Goal: Task Accomplishment & Management: Manage account settings

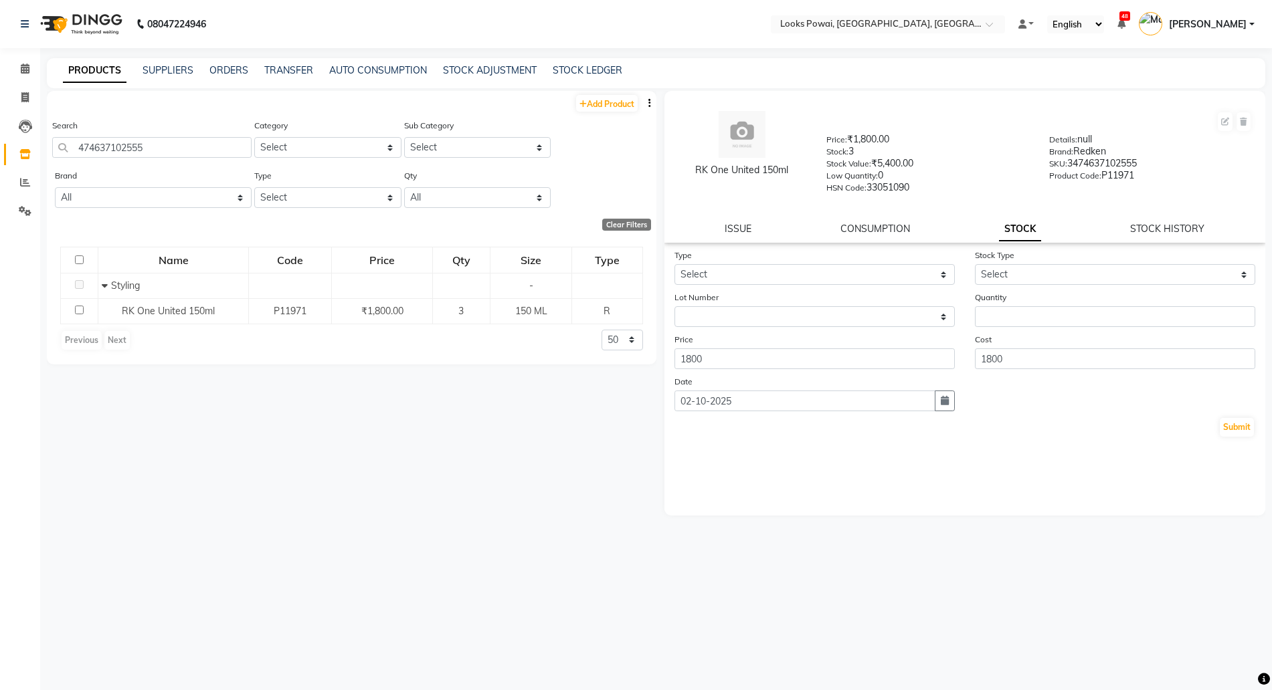
select select
drag, startPoint x: 130, startPoint y: 148, endPoint x: 0, endPoint y: 100, distance: 139.0
click at [0, 116] on app-home "08047224946 Select Location × Looks Powai, Mumbai, Powai, Mumbai Default Panel …" at bounding box center [636, 349] width 1272 height 699
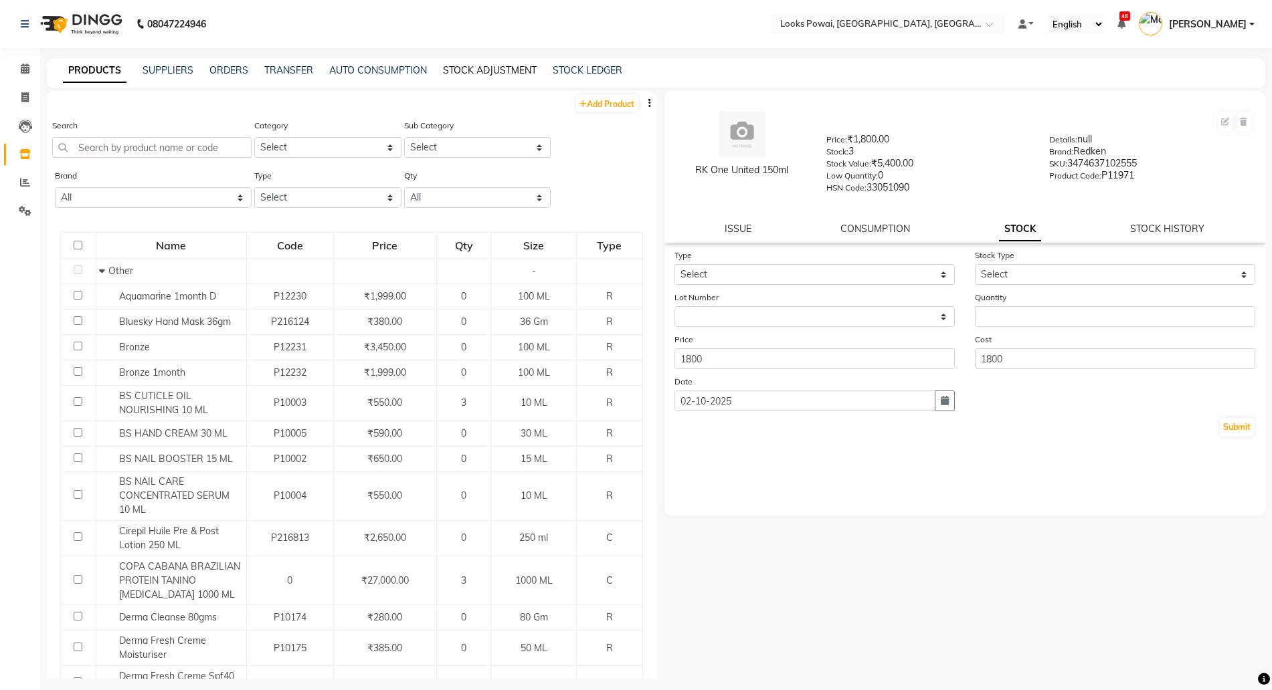
click at [490, 64] on link "STOCK ADJUSTMENT" at bounding box center [490, 70] width 94 height 12
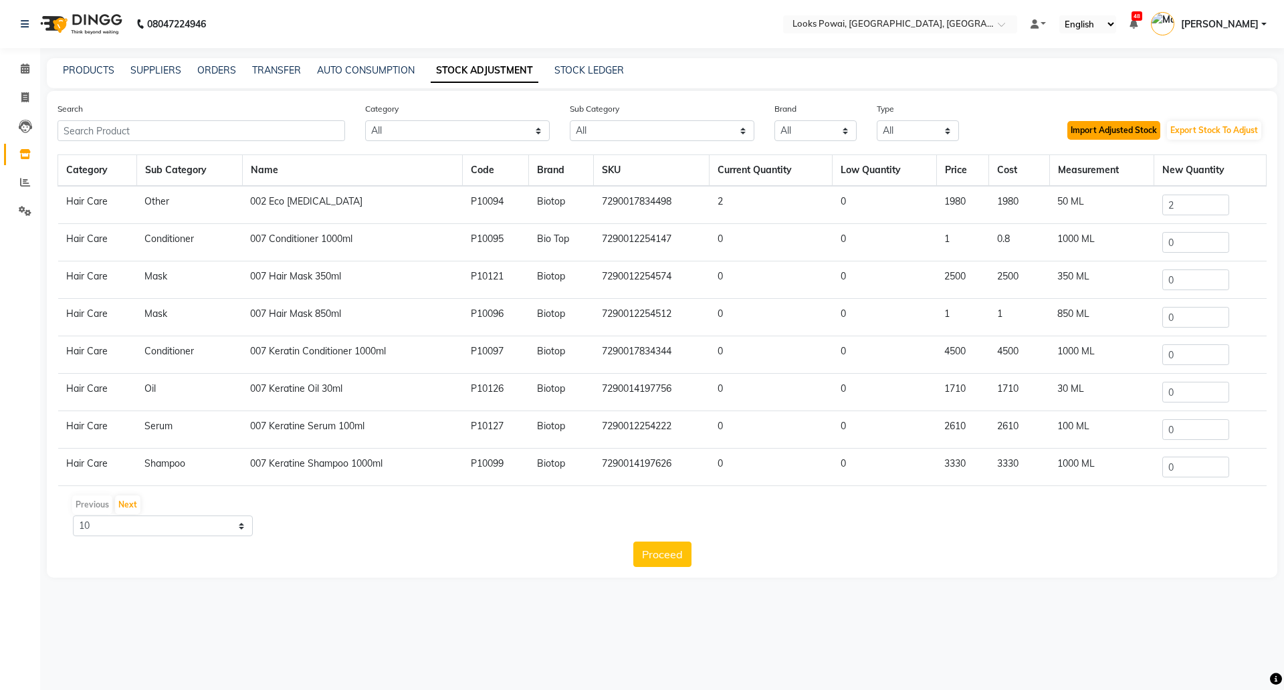
click at [1110, 132] on button "Import Adjusted Stock" at bounding box center [1114, 130] width 93 height 19
click at [813, 131] on select "All 1821 Aeronot Amazon Series American Crew American Crew Retail Aminu Body Oi…" at bounding box center [816, 130] width 82 height 21
click at [910, 132] on select "All Both Consumable Retail" at bounding box center [918, 130] width 82 height 21
select select "C"
click at [877, 120] on select "All Both Consumable Retail" at bounding box center [918, 130] width 82 height 21
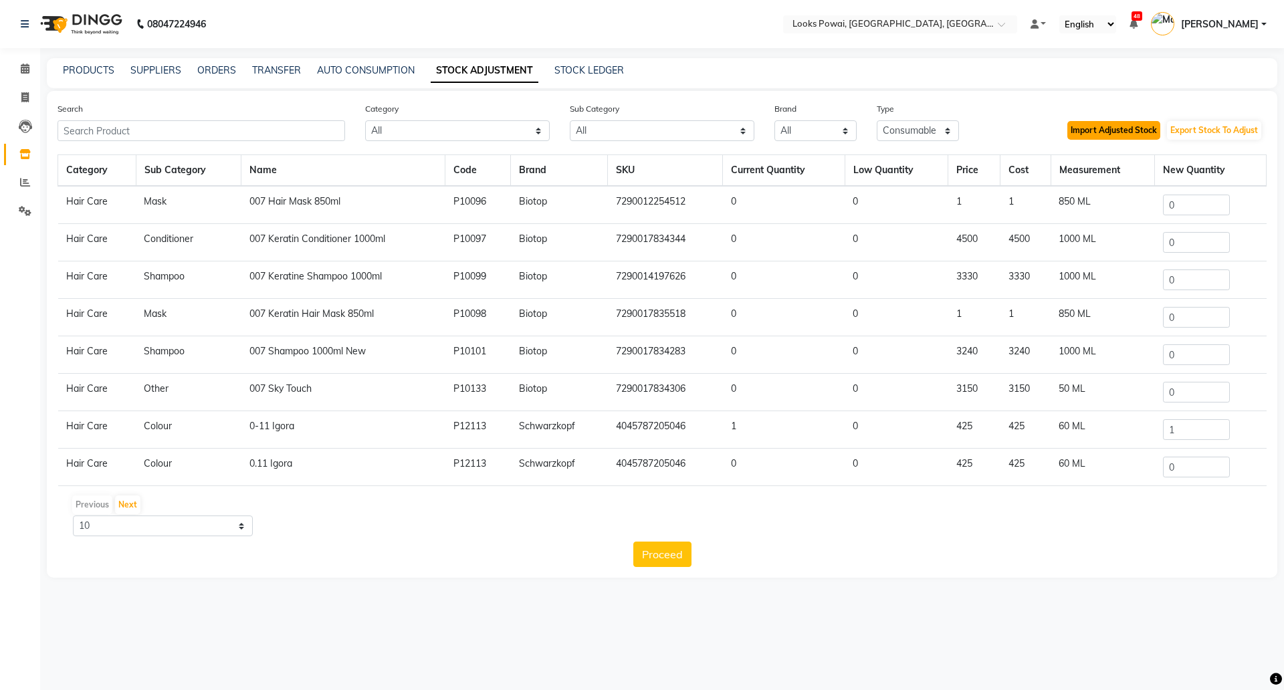
click at [1133, 127] on button "Import Adjusted Stock" at bounding box center [1114, 130] width 93 height 19
click at [21, 185] on icon at bounding box center [25, 182] width 10 height 10
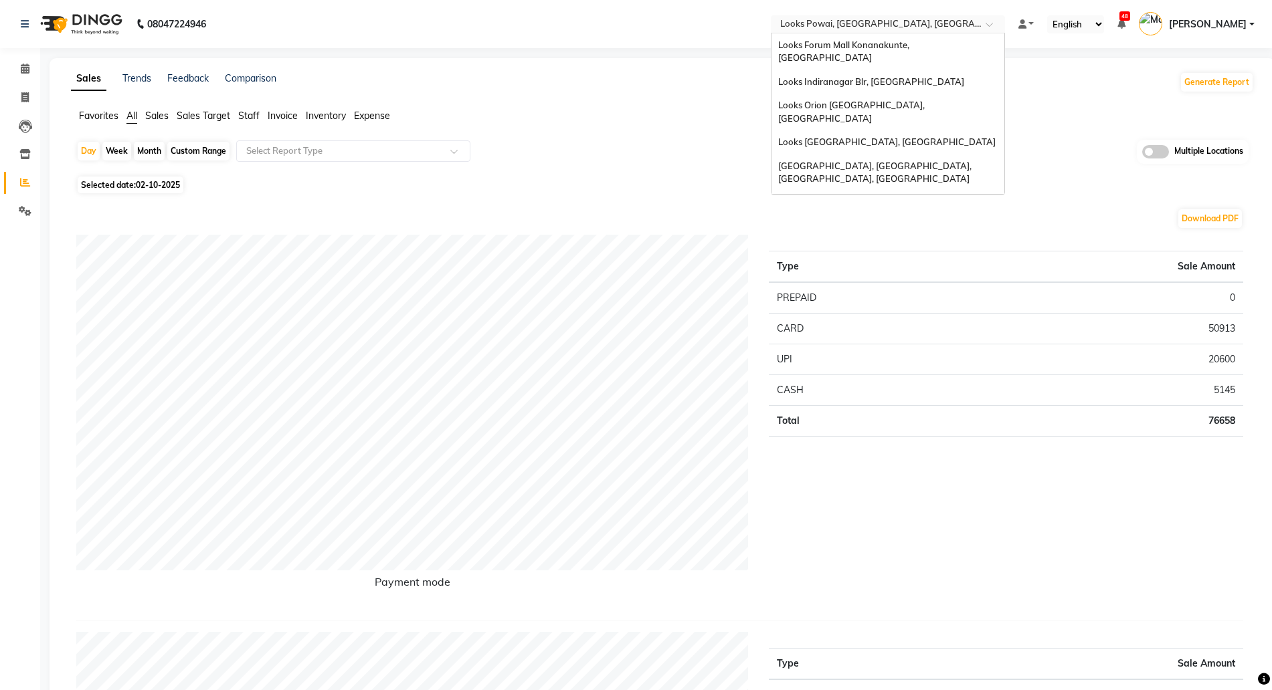
click at [839, 27] on input "text" at bounding box center [874, 25] width 194 height 13
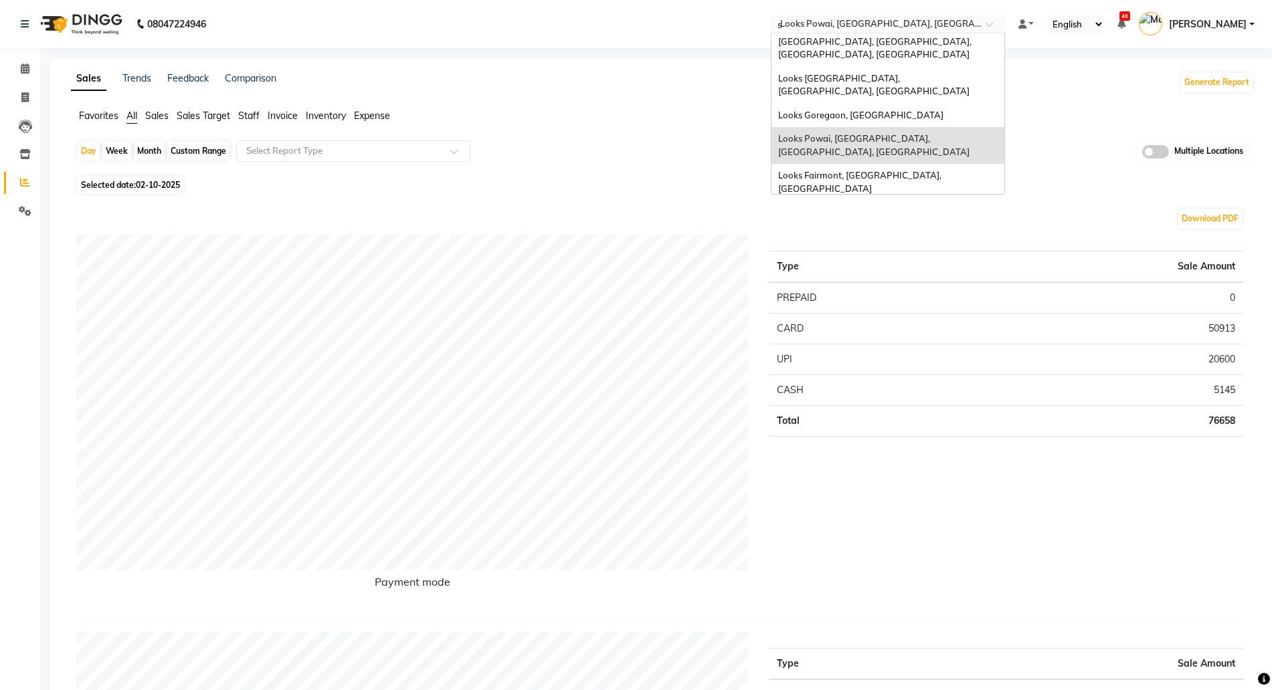
type input "se"
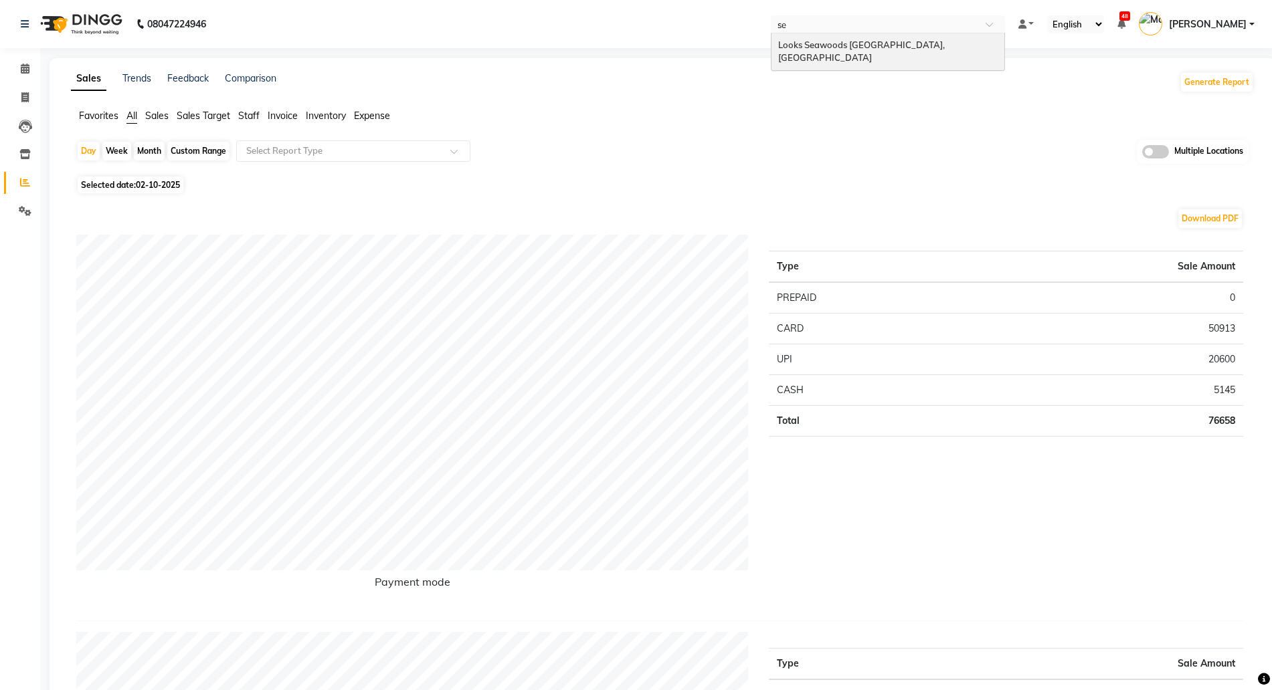
scroll to position [0, 0]
click at [831, 43] on span "Looks Seawoods [GEOGRAPHIC_DATA], [GEOGRAPHIC_DATA]" at bounding box center [862, 51] width 169 height 24
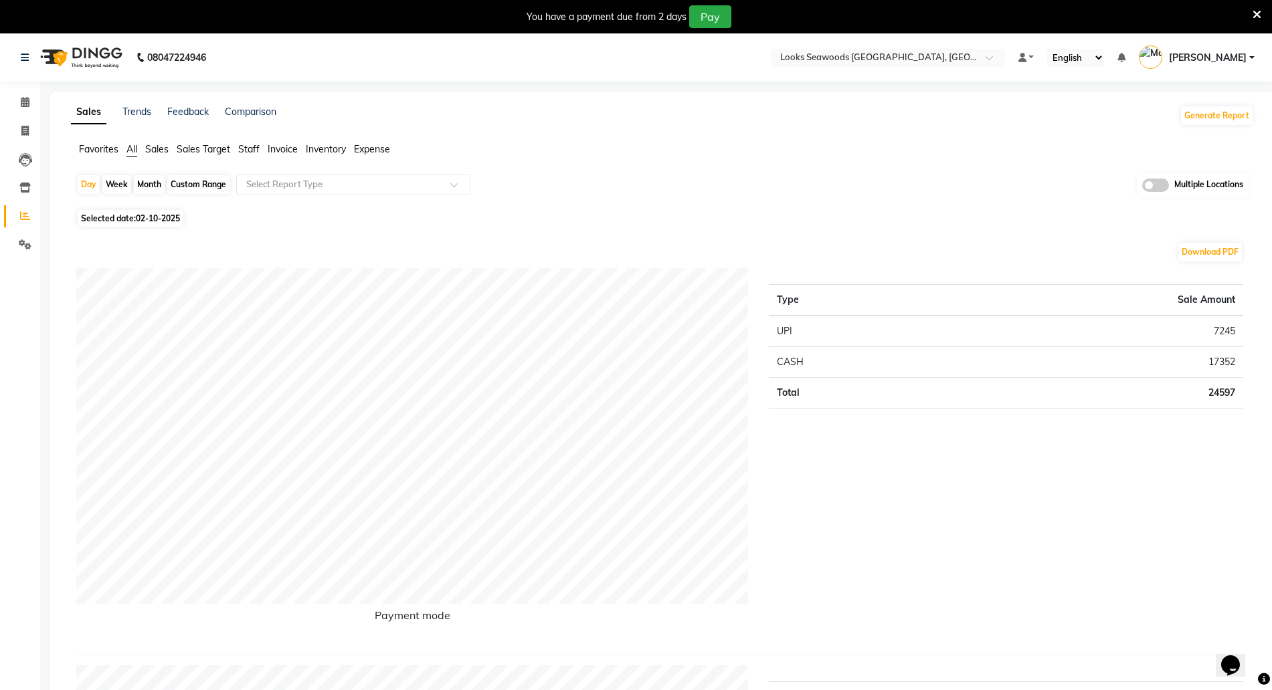
click at [1256, 14] on icon at bounding box center [1256, 15] width 9 height 12
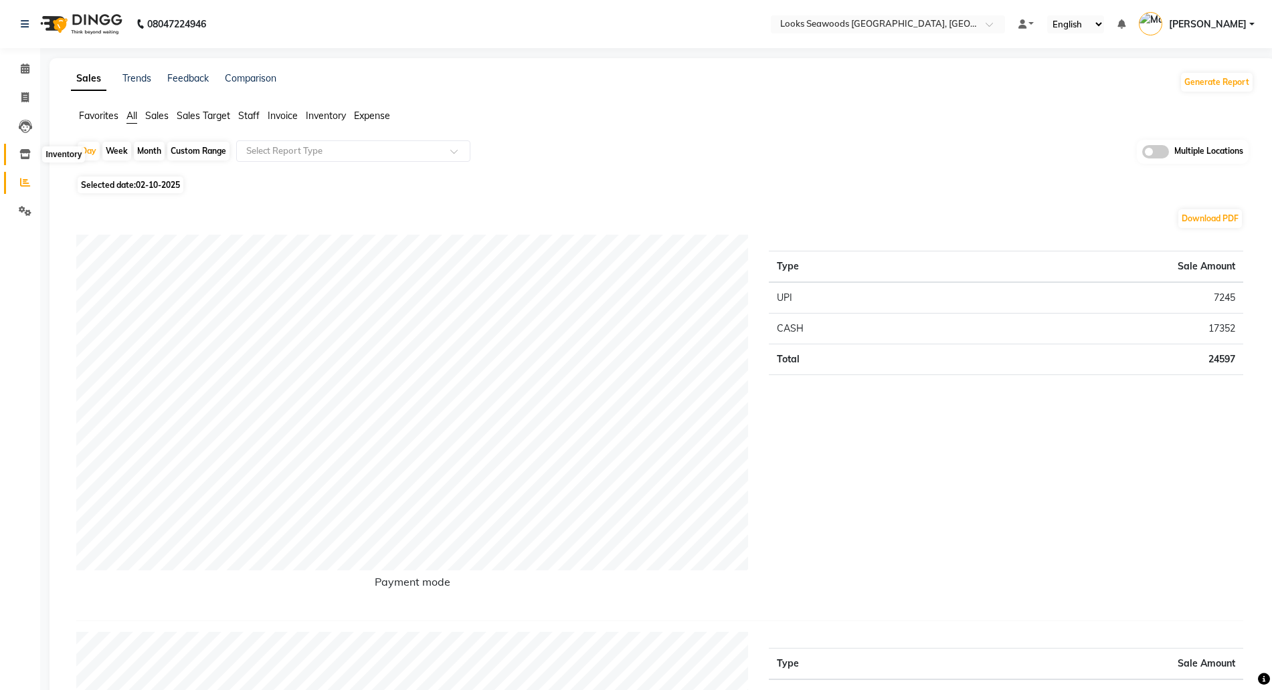
click at [23, 155] on icon at bounding box center [24, 154] width 11 height 10
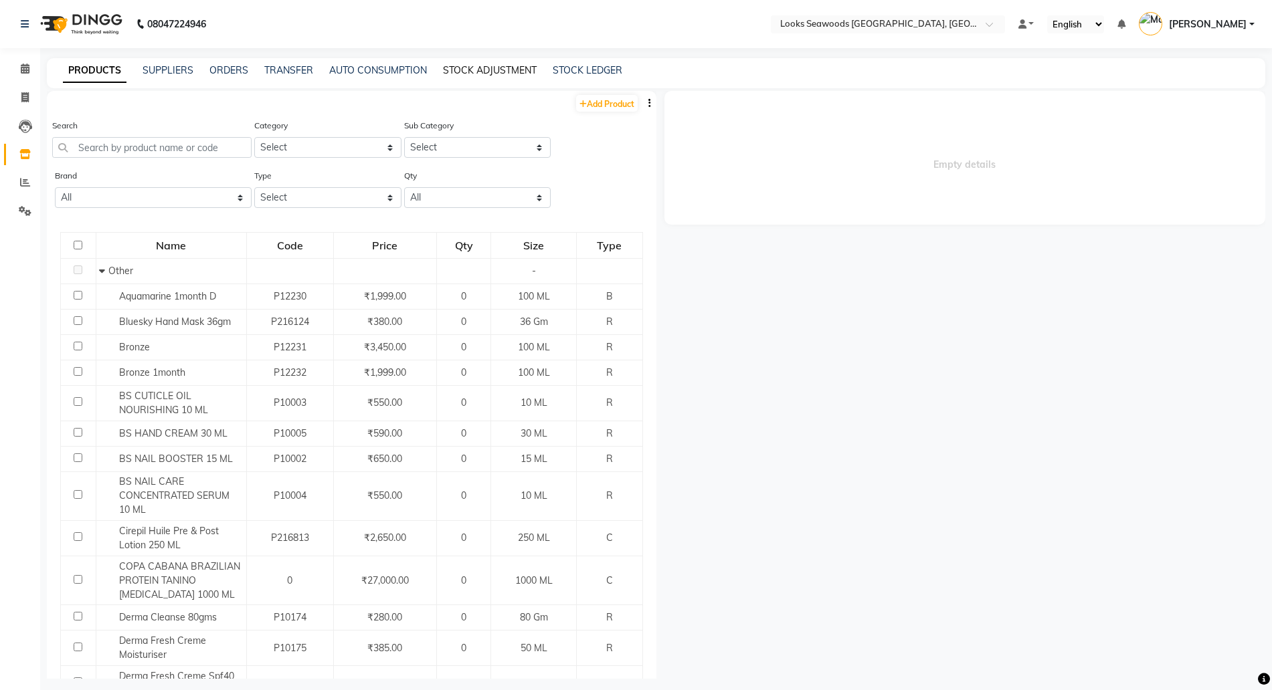
click at [494, 68] on link "STOCK ADJUSTMENT" at bounding box center [490, 70] width 94 height 12
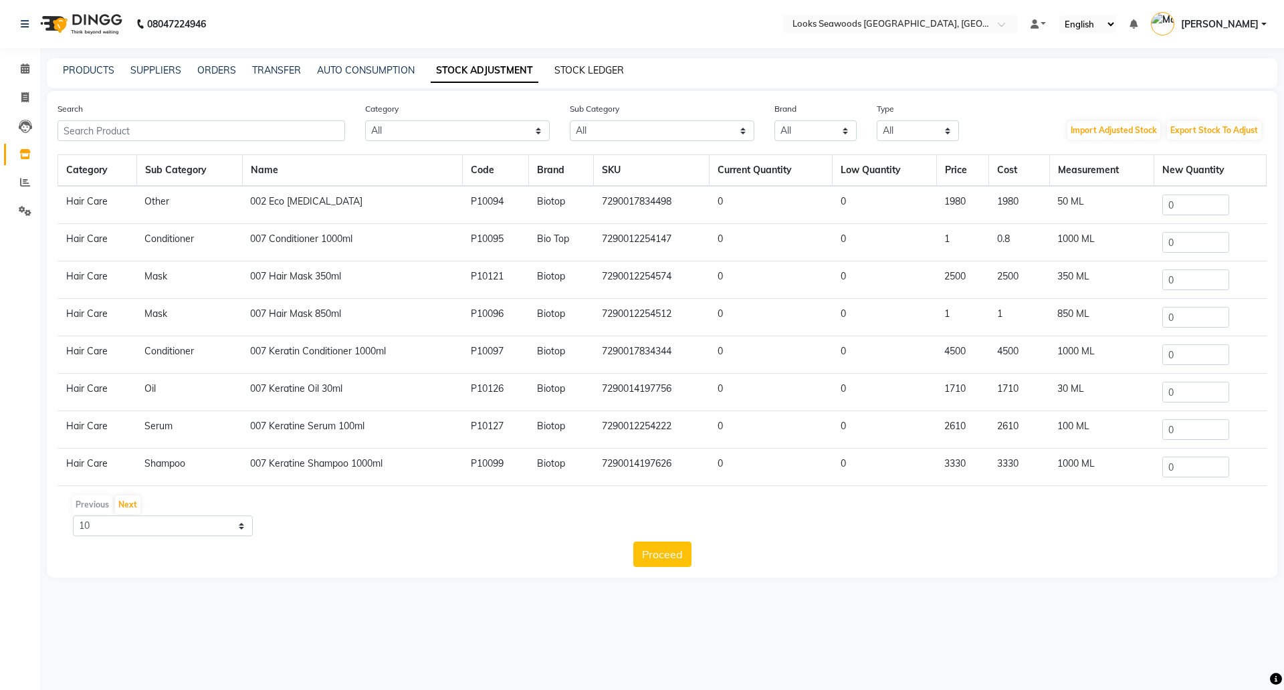
click at [597, 68] on link "STOCK LEDGER" at bounding box center [590, 70] width 70 height 12
select select "all"
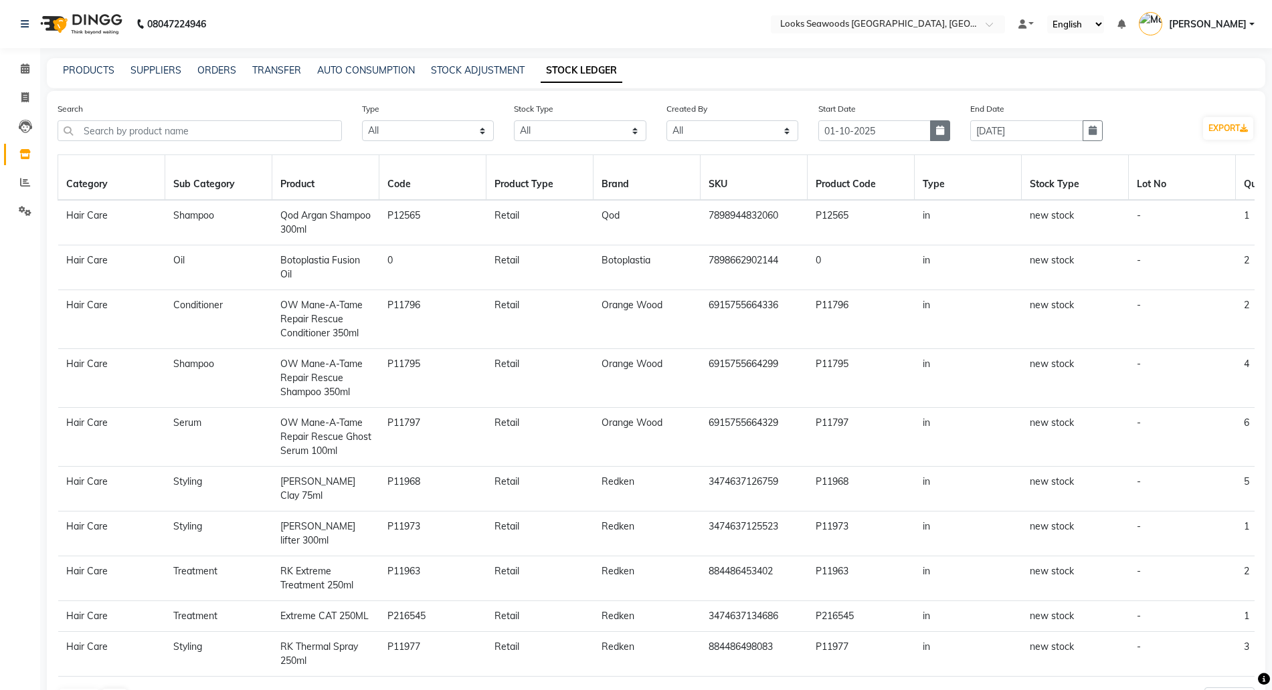
click at [943, 128] on icon "button" at bounding box center [940, 130] width 8 height 9
select select "10"
select select "2025"
click at [479, 68] on link "STOCK ADJUSTMENT" at bounding box center [478, 70] width 94 height 12
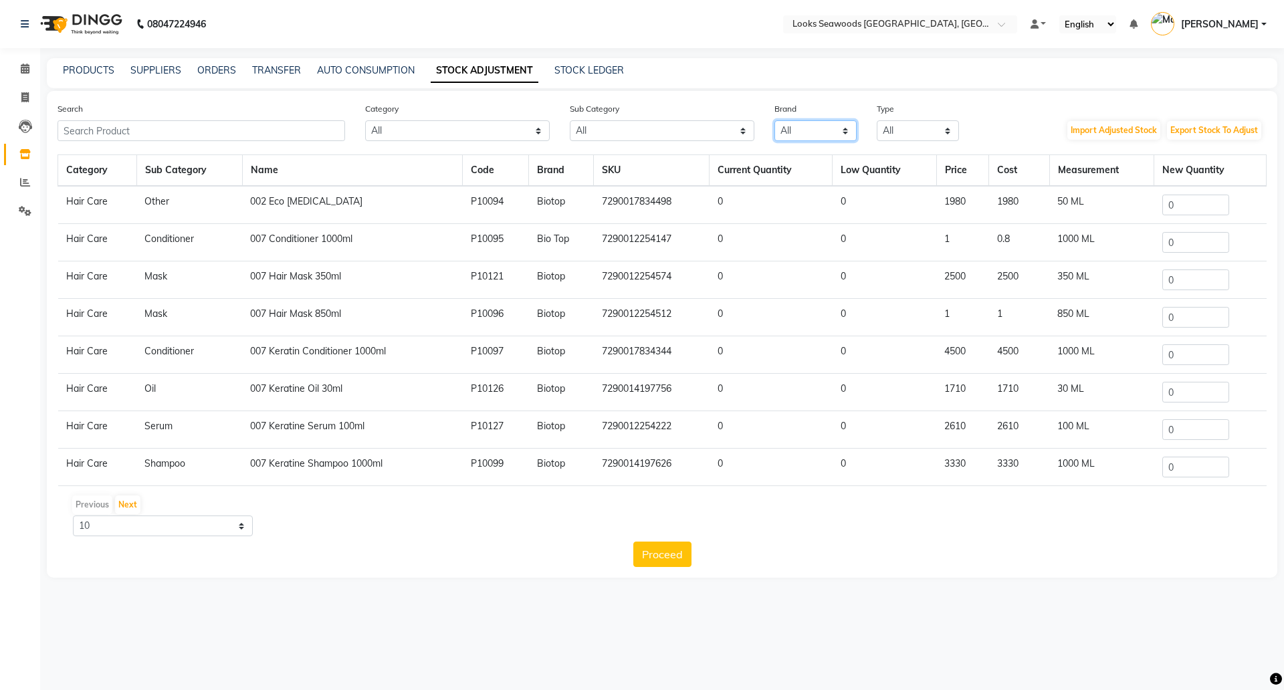
click at [848, 130] on select "All 1821 Aeronot Amazon Series American Crew American Crew Retail Aminu Body Oi…" at bounding box center [816, 130] width 82 height 21
click at [694, 132] on select "All Houskeeping Loreal Retail Shampoo Bath & Body Rill Casmara Retail Cleanser …" at bounding box center [662, 130] width 185 height 21
click at [871, 126] on div "Type All Both Consumable Retail" at bounding box center [918, 121] width 102 height 39
click at [940, 131] on select "All Both Consumable Retail" at bounding box center [918, 130] width 82 height 21
select select "C"
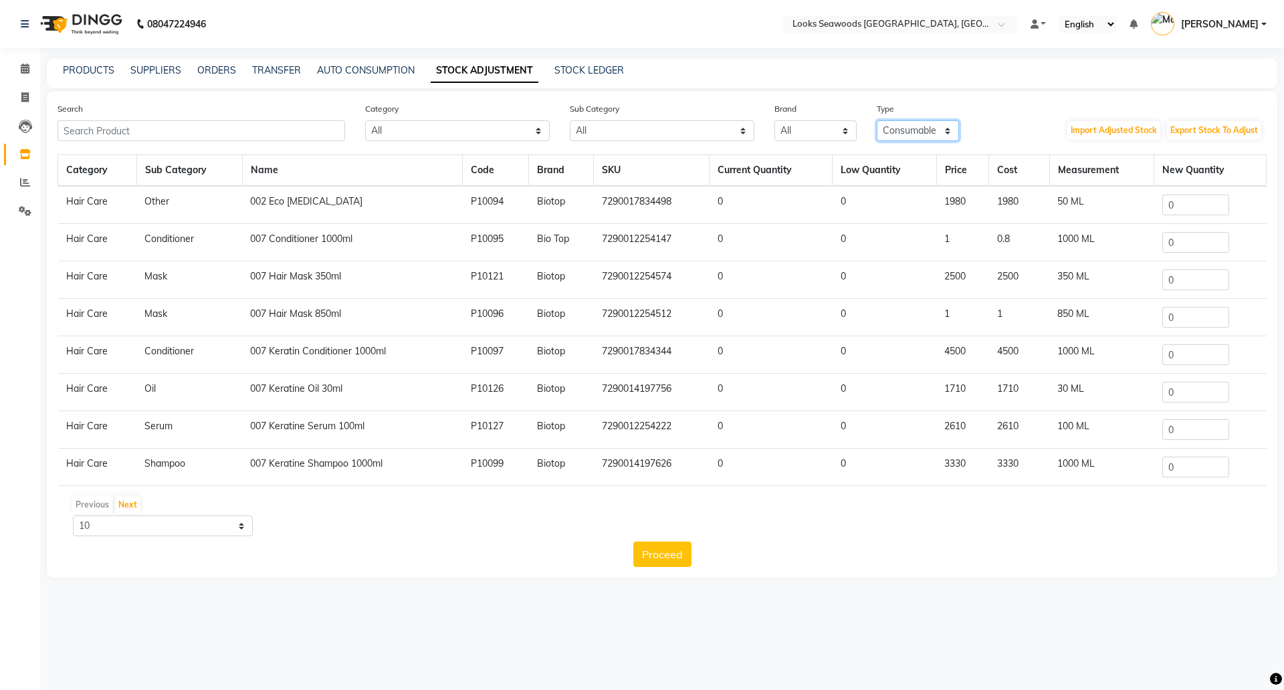
click at [877, 120] on select "All Both Consumable Retail" at bounding box center [918, 130] width 82 height 21
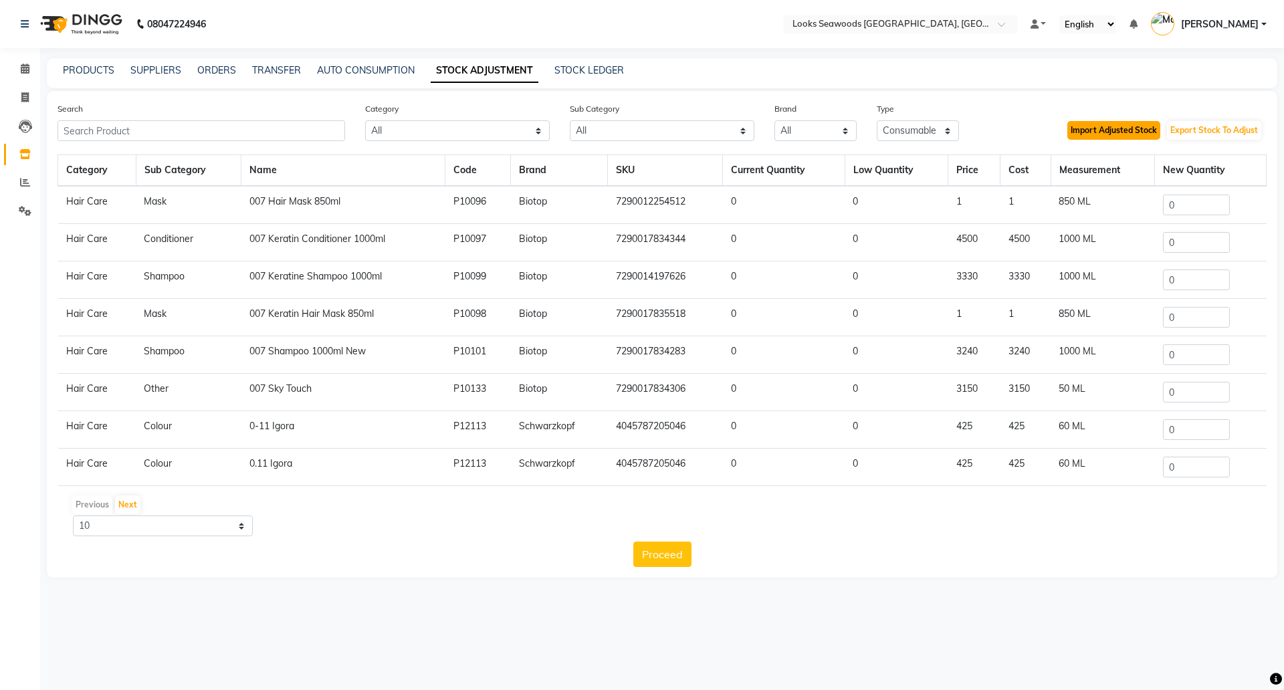
click at [1094, 130] on button "Import Adjusted Stock" at bounding box center [1114, 130] width 93 height 19
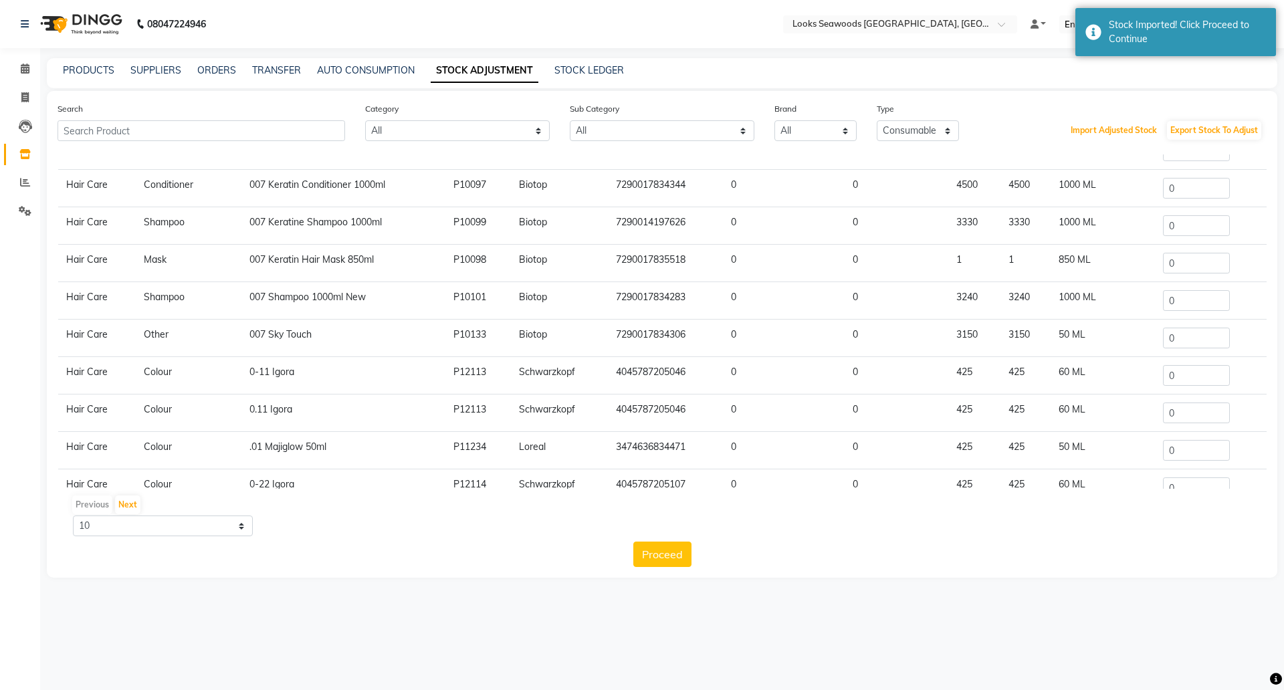
scroll to position [83, 0]
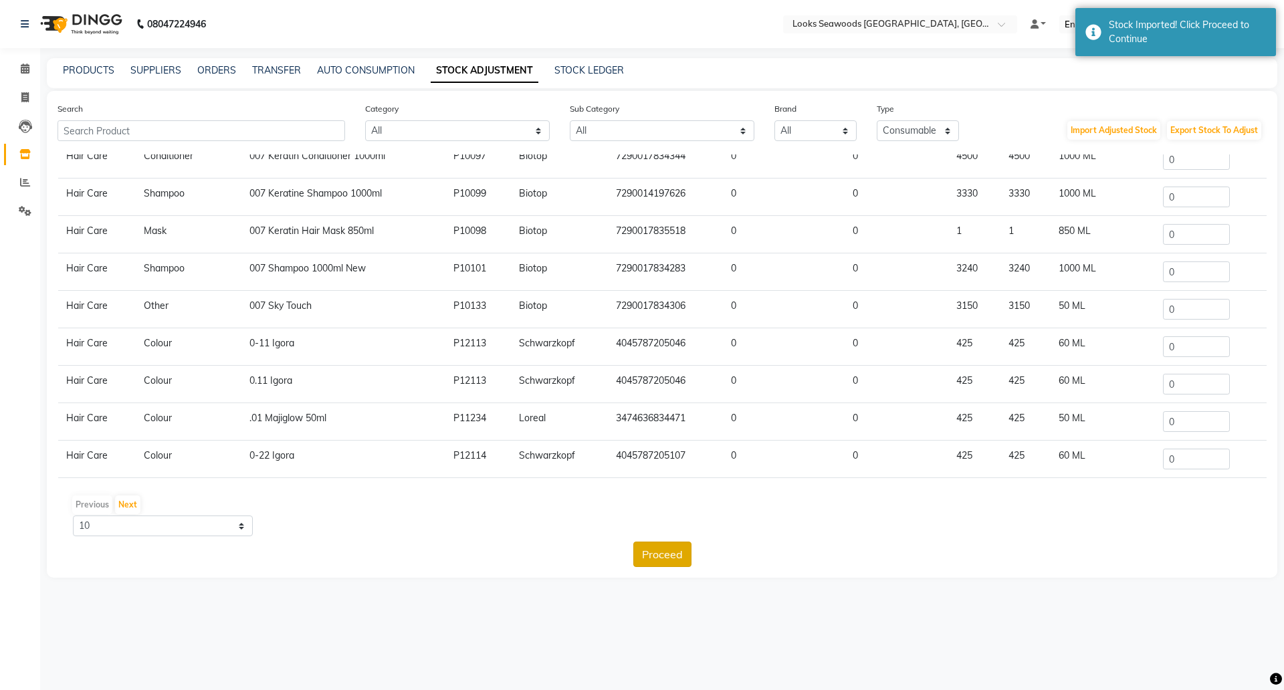
click at [652, 559] on button "Proceed" at bounding box center [662, 554] width 58 height 25
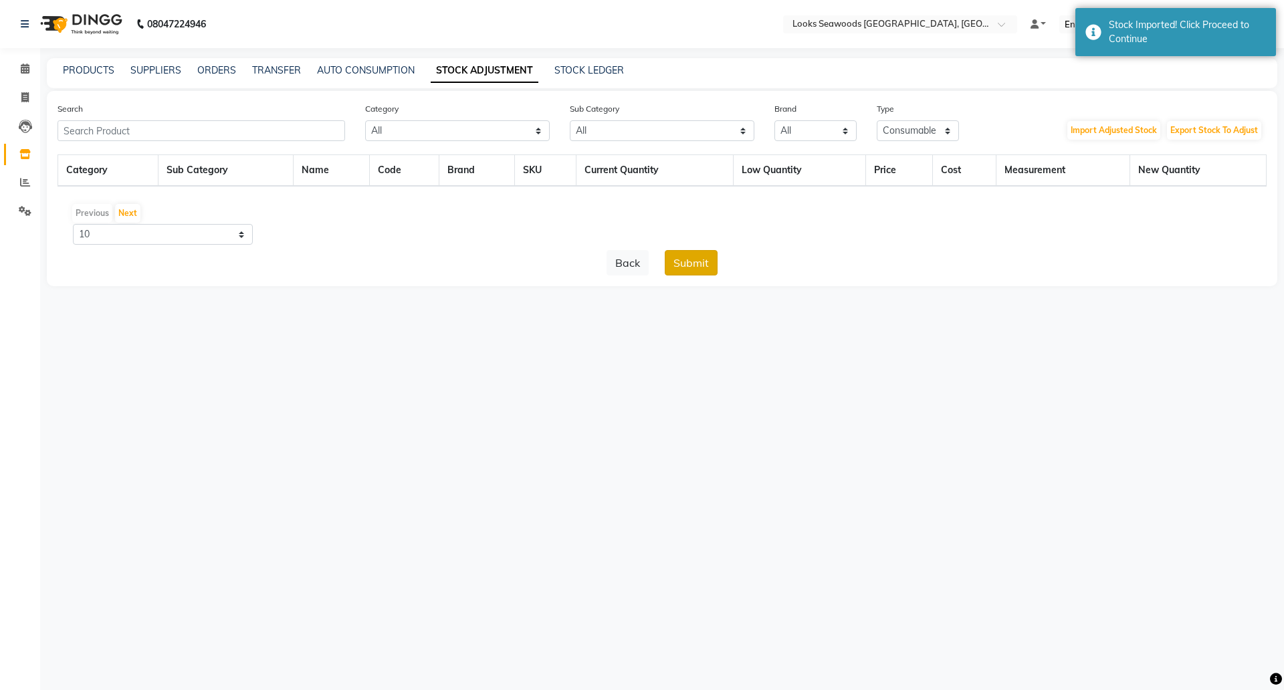
click at [690, 268] on button "Submit" at bounding box center [691, 262] width 53 height 25
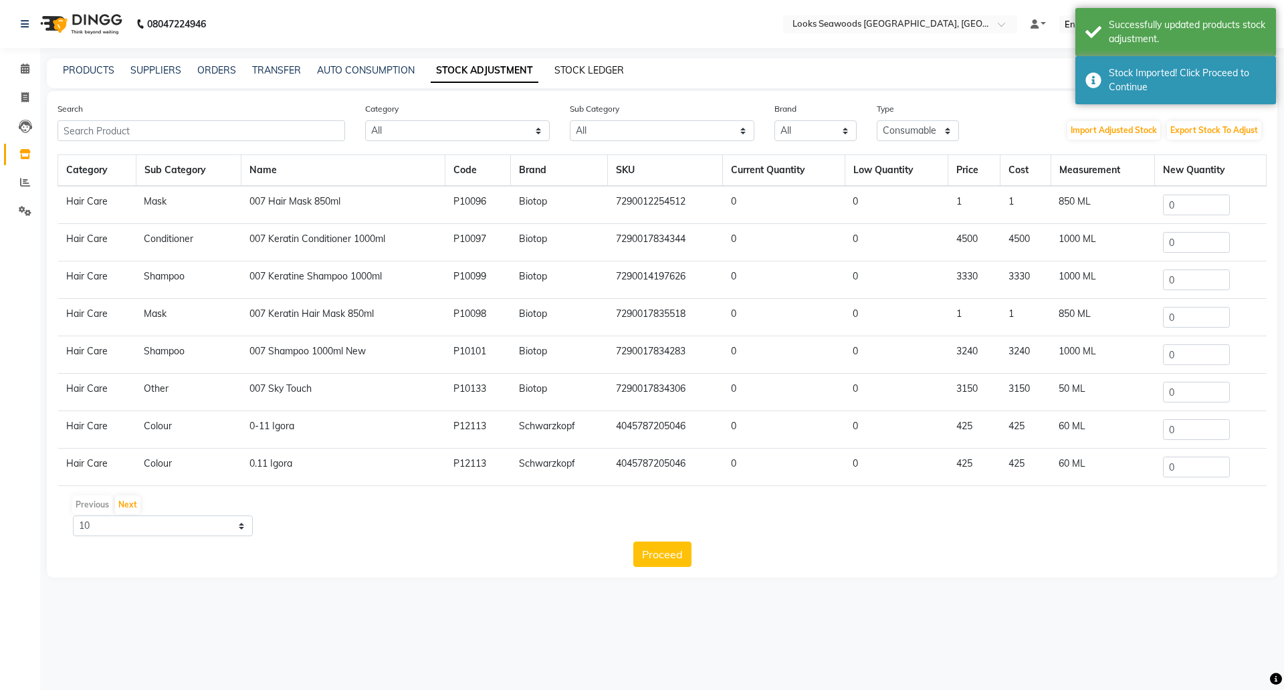
click at [588, 66] on link "STOCK LEDGER" at bounding box center [590, 70] width 70 height 12
select select "all"
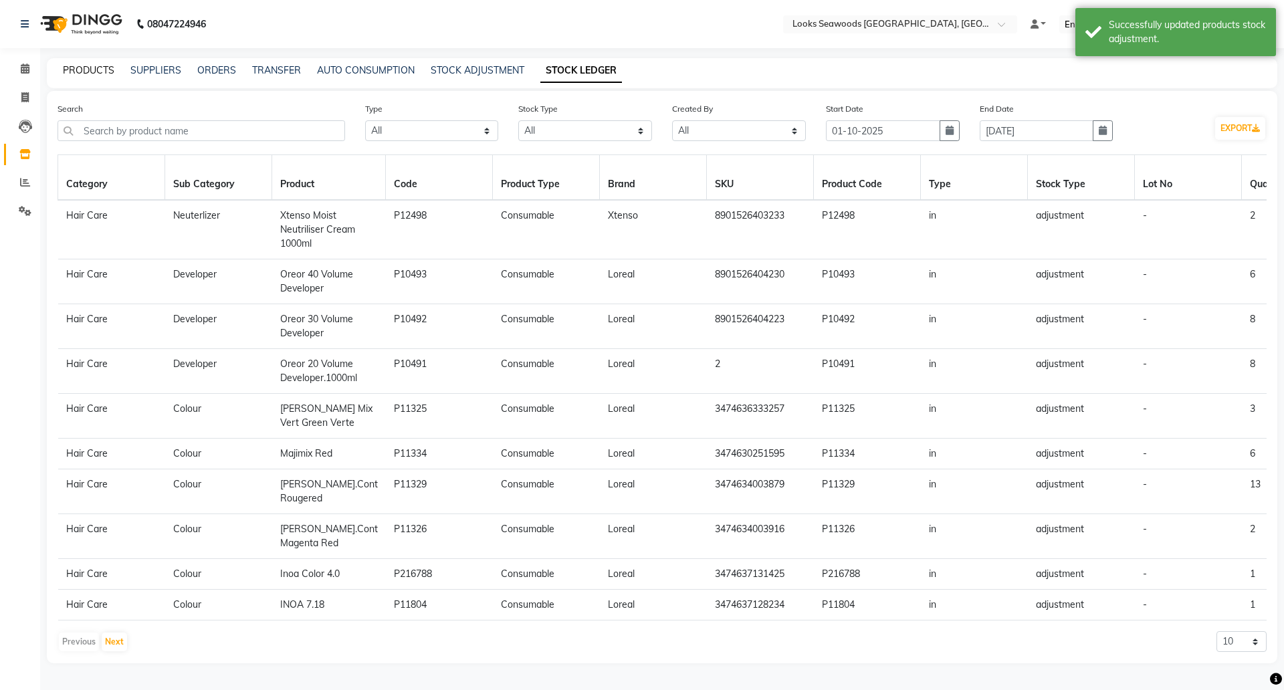
click at [91, 68] on link "PRODUCTS" at bounding box center [89, 70] width 52 height 12
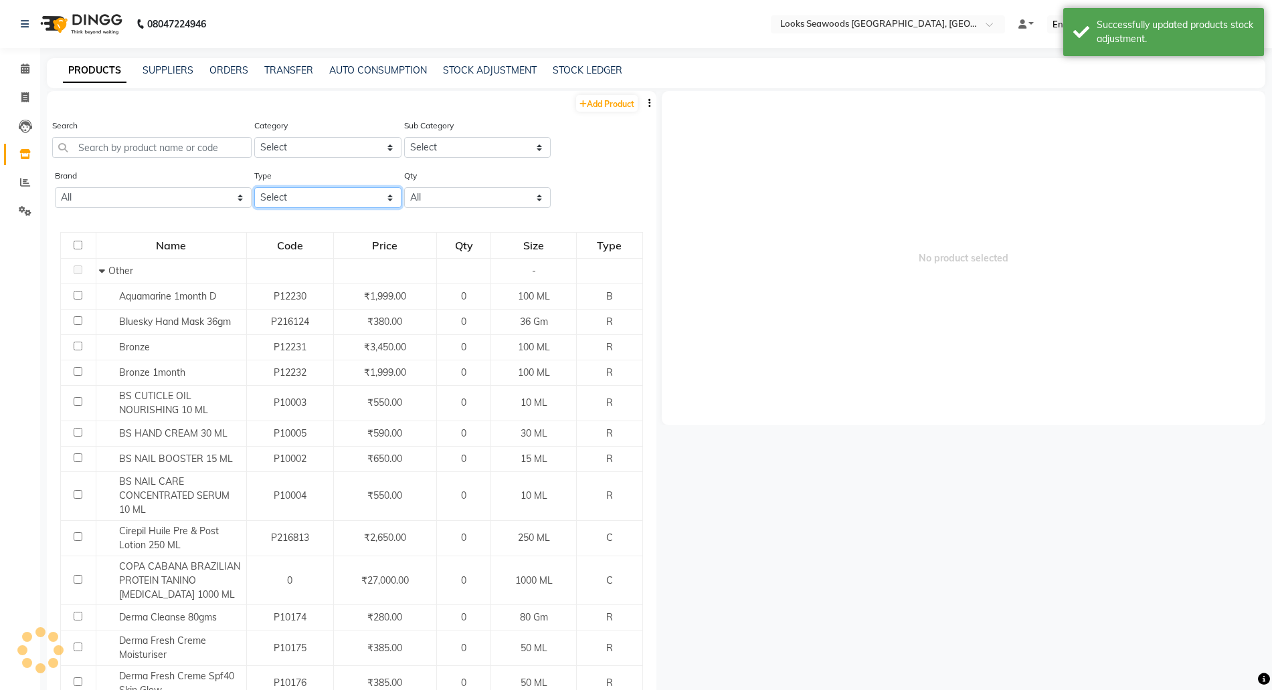
click at [334, 198] on select "Select Both Retail Consumable" at bounding box center [327, 197] width 147 height 21
select select "C"
click at [254, 187] on select "Select Both Retail Consumable" at bounding box center [327, 197] width 147 height 21
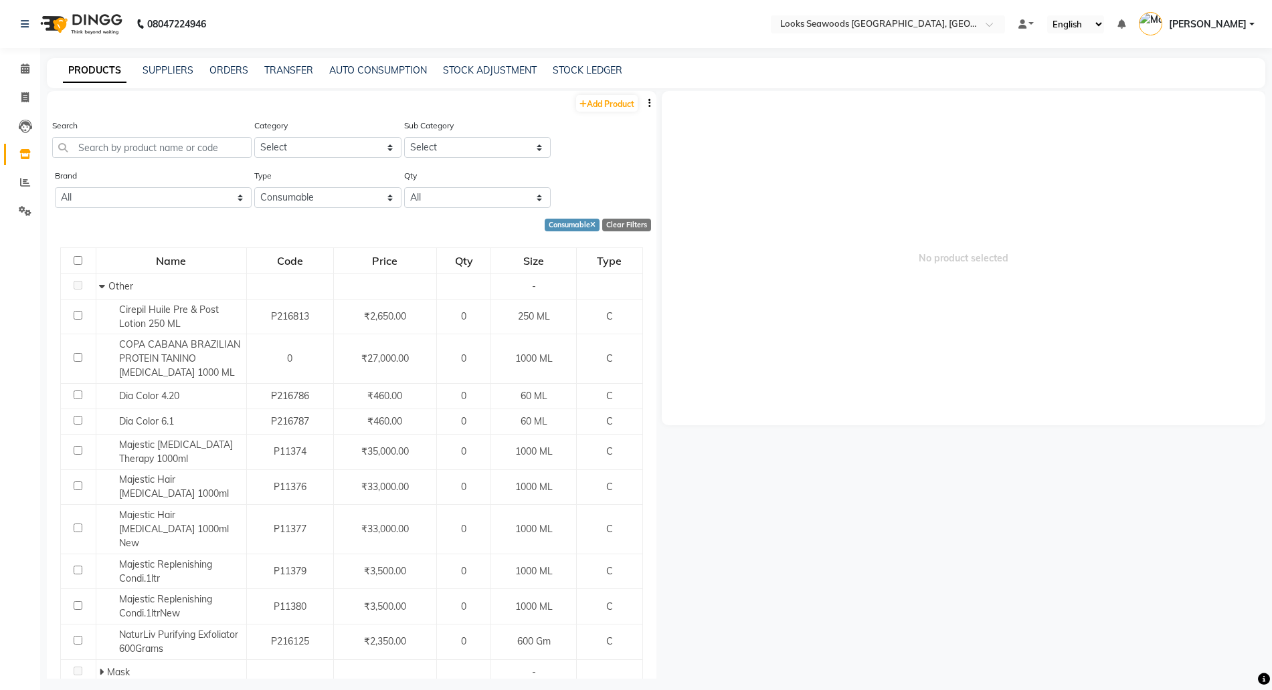
click at [643, 100] on button "button" at bounding box center [649, 103] width 13 height 14
click at [579, 112] on div "EXPORT" at bounding box center [594, 112] width 43 height 17
click at [219, 72] on link "ORDERS" at bounding box center [228, 70] width 39 height 12
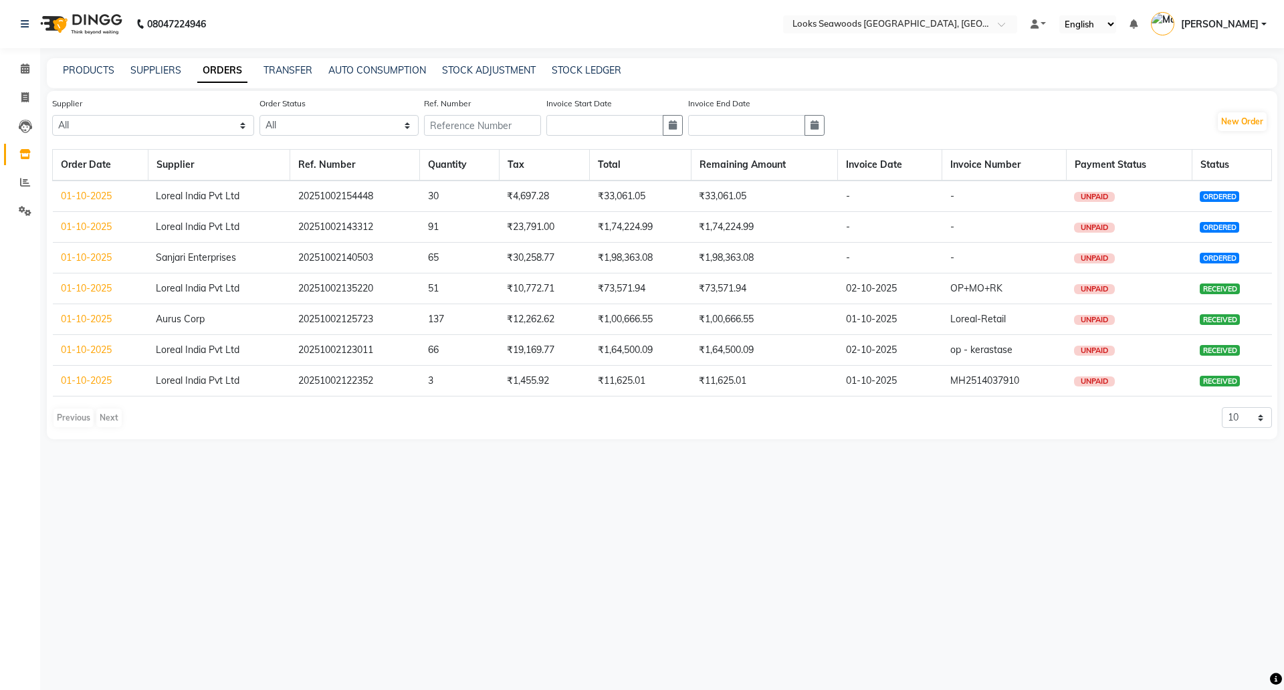
click at [72, 258] on link "01-10-2025" at bounding box center [86, 258] width 51 height 12
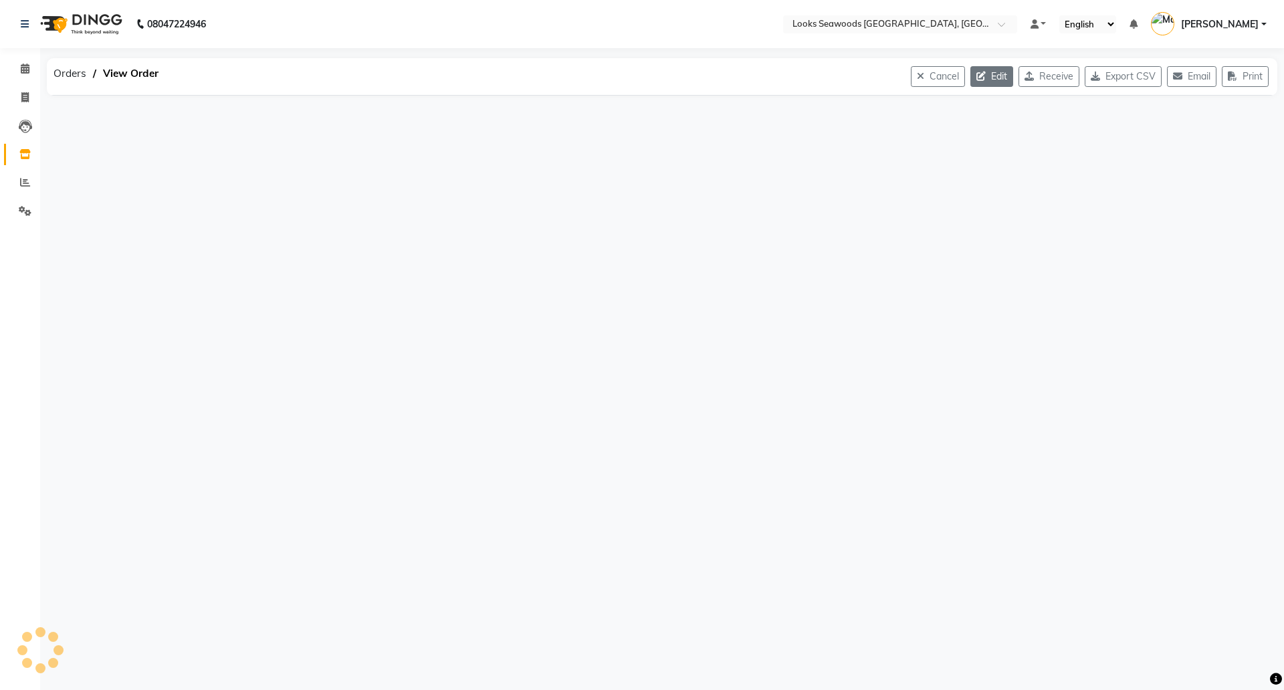
click at [976, 70] on button "Edit" at bounding box center [992, 76] width 43 height 21
select select "1796"
select select "1797"
select select "6045"
select select "true"
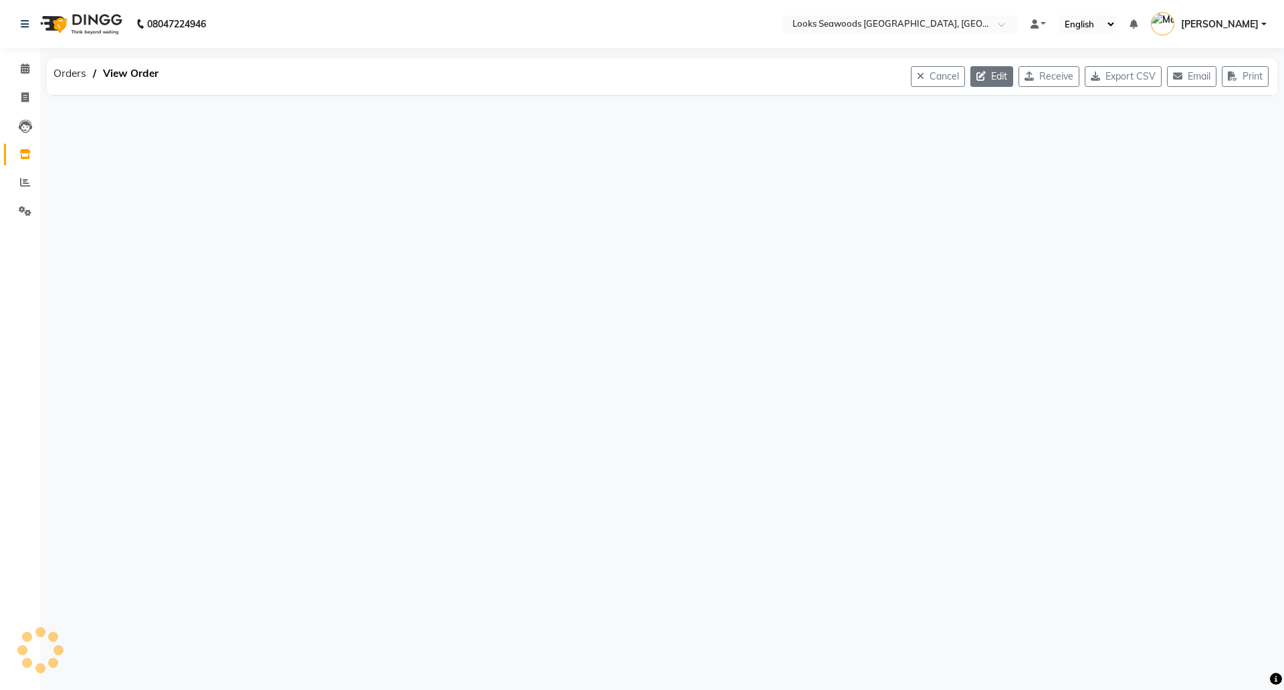
select select "7218"
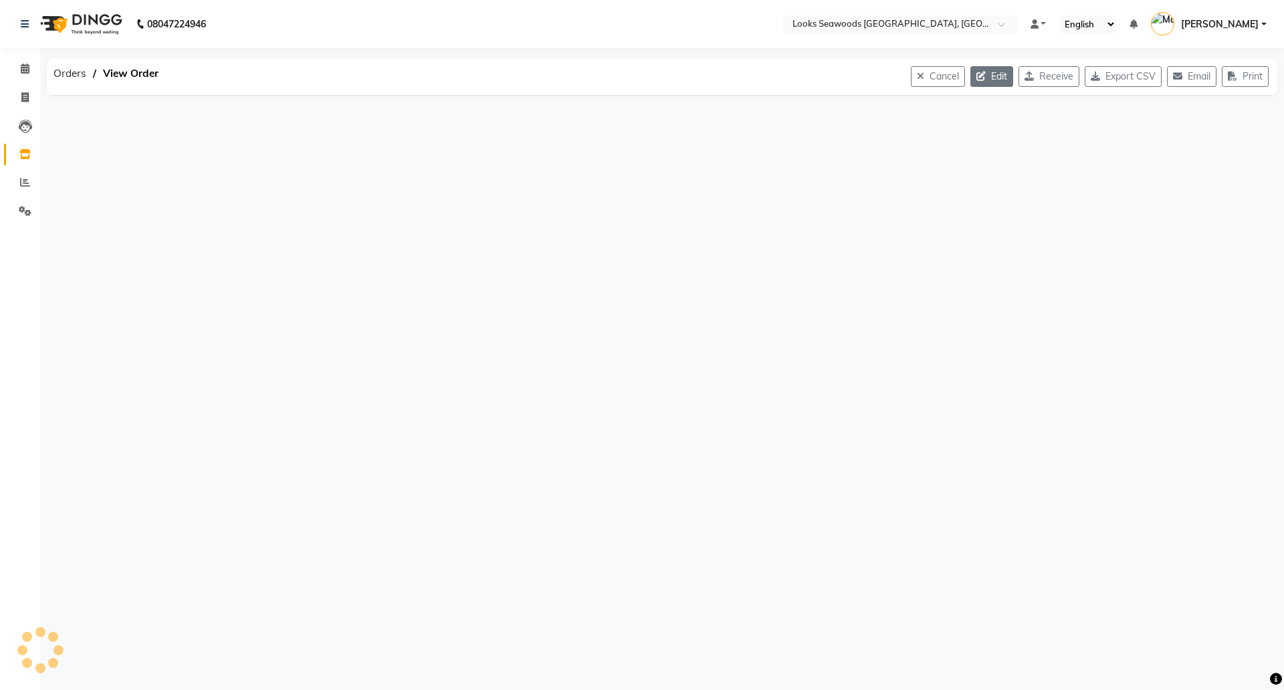
select select "7218"
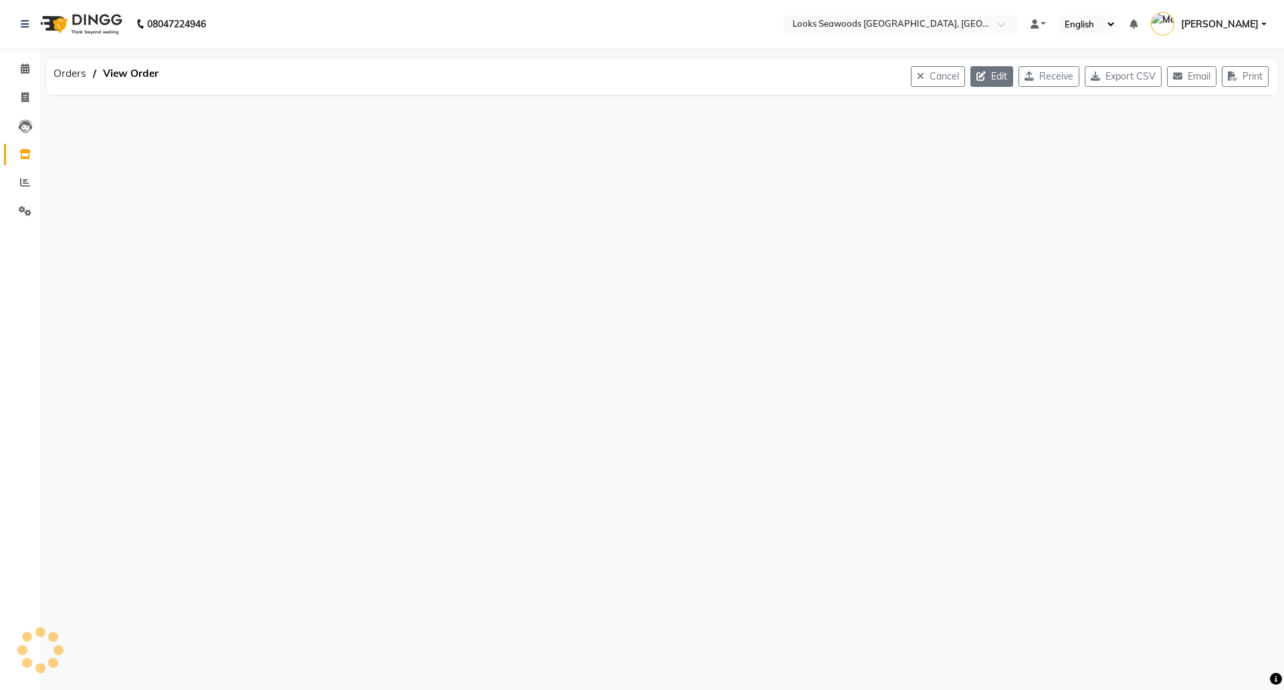
select select "7218"
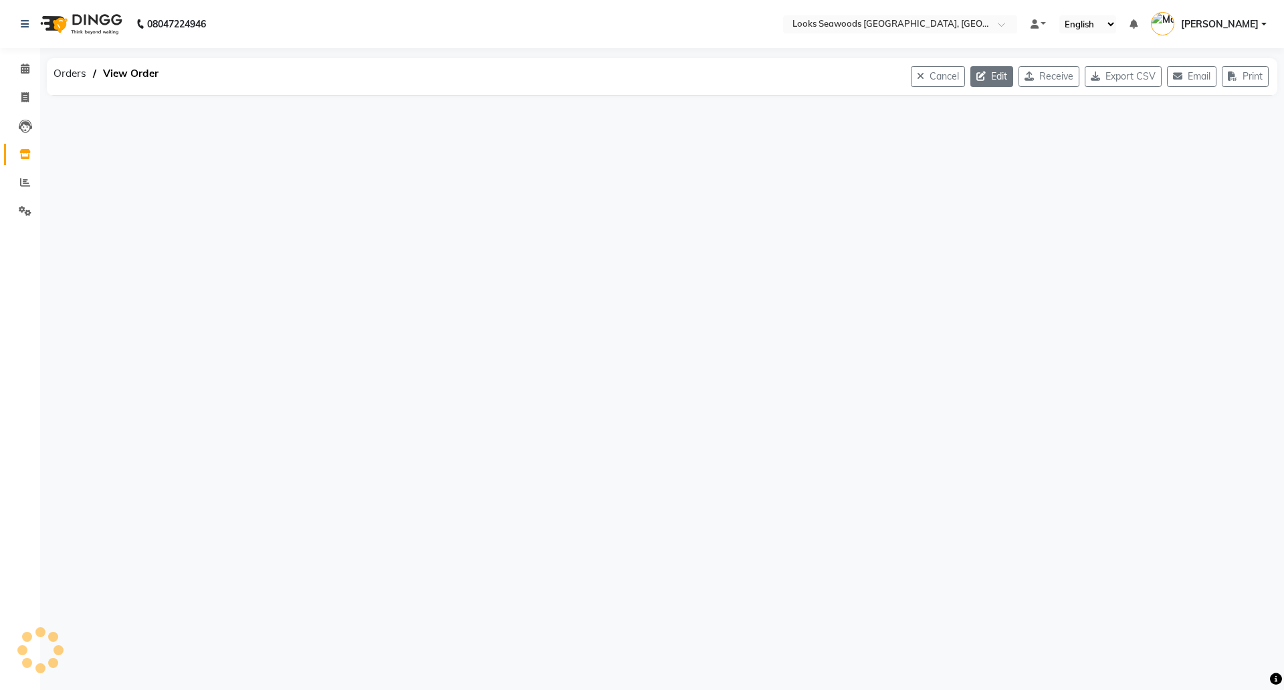
select select "7218"
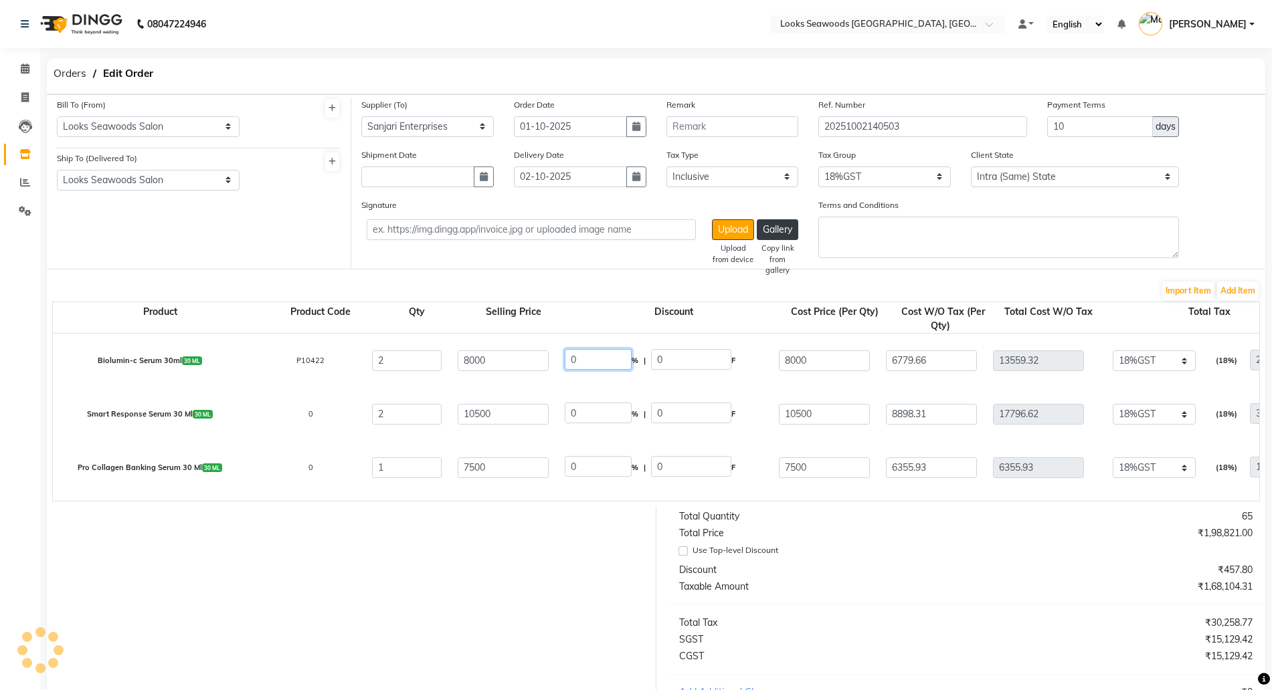
drag, startPoint x: 606, startPoint y: 346, endPoint x: 484, endPoint y: 336, distance: 122.1
type input "40"
type input "3200"
type input "4800"
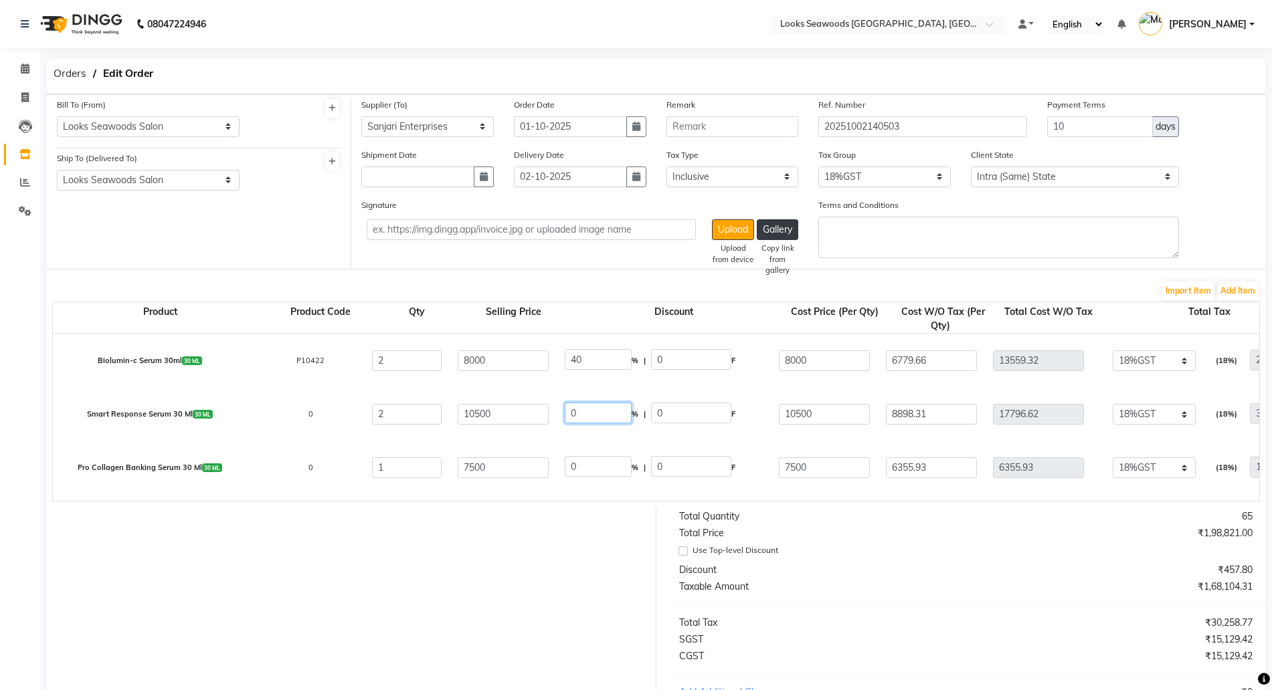
type input "4067.8"
type input "8135.6"
type input "1464.41"
type input "9600.01"
drag, startPoint x: 573, startPoint y: 403, endPoint x: 476, endPoint y: 379, distance: 99.1
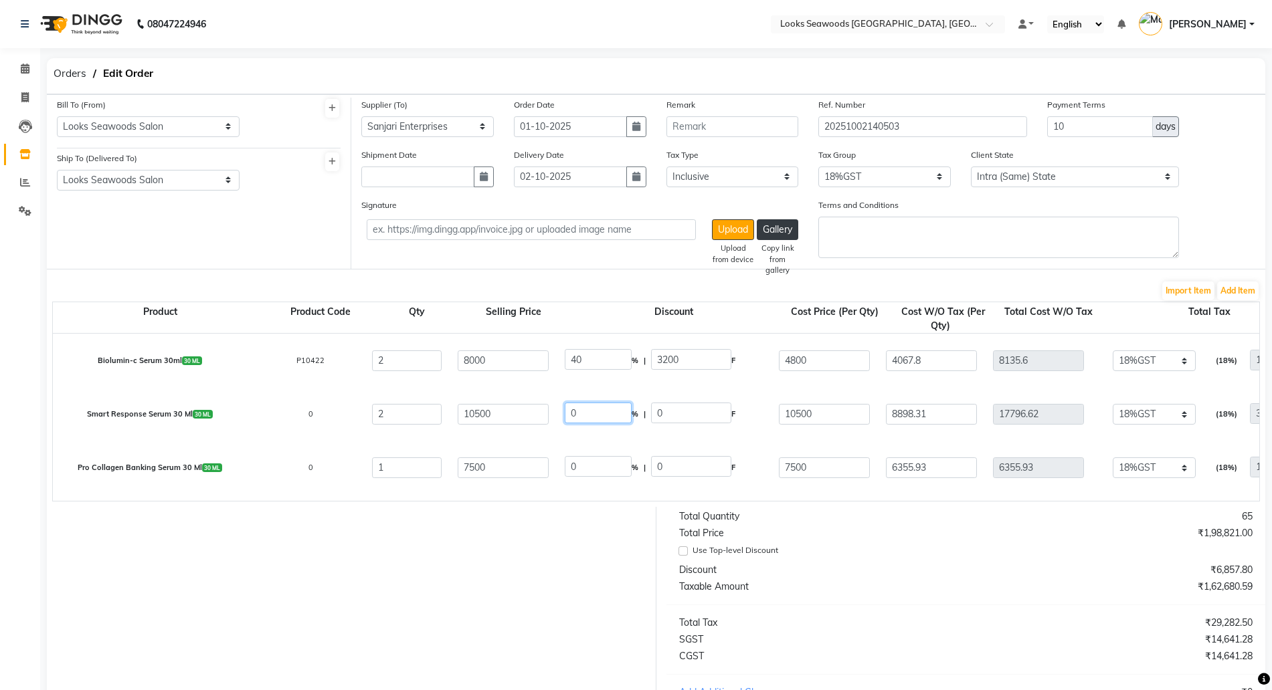
type input "40"
type input "4200"
type input "6300"
type input "5338.98"
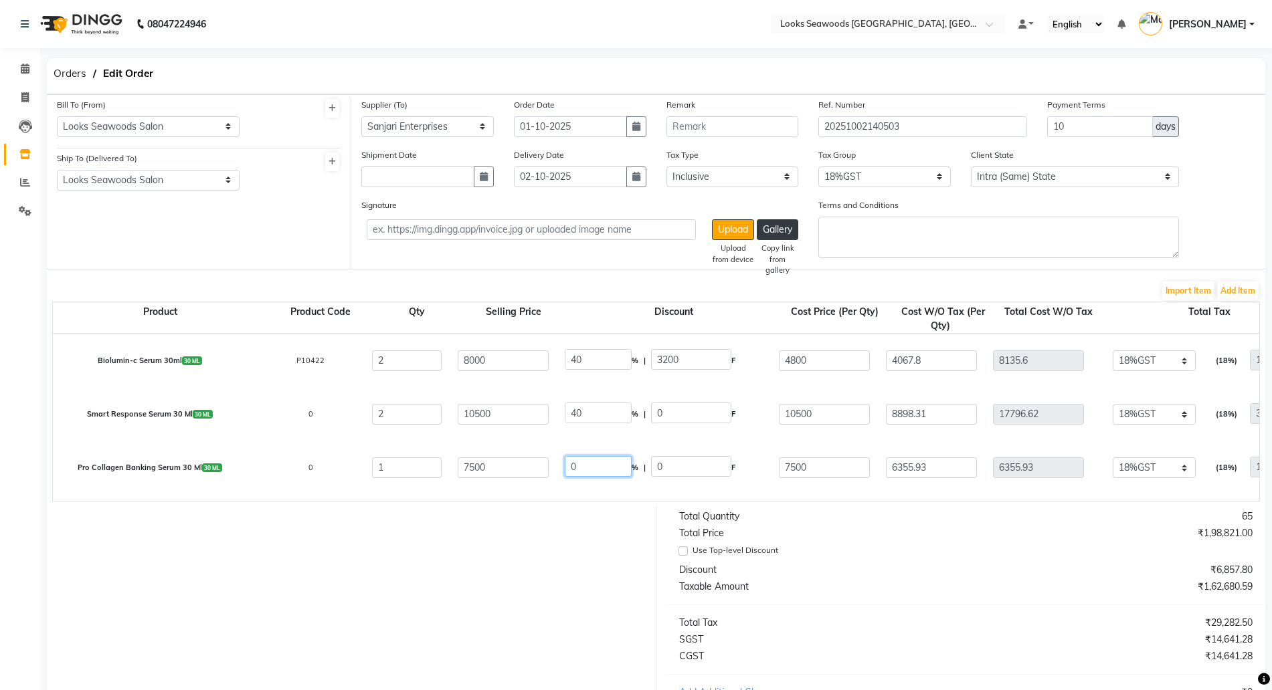
type input "10677.96"
type input "1922.03"
type input "12599.99"
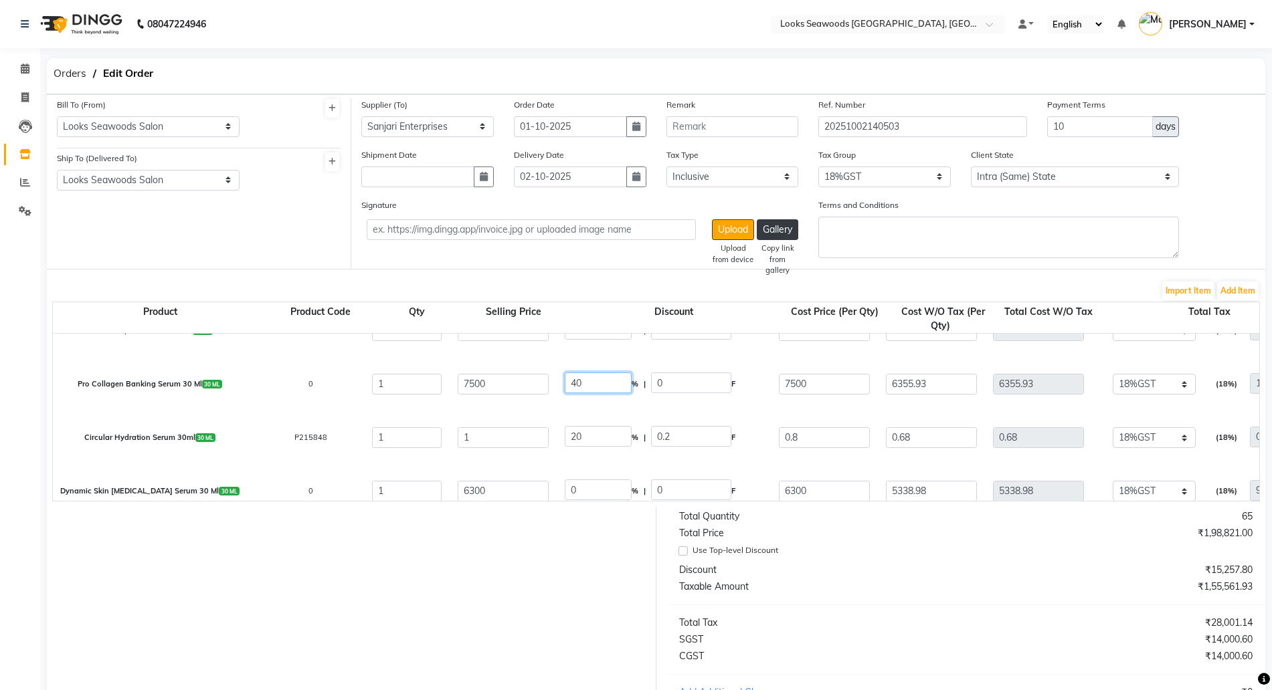
type input "40"
type input "3000"
type input "4500"
type input "3813.56"
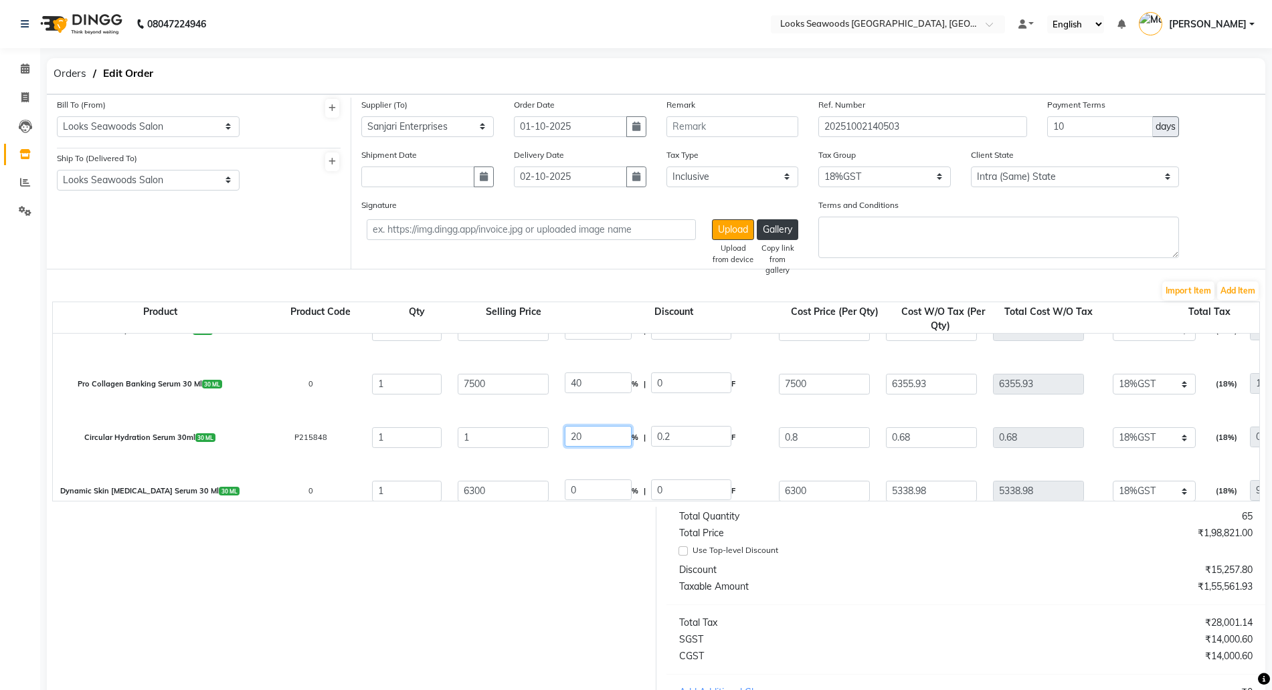
type input "3813.56"
type input "686.44"
type input "4500"
type input "40"
type input "0.4"
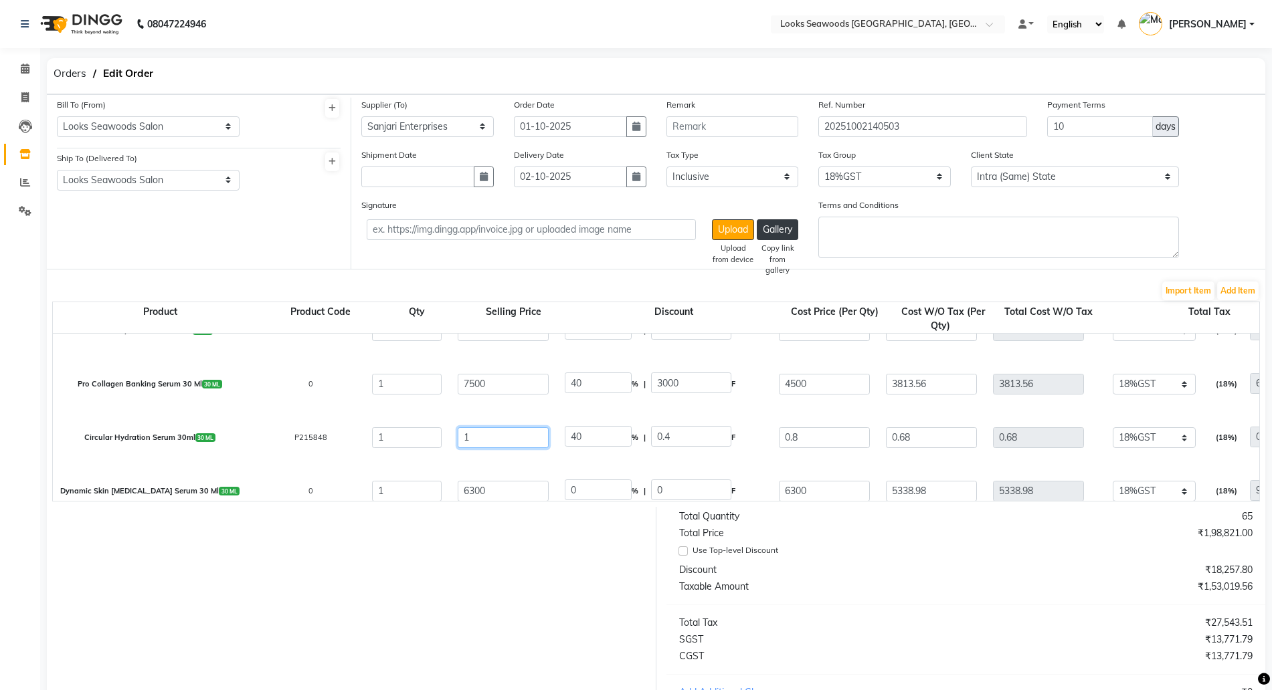
type input "0.6"
type input "0.51"
type input "0.09"
type input "0.6"
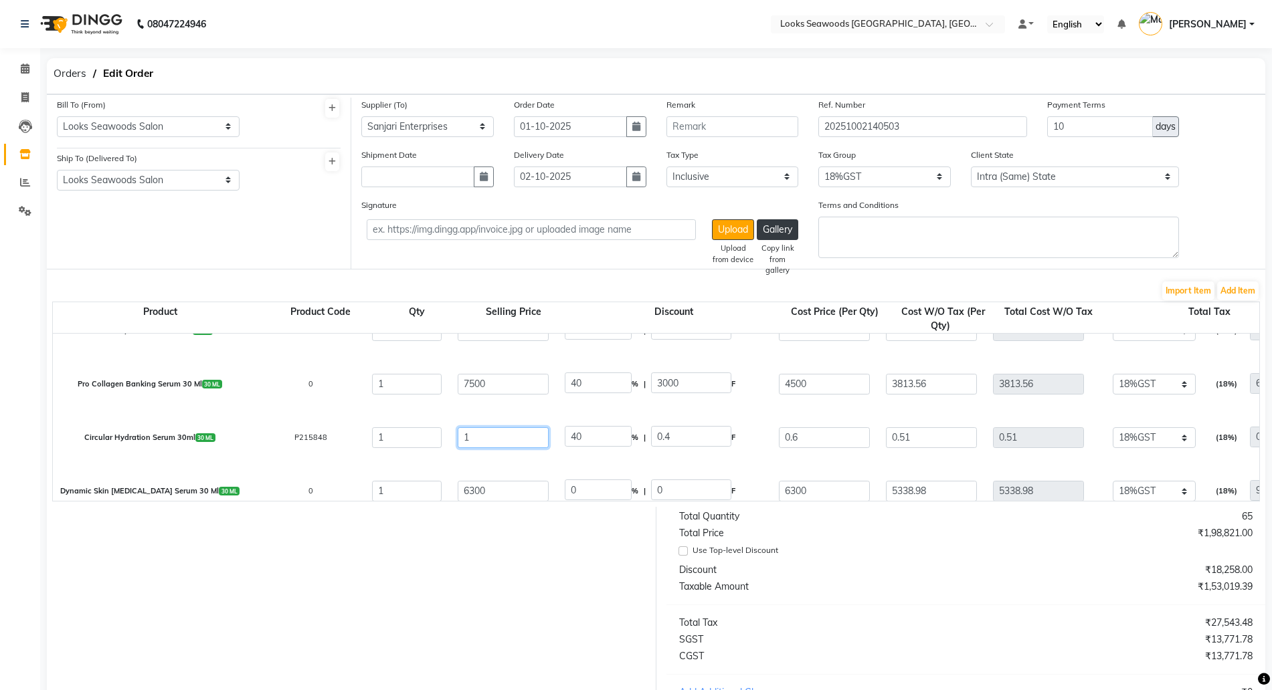
drag, startPoint x: 494, startPoint y: 435, endPoint x: 356, endPoint y: 407, distance: 140.6
click at [0, 0] on div "Biolumin-c Serum 30ml 30 ML P10422 2 8000 40 % | 3200 F 4800 4067.8 8135.6 None…" at bounding box center [0, 0] width 0 height 0
type input "2"
type input "20"
type input "25"
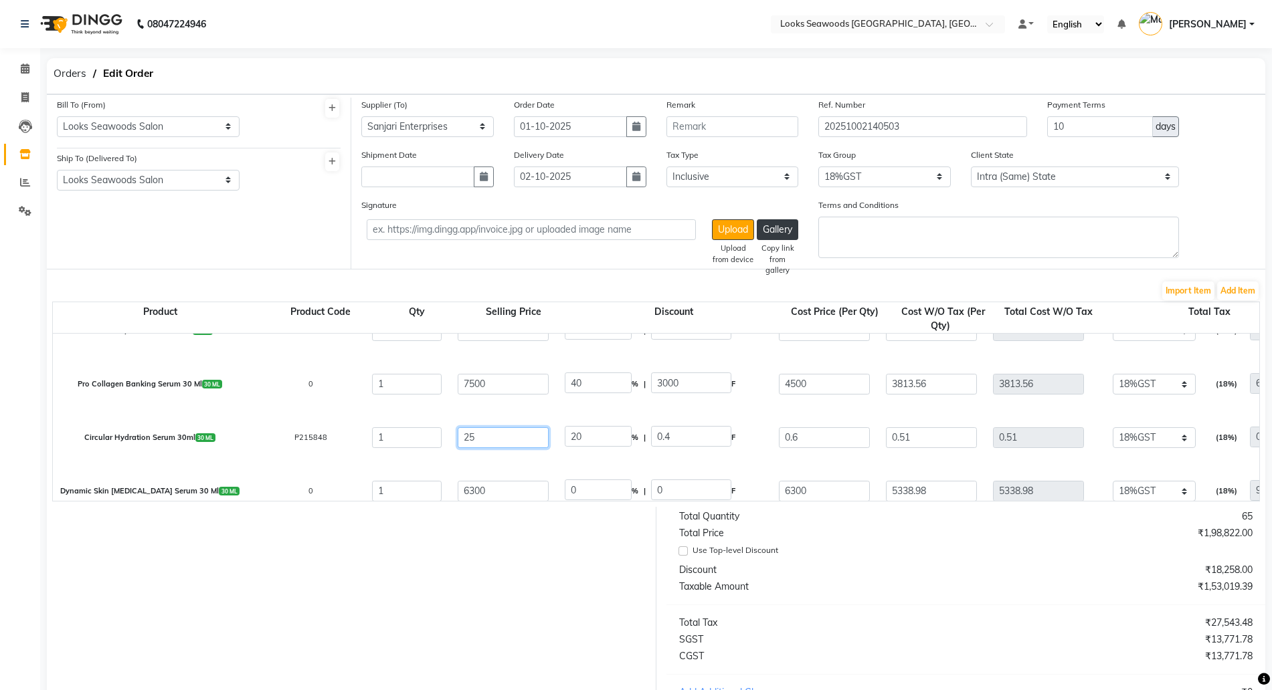
type input "1.6"
type input "250"
type input "0.16"
type input "2500"
type input "0.02"
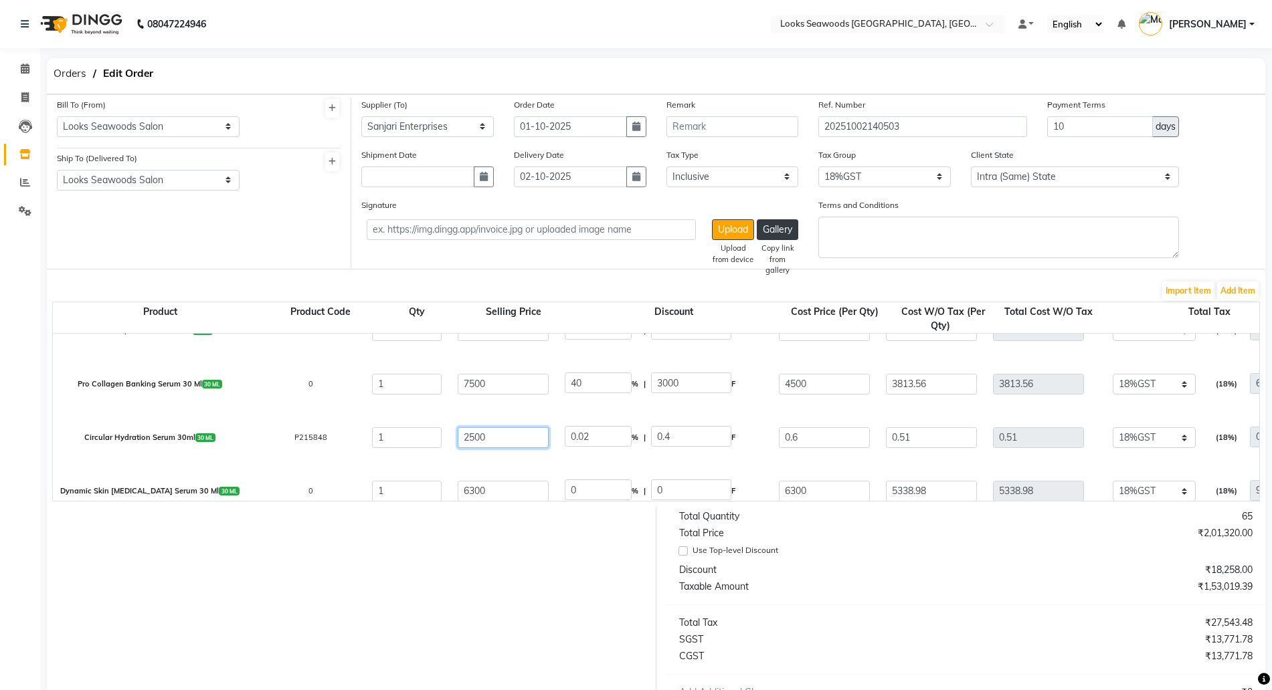
type input "2500"
type input "99.98"
type input "2499.4"
drag, startPoint x: 605, startPoint y: 438, endPoint x: 463, endPoint y: 404, distance: 146.5
click at [0, 0] on div "Biolumin-c Serum 30ml 30 ML P10422 2 8000 40 % | 3200 F 4800 4067.8 8135.6 None…" at bounding box center [0, 0] width 0 height 0
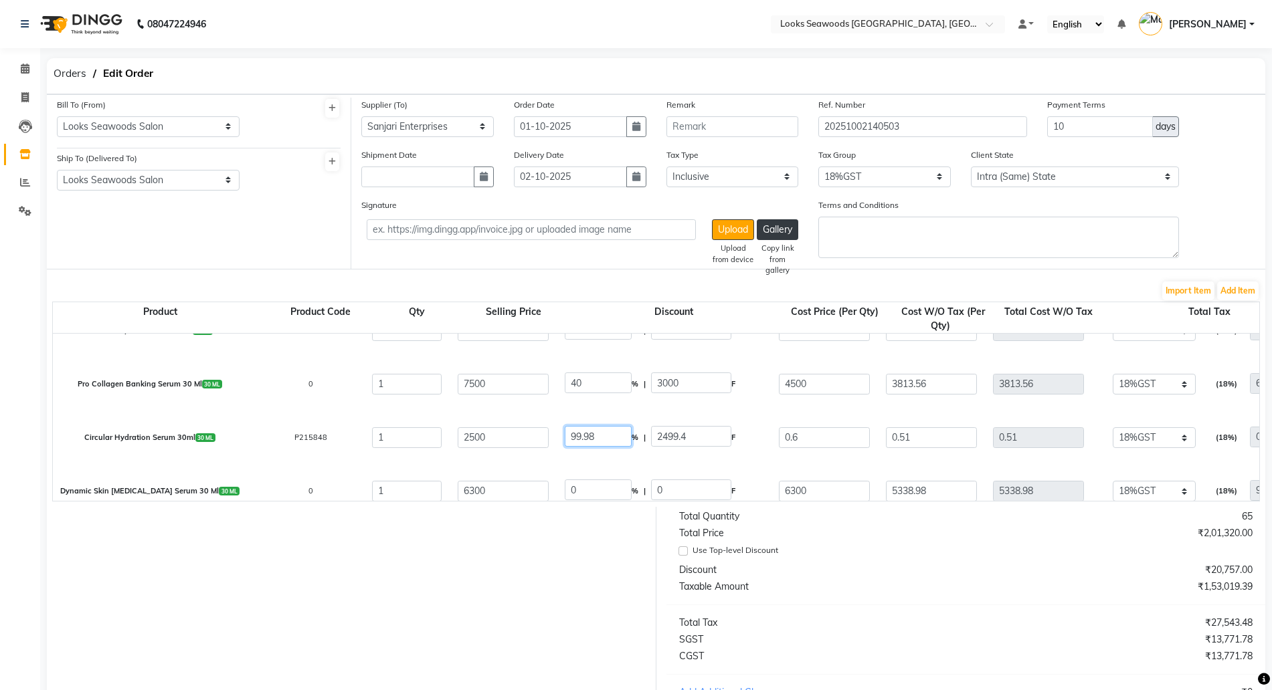
type input "0"
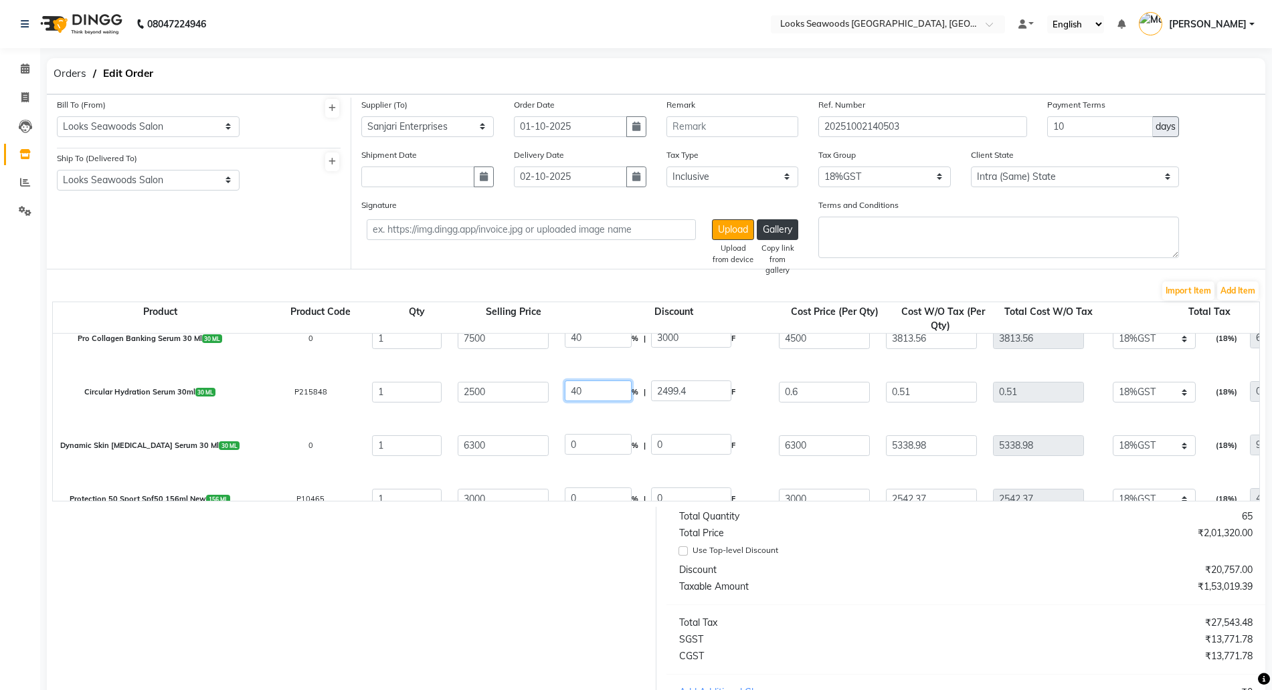
scroll to position [167, 0]
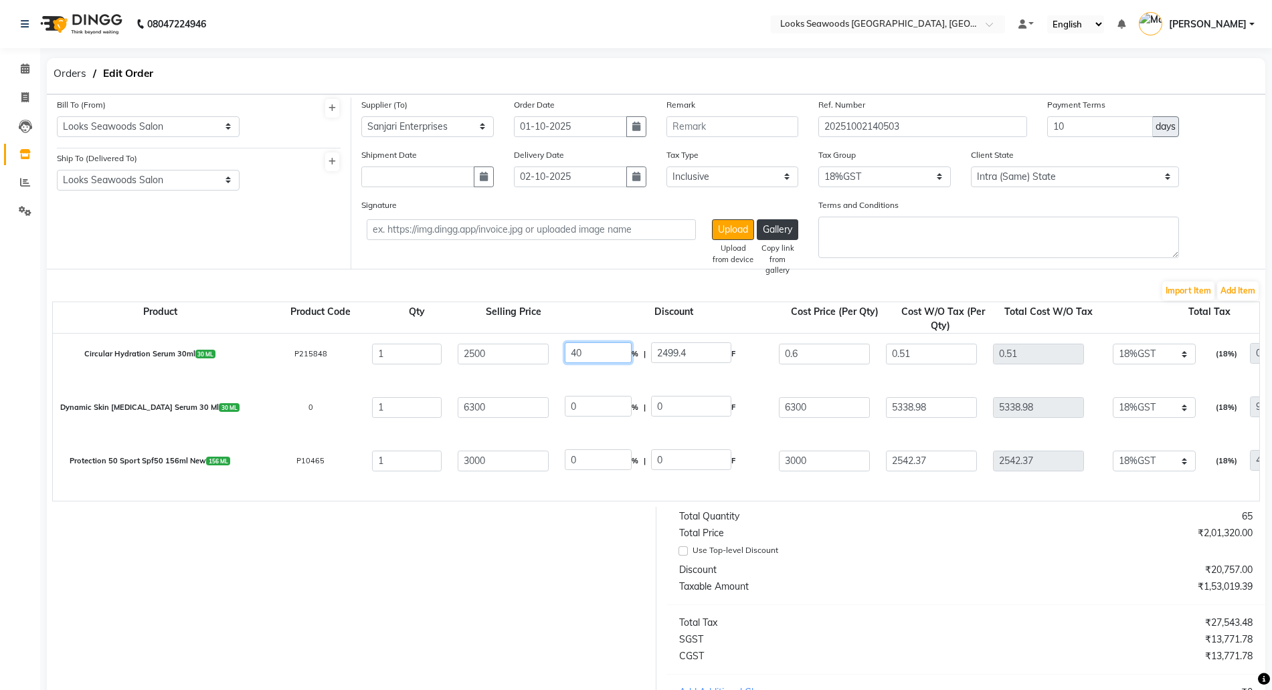
type input "40"
type input "1000"
type input "1500"
type input "1271.19"
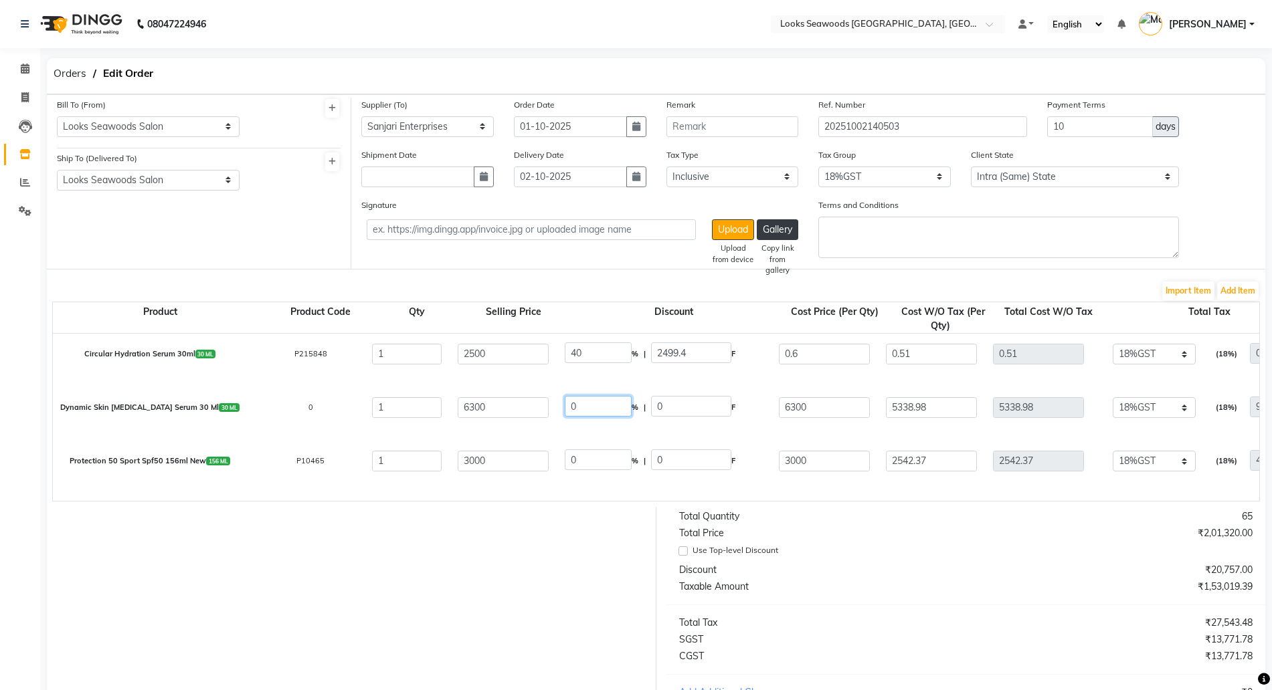
type input "228.81"
type input "1500"
drag, startPoint x: 579, startPoint y: 405, endPoint x: 510, endPoint y: 392, distance: 70.2
type input "40"
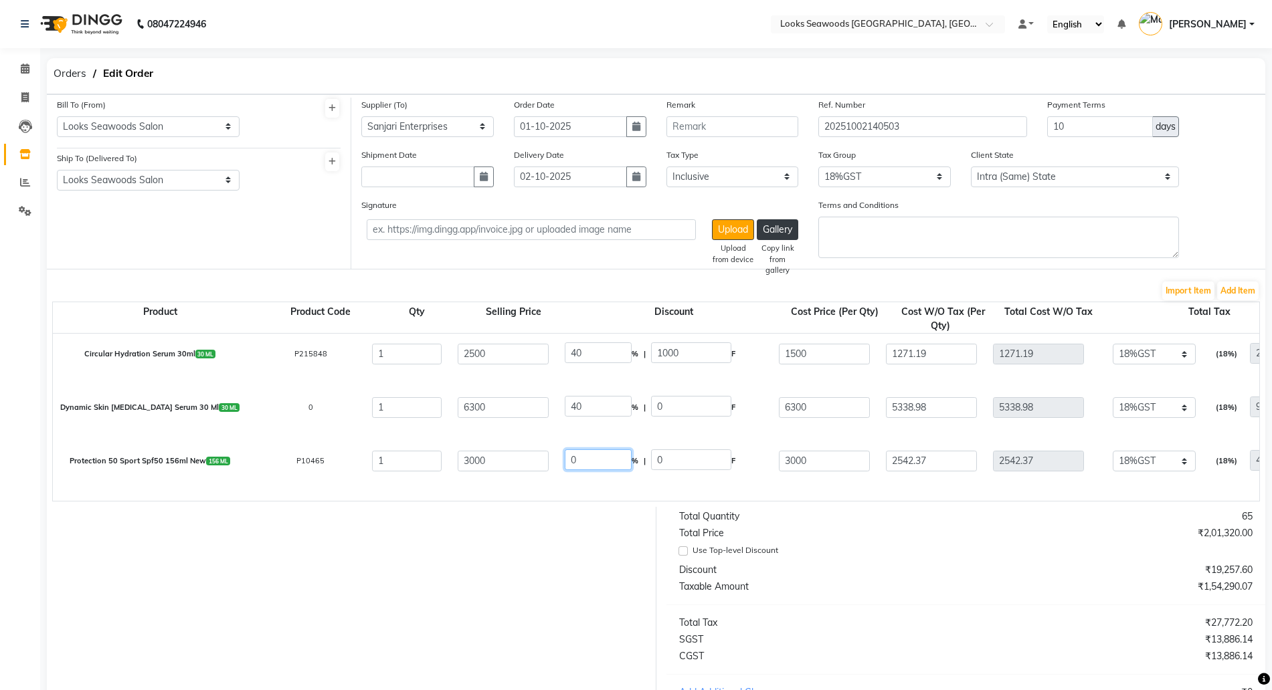
type input "2520"
type input "3780"
type input "3203.39"
type input "576.61"
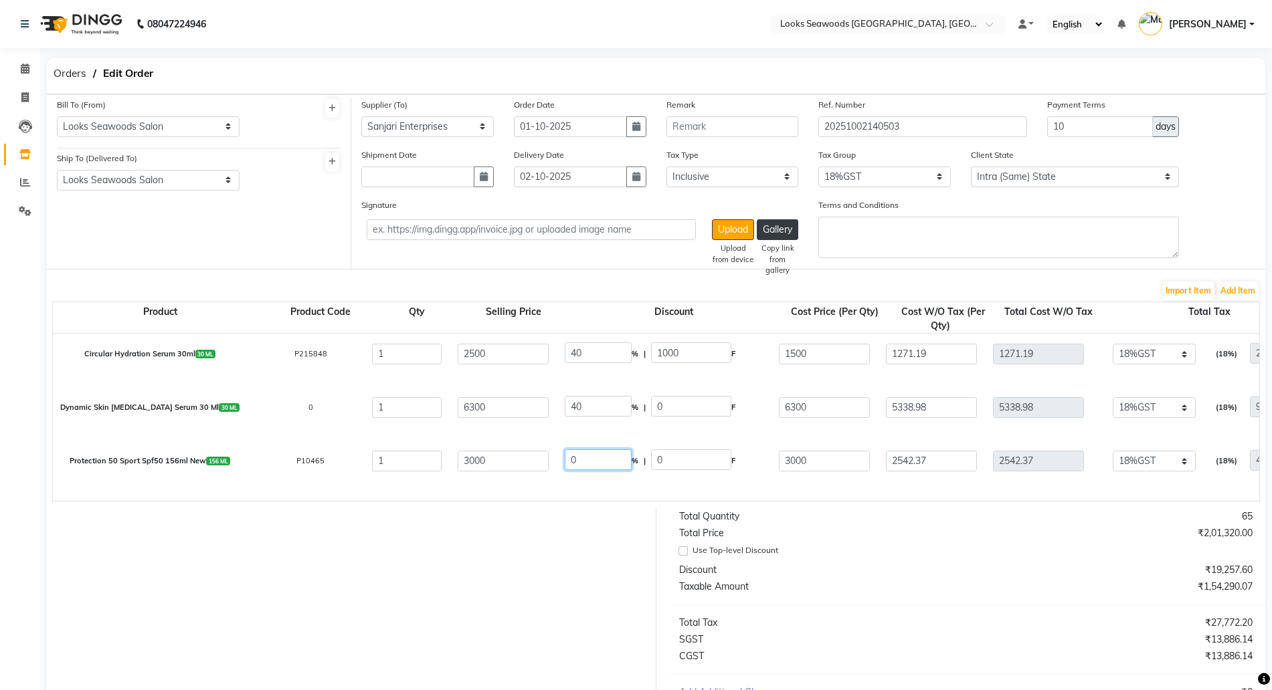
type input "3780"
drag, startPoint x: 593, startPoint y: 466, endPoint x: 514, endPoint y: 442, distance: 83.0
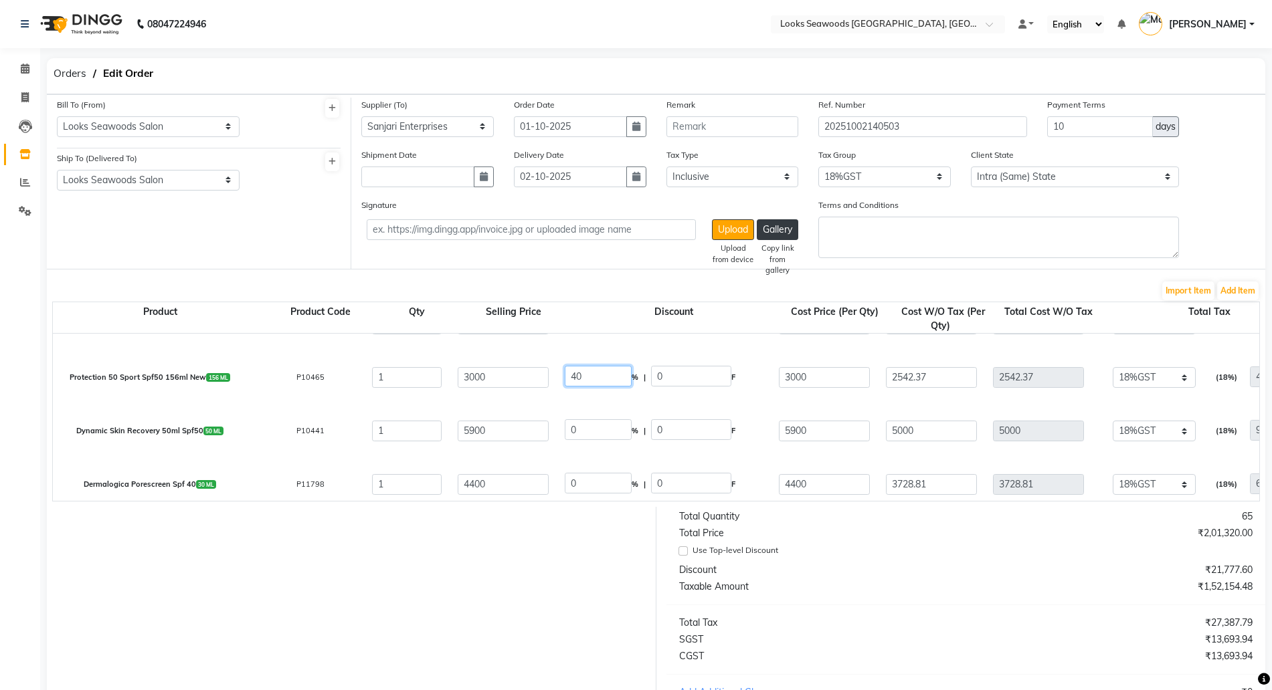
type input "40"
click at [0, 0] on div "Biolumin-c Serum 30ml 30 ML P10422 2 8000 40 % | 3200 F 4800 4067.8 8135.6 None…" at bounding box center [0, 0] width 0 height 0
type input "1200"
type input "1800"
type input "1525.42"
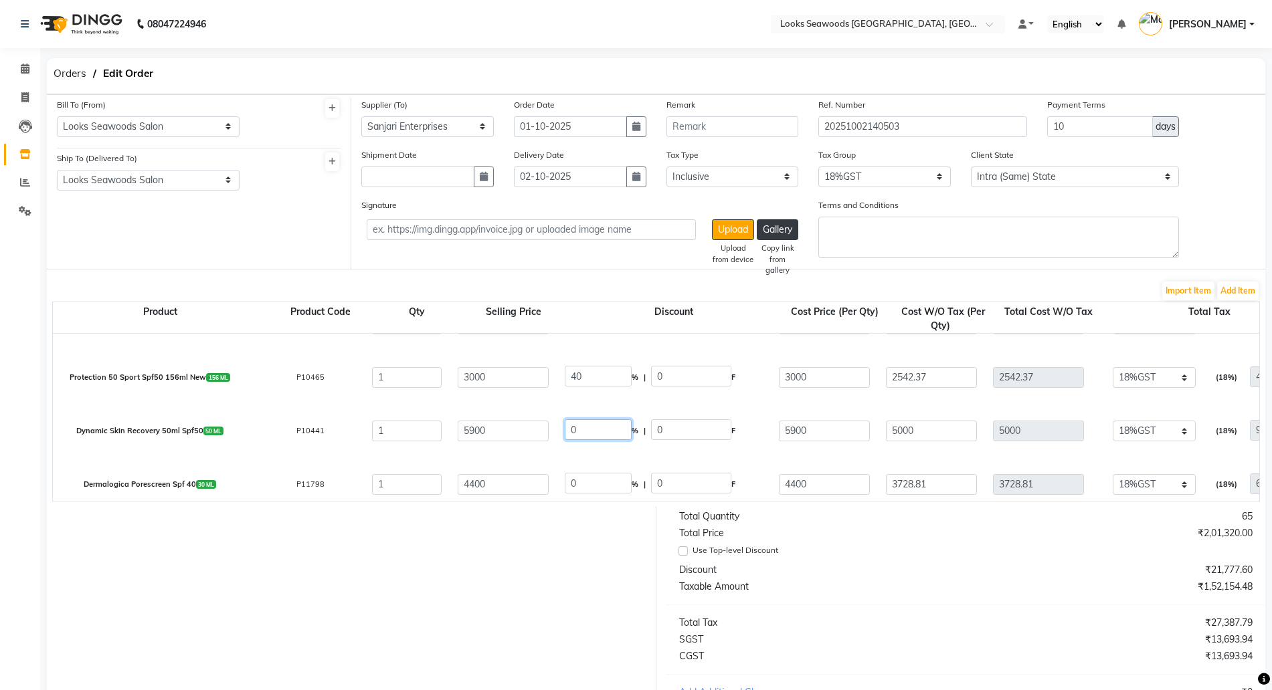
type input "1525.42"
type input "274.58"
type input "1800"
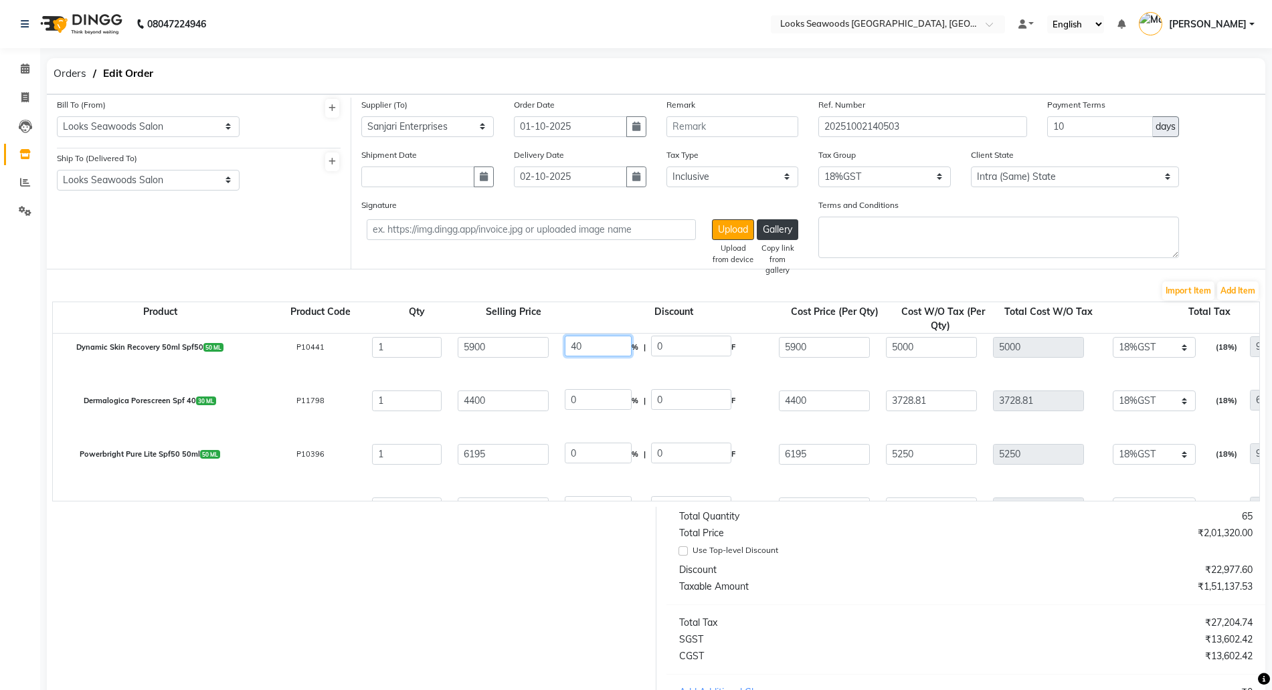
type input "40"
type input "2360"
type input "3540"
type input "3000"
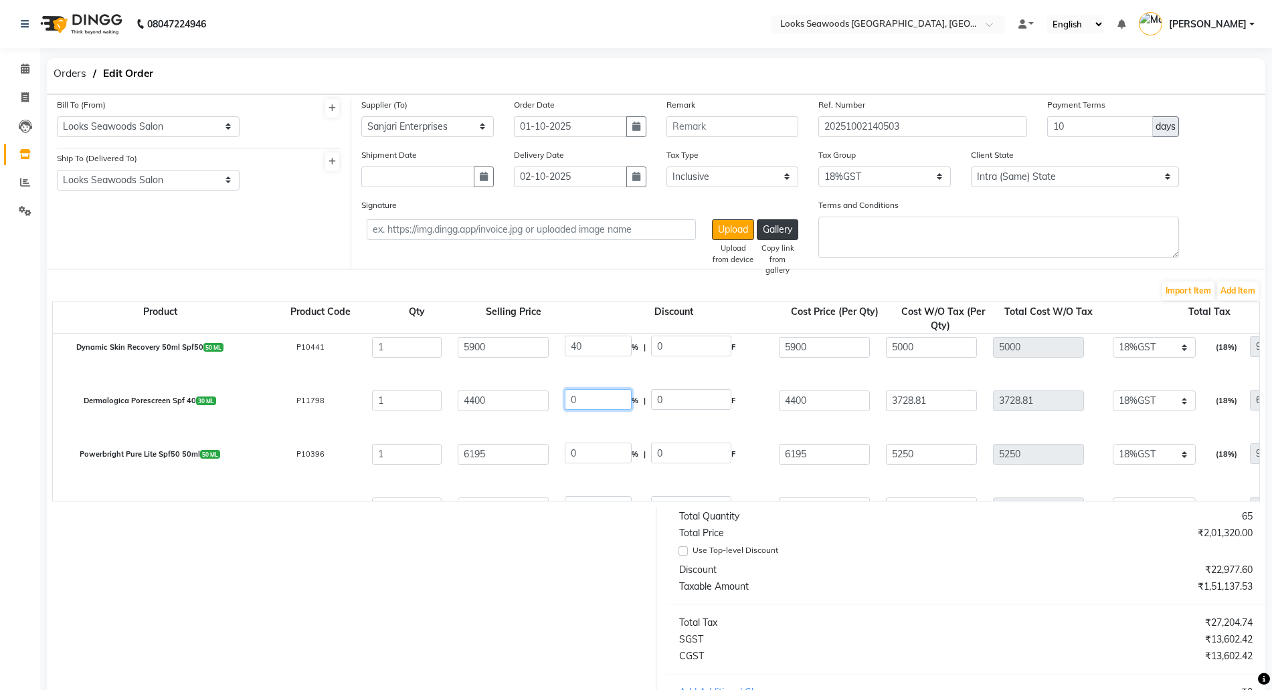
type input "540"
type input "3540"
drag, startPoint x: 559, startPoint y: 397, endPoint x: 490, endPoint y: 382, distance: 71.1
type input "40"
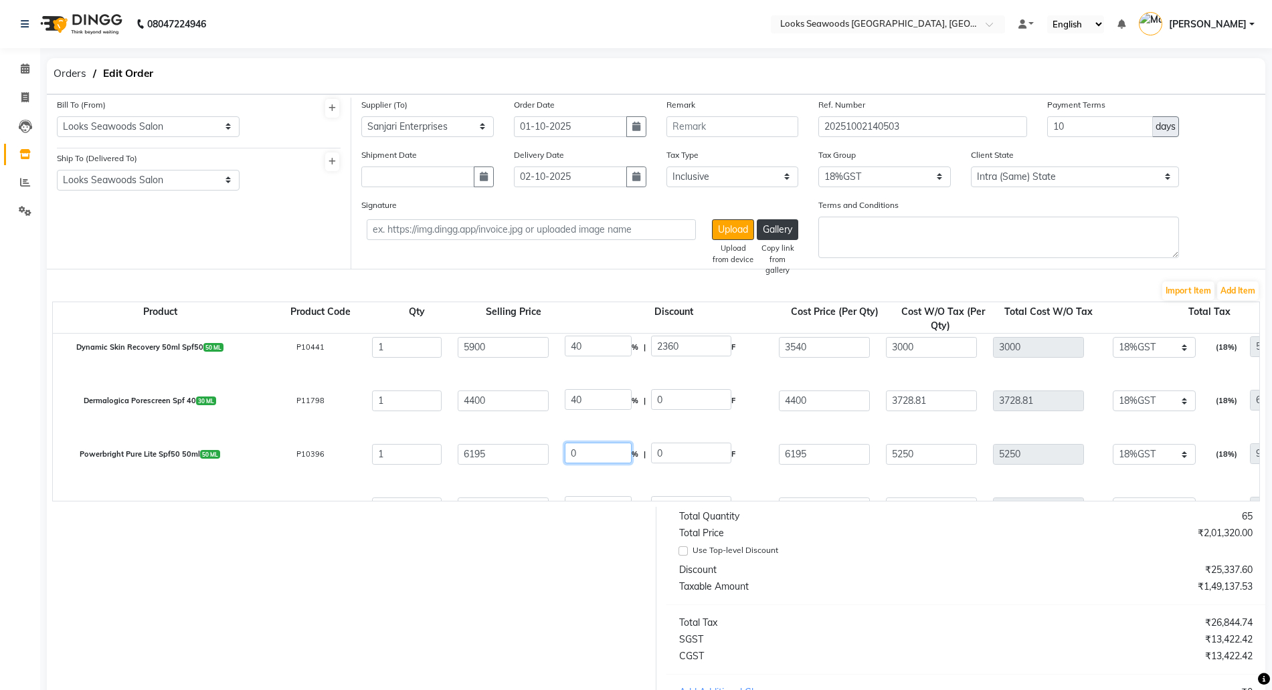
type input "1760"
type input "2640"
type input "2237.29"
type input "402.71"
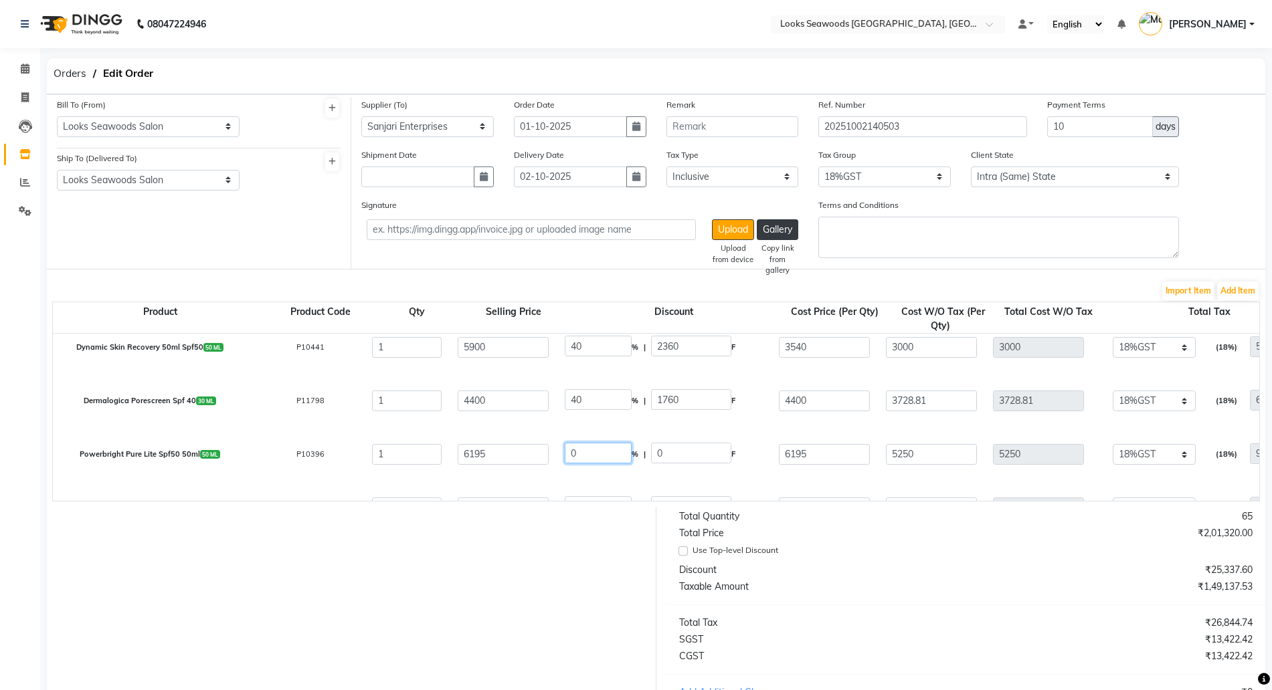
type input "2640"
drag, startPoint x: 586, startPoint y: 444, endPoint x: 583, endPoint y: 452, distance: 7.8
click at [579, 448] on input "0" at bounding box center [598, 453] width 67 height 21
drag, startPoint x: 599, startPoint y: 454, endPoint x: 470, endPoint y: 462, distance: 129.4
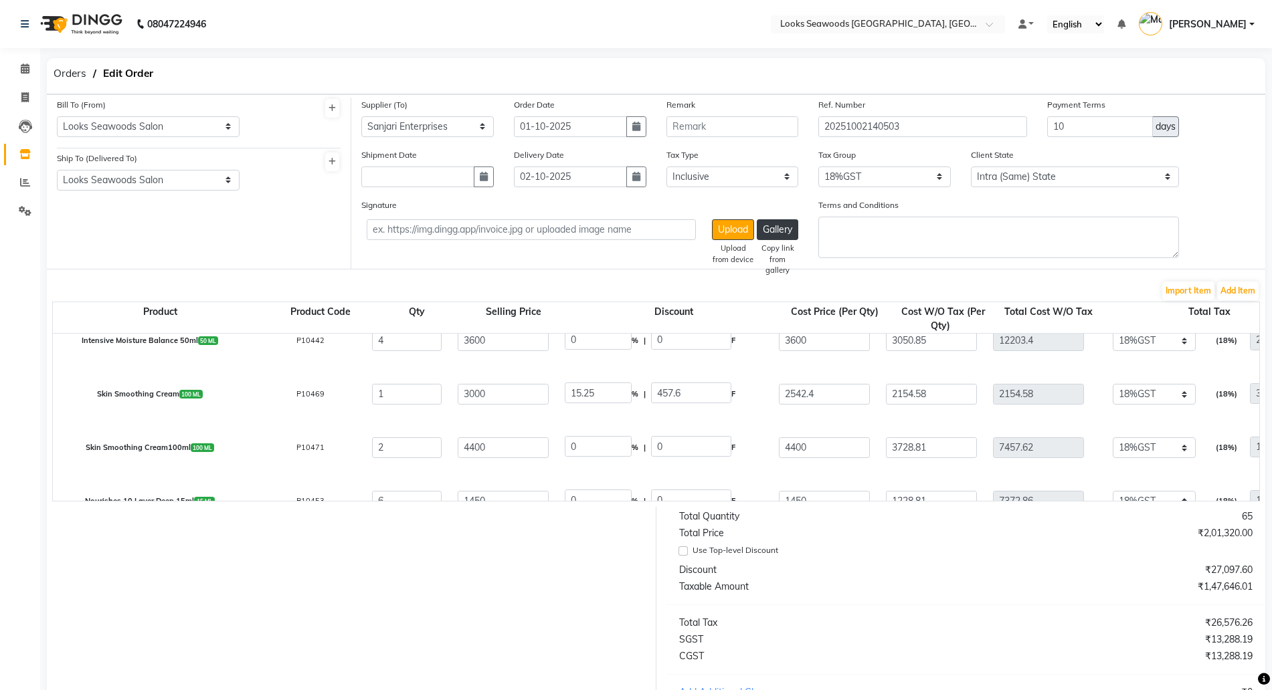
scroll to position [418, 0]
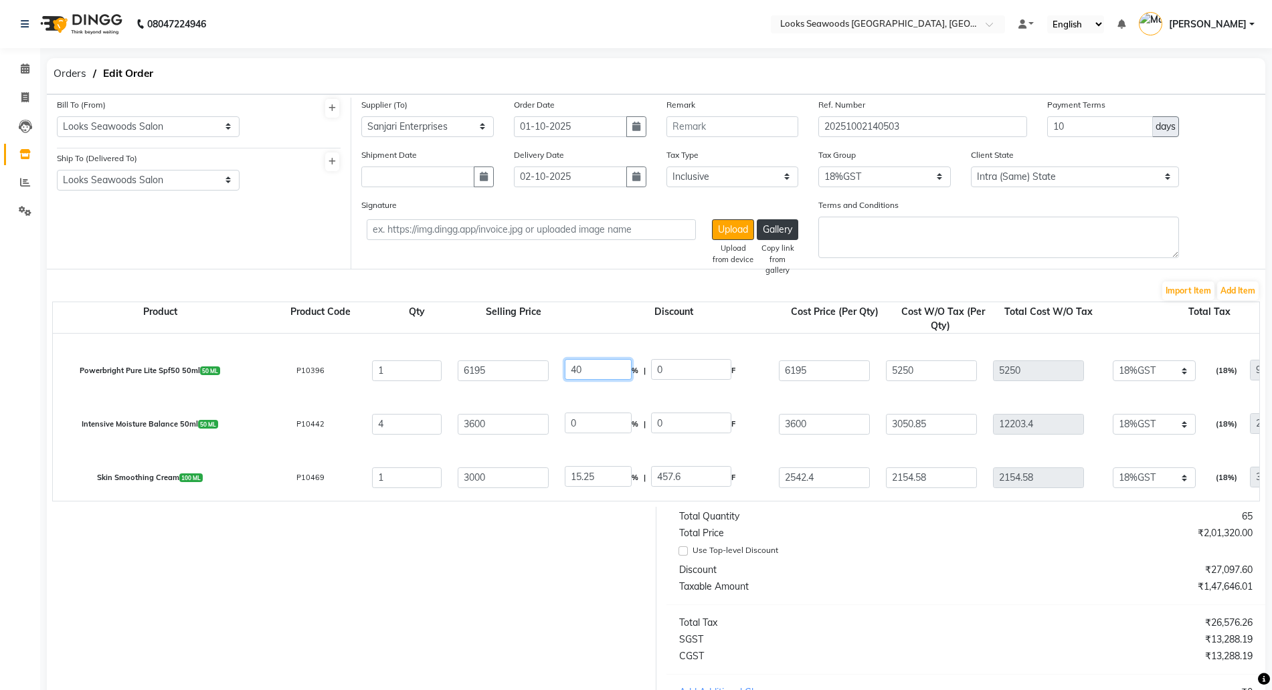
type input "40"
type input "2478"
type input "3717"
type input "3150"
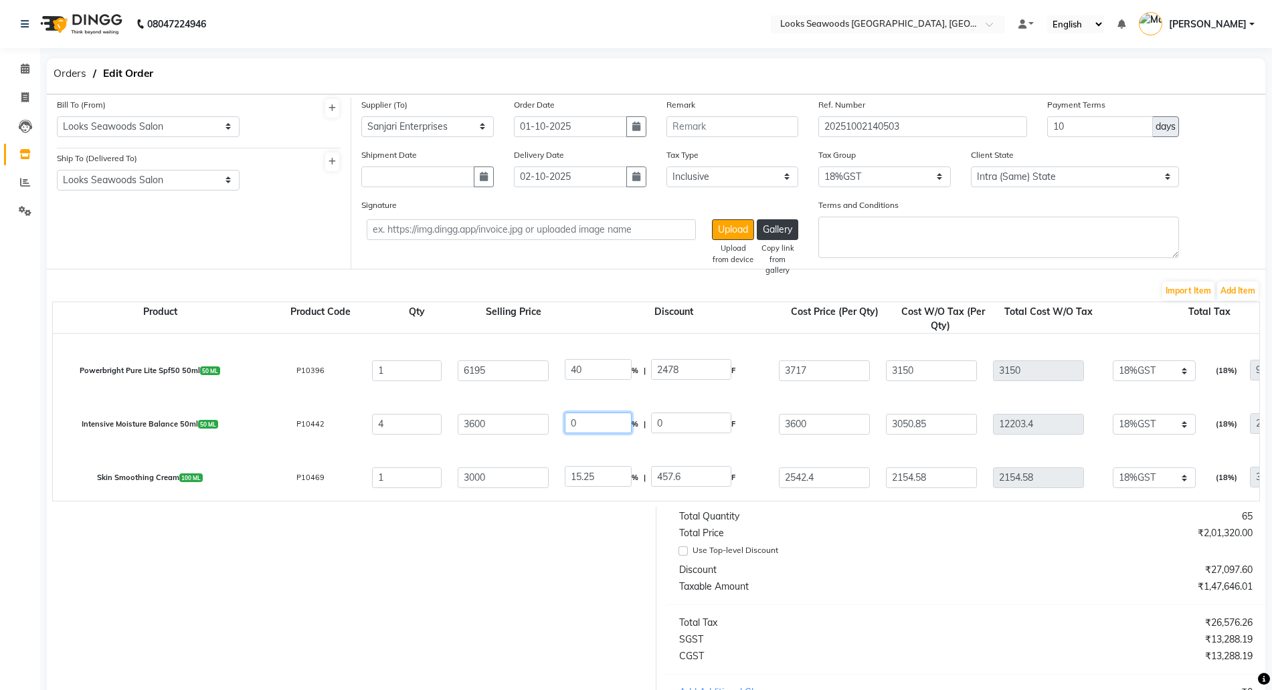
type input "567"
type input "3717"
drag, startPoint x: 594, startPoint y: 420, endPoint x: 490, endPoint y: 406, distance: 104.6
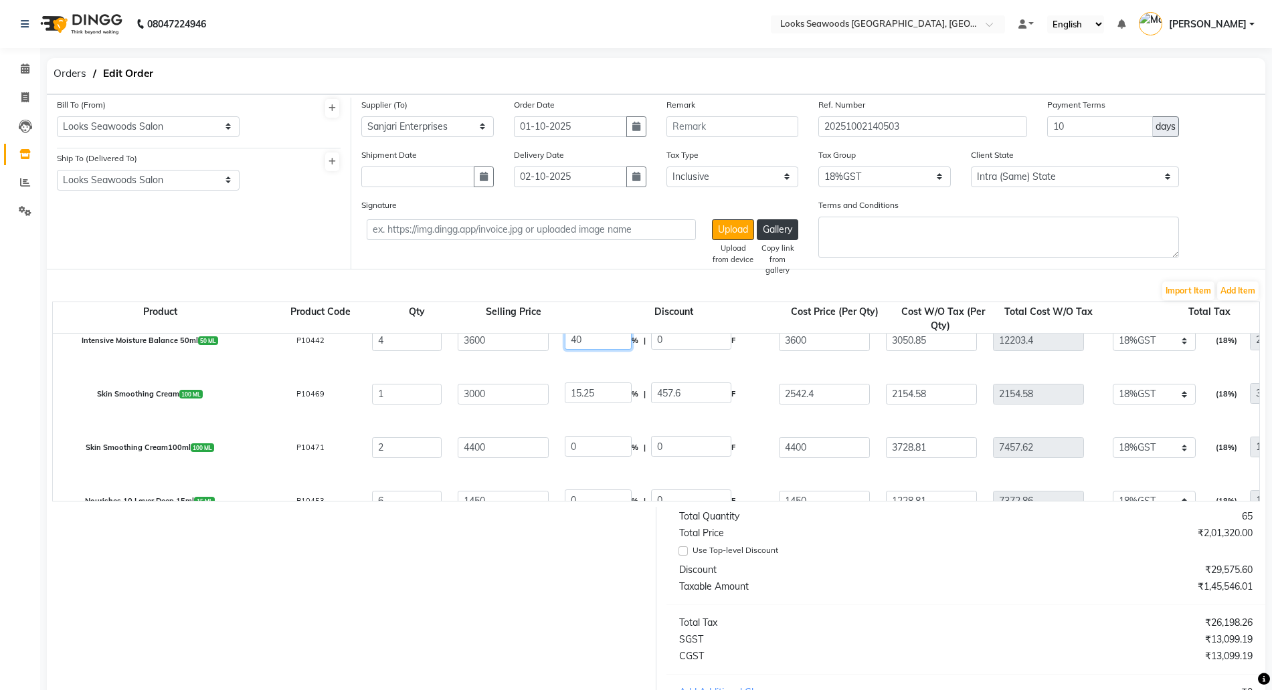
type input "40"
type input "1440"
type input "2160"
type input "1830.51"
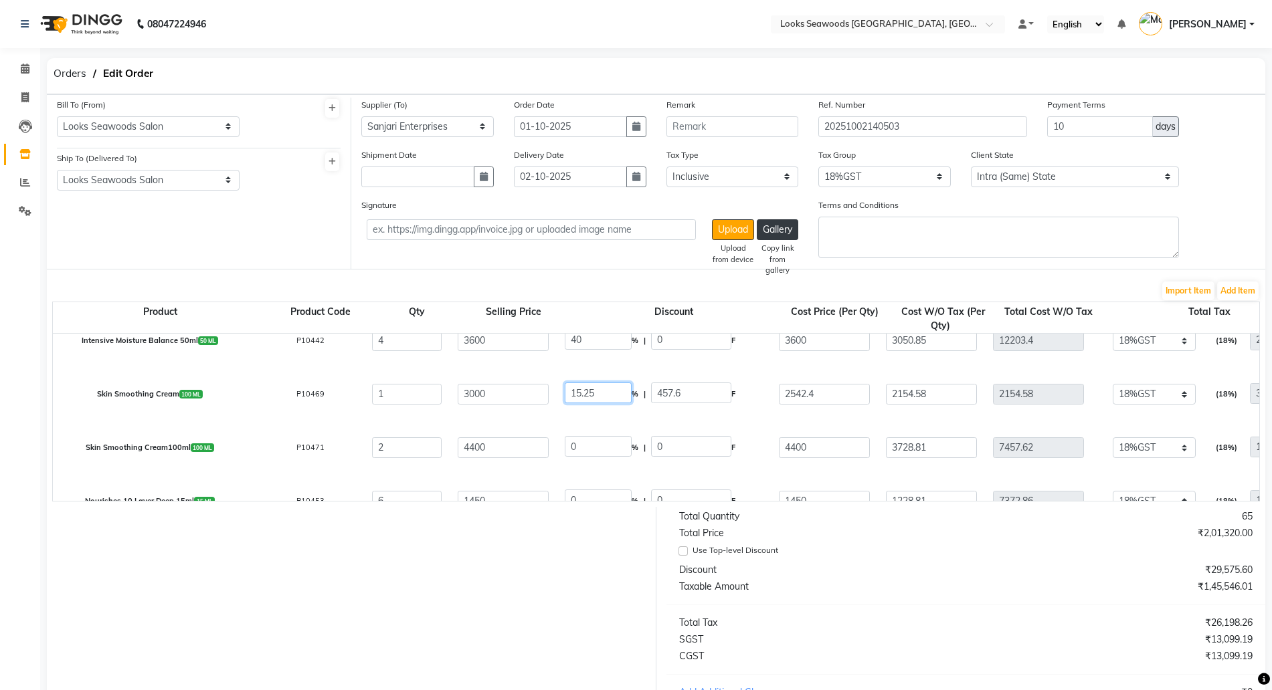
type input "7322.04"
type input "1317.97"
type input "8640.01"
type input "40"
type input "1200"
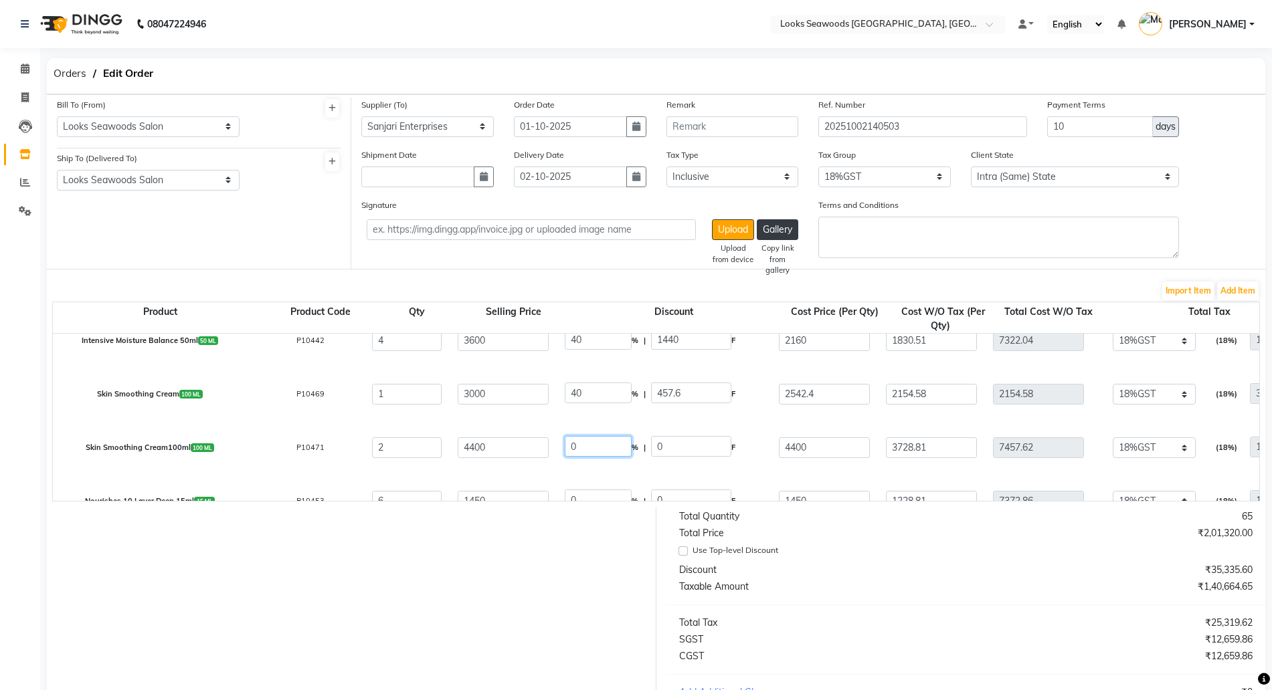
type input "1800"
type input "1525.42"
type input "274.58"
type input "1800"
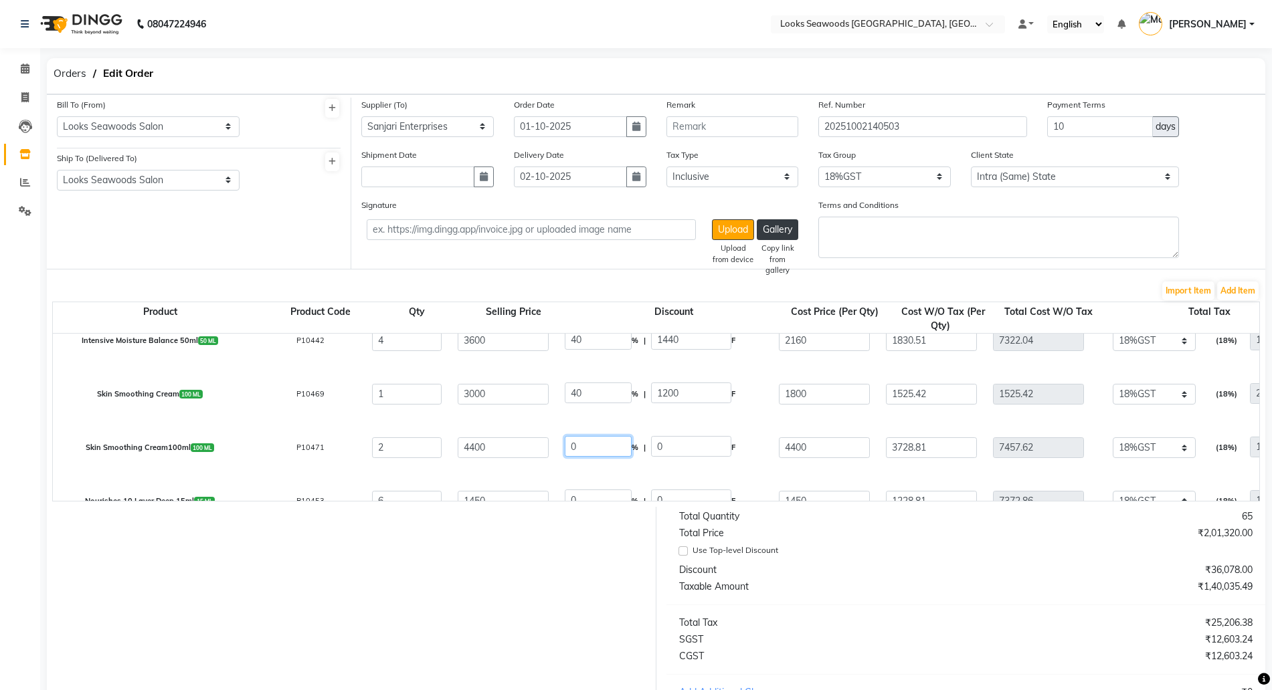
drag, startPoint x: 591, startPoint y: 448, endPoint x: 441, endPoint y: 431, distance: 150.8
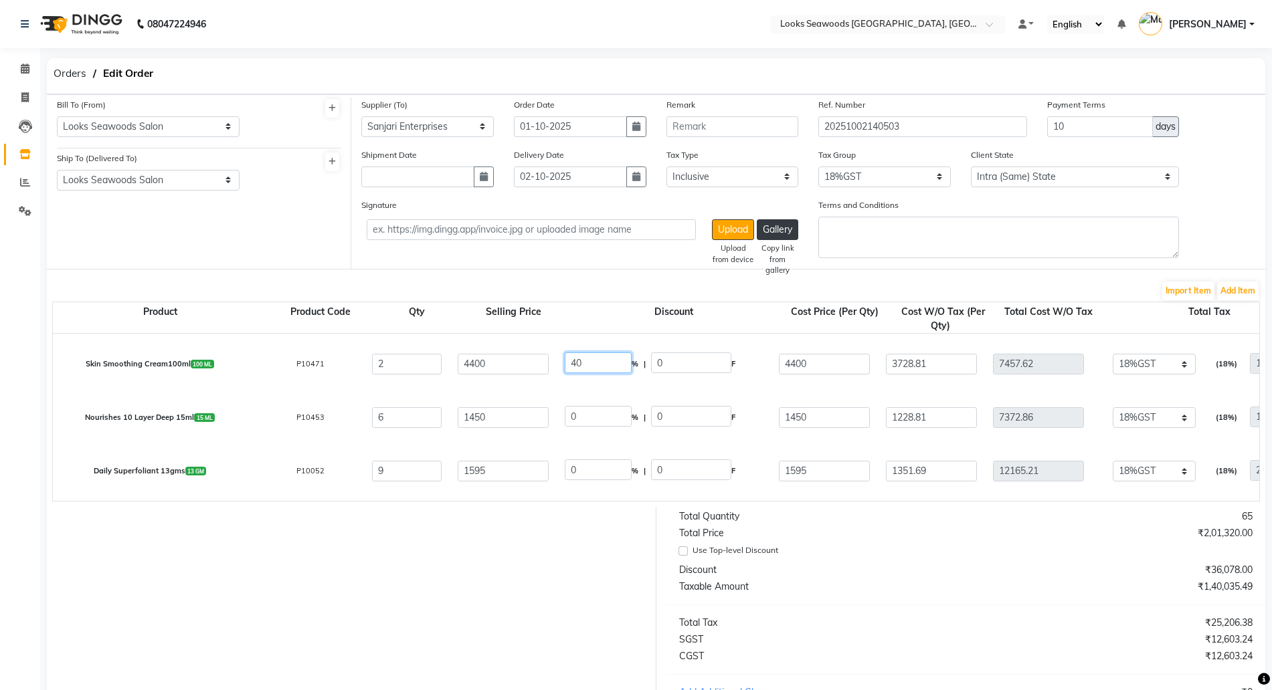
type input "40"
type input "1760"
type input "2640"
type input "2237.29"
type input "4474.58"
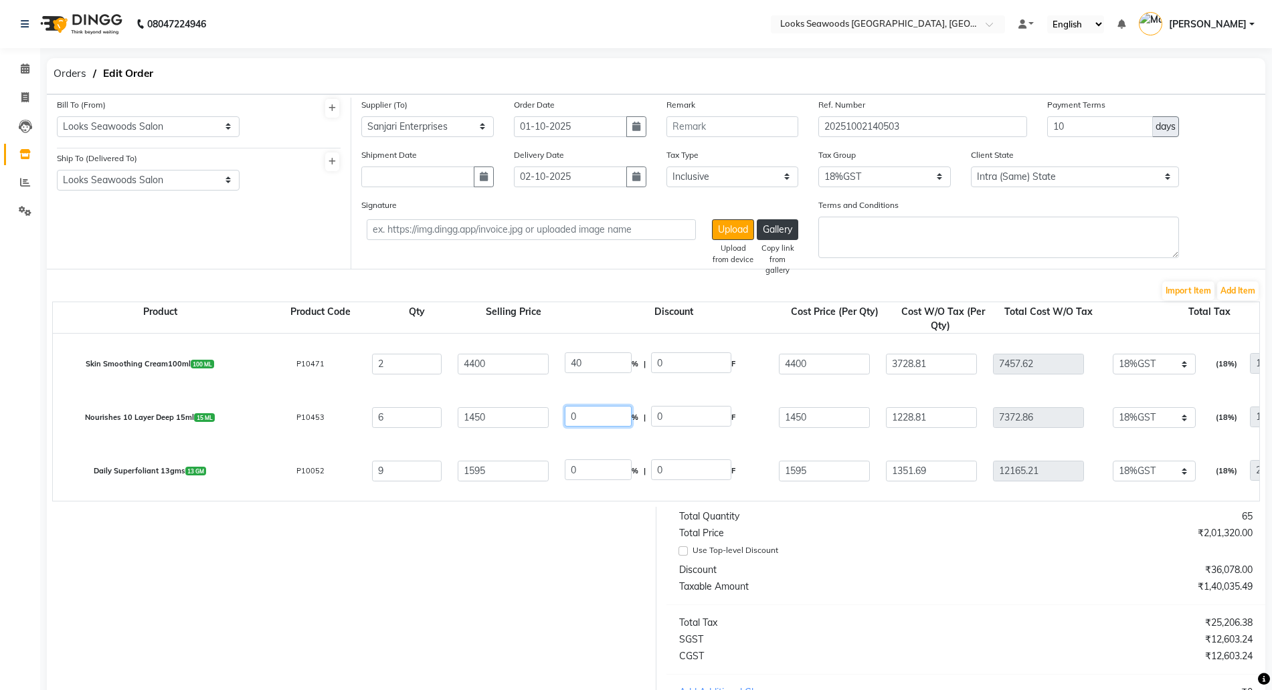
type input "805.42"
type input "5280"
type input "40"
type input "580"
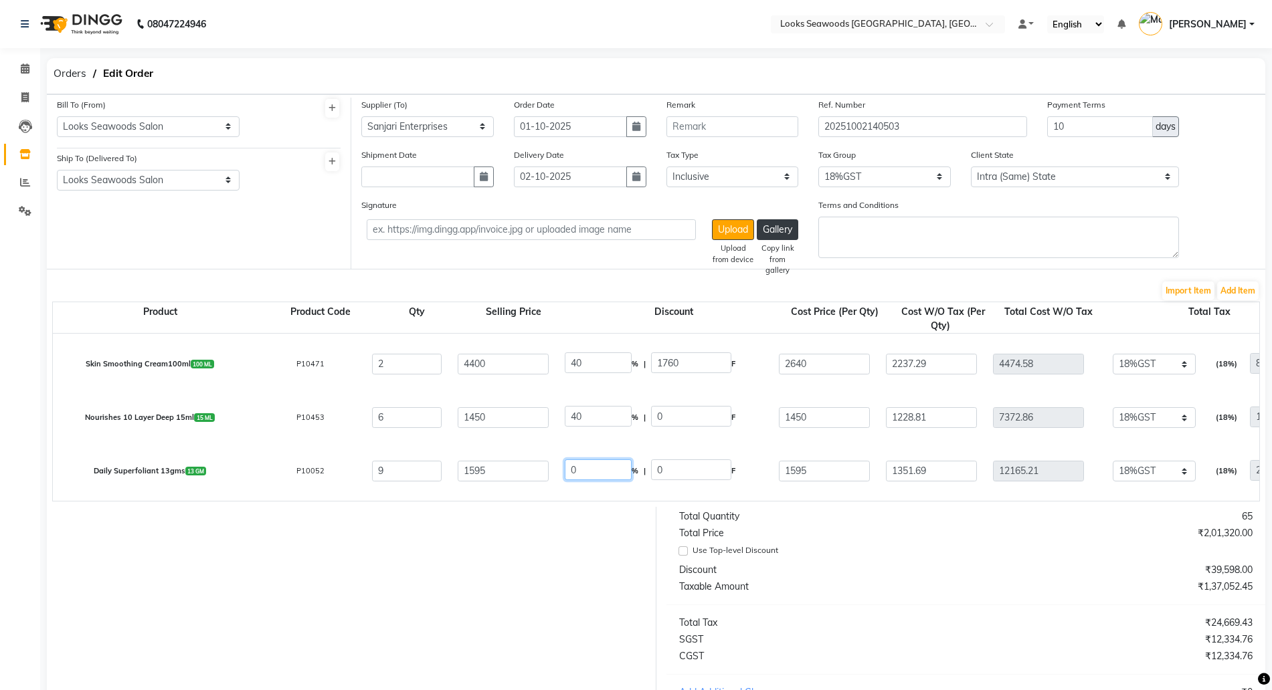
type input "870"
type input "737.29"
type input "4423.74"
type input "796.27"
type input "5220.01"
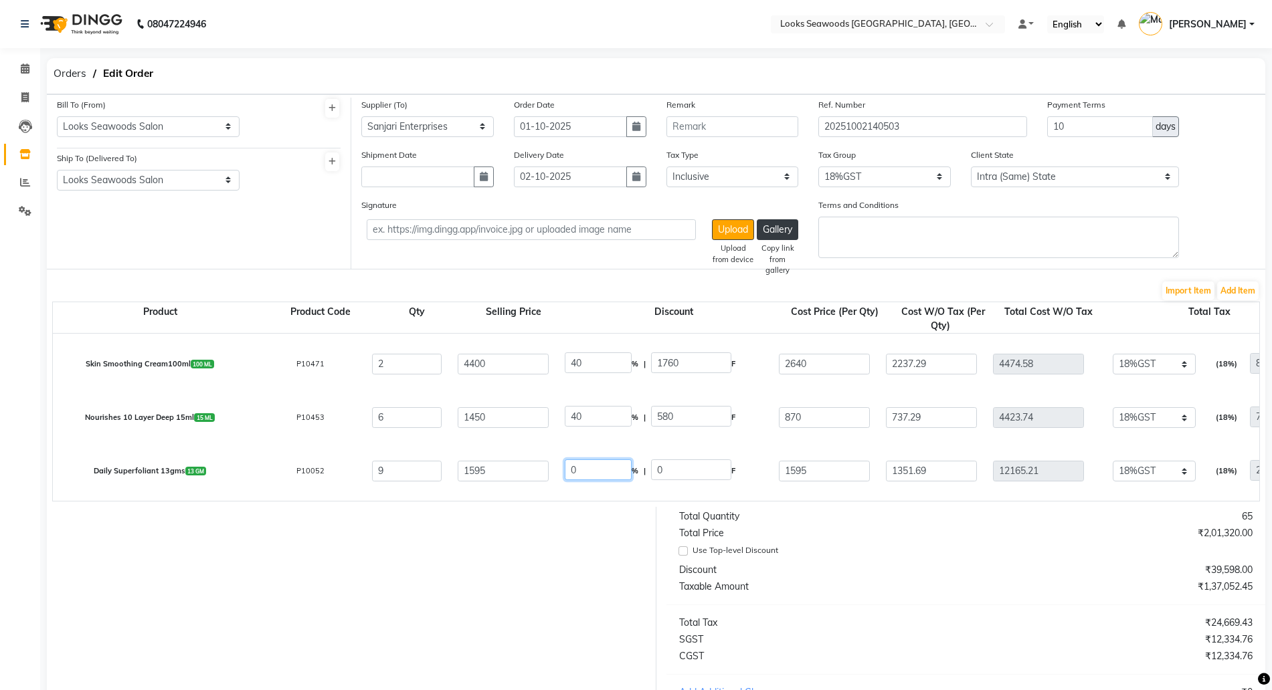
drag, startPoint x: 594, startPoint y: 470, endPoint x: 526, endPoint y: 464, distance: 68.4
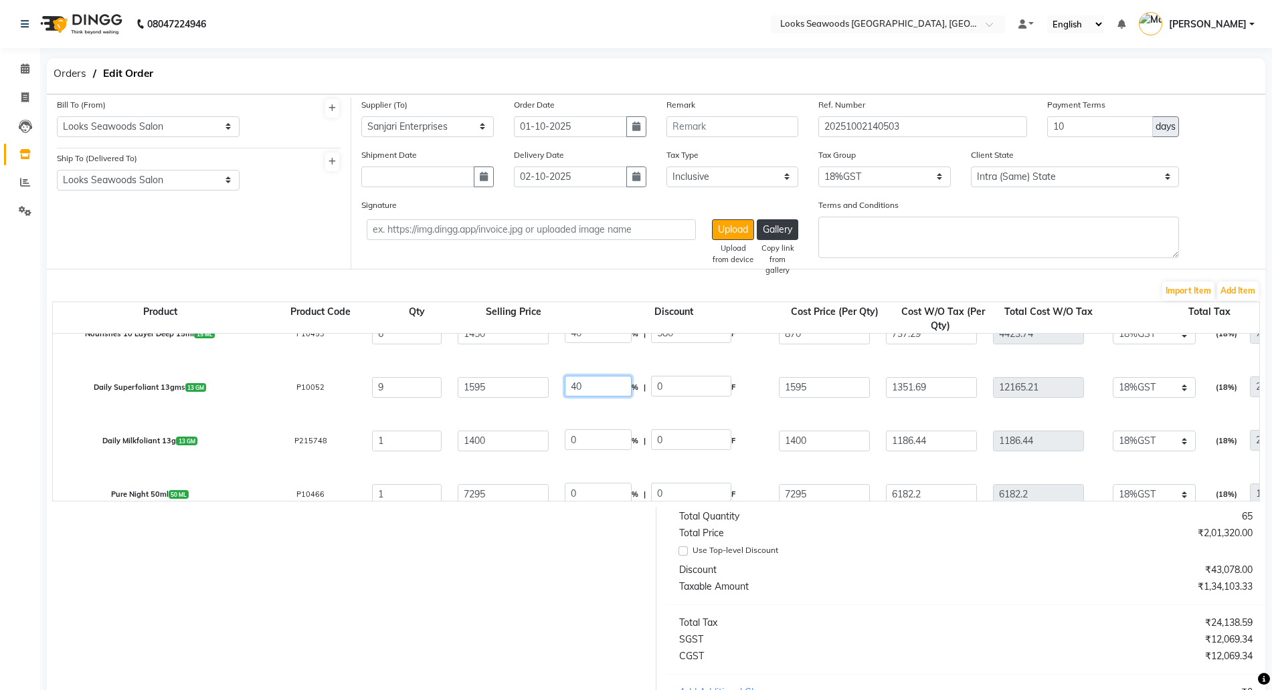
type input "40"
type input "638"
type input "957"
type input "811.02"
type input "7299.18"
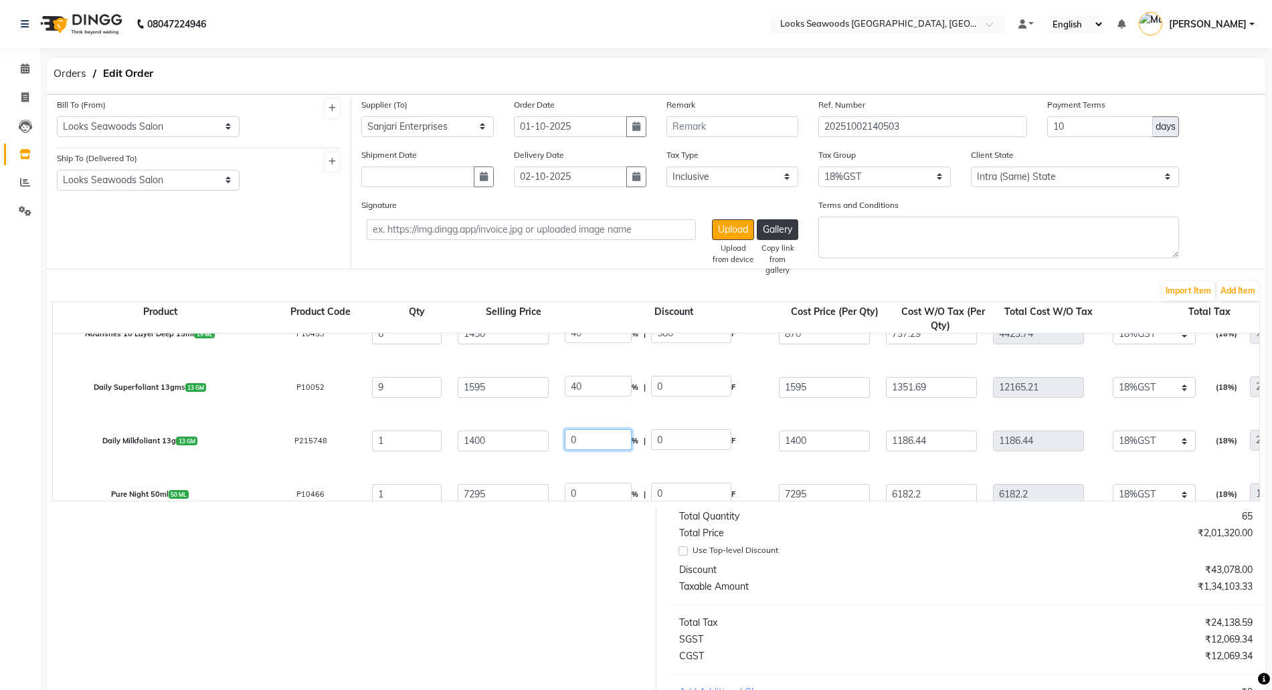
type input "1313.85"
type input "8613.03"
drag, startPoint x: 516, startPoint y: 431, endPoint x: 456, endPoint y: 411, distance: 63.3
type input "40"
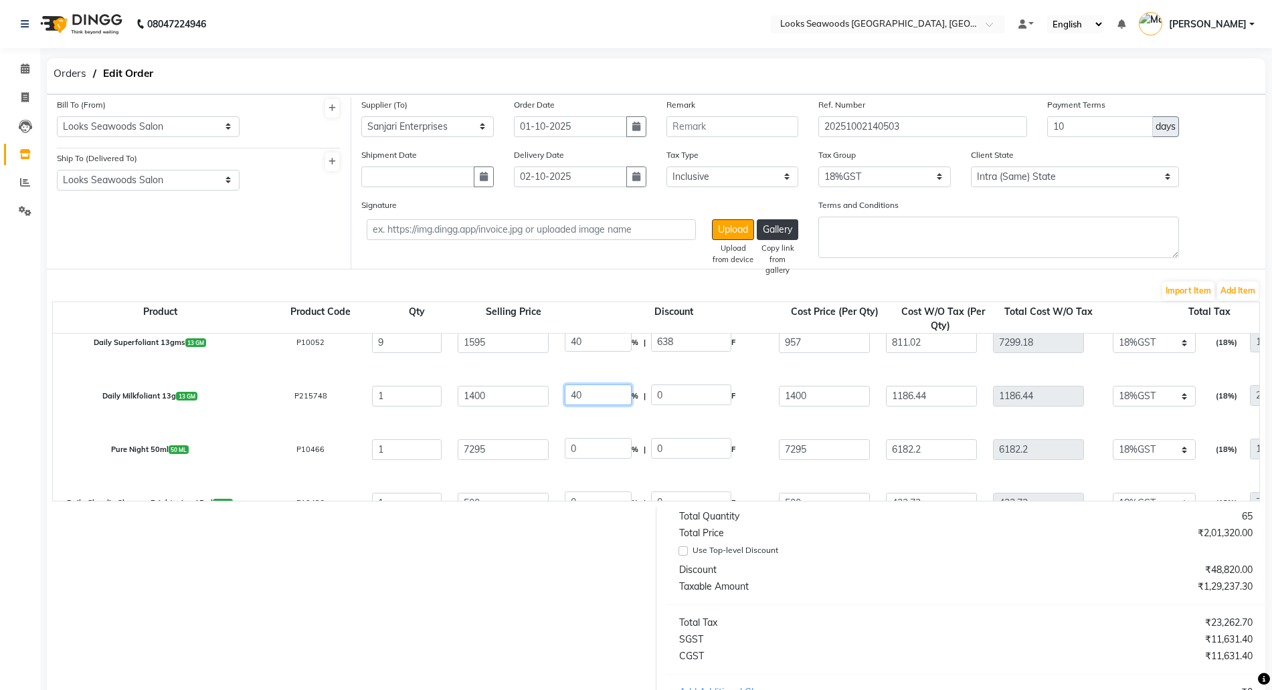
select select "7218"
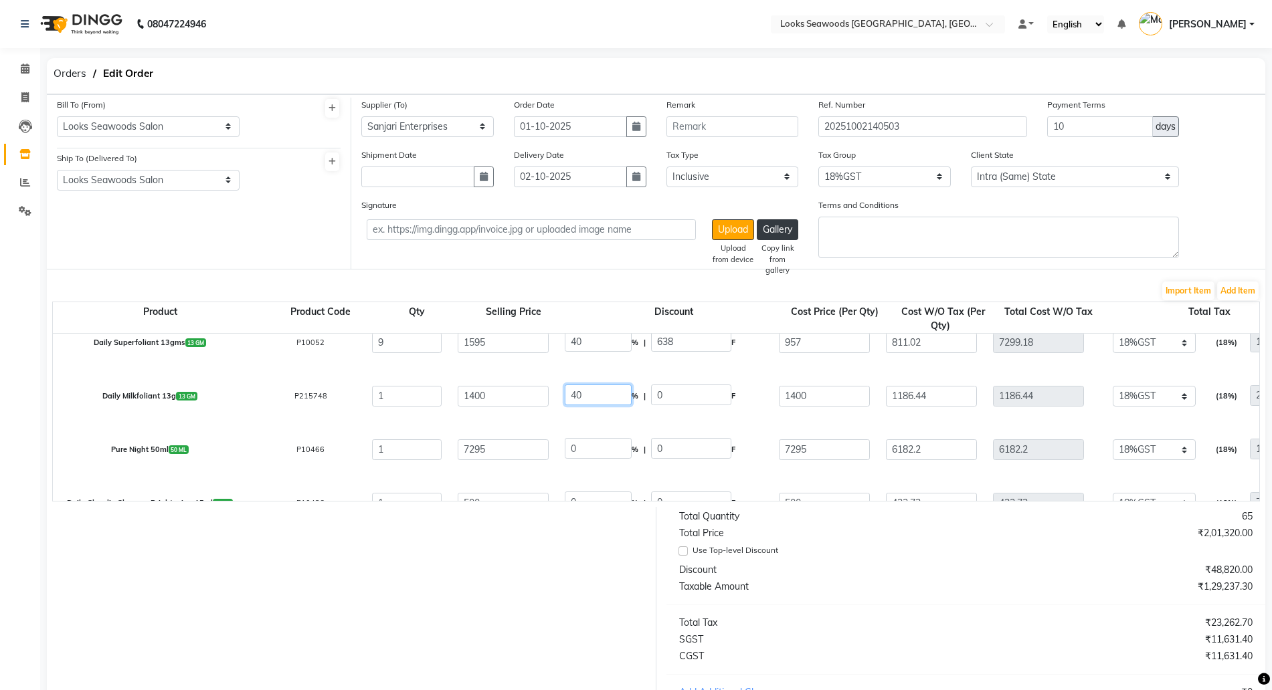
select select "7218"
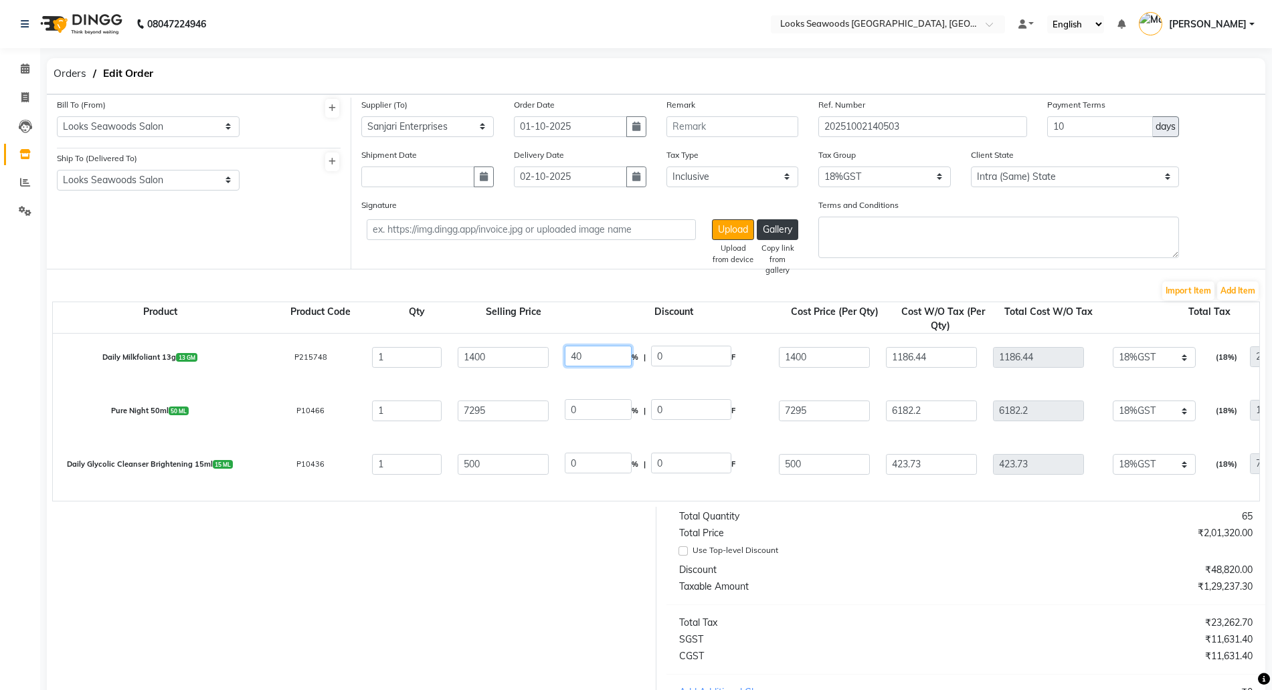
type input "40"
type input "560"
type input "840"
type input "711.86"
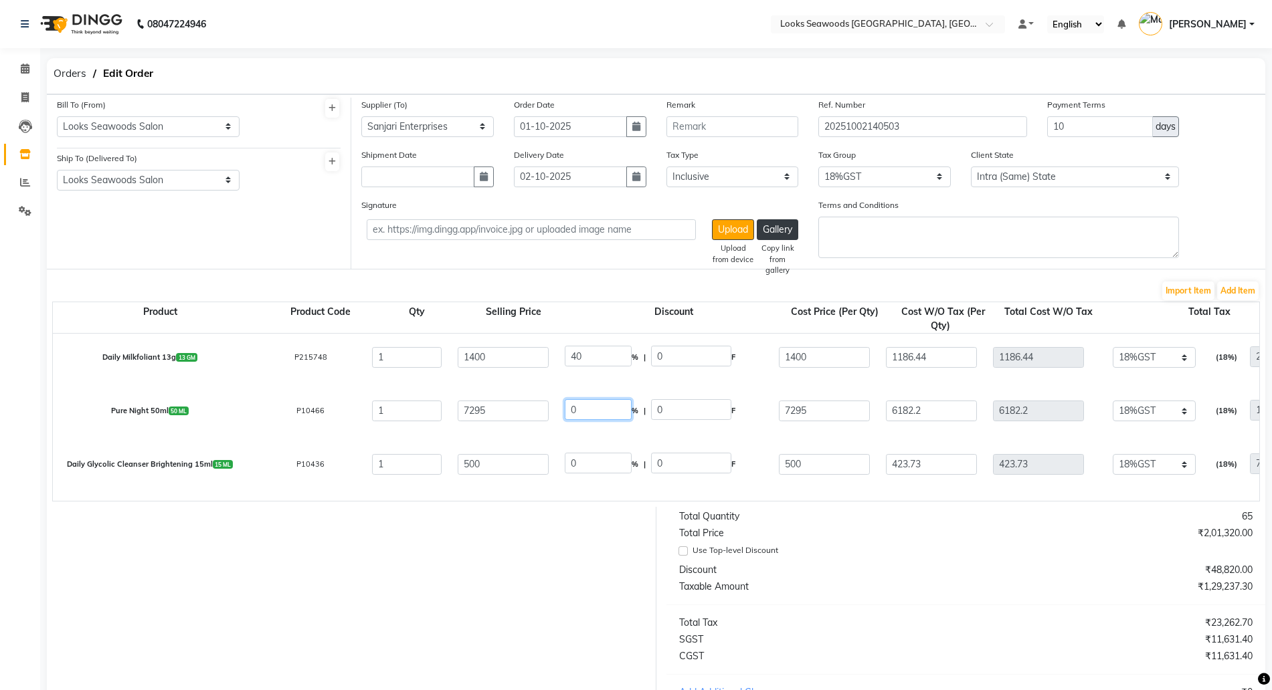
type input "711.86"
type input "128.13"
type input "839.99"
type input "40"
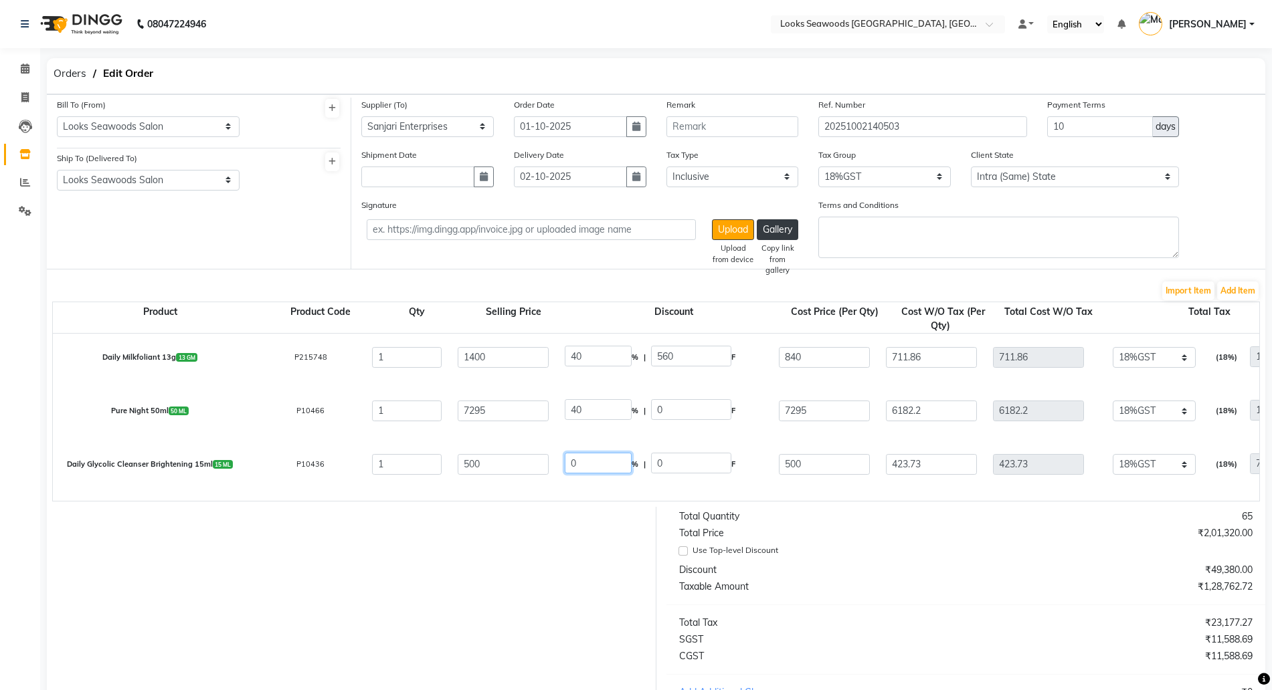
type input "2918"
type input "4377"
type input "3709.32"
type input "667.68"
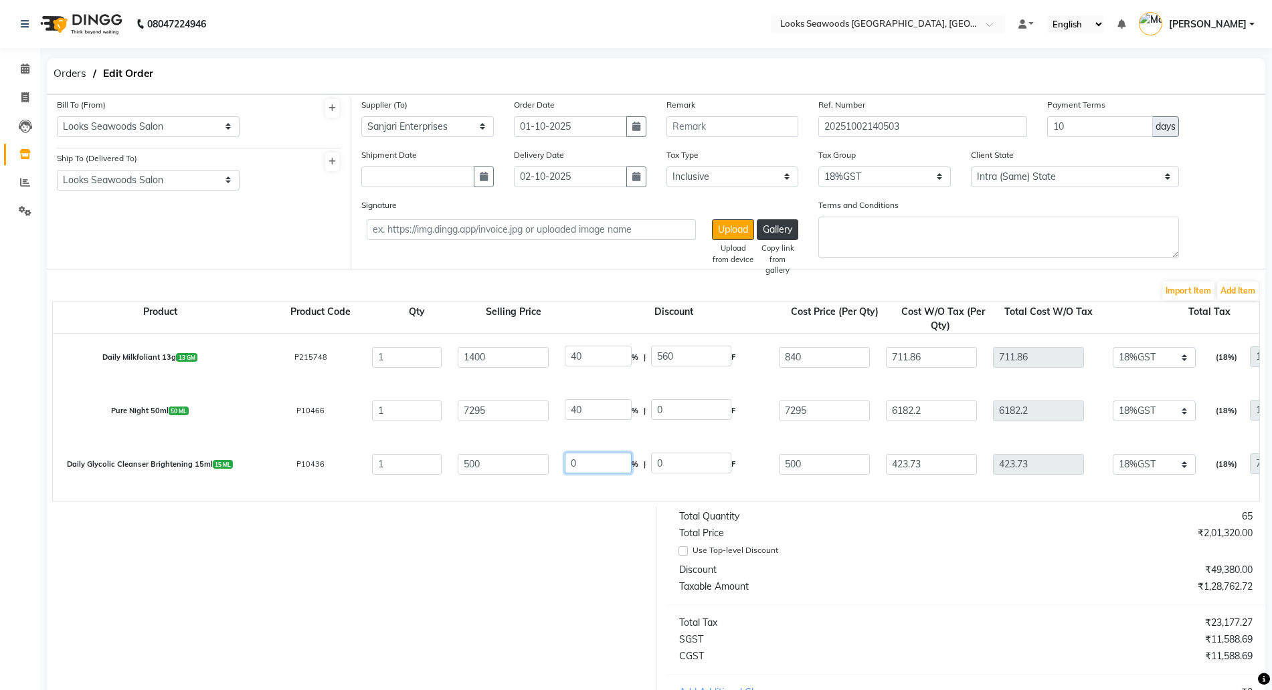
type input "4377"
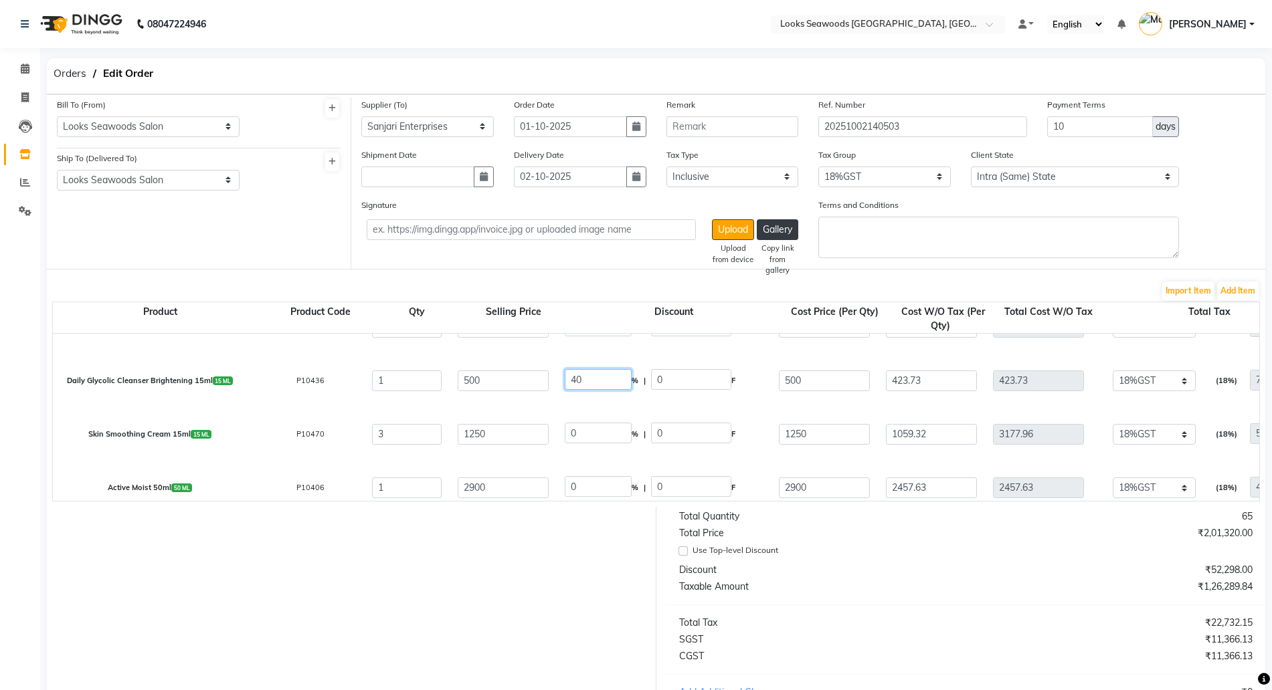
type input "40"
type input "200"
type input "300"
type input "254.24"
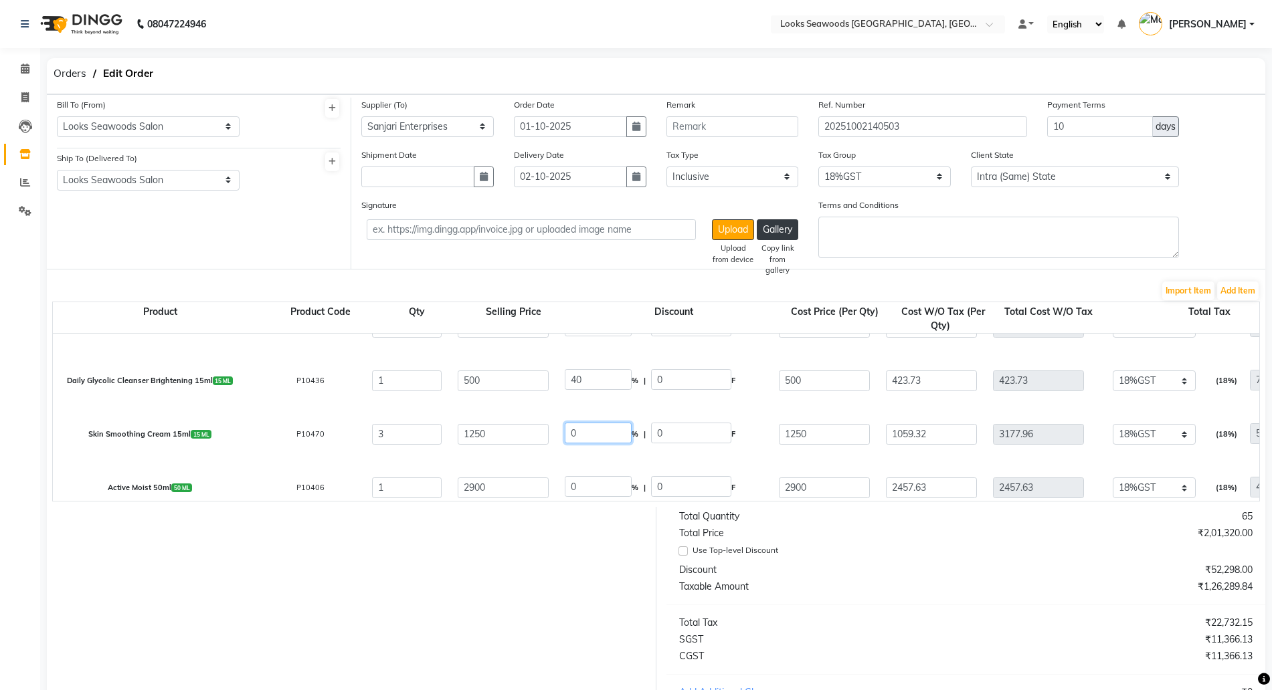
type input "254.24"
type input "45.76"
type input "300"
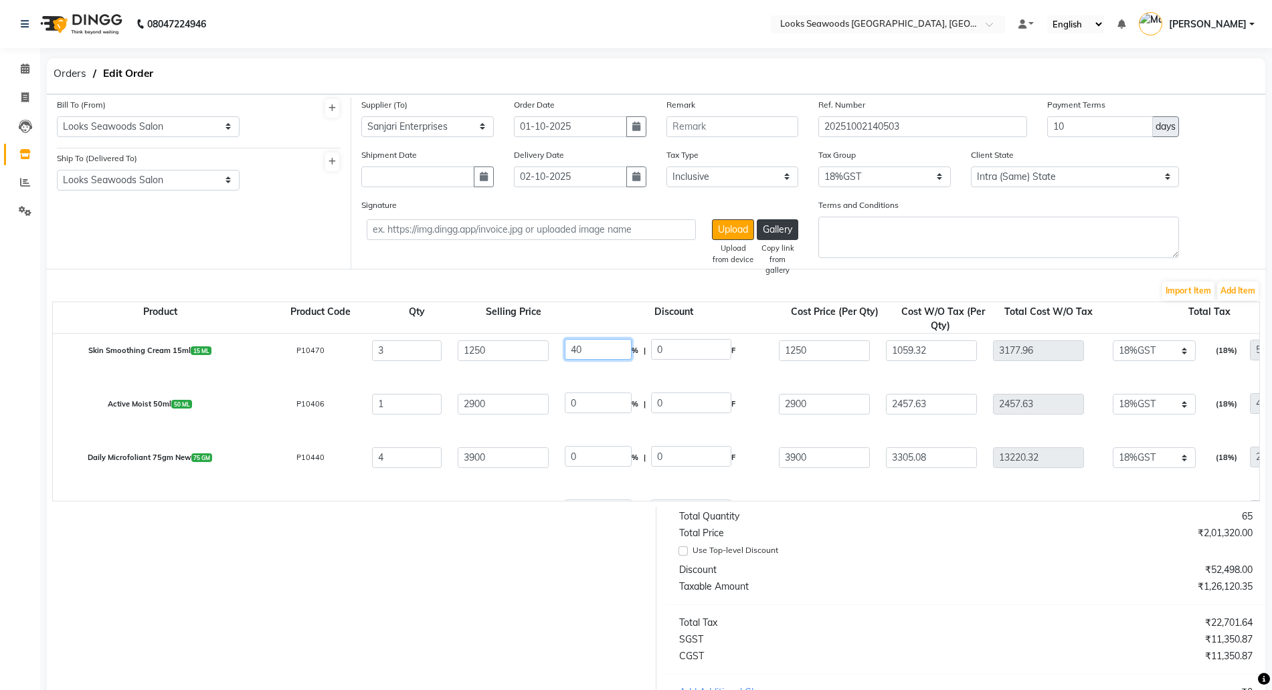
type input "40"
type input "500"
type input "750"
type input "635.59"
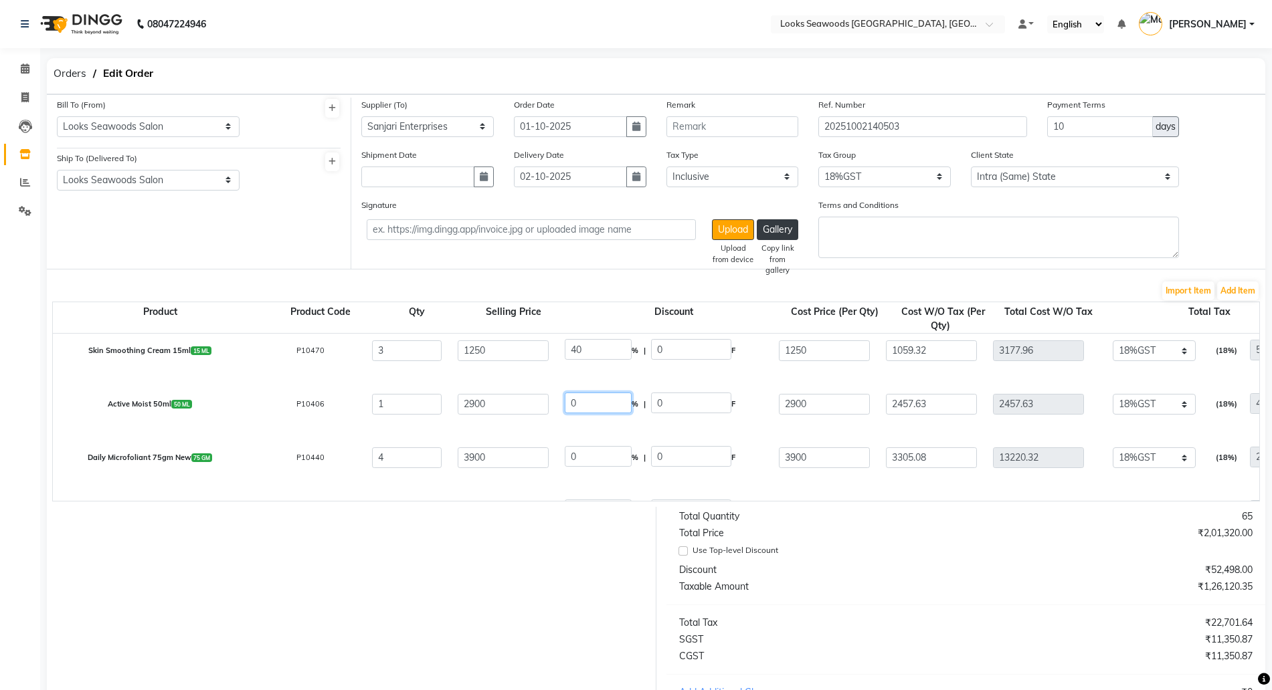
type input "1906.77"
type input "343.22"
type input "2249.99"
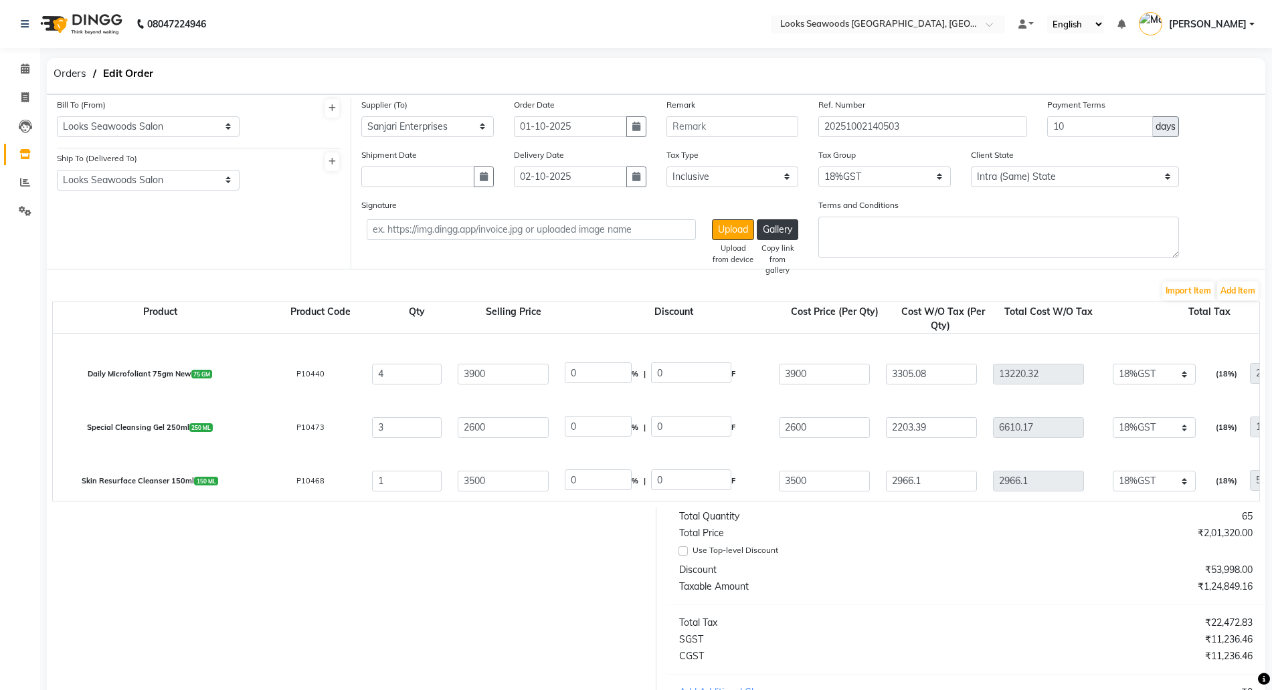
type input "40"
type input "1160"
type input "1740"
type input "1474.58"
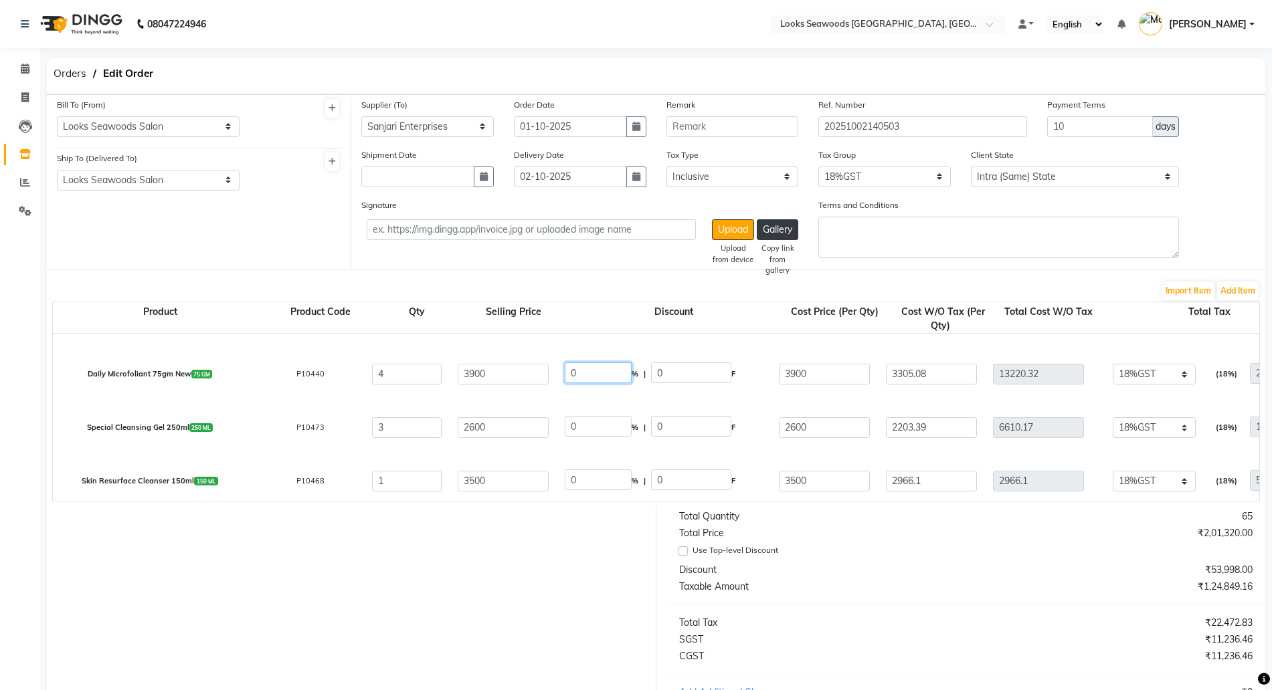
type input "1474.58"
type input "265.42"
type input "1740"
type input "40"
drag, startPoint x: 606, startPoint y: 433, endPoint x: 542, endPoint y: 410, distance: 68.1
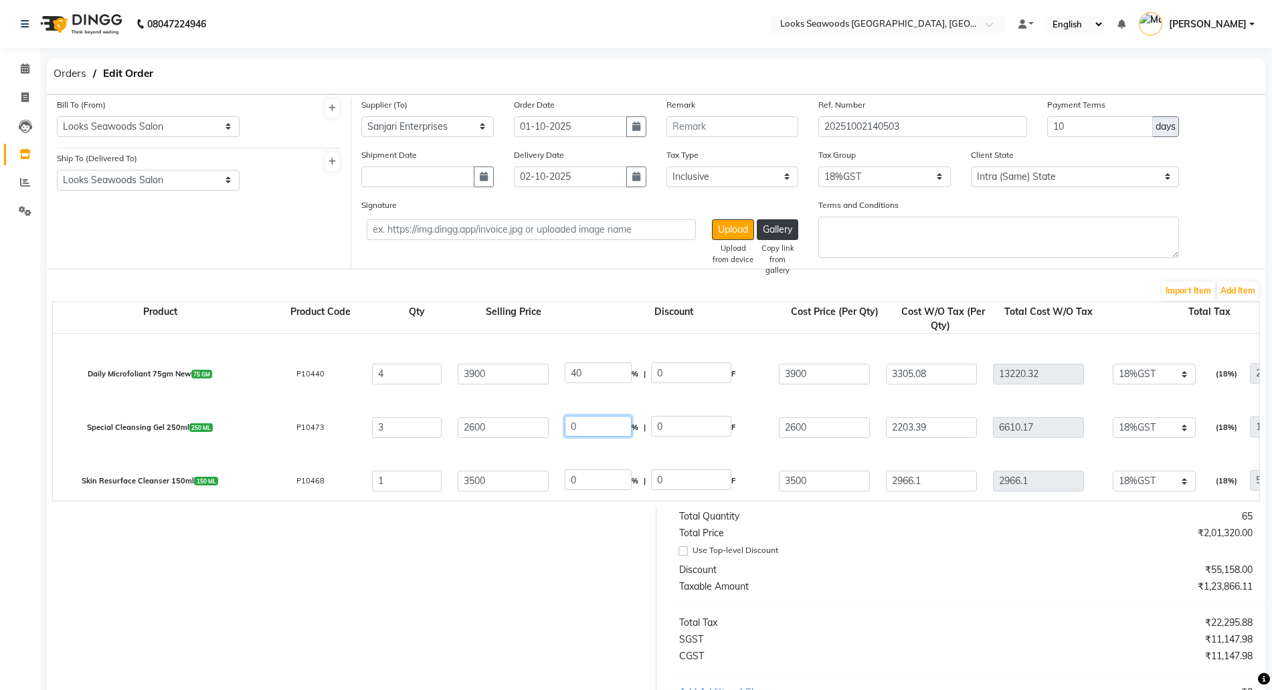
type input "1560"
type input "2340"
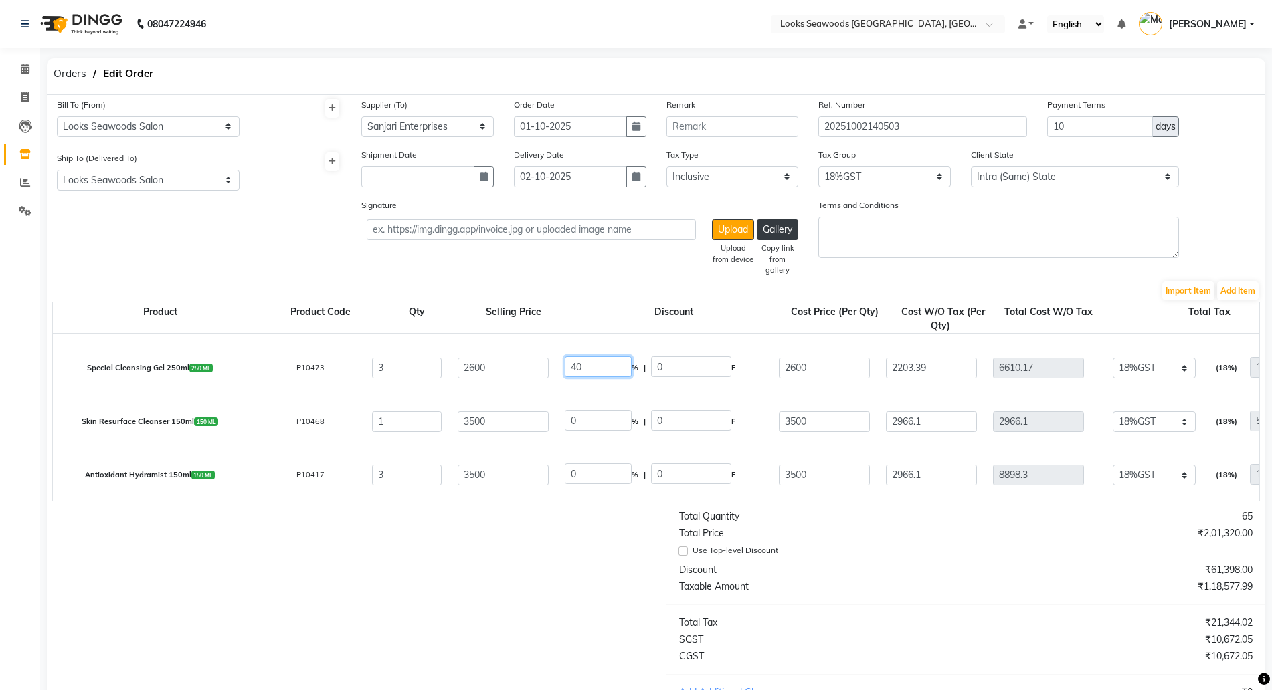
scroll to position [1087, 0]
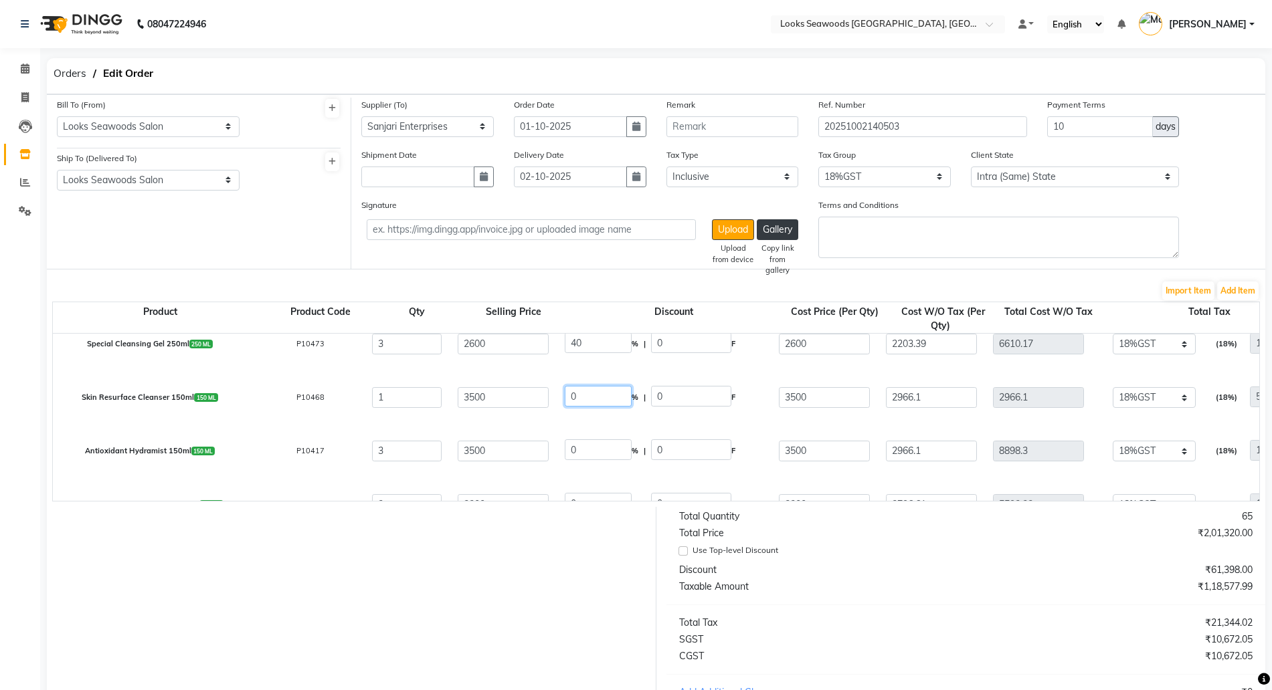
drag, startPoint x: 616, startPoint y: 393, endPoint x: 534, endPoint y: 373, distance: 84.7
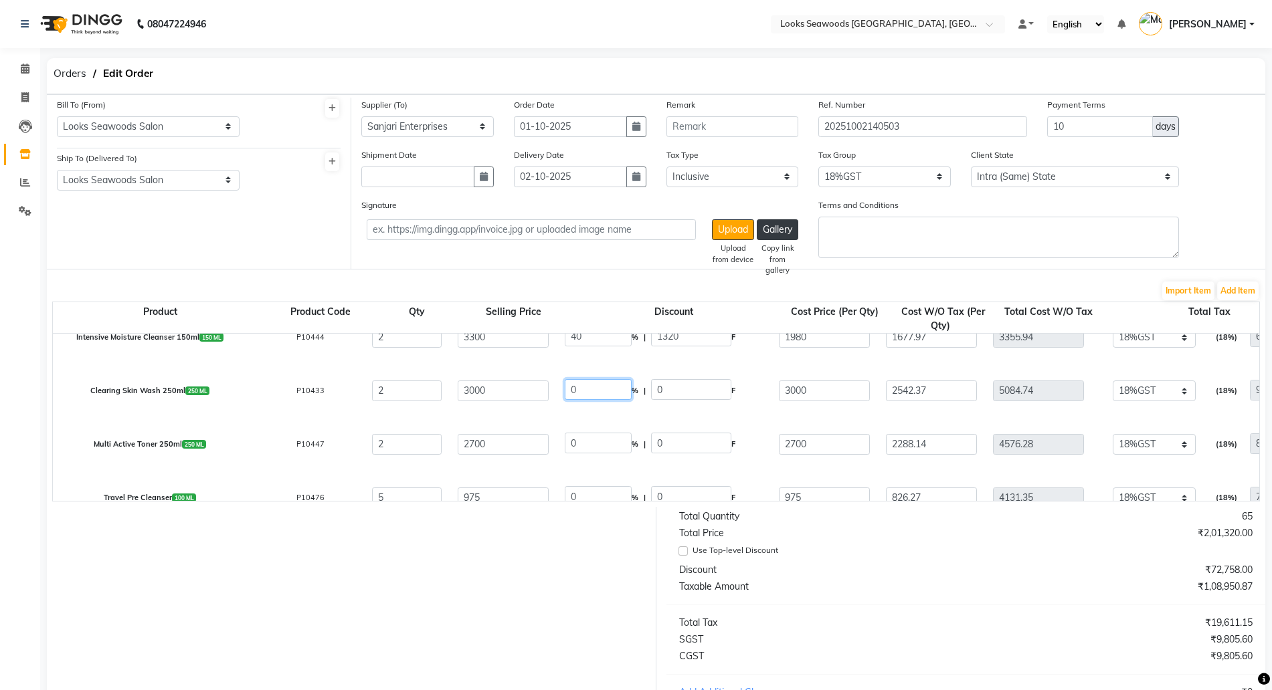
drag, startPoint x: 623, startPoint y: 378, endPoint x: 580, endPoint y: 375, distance: 43.6
drag, startPoint x: 580, startPoint y: 381, endPoint x: 559, endPoint y: 379, distance: 20.8
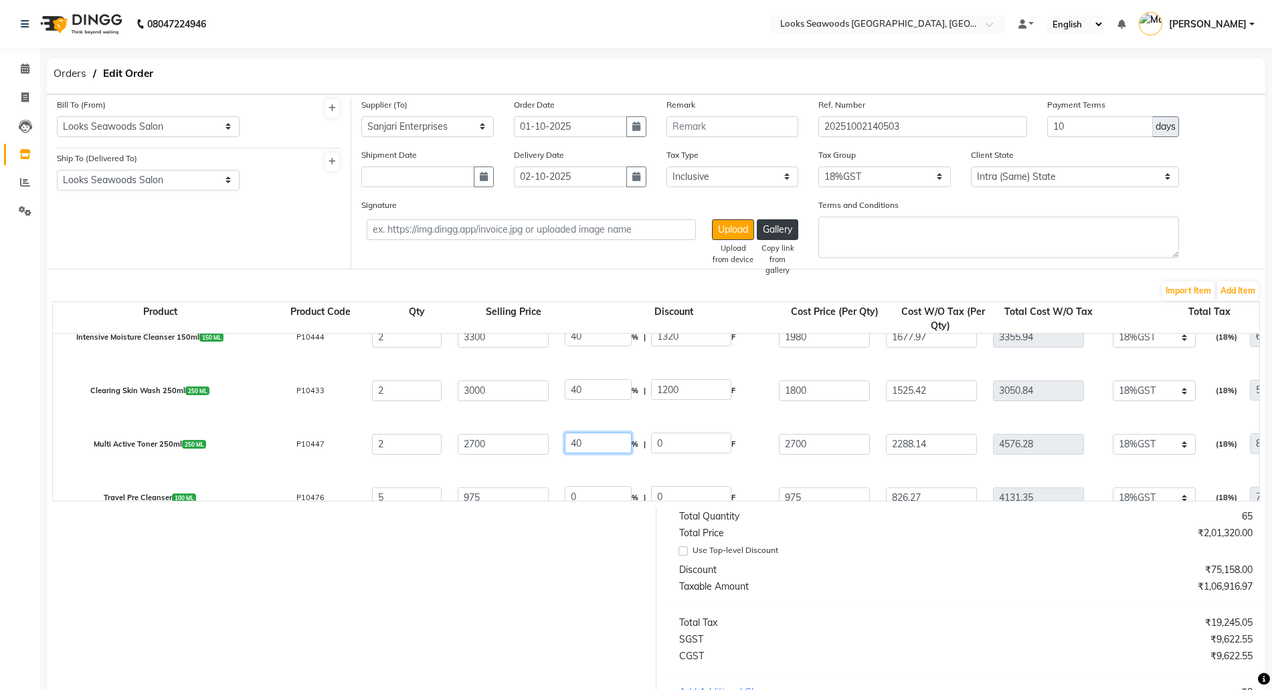
scroll to position [1336, 0]
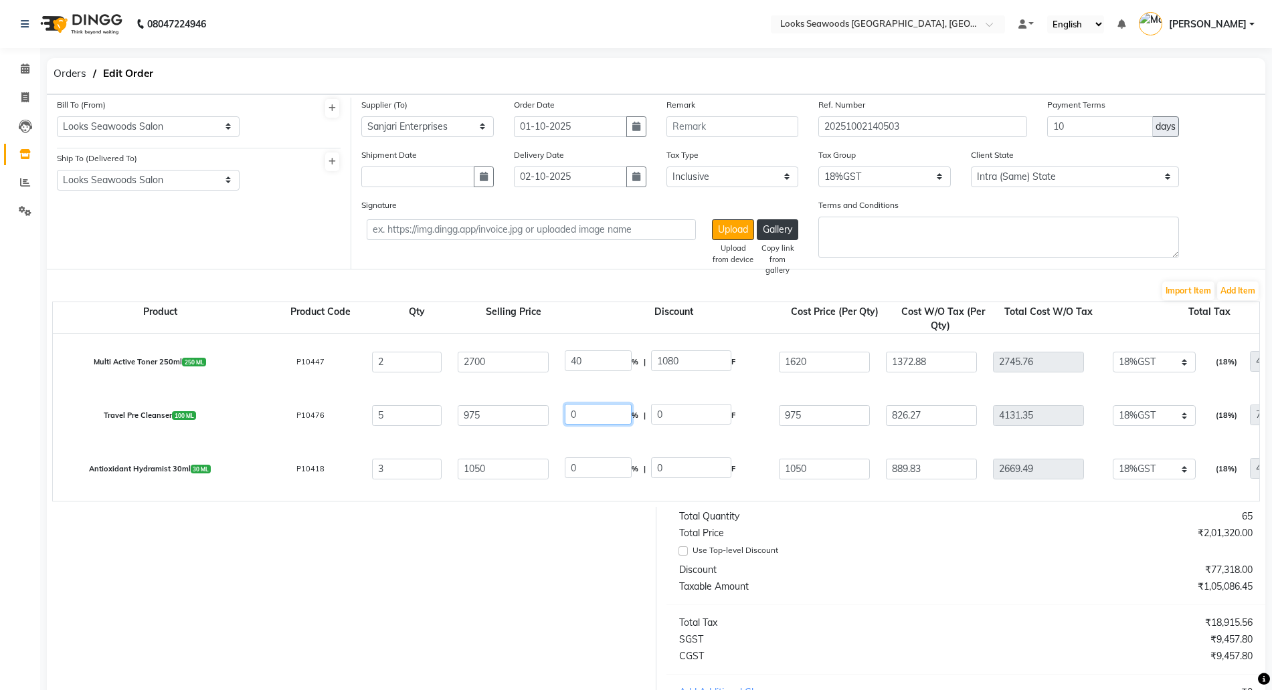
drag, startPoint x: 526, startPoint y: 399, endPoint x: 479, endPoint y: 389, distance: 47.9
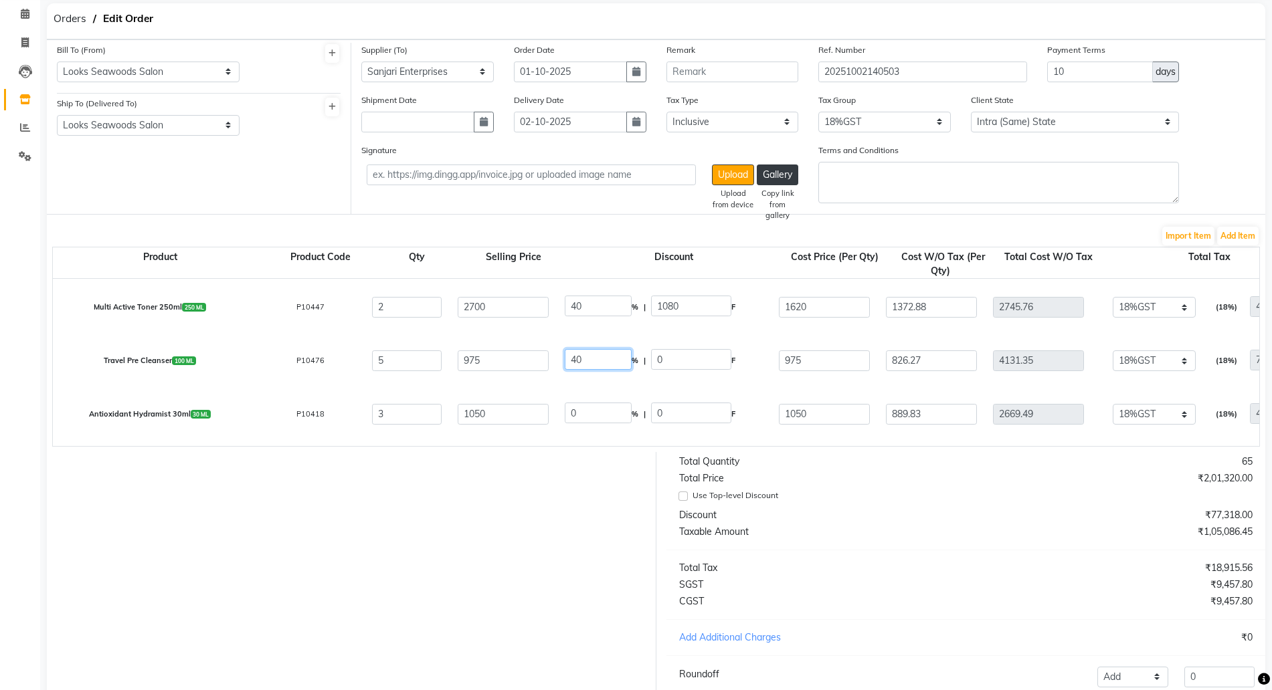
scroll to position [84, 0]
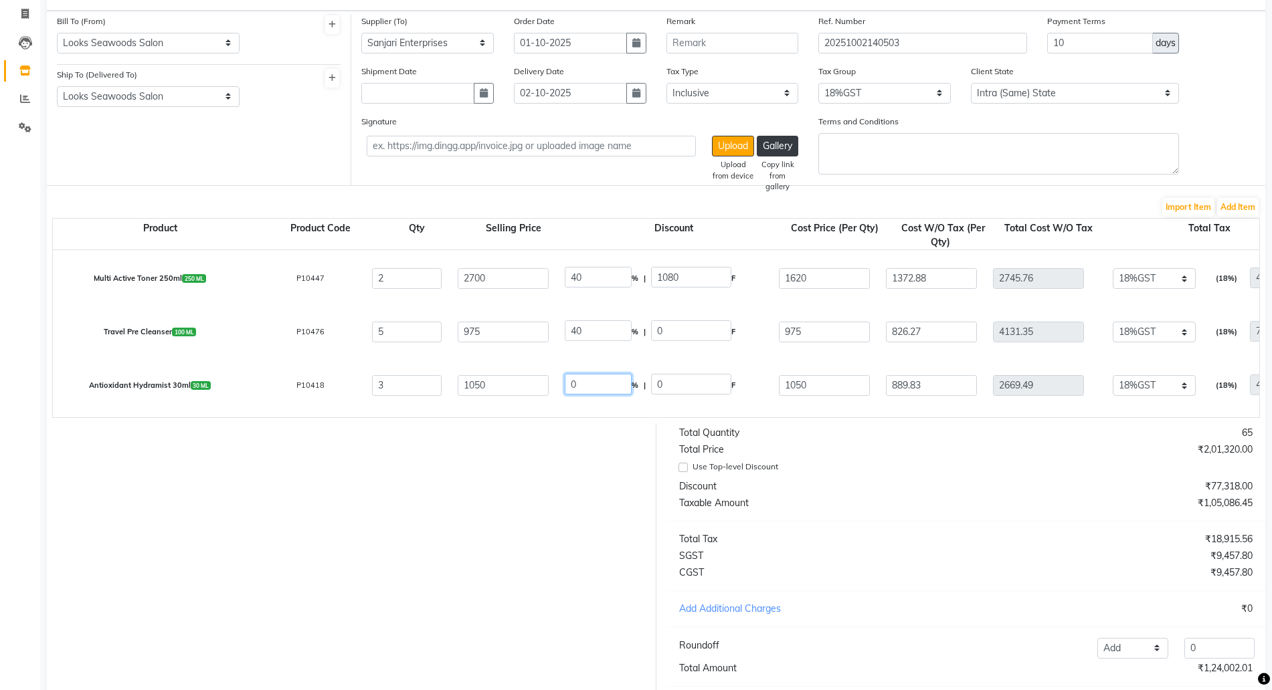
click at [1096, 547] on div "₹18,618.10" at bounding box center [1113, 539] width 297 height 14
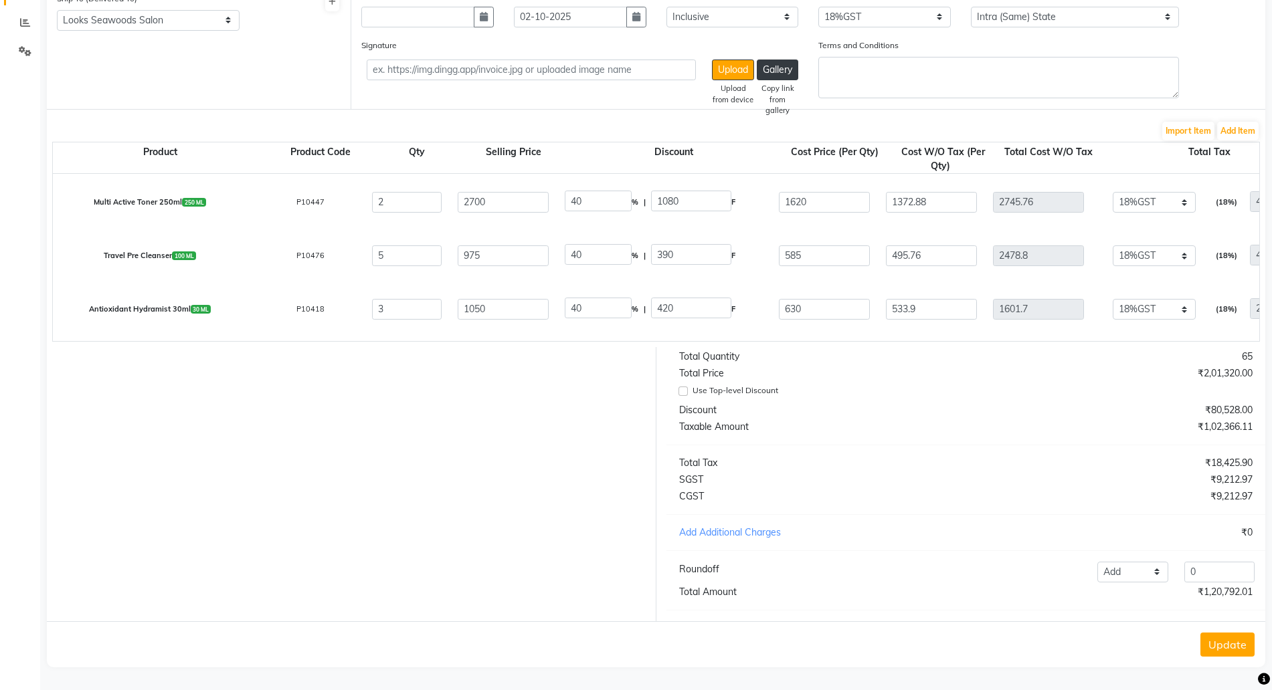
scroll to position [173, 0]
click at [993, 476] on div "₹9,212.97" at bounding box center [1113, 480] width 297 height 14
click at [1214, 649] on button "Update" at bounding box center [1227, 645] width 54 height 24
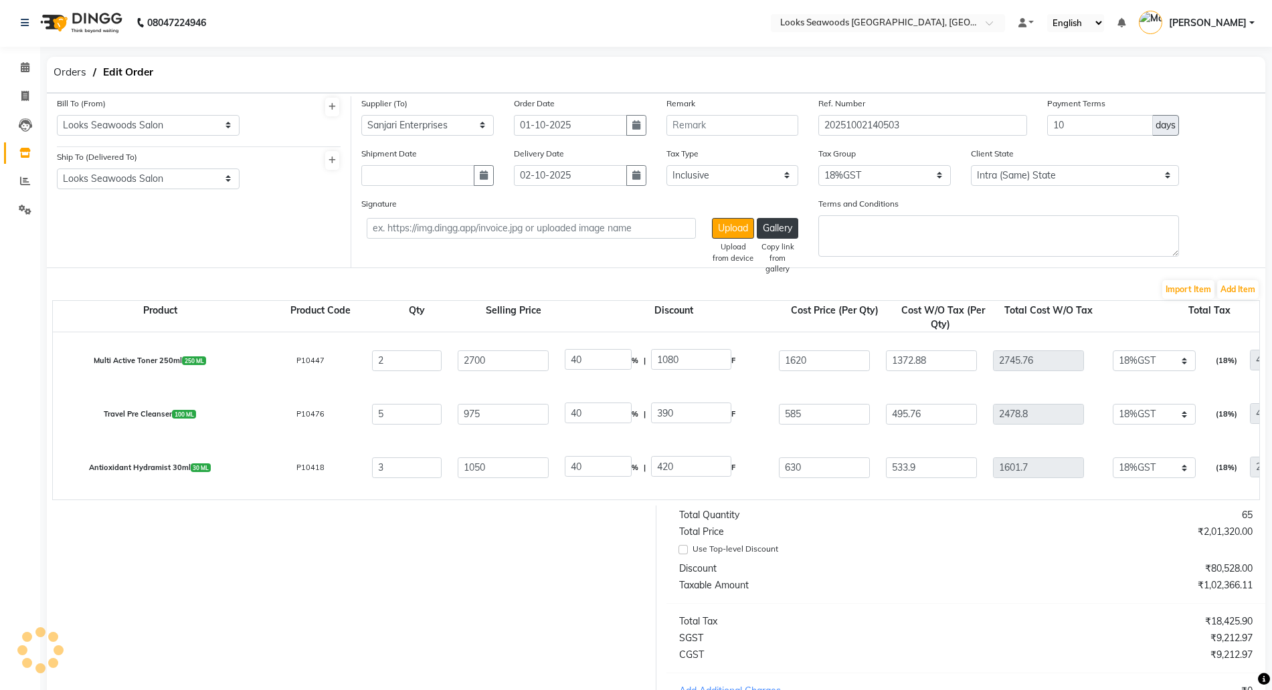
scroll to position [0, 0]
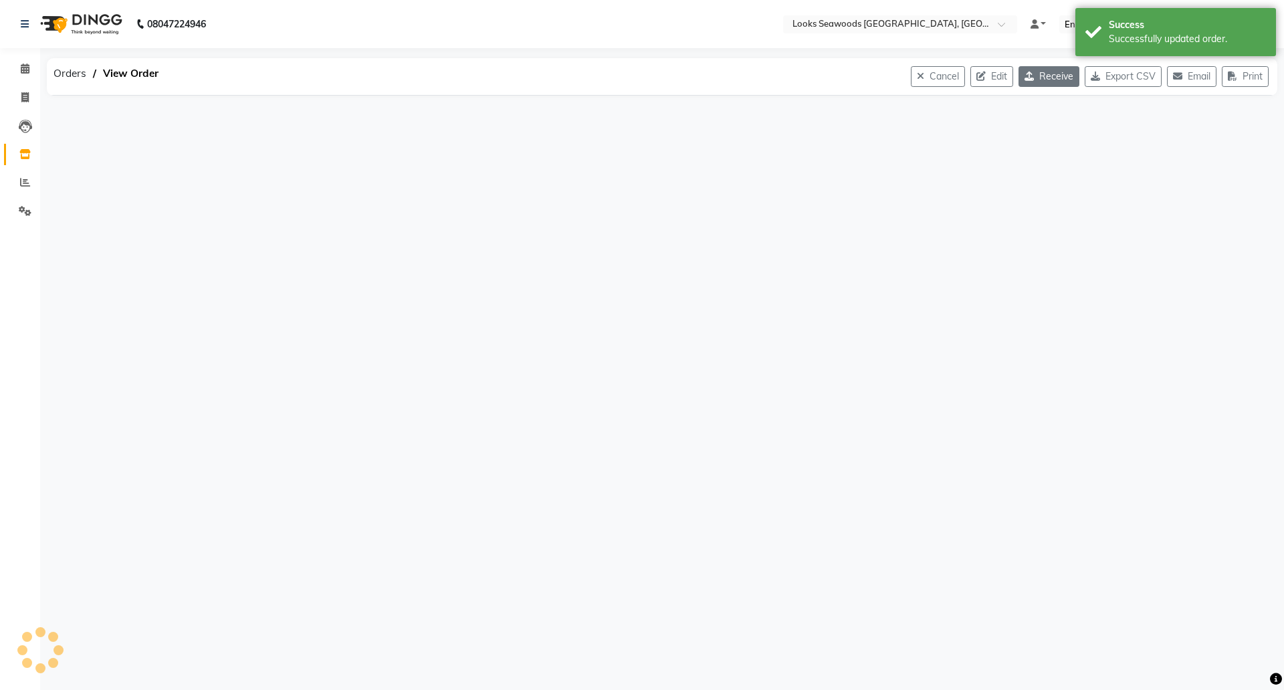
click at [1052, 86] on button "Receive" at bounding box center [1049, 76] width 61 height 21
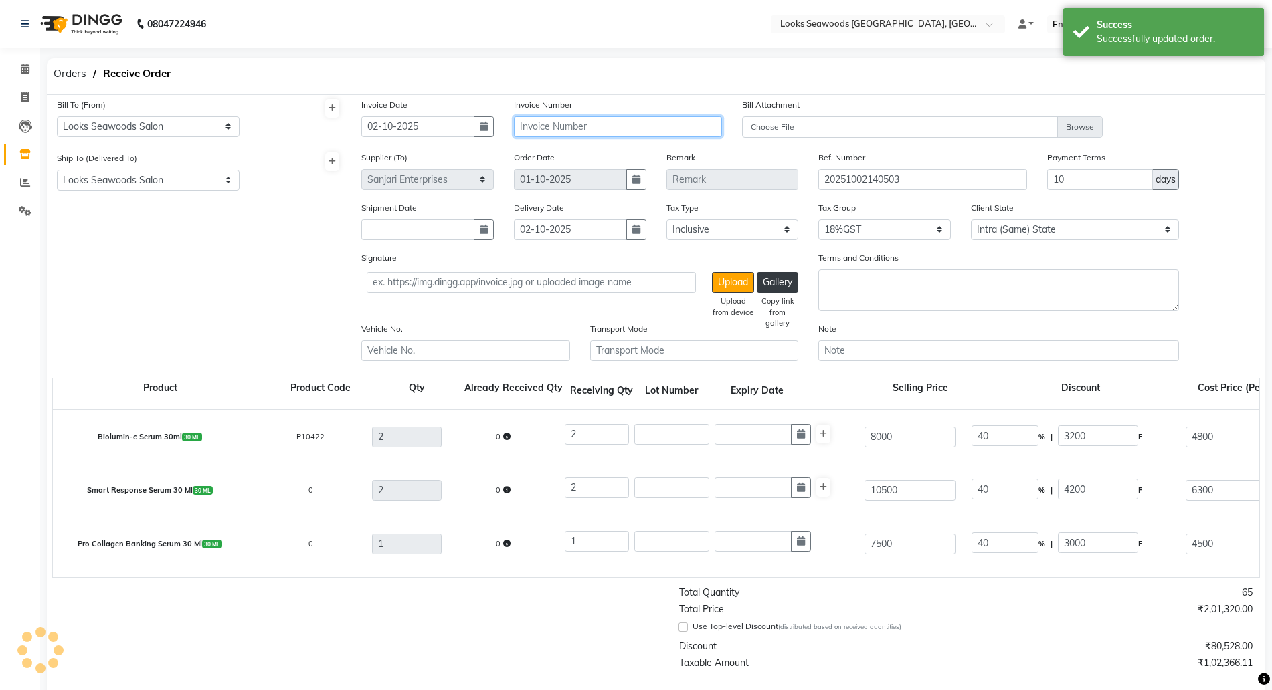
click at [555, 120] on input "text" at bounding box center [618, 126] width 208 height 21
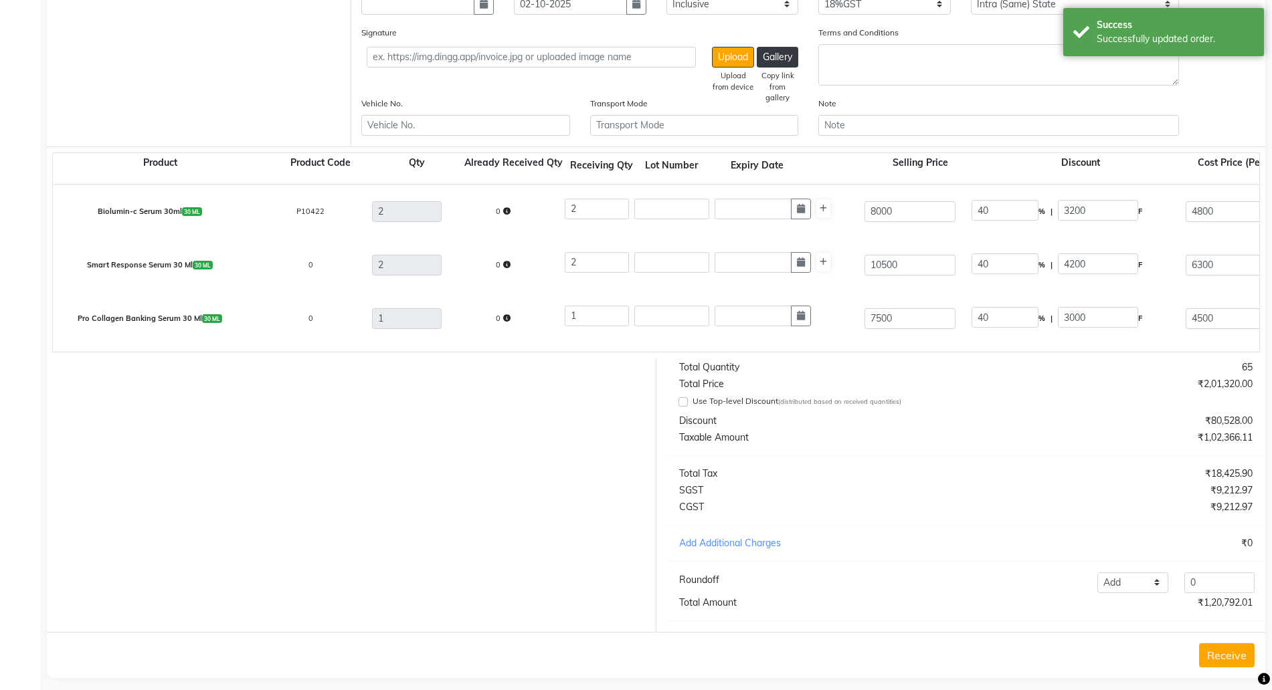
scroll to position [249, 0]
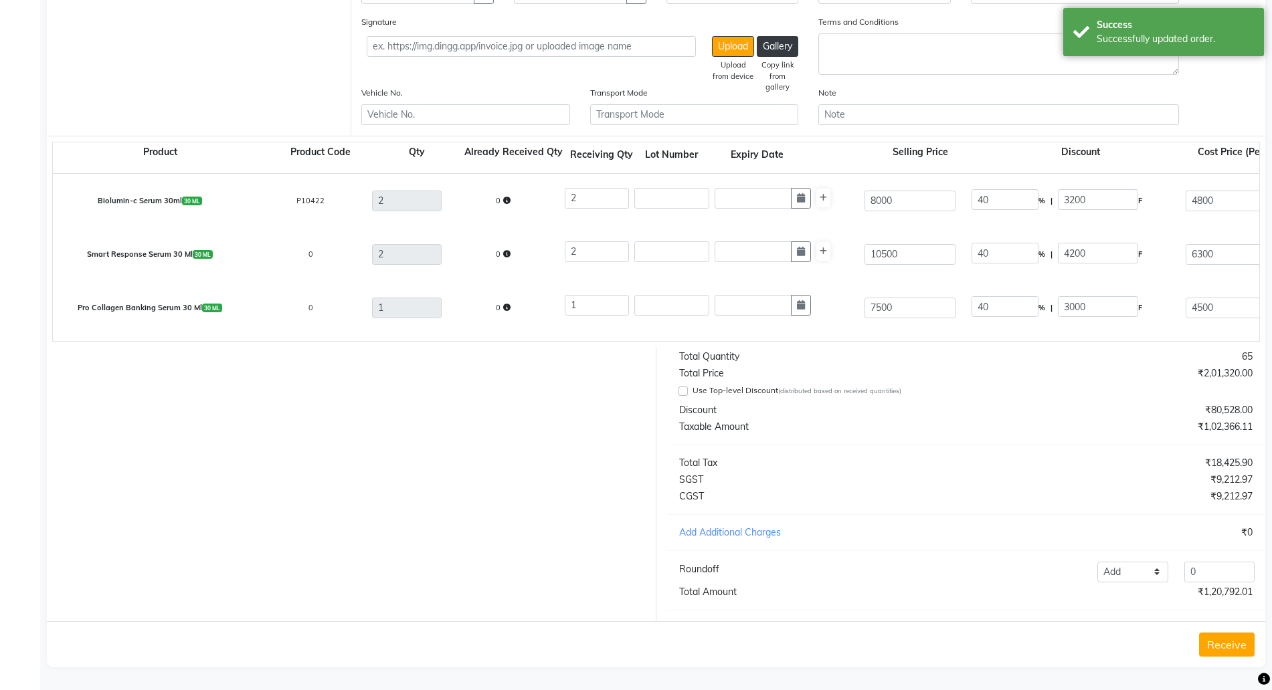
click at [1232, 634] on button "Receive" at bounding box center [1227, 645] width 56 height 24
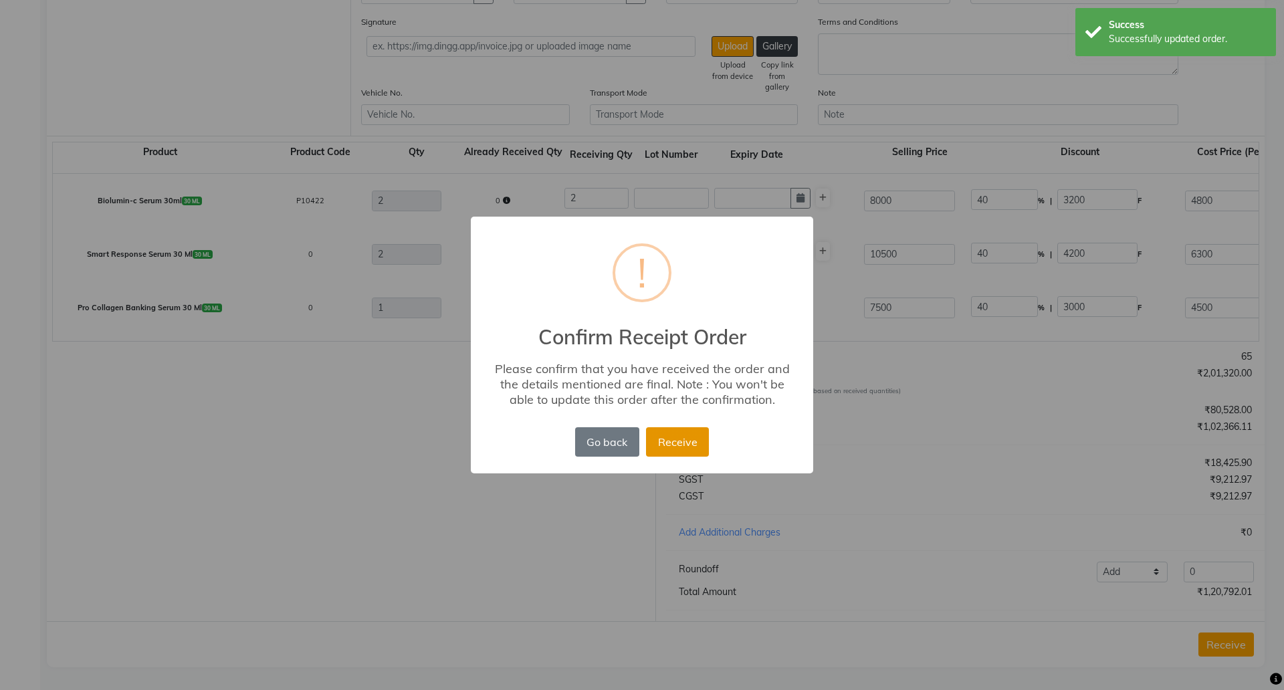
click at [680, 443] on button "Receive" at bounding box center [677, 441] width 63 height 29
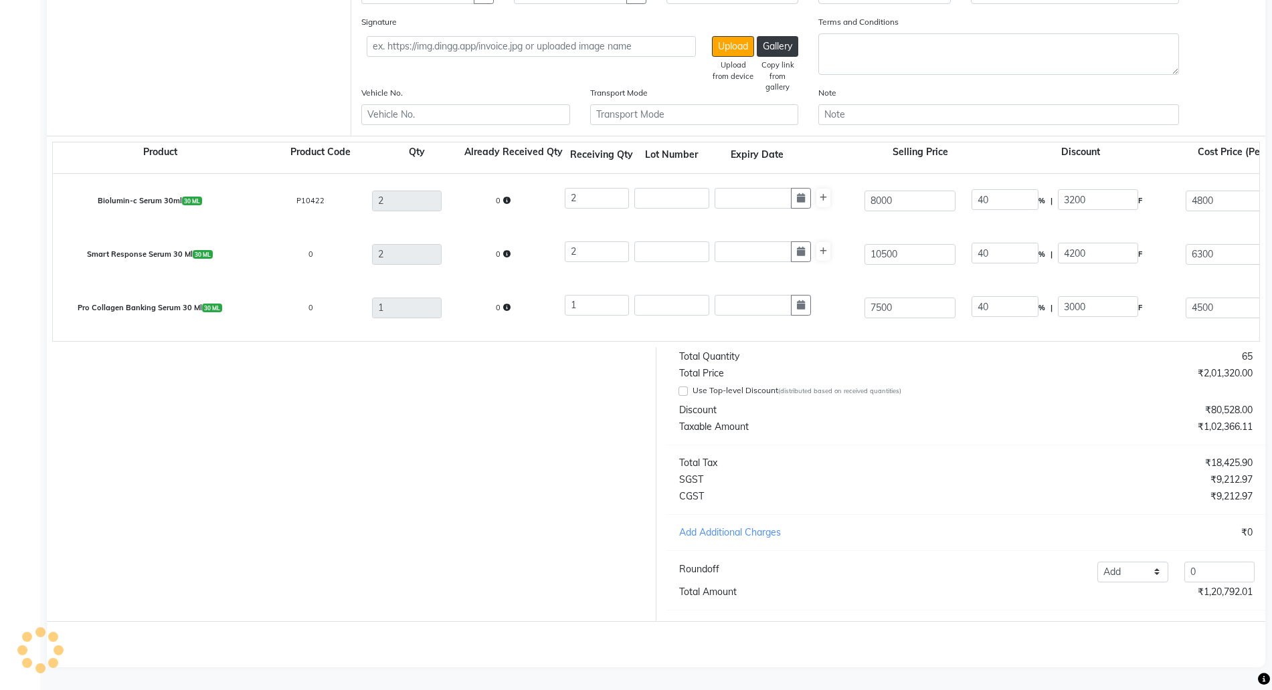
scroll to position [0, 0]
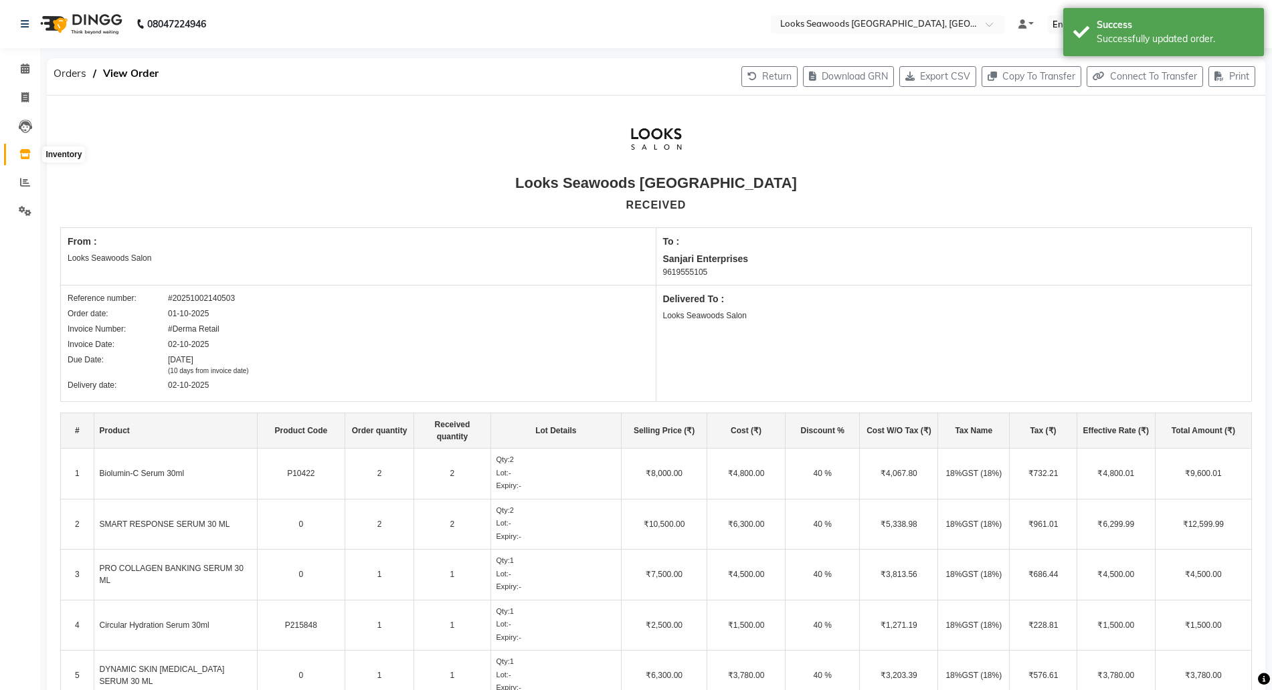
click at [25, 151] on icon at bounding box center [24, 154] width 11 height 10
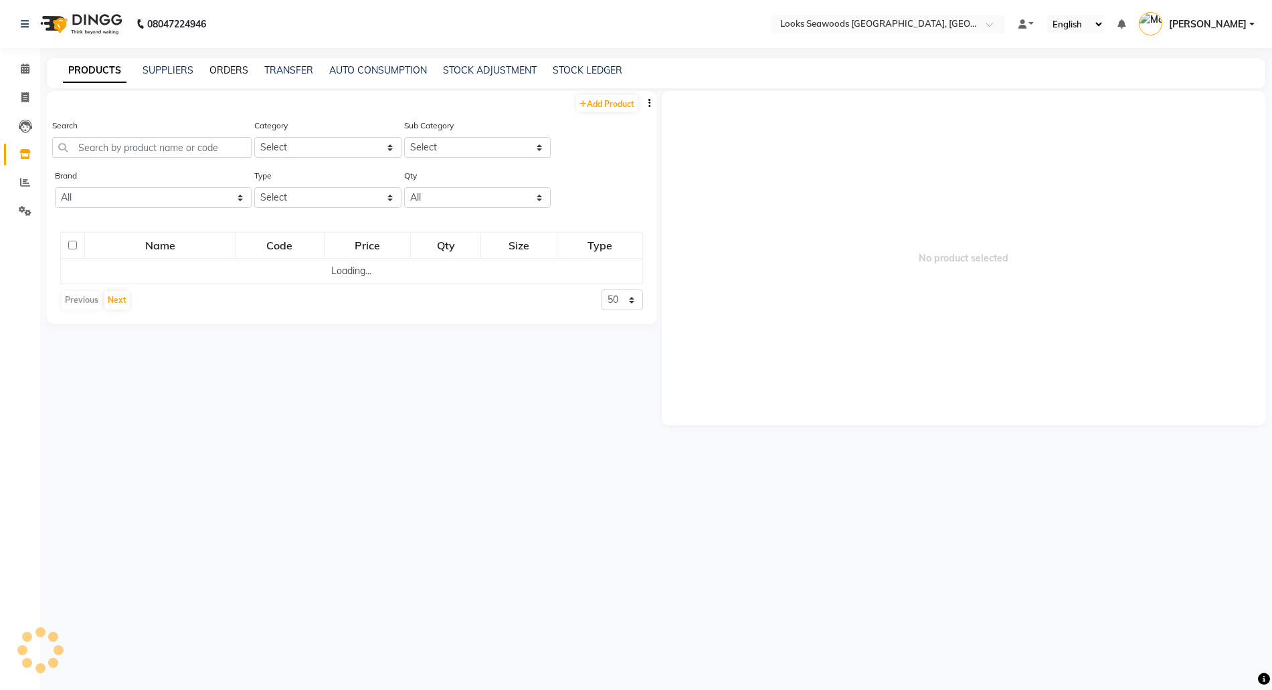
click at [225, 68] on link "ORDERS" at bounding box center [228, 70] width 39 height 12
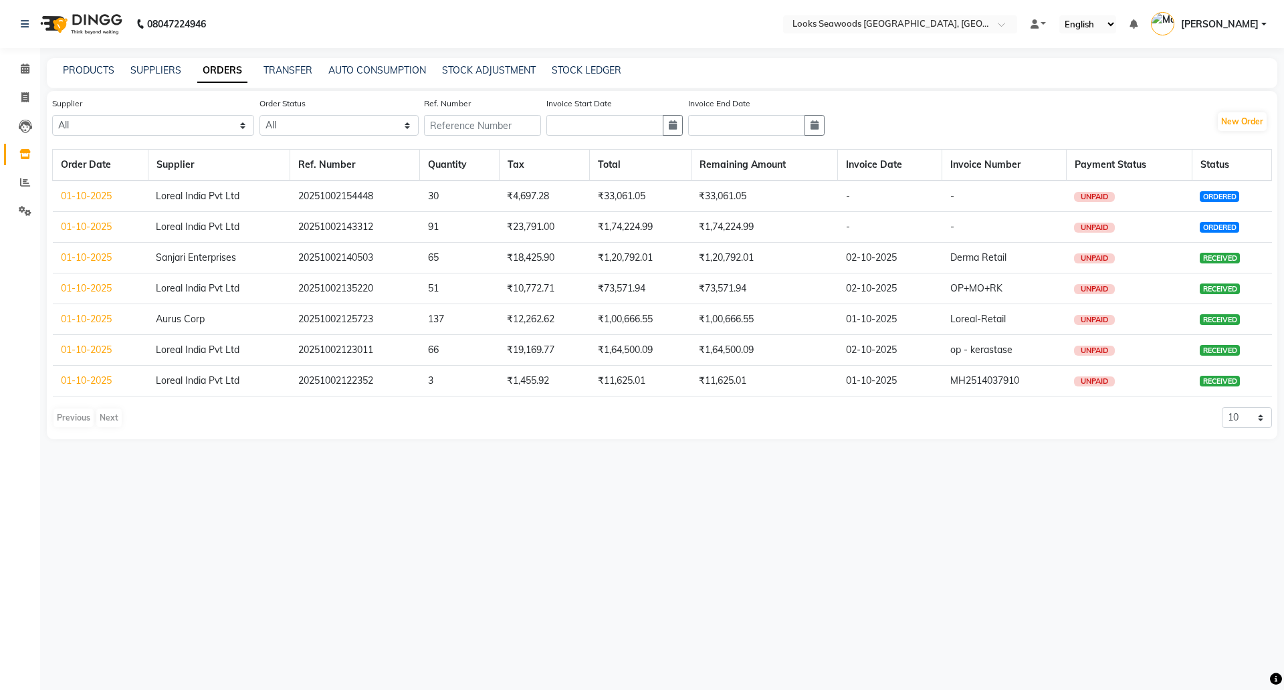
click at [94, 226] on link "01-10-2025" at bounding box center [86, 227] width 51 height 12
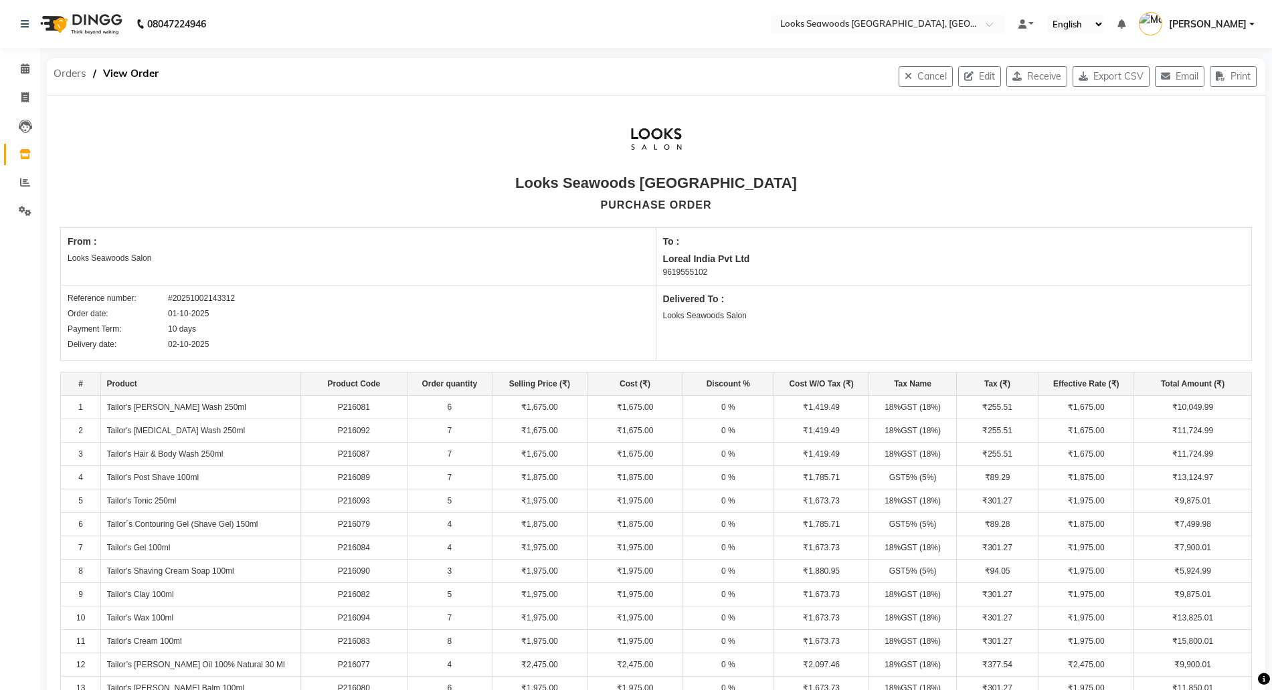
click at [66, 75] on span "Orders" at bounding box center [70, 74] width 46 height 24
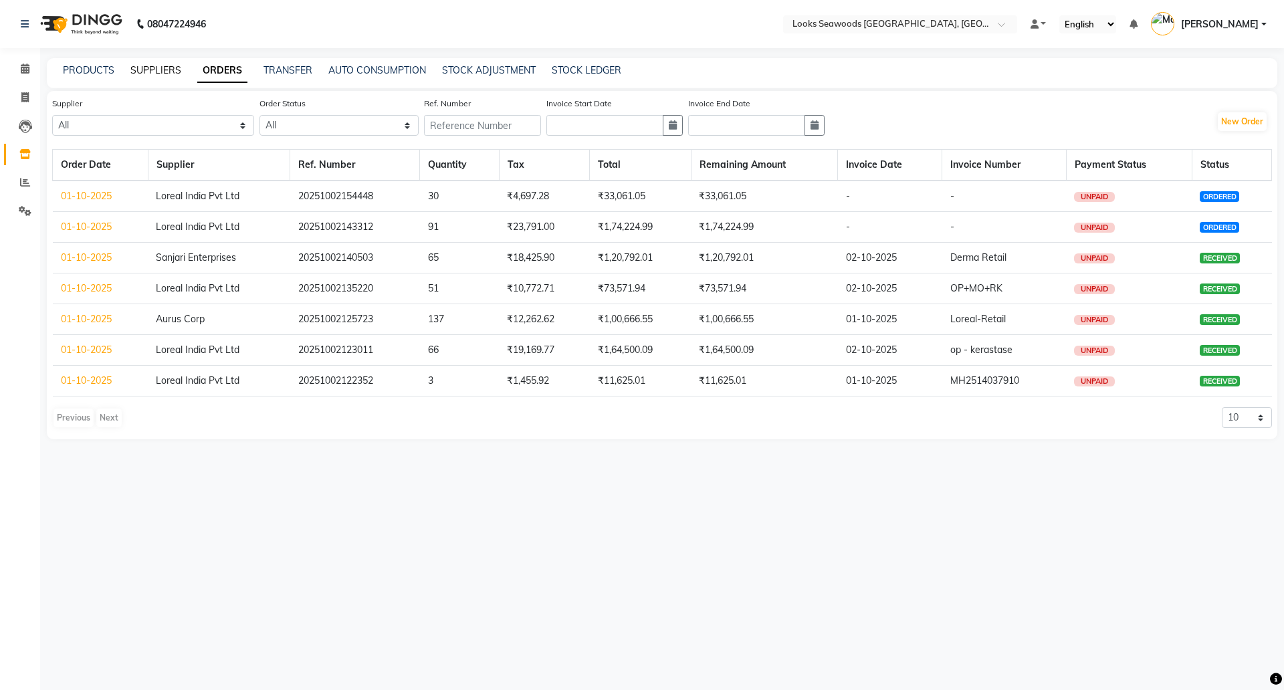
click at [136, 67] on link "SUPPLIERS" at bounding box center [155, 70] width 51 height 12
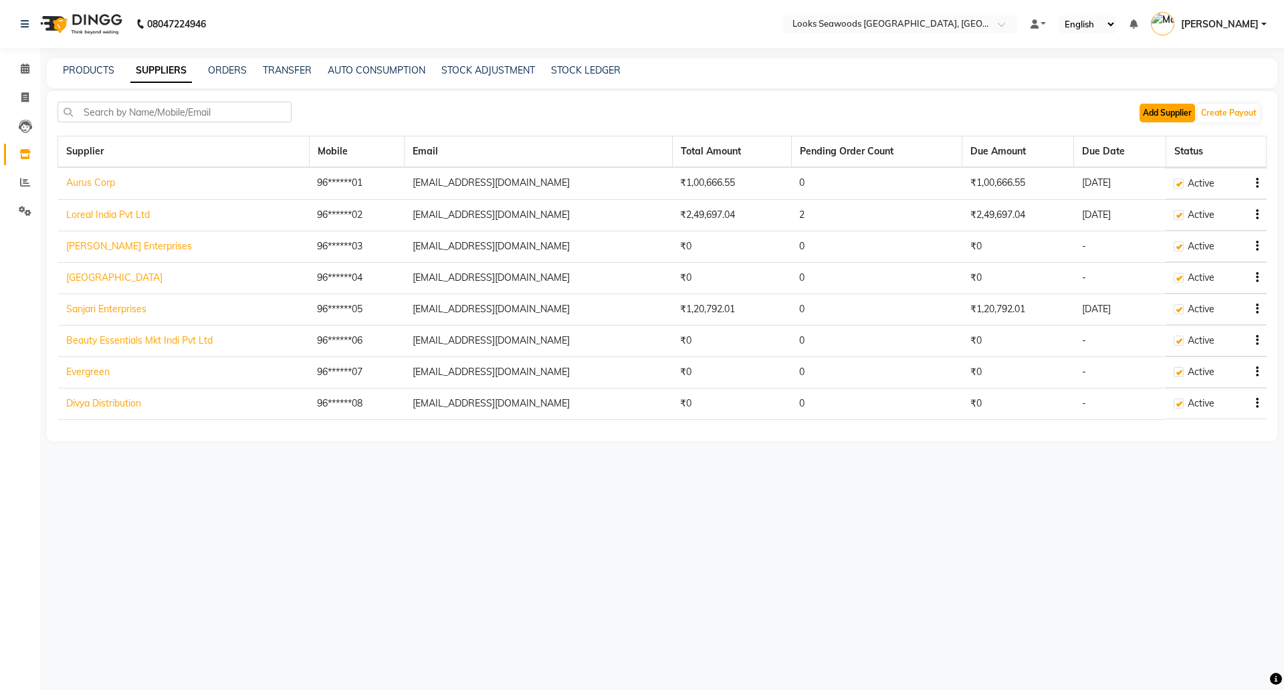
click at [1166, 116] on button "Add Supplier" at bounding box center [1168, 113] width 56 height 19
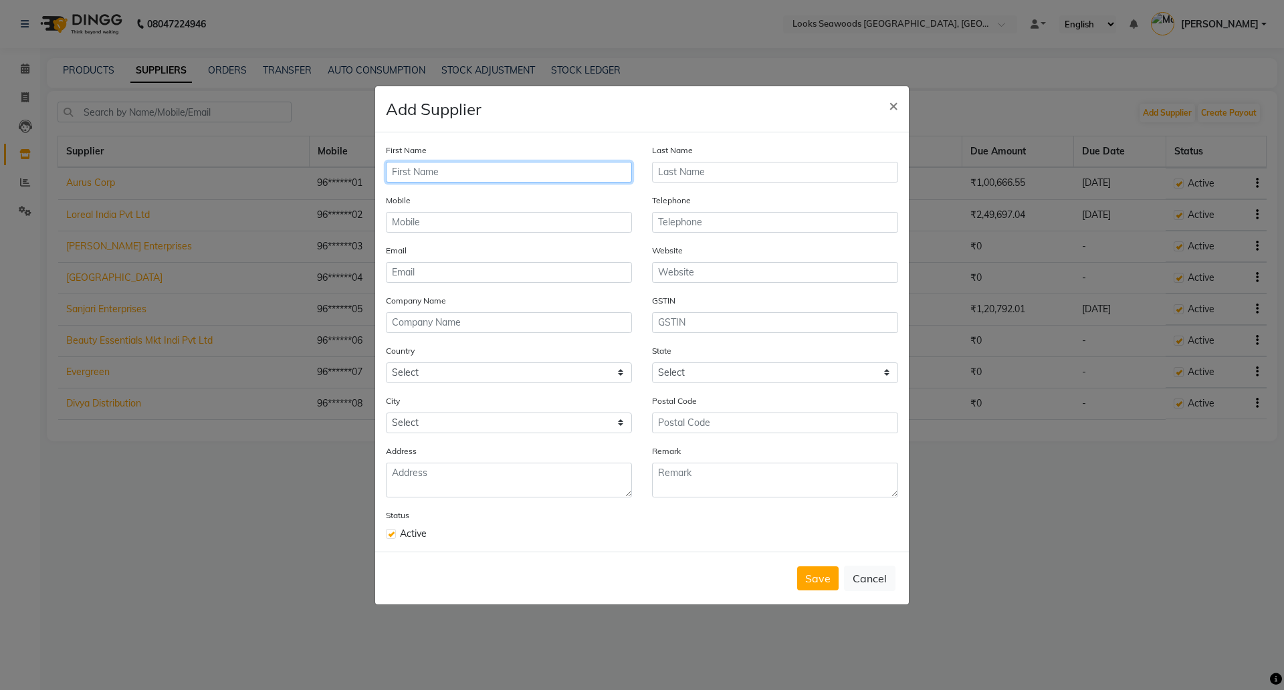
click at [441, 167] on input "text" at bounding box center [509, 172] width 246 height 21
click at [445, 224] on input "text" at bounding box center [509, 222] width 246 height 21
click at [427, 280] on input "email" at bounding box center [509, 272] width 246 height 21
click at [815, 585] on button "Save" at bounding box center [817, 579] width 41 height 24
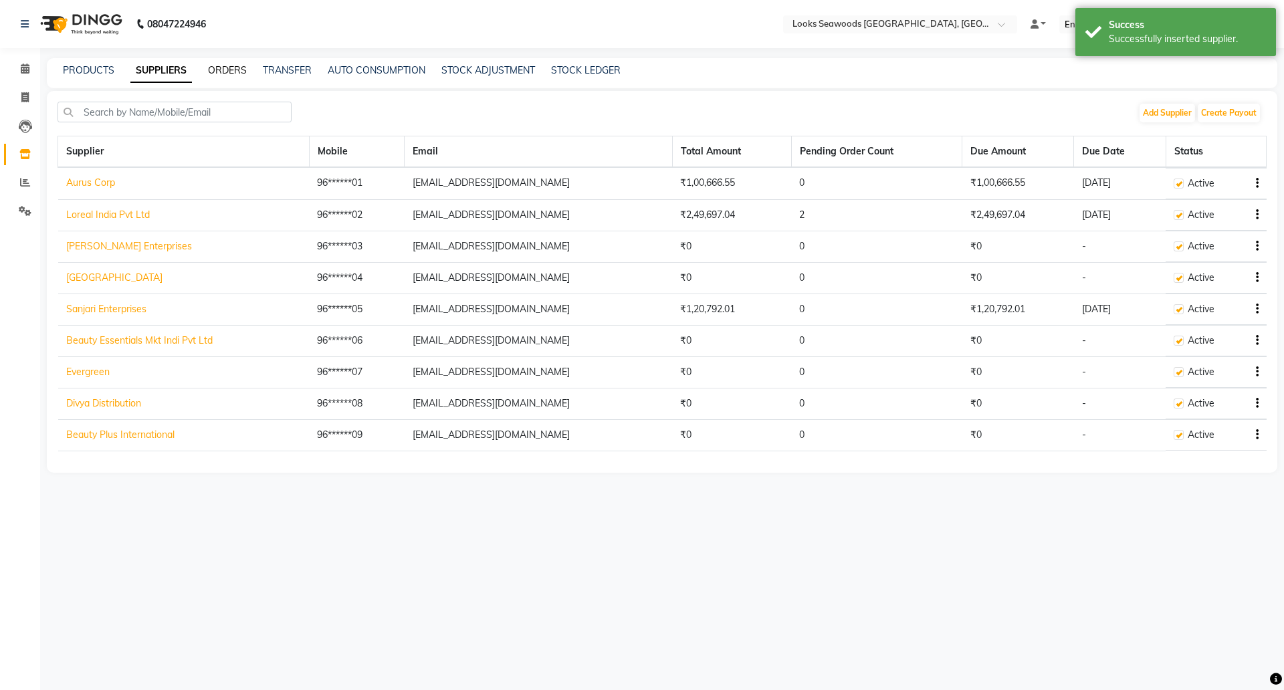
click at [223, 71] on link "ORDERS" at bounding box center [227, 70] width 39 height 12
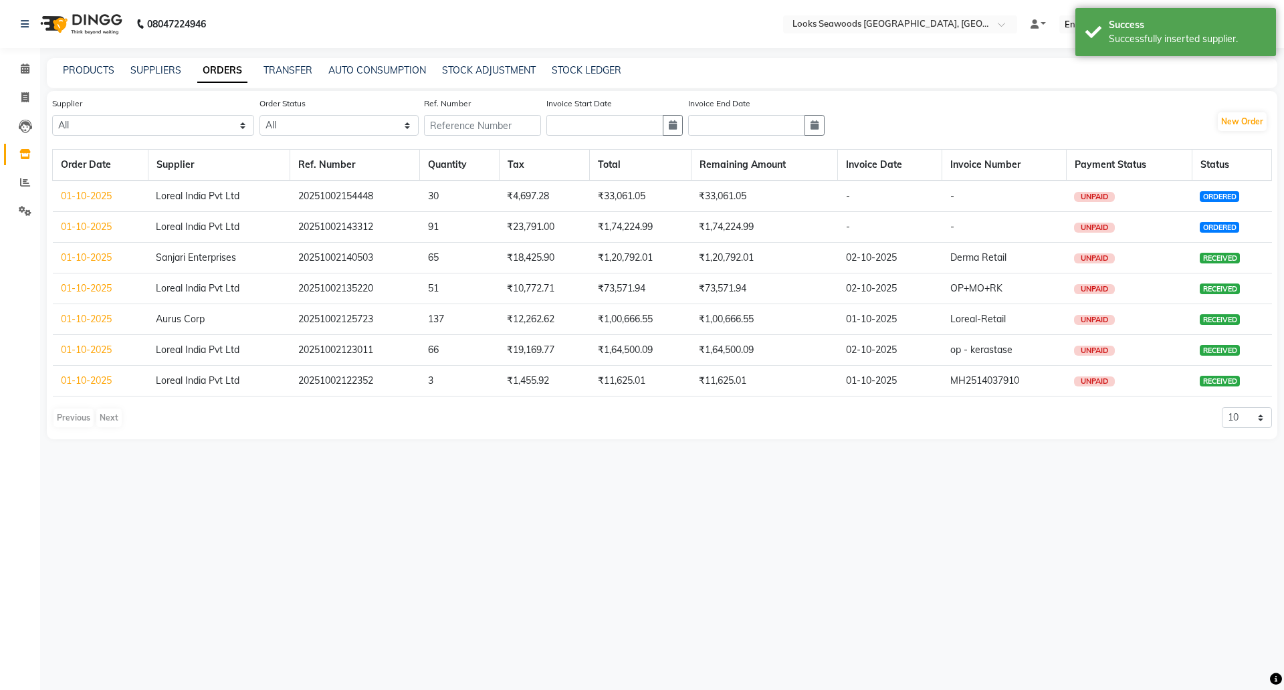
click at [90, 228] on link "01-10-2025" at bounding box center [86, 227] width 51 height 12
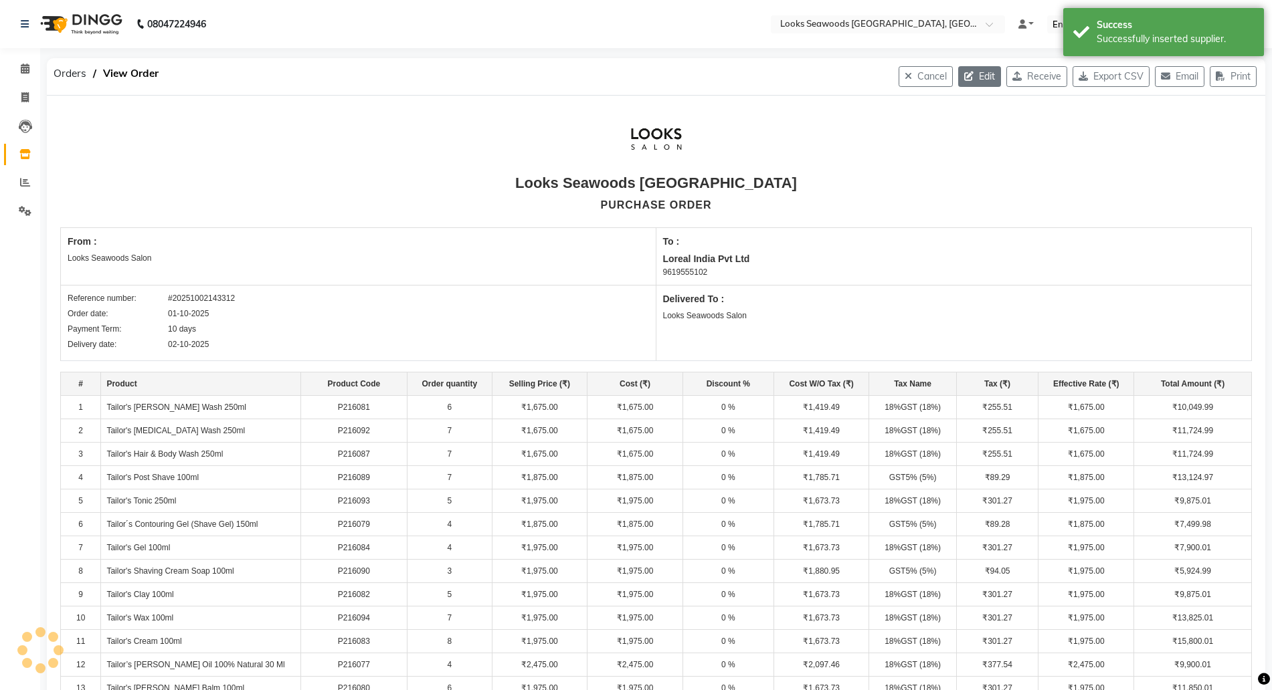
click at [981, 76] on button "Edit" at bounding box center [979, 76] width 43 height 21
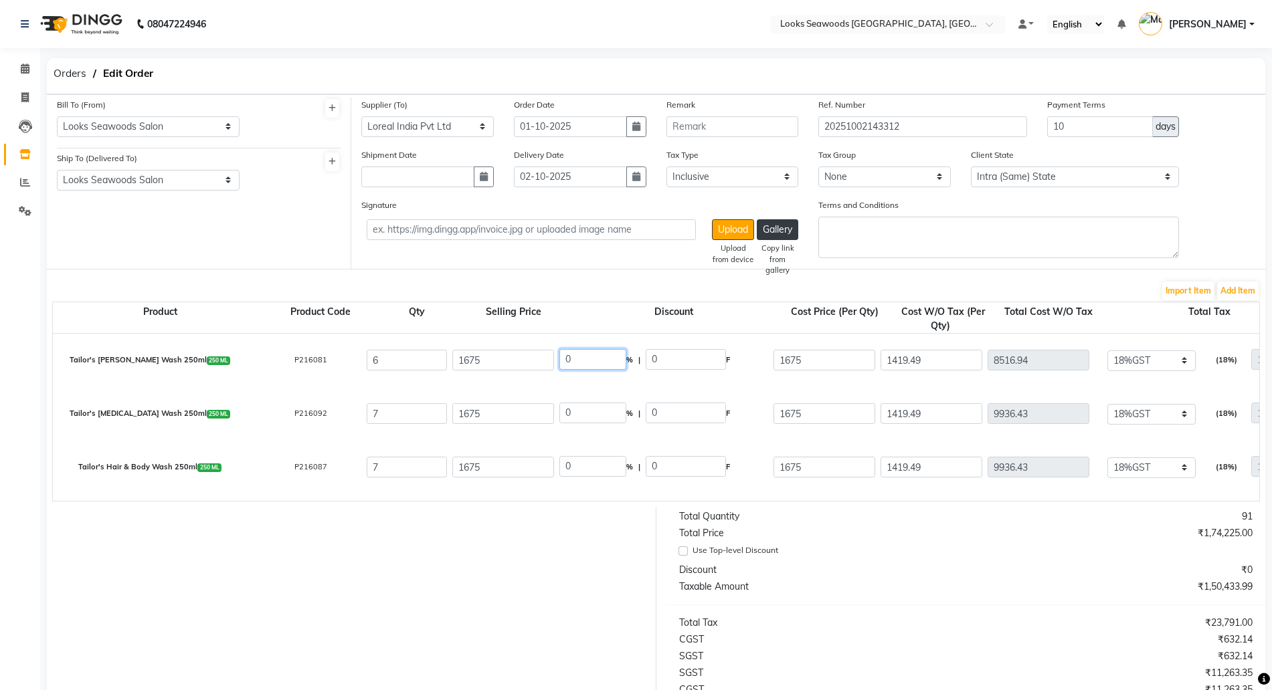
drag, startPoint x: 588, startPoint y: 357, endPoint x: 494, endPoint y: 344, distance: 94.5
drag, startPoint x: 585, startPoint y: 411, endPoint x: 518, endPoint y: 405, distance: 66.4
drag, startPoint x: 597, startPoint y: 468, endPoint x: 431, endPoint y: 445, distance: 167.5
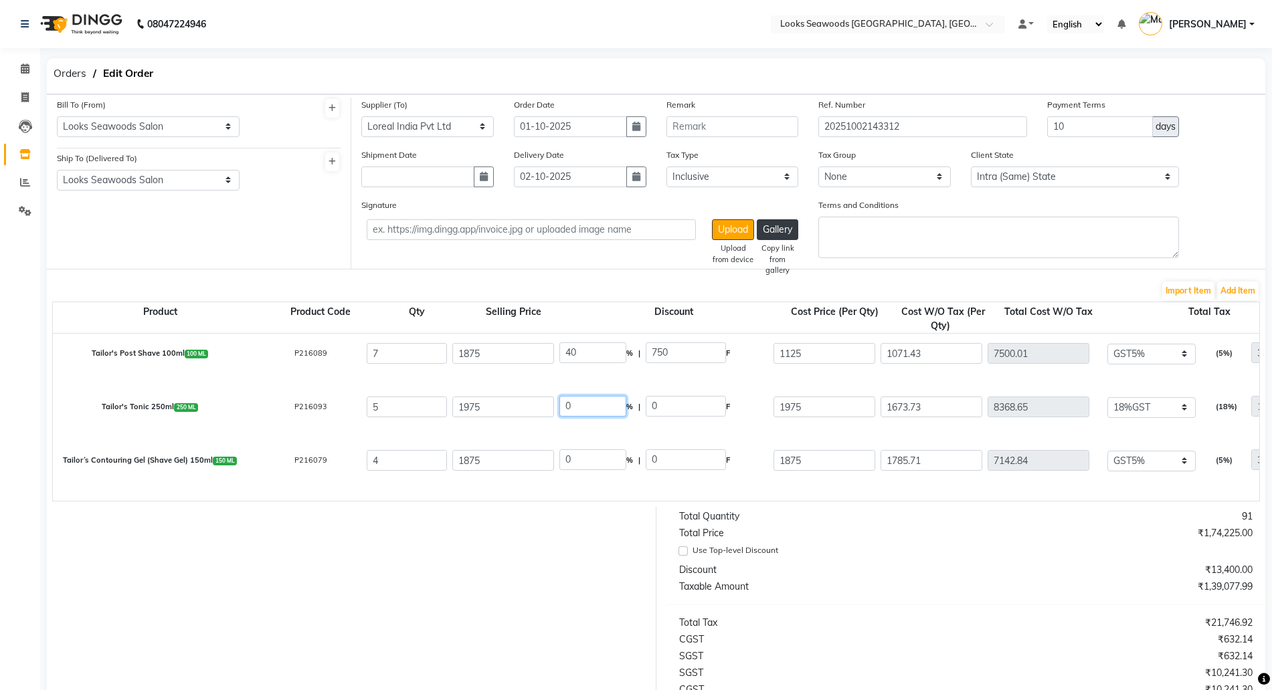
drag, startPoint x: 598, startPoint y: 398, endPoint x: 524, endPoint y: 397, distance: 73.6
drag, startPoint x: 592, startPoint y: 464, endPoint x: 491, endPoint y: 443, distance: 103.0
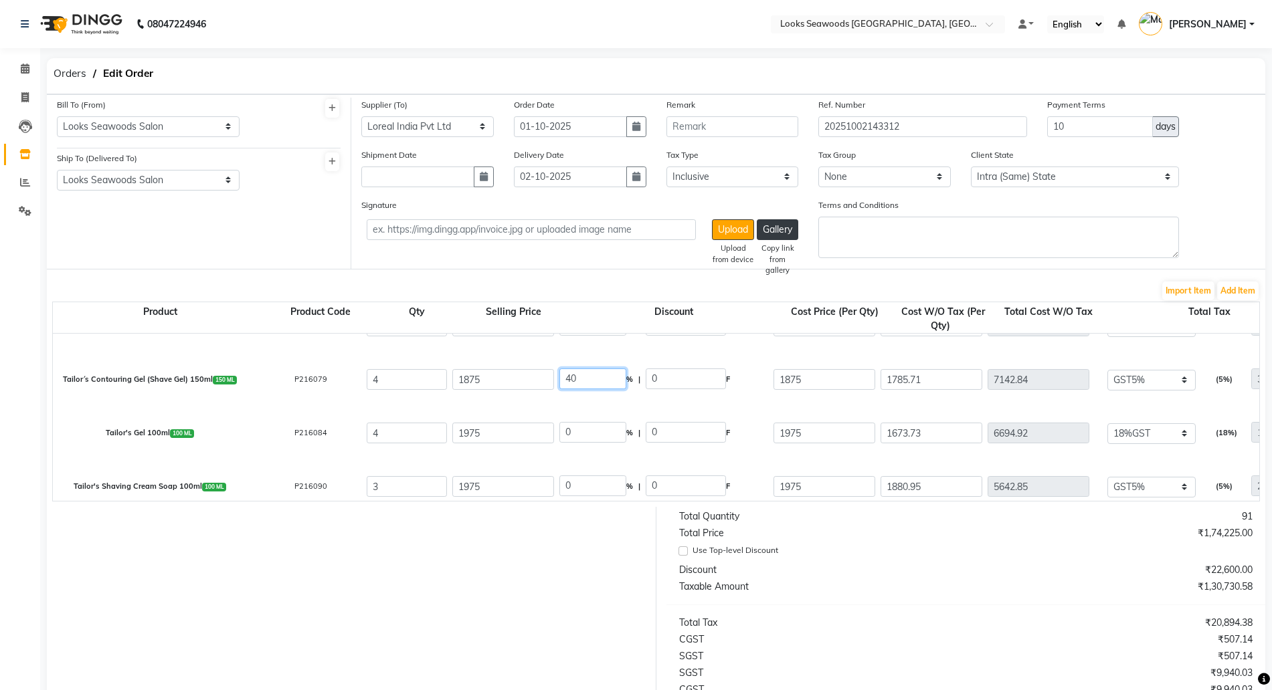
scroll to position [251, 0]
drag, startPoint x: 587, startPoint y: 434, endPoint x: 506, endPoint y: 421, distance: 82.0
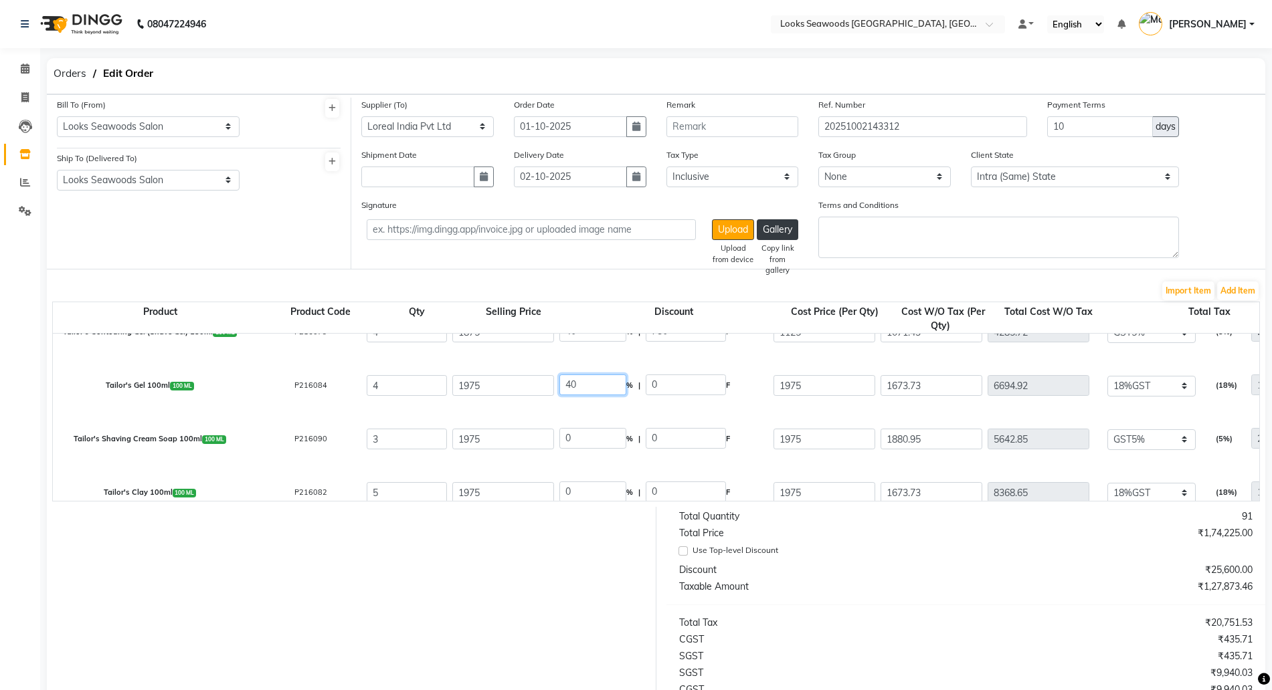
scroll to position [334, 0]
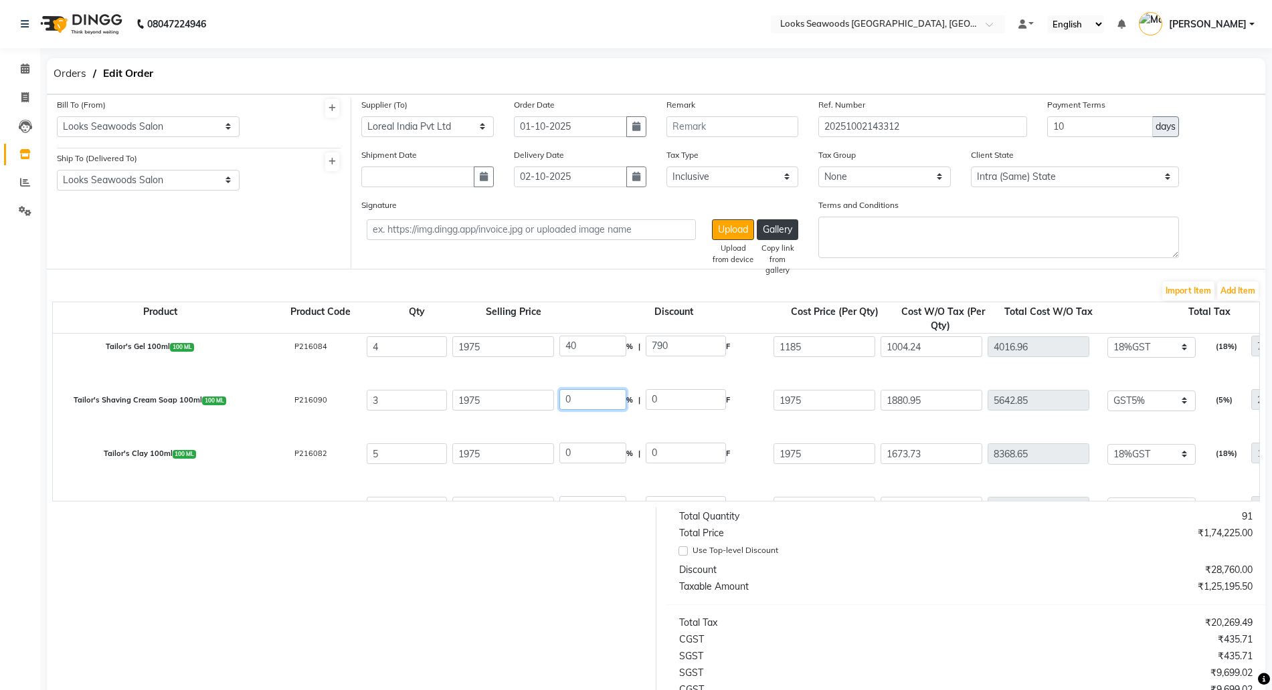
drag, startPoint x: 566, startPoint y: 390, endPoint x: 526, endPoint y: 387, distance: 40.3
drag, startPoint x: 595, startPoint y: 454, endPoint x: 487, endPoint y: 426, distance: 111.1
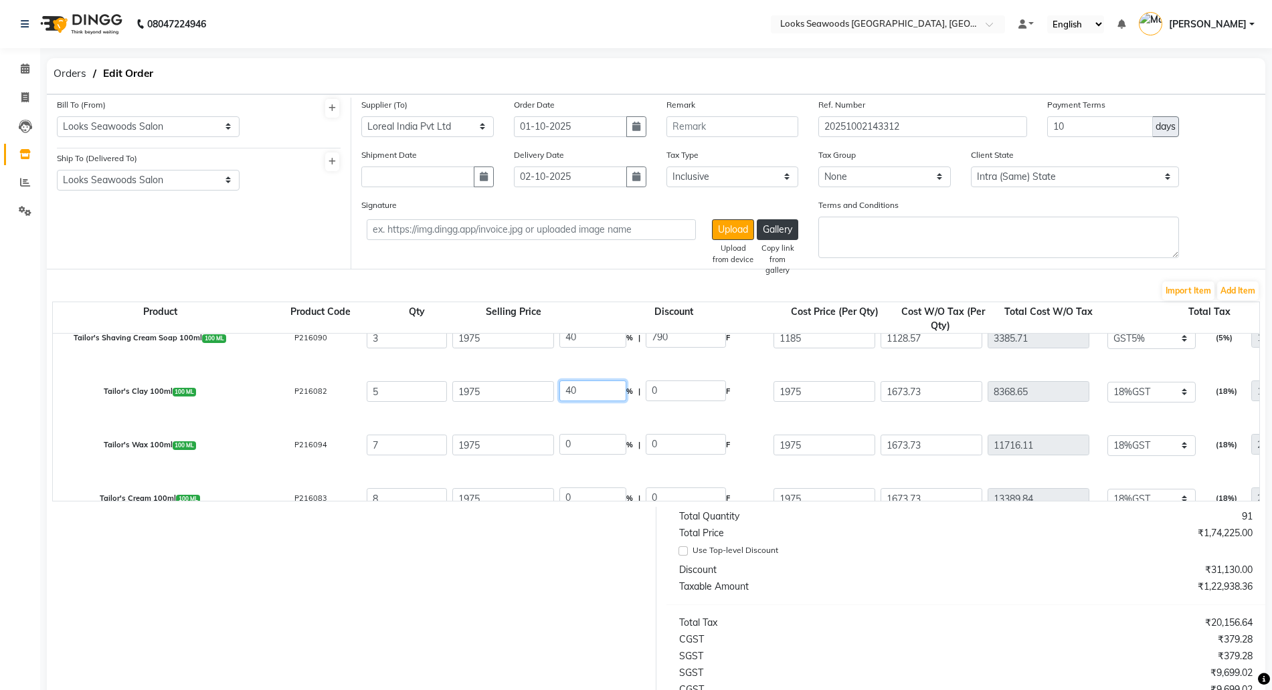
scroll to position [418, 0]
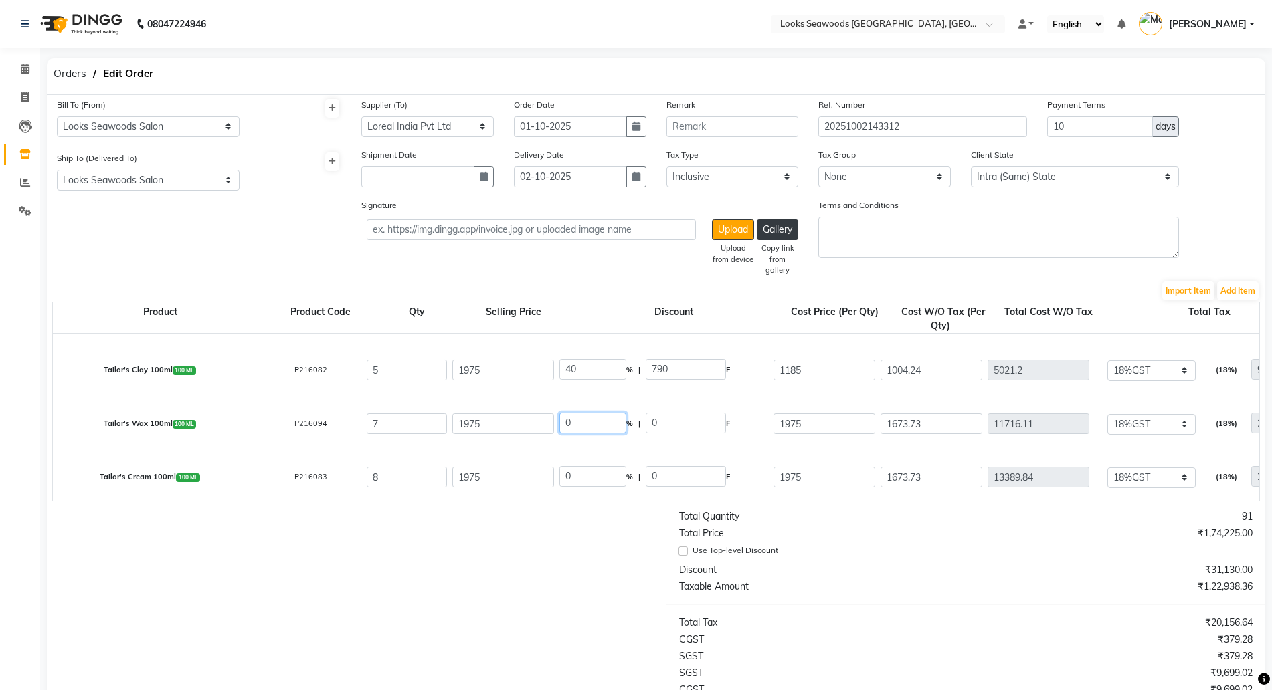
drag, startPoint x: 568, startPoint y: 429, endPoint x: 497, endPoint y: 420, distance: 71.5
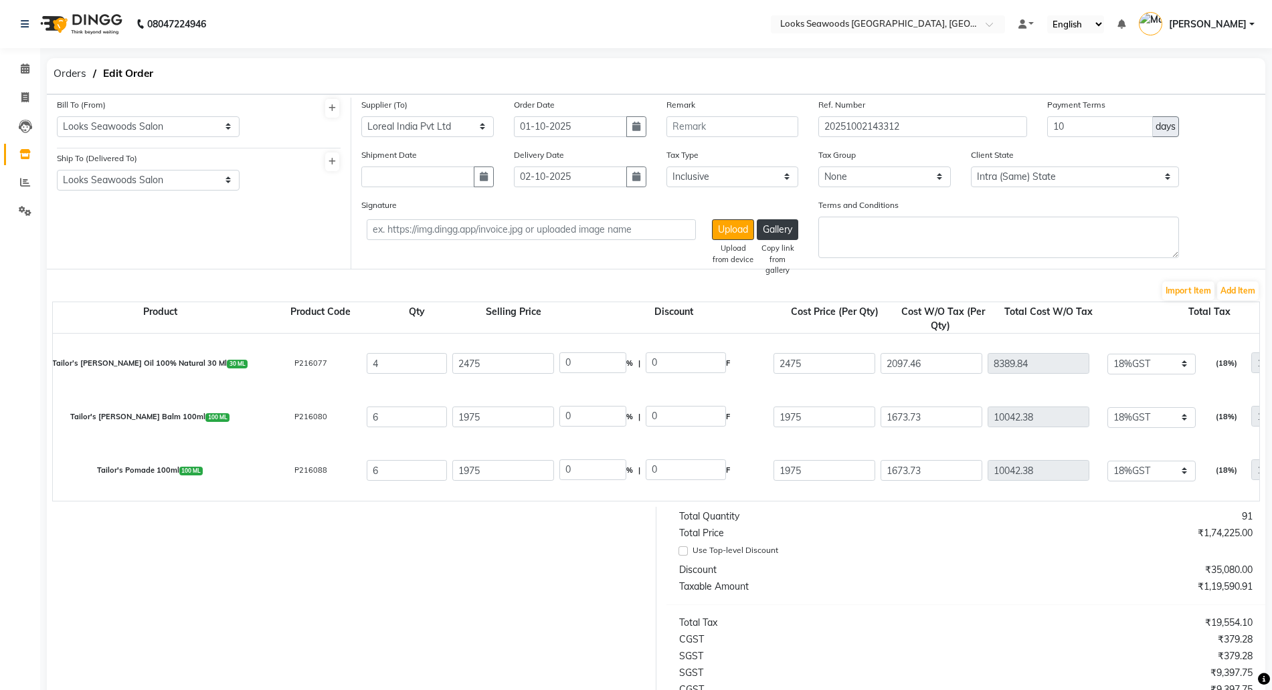
scroll to position [502, 0]
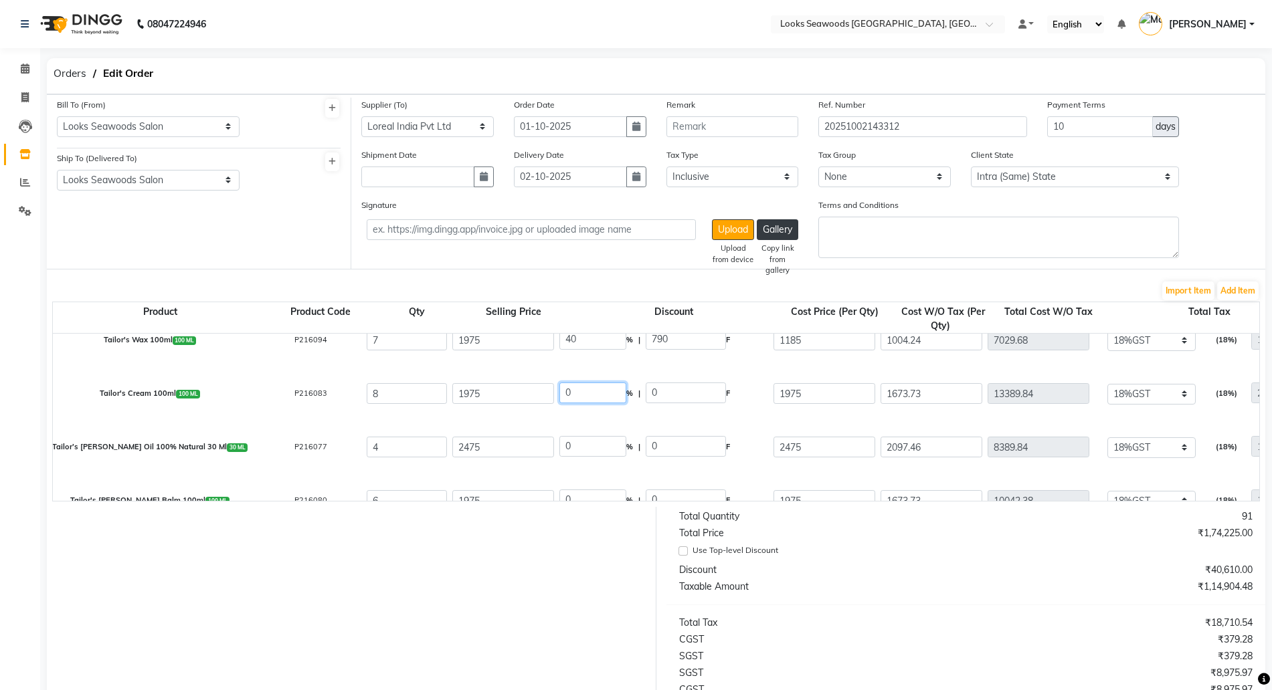
drag, startPoint x: 534, startPoint y: 391, endPoint x: 501, endPoint y: 382, distance: 34.6
drag, startPoint x: 589, startPoint y: 442, endPoint x: 512, endPoint y: 423, distance: 79.2
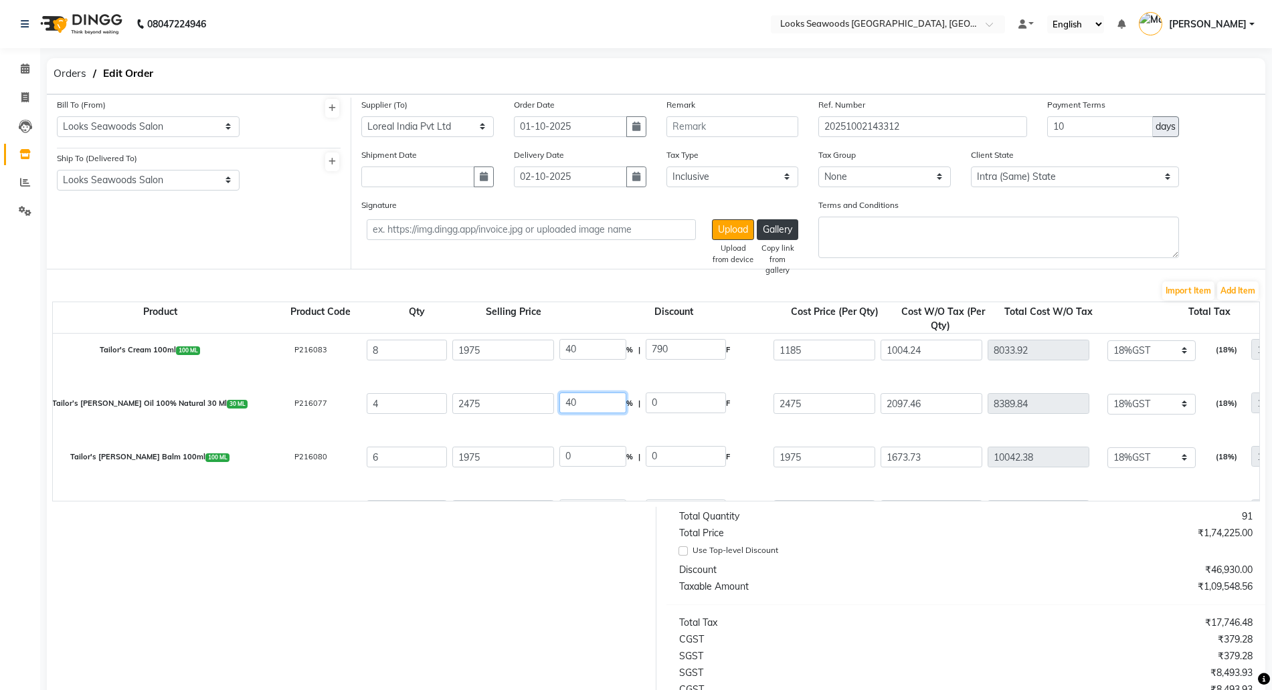
scroll to position [585, 0]
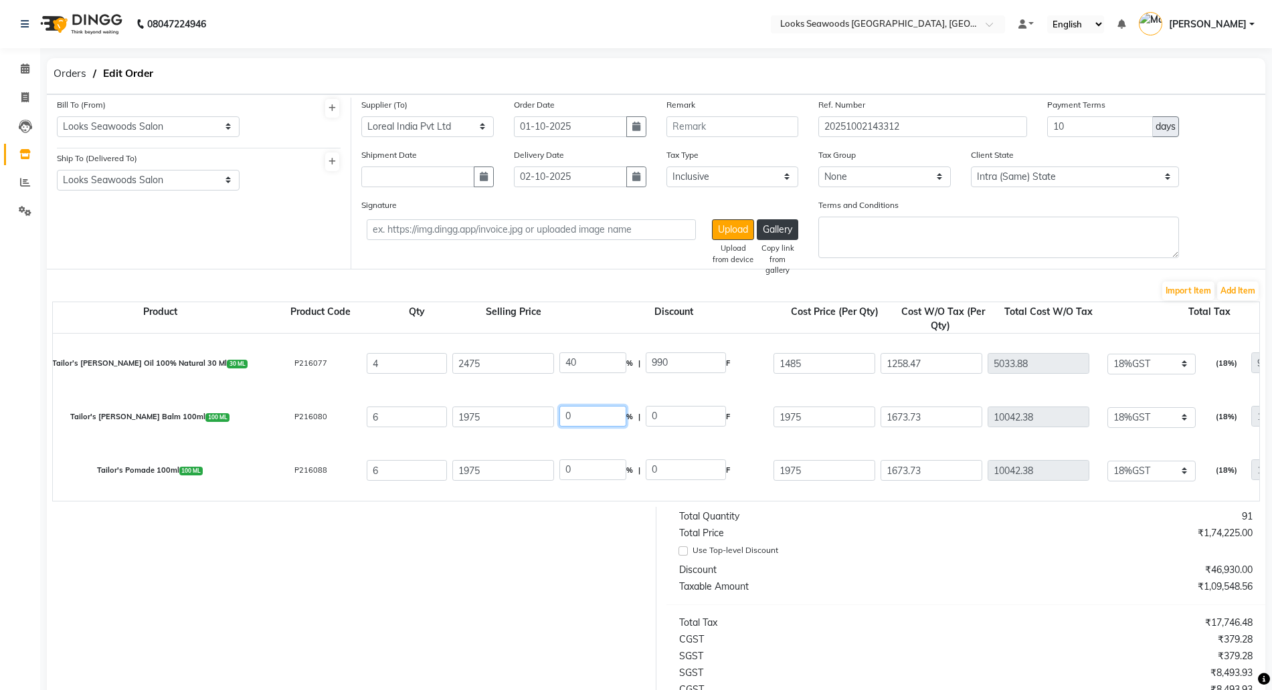
drag, startPoint x: 575, startPoint y: 417, endPoint x: 524, endPoint y: 395, distance: 56.0
drag, startPoint x: 591, startPoint y: 469, endPoint x: 526, endPoint y: 459, distance: 66.3
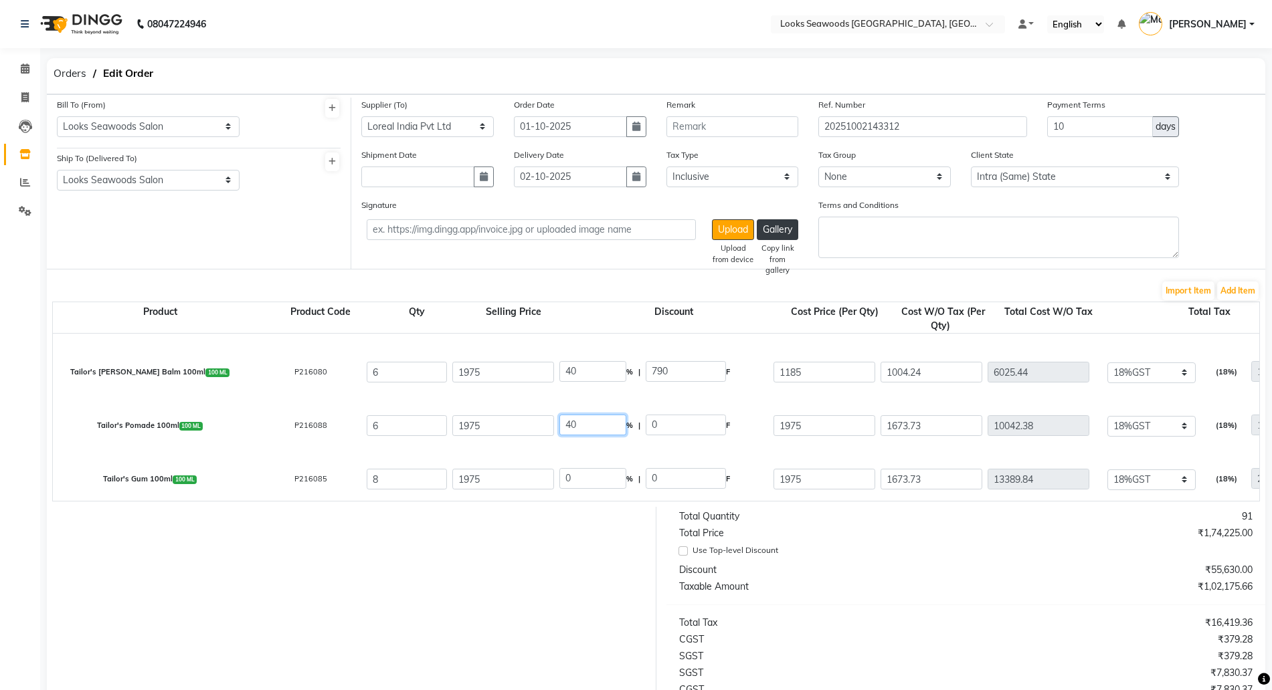
scroll to position [669, 0]
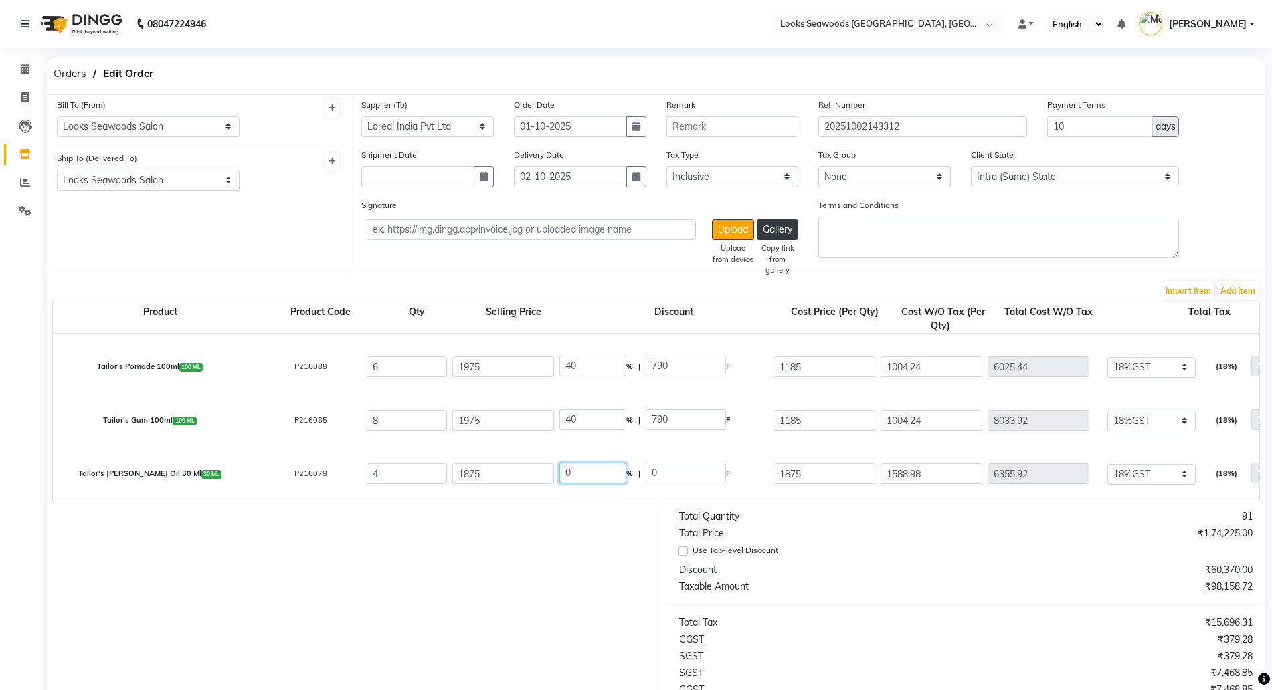
drag, startPoint x: 606, startPoint y: 472, endPoint x: 481, endPoint y: 454, distance: 126.4
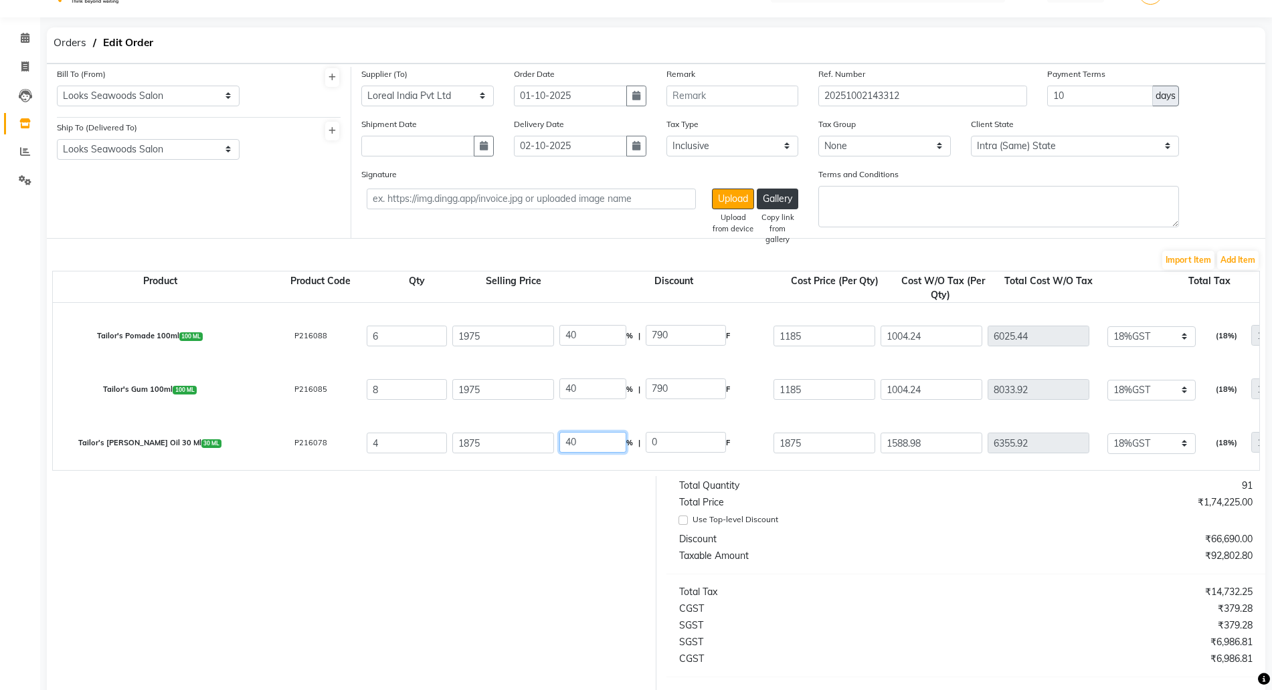
scroll to position [206, 0]
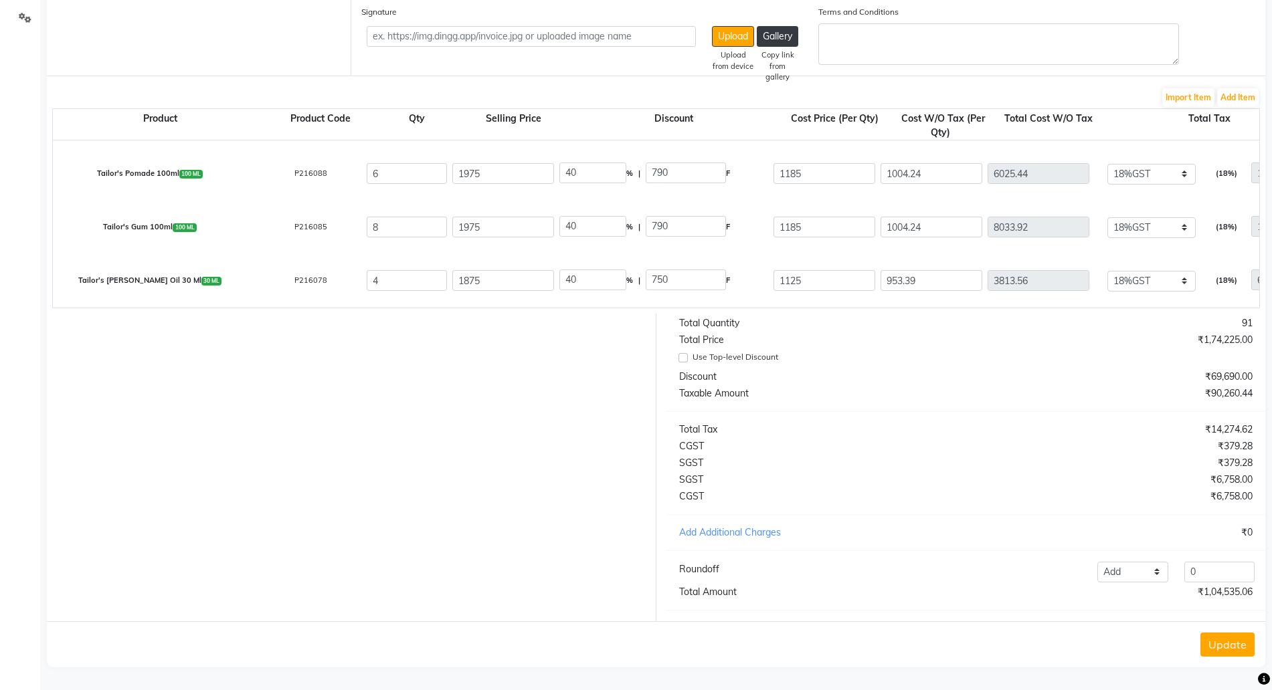
click at [1219, 637] on button "Update" at bounding box center [1227, 645] width 54 height 24
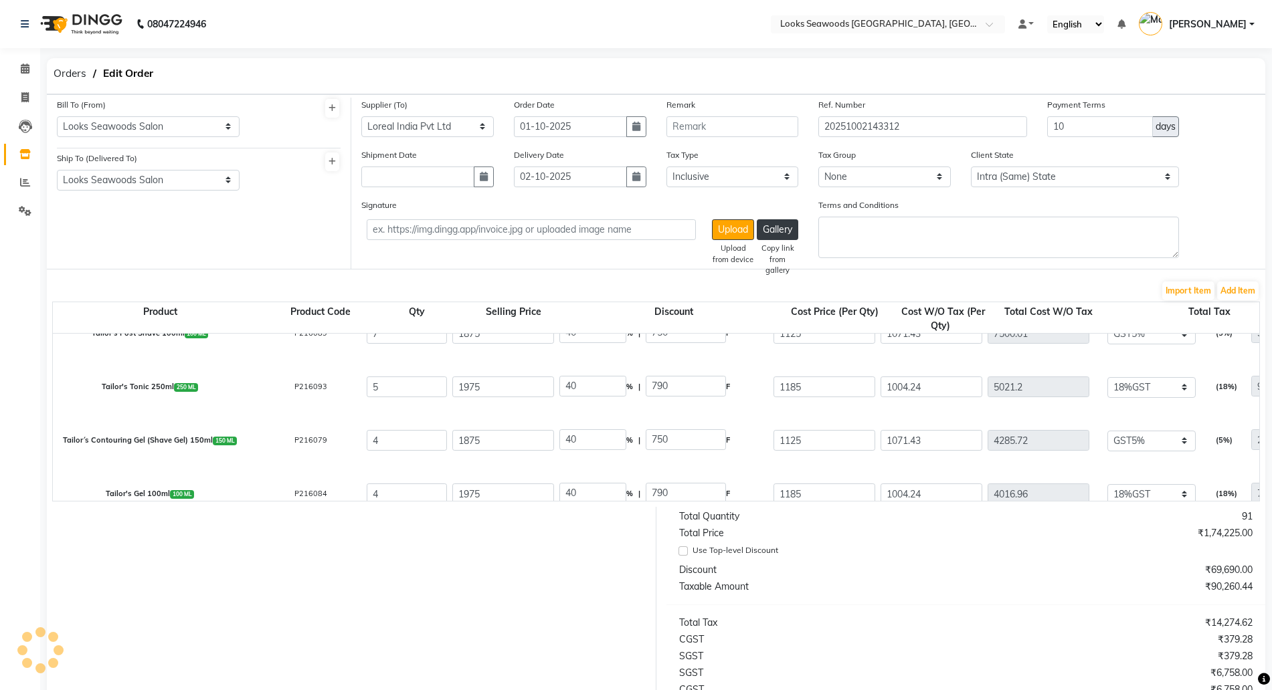
scroll to position [0, 0]
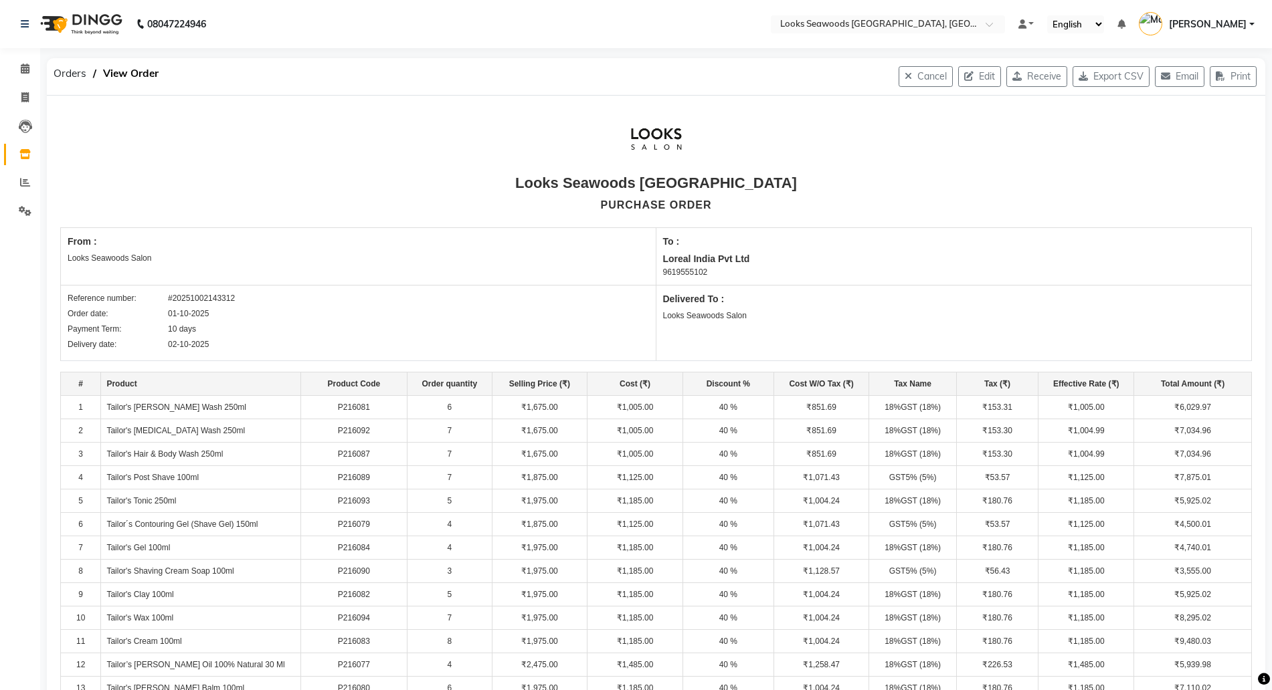
click at [960, 64] on div "Cancel Edit Receive Export CSV Email Print" at bounding box center [857, 76] width 815 height 37
click at [964, 68] on button "Edit" at bounding box center [979, 76] width 43 height 21
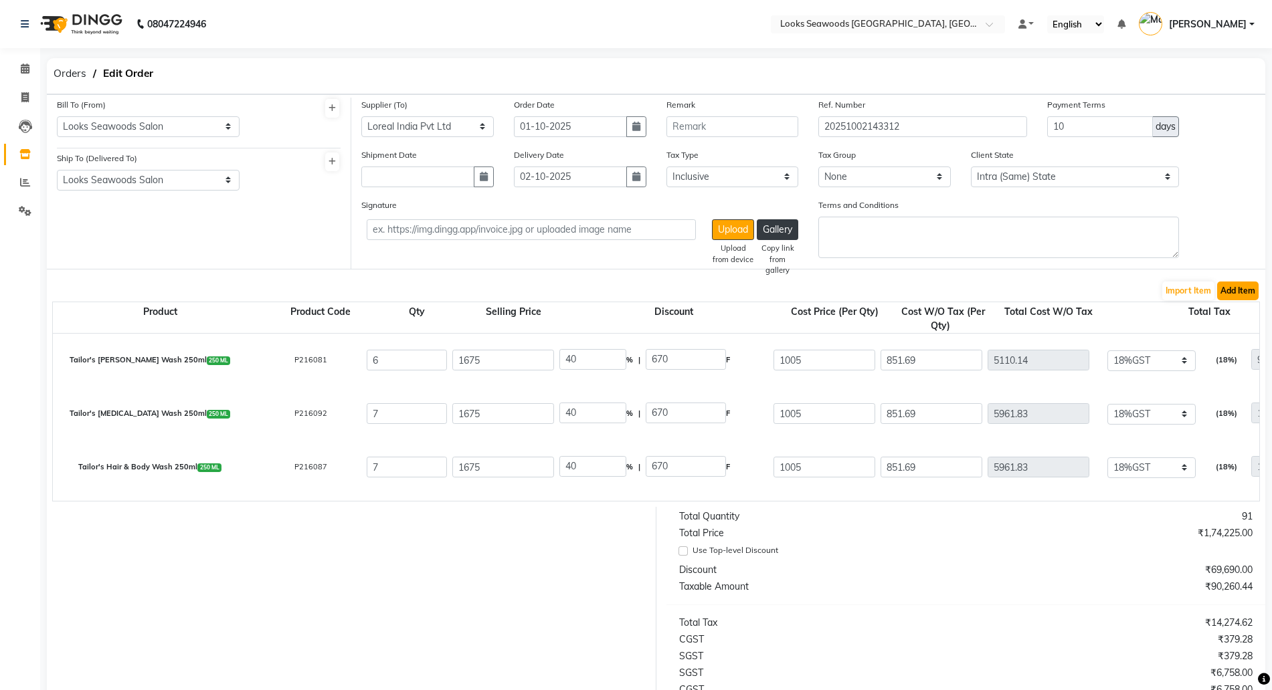
click at [1233, 287] on button "Add Item" at bounding box center [1237, 291] width 41 height 19
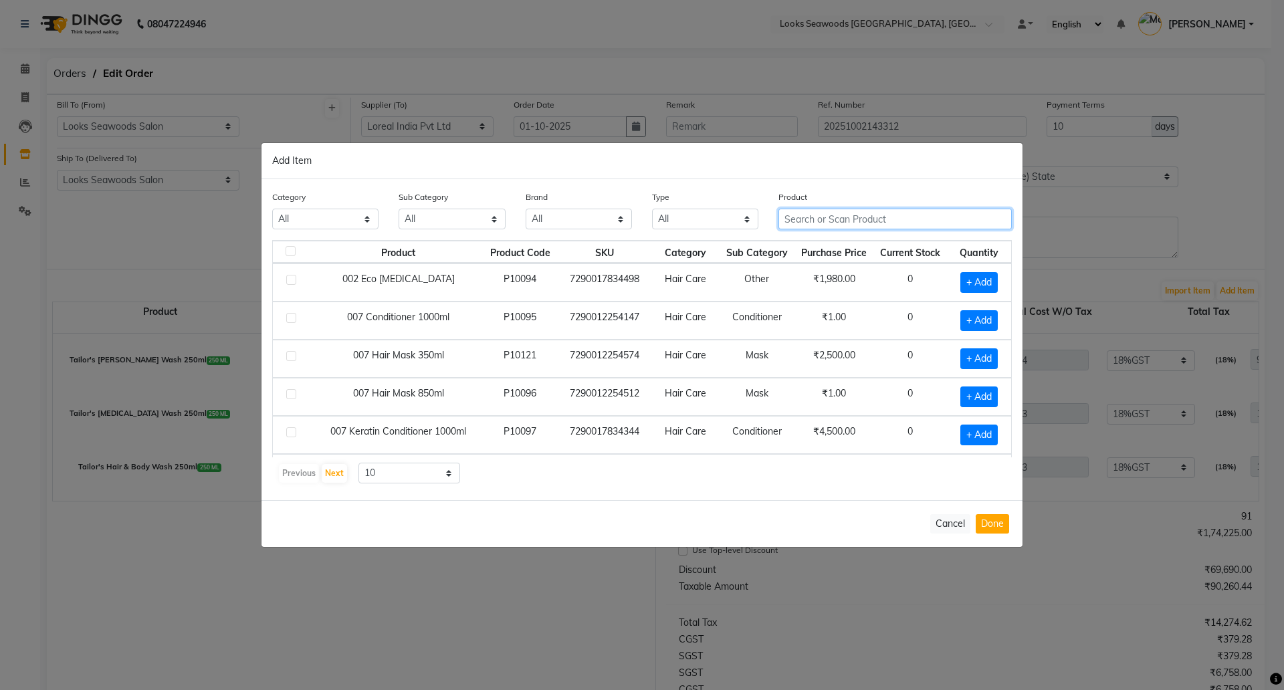
click at [864, 222] on input "text" at bounding box center [895, 219] width 233 height 21
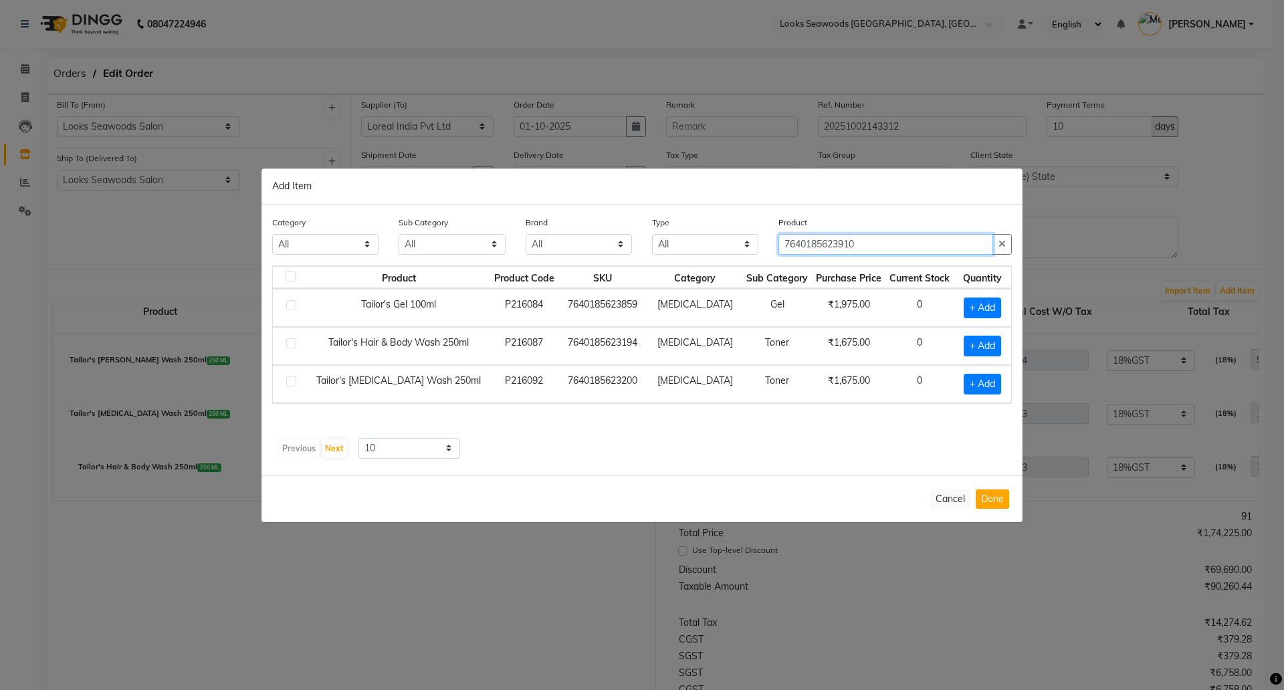
drag, startPoint x: 874, startPoint y: 243, endPoint x: 688, endPoint y: 235, distance: 186.1
click at [688, 235] on div "Category All Skin Personal Care Hair Threading Loreal Bio Top Cons. Bio Top Ret…" at bounding box center [642, 240] width 760 height 50
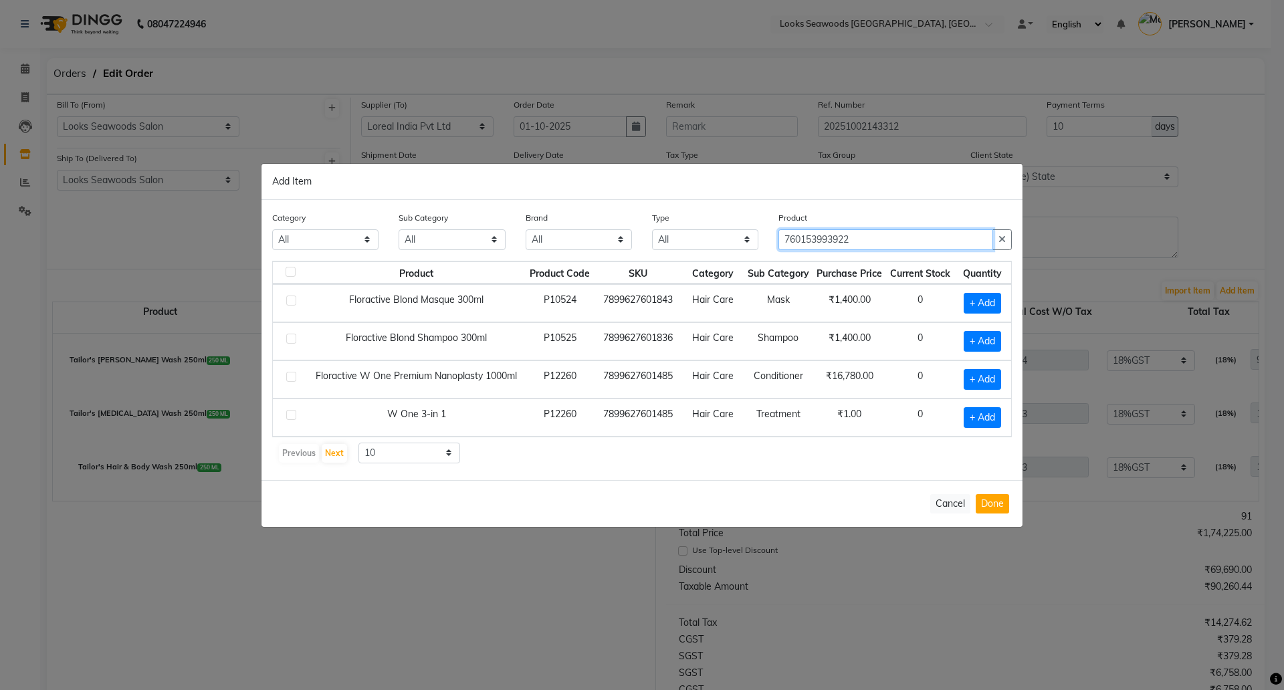
drag, startPoint x: 885, startPoint y: 237, endPoint x: 631, endPoint y: 203, distance: 255.8
click at [648, 213] on div "Category All Skin Personal Care Hair Threading Loreal Bio Top Cons. Bio Top Ret…" at bounding box center [642, 236] width 760 height 50
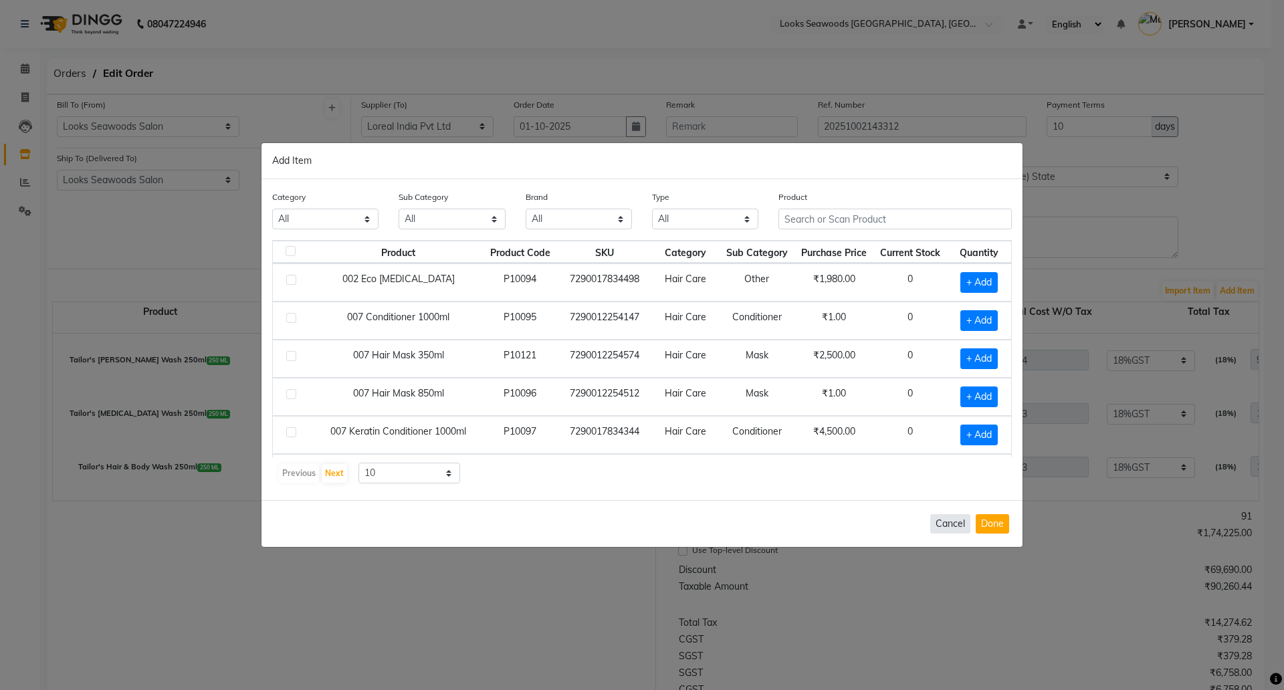
click at [963, 521] on button "Cancel" at bounding box center [950, 523] width 40 height 19
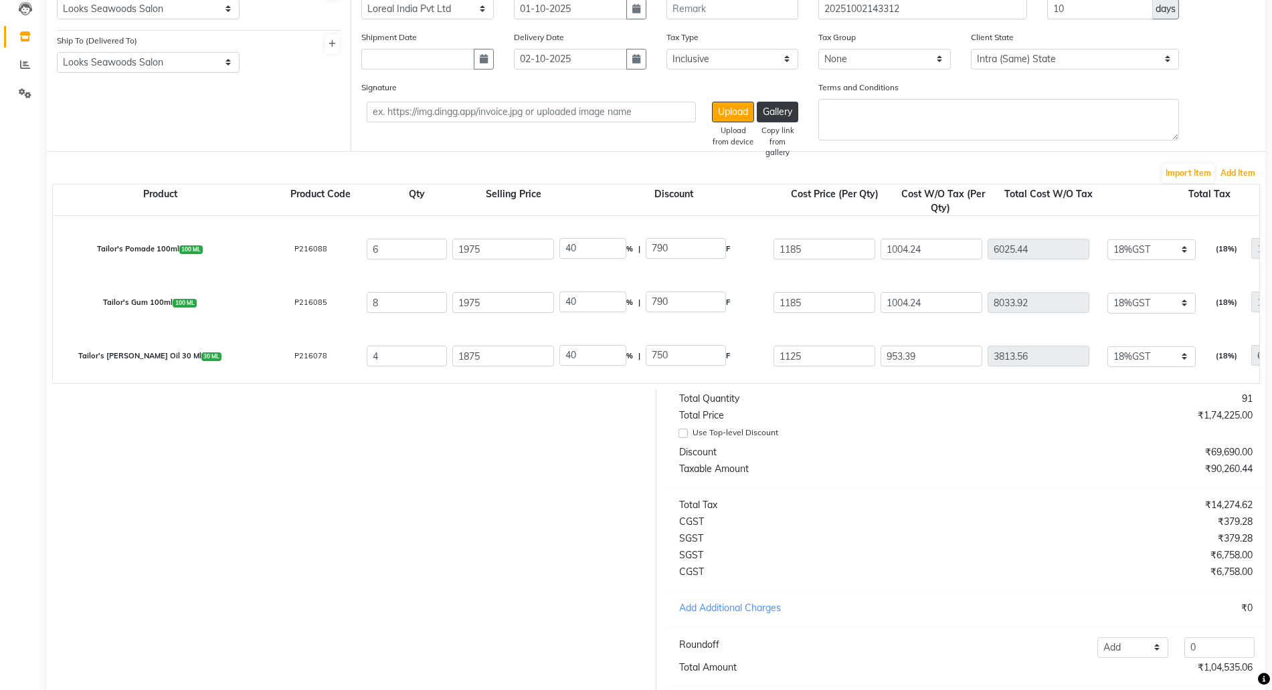
scroll to position [206, 0]
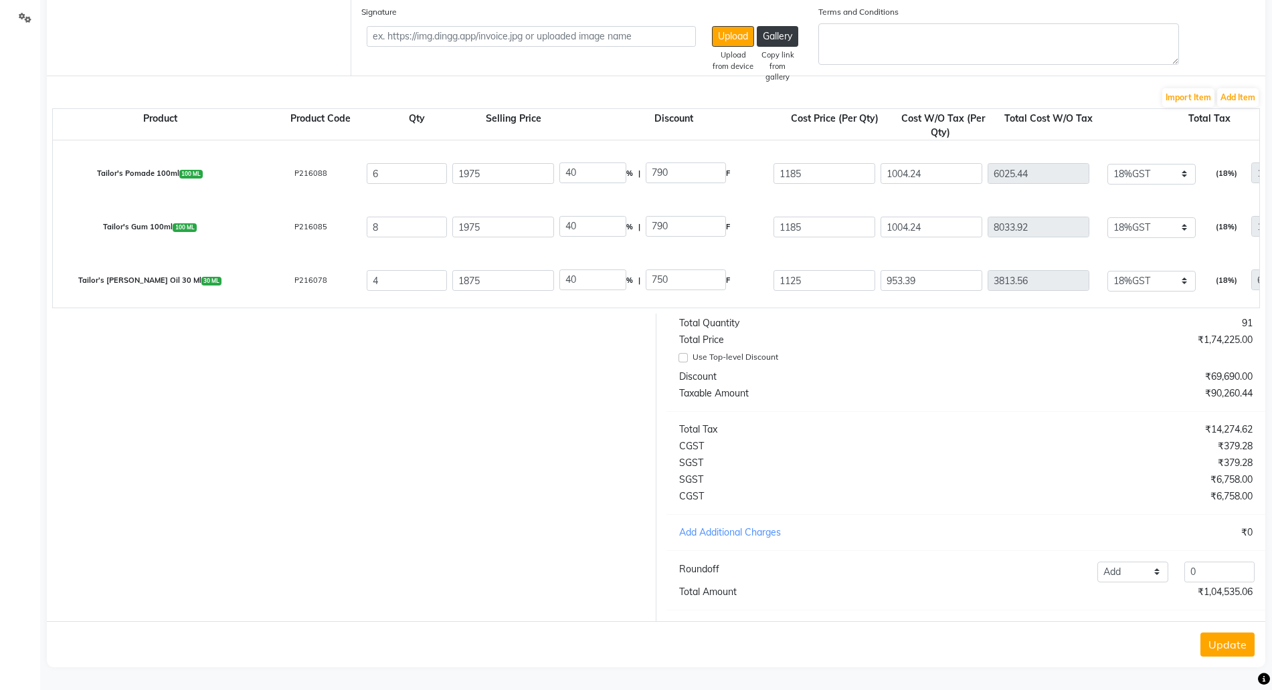
click at [1231, 638] on button "Update" at bounding box center [1227, 645] width 54 height 24
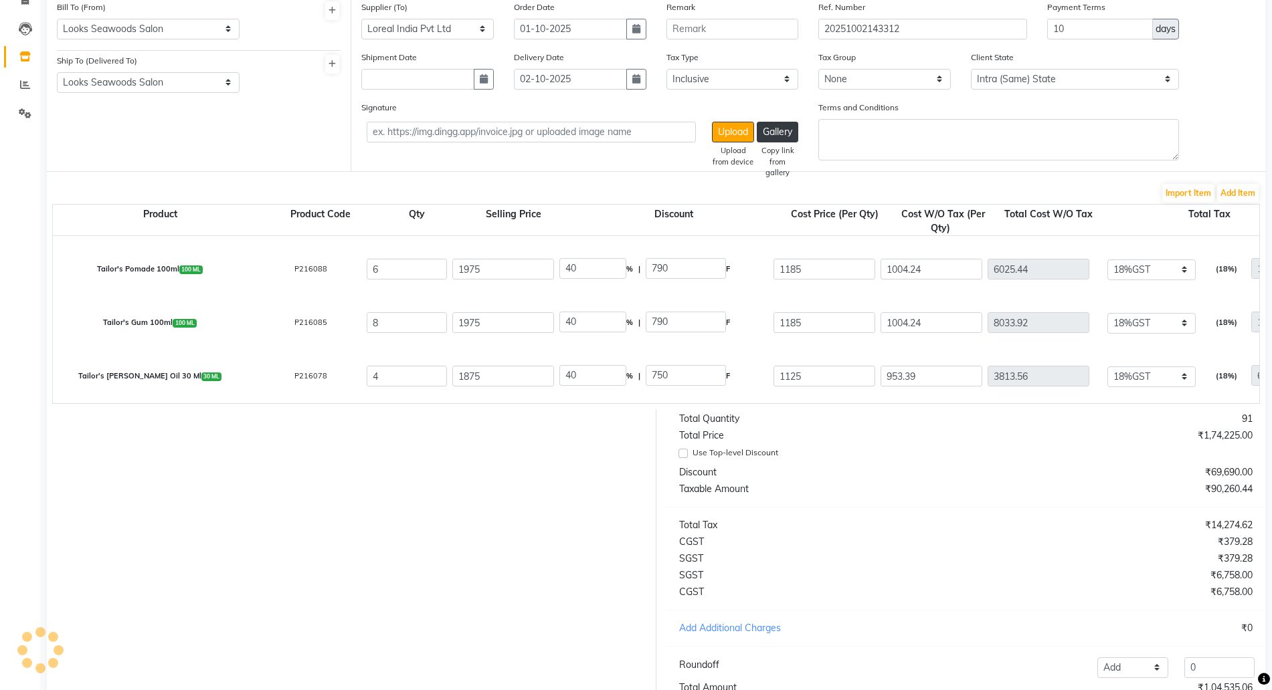
scroll to position [0, 0]
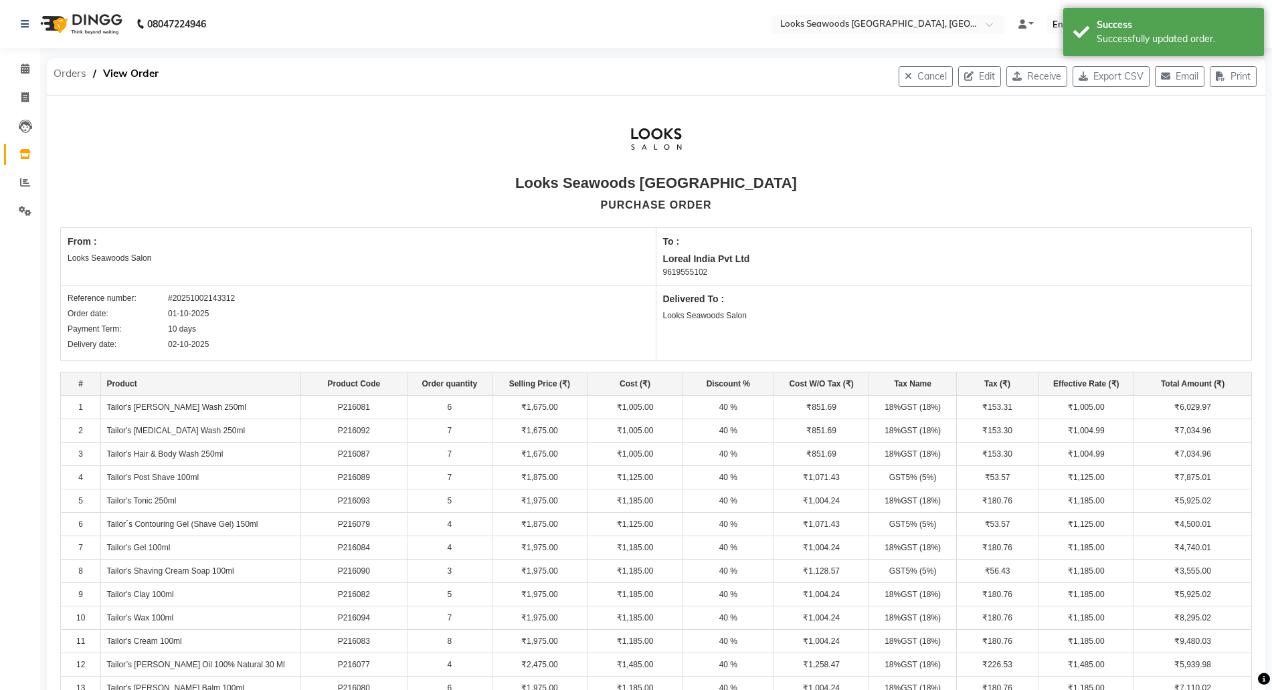
click at [57, 75] on span "Orders" at bounding box center [70, 74] width 46 height 24
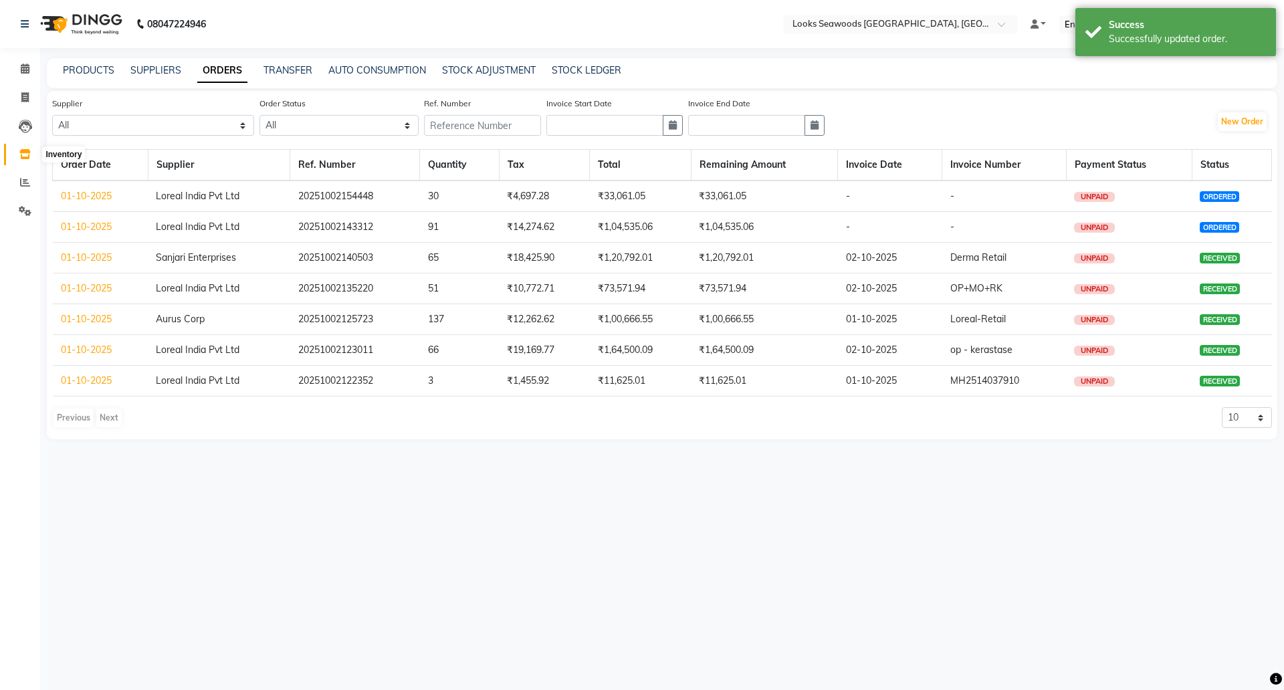
click at [25, 153] on icon at bounding box center [24, 154] width 11 height 10
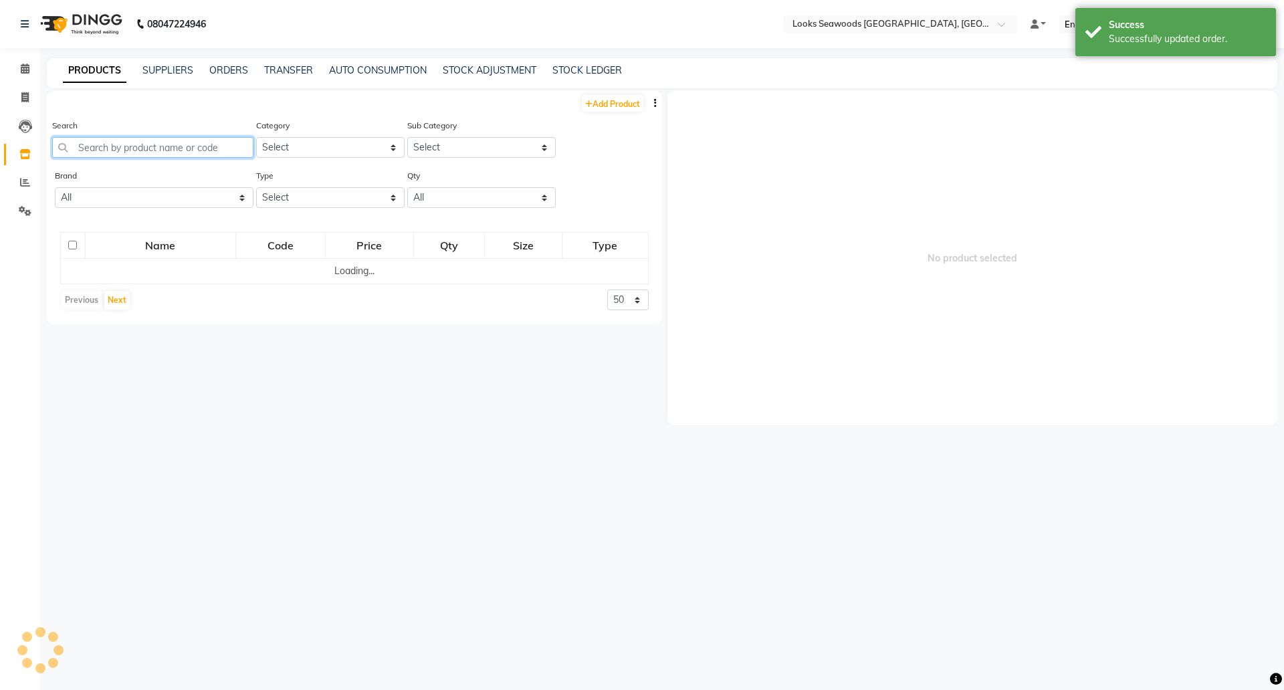
click at [99, 142] on input "text" at bounding box center [152, 147] width 201 height 21
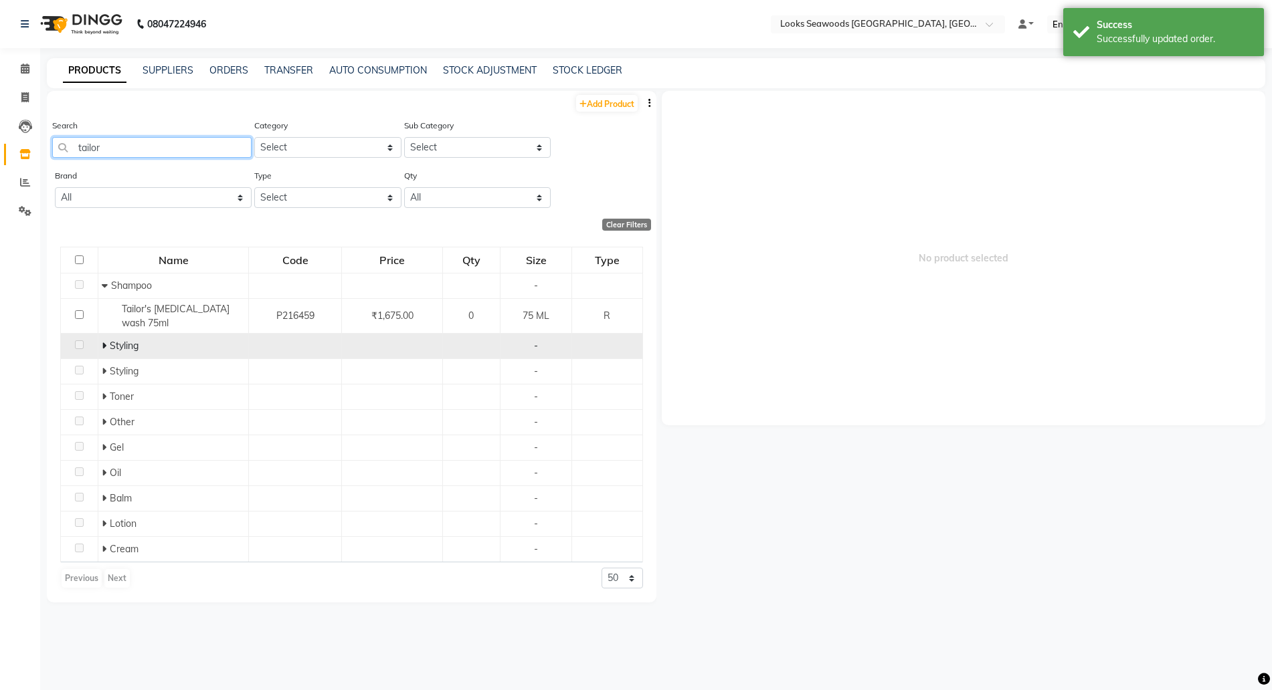
scroll to position [9, 0]
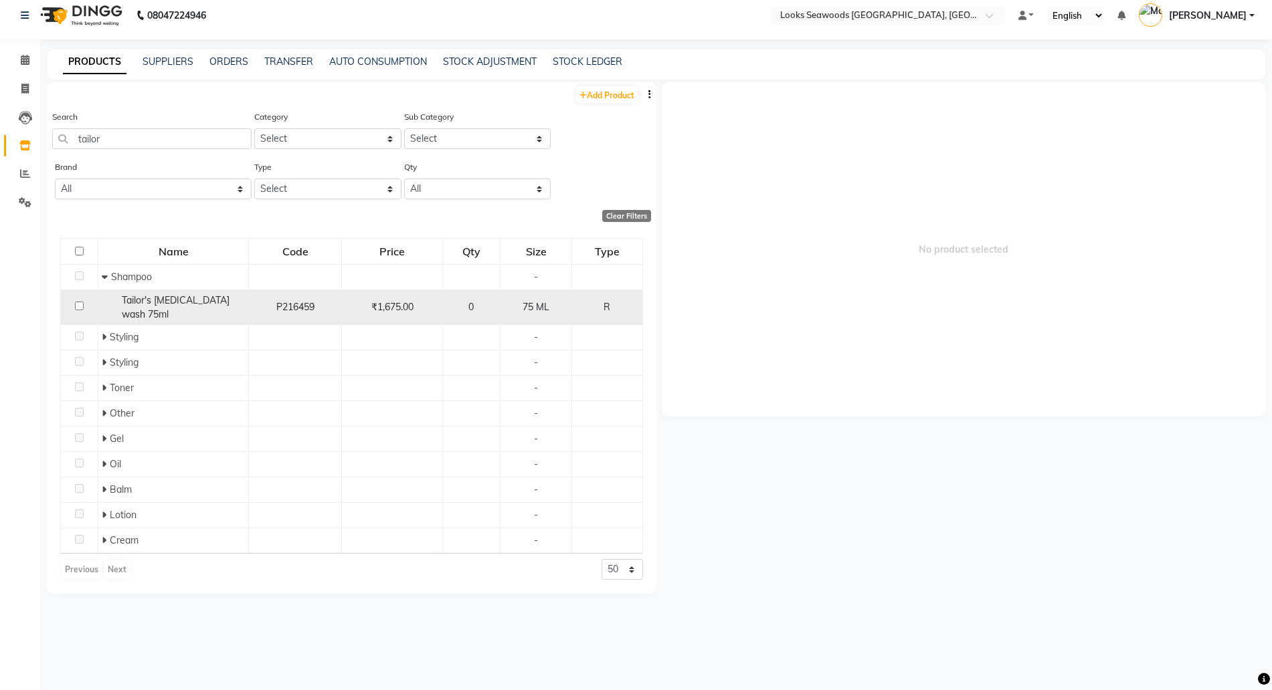
click at [173, 302] on span "Tailor's Tea Tree wash 75ml" at bounding box center [176, 307] width 108 height 26
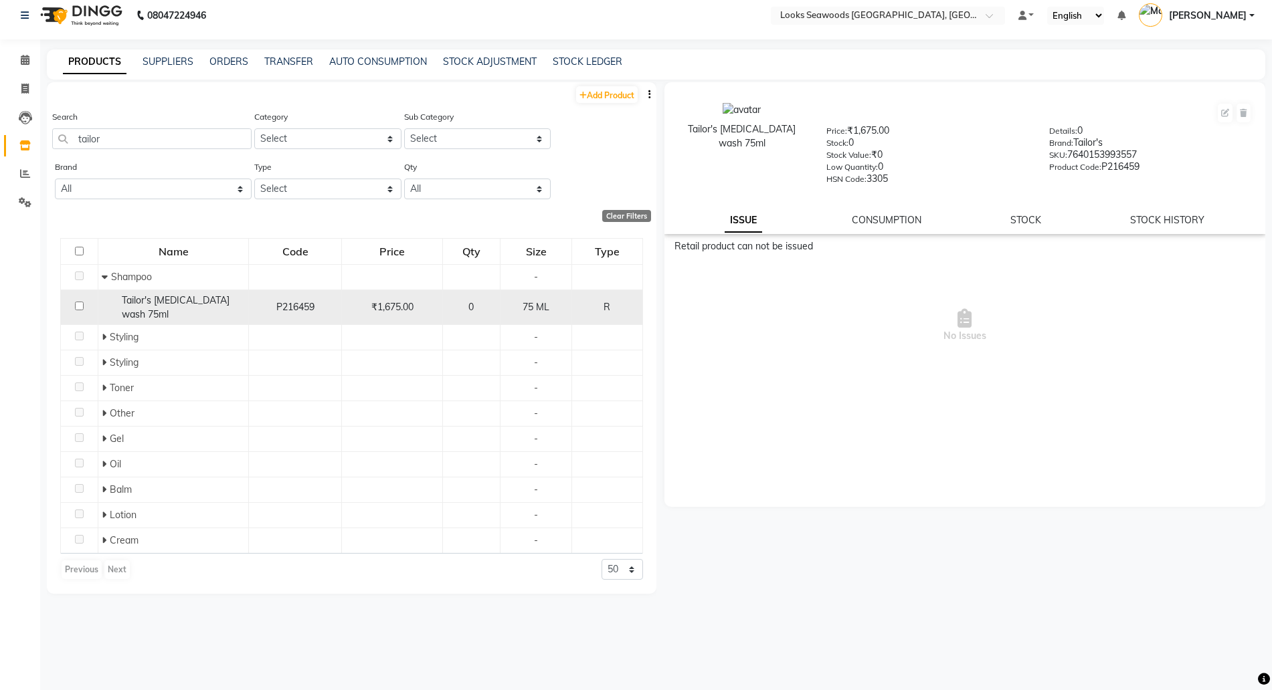
click at [173, 302] on span "Tailor's Tea Tree wash 75ml" at bounding box center [176, 307] width 108 height 26
drag, startPoint x: 124, startPoint y: 300, endPoint x: 235, endPoint y: 301, distance: 111.0
click at [229, 301] on span "Tailor's Tea Tree wash 75ml" at bounding box center [176, 307] width 108 height 26
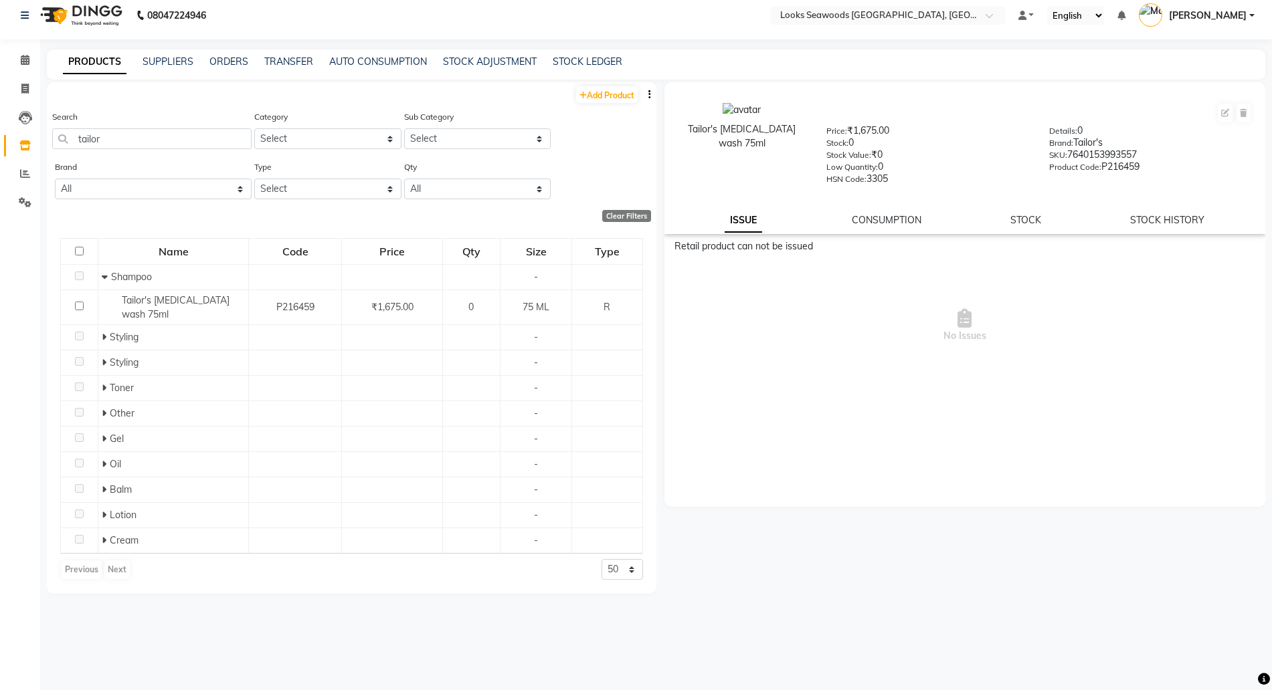
click at [114, 217] on div "Clear Filters" at bounding box center [349, 216] width 604 height 12
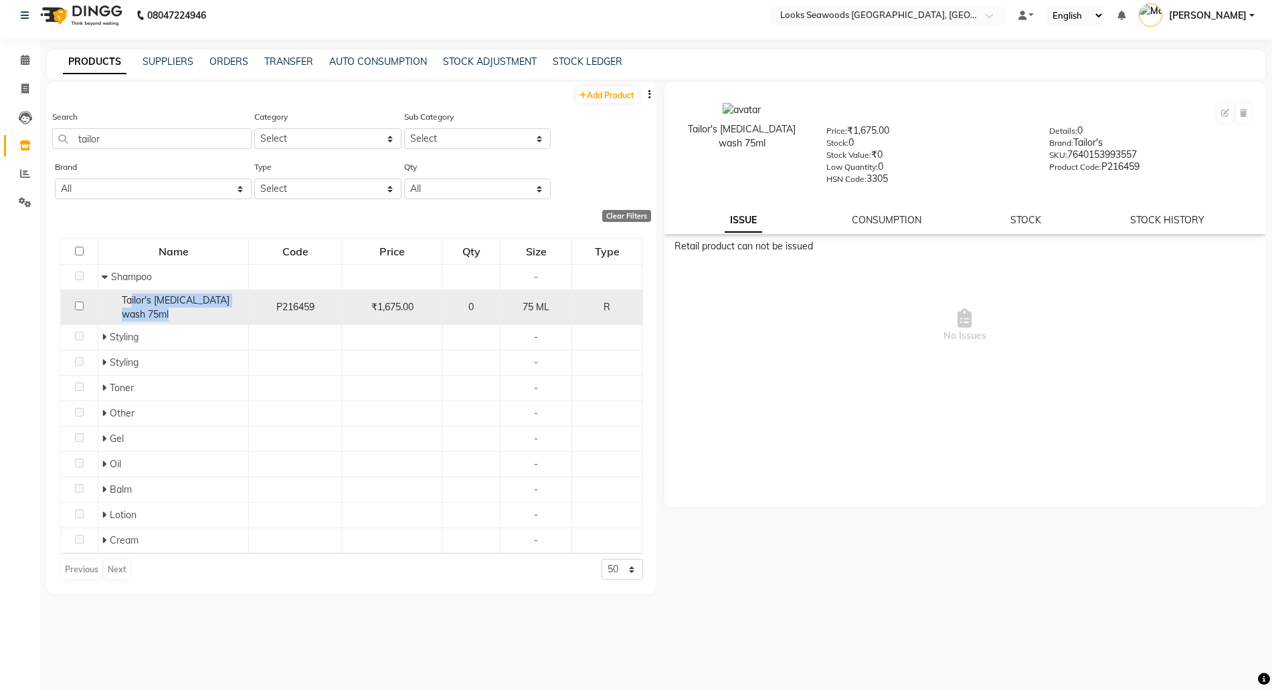
drag, startPoint x: 130, startPoint y: 302, endPoint x: 250, endPoint y: 300, distance: 119.8
click at [250, 300] on tr "Tailor's Tea Tree wash 75ml P216459 ₹1,675.00 0 75 ML R" at bounding box center [352, 307] width 582 height 35
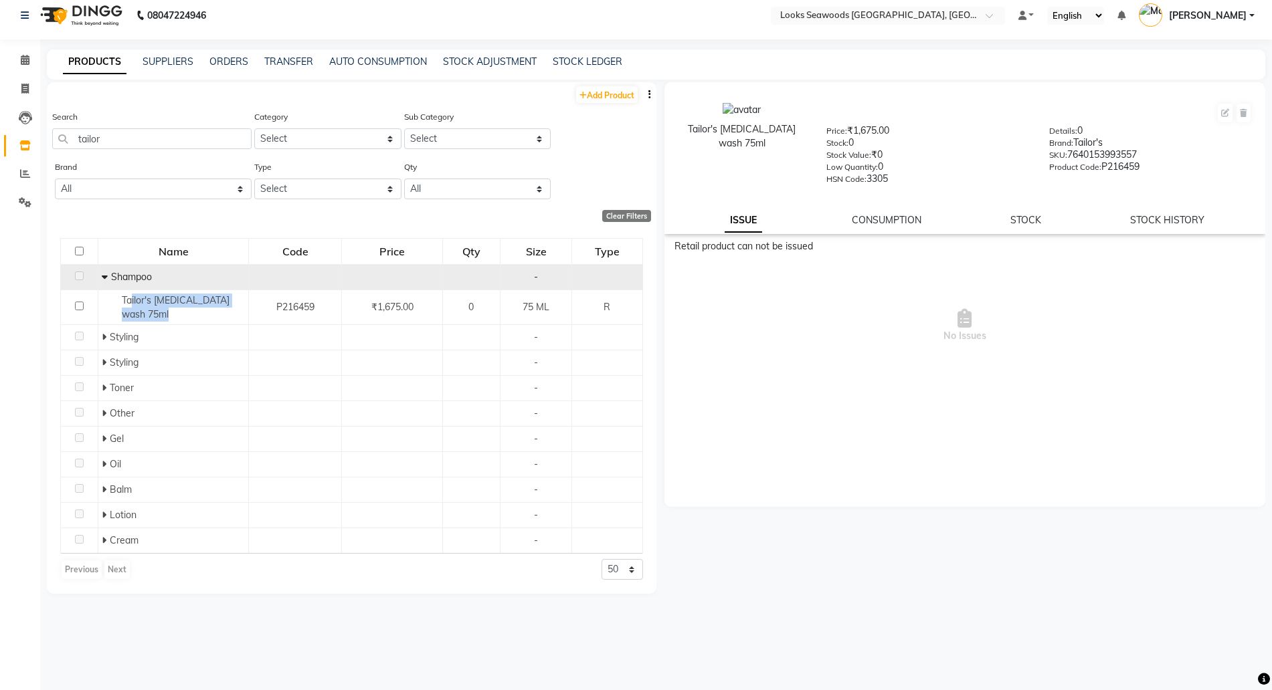
copy span "ilor's Tea Tree wash 75ml"
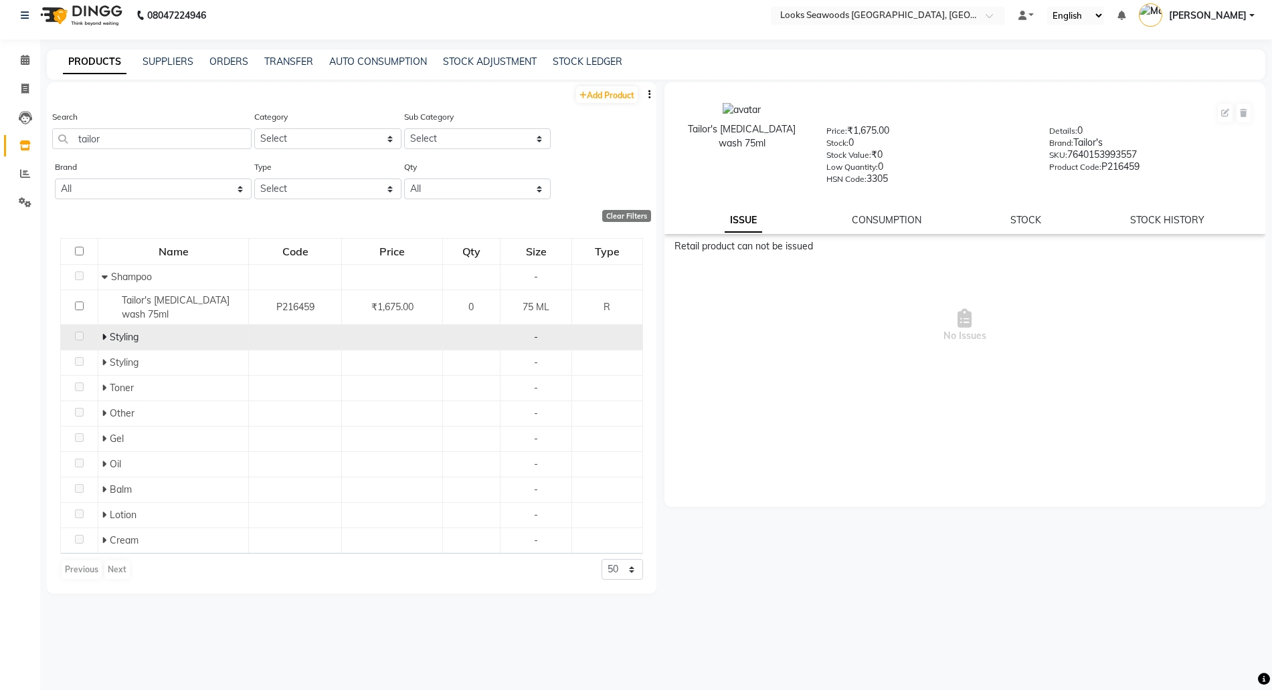
click at [104, 332] on icon at bounding box center [104, 336] width 5 height 9
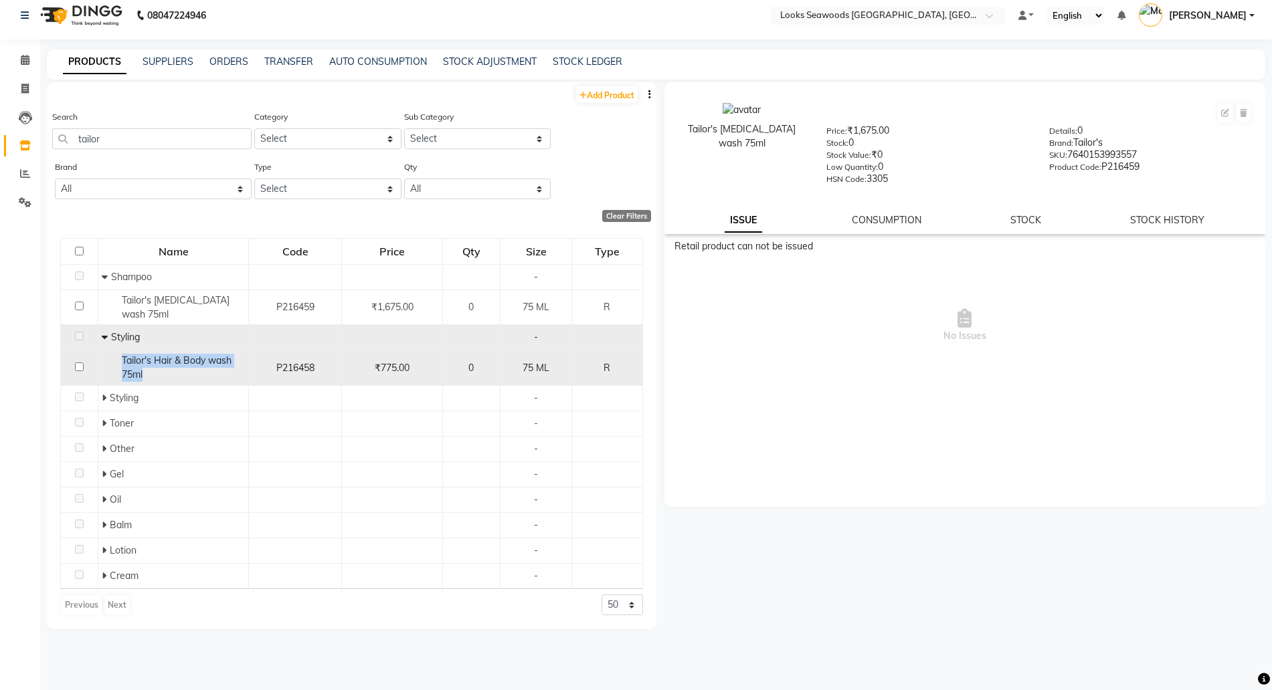
drag, startPoint x: 143, startPoint y: 353, endPoint x: 168, endPoint y: 373, distance: 31.4
click at [168, 373] on td "Tailor's Hair & Body wash 75ml" at bounding box center [173, 368] width 151 height 35
copy span "Tailor's Hair & Body wash 75ml"
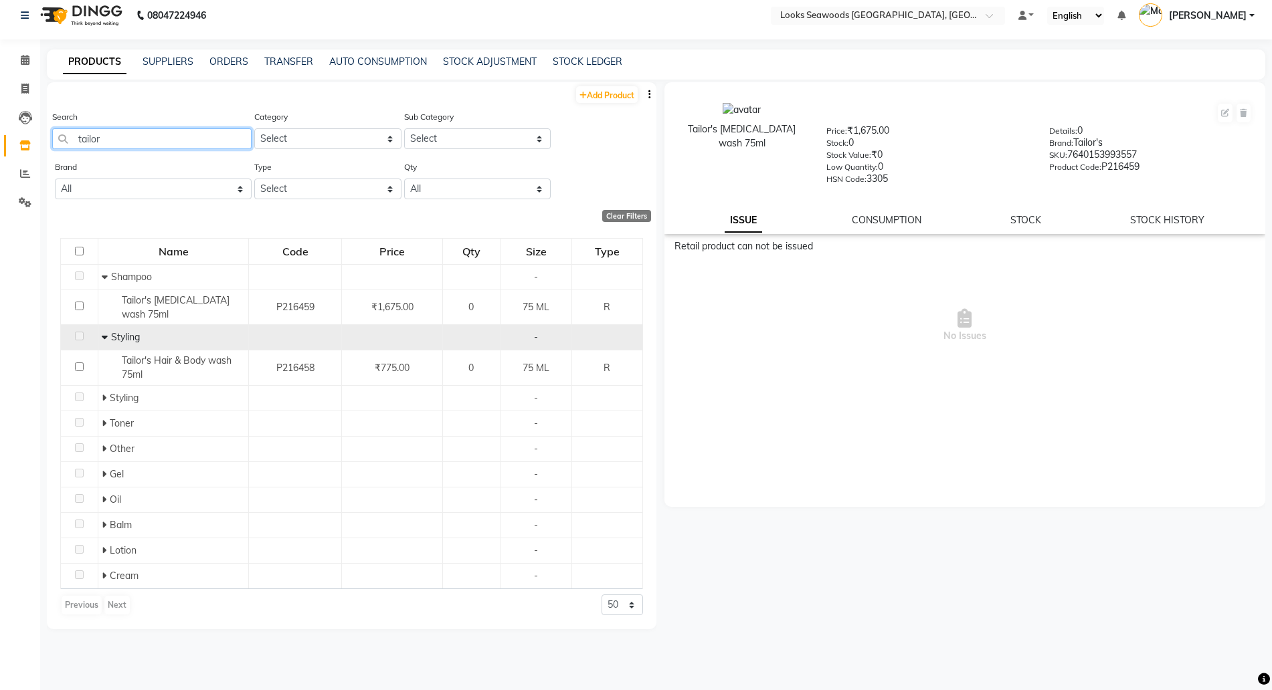
drag, startPoint x: 138, startPoint y: 133, endPoint x: 94, endPoint y: 129, distance: 43.7
click at [98, 129] on input "tailor" at bounding box center [151, 138] width 199 height 21
click at [106, 331] on span at bounding box center [106, 337] width 8 height 12
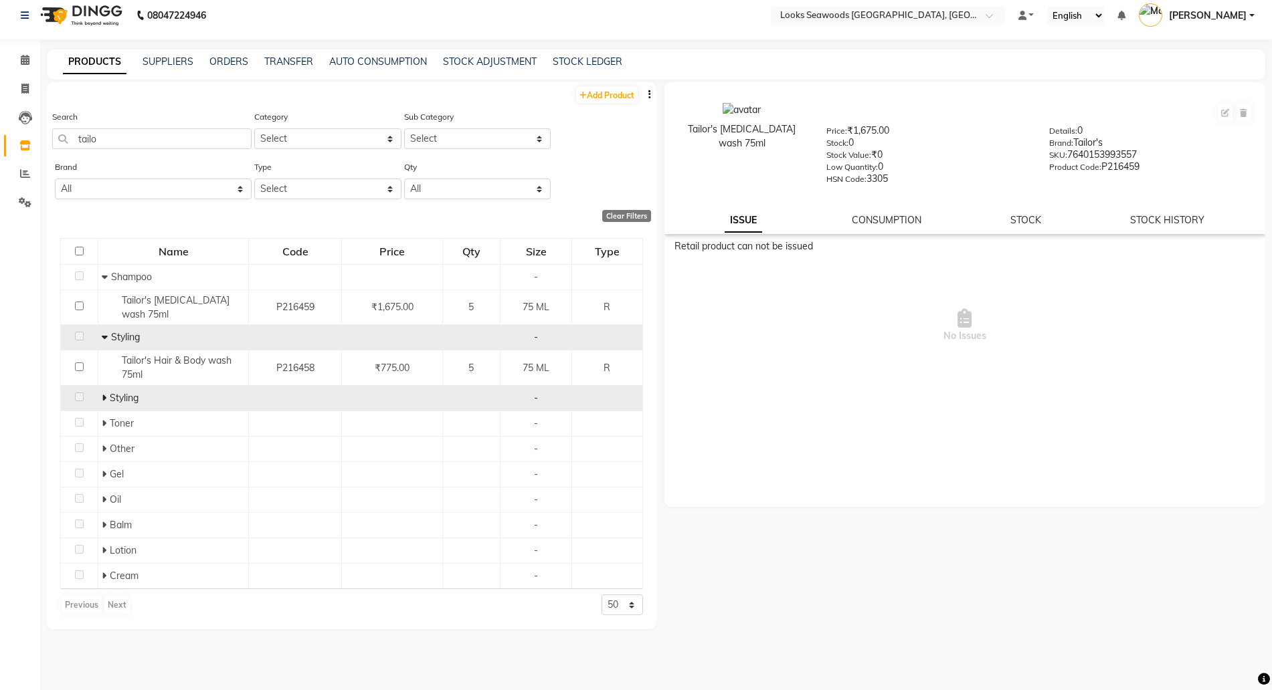
click at [103, 393] on icon at bounding box center [104, 397] width 5 height 9
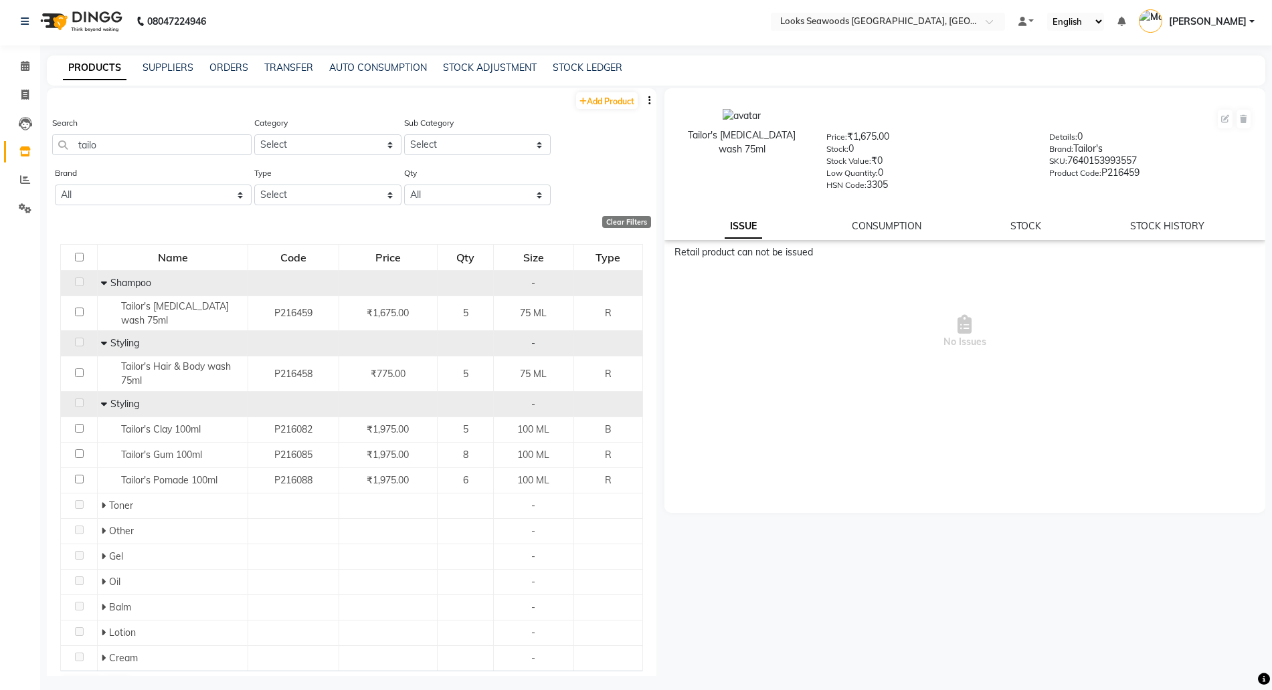
scroll to position [0, 0]
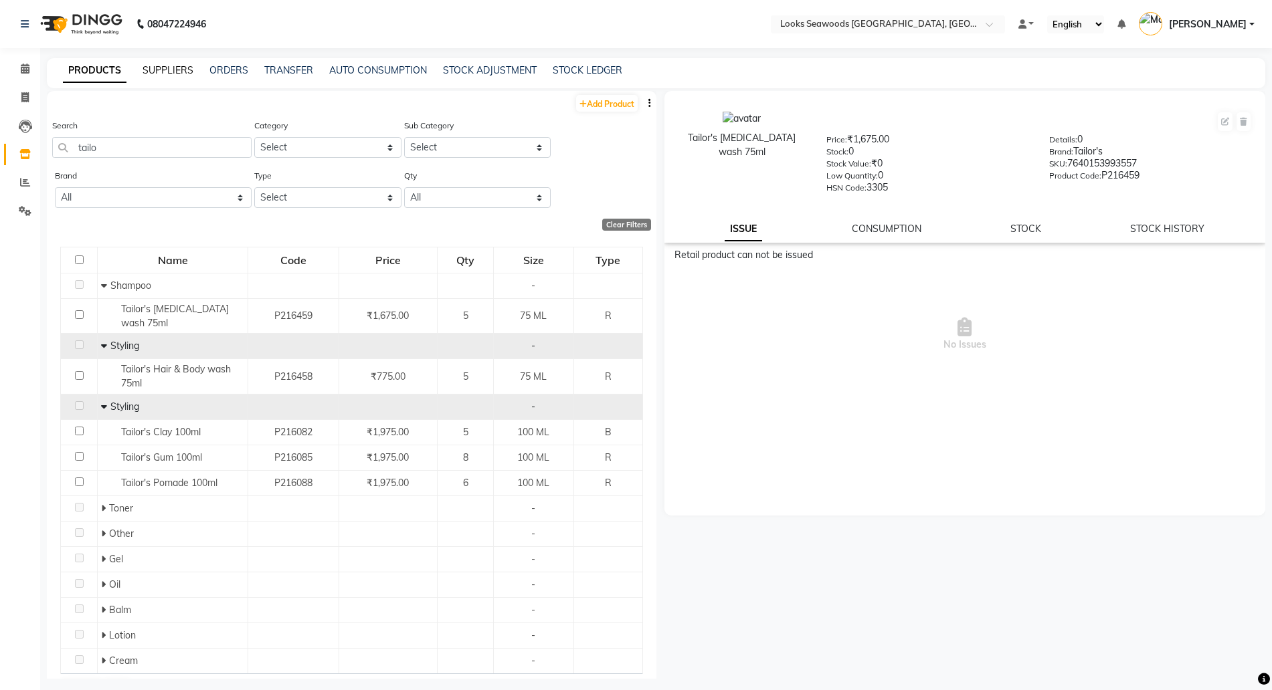
click at [173, 70] on link "SUPPLIERS" at bounding box center [167, 70] width 51 height 12
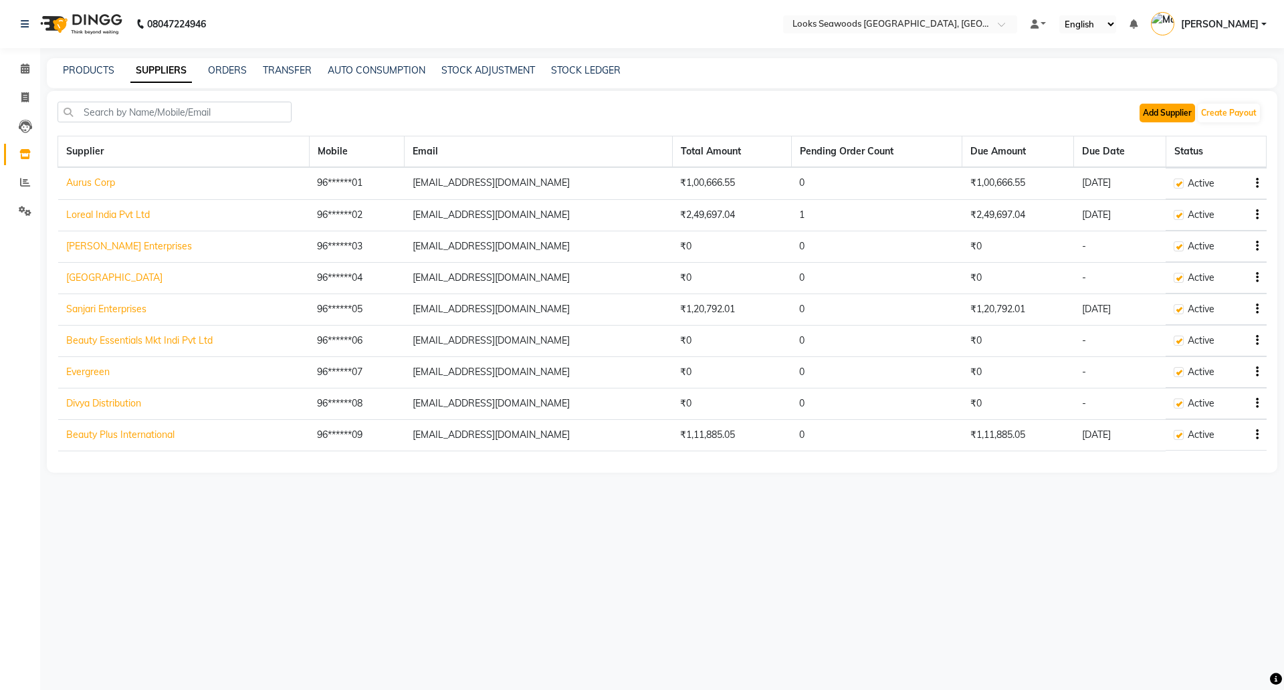
click at [1162, 114] on button "Add Supplier" at bounding box center [1168, 113] width 56 height 19
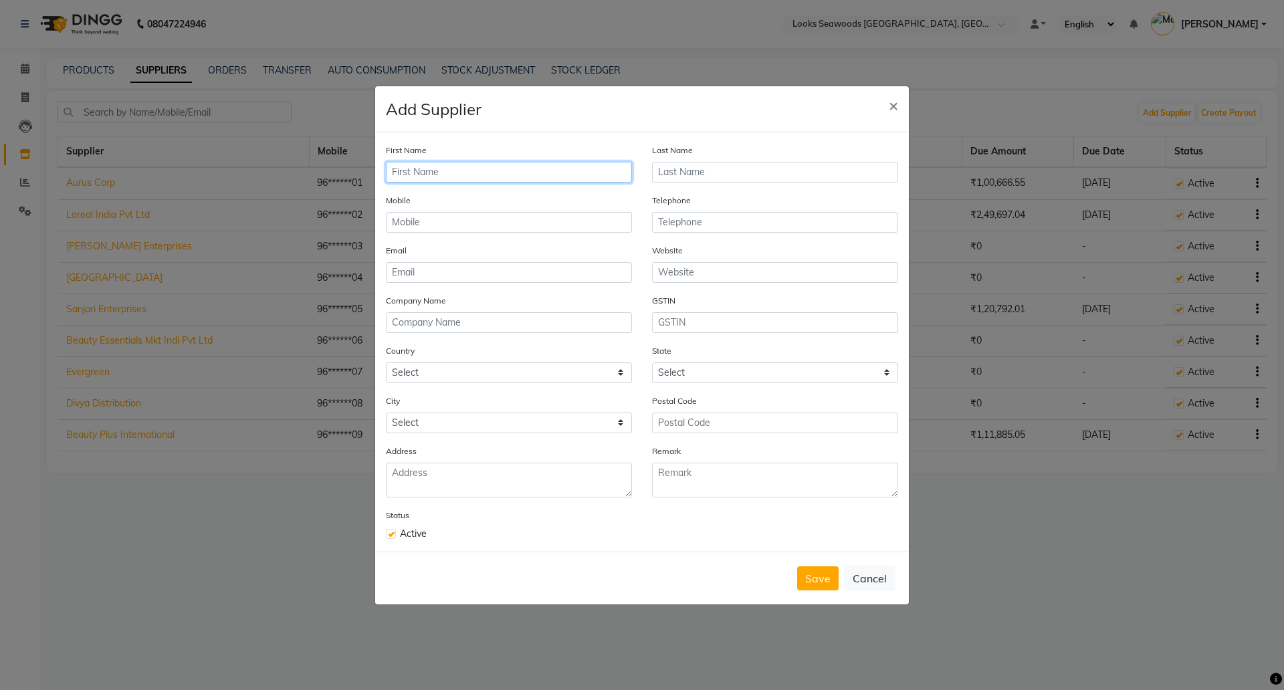
click at [477, 167] on input "text" at bounding box center [509, 172] width 246 height 21
click at [427, 220] on input "text" at bounding box center [509, 222] width 246 height 21
click at [432, 277] on input "email" at bounding box center [509, 272] width 246 height 21
click at [808, 578] on button "Save" at bounding box center [817, 579] width 41 height 24
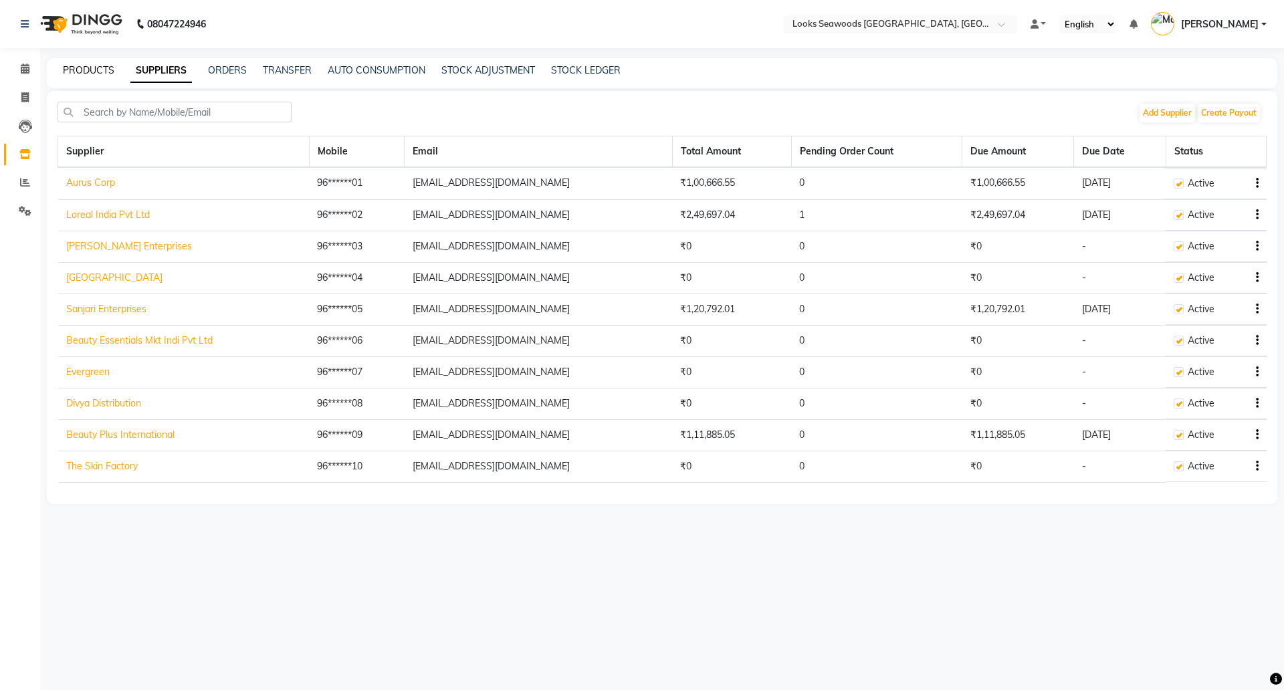
click at [76, 70] on link "PRODUCTS" at bounding box center [89, 70] width 52 height 12
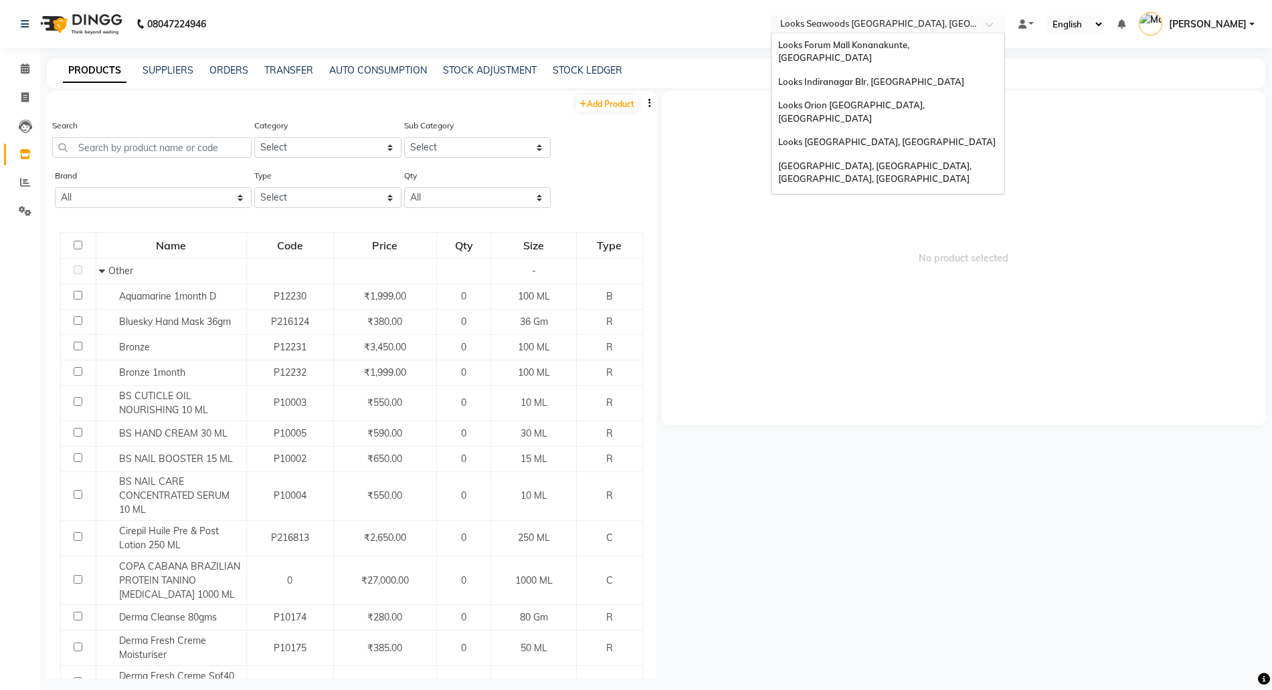
click at [832, 25] on input "text" at bounding box center [874, 25] width 194 height 13
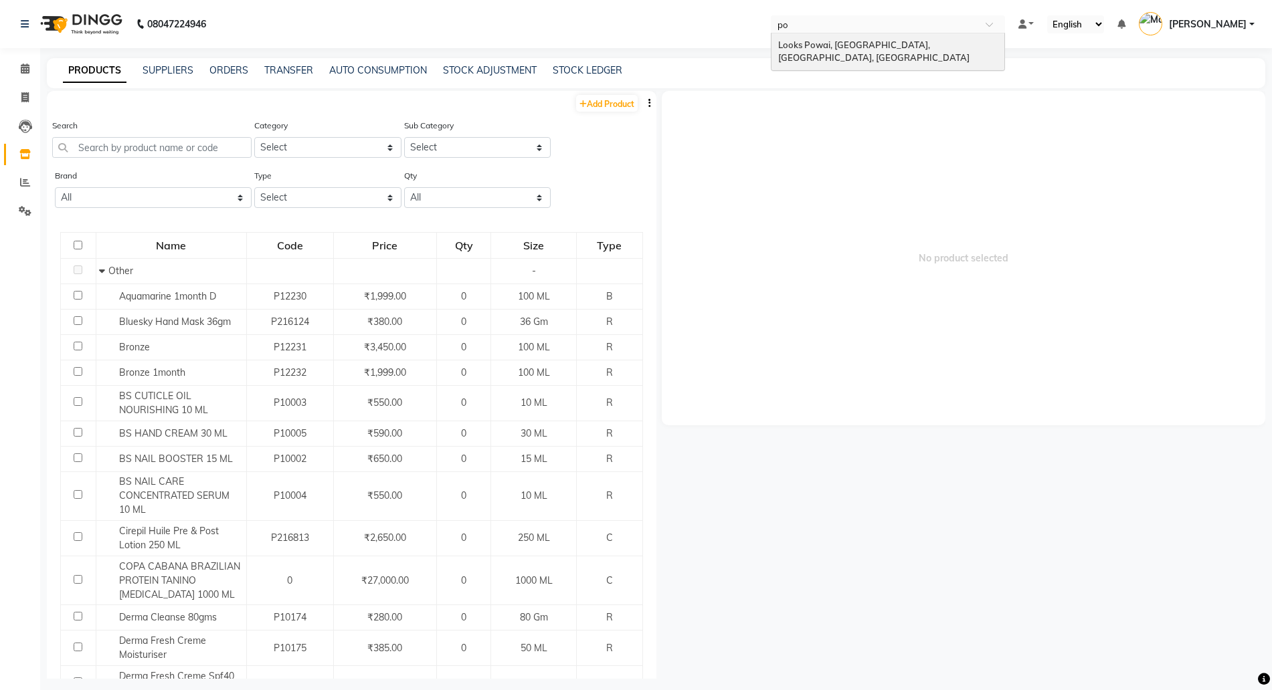
click at [835, 42] on span "Looks Powai, [GEOGRAPHIC_DATA], [GEOGRAPHIC_DATA], [GEOGRAPHIC_DATA]" at bounding box center [873, 51] width 191 height 24
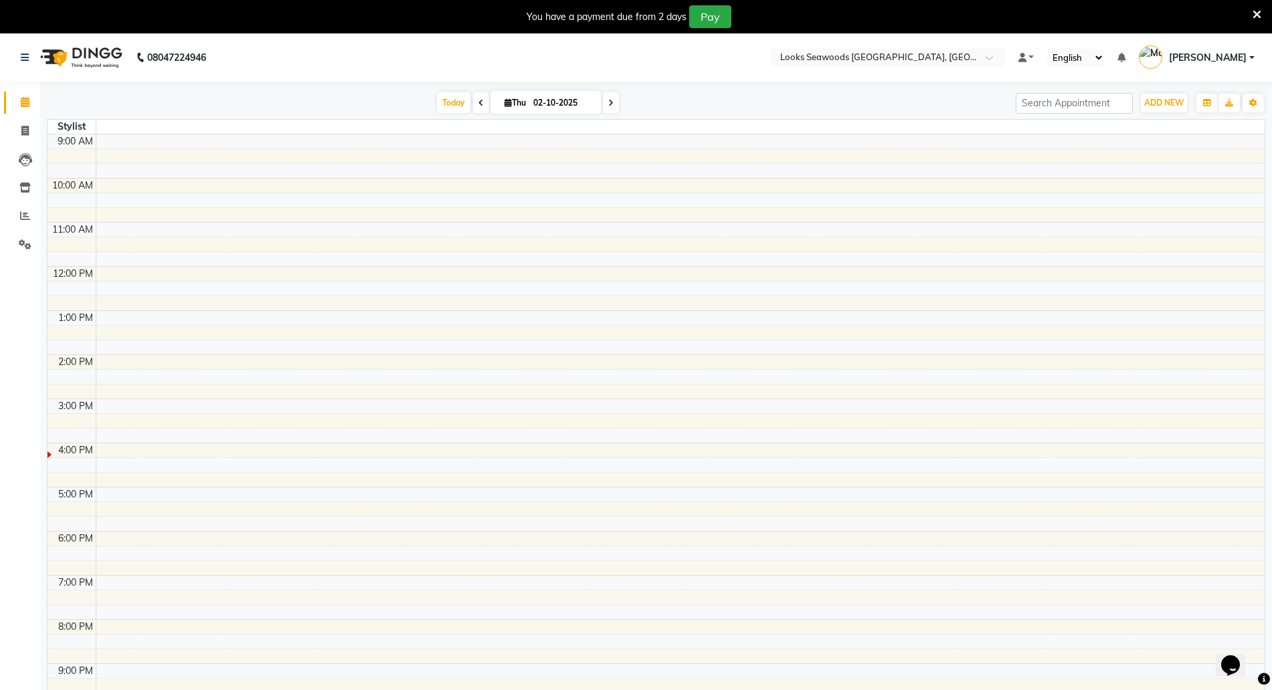
click at [1262, 14] on div "You have a payment due from 2 days Pay" at bounding box center [636, 16] width 1272 height 33
click at [1256, 15] on icon at bounding box center [1256, 15] width 9 height 12
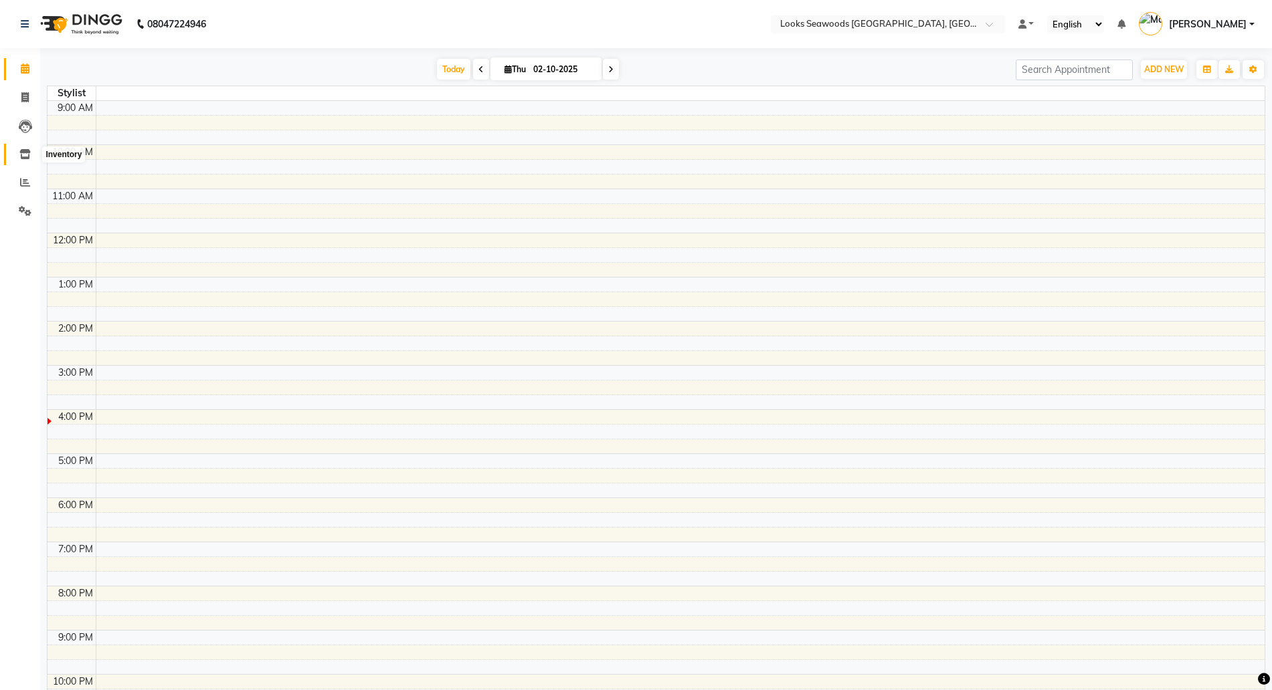
click at [29, 155] on icon at bounding box center [24, 154] width 11 height 10
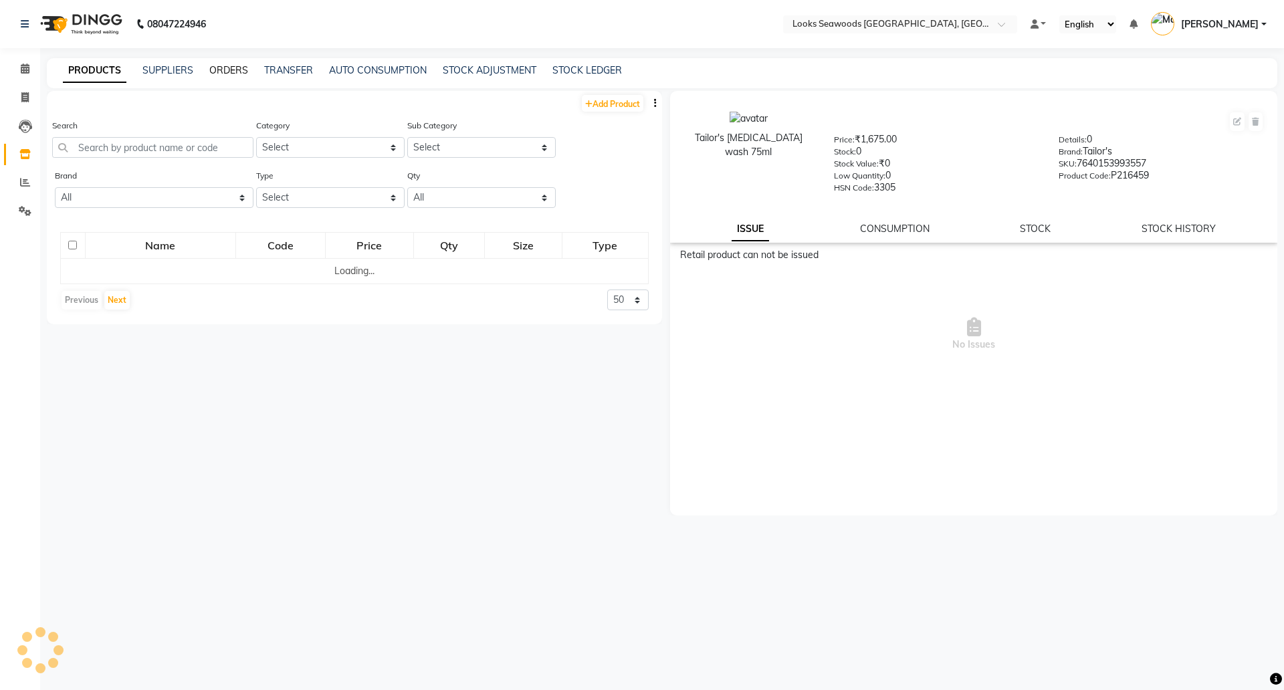
click at [232, 71] on link "ORDERS" at bounding box center [228, 70] width 39 height 12
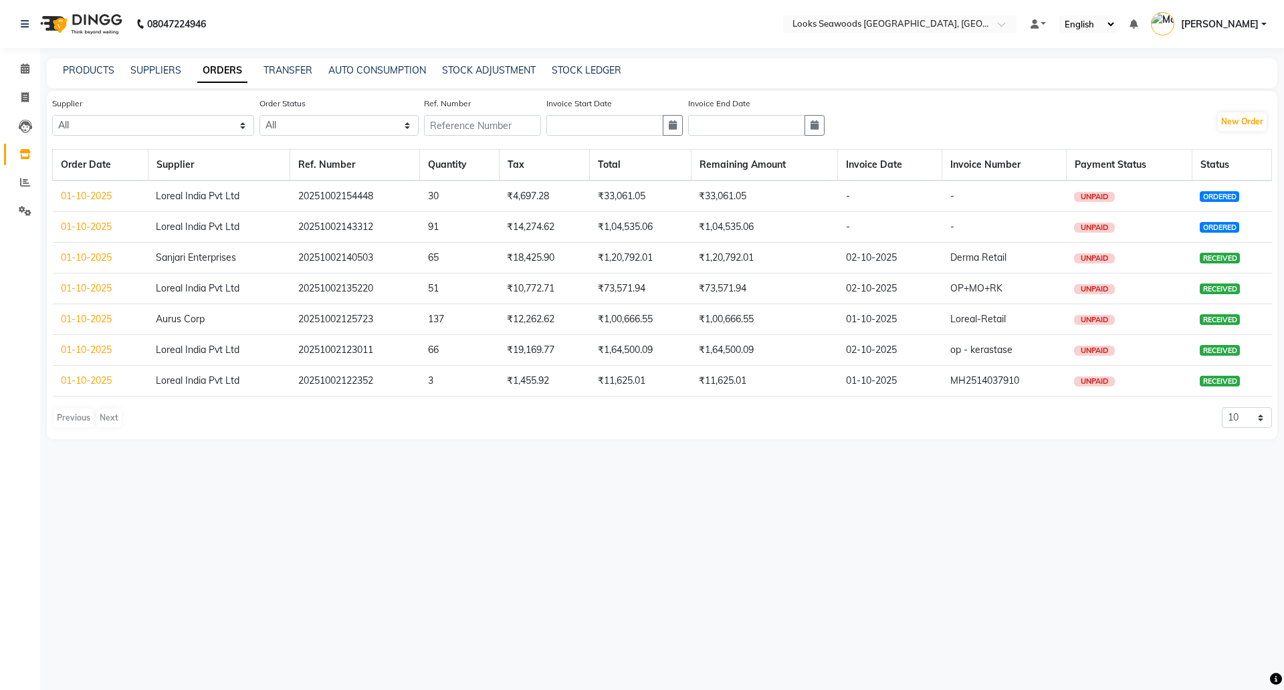
click at [100, 225] on link "01-10-2025" at bounding box center [86, 227] width 51 height 12
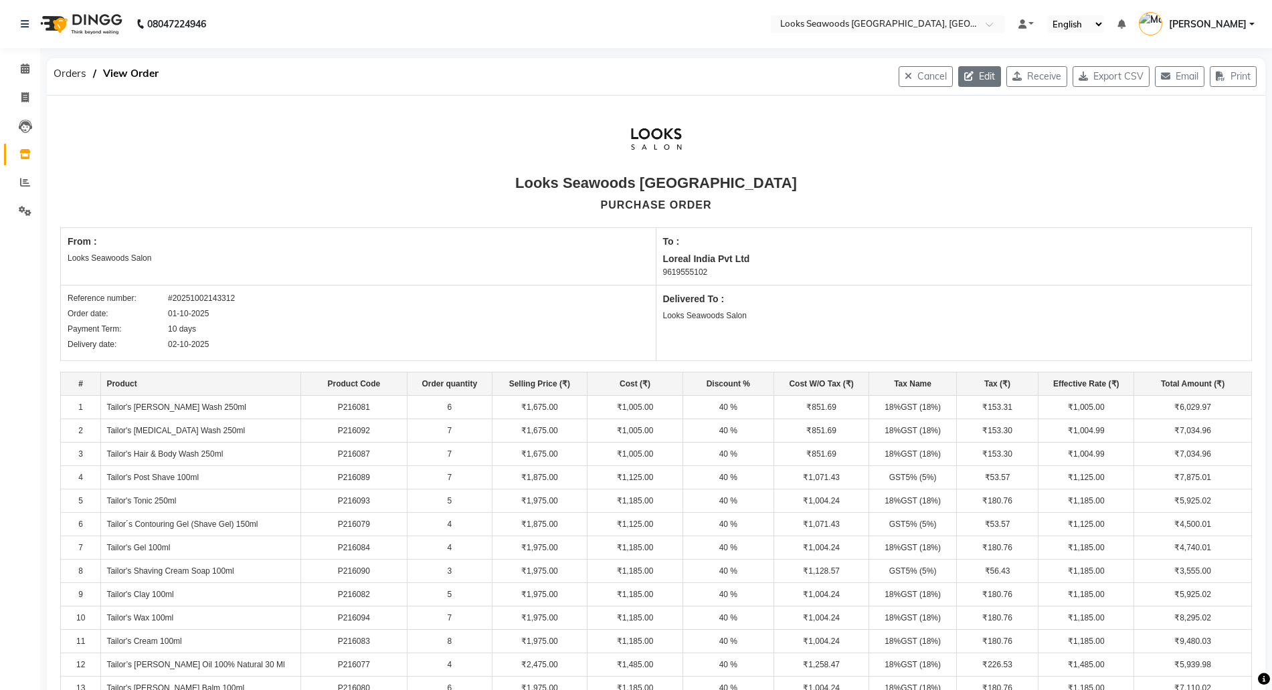
click at [975, 81] on button "Edit" at bounding box center [979, 76] width 43 height 21
select select "1796"
select select "1797"
select select "6042"
select select "true"
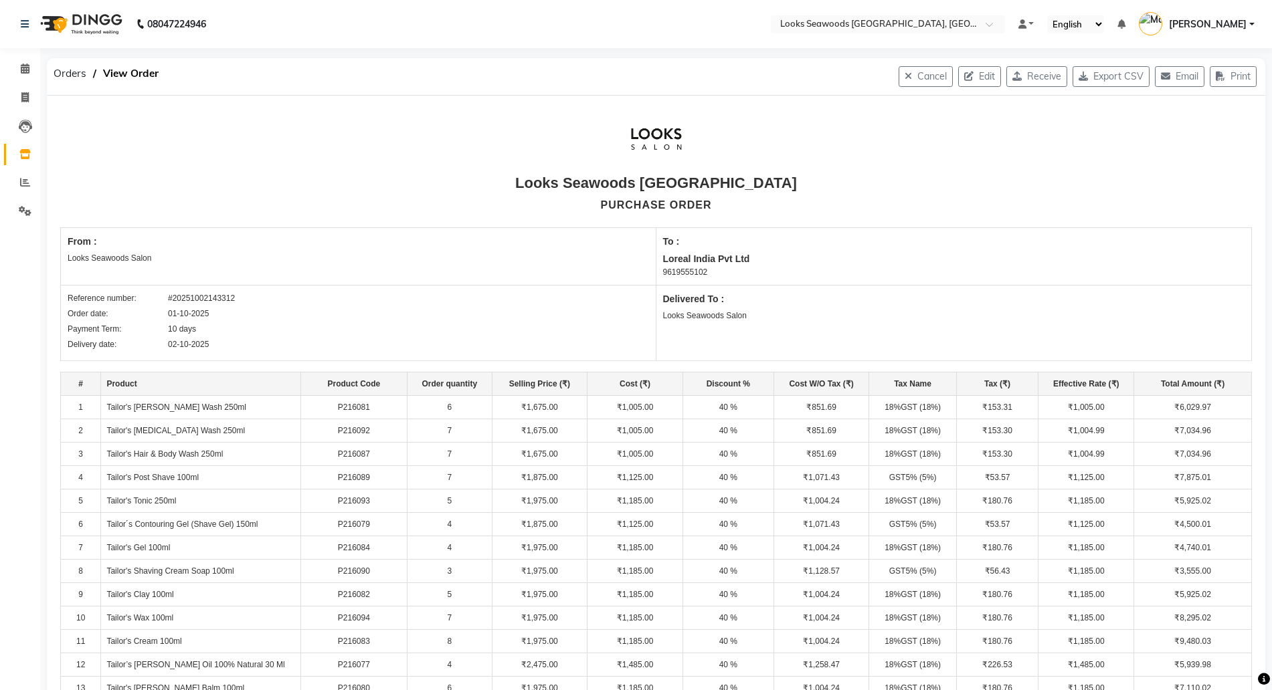
select select "7218"
select select "7219"
select select "7218"
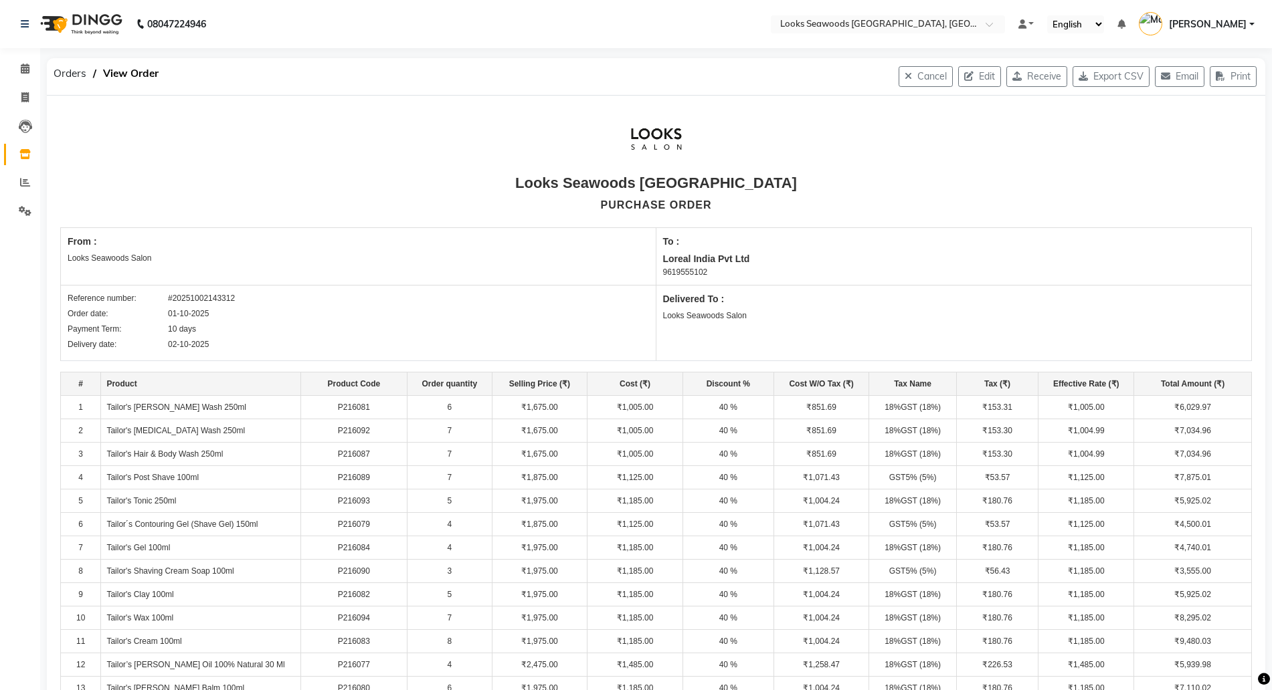
select select "7219"
select select "7218"
select select "7219"
select select "7218"
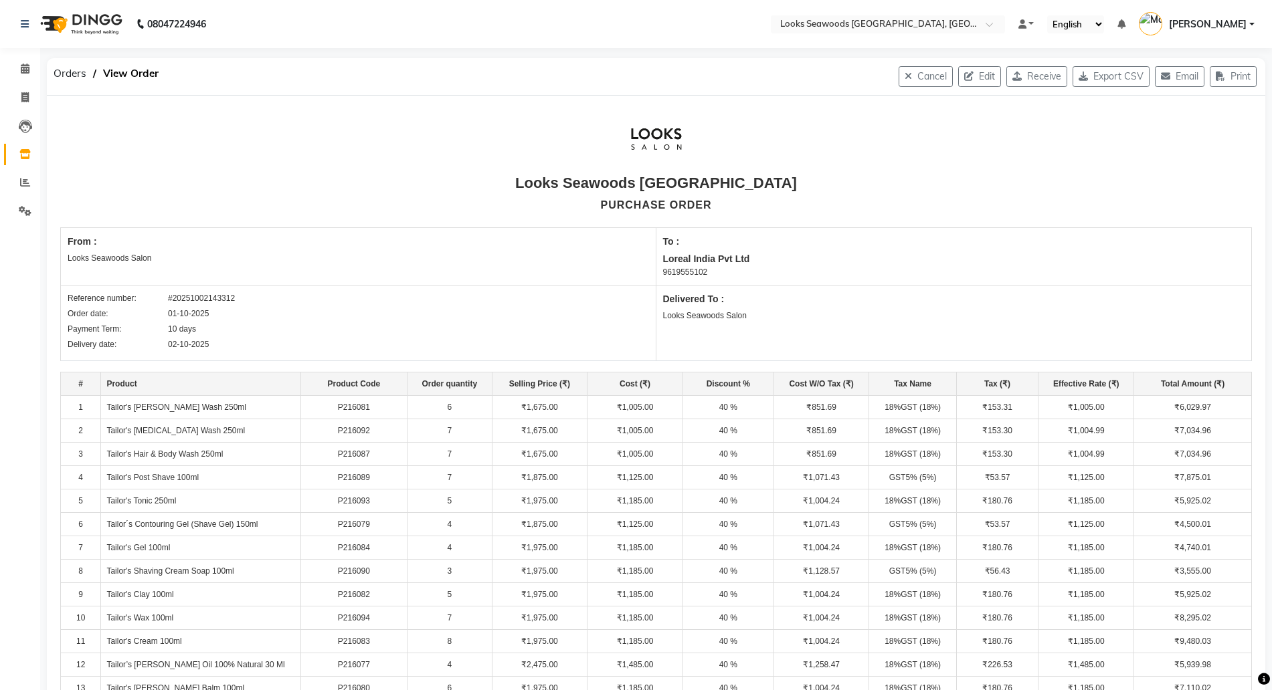
select select "7218"
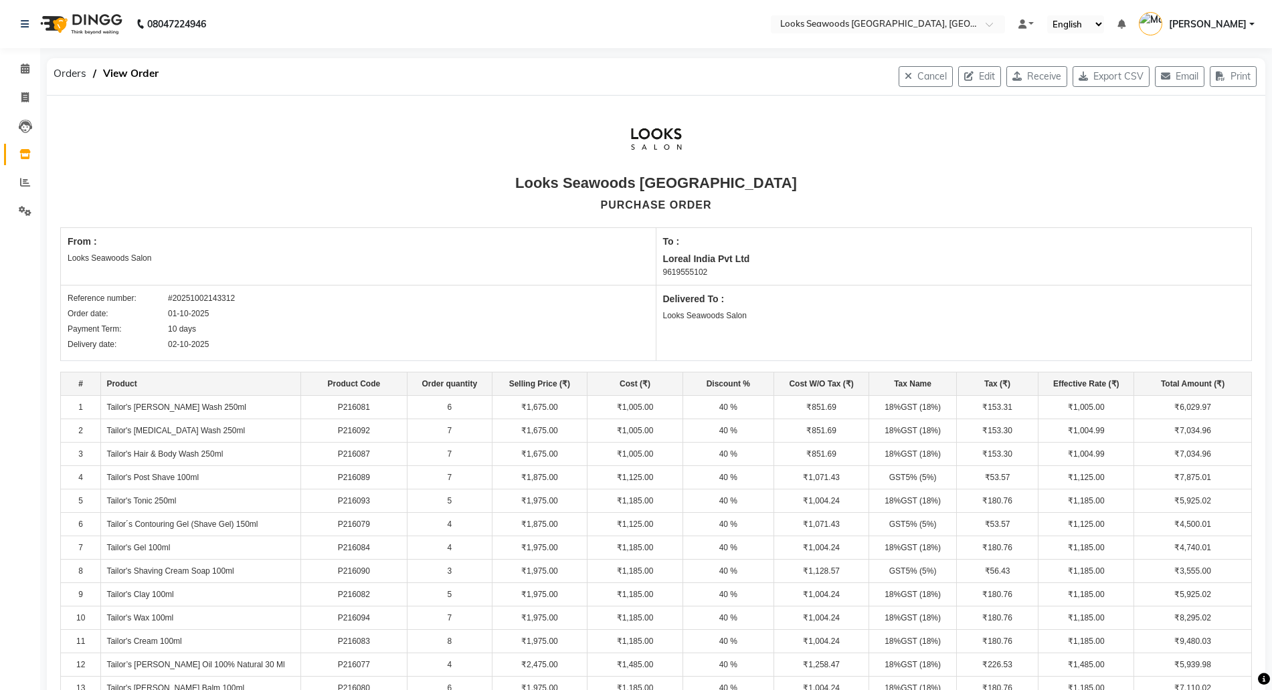
select select "7218"
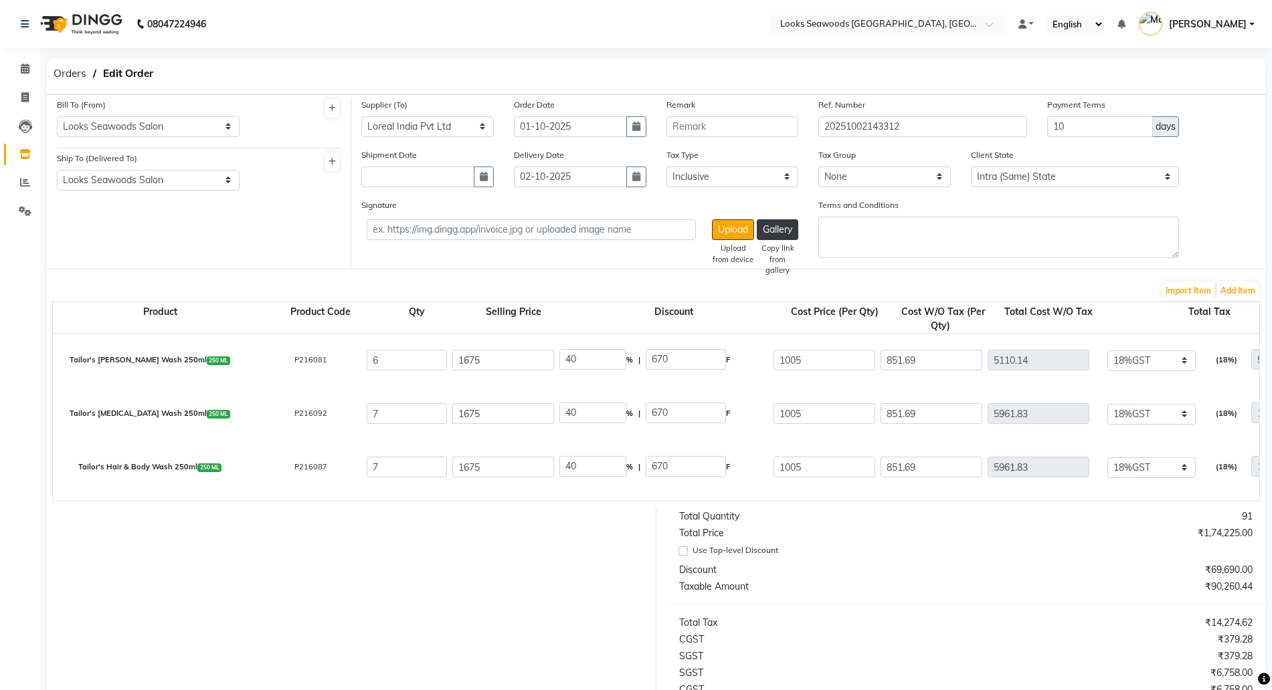
click at [439, 108] on div "Supplier (To) Select Aurus Corp Loreal India Pvt Ltd Sanghvi Enterprises Beauty…" at bounding box center [427, 117] width 132 height 39
click at [428, 124] on select "Select Aurus Corp Loreal India Pvt Ltd Sanghvi Enterprises Beauty Palace Sanjar…" at bounding box center [427, 126] width 132 height 21
select select "6062"
click at [361, 116] on select "Select Aurus Corp Loreal India Pvt Ltd Sanghvi Enterprises Beauty Palace Sanjar…" at bounding box center [427, 126] width 132 height 21
click at [1235, 282] on button "Add Item" at bounding box center [1237, 291] width 41 height 19
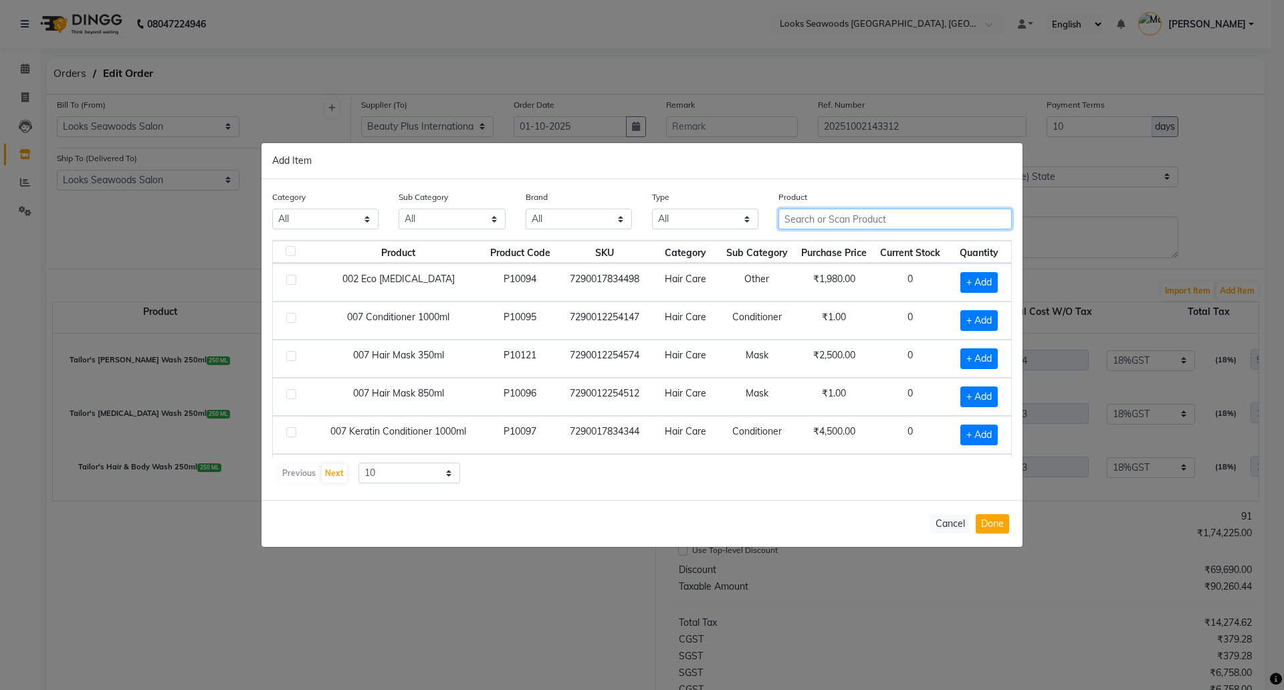
click at [839, 215] on input "text" at bounding box center [895, 219] width 233 height 21
paste input "474637102555"
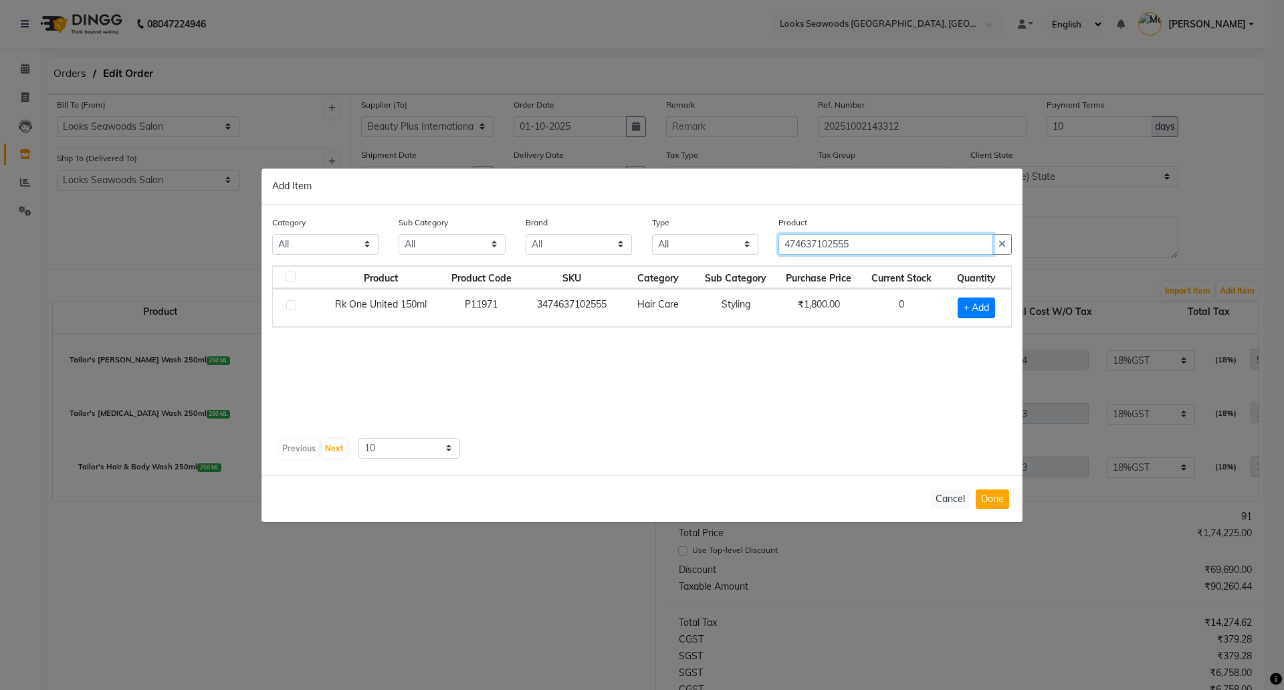
drag, startPoint x: 878, startPoint y: 239, endPoint x: 656, endPoint y: 239, distance: 222.1
click at [660, 239] on div "Category All Skin Personal Care Hair Threading Loreal Bio Top Cons. Bio Top Ret…" at bounding box center [642, 240] width 760 height 50
click at [848, 243] on input "474637102555" at bounding box center [886, 244] width 215 height 21
drag, startPoint x: 910, startPoint y: 241, endPoint x: 735, endPoint y: 239, distance: 174.6
click at [735, 239] on div "Category All Skin Personal Care Hair Threading Loreal Bio Top Cons. Bio Top Ret…" at bounding box center [642, 240] width 760 height 50
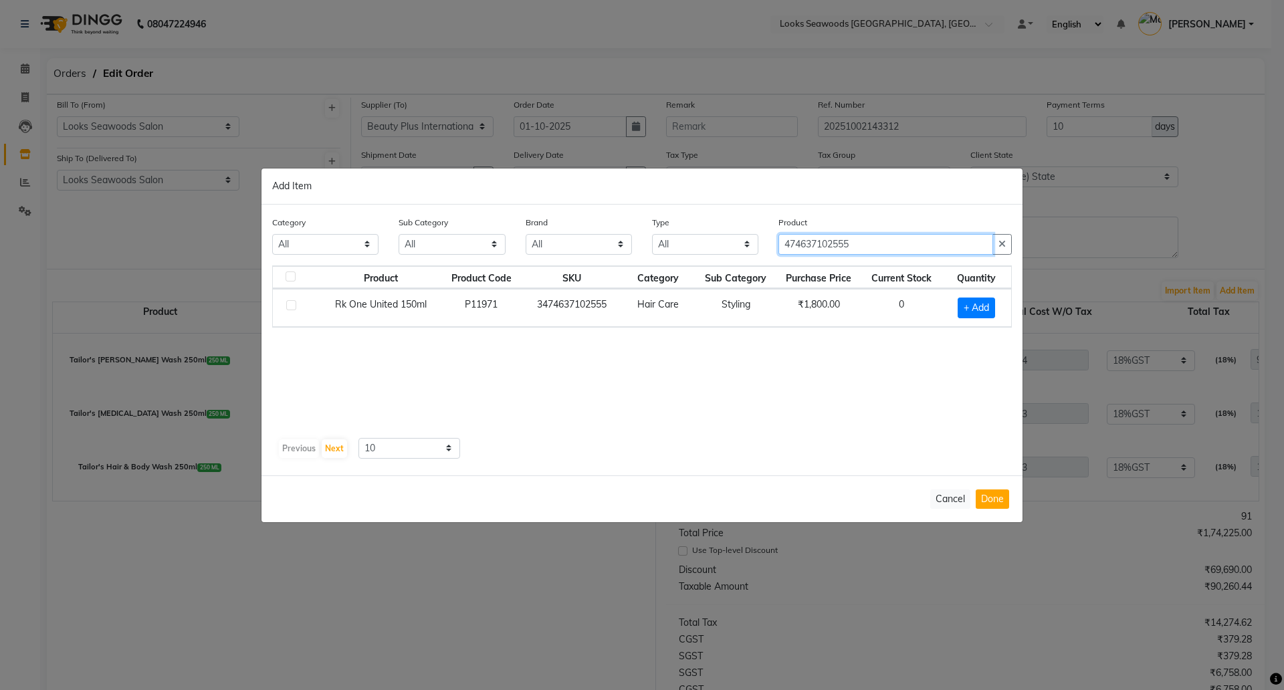
paste input "ilor's Tea Tree wash 75ml"
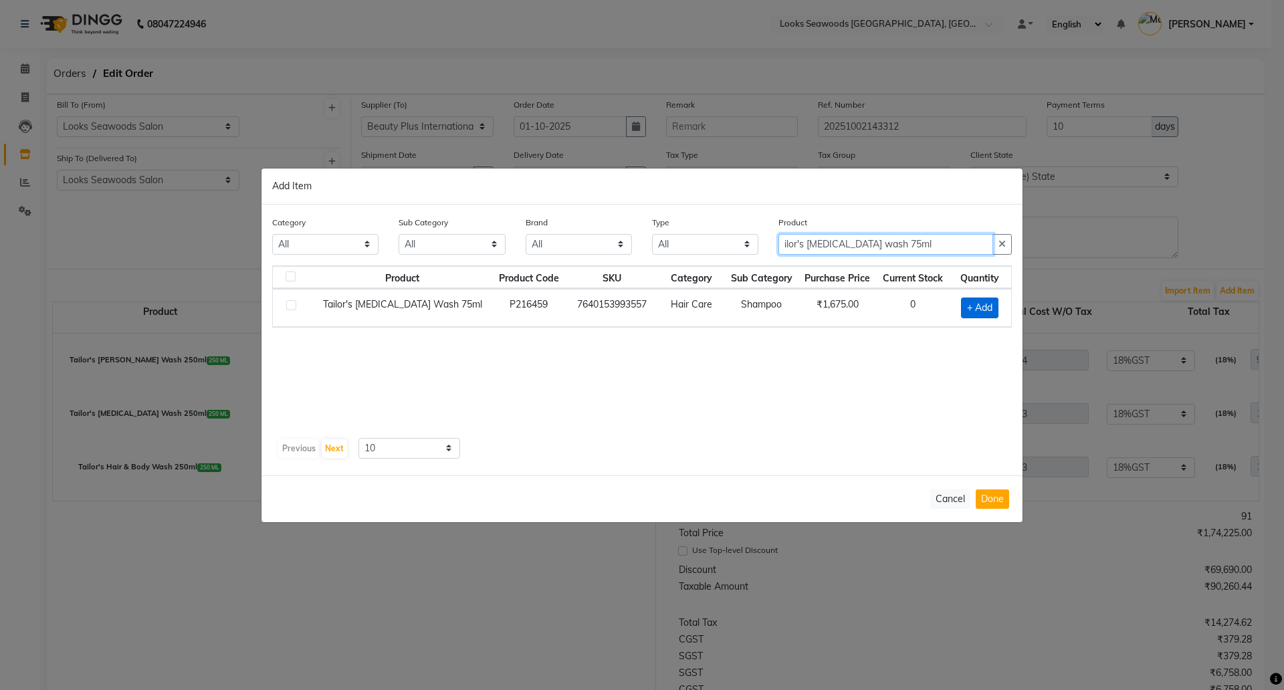
type input "ilor's Tea Tree wash 75ml"
click at [974, 306] on span "+ Add" at bounding box center [979, 308] width 37 height 21
checkbox input "true"
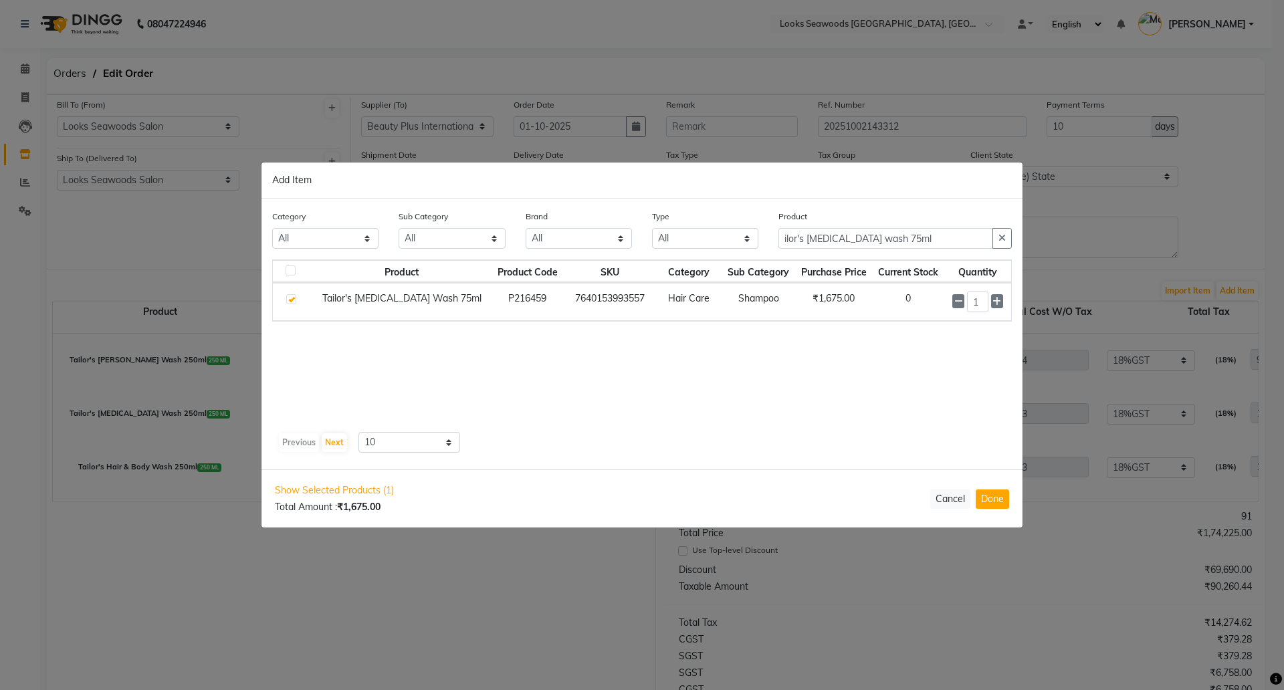
click at [571, 426] on div "Product Product Code SKU Category Sub Category Purchase Price Current Stock Qua…" at bounding box center [642, 343] width 740 height 167
drag, startPoint x: 979, startPoint y: 300, endPoint x: 934, endPoint y: 298, distance: 44.9
click at [934, 298] on tr "Tailor's Tea Tree Wash 75ml P216459 7640153993557 Hair Care Shampoo ₹1,675.00 0…" at bounding box center [642, 302] width 738 height 38
type input "5"
click at [988, 493] on button "Done" at bounding box center [992, 499] width 33 height 19
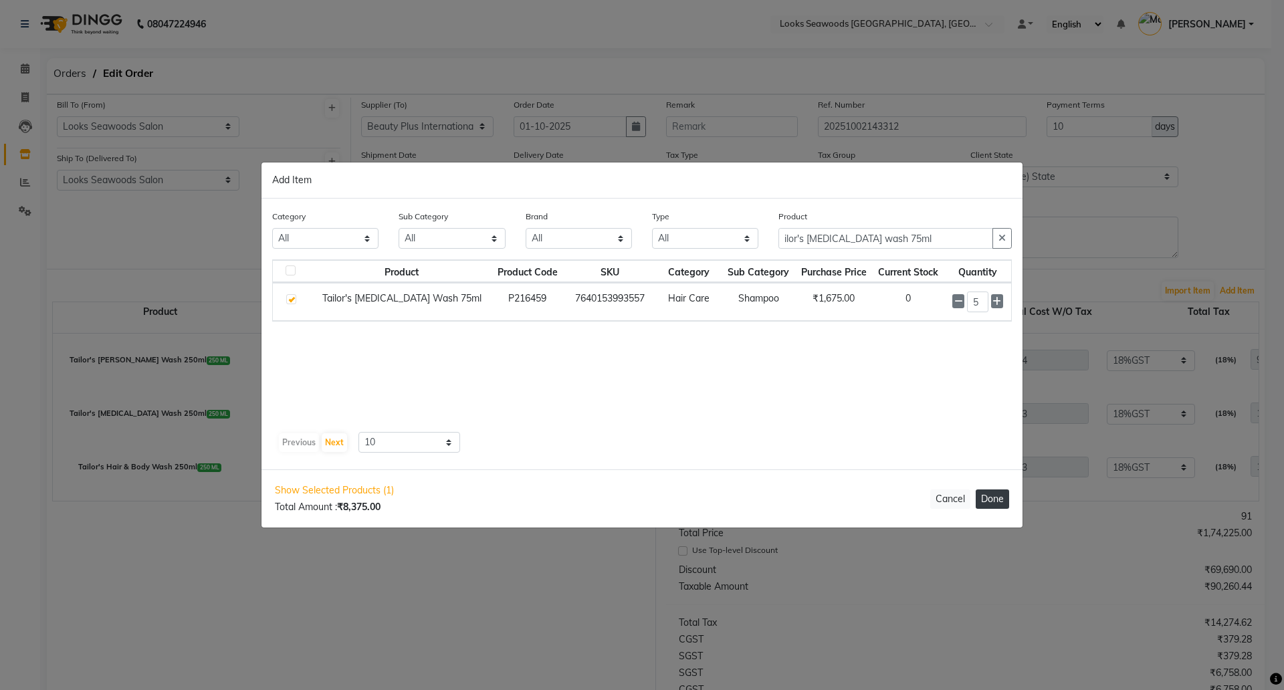
select select "7219"
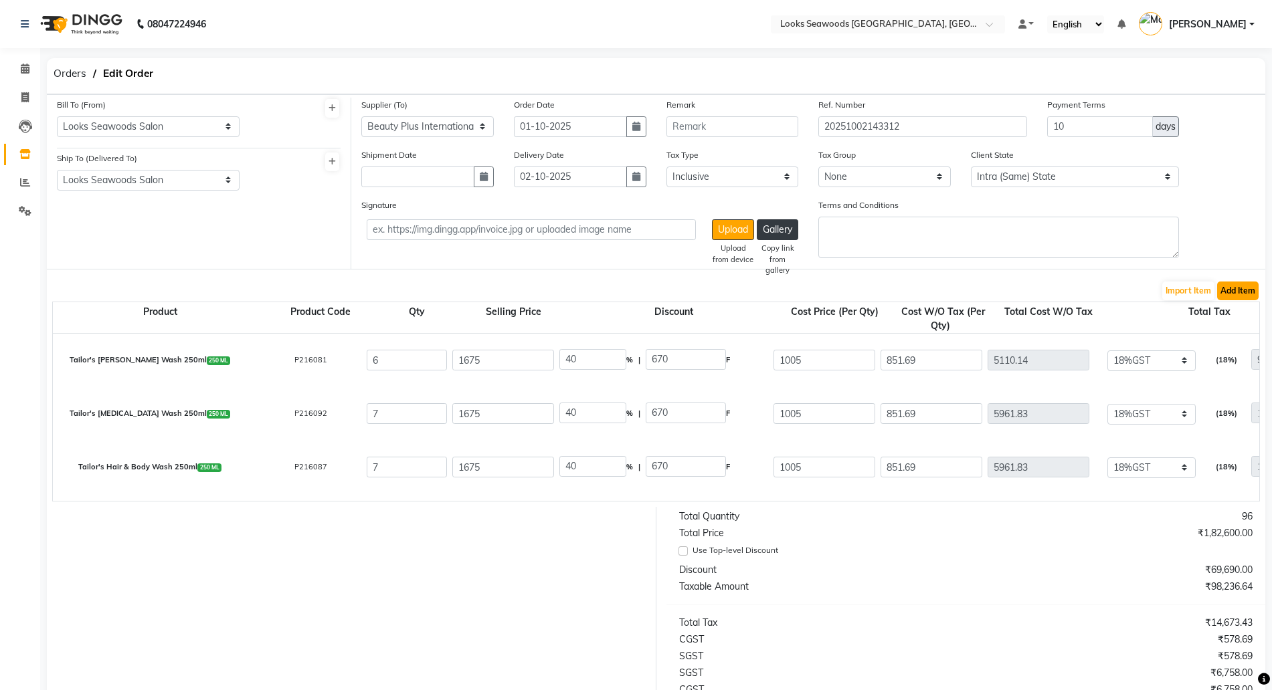
click at [1243, 285] on button "Add Item" at bounding box center [1237, 291] width 41 height 19
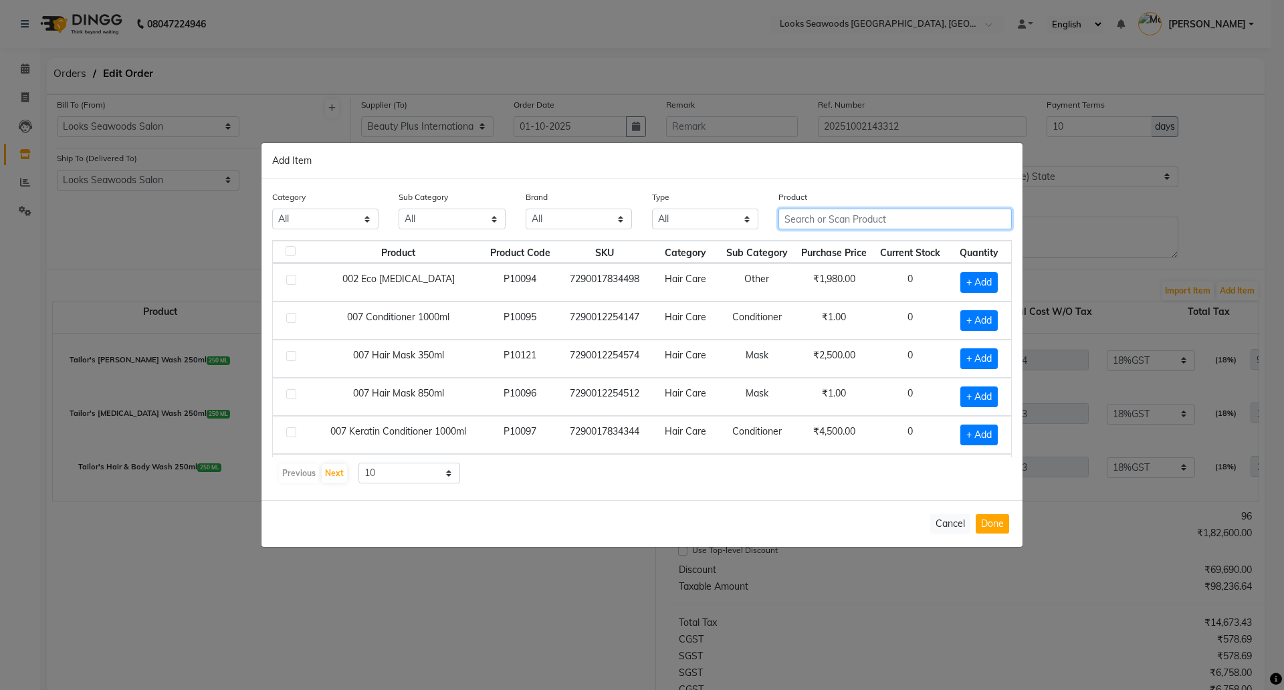
click at [837, 220] on input "text" at bounding box center [895, 219] width 233 height 21
paste input "Tailor's Hair & Body wash 75ml"
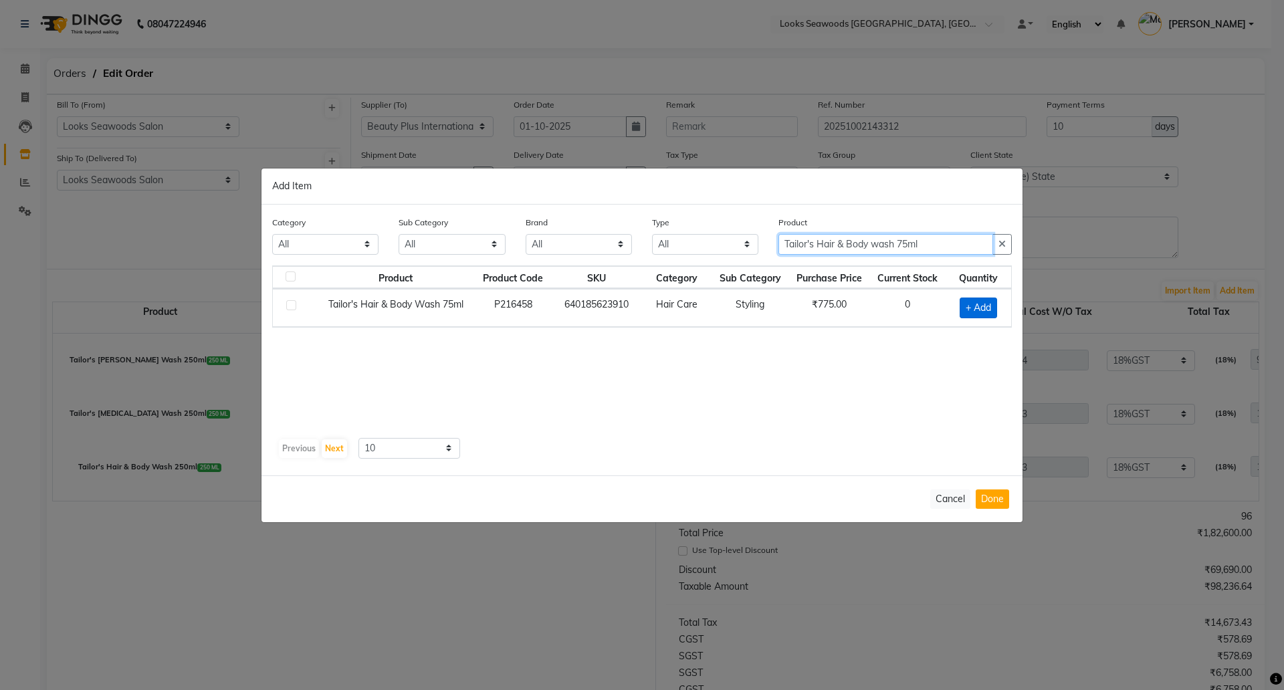
type input "Tailor's Hair & Body wash 75ml"
click at [978, 304] on span "+ Add" at bounding box center [978, 308] width 37 height 21
checkbox input "true"
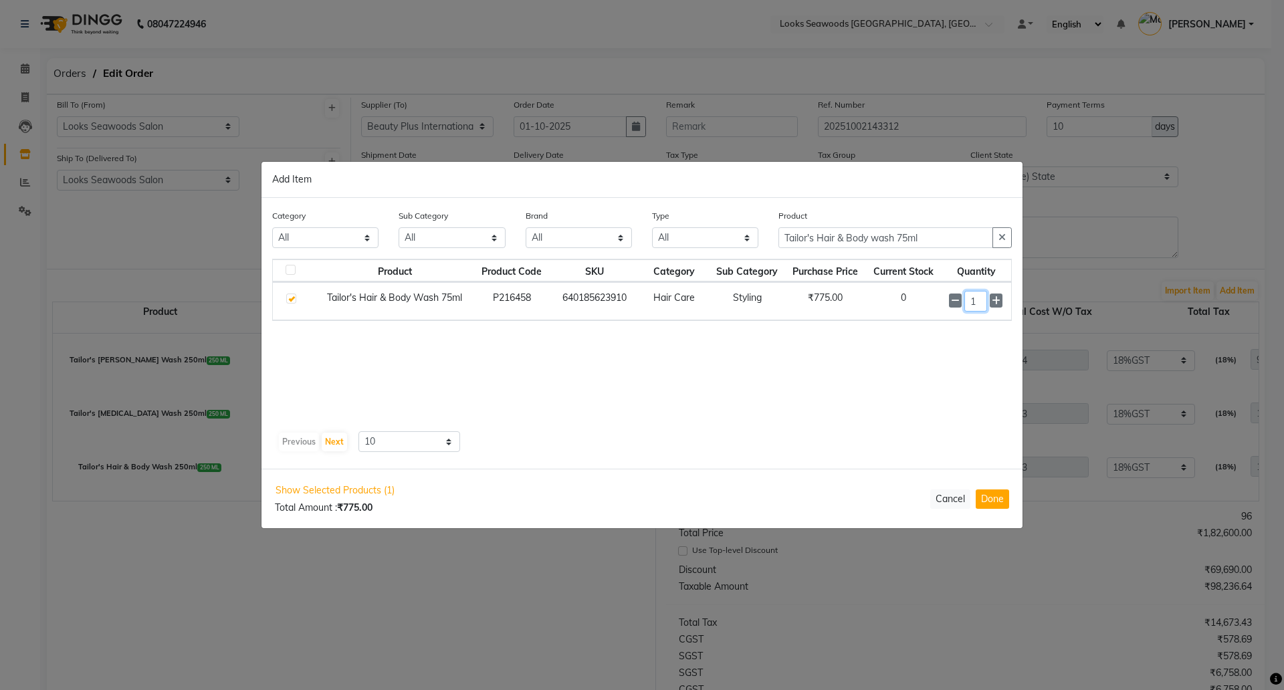
drag, startPoint x: 981, startPoint y: 301, endPoint x: 968, endPoint y: 302, distance: 12.7
click at [972, 302] on input "1" at bounding box center [976, 301] width 23 height 21
type input "5"
click at [990, 499] on button "Done" at bounding box center [992, 499] width 33 height 19
select select "7218"
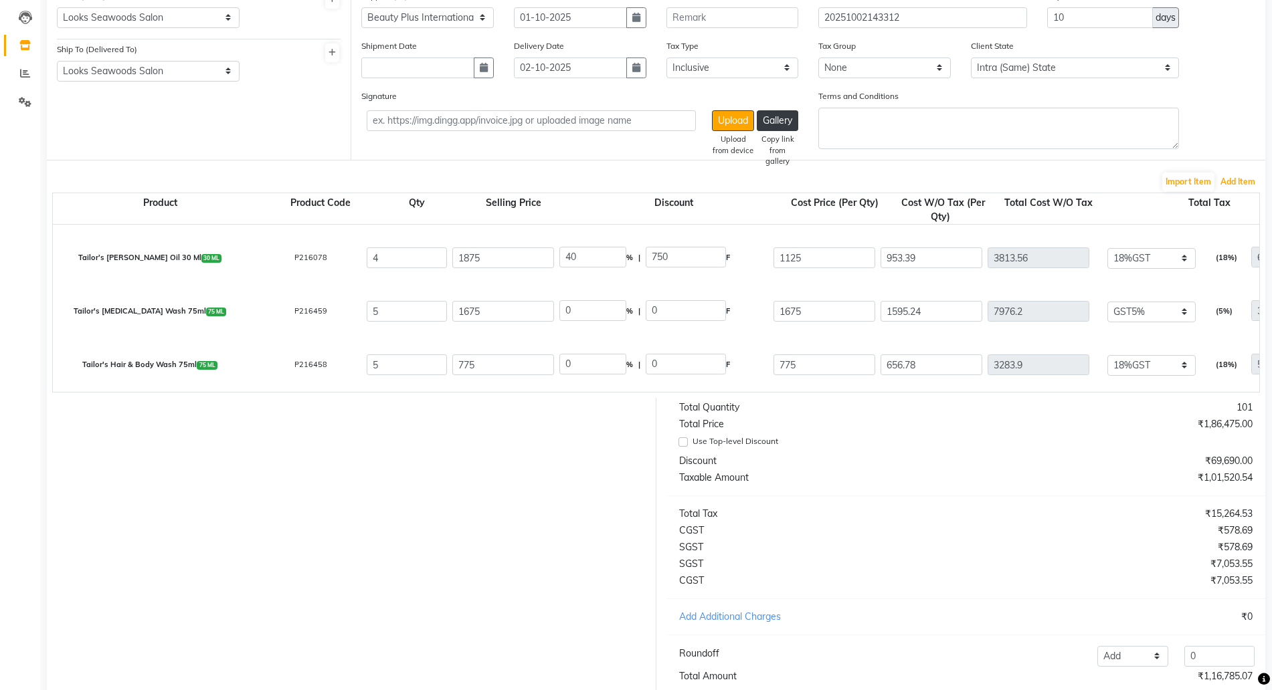
scroll to position [206, 0]
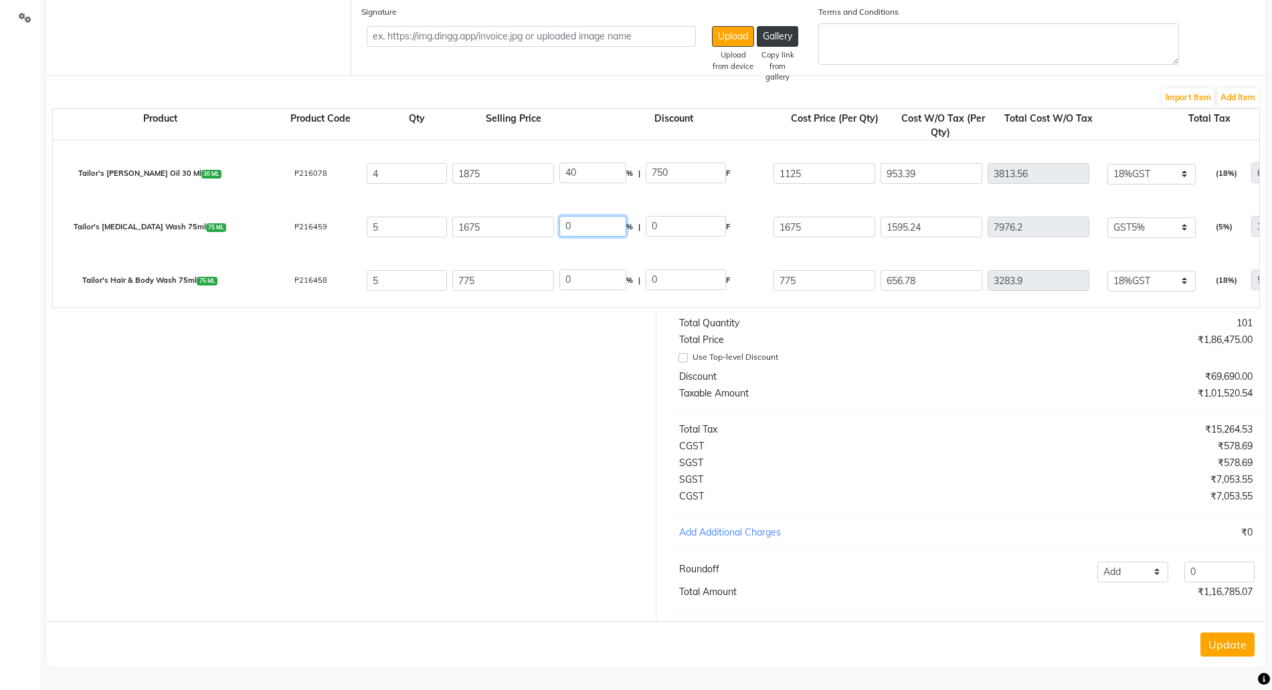
drag, startPoint x: 589, startPoint y: 213, endPoint x: 497, endPoint y: 199, distance: 92.8
type input "40"
type input "670"
type input "1005"
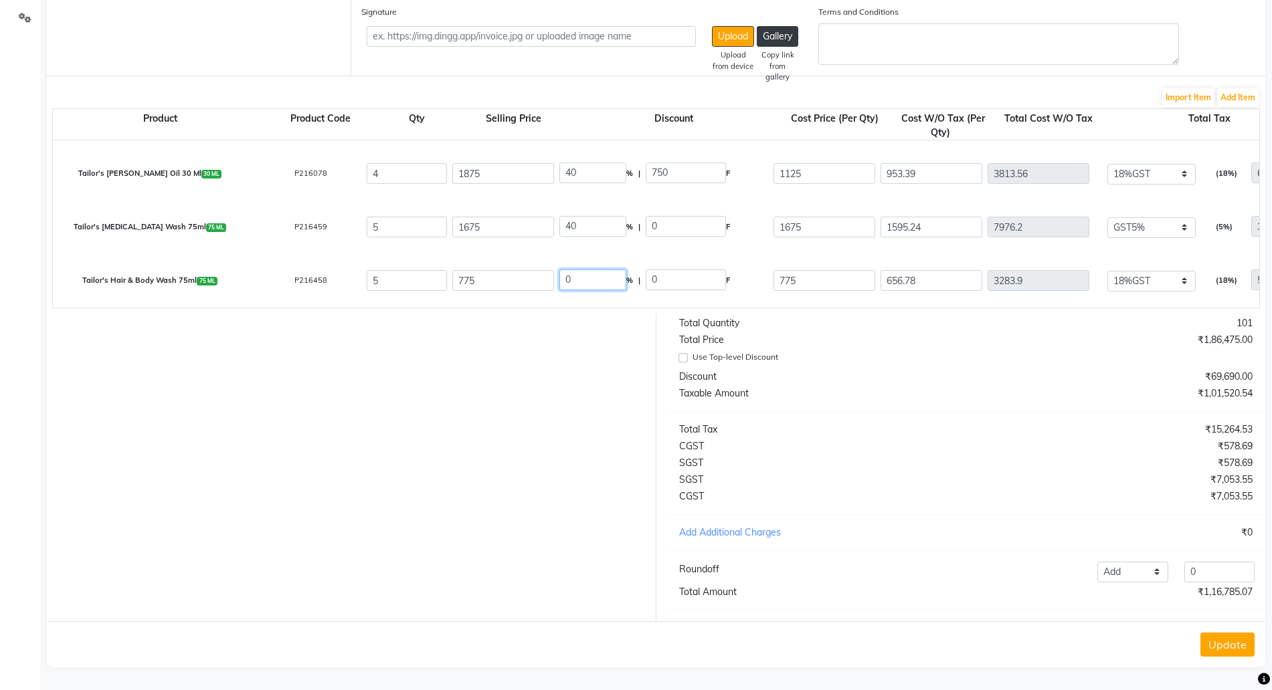
type input "957.14"
type input "4785.7"
type input "239.28"
type input "5024.98"
drag, startPoint x: 573, startPoint y: 260, endPoint x: 534, endPoint y: 250, distance: 40.1
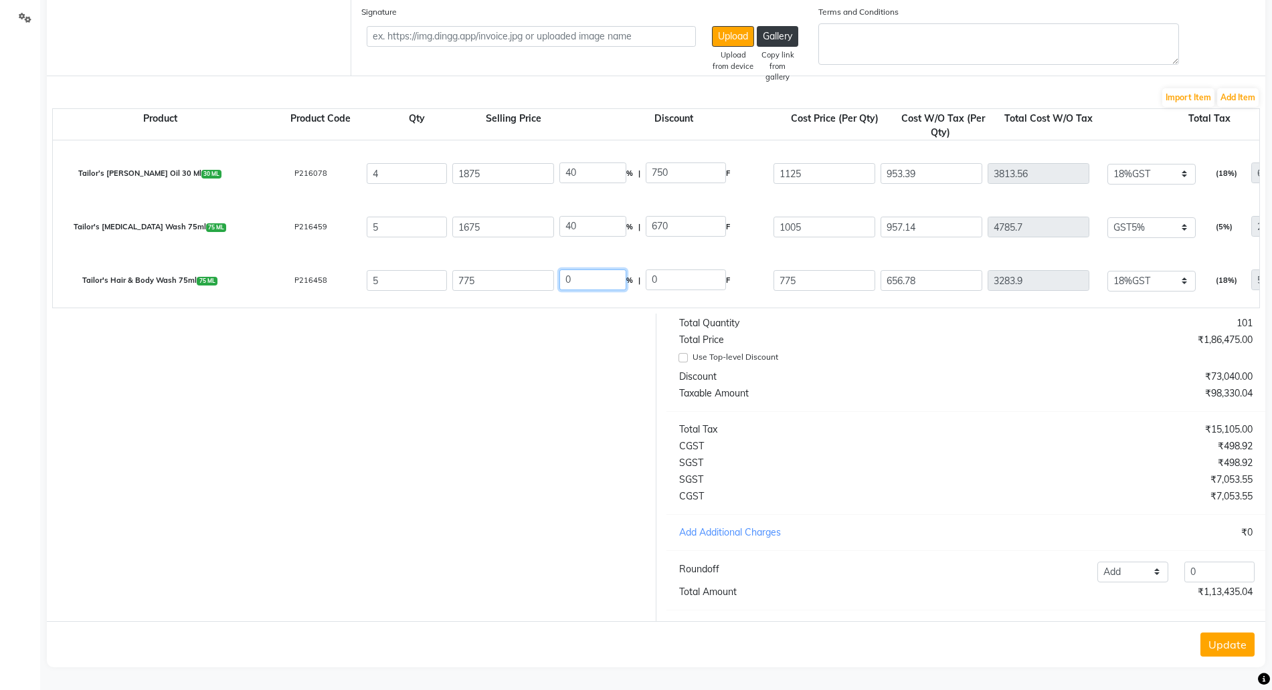
type input "40"
type input "310"
type input "465"
type input "394.07"
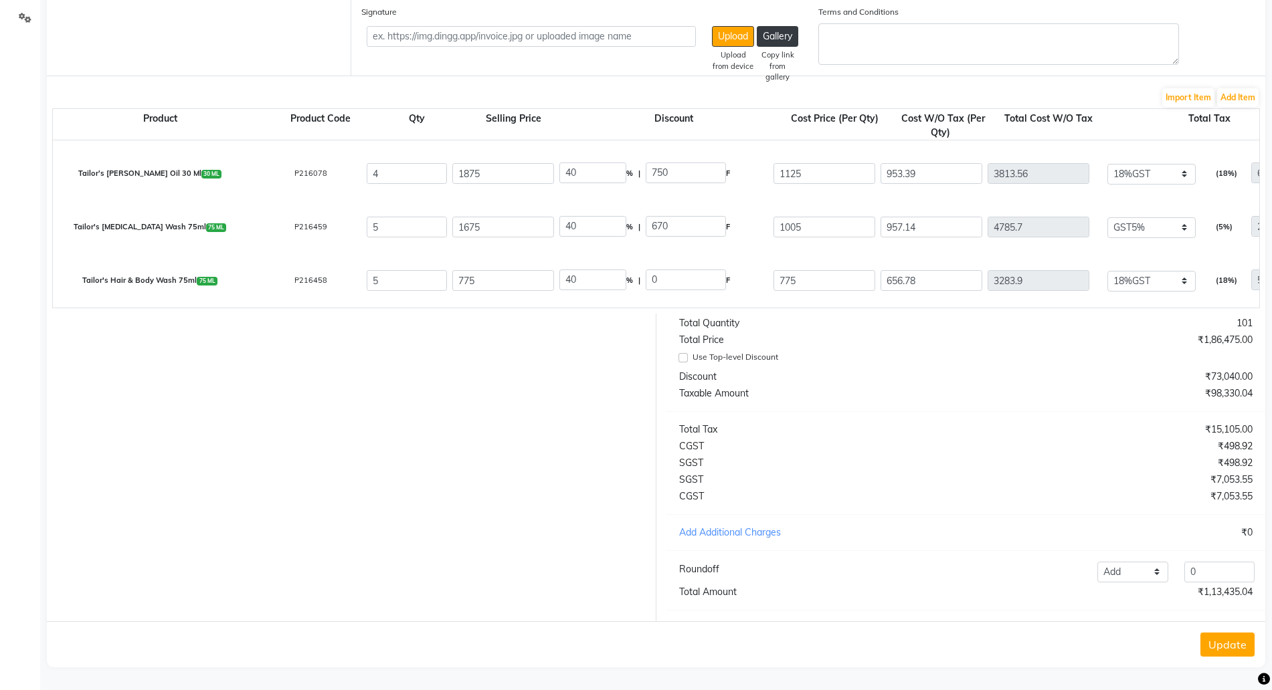
type input "1970.35"
type input "354.66"
type input "2325.01"
click at [870, 429] on div "Total Tax" at bounding box center [817, 430] width 297 height 14
click at [1238, 643] on button "Update" at bounding box center [1227, 645] width 54 height 24
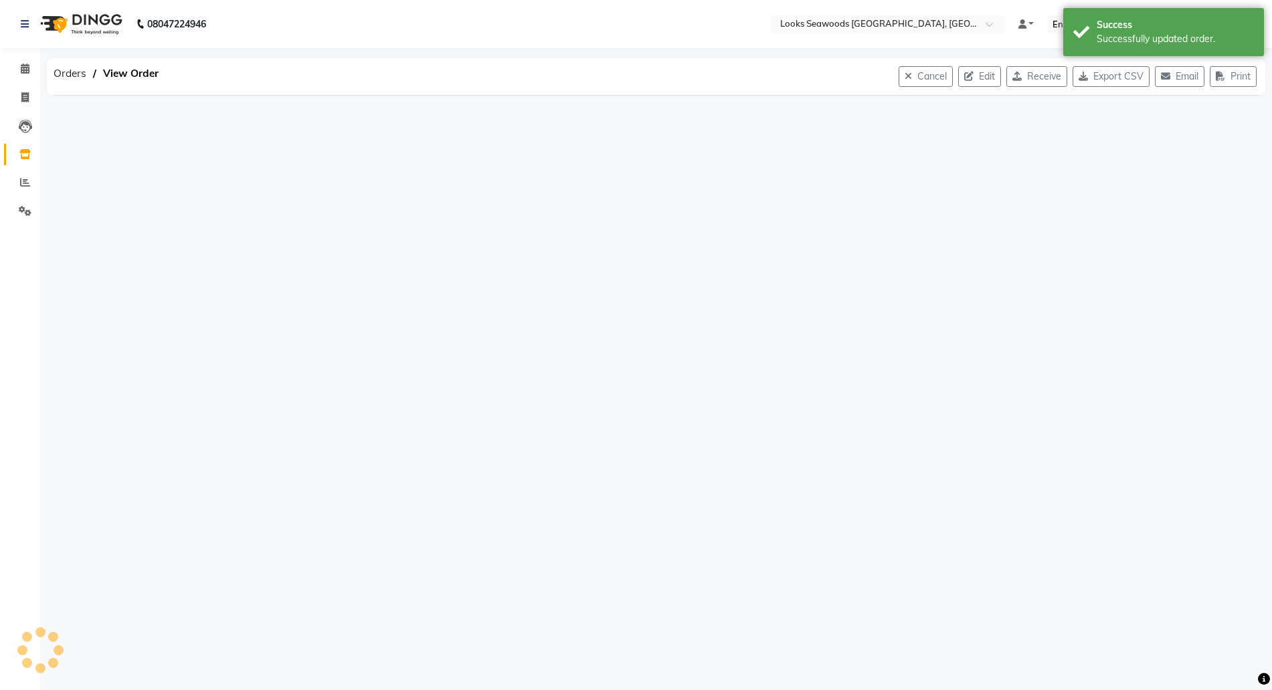
scroll to position [0, 0]
click at [1044, 68] on button "Receive" at bounding box center [1049, 76] width 61 height 21
select select "1796"
select select "1797"
select select "6062"
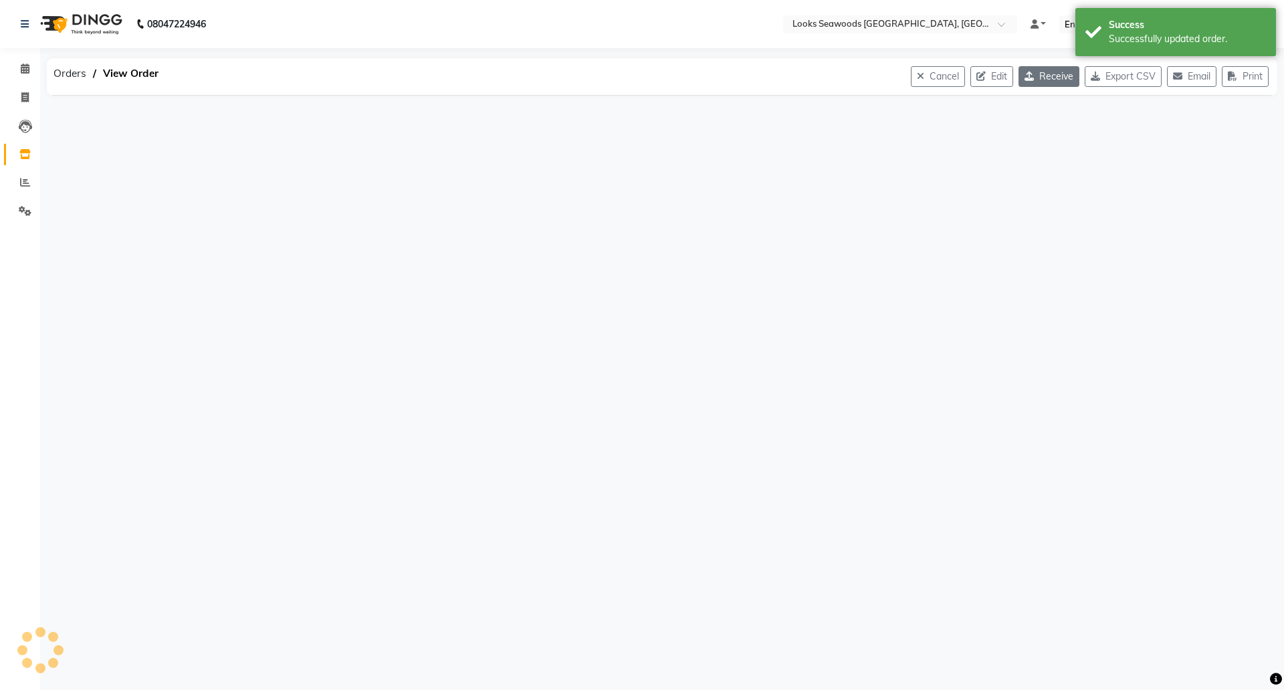
select select "true"
select select "7218"
select select "7219"
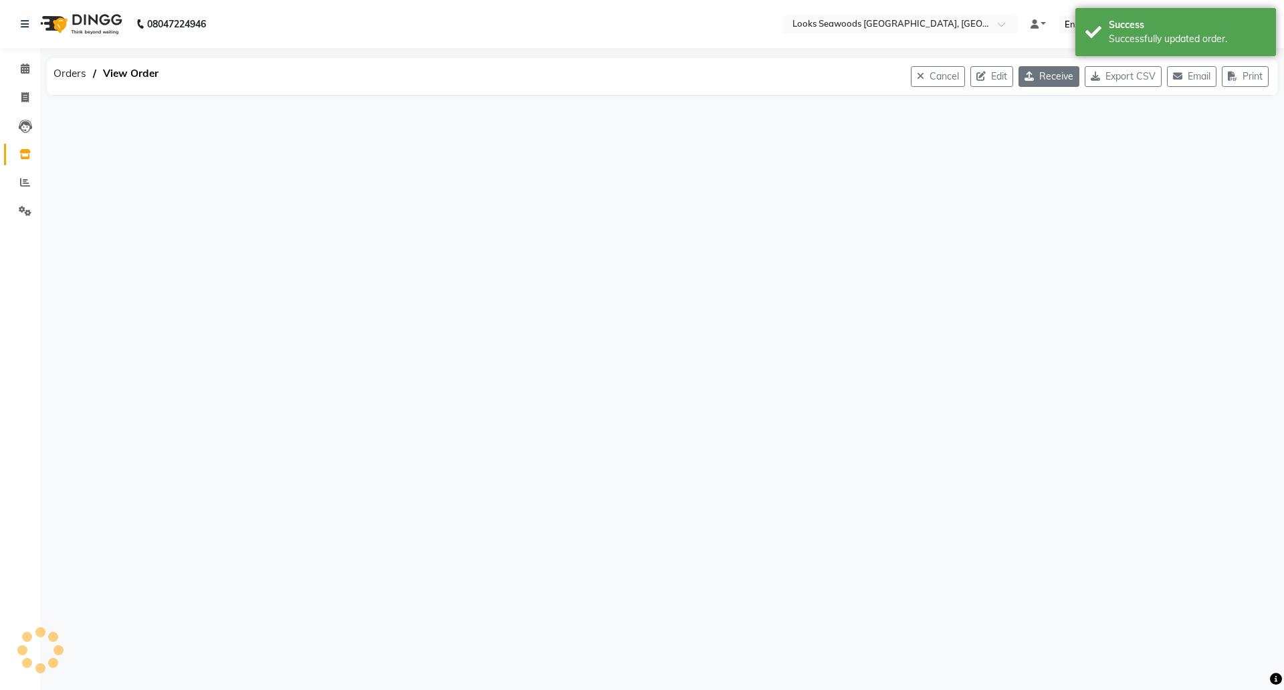
select select "7218"
select select "7219"
select select "7218"
select select "7219"
select select "7218"
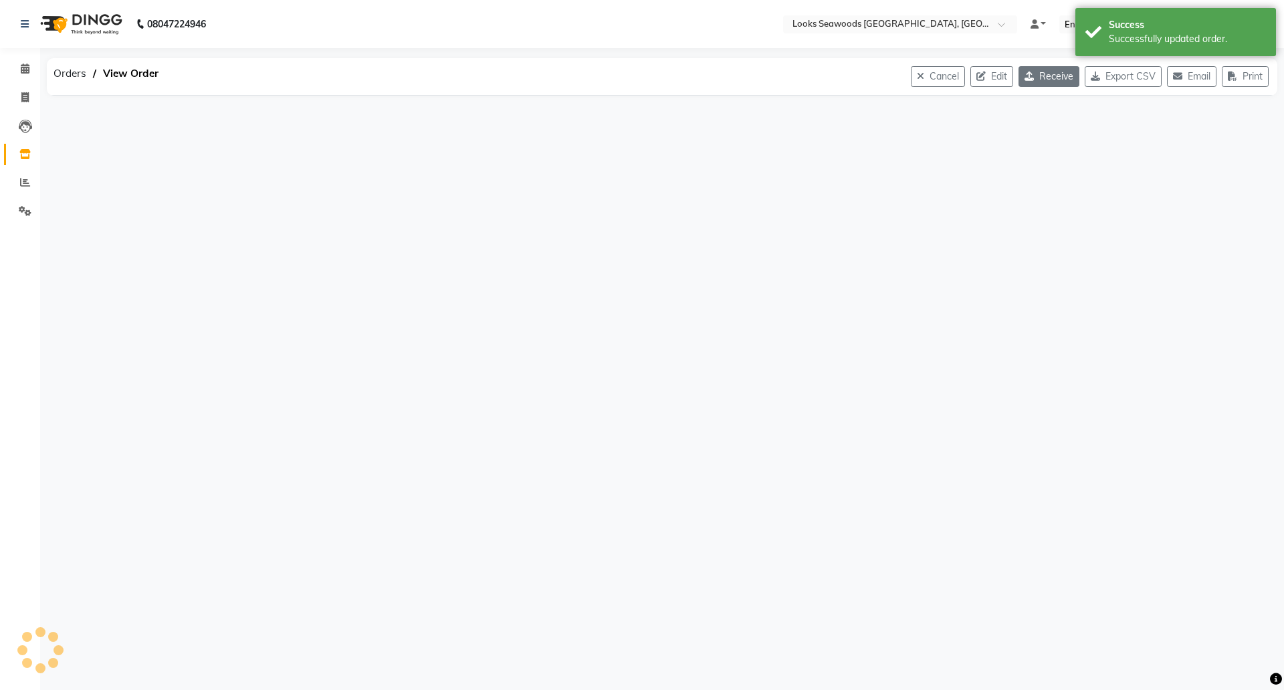
select select "7218"
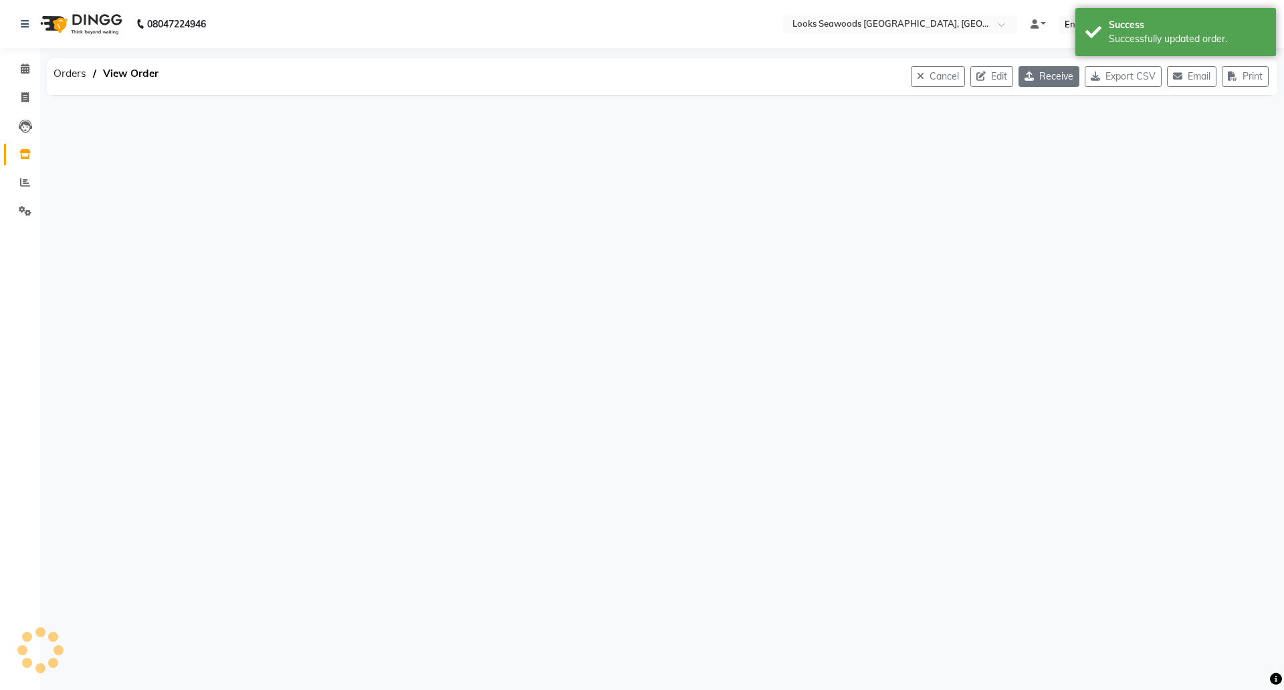
select select "7218"
select select "7219"
select select "7218"
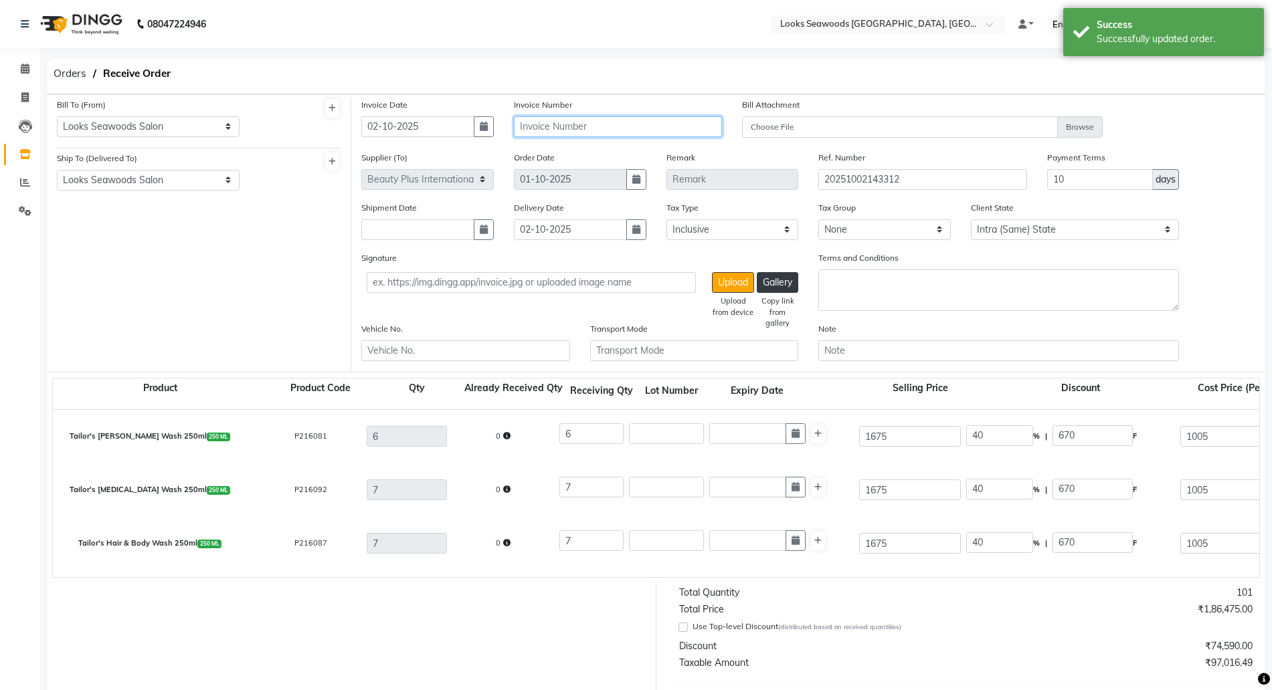
click at [622, 119] on input "text" at bounding box center [618, 126] width 208 height 21
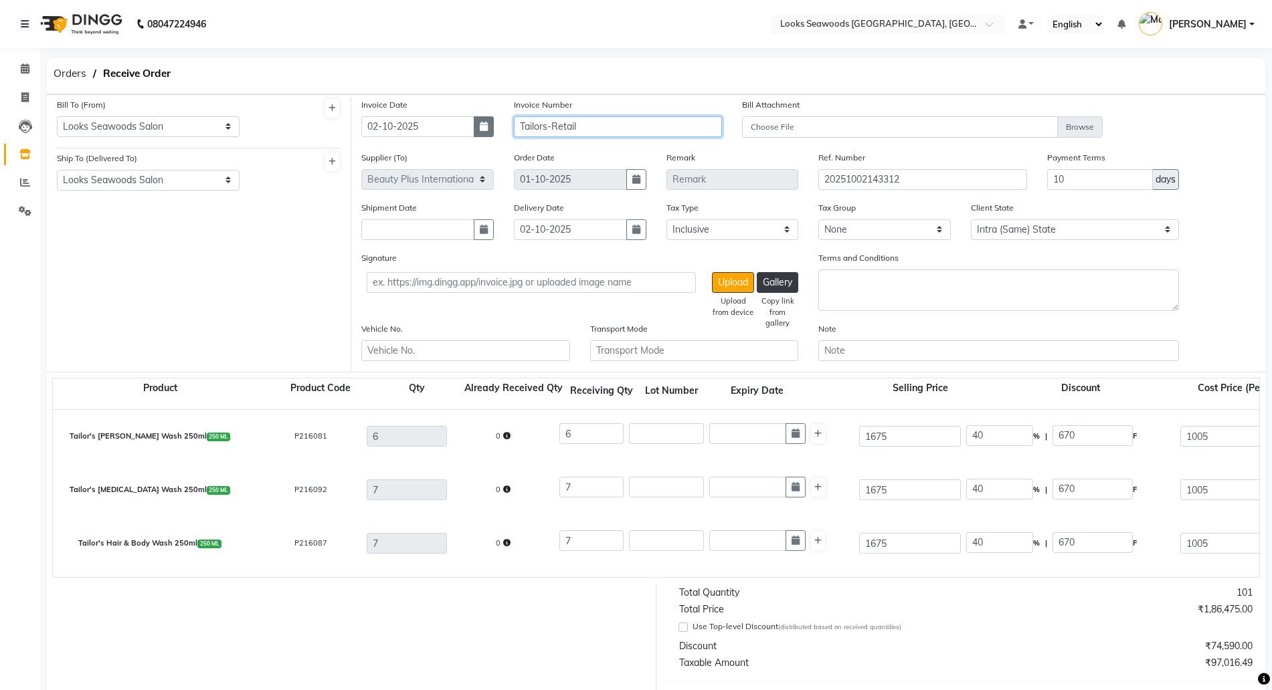
type input "Tailors-Retail"
click at [491, 125] on button "button" at bounding box center [484, 126] width 20 height 21
select select "10"
select select "2025"
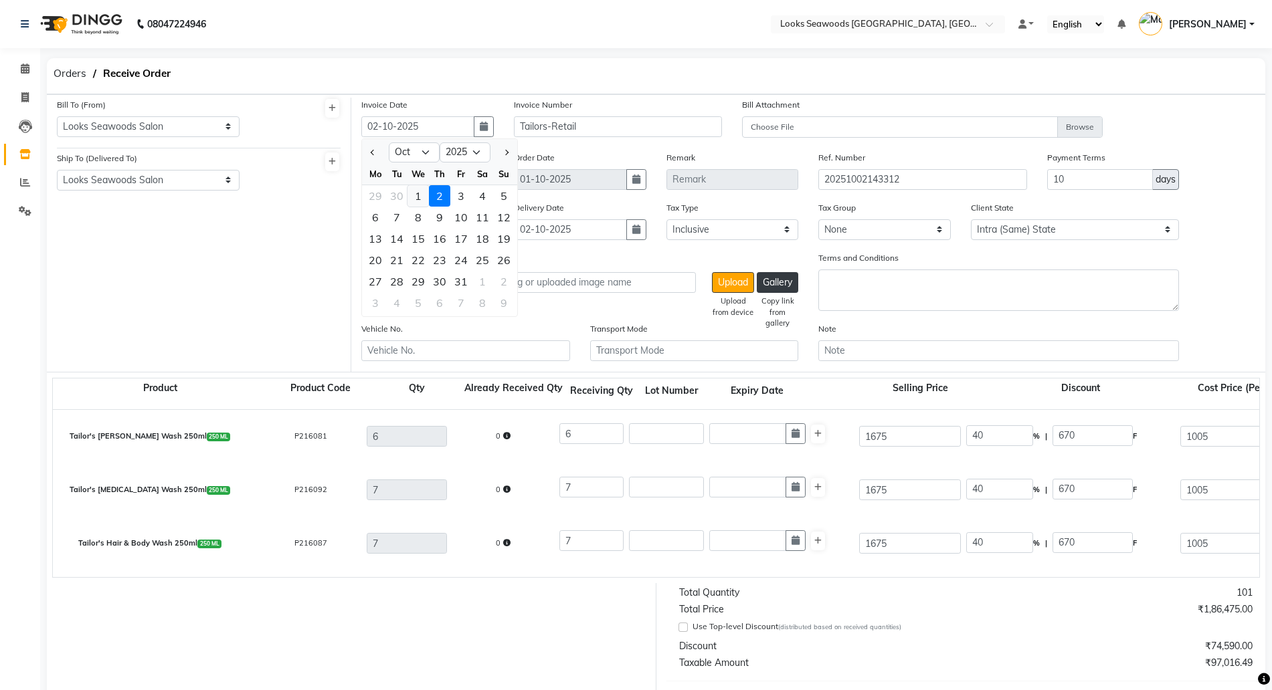
click at [424, 195] on div "1" at bounding box center [417, 195] width 21 height 21
type input "01-10-2025"
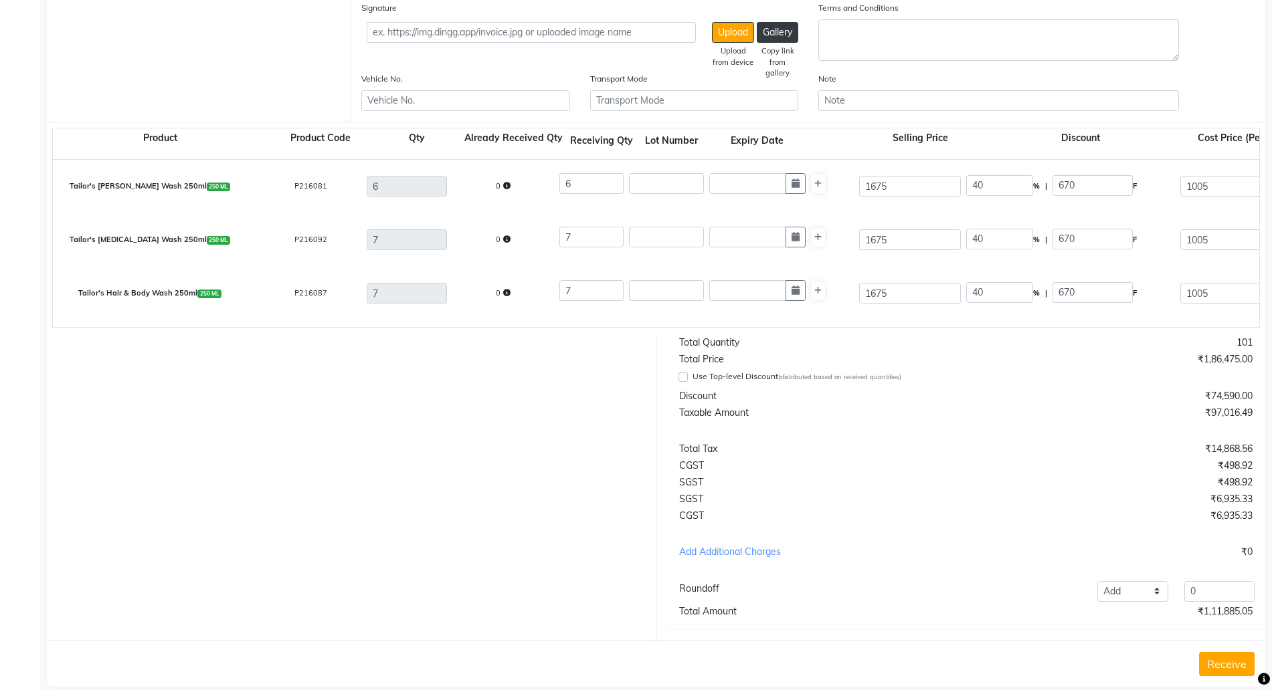
scroll to position [282, 0]
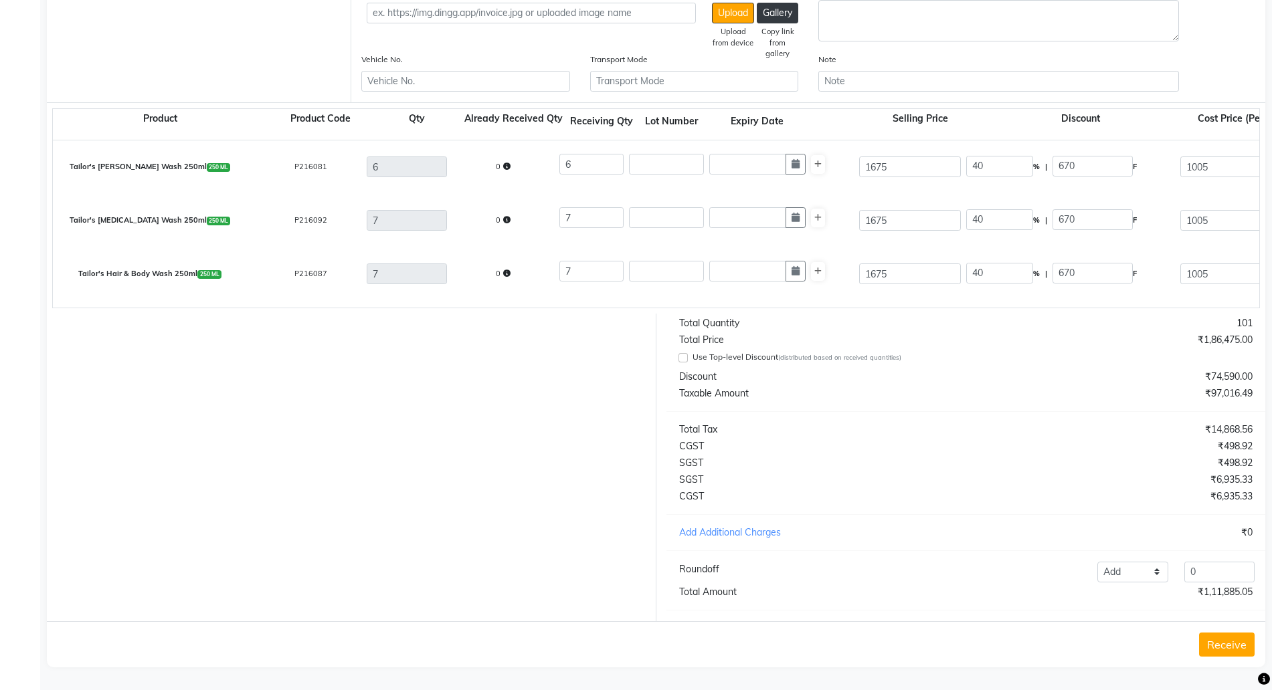
click at [1233, 646] on button "Receive" at bounding box center [1227, 645] width 56 height 24
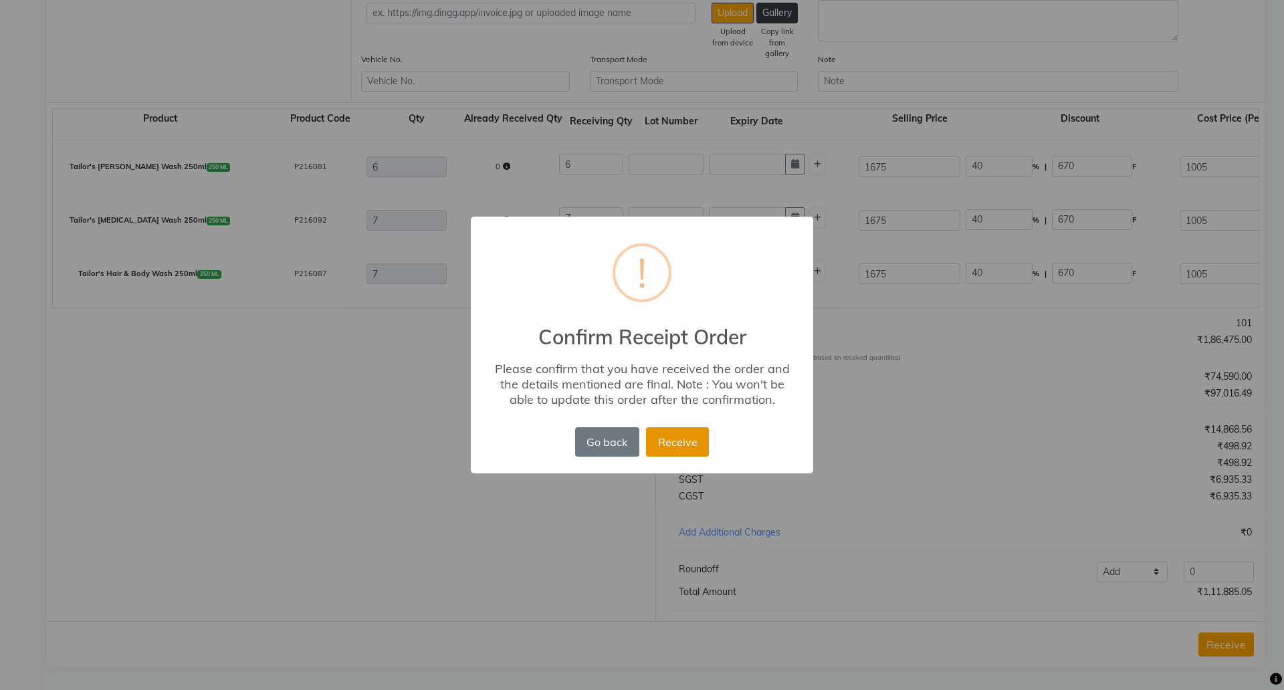
click at [701, 435] on button "Receive" at bounding box center [677, 441] width 63 height 29
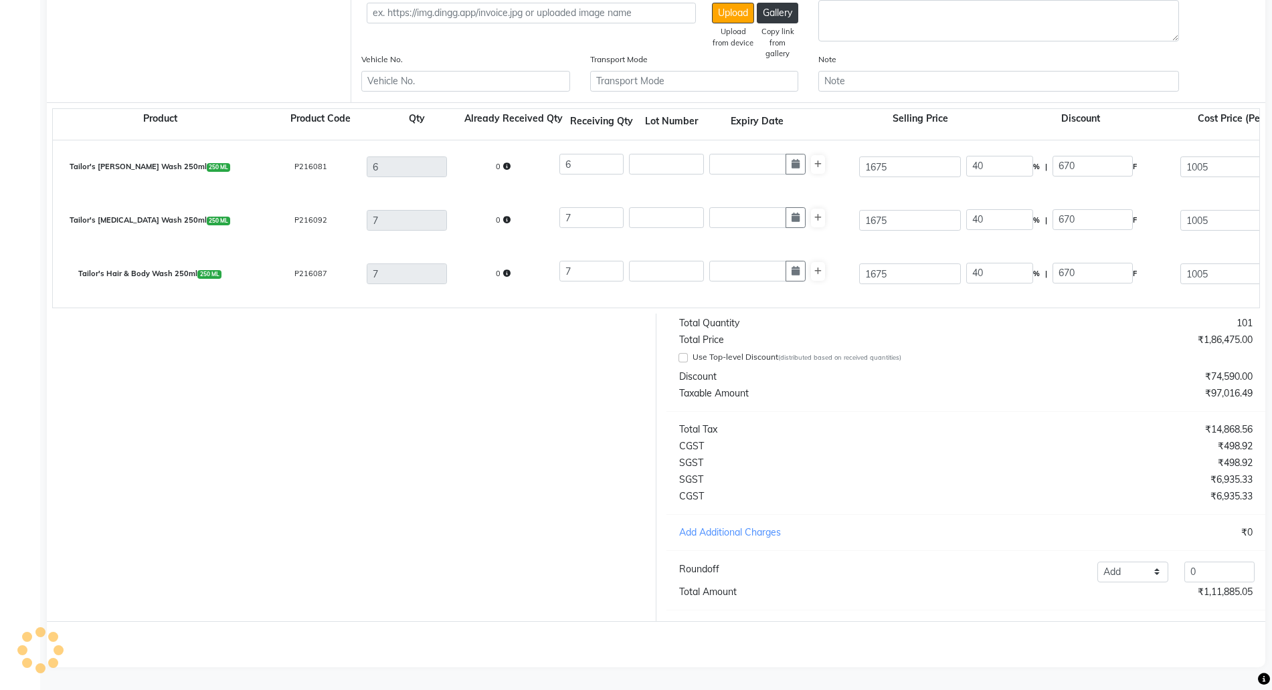
scroll to position [0, 0]
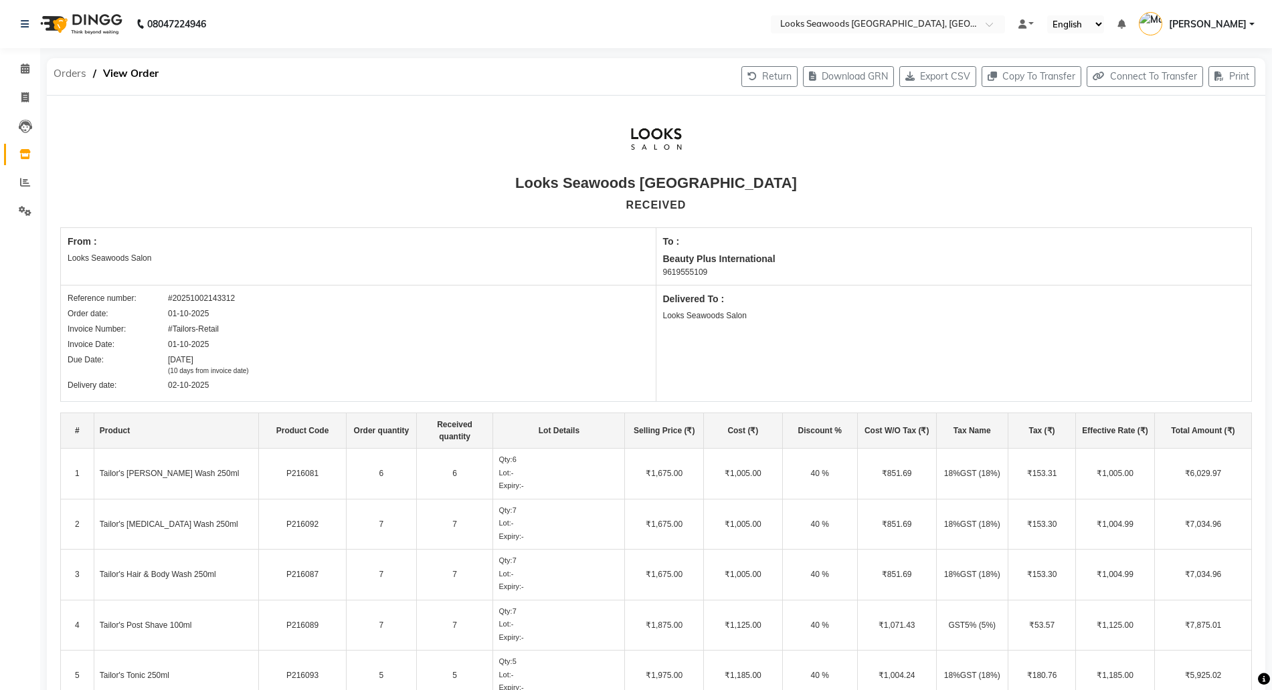
click at [64, 73] on span "Orders" at bounding box center [70, 74] width 46 height 24
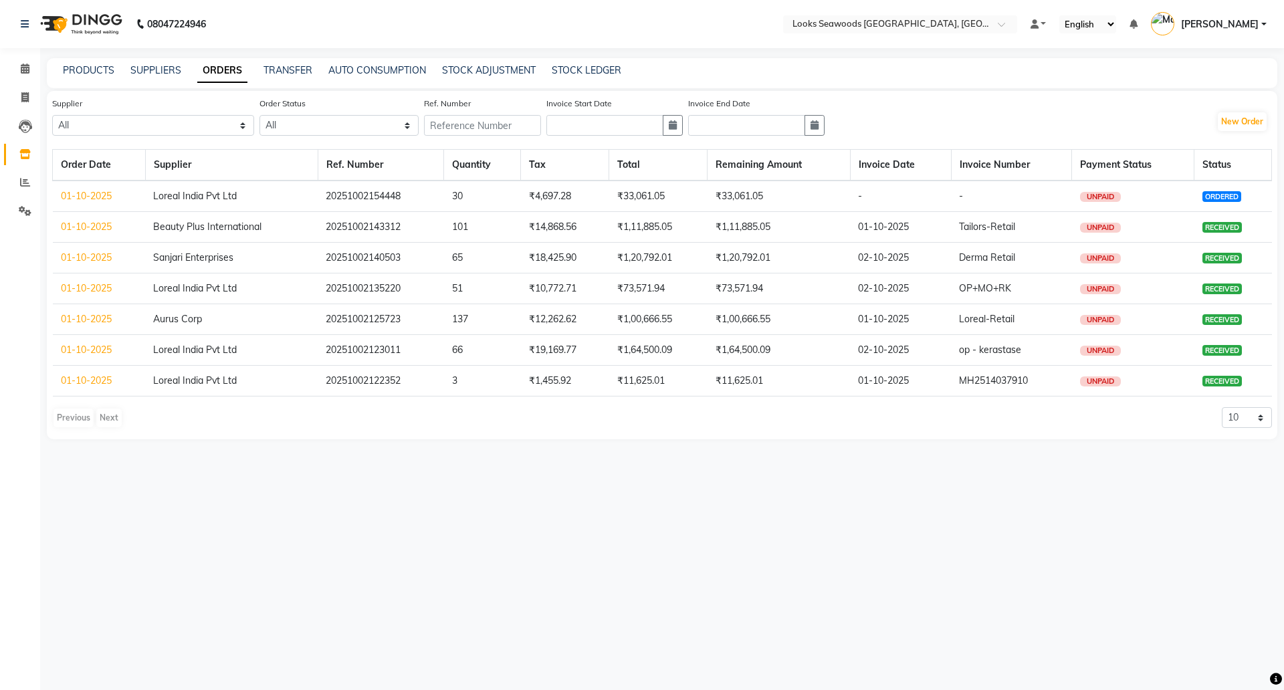
click at [82, 194] on link "01-10-2025" at bounding box center [86, 196] width 51 height 12
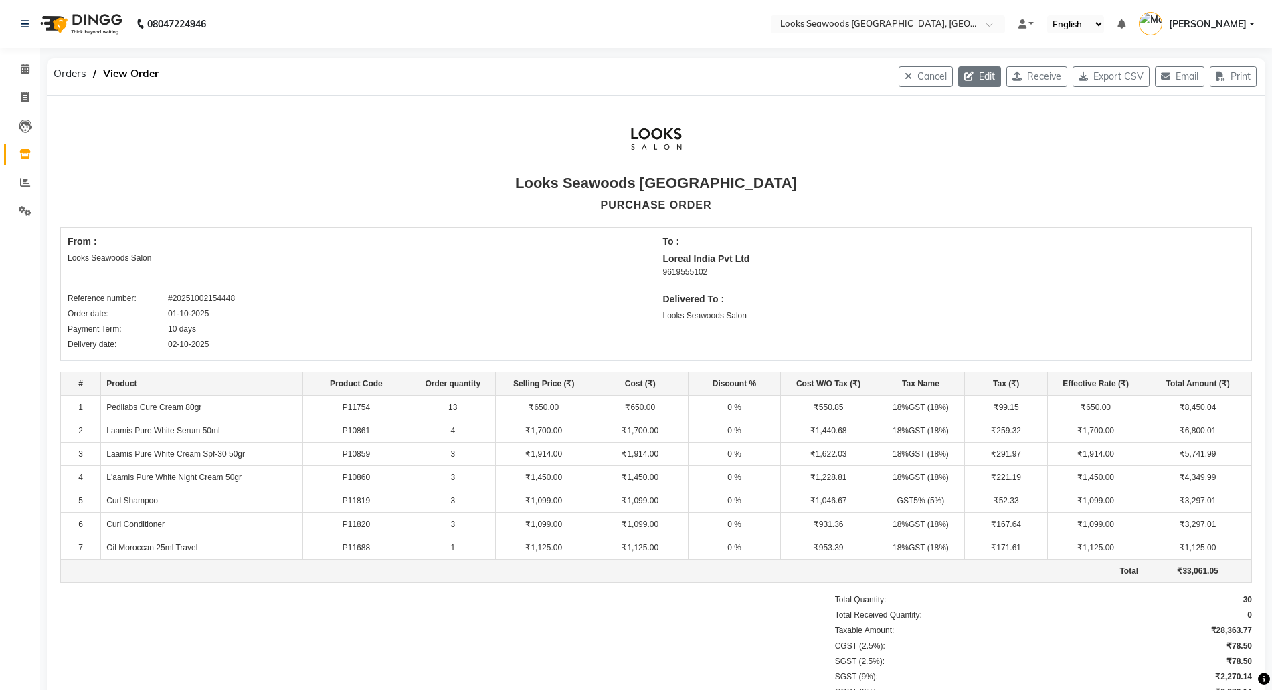
click at [965, 76] on icon "button" at bounding box center [971, 76] width 15 height 9
select select "1796"
select select "1797"
select select "6042"
select select "true"
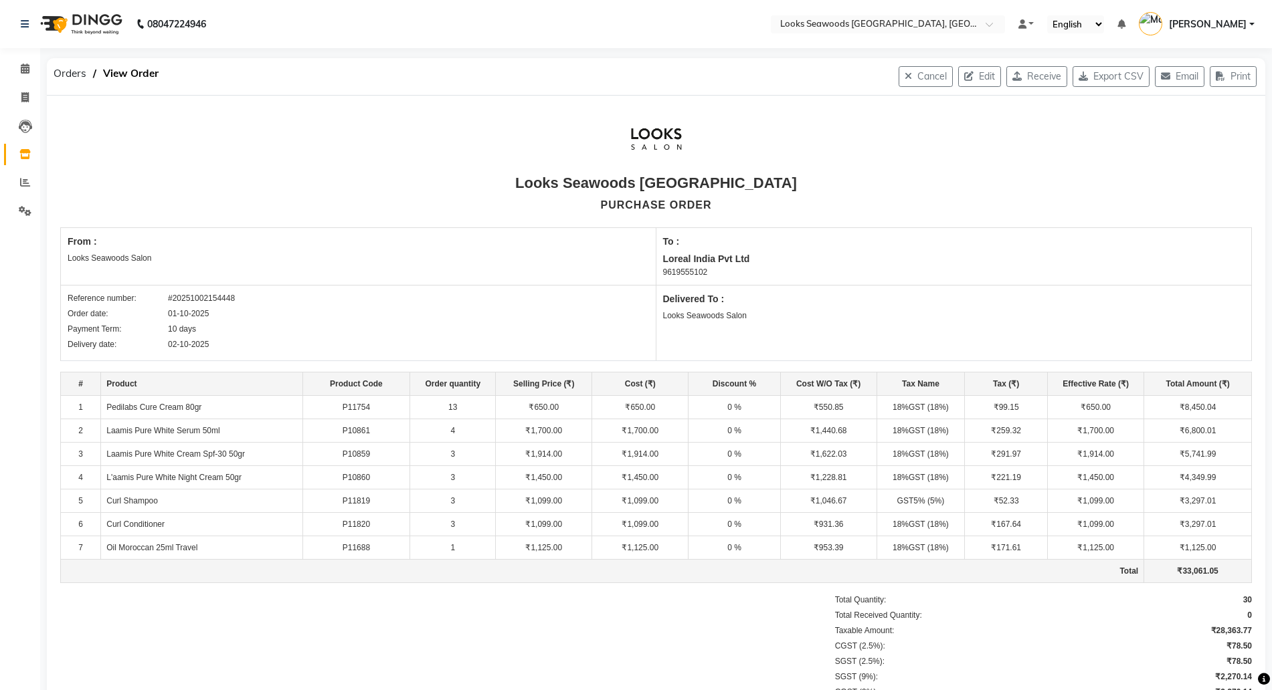
select select "7218"
select select "7219"
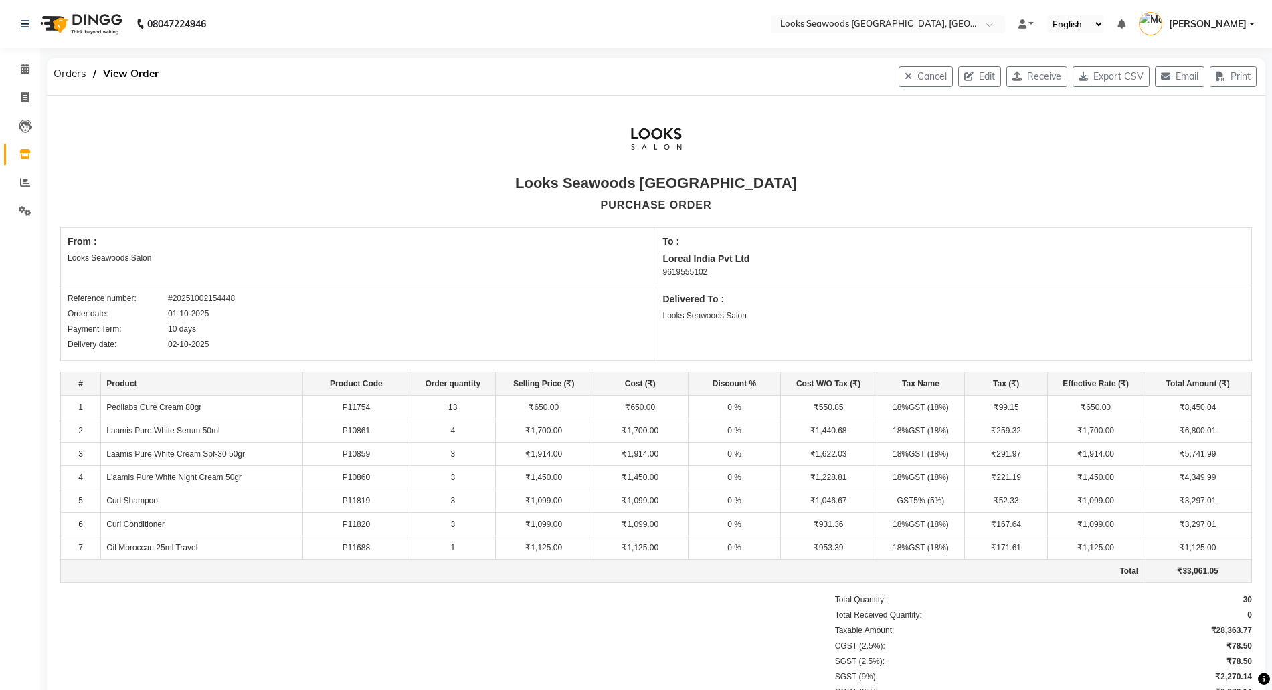
select select "7218"
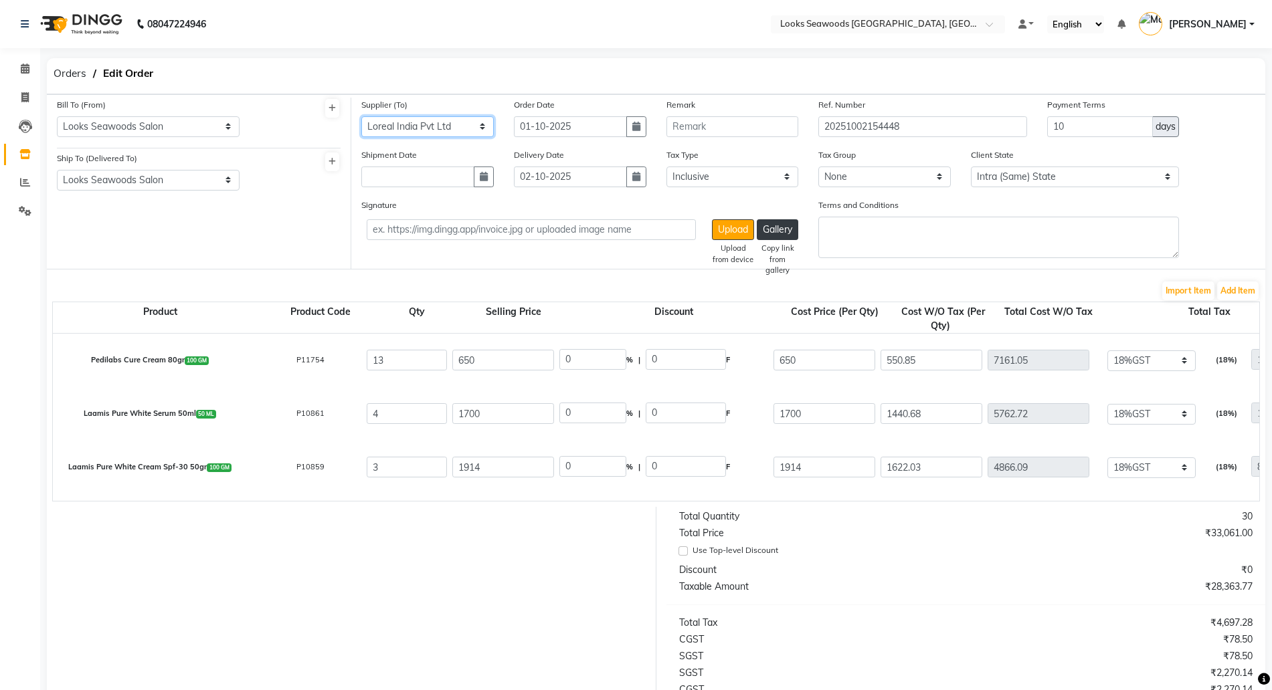
click at [459, 123] on select "Select Aurus Corp Loreal India Pvt Ltd Sanghvi Enterprises Beauty Palace Sanjar…" at bounding box center [427, 126] width 132 height 21
click at [439, 126] on select "Select Aurus Corp Loreal India Pvt Ltd Sanghvi Enterprises Beauty Palace Sanjar…" at bounding box center [427, 126] width 132 height 21
click at [80, 78] on span "Orders" at bounding box center [70, 74] width 46 height 24
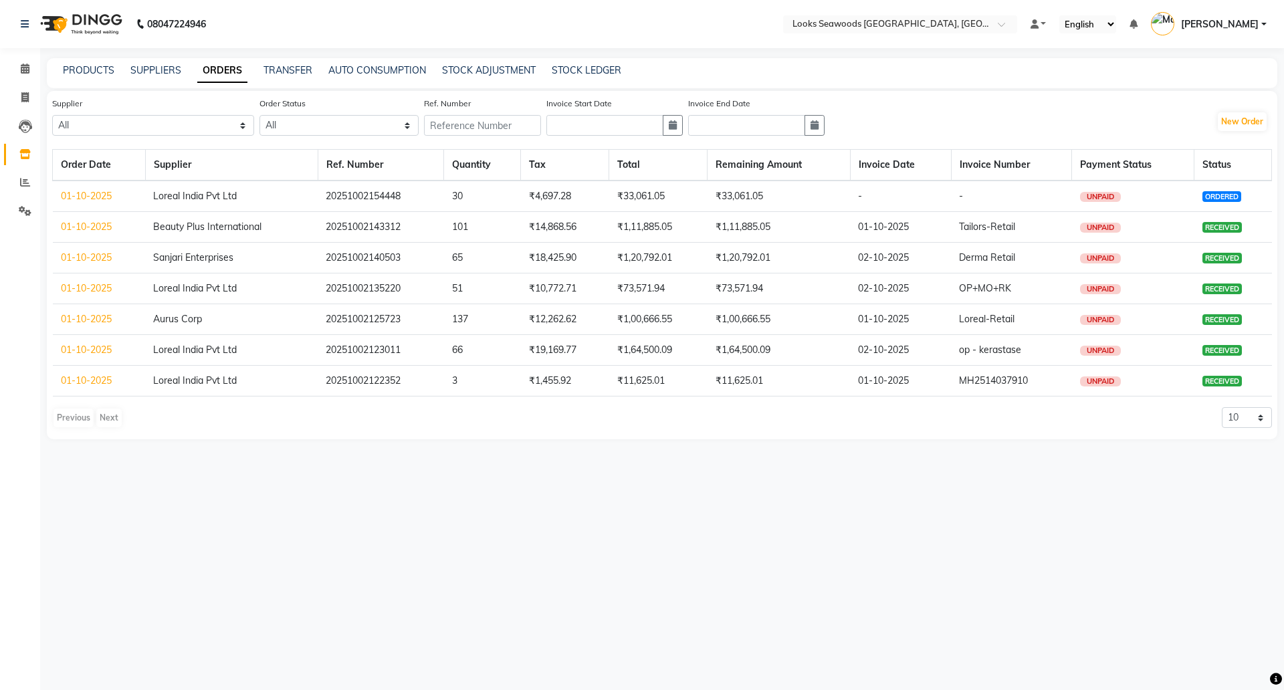
click at [80, 191] on link "01-10-2025" at bounding box center [86, 196] width 51 height 12
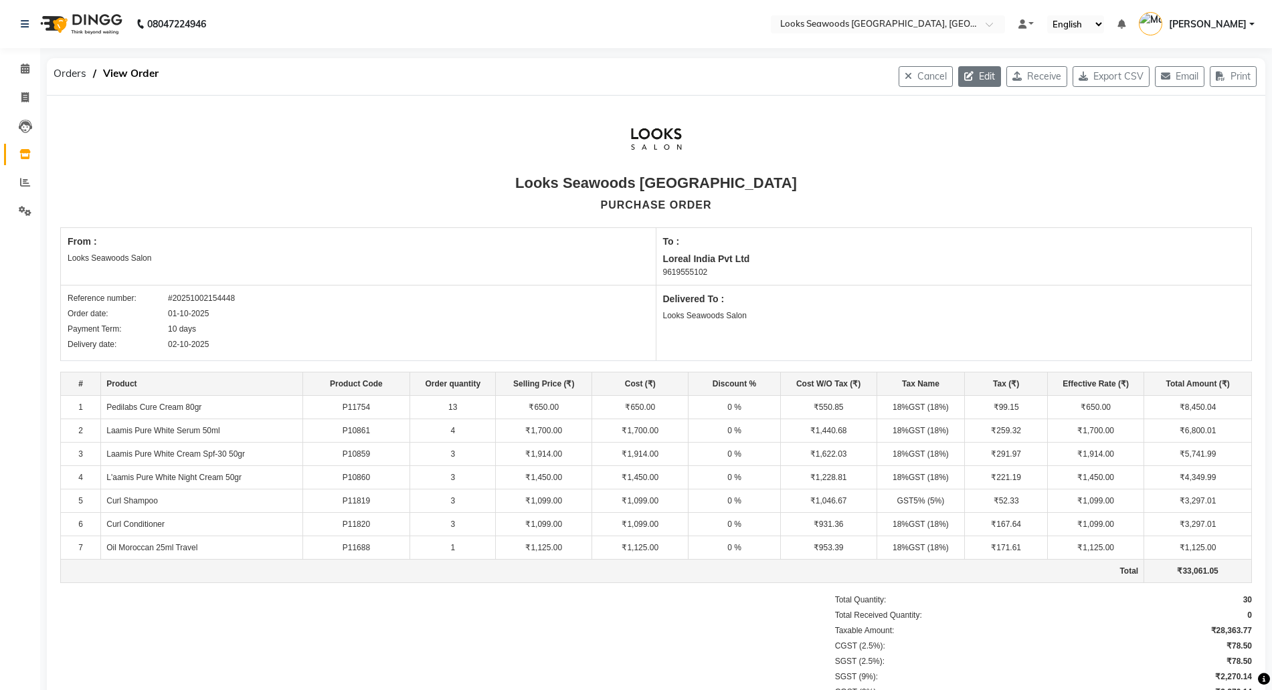
click at [964, 74] on icon "button" at bounding box center [971, 76] width 15 height 9
select select "1796"
select select "1797"
select select "6042"
select select "true"
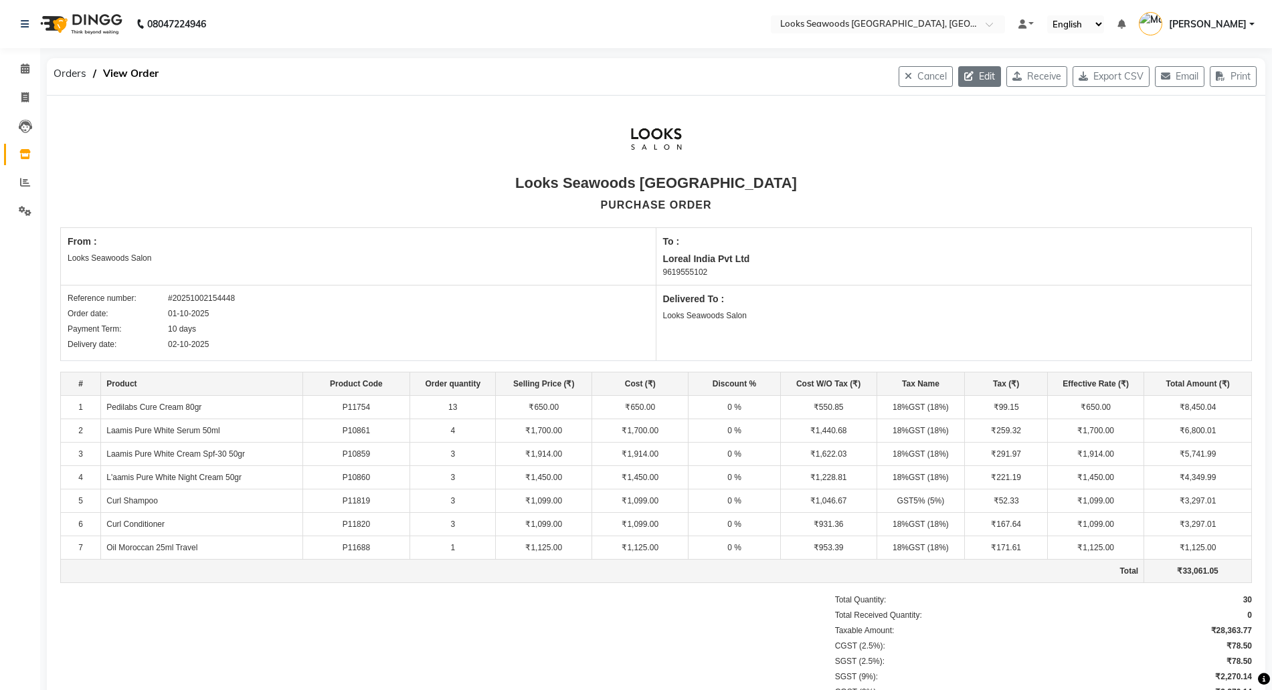
select select "7218"
select select "7219"
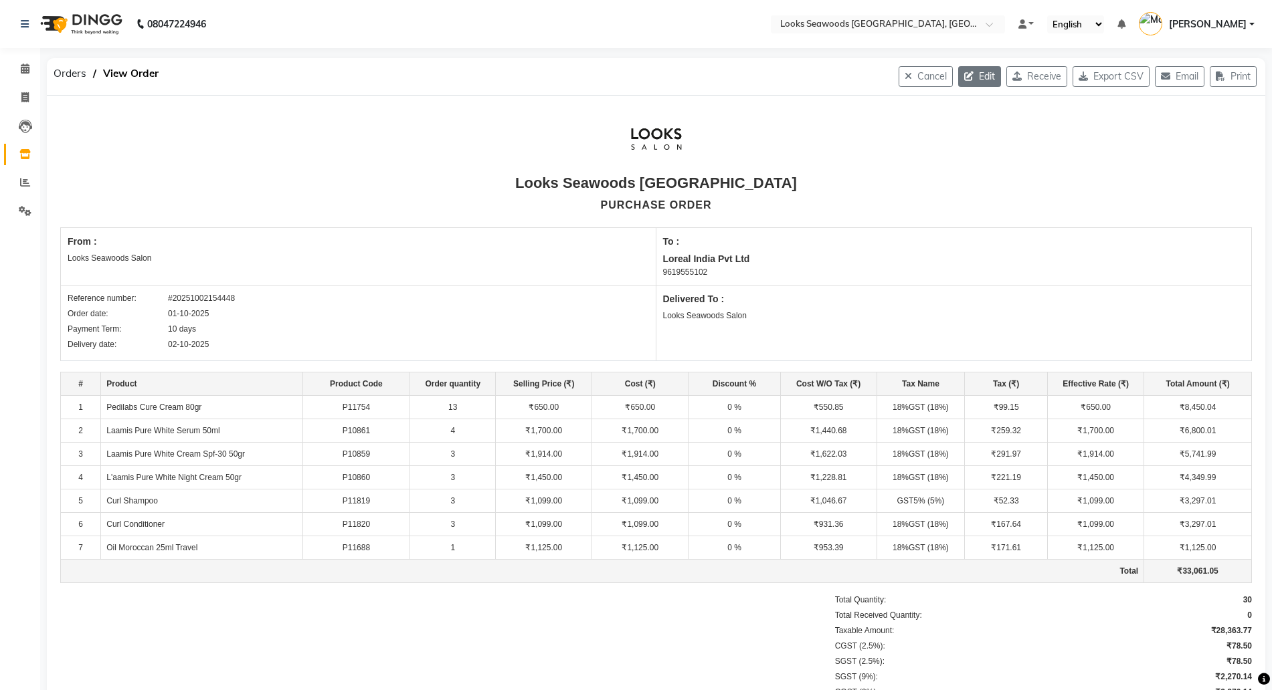
select select "7218"
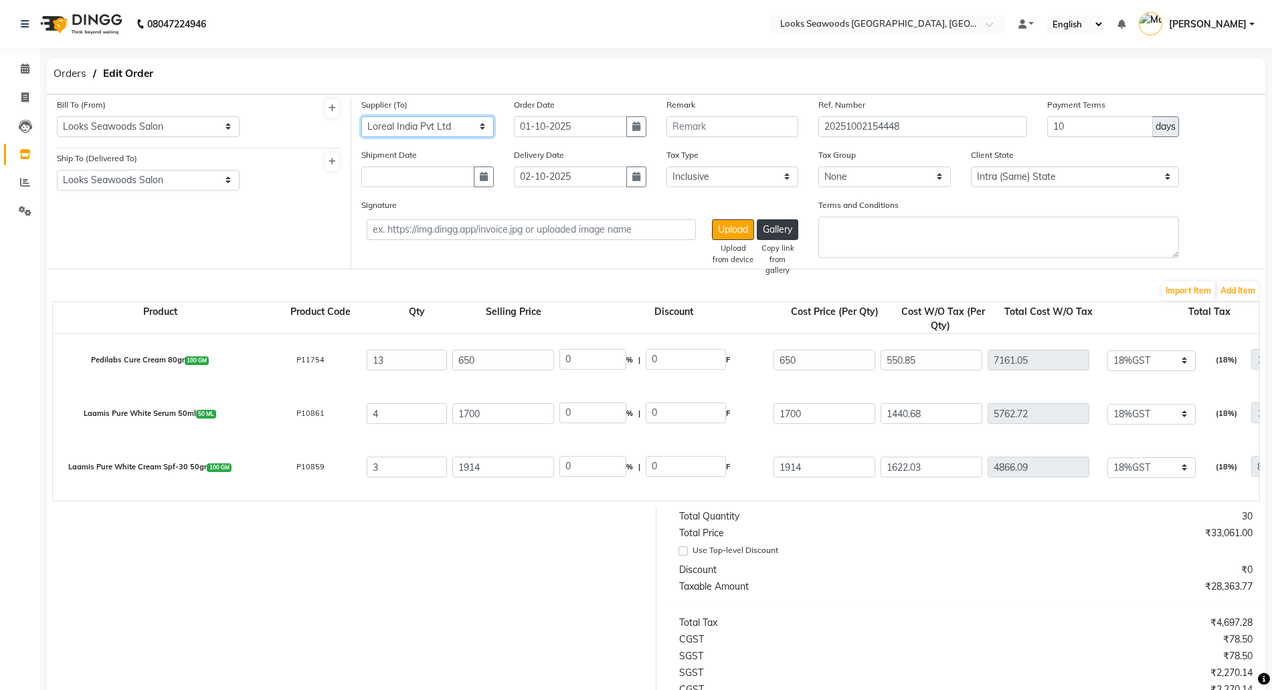
click at [448, 126] on select "Select Aurus Corp Loreal India Pvt Ltd Sanghvi Enterprises Beauty Palace Sanjar…" at bounding box center [427, 126] width 132 height 21
click at [361, 116] on select "Select Aurus Corp Loreal India Pvt Ltd Sanghvi Enterprises Beauty Palace Sanjar…" at bounding box center [427, 126] width 132 height 21
click at [428, 120] on select "Select Aurus Corp Loreal India Pvt Ltd Sanghvi Enterprises Beauty Palace Sanjar…" at bounding box center [427, 126] width 132 height 21
select select "6063"
click at [361, 116] on select "Select Aurus Corp Loreal India Pvt Ltd Sanghvi Enterprises Beauty Palace Sanjar…" at bounding box center [427, 126] width 132 height 21
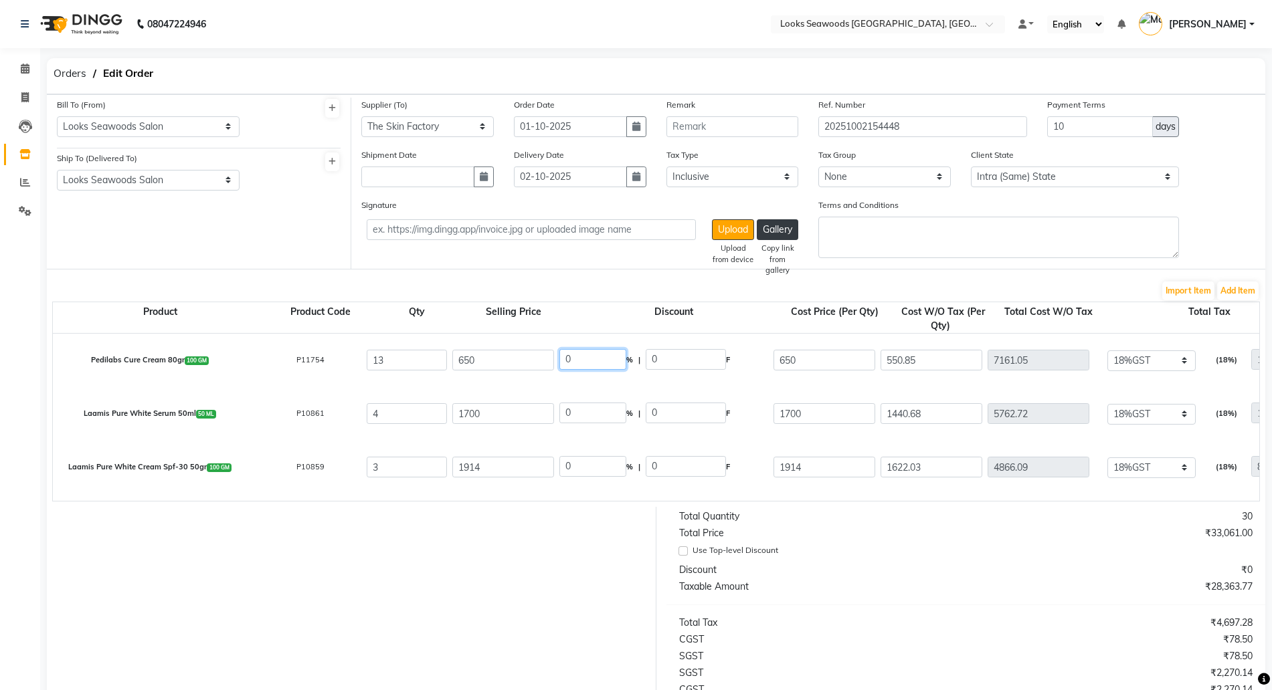
drag, startPoint x: 604, startPoint y: 356, endPoint x: 520, endPoint y: 351, distance: 84.4
type input "50"
type input "325"
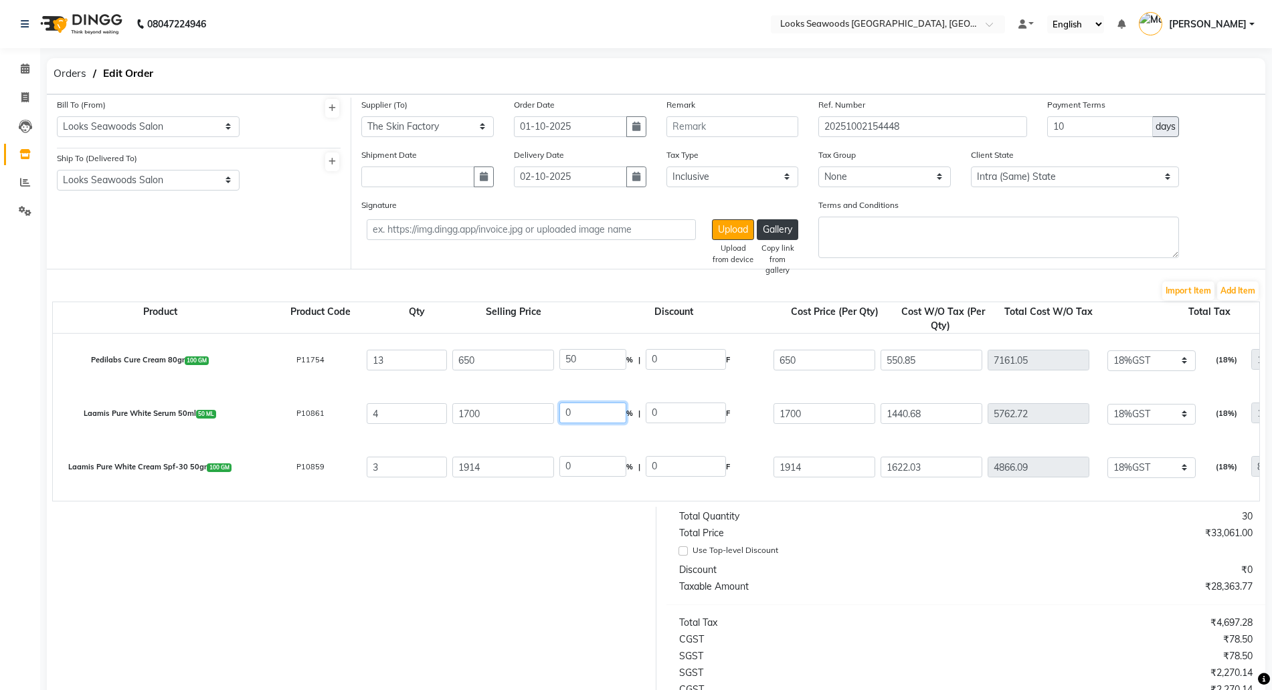
type input "275.42"
type input "3580.46"
type input "644.48"
type input "4224.94"
drag, startPoint x: 581, startPoint y: 412, endPoint x: 553, endPoint y: 409, distance: 28.3
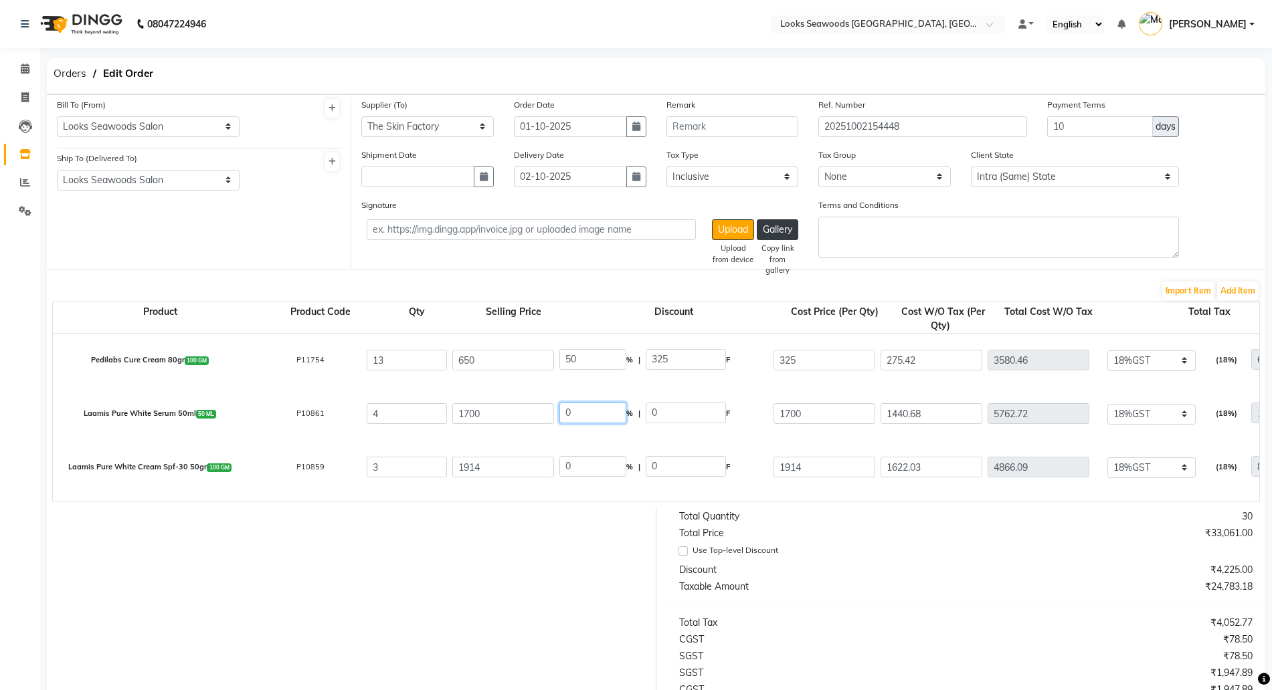
type input "50"
type input "850"
type input "720.34"
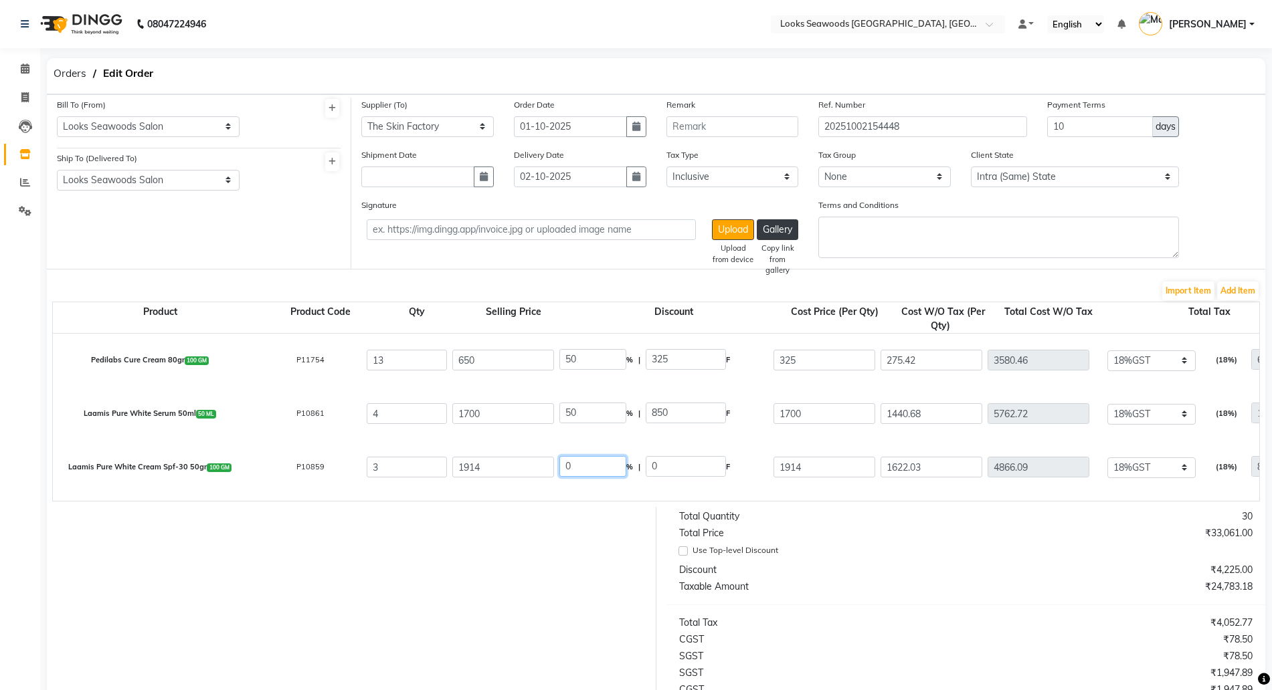
type input "2881.36"
type input "518.64"
type input "3400"
drag, startPoint x: 569, startPoint y: 464, endPoint x: 487, endPoint y: 439, distance: 85.3
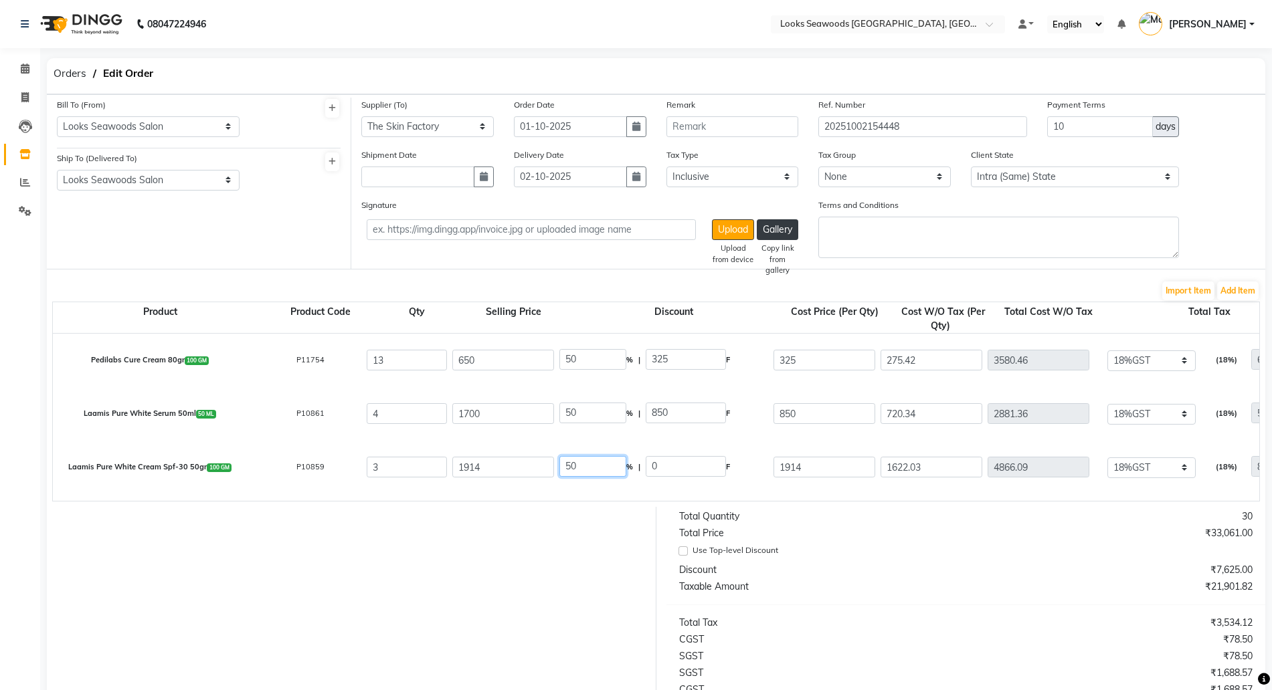
scroll to position [84, 0]
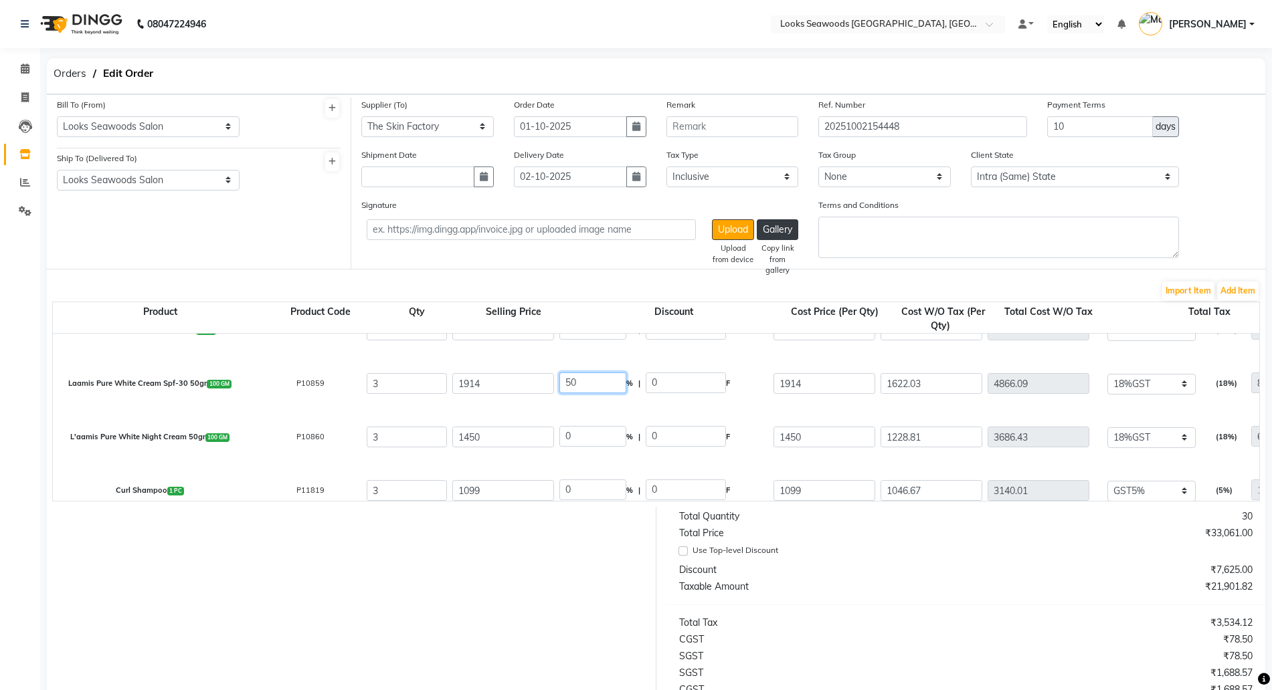
type input "50"
type input "957"
type input "811.02"
type input "2433.06"
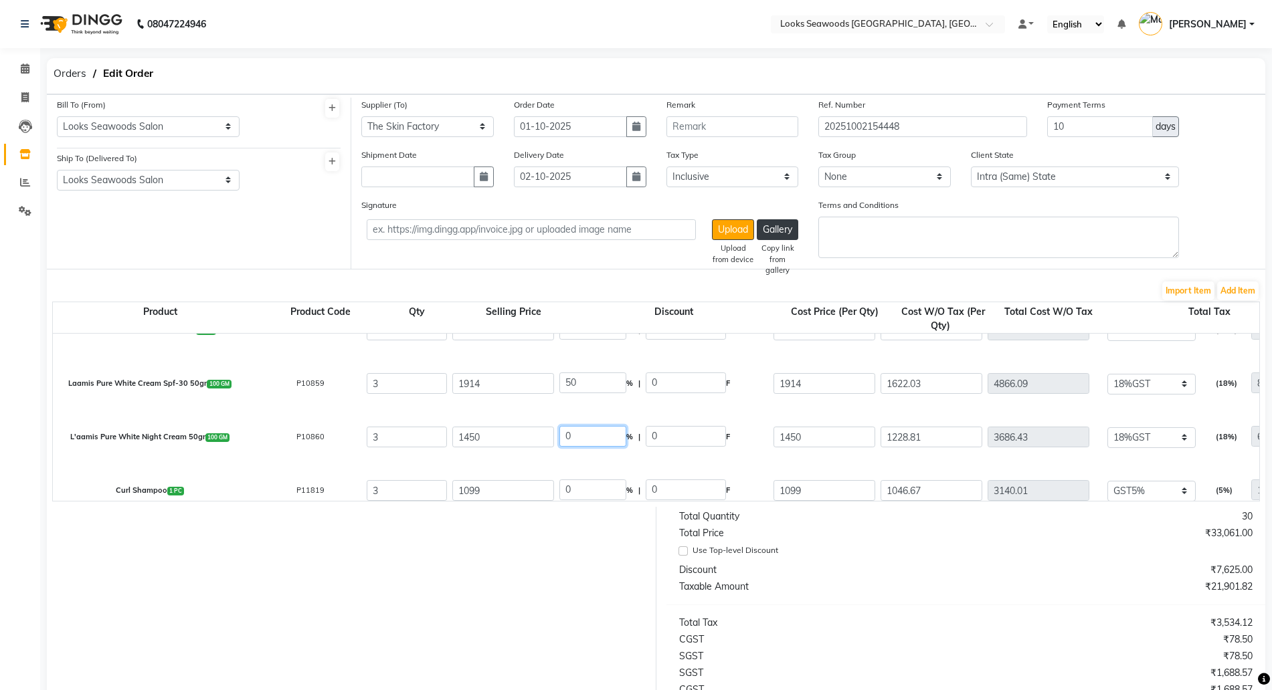
type input "437.95"
type input "2871.01"
drag, startPoint x: 480, startPoint y: 381, endPoint x: 410, endPoint y: 375, distance: 70.4
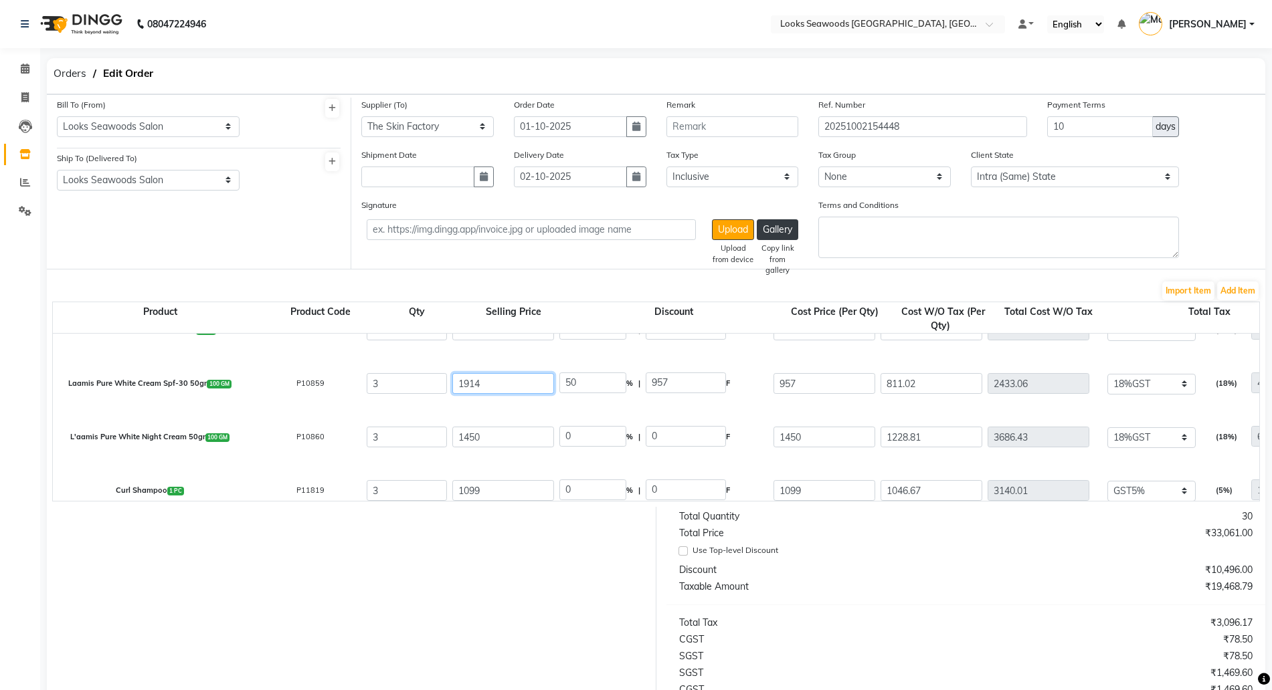
type input "1"
type input "95700"
type input "17"
type input "5629.41"
type input "175"
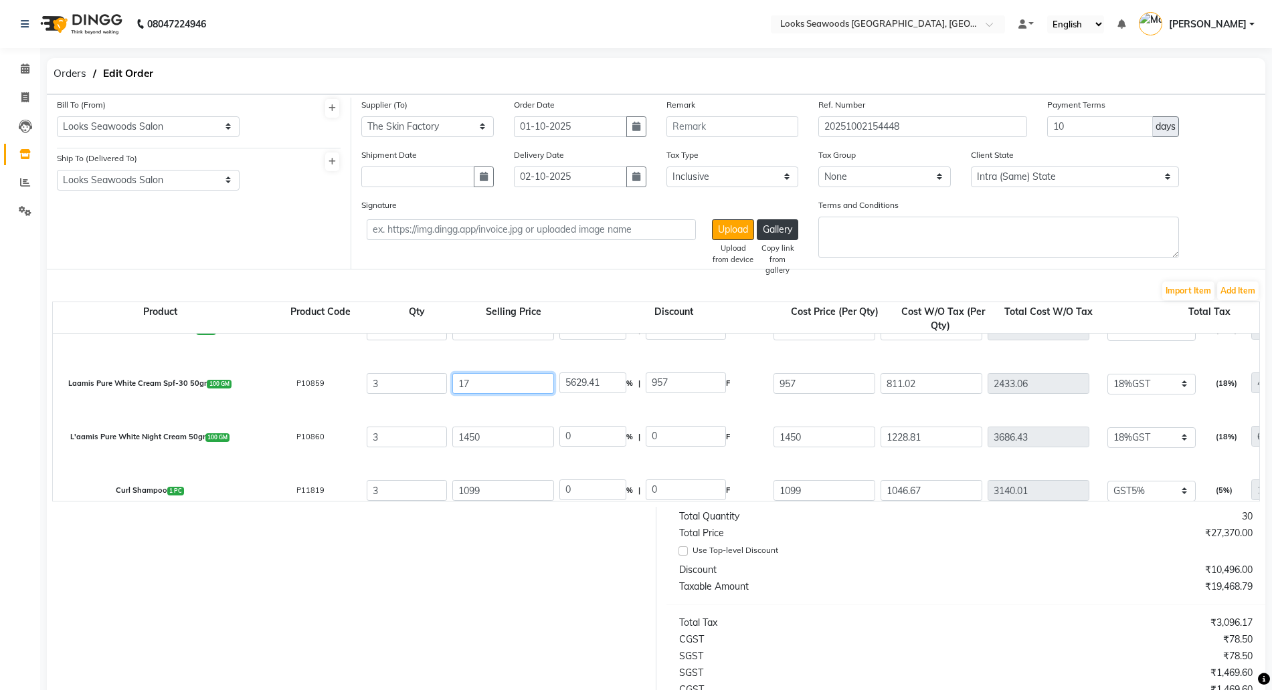
type input "546.86"
type input "1750"
type input "54.69"
type input "1750"
type input "45.31"
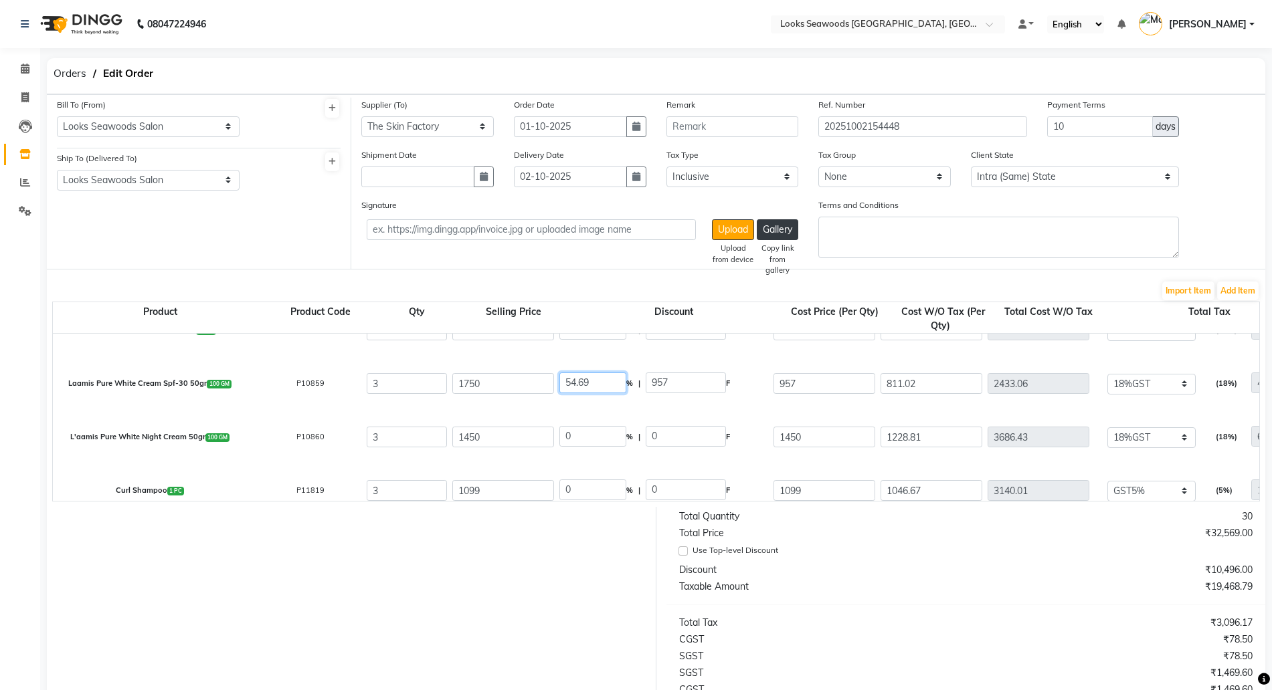
type input "793"
drag, startPoint x: 596, startPoint y: 382, endPoint x: 522, endPoint y: 340, distance: 85.0
type input "50"
type input "875"
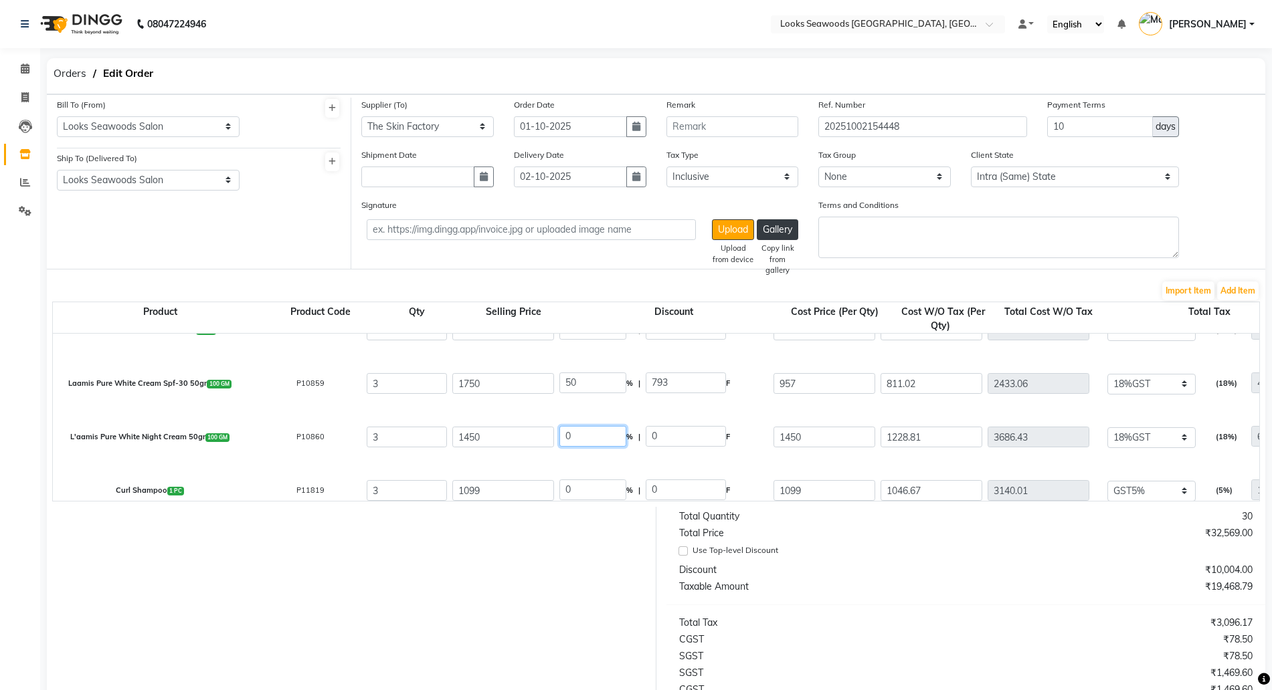
type input "875"
type input "741.53"
type input "2224.59"
type input "400.43"
type input "2625.02"
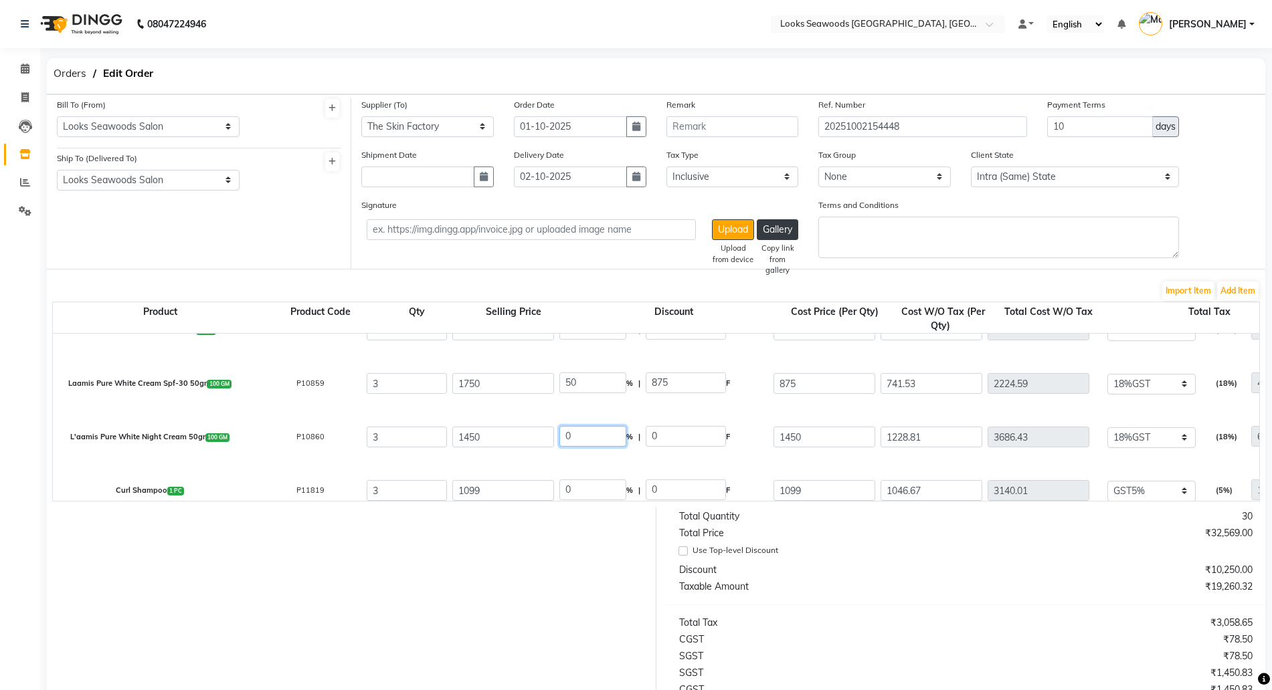
drag, startPoint x: 593, startPoint y: 426, endPoint x: 505, endPoint y: 427, distance: 88.3
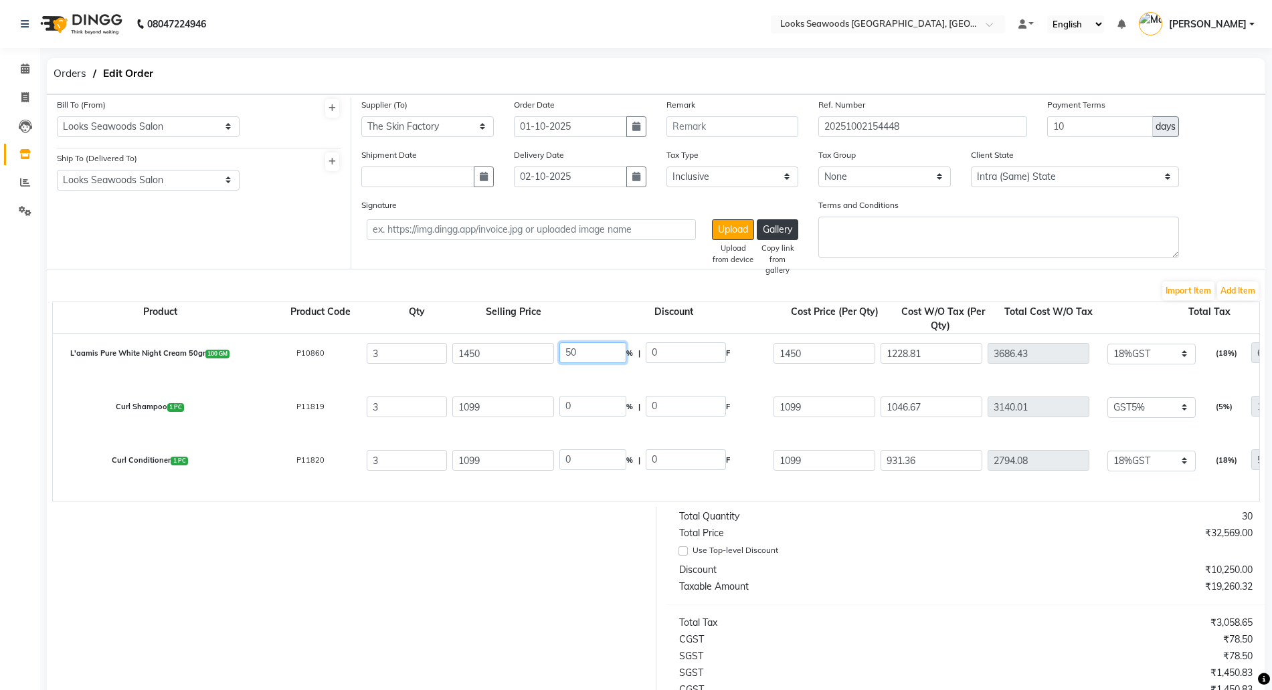
type input "50"
type input "725"
type input "614.41"
type input "1843.23"
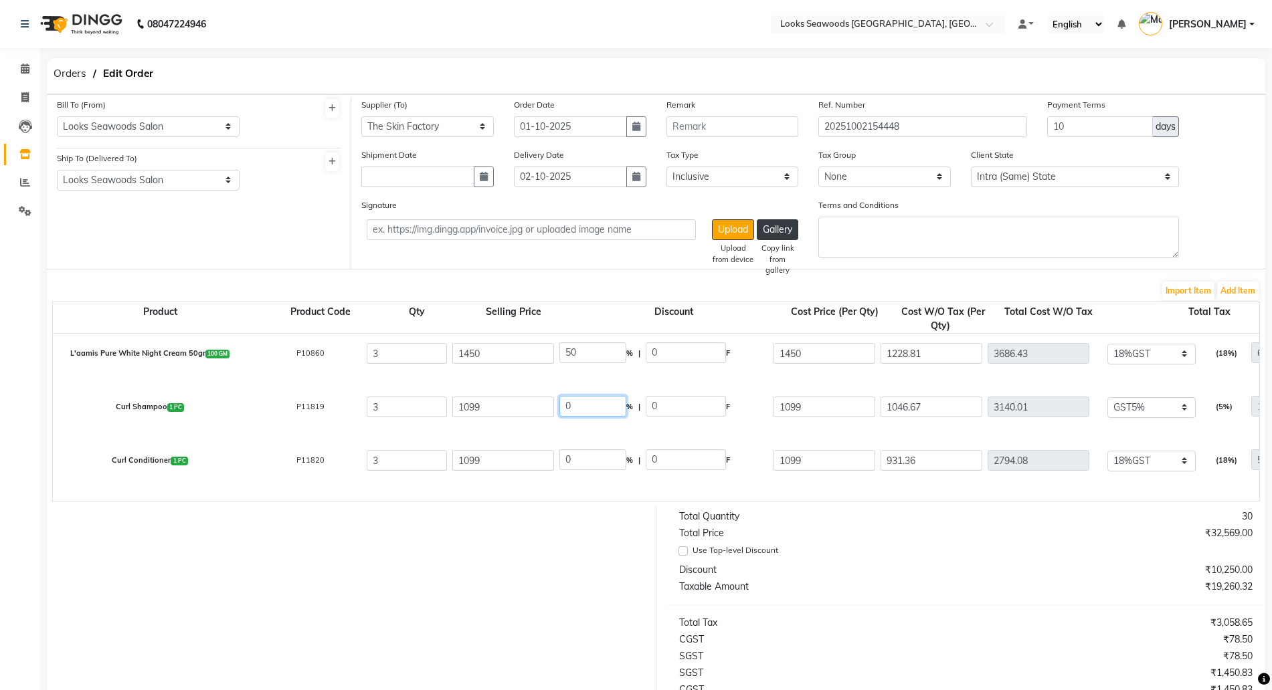
type input "331.78"
type input "2175.01"
drag, startPoint x: 536, startPoint y: 407, endPoint x: 497, endPoint y: 401, distance: 39.9
type input "50"
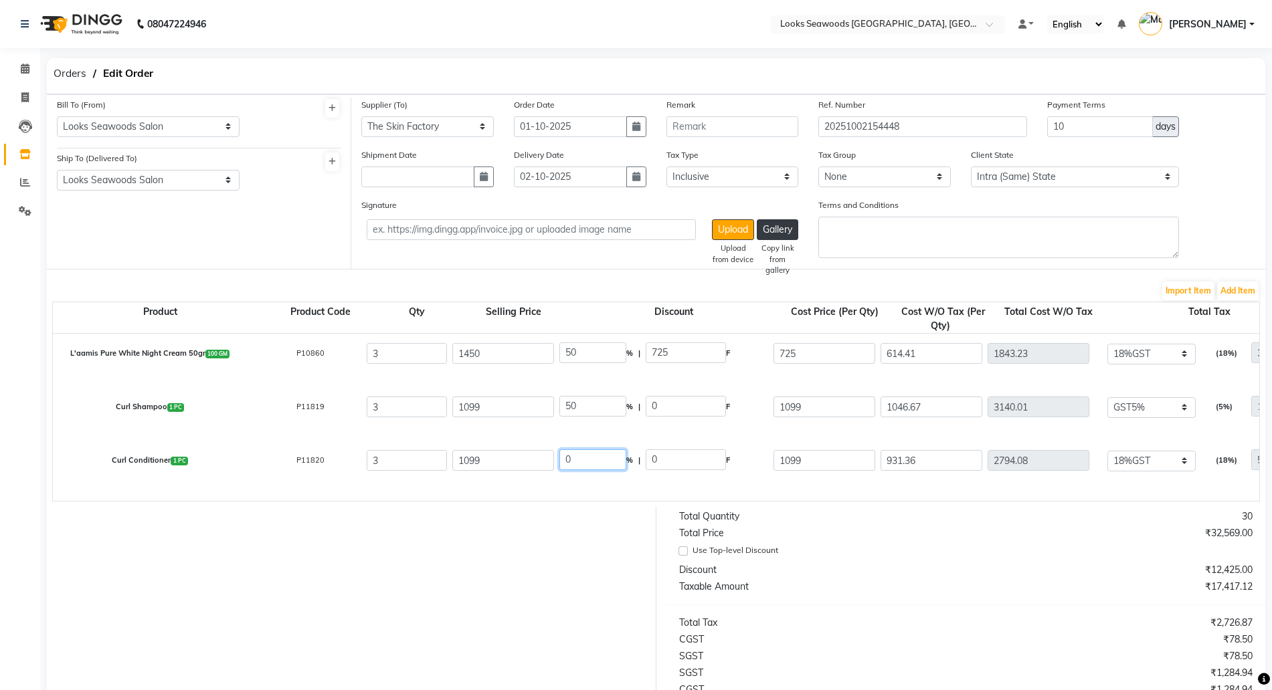
type input "549.5"
type input "523.33"
type input "1569.99"
type input "78.5"
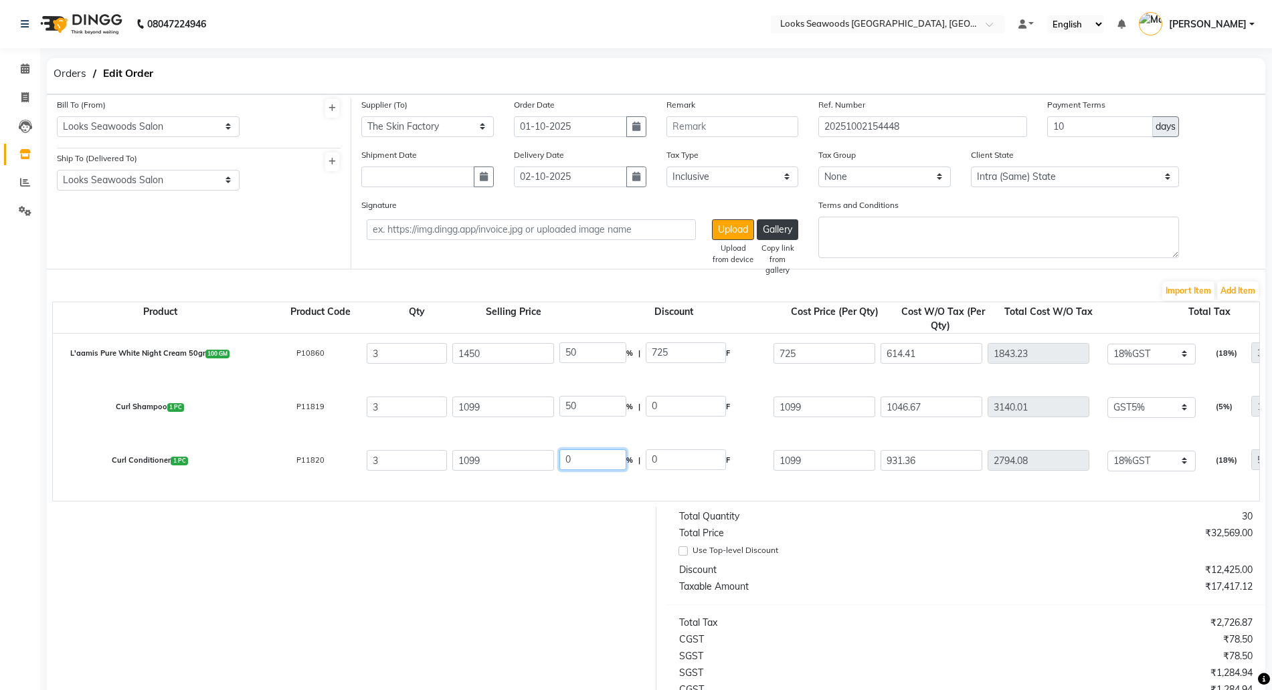
type input "1648.49"
drag, startPoint x: 578, startPoint y: 462, endPoint x: 531, endPoint y: 452, distance: 48.0
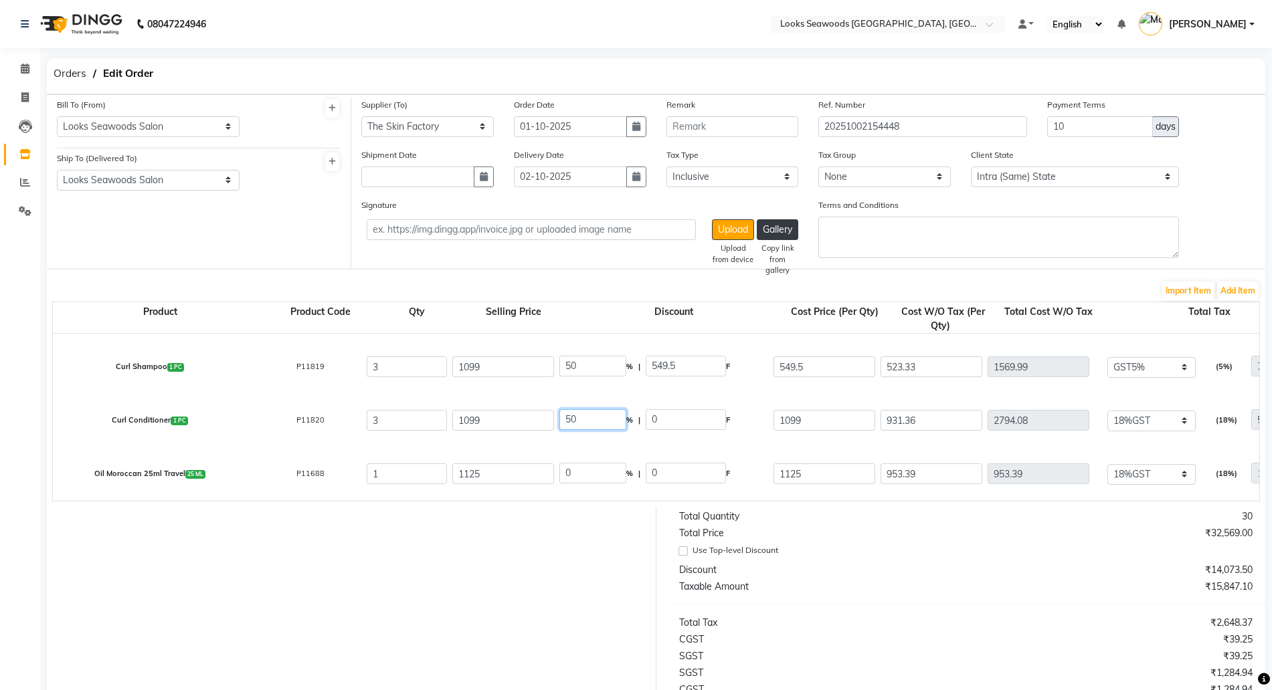
type input "50"
type input "549.5"
type input "465.68"
type input "1397.04"
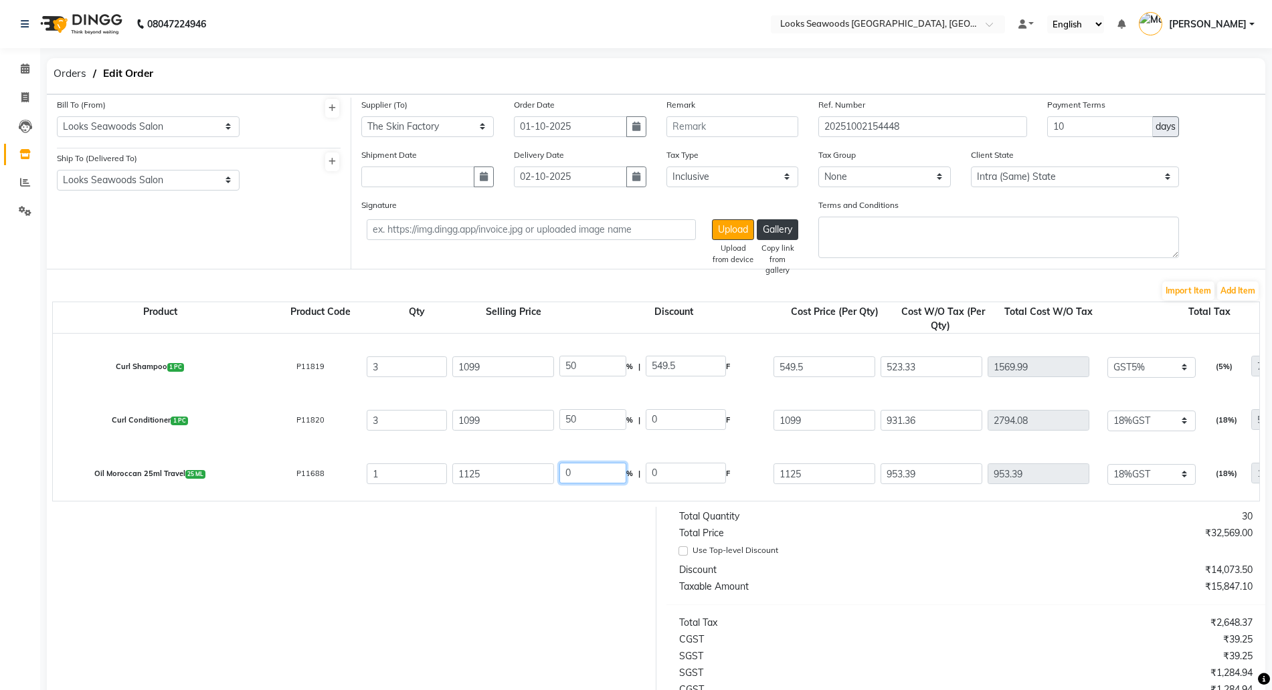
type input "251.47"
type input "1648.51"
drag, startPoint x: 598, startPoint y: 473, endPoint x: 540, endPoint y: 468, distance: 58.4
type input "40"
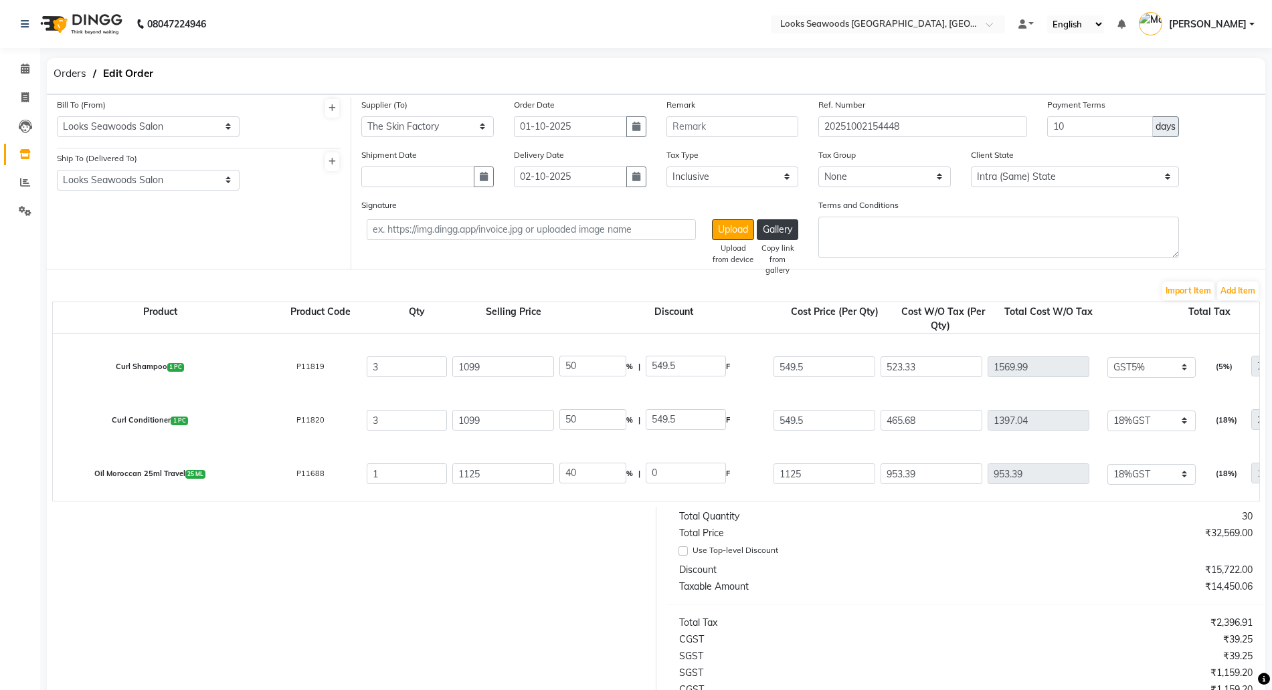
type input "450"
type input "675"
type input "572.03"
type input "102.97"
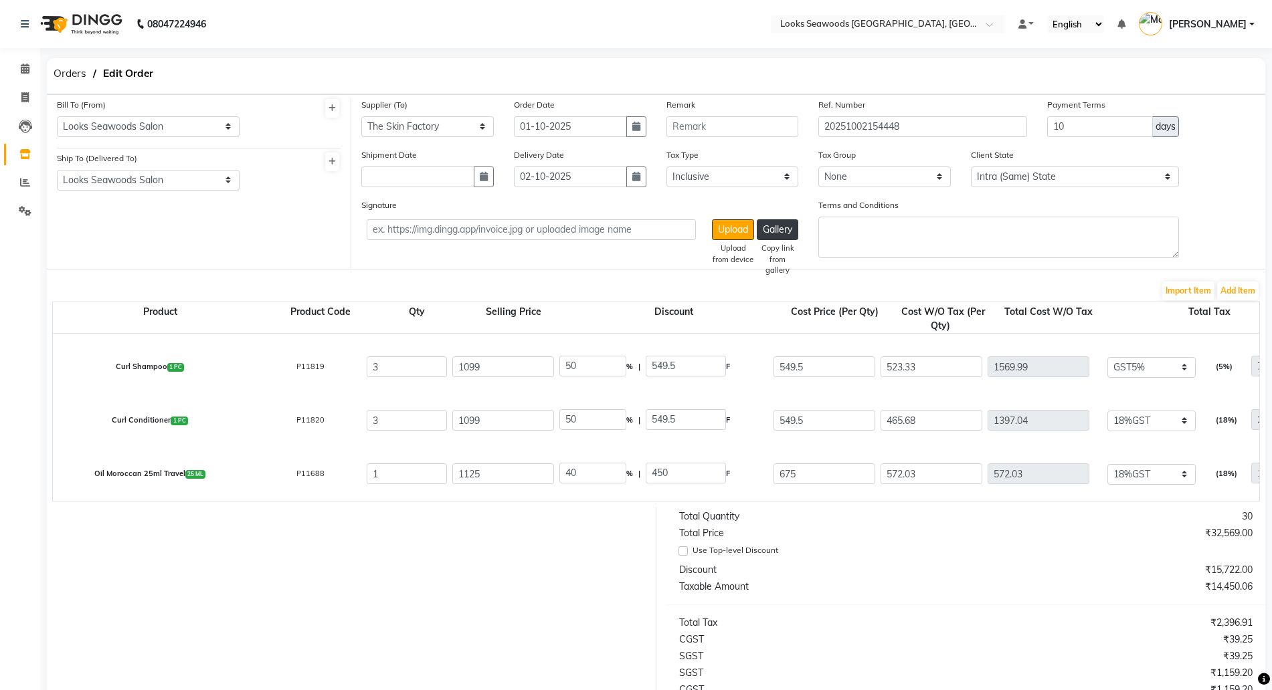
type input "675"
click at [1007, 624] on div "Total Quantity 30 Total Price ₹32,569.00 Use Top-level Discount Discount ₹15,72…" at bounding box center [965, 661] width 619 height 308
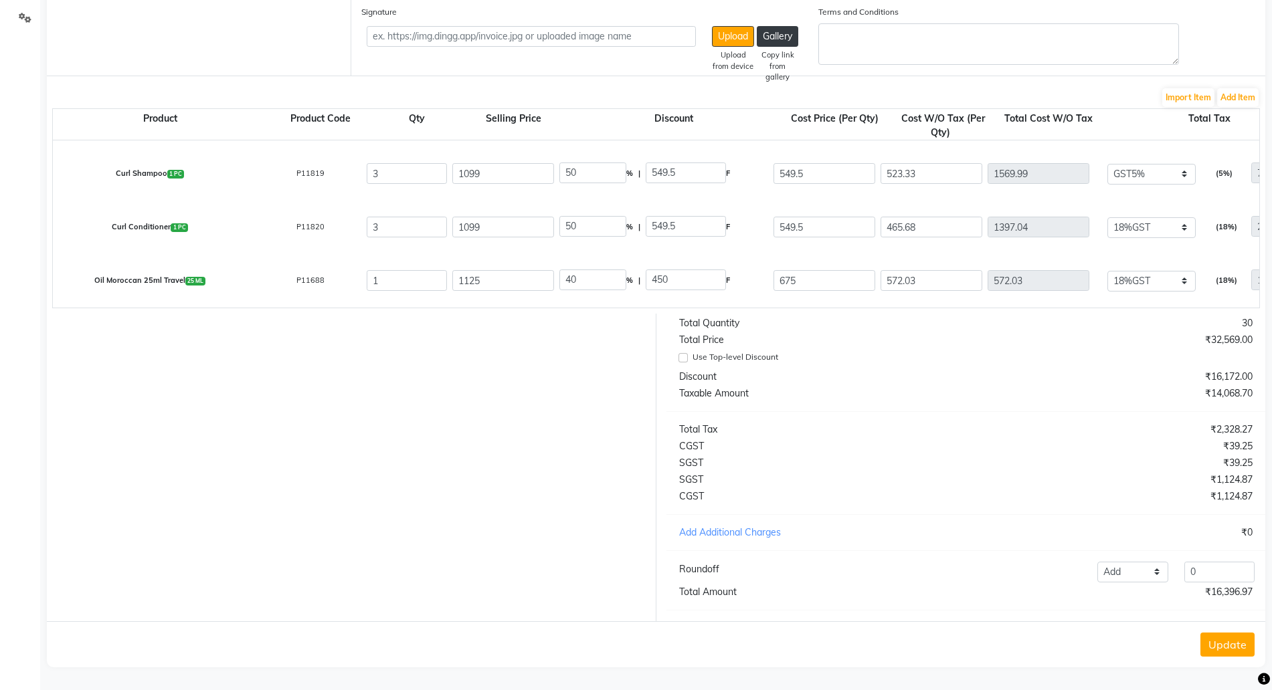
click at [1212, 641] on button "Update" at bounding box center [1227, 645] width 54 height 24
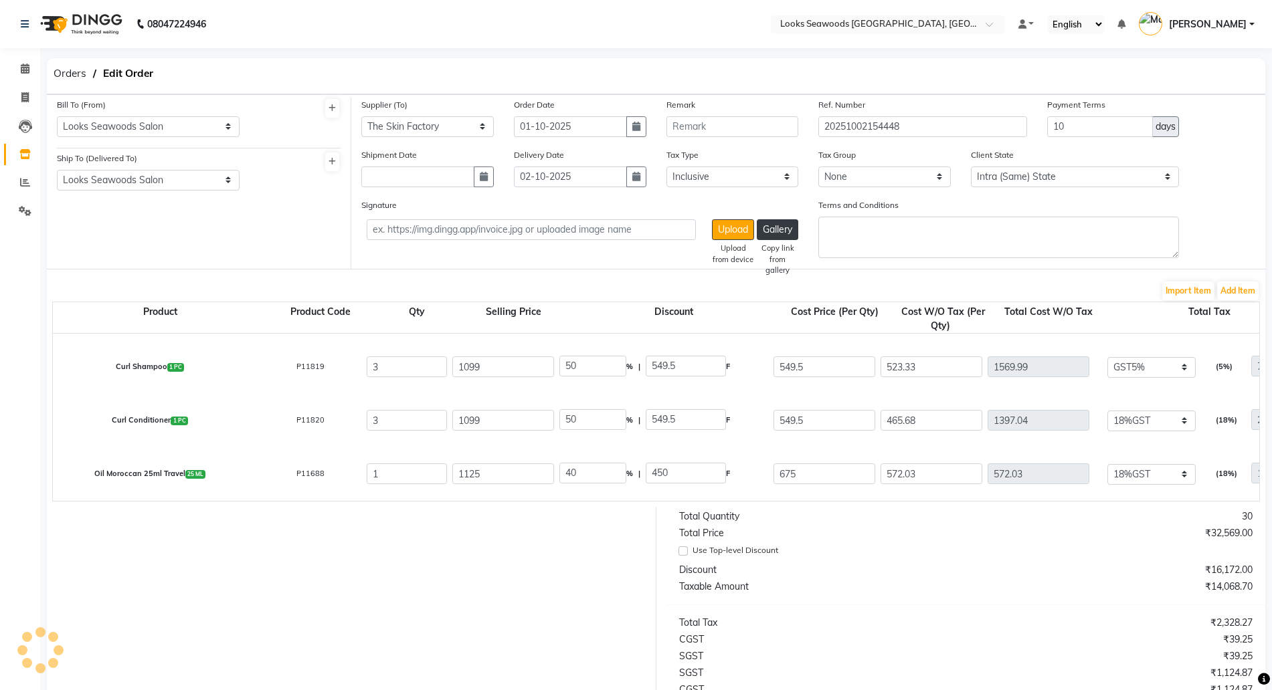
scroll to position [65, 0]
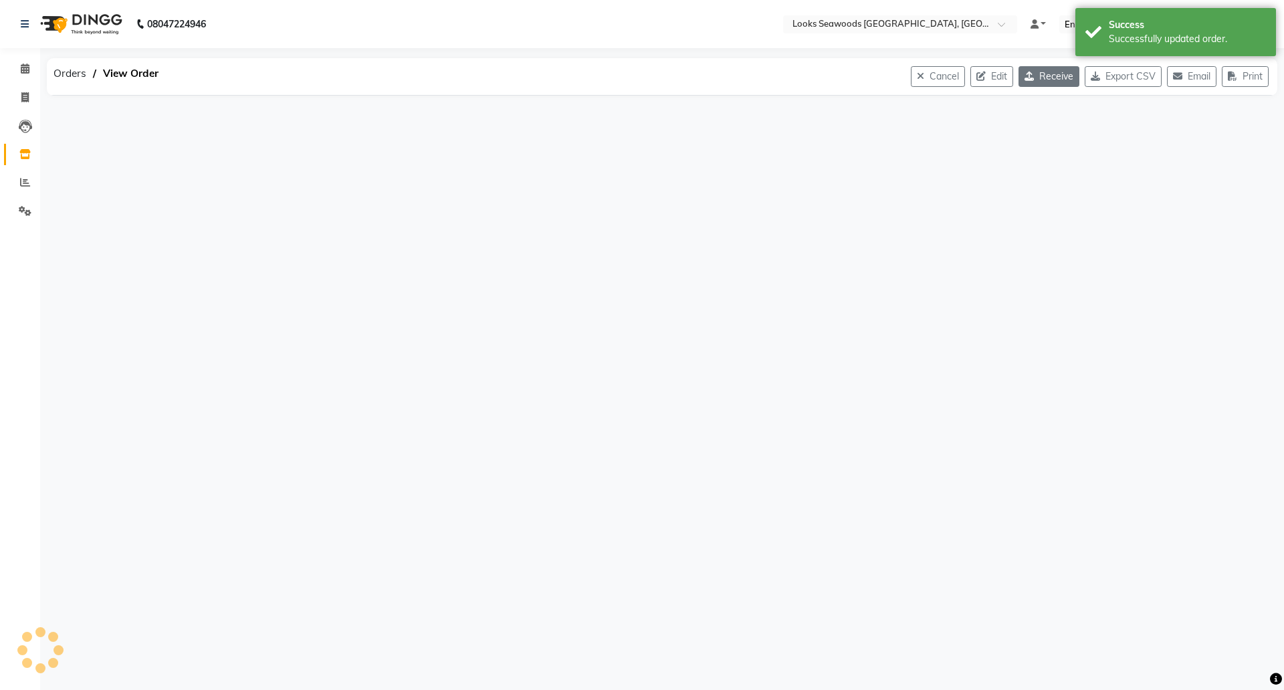
click at [1043, 75] on button "Receive" at bounding box center [1049, 76] width 61 height 21
select select "1796"
select select "1797"
select select "6063"
select select "true"
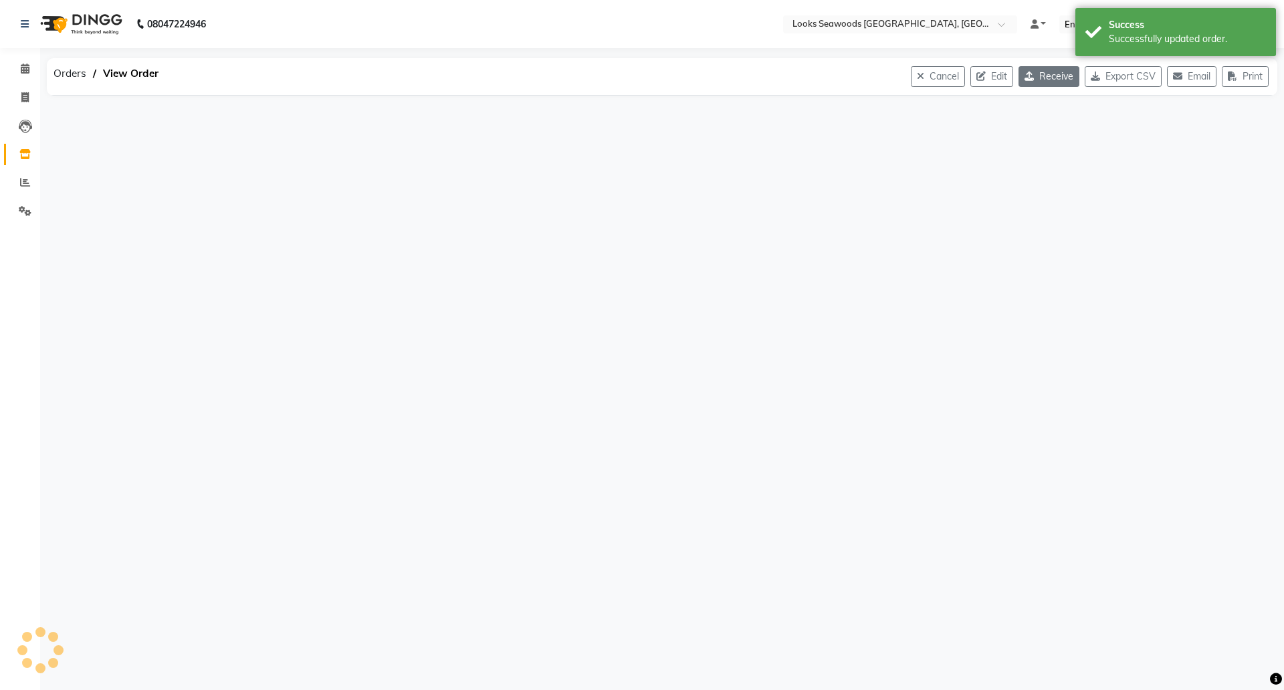
select select "7218"
select select "7219"
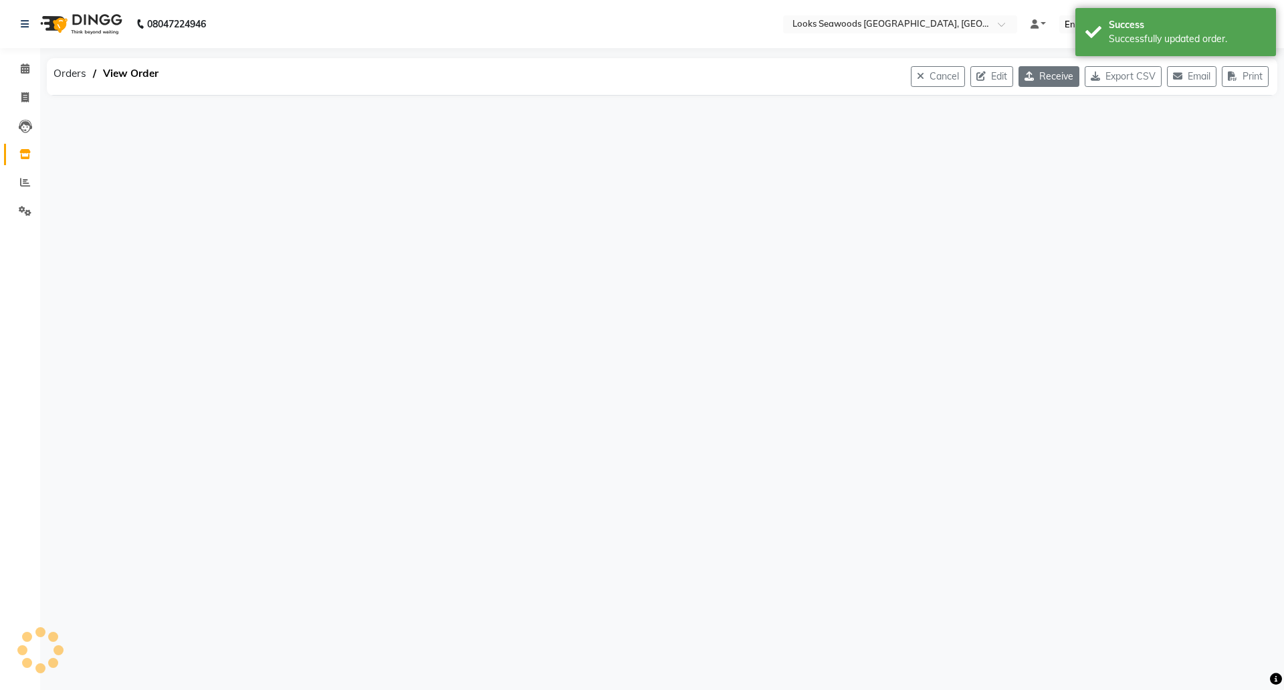
select select "7218"
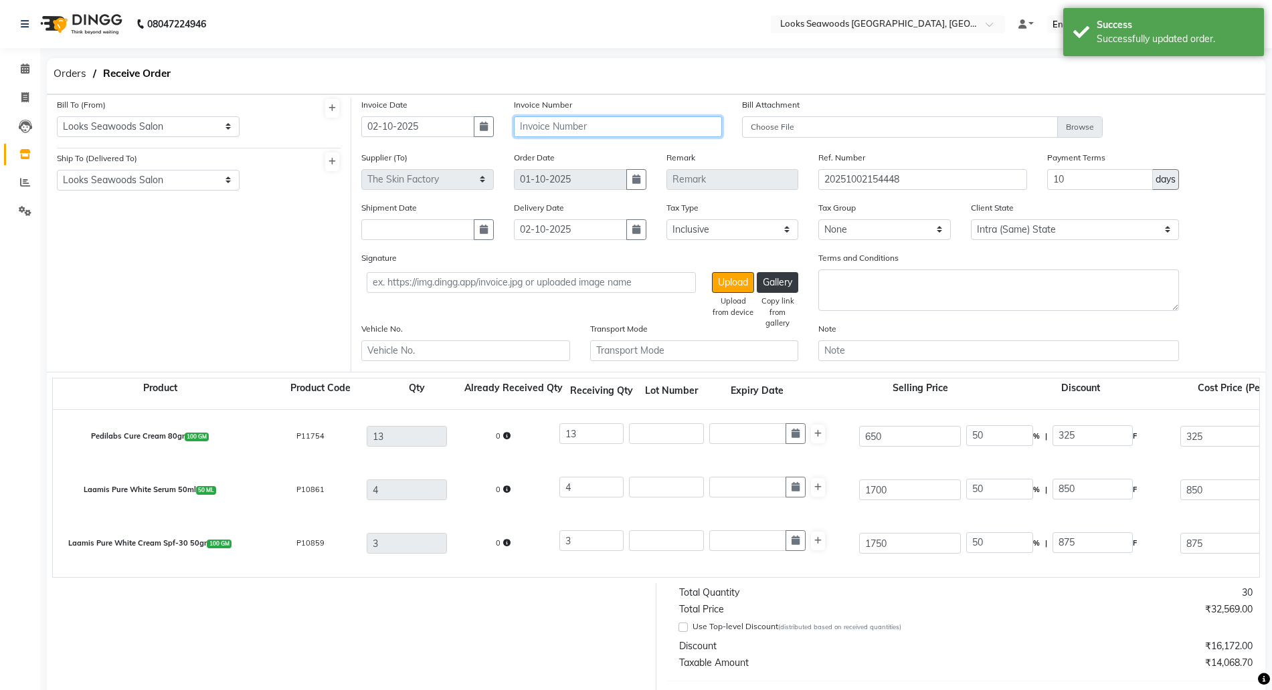
click at [569, 122] on input "text" at bounding box center [618, 126] width 208 height 21
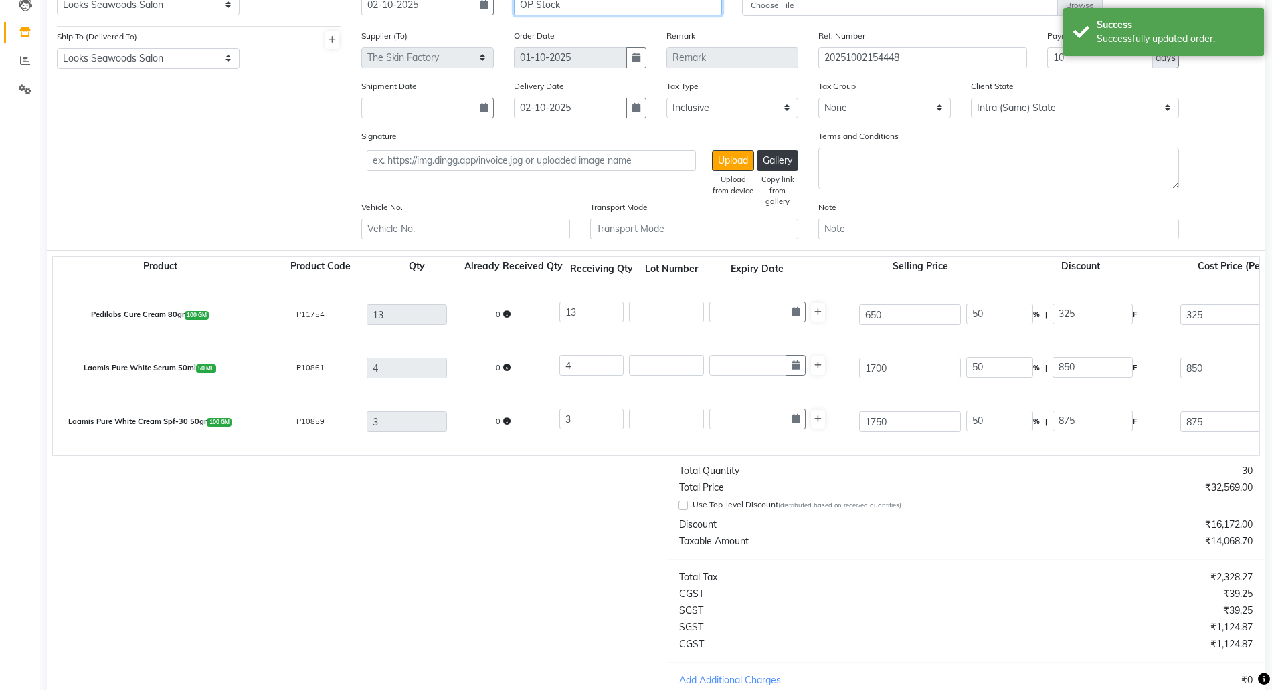
scroll to position [282, 0]
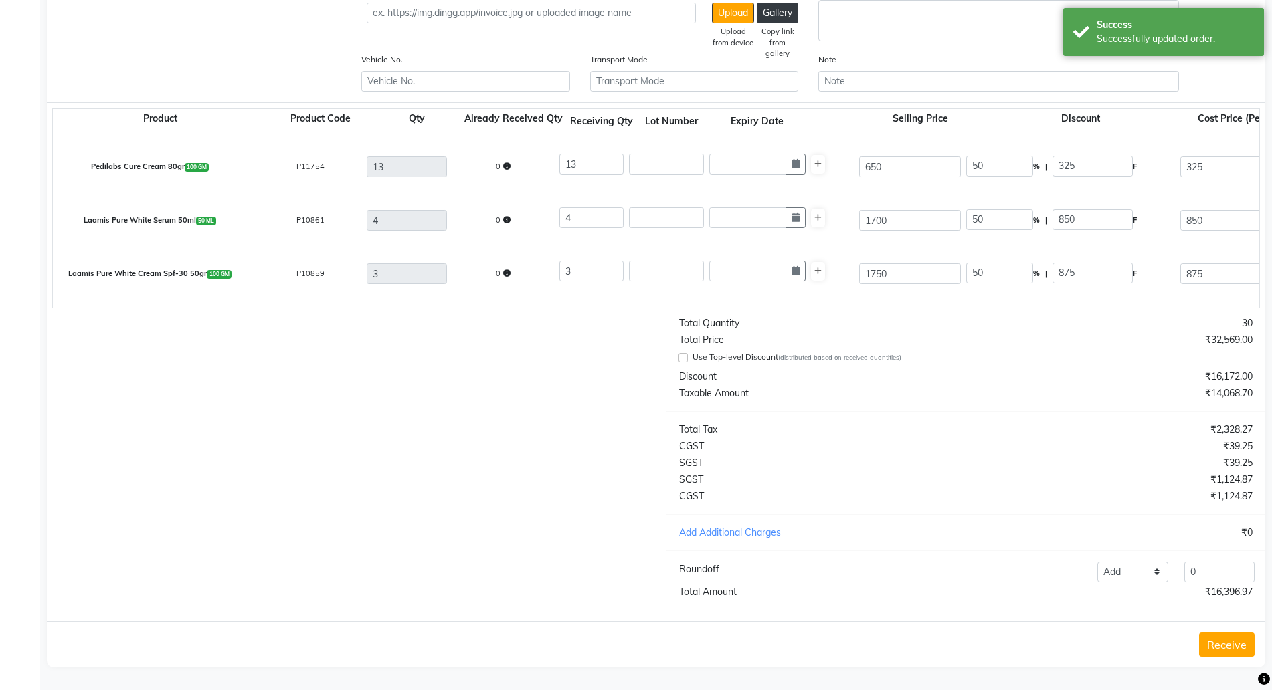
type input "OP Stock"
click at [1236, 652] on button "Receive" at bounding box center [1227, 645] width 56 height 24
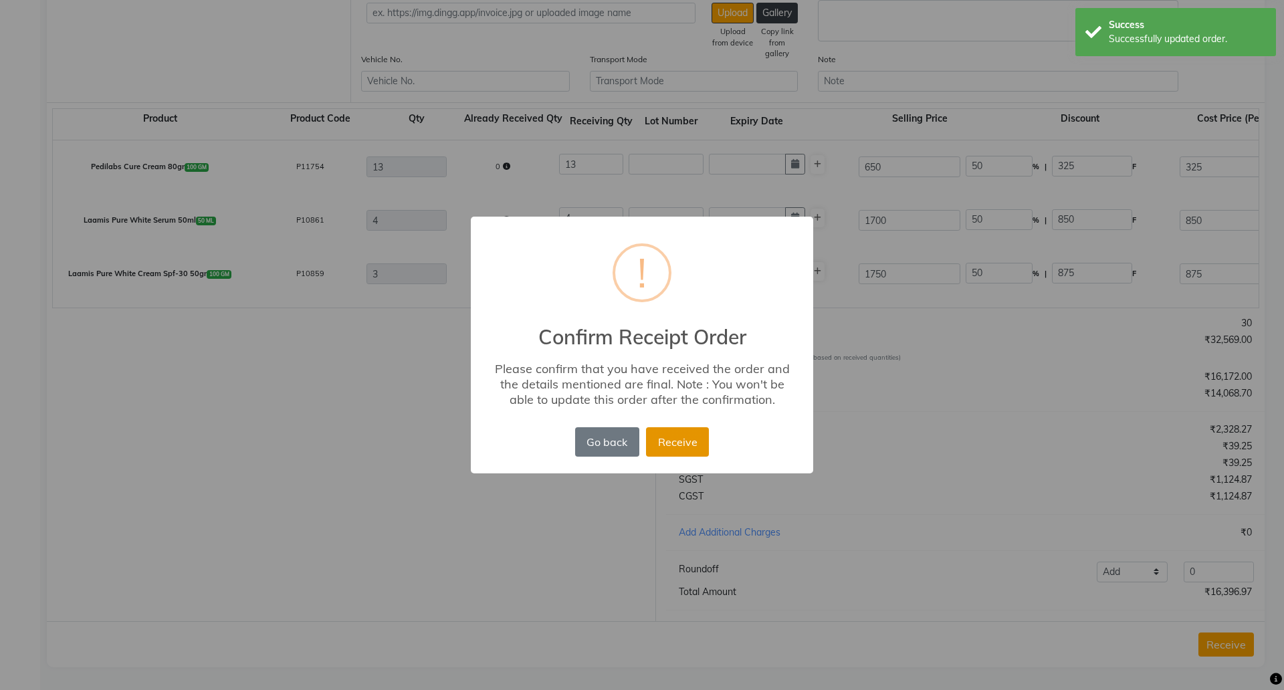
click at [672, 439] on button "Receive" at bounding box center [677, 441] width 63 height 29
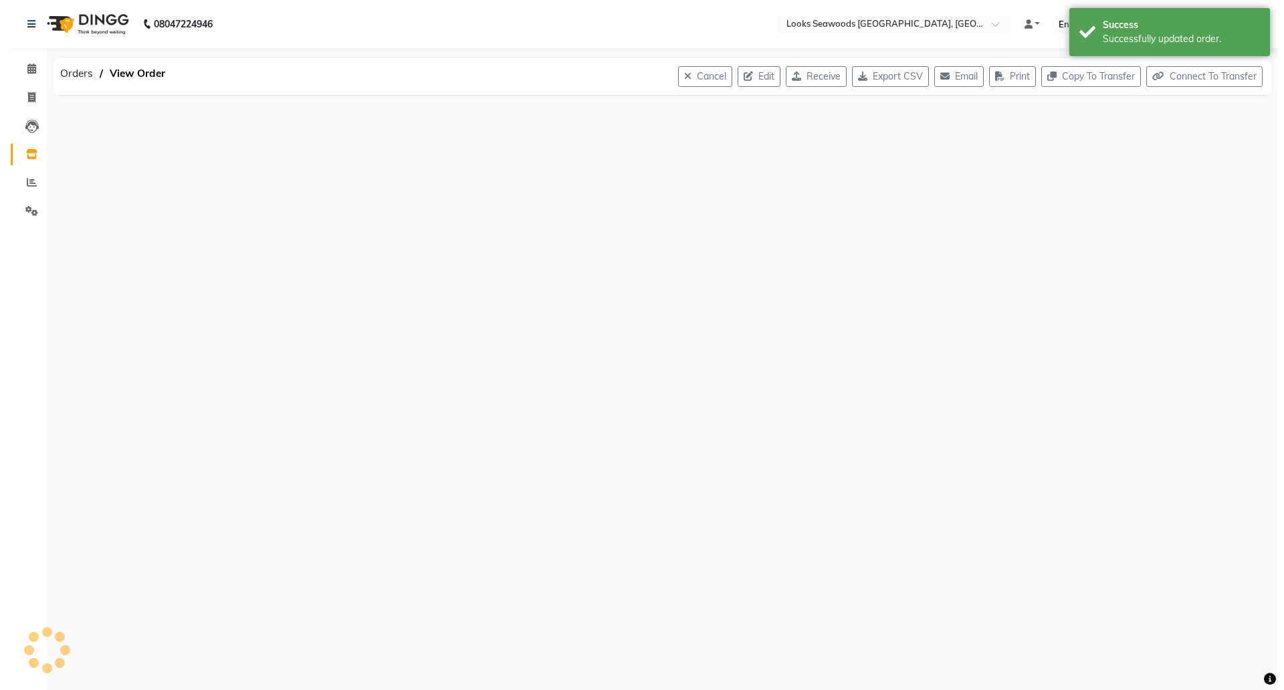
scroll to position [0, 0]
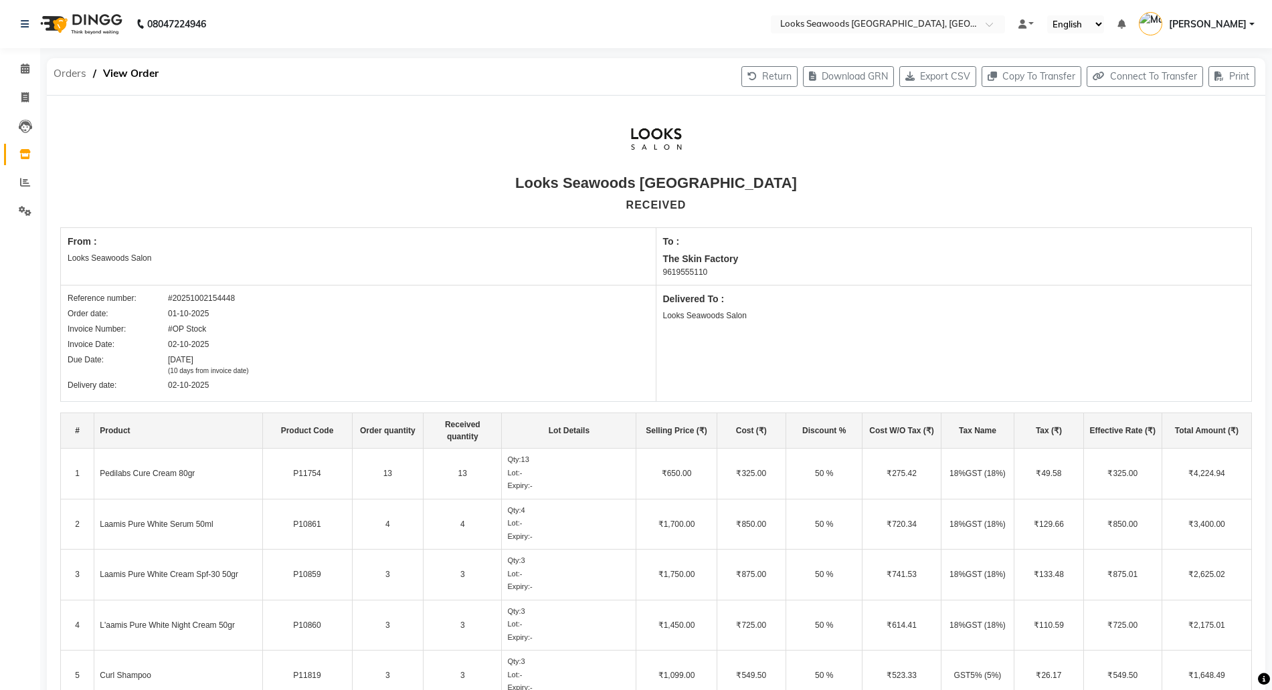
click at [63, 69] on span "Orders" at bounding box center [70, 74] width 46 height 24
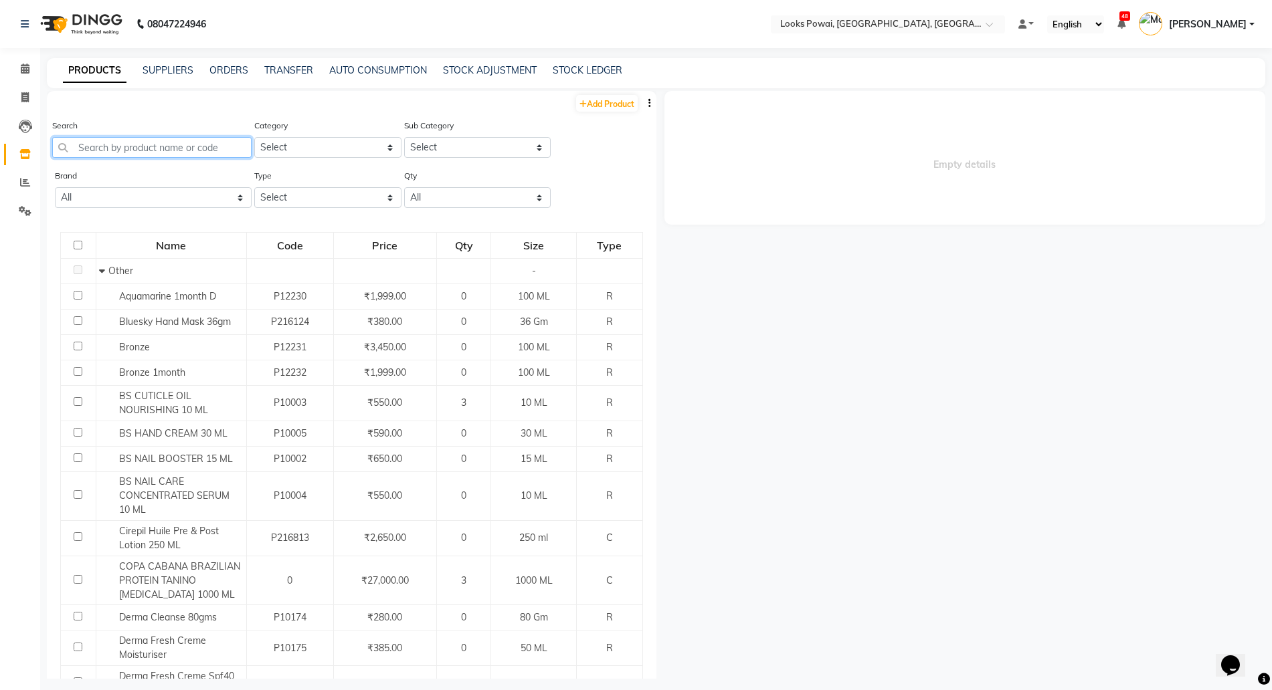
click at [102, 144] on input "text" at bounding box center [151, 147] width 199 height 21
paste input "640185621398"
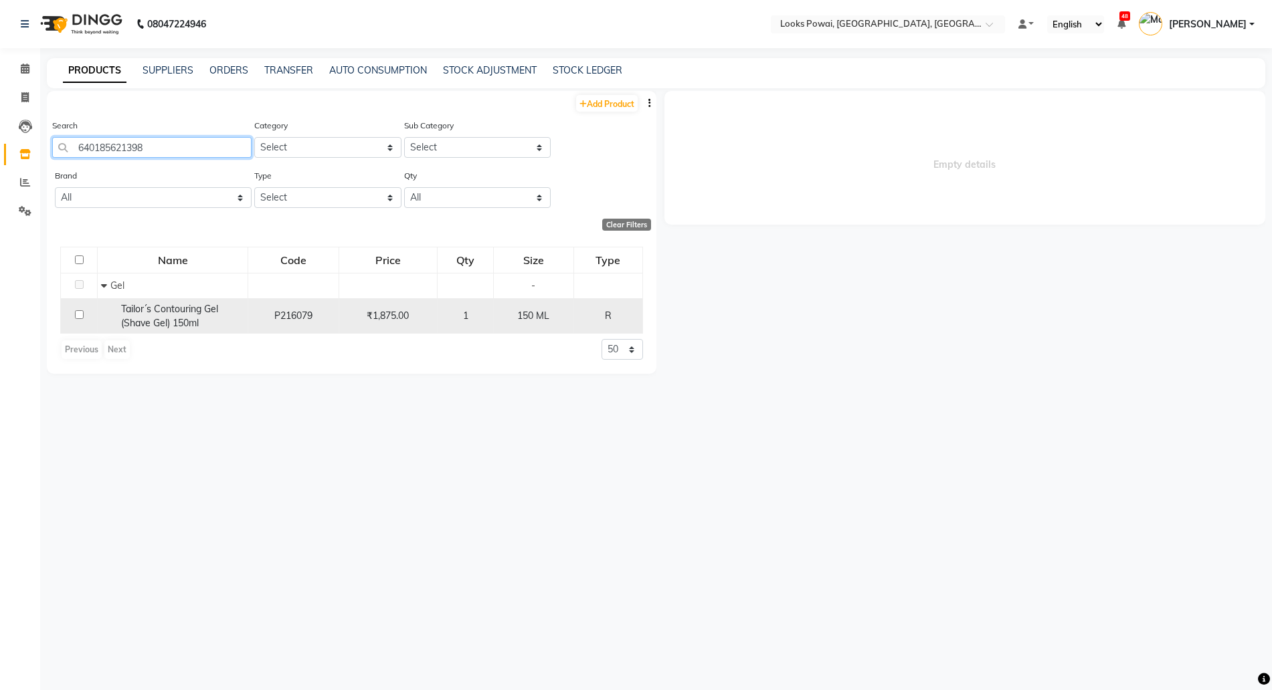
type input "640185621398"
click at [175, 314] on span "Tailor´s Contouring Gel (Shave Gel) 150ml" at bounding box center [169, 316] width 97 height 26
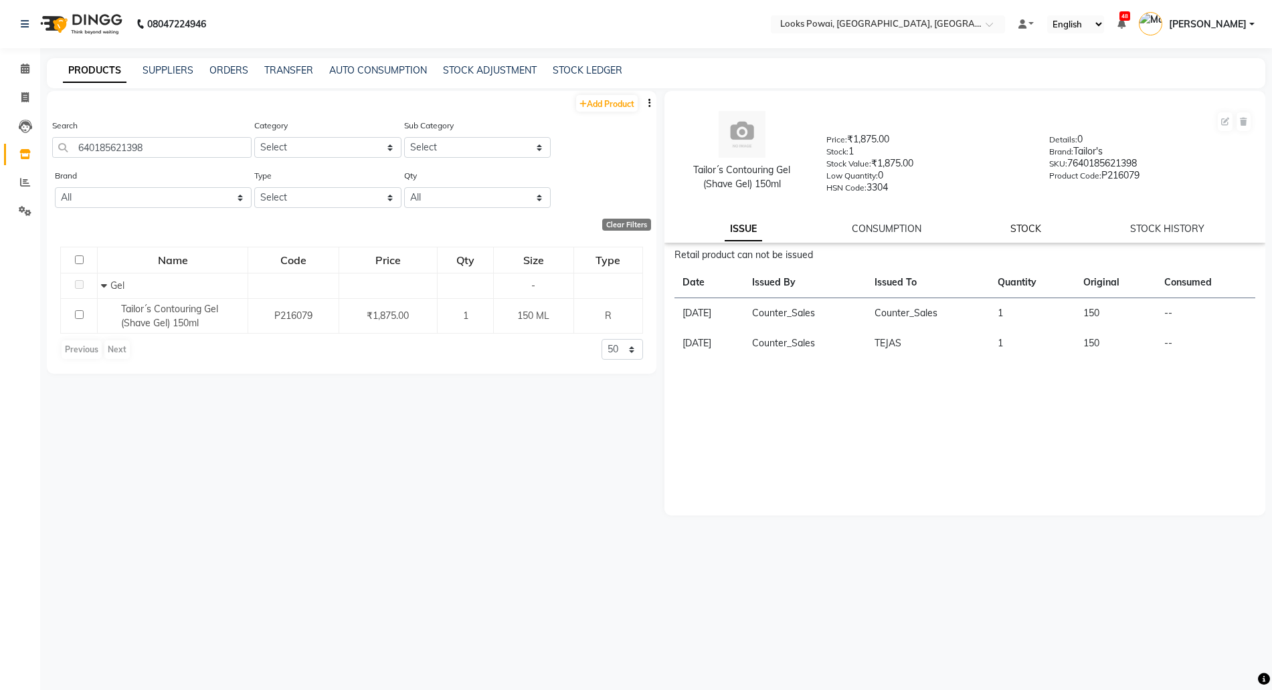
click at [1031, 226] on link "STOCK" at bounding box center [1025, 229] width 31 height 12
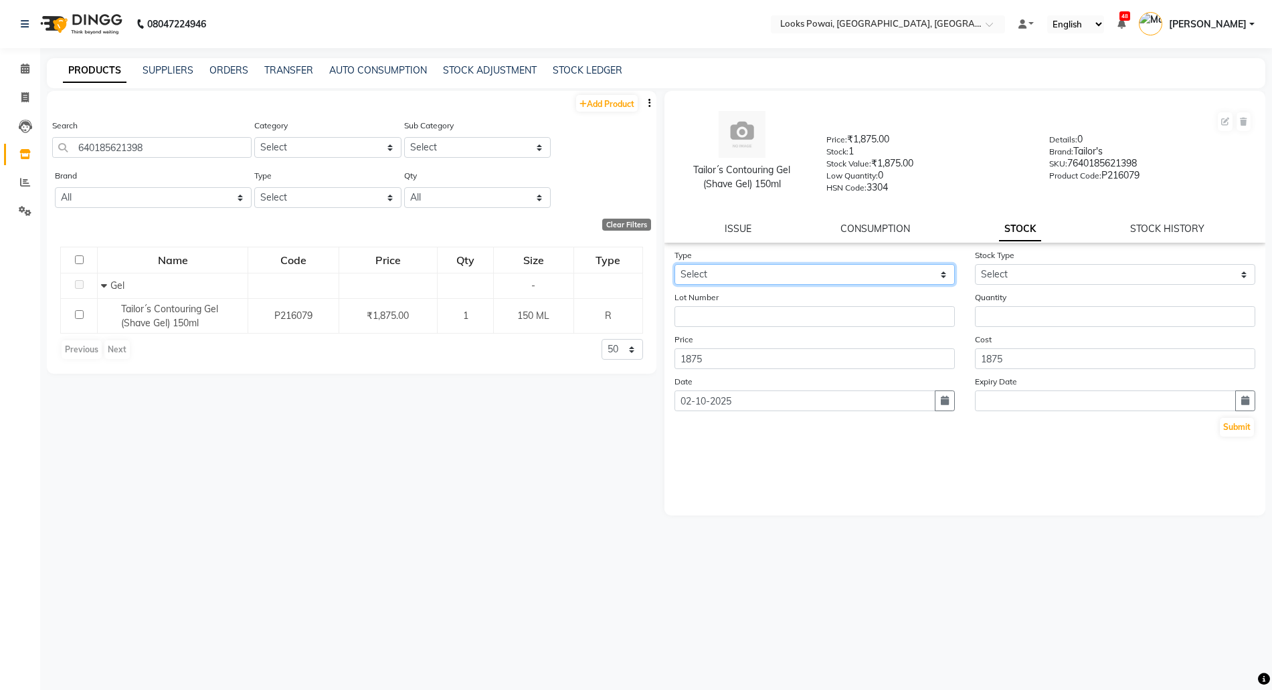
drag, startPoint x: 791, startPoint y: 276, endPoint x: 773, endPoint y: 283, distance: 20.1
click at [791, 276] on select "Select In Out" at bounding box center [814, 274] width 280 height 21
select select "out"
click at [674, 264] on select "Select In Out" at bounding box center [814, 274] width 280 height 21
select select
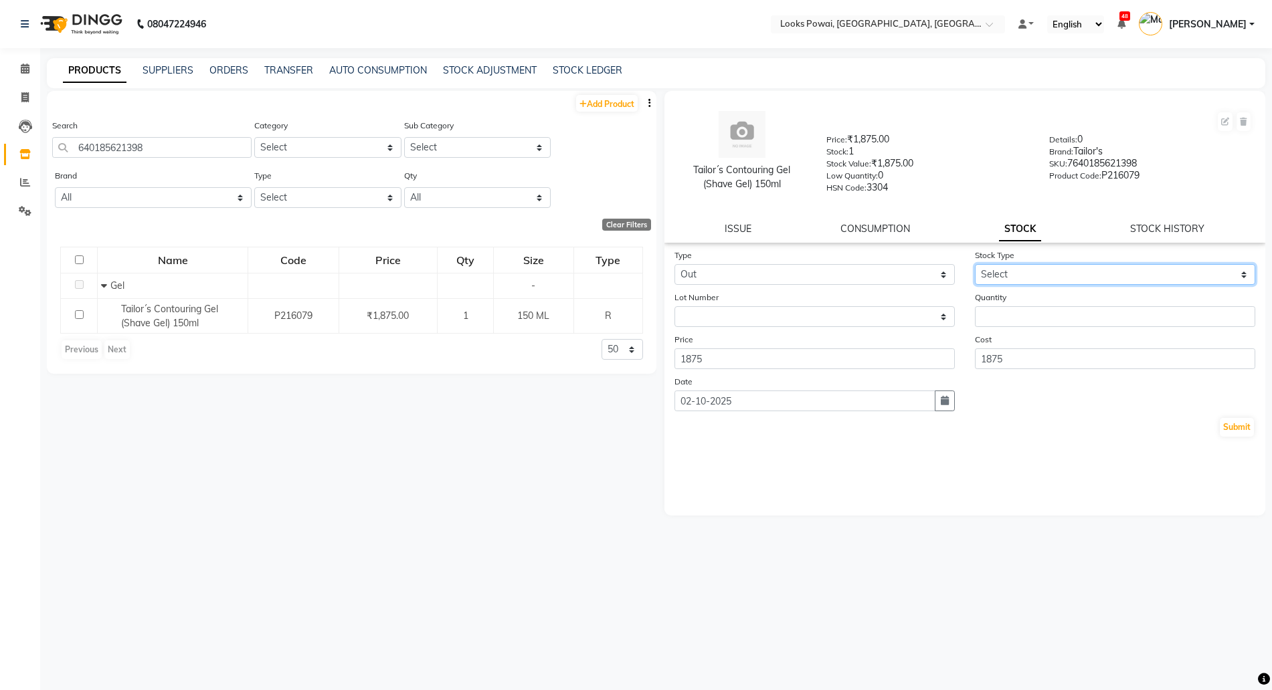
click at [1042, 273] on select "Select Internal Use Damaged Expired Adjustment Return Other" at bounding box center [1115, 274] width 280 height 21
select select "internal use"
click at [975, 264] on select "Select Internal Use Damaged Expired Adjustment Return Other" at bounding box center [1115, 274] width 280 height 21
drag, startPoint x: 1013, startPoint y: 306, endPoint x: 1014, endPoint y: 300, distance: 6.8
click at [1013, 306] on input "number" at bounding box center [1115, 316] width 280 height 21
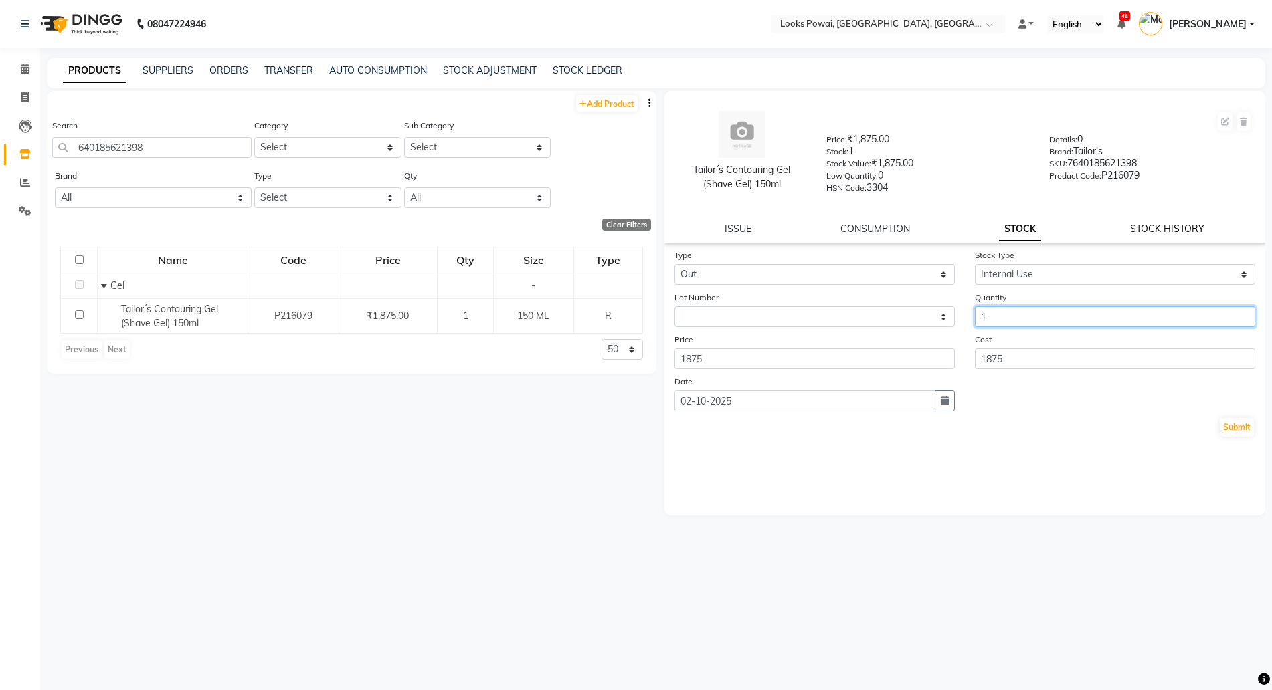
type input "1"
click at [1178, 225] on link "STOCK HISTORY" at bounding box center [1167, 229] width 74 height 12
select select "all"
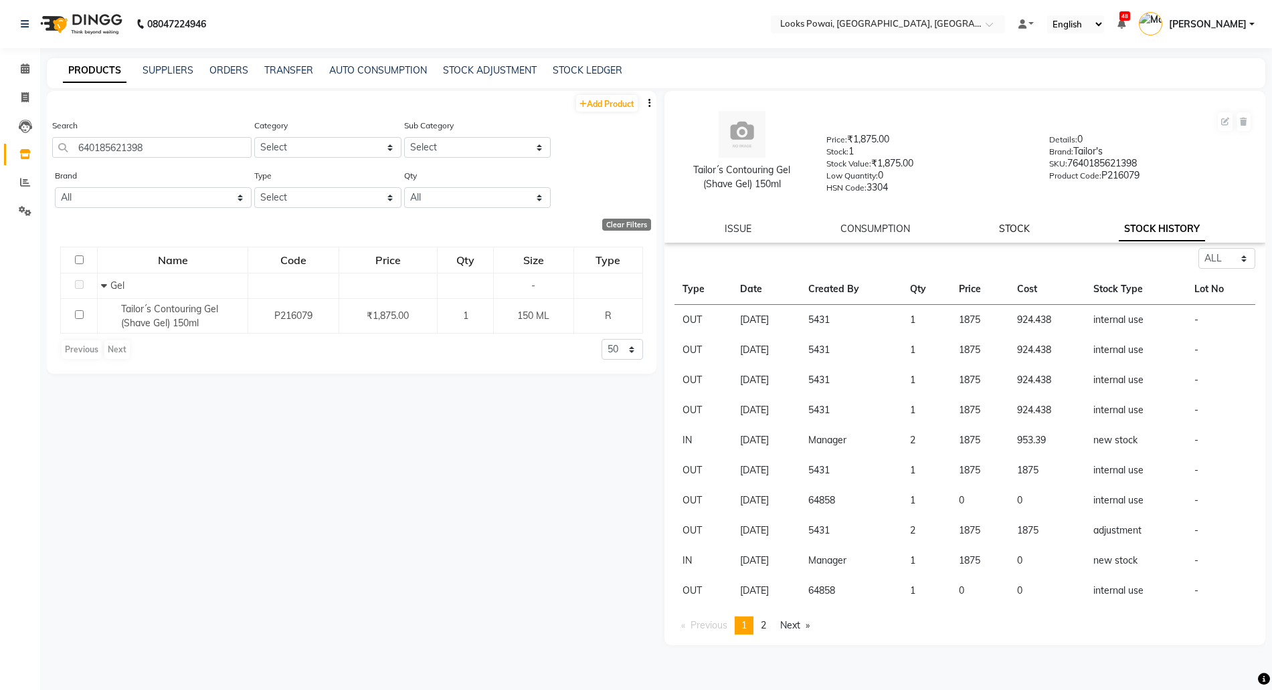
click at [1019, 231] on link "STOCK" at bounding box center [1014, 229] width 31 height 12
select select "in"
select select "internal use"
select select
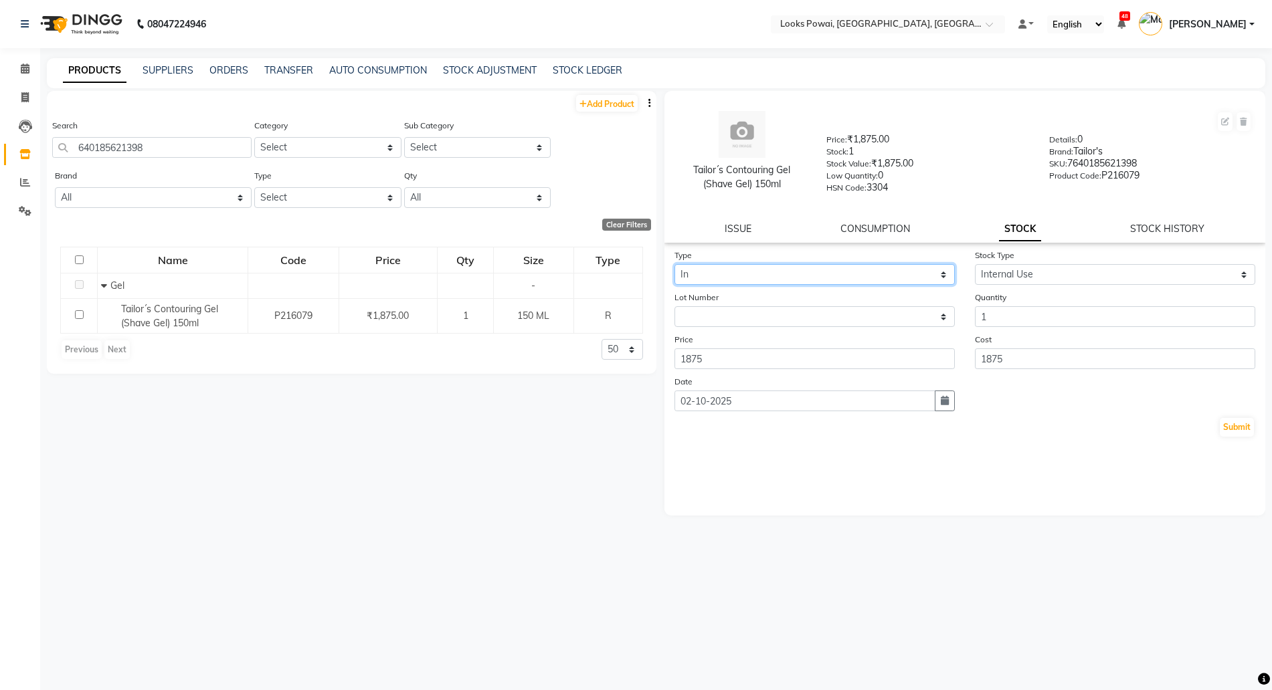
click at [744, 282] on select "Select In Out" at bounding box center [814, 274] width 280 height 21
select select "out"
click at [674, 264] on select "Select In Out" at bounding box center [814, 274] width 280 height 21
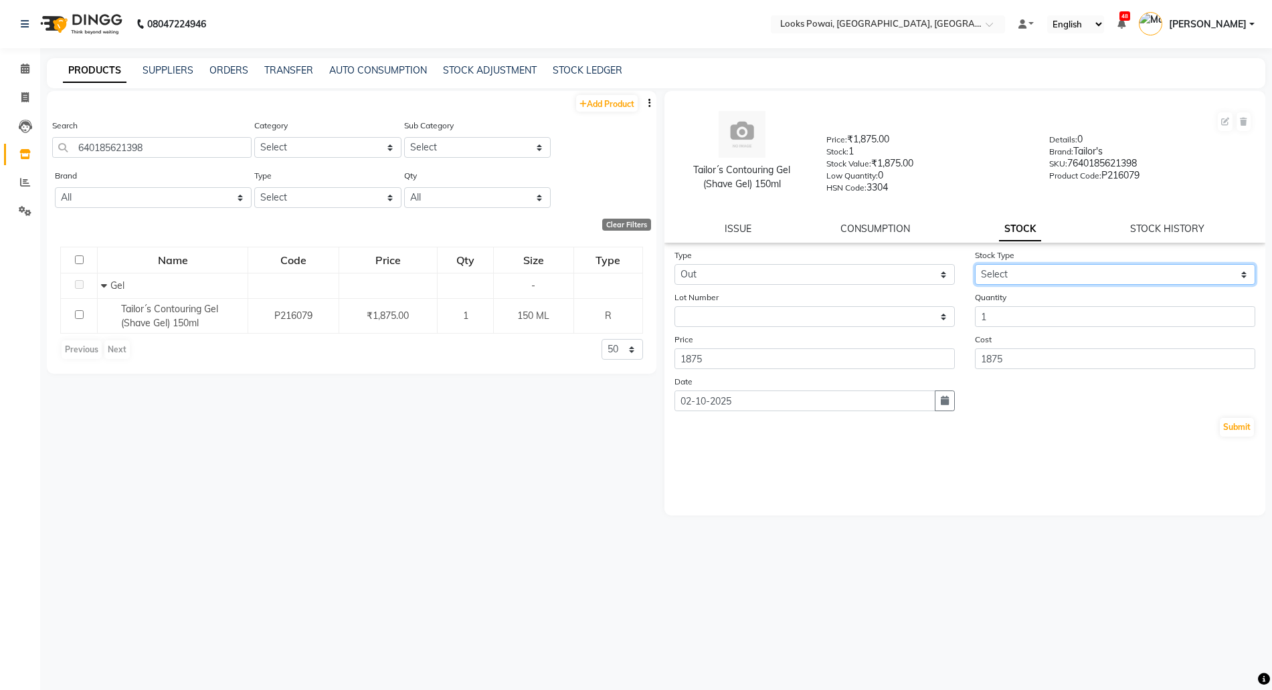
click at [1009, 266] on select "Select Internal Use Damaged Expired Adjustment Return Other" at bounding box center [1115, 274] width 280 height 21
select select "internal use"
click at [975, 264] on select "Select Internal Use Damaged Expired Adjustment Return Other" at bounding box center [1115, 274] width 280 height 21
click at [1007, 307] on input "1" at bounding box center [1115, 316] width 280 height 21
click at [1246, 428] on button "Submit" at bounding box center [1236, 427] width 34 height 19
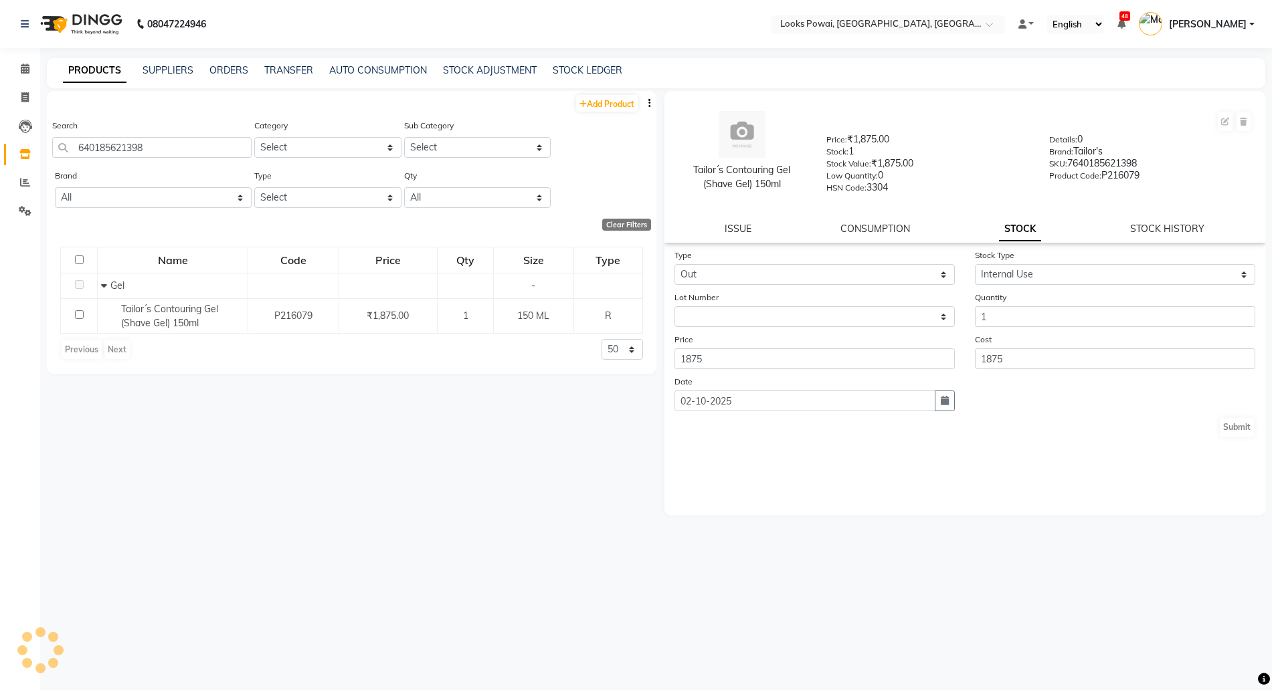
select select
click at [585, 66] on link "STOCK LEDGER" at bounding box center [588, 70] width 70 height 12
select select "all"
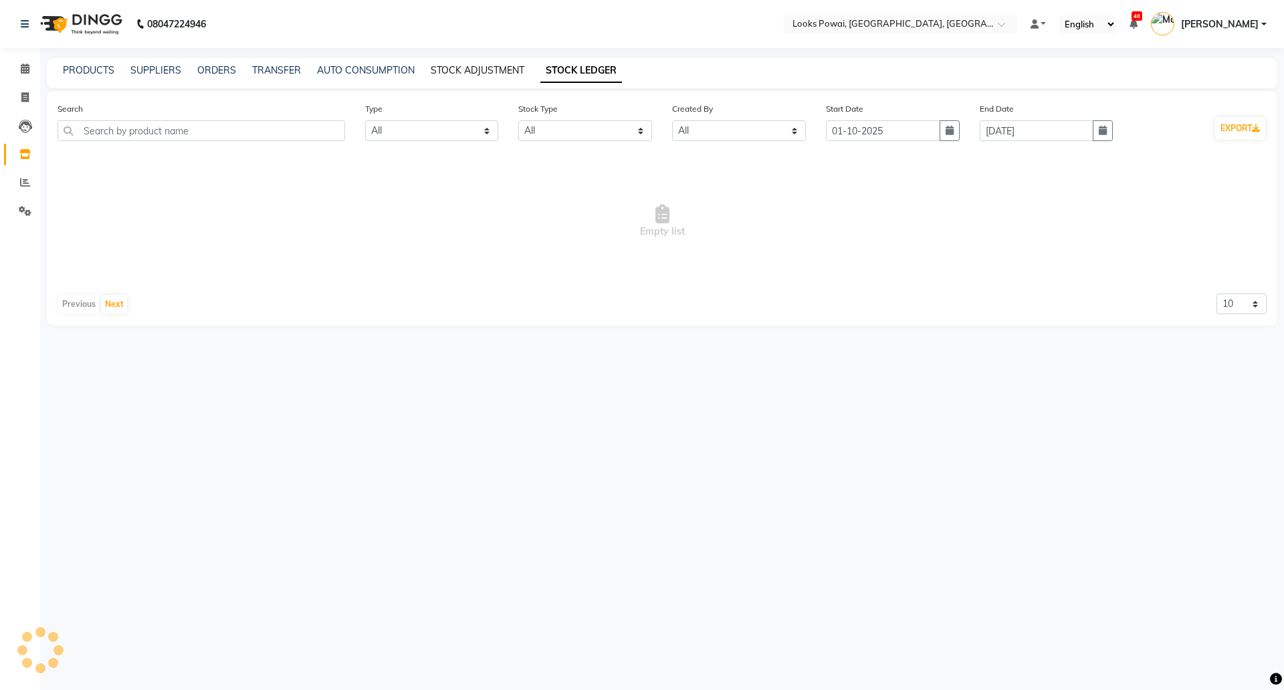
click at [496, 75] on link "STOCK ADJUSTMENT" at bounding box center [478, 70] width 94 height 12
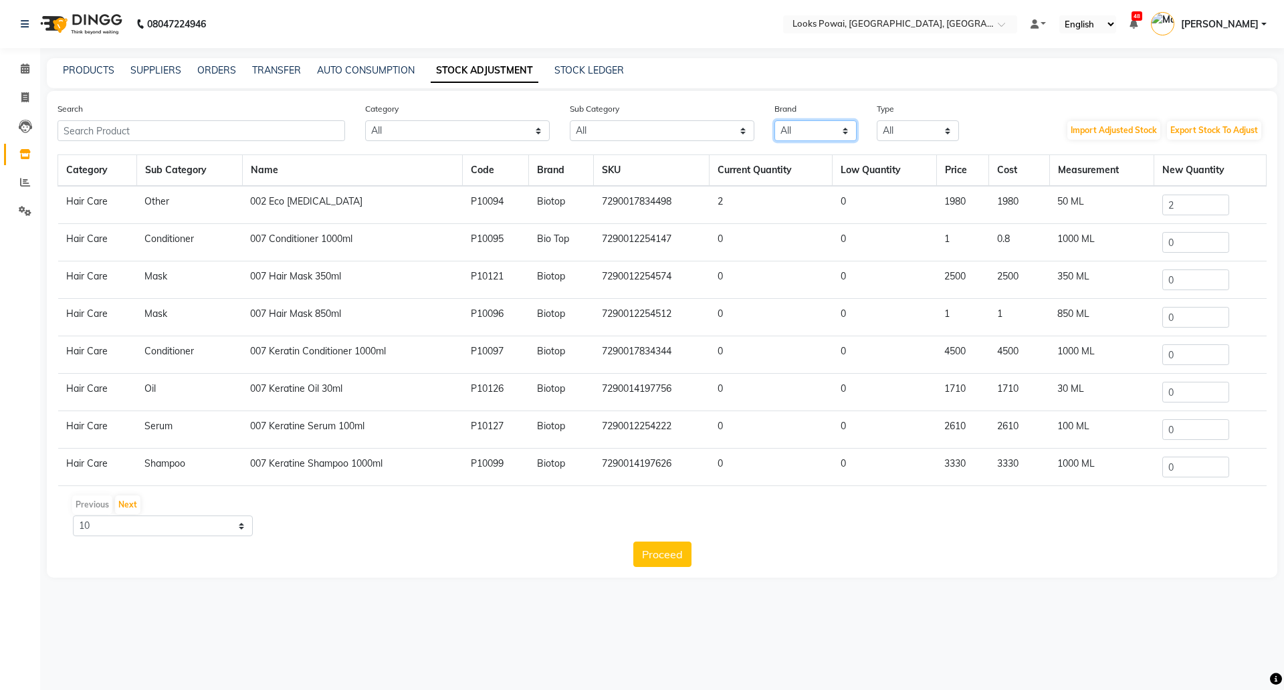
click at [806, 125] on select "All 1821 Aeronot Amazon Series American Crew American Crew Retail Aminu Body Oi…" at bounding box center [816, 130] width 82 height 21
click at [943, 127] on select "All Both Consumable Retail" at bounding box center [918, 130] width 82 height 21
select select "C"
click at [877, 120] on select "All Both Consumable Retail" at bounding box center [918, 130] width 82 height 21
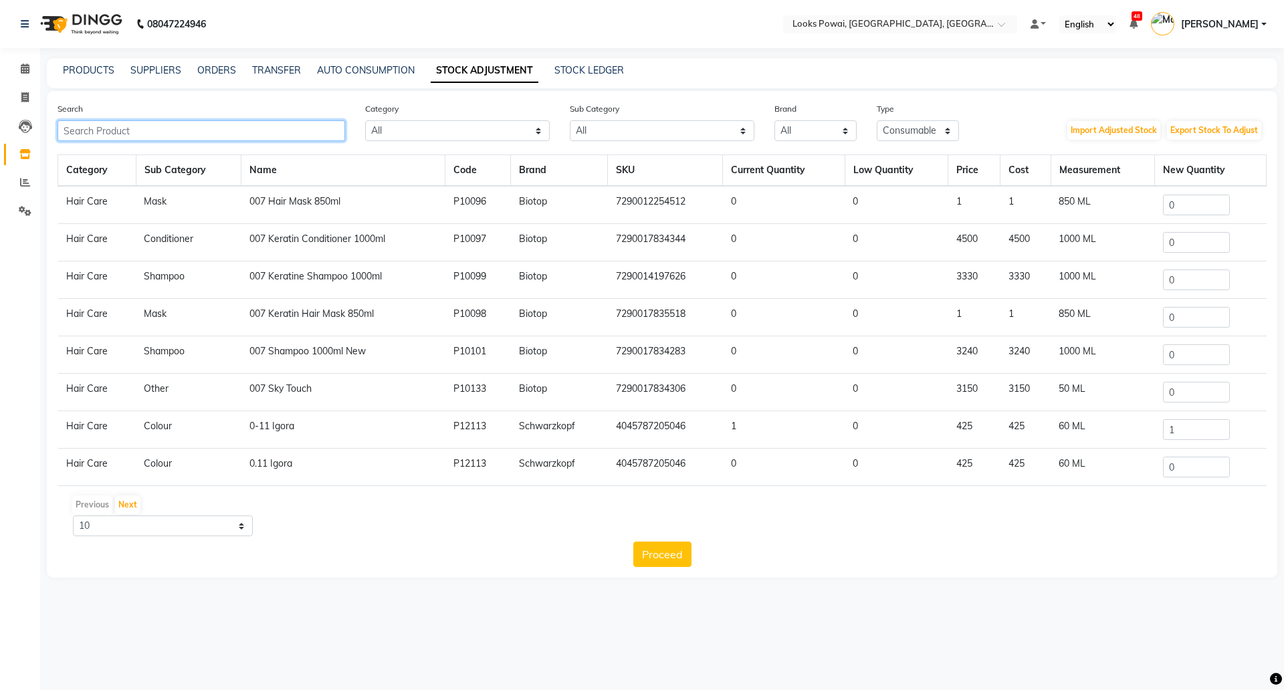
click at [202, 134] on input "text" at bounding box center [202, 130] width 288 height 21
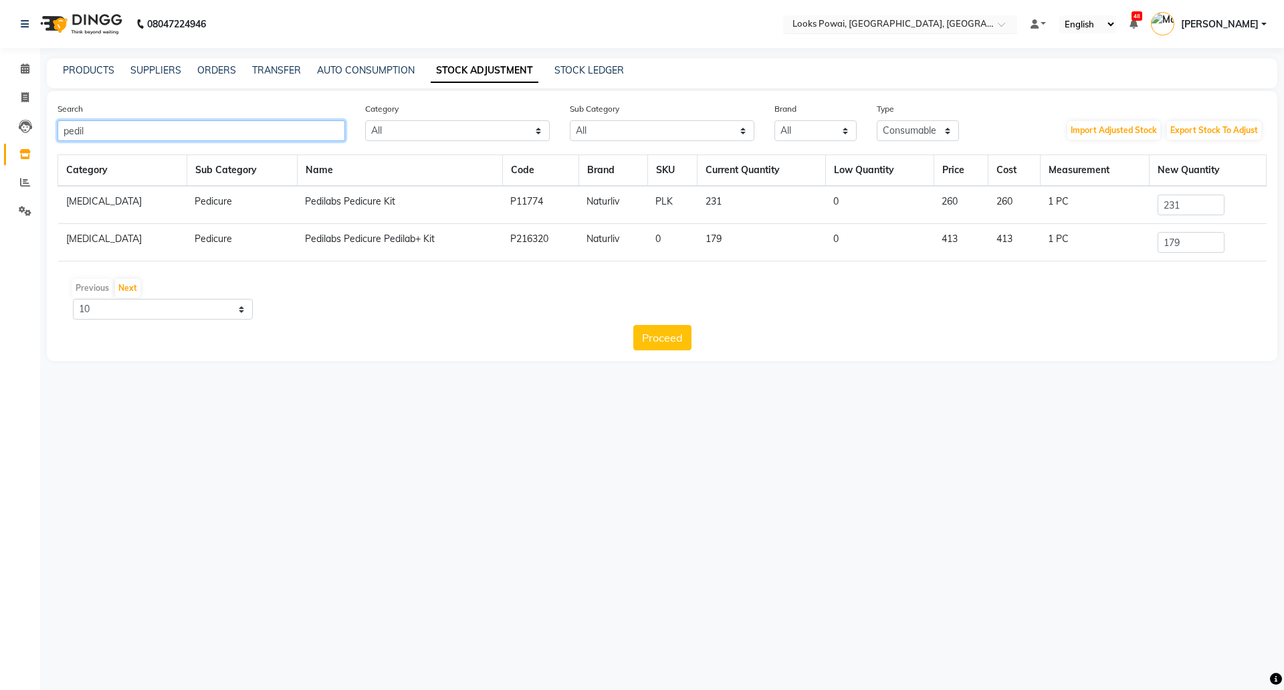
type input "pedil"
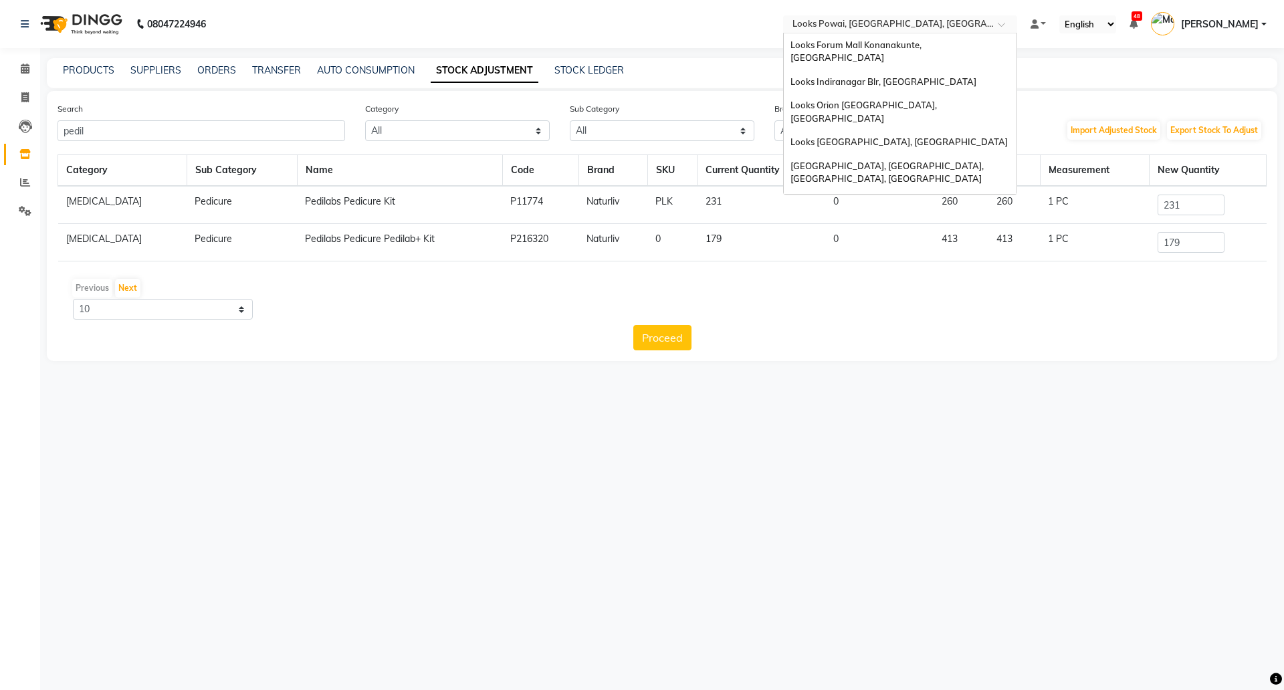
click at [879, 15] on div "Select Location × Looks Powai, Mumbai, Powai, Mumbai" at bounding box center [900, 24] width 234 height 18
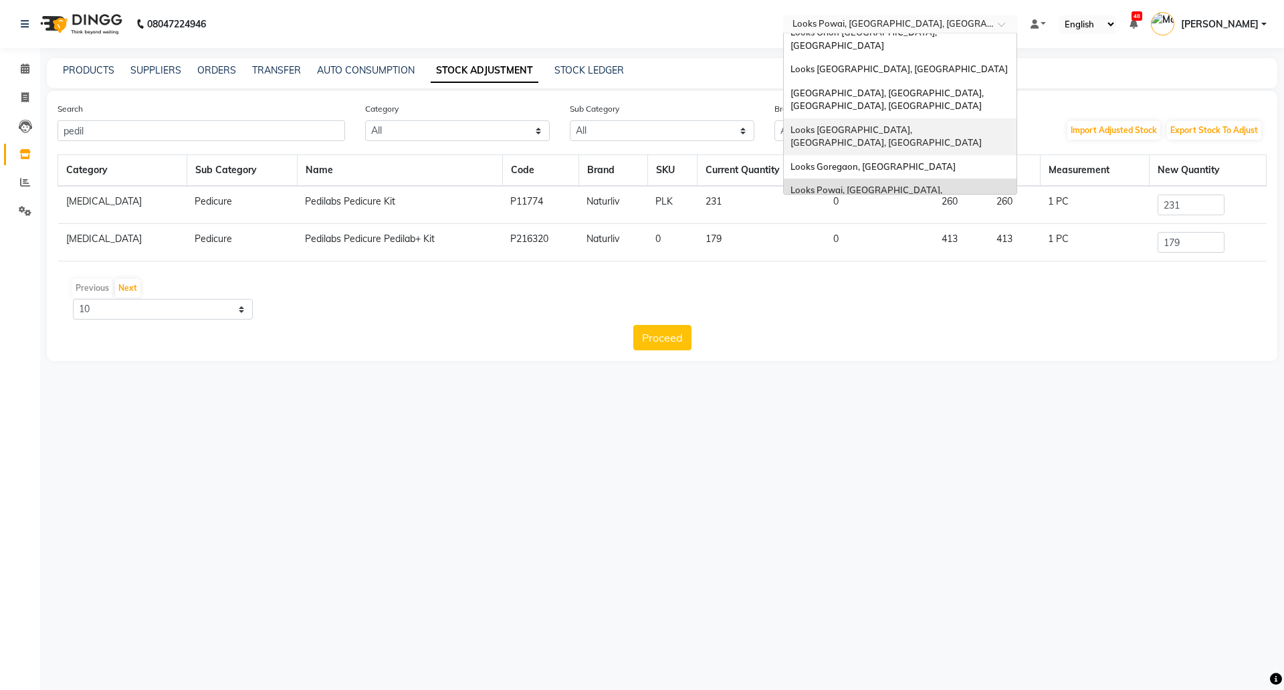
scroll to position [124, 0]
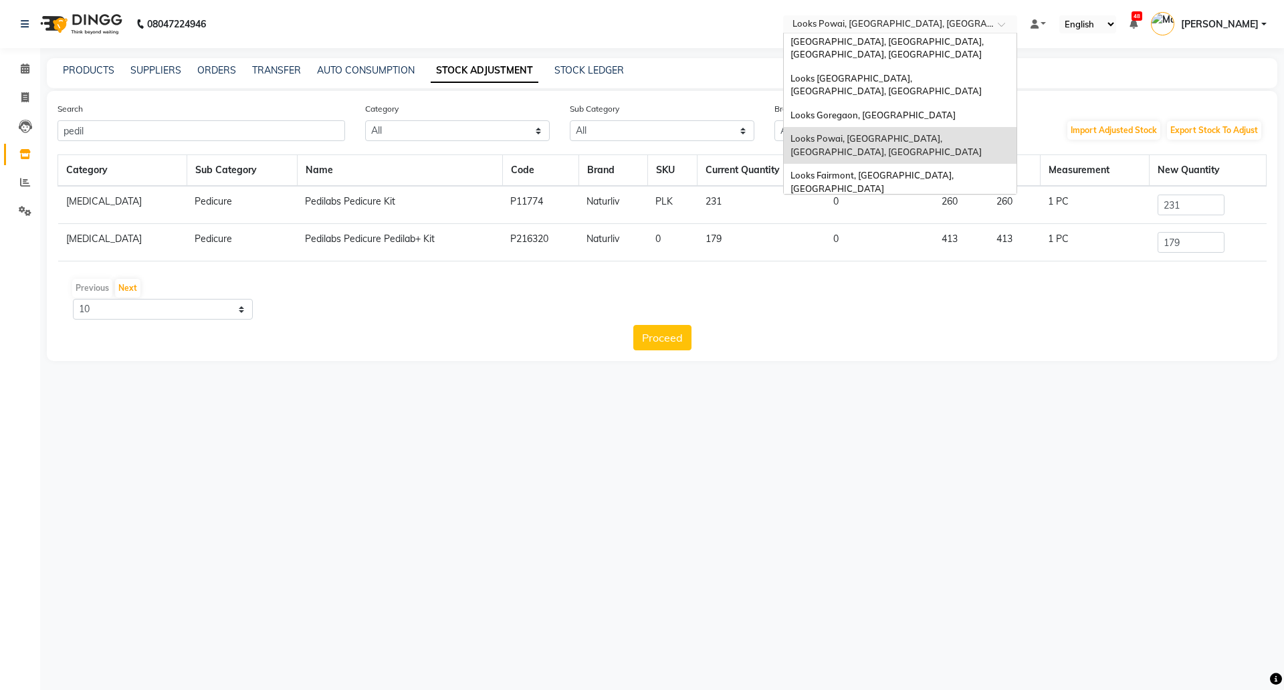
click at [867, 254] on span "Looks Seawoods [GEOGRAPHIC_DATA], [GEOGRAPHIC_DATA]" at bounding box center [875, 266] width 169 height 24
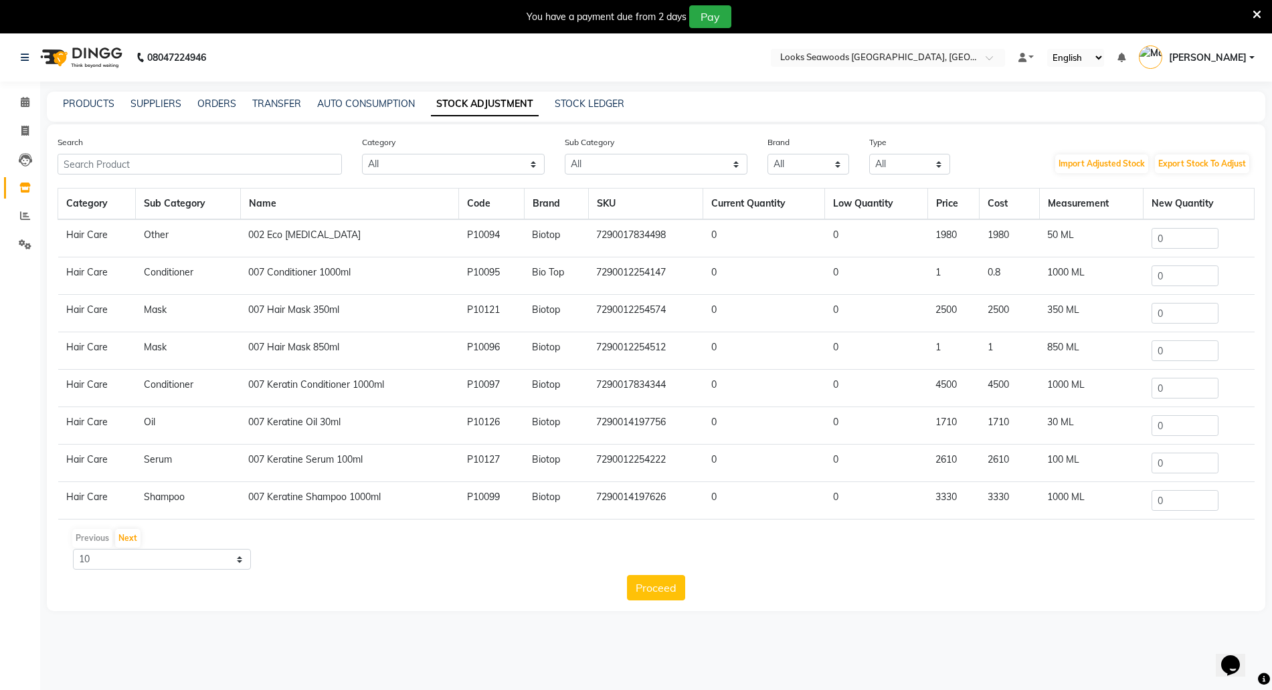
click at [1265, 12] on div "You have a payment due from 2 days Pay" at bounding box center [636, 16] width 1272 height 33
click at [1256, 9] on icon at bounding box center [1256, 15] width 9 height 12
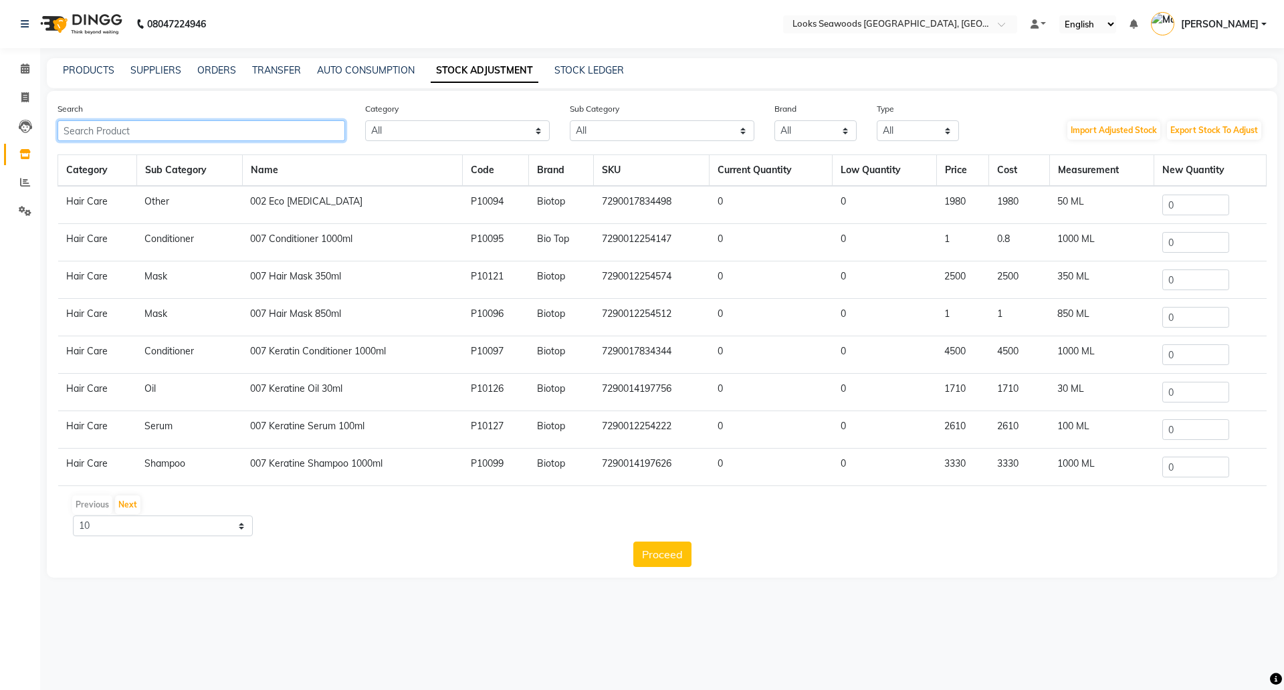
click at [151, 130] on input "text" at bounding box center [202, 130] width 288 height 21
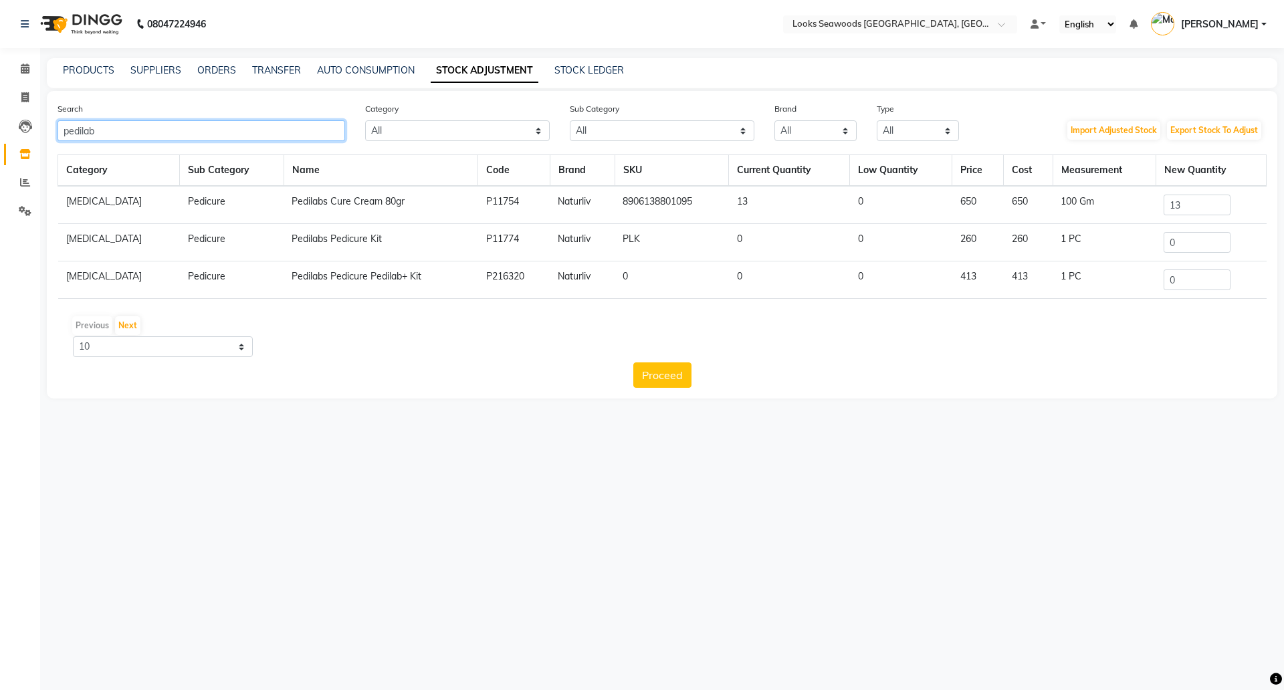
type input "pedilab"
drag, startPoint x: 1183, startPoint y: 241, endPoint x: 1090, endPoint y: 204, distance: 100.9
click at [1092, 233] on tr "[MEDICAL_DATA] Pedicure Pedilabs Pedicure Kit P11774 Naturliv PLK 0 0 260 260 1…" at bounding box center [662, 242] width 1209 height 37
drag, startPoint x: 1195, startPoint y: 277, endPoint x: 1042, endPoint y: 278, distance: 153.9
click at [1042, 278] on tr "[MEDICAL_DATA] Pedicure Pedilabs Pedicure Pedilab+ Kit P216320 Naturliv 0 0 0 4…" at bounding box center [662, 280] width 1209 height 37
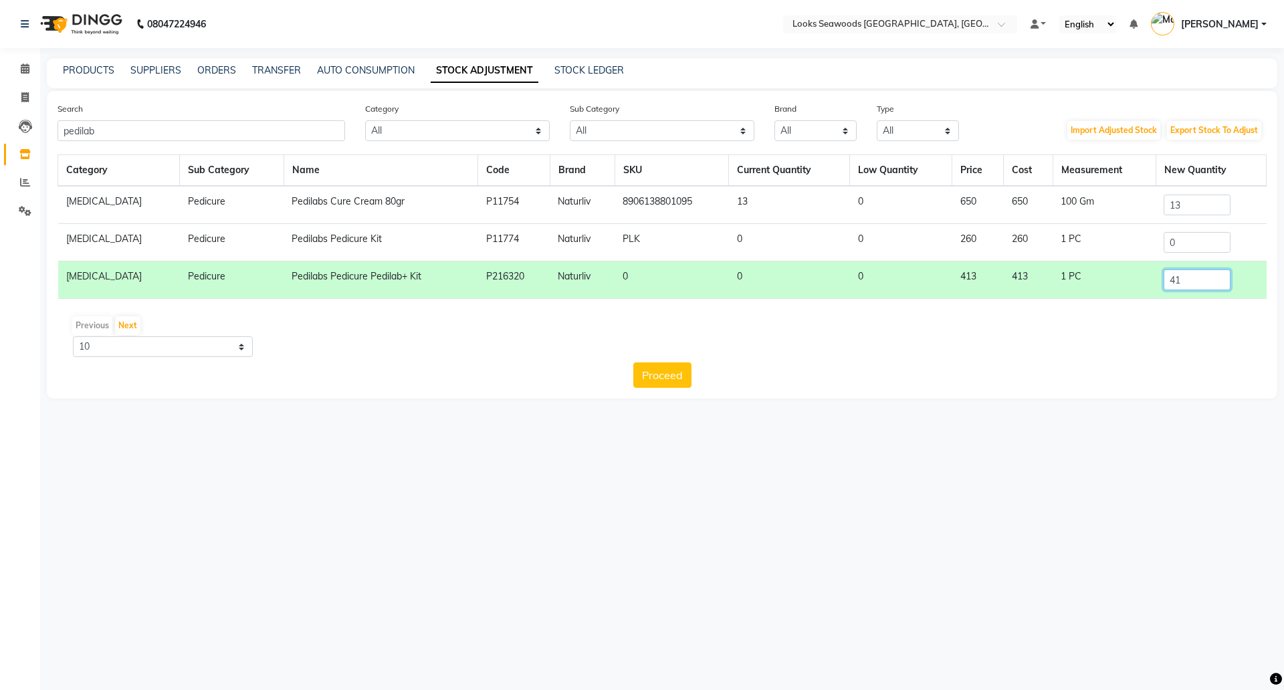
type input "41"
drag, startPoint x: 1188, startPoint y: 241, endPoint x: 1112, endPoint y: 241, distance: 75.6
click at [1112, 241] on tr "[MEDICAL_DATA] Pedicure Pedilabs Pedicure Kit P11774 Naturliv PLK 0 0 260 260 1…" at bounding box center [662, 242] width 1209 height 37
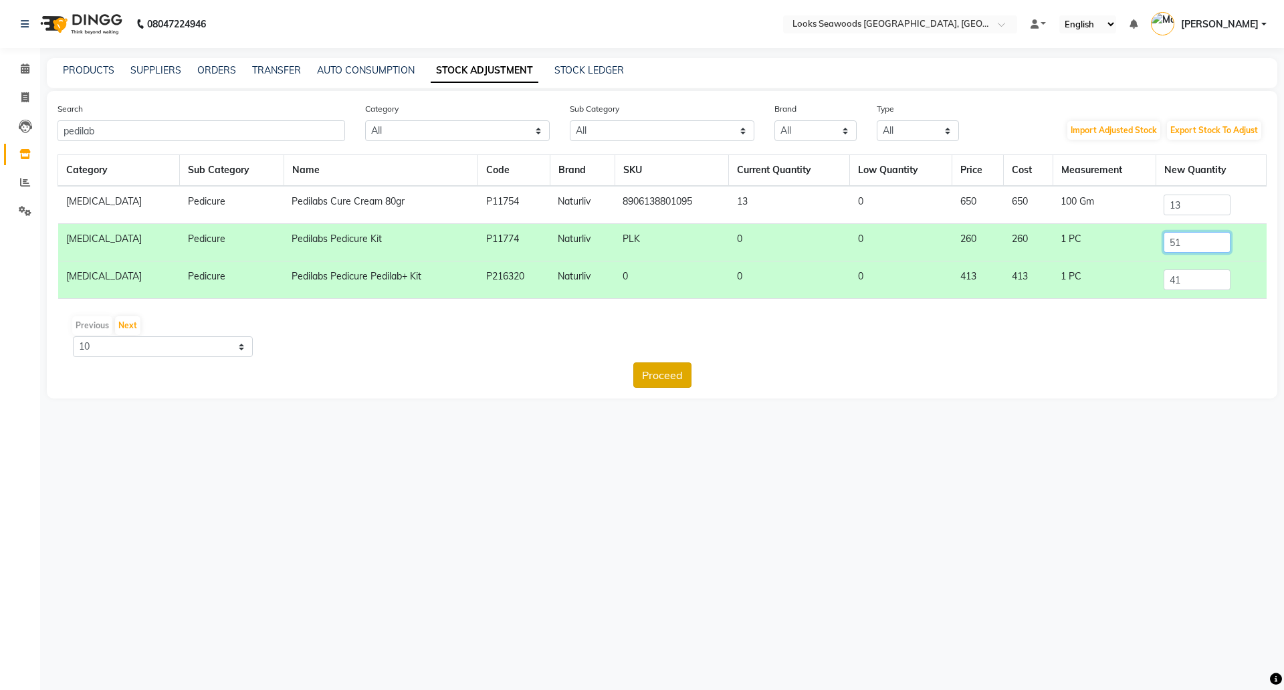
type input "51"
click at [640, 367] on button "Proceed" at bounding box center [662, 375] width 58 height 25
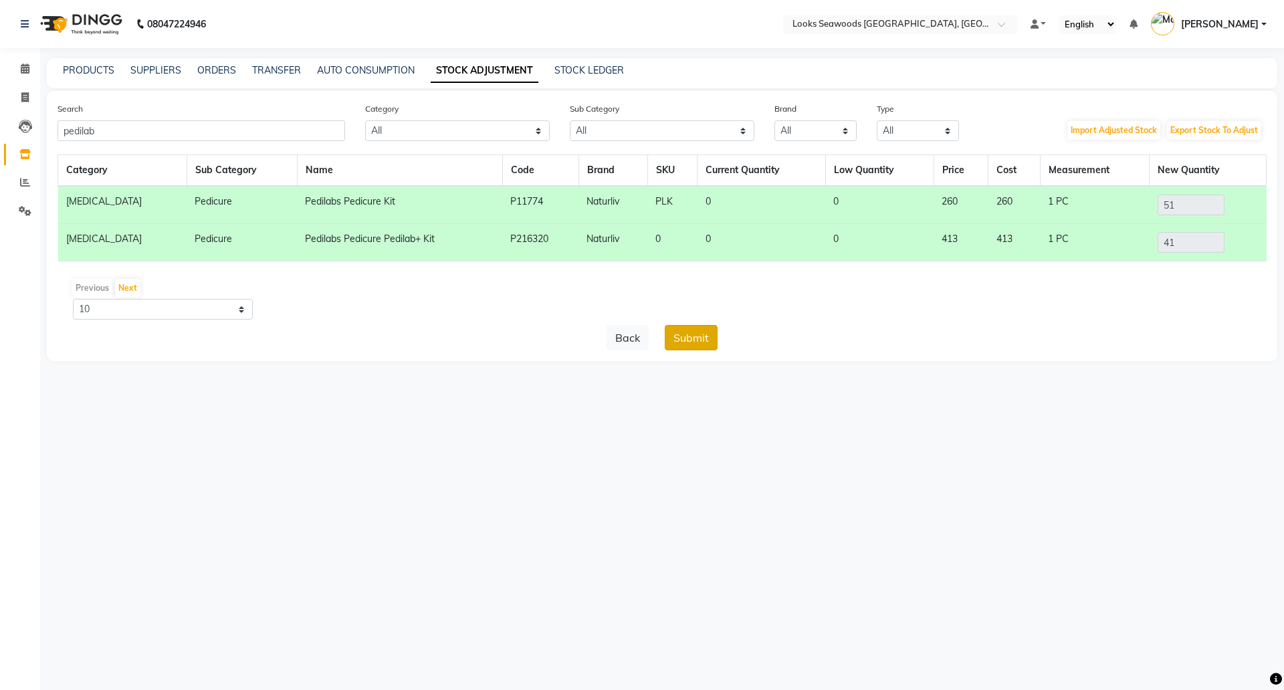
click at [682, 343] on button "Submit" at bounding box center [691, 337] width 53 height 25
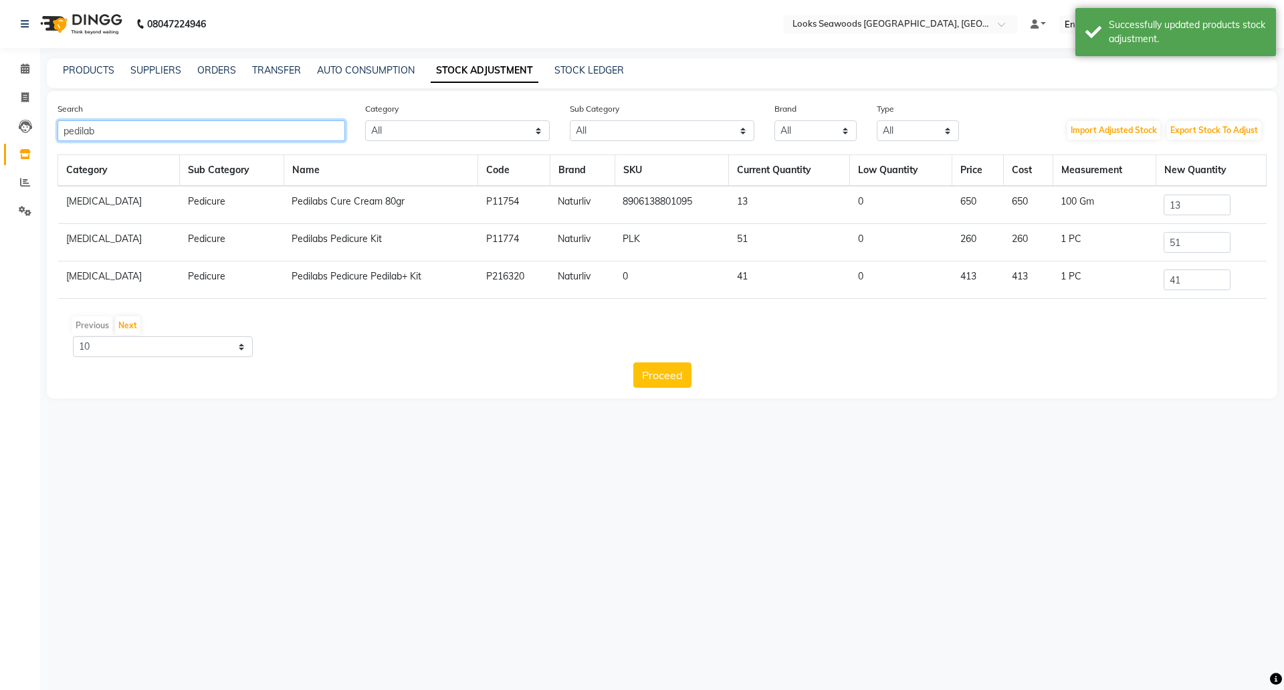
click at [0, 88] on app-home "08047224946 Select Location × Looks Seawoods [GEOGRAPHIC_DATA], [GEOGRAPHIC_DAT…" at bounding box center [642, 209] width 1284 height 419
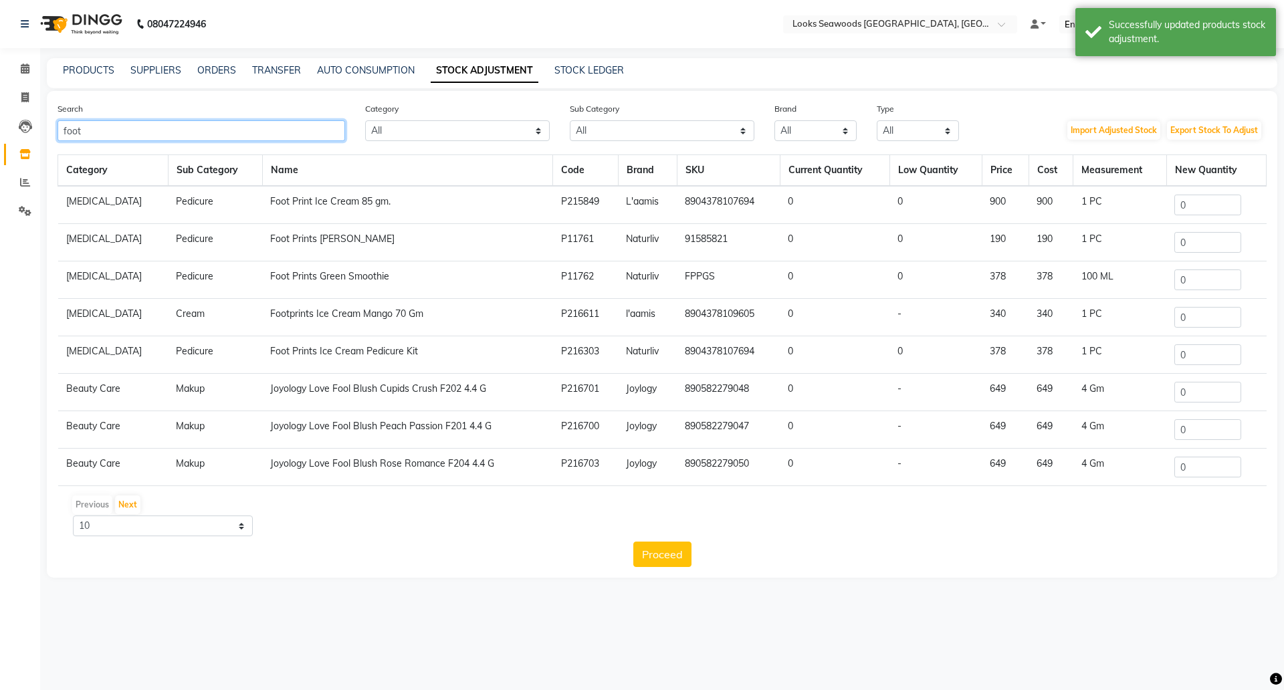
type input "foot"
drag, startPoint x: 1196, startPoint y: 201, endPoint x: 1042, endPoint y: 193, distance: 154.0
click at [1043, 193] on tr "[MEDICAL_DATA] Pedicure Foot Print Ice Cream 85 gm. P215849 L'aamis 89043781076…" at bounding box center [662, 205] width 1209 height 38
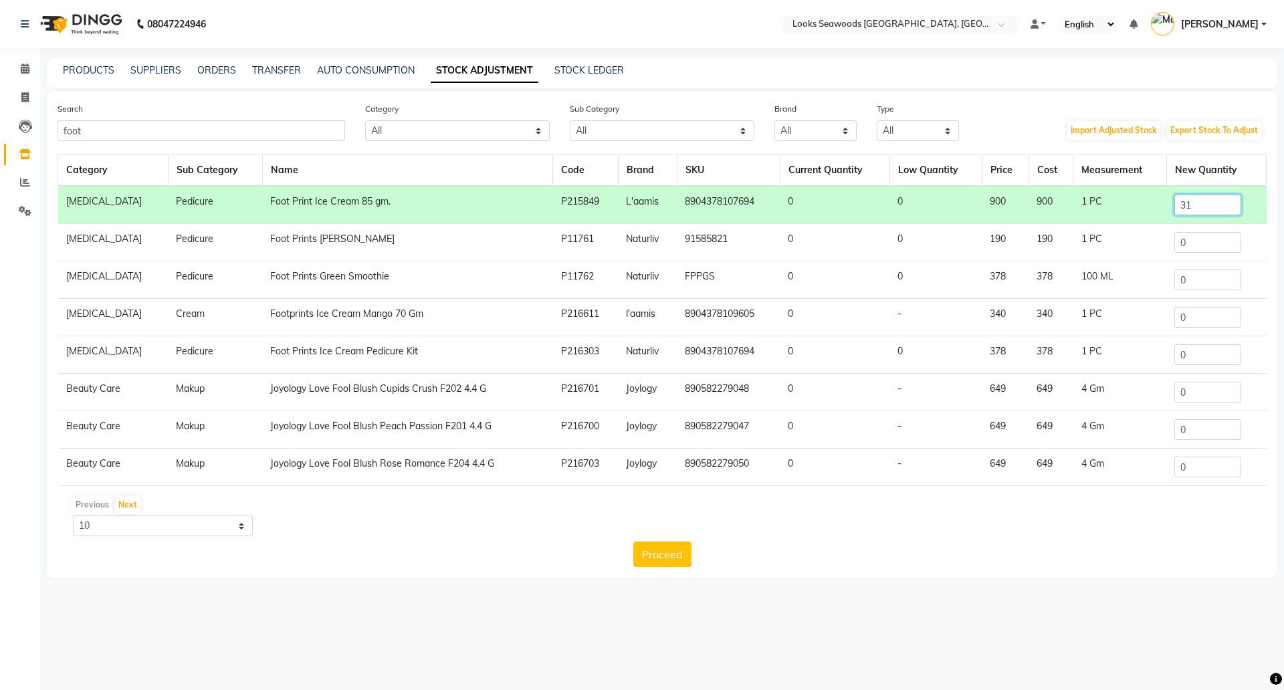
type input "31"
drag, startPoint x: 1199, startPoint y: 316, endPoint x: 1110, endPoint y: 315, distance: 89.6
click at [1110, 315] on tr "[MEDICAL_DATA] Cream Footprints Ice Cream Mango 70 Gm P216611 l'aamis 890437810…" at bounding box center [662, 317] width 1209 height 37
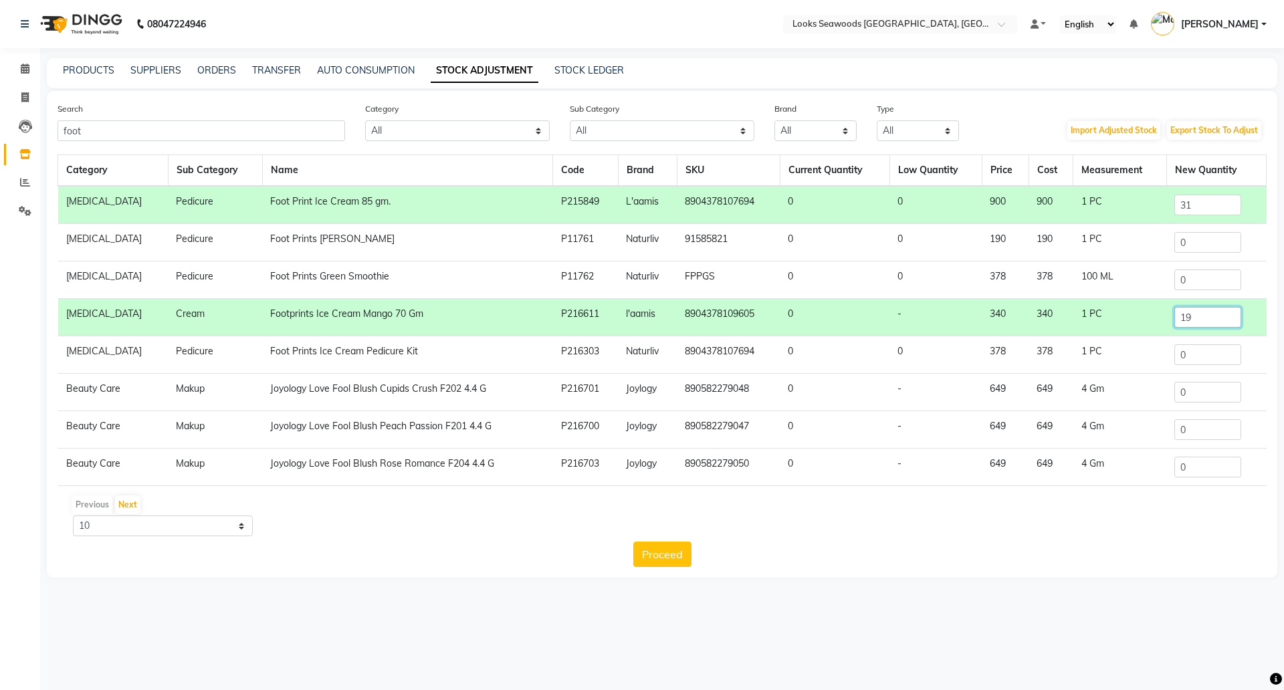
type input "19"
drag, startPoint x: 1154, startPoint y: 242, endPoint x: 1088, endPoint y: 237, distance: 66.4
click at [1092, 241] on tr "[MEDICAL_DATA] Pedicure Foot Prints Amber Smoothie P11761 Naturliv 91585821 0 0…" at bounding box center [662, 242] width 1209 height 37
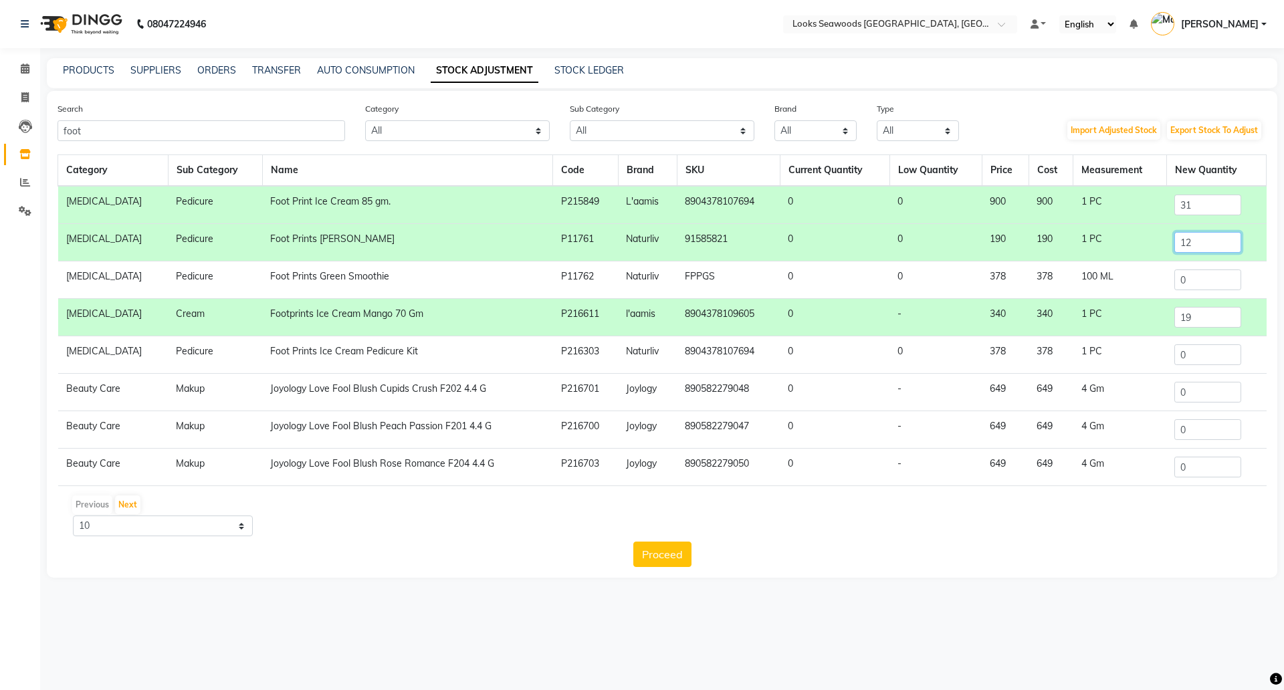
type input "120"
drag, startPoint x: 1197, startPoint y: 243, endPoint x: 1104, endPoint y: 243, distance: 92.3
click at [1104, 243] on tr "[MEDICAL_DATA] Pedicure Foot Prints Amber Smoothie P11761 Naturliv 91585821 0 0…" at bounding box center [662, 242] width 1209 height 37
click at [908, 526] on div "Previous Next 10 50 100" at bounding box center [662, 515] width 1199 height 42
click at [1019, 522] on div "Previous Next 10 50 100" at bounding box center [662, 515] width 1199 height 42
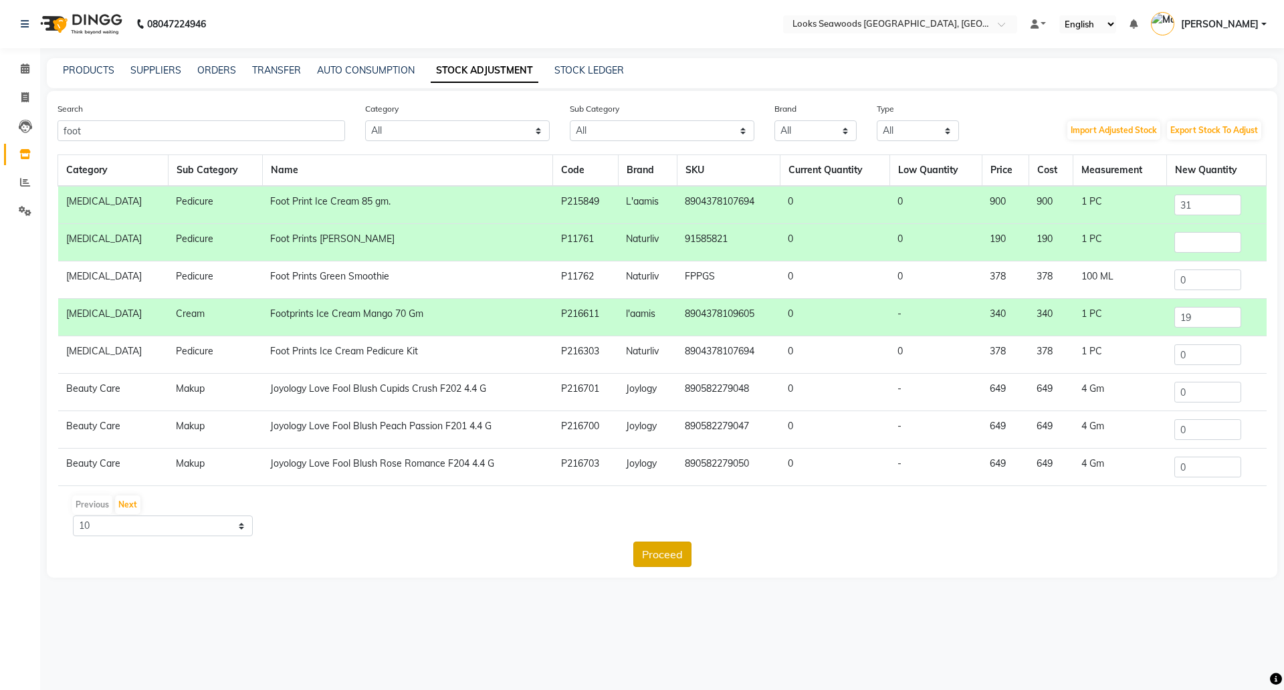
click at [664, 549] on button "Proceed" at bounding box center [662, 554] width 58 height 25
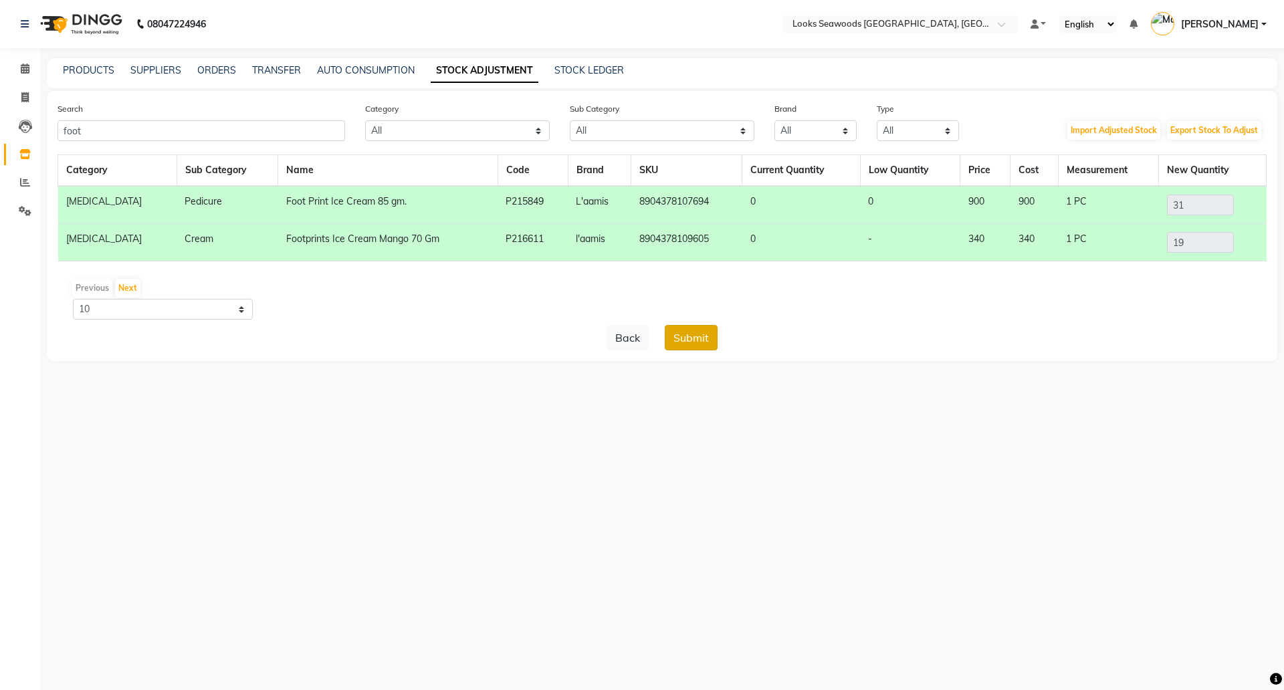
click at [700, 340] on button "Submit" at bounding box center [691, 337] width 53 height 25
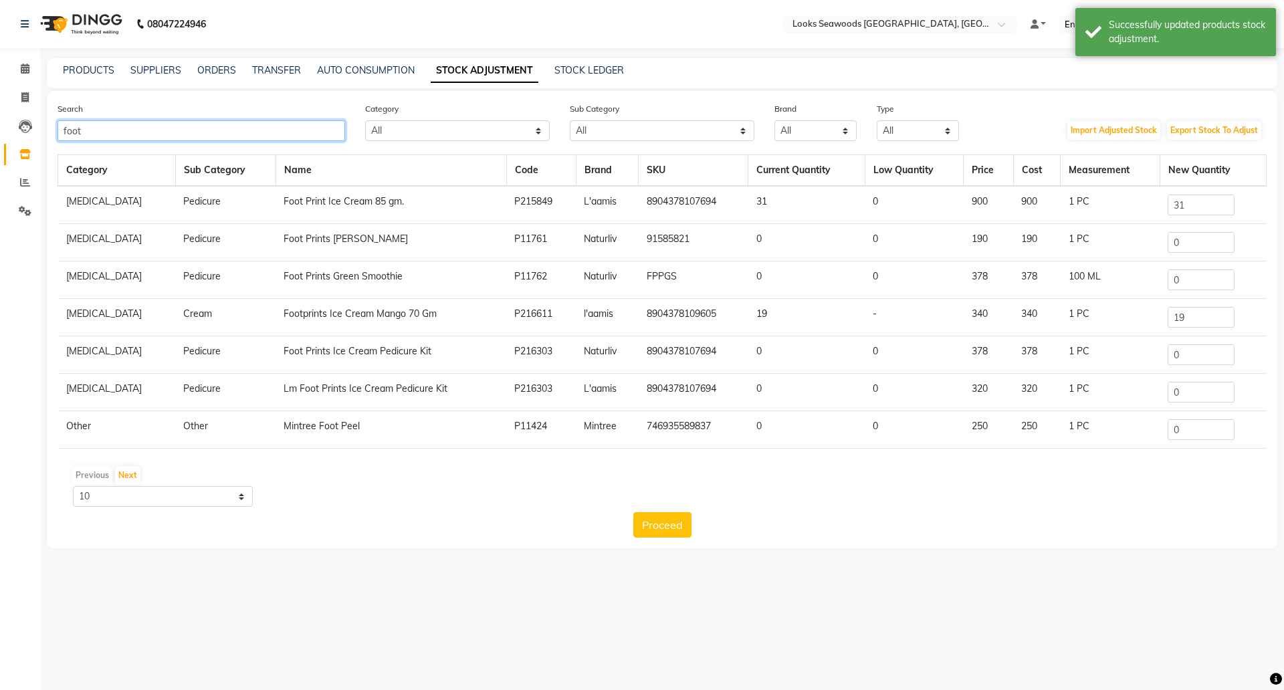
drag, startPoint x: 173, startPoint y: 124, endPoint x: 0, endPoint y: 85, distance: 177.5
click at [0, 115] on app-home "08047224946 Select Location × Looks Seawoods [GEOGRAPHIC_DATA], [GEOGRAPHIC_DAT…" at bounding box center [642, 284] width 1284 height 569
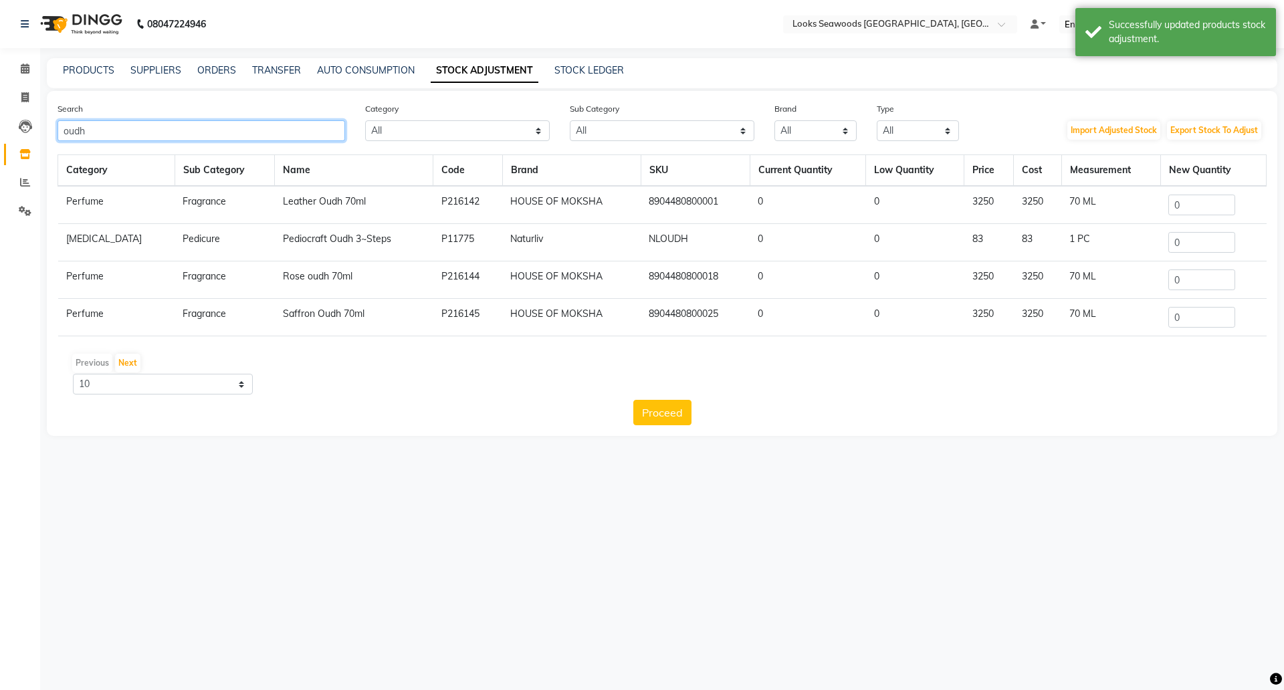
type input "oudh"
drag, startPoint x: 1095, startPoint y: 241, endPoint x: 1051, endPoint y: 225, distance: 46.8
click at [1053, 233] on tr "[MEDICAL_DATA] Pedicure Pediocraft Oudh 3~Steps P11775 Naturliv NLOUDH 0 0 83 8…" at bounding box center [662, 242] width 1209 height 37
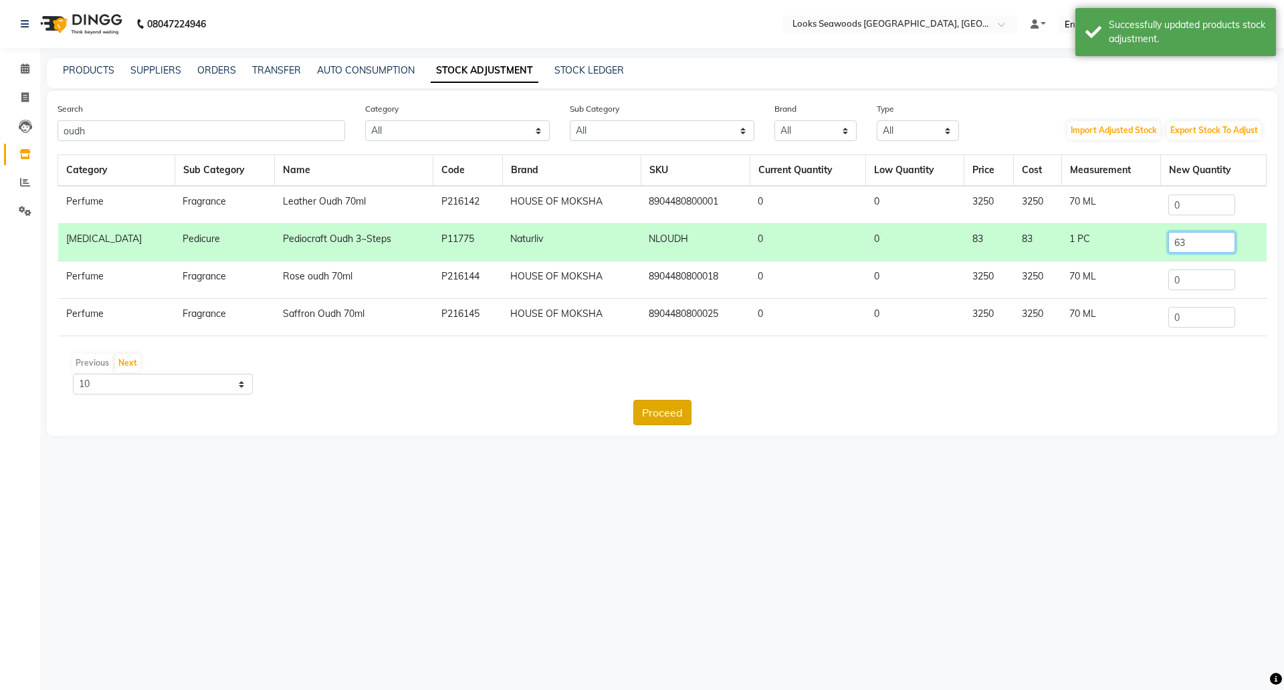
type input "63"
click at [660, 417] on button "Proceed" at bounding box center [662, 412] width 58 height 25
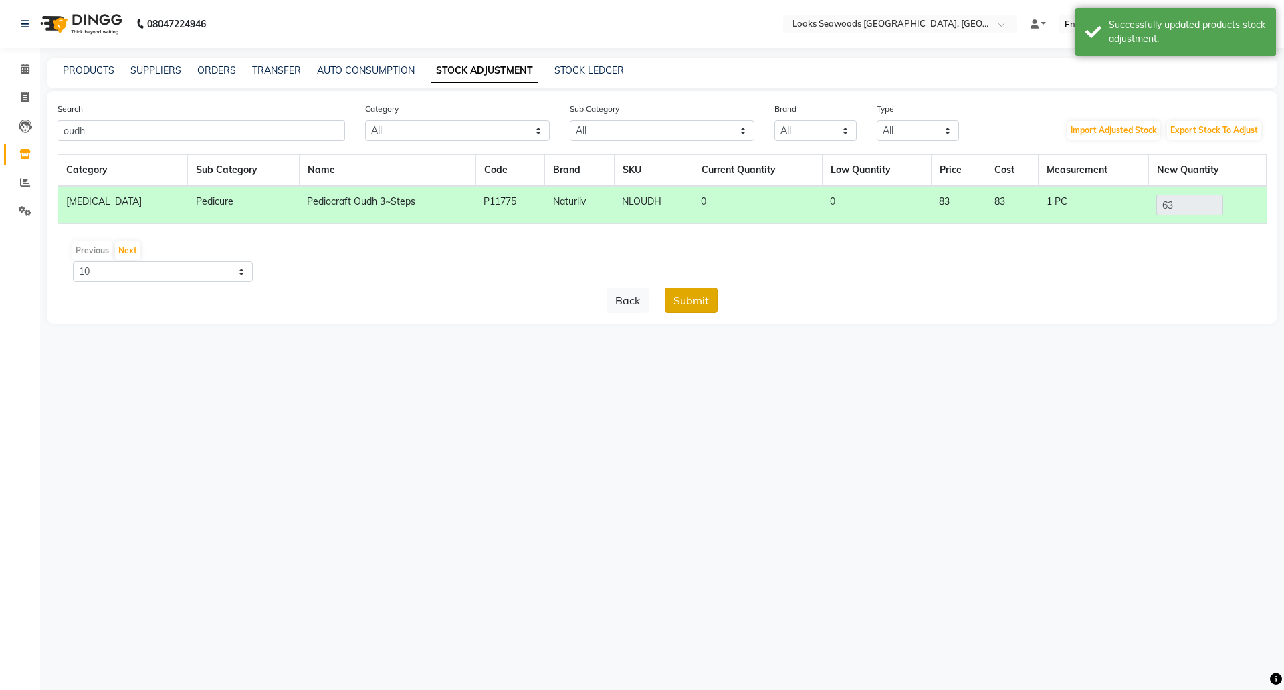
click at [688, 312] on button "Submit" at bounding box center [691, 300] width 53 height 25
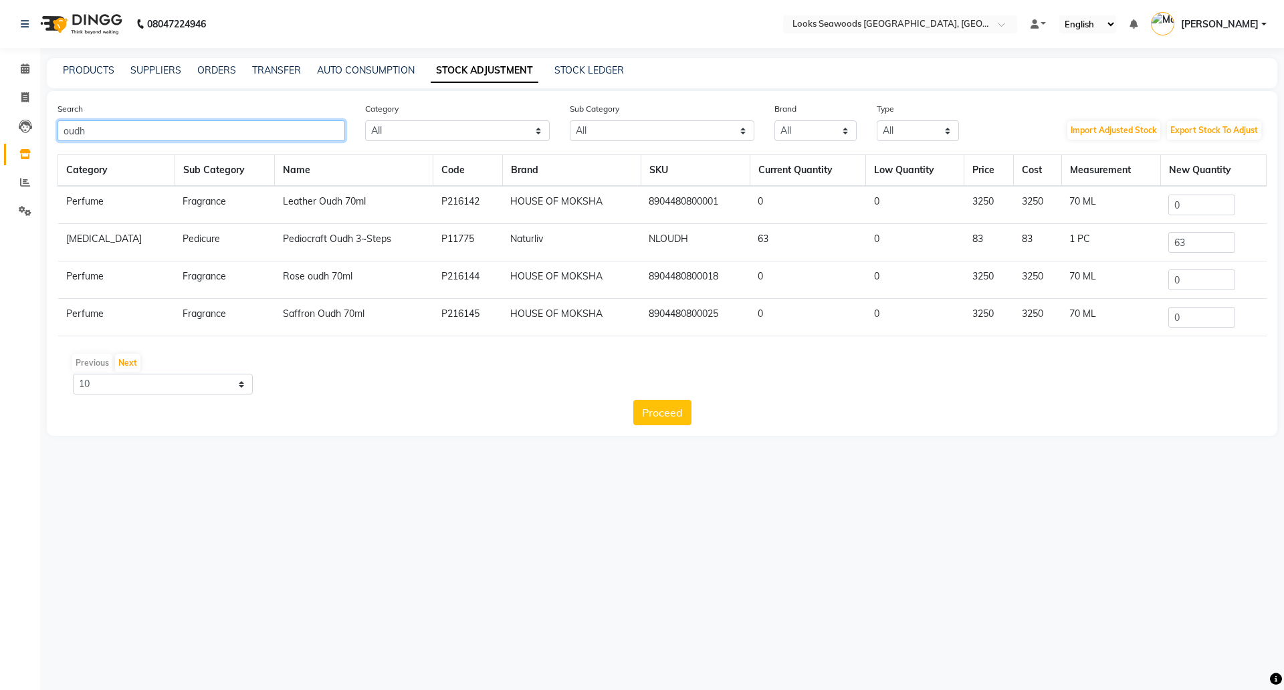
drag, startPoint x: 157, startPoint y: 128, endPoint x: 0, endPoint y: 94, distance: 160.1
click at [0, 97] on app-home "08047224946 Select Location × Looks Seawoods [GEOGRAPHIC_DATA], [GEOGRAPHIC_DAT…" at bounding box center [642, 228] width 1284 height 456
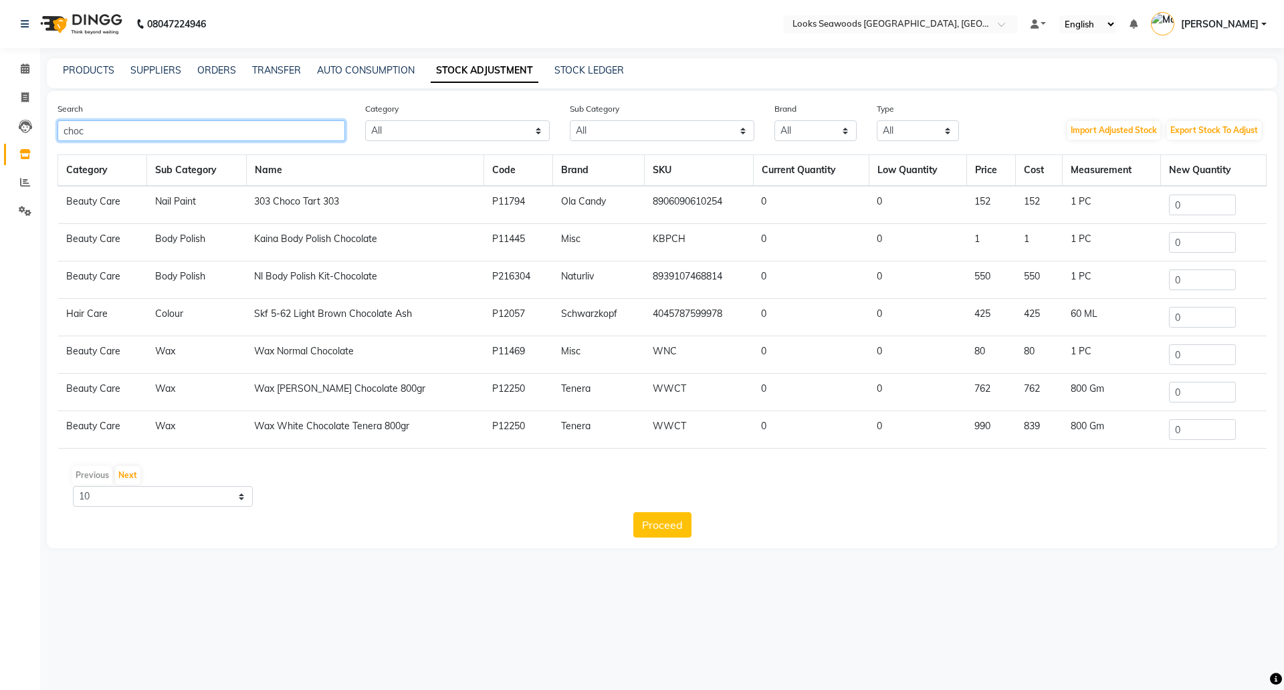
drag, startPoint x: 139, startPoint y: 126, endPoint x: 0, endPoint y: 102, distance: 141.3
click at [0, 102] on app-home "08047224946 Select Location × Looks Seawoods [GEOGRAPHIC_DATA], [GEOGRAPHIC_DAT…" at bounding box center [642, 284] width 1284 height 569
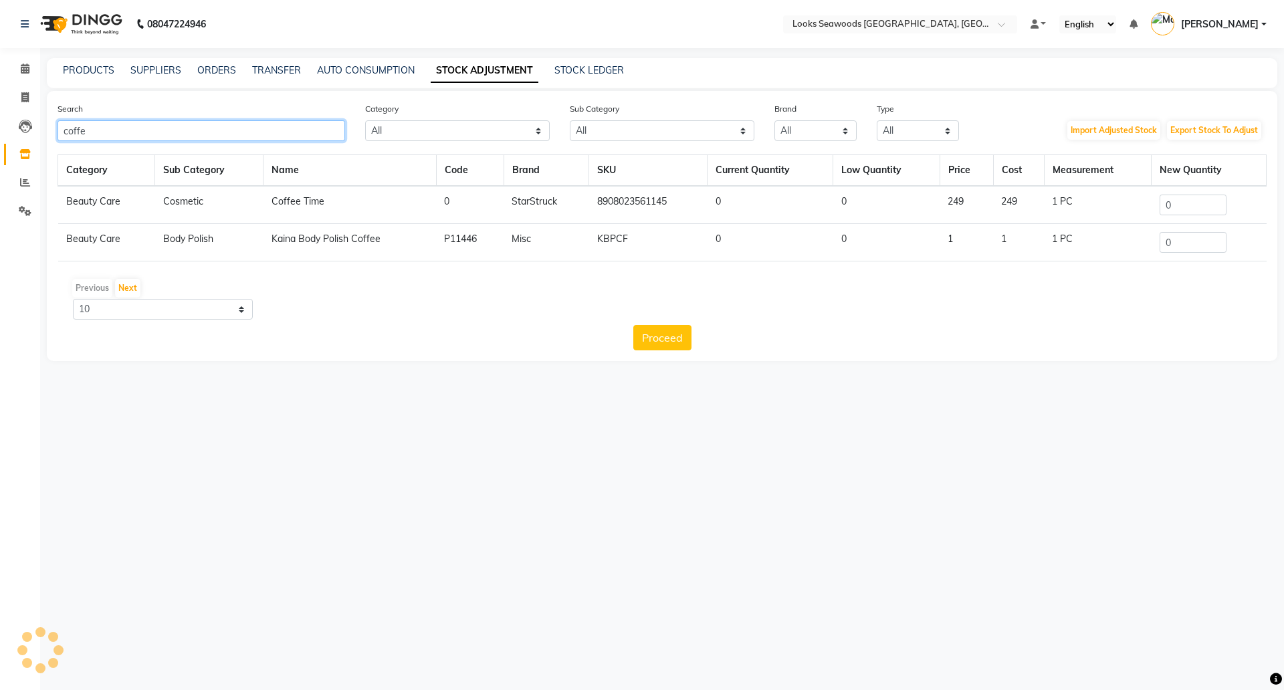
type input "coffee"
drag, startPoint x: 183, startPoint y: 120, endPoint x: 0, endPoint y: 100, distance: 183.7
click at [0, 100] on app-home "08047224946 Select Location × Looks Seawoods [GEOGRAPHIC_DATA], [GEOGRAPHIC_DAT…" at bounding box center [642, 190] width 1284 height 381
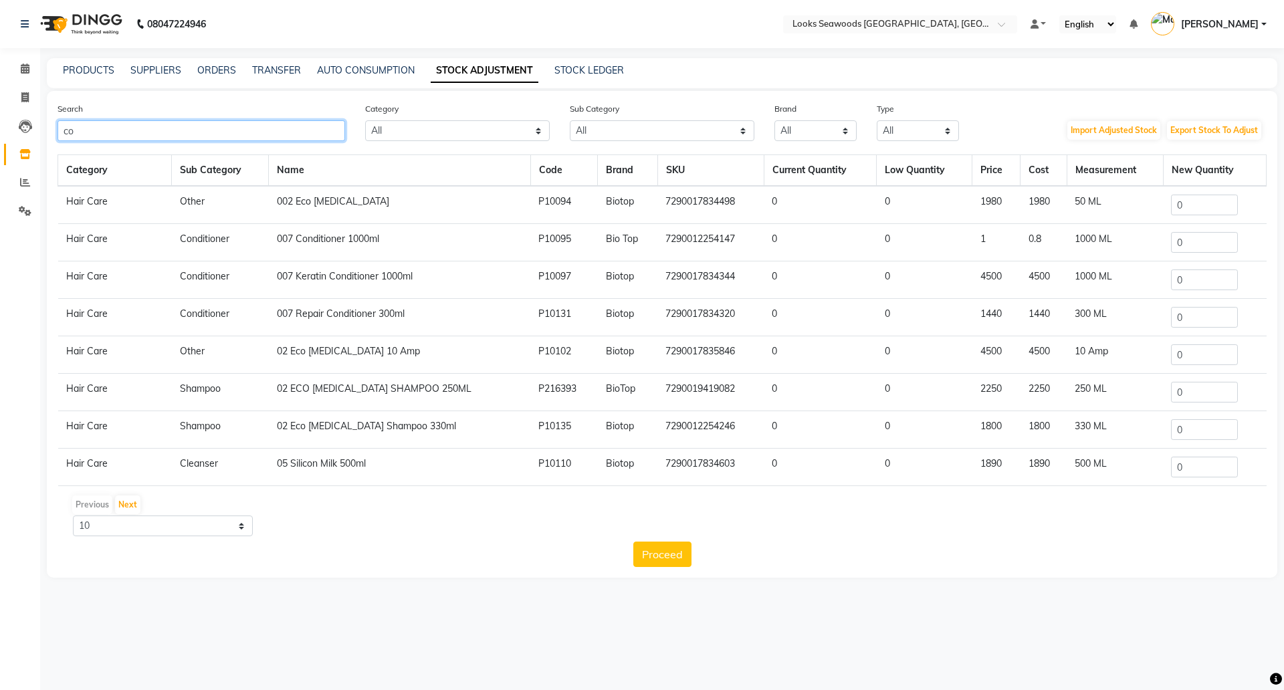
type input "c"
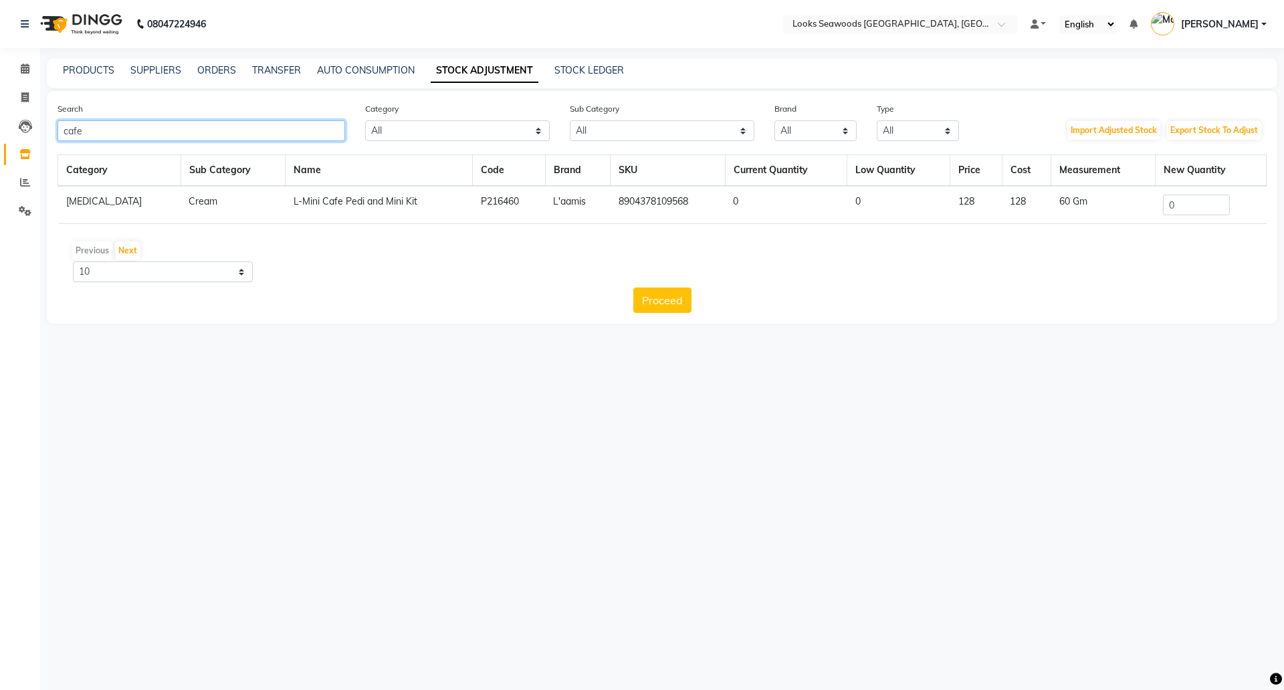
type input "cafe"
drag, startPoint x: 1205, startPoint y: 195, endPoint x: 1032, endPoint y: 199, distance: 173.3
click at [1033, 199] on tr "[MEDICAL_DATA] Cream L-Mini Cafe Pedi and Mini Kit P216460 L'aamis 890437810956…" at bounding box center [662, 205] width 1209 height 38
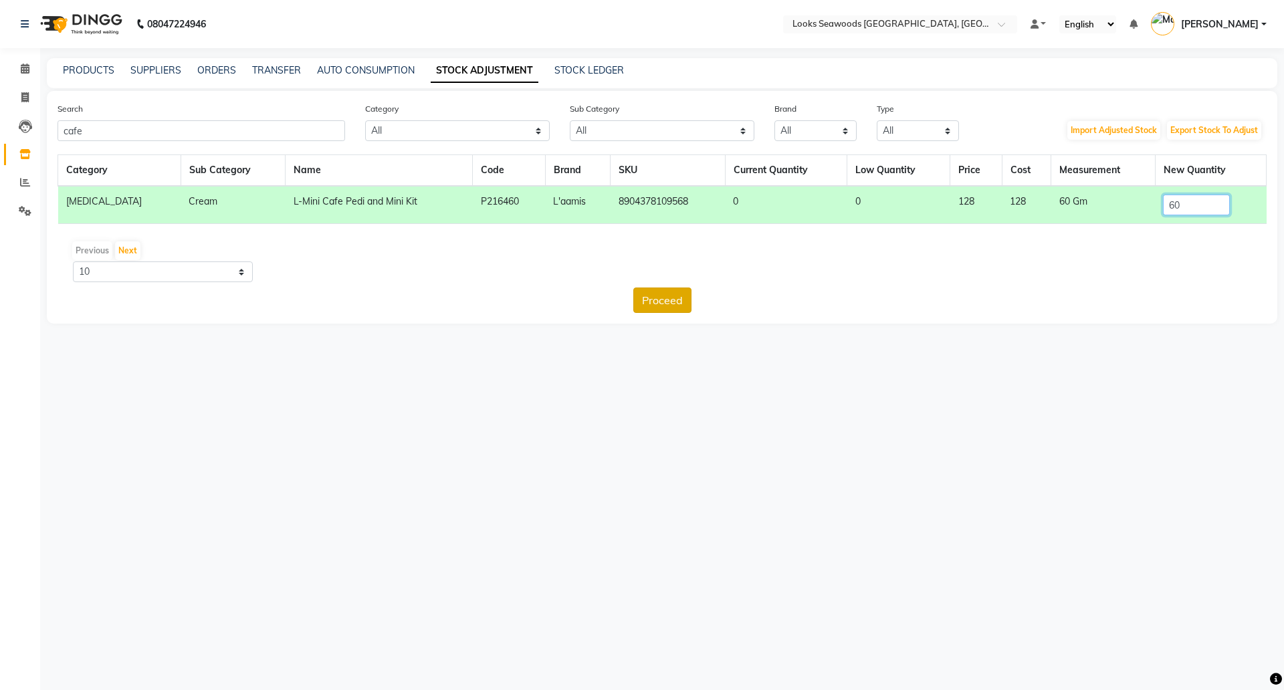
type input "60"
click at [653, 288] on button "Proceed" at bounding box center [662, 300] width 58 height 25
click at [699, 288] on button "Submit" at bounding box center [691, 300] width 53 height 25
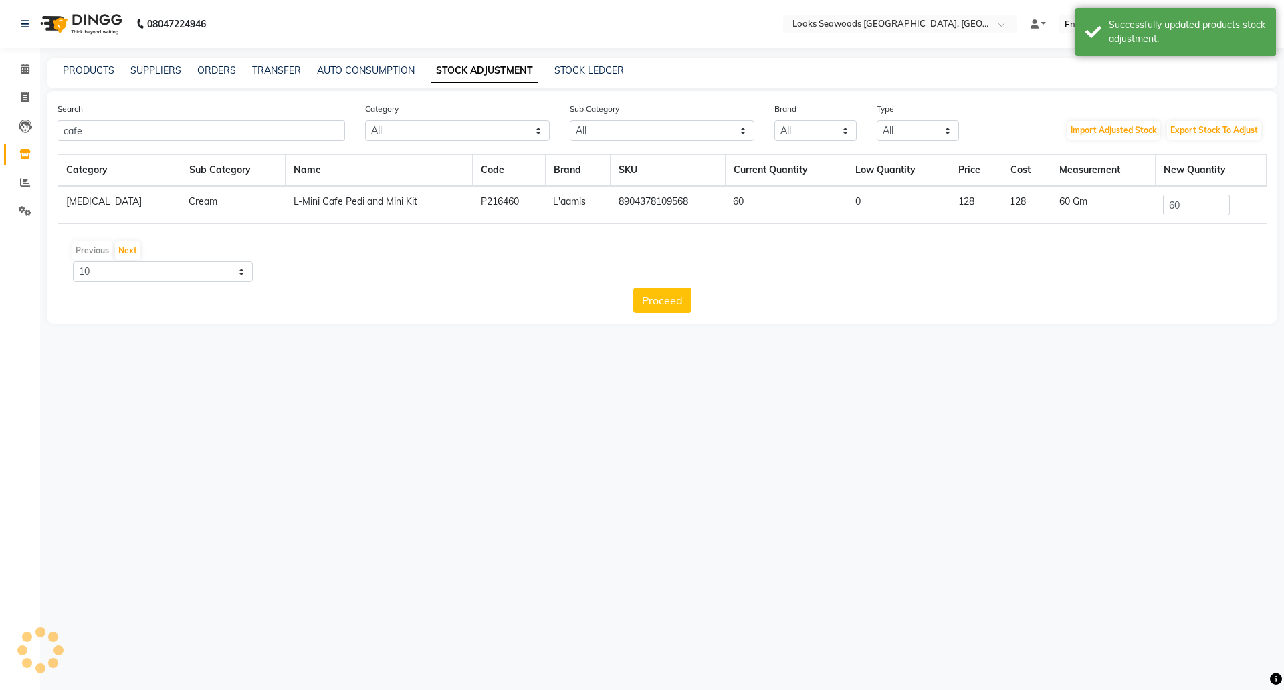
click at [694, 301] on div "Proceed" at bounding box center [662, 300] width 1209 height 25
click at [663, 303] on button "Proceed" at bounding box center [662, 300] width 58 height 25
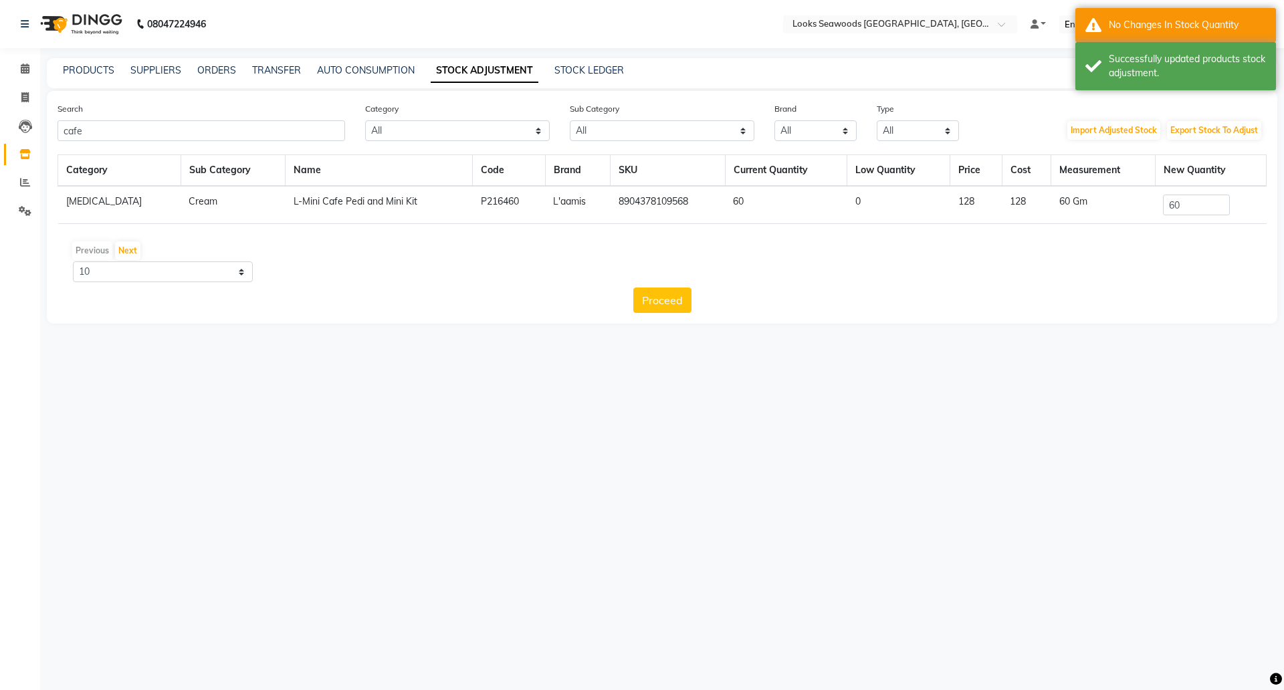
click at [87, 64] on div "PRODUCTS" at bounding box center [89, 71] width 52 height 14
click at [64, 80] on div "PRODUCTS SUPPLIERS ORDERS TRANSFER AUTO CONSUMPTION STOCK ADJUSTMENT STOCK LEDG…" at bounding box center [662, 73] width 1231 height 30
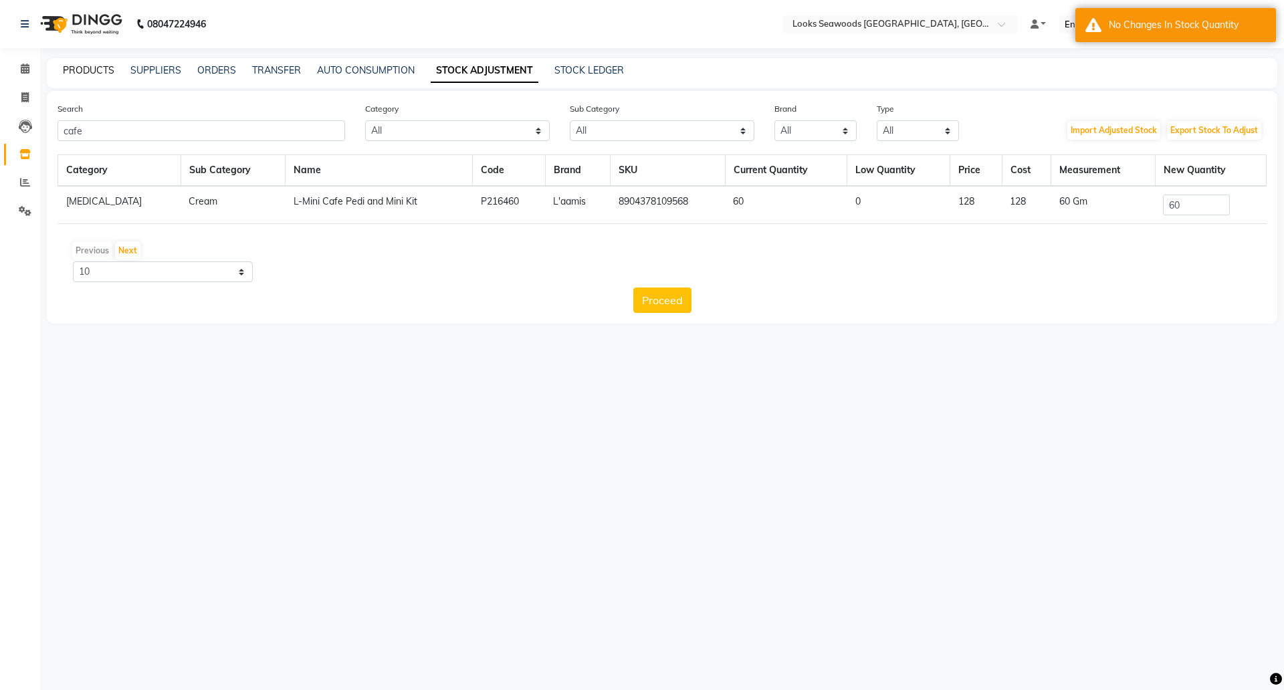
click at [78, 64] on link "PRODUCTS" at bounding box center [89, 70] width 52 height 12
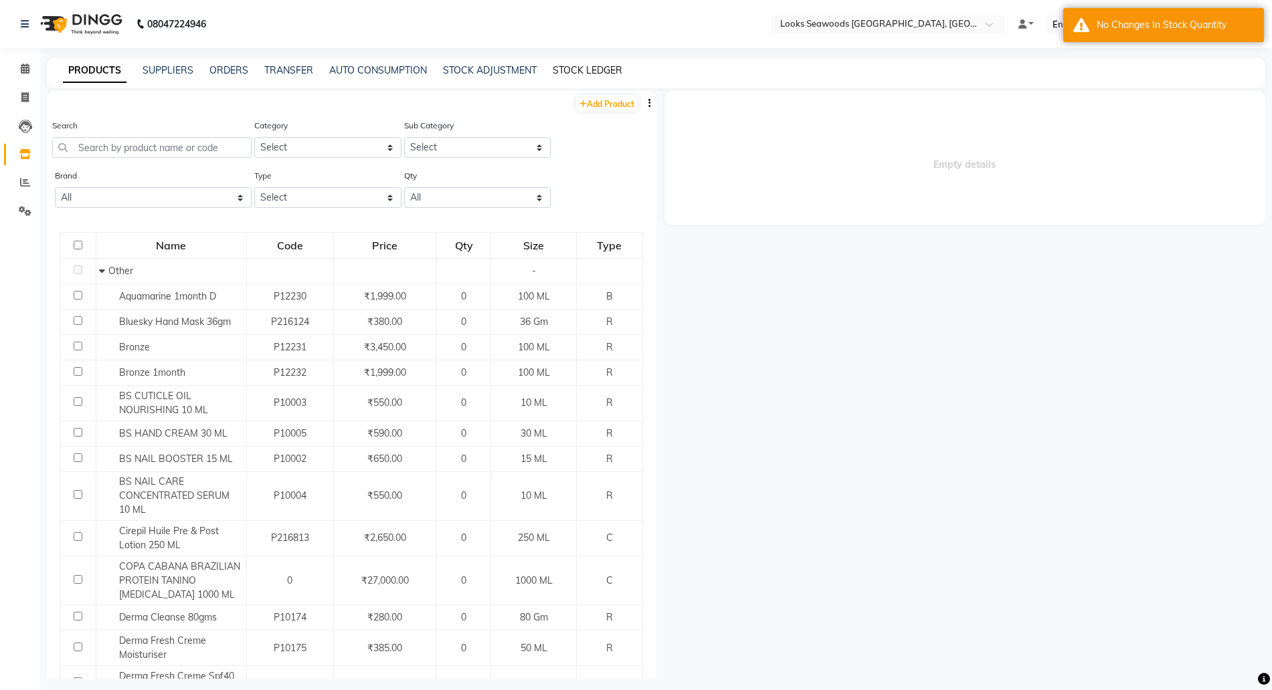
click at [590, 70] on link "STOCK LEDGER" at bounding box center [588, 70] width 70 height 12
select select "all"
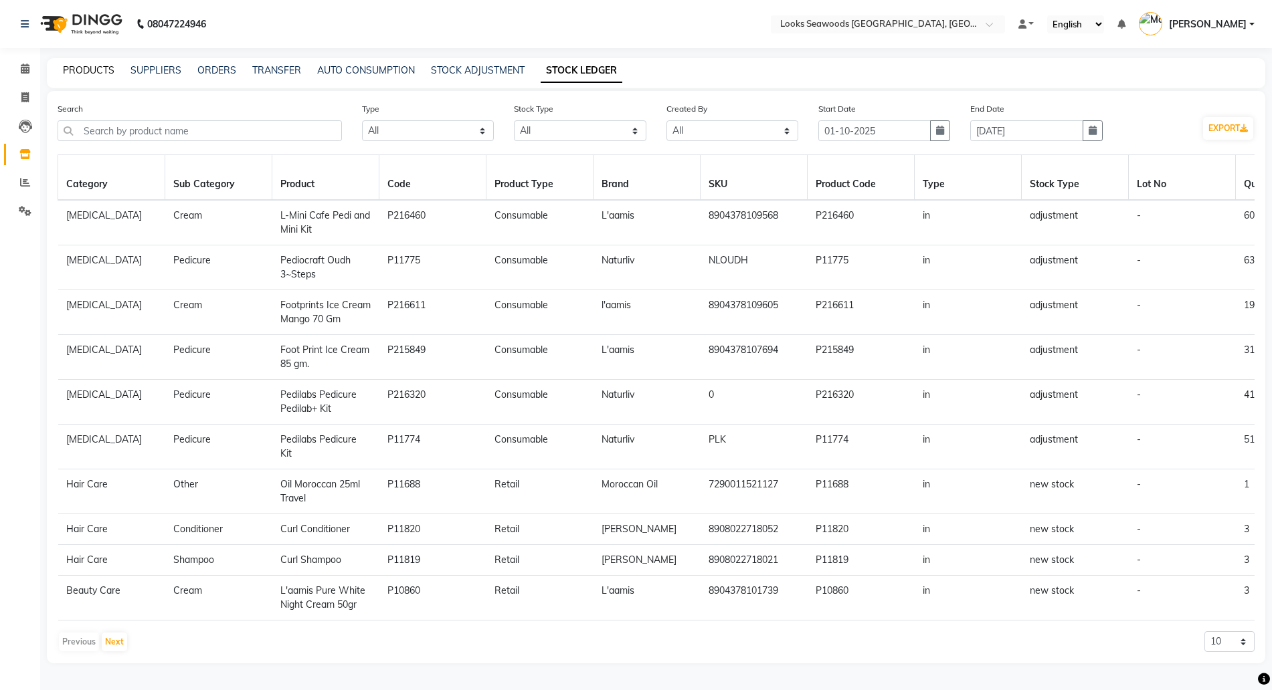
click at [80, 70] on link "PRODUCTS" at bounding box center [89, 70] width 52 height 12
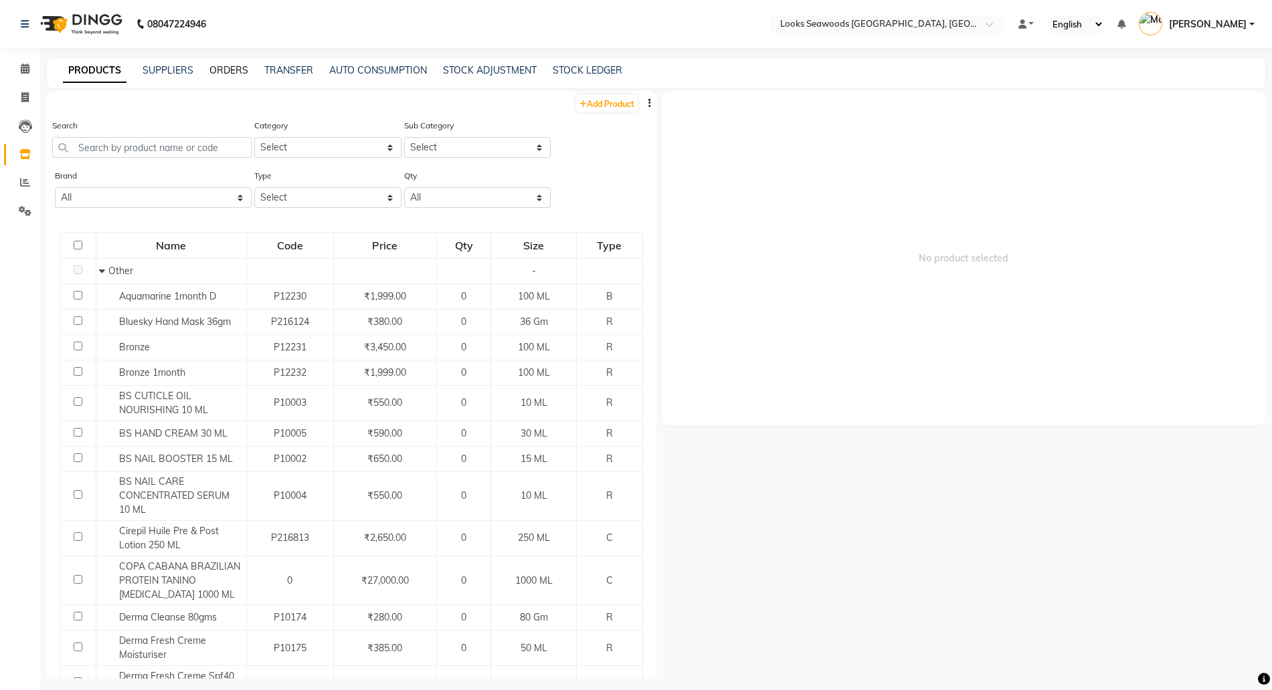
click at [233, 68] on link "ORDERS" at bounding box center [228, 70] width 39 height 12
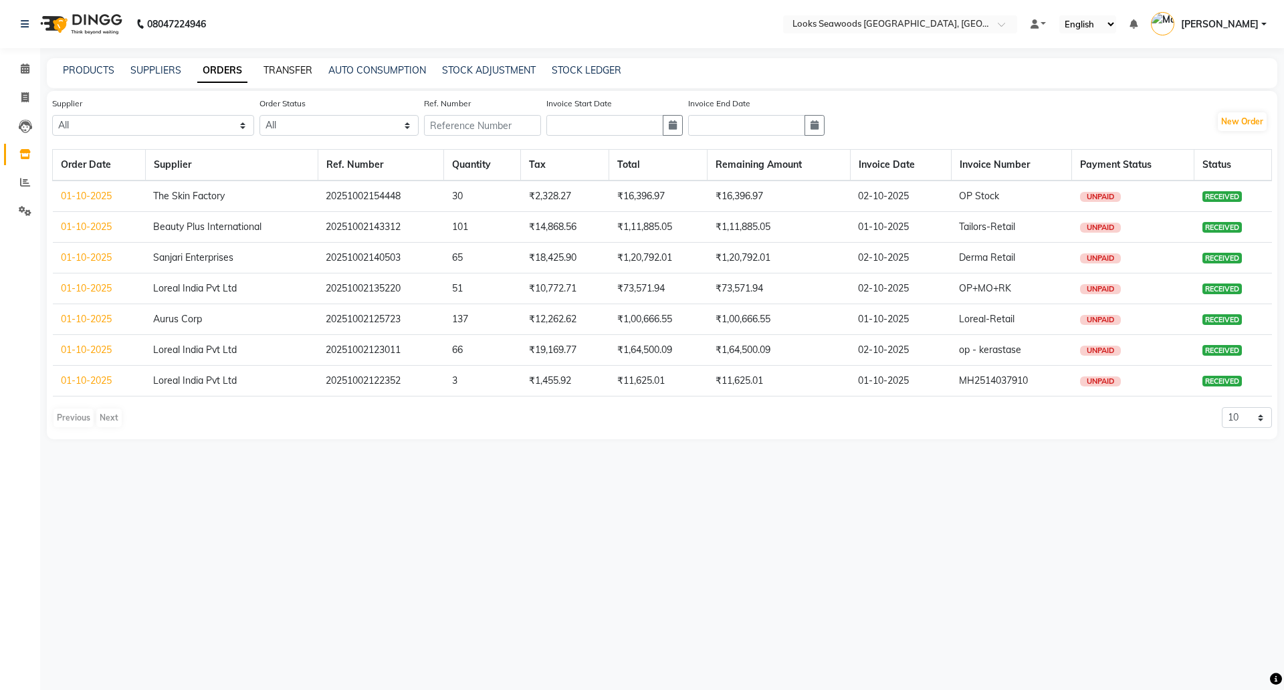
click at [278, 69] on link "TRANSFER" at bounding box center [288, 70] width 49 height 12
select select "sender"
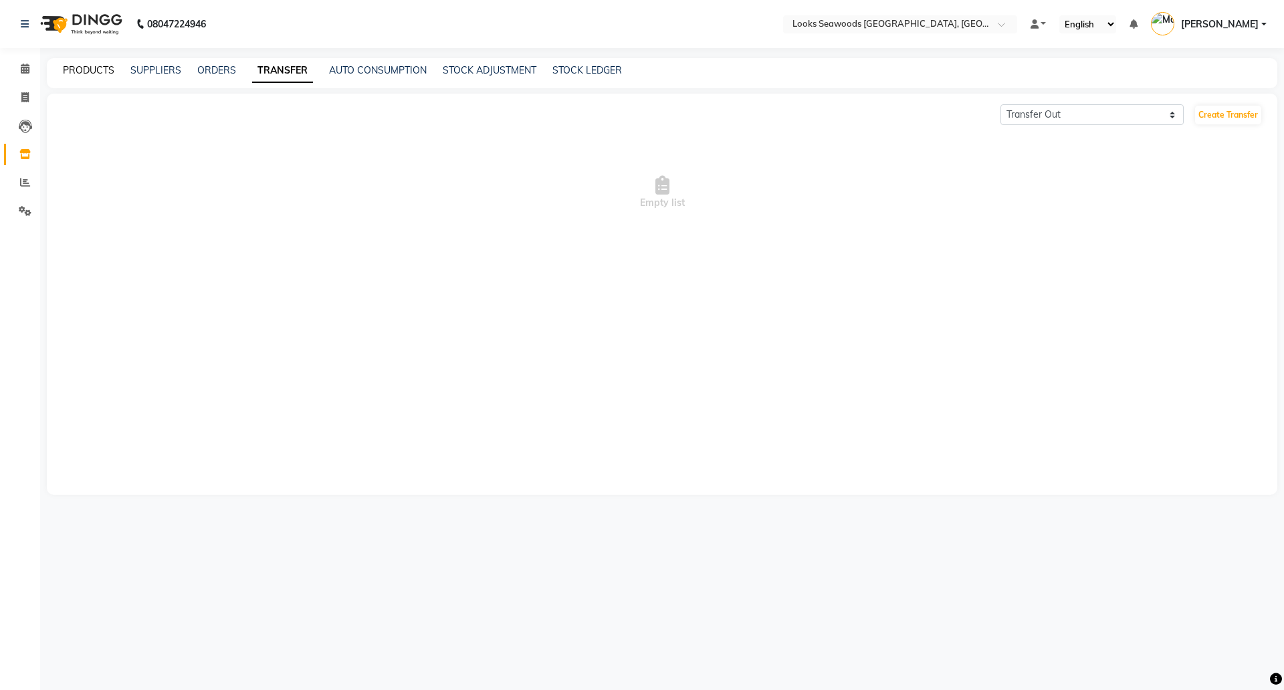
click at [82, 66] on link "PRODUCTS" at bounding box center [89, 70] width 52 height 12
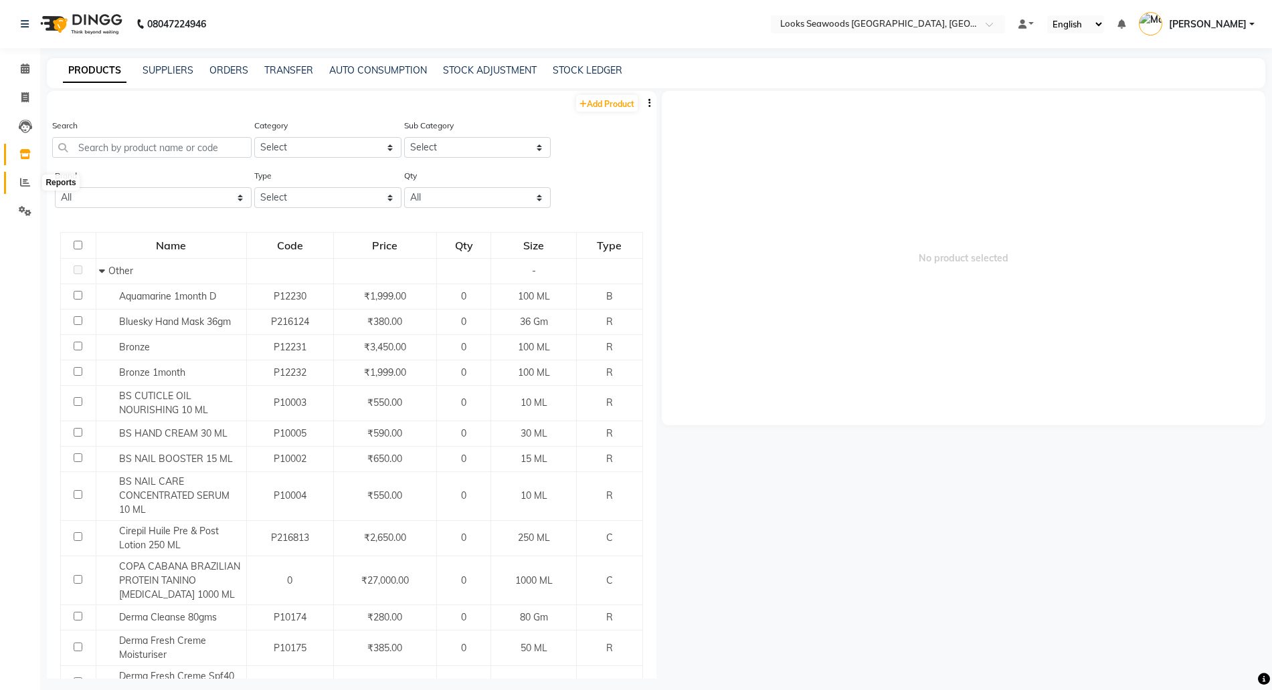
click at [27, 181] on icon at bounding box center [25, 182] width 10 height 10
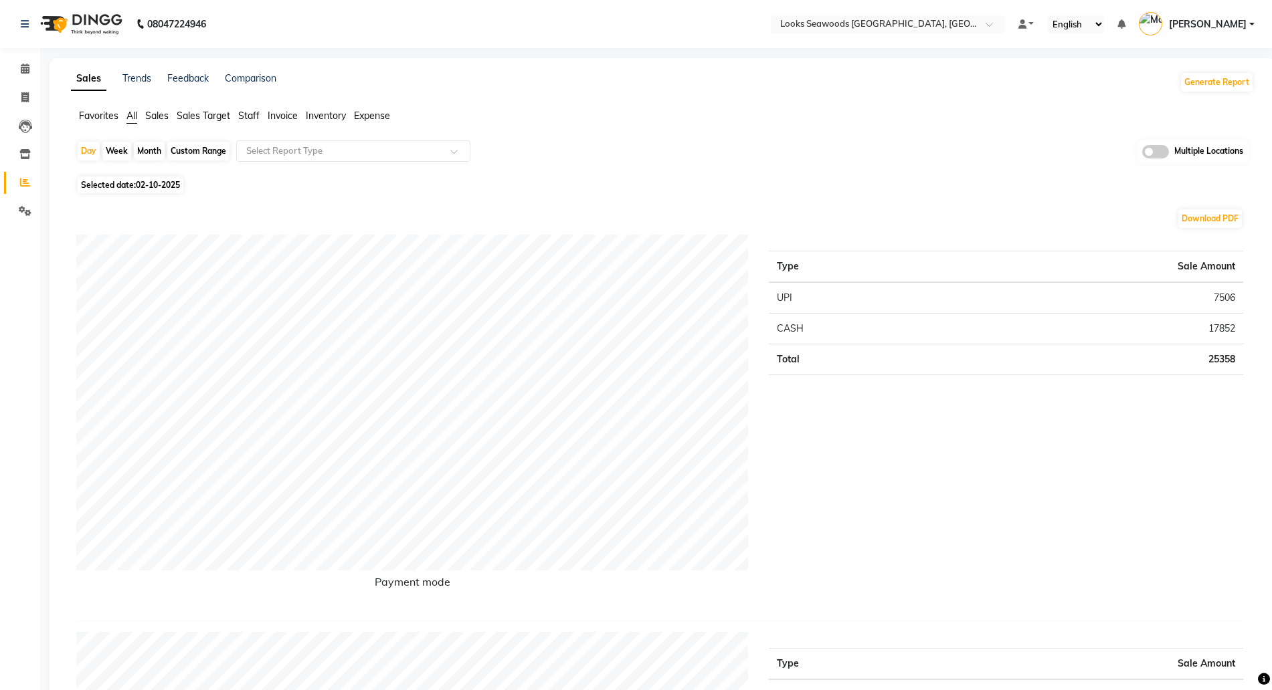
click at [141, 181] on span "02-10-2025" at bounding box center [158, 185] width 44 height 10
select select "10"
select select "2025"
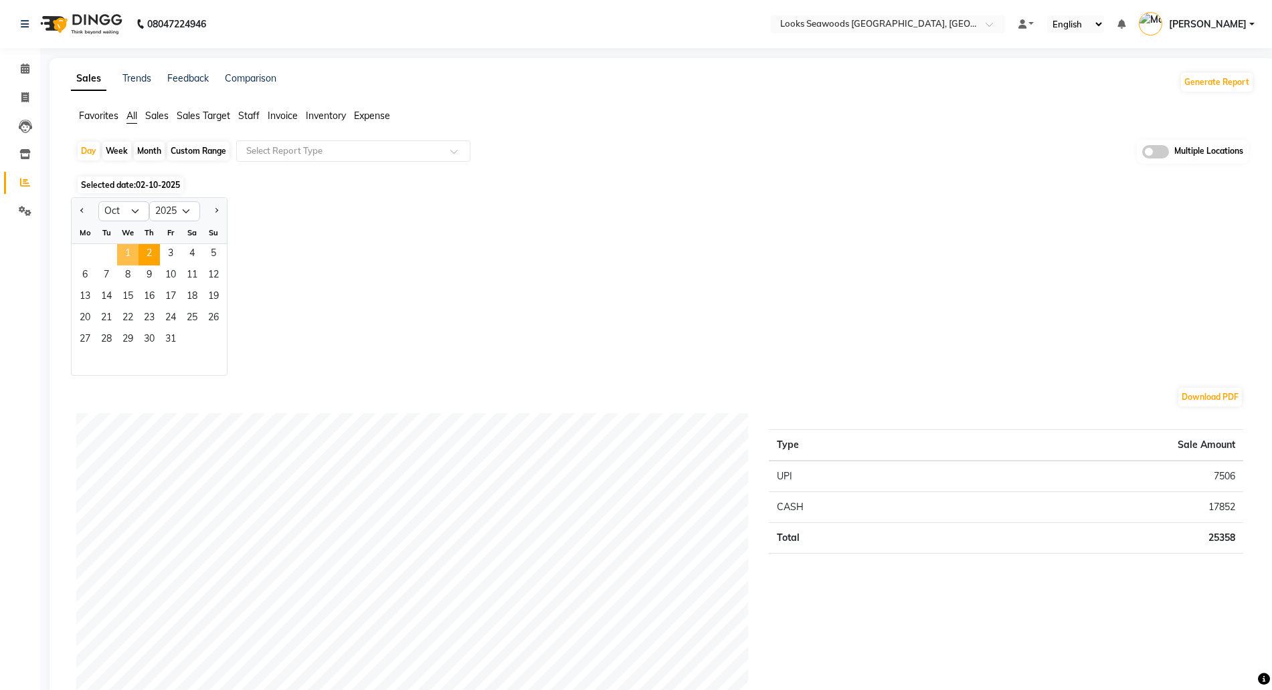
click at [126, 251] on span "1" at bounding box center [127, 254] width 21 height 21
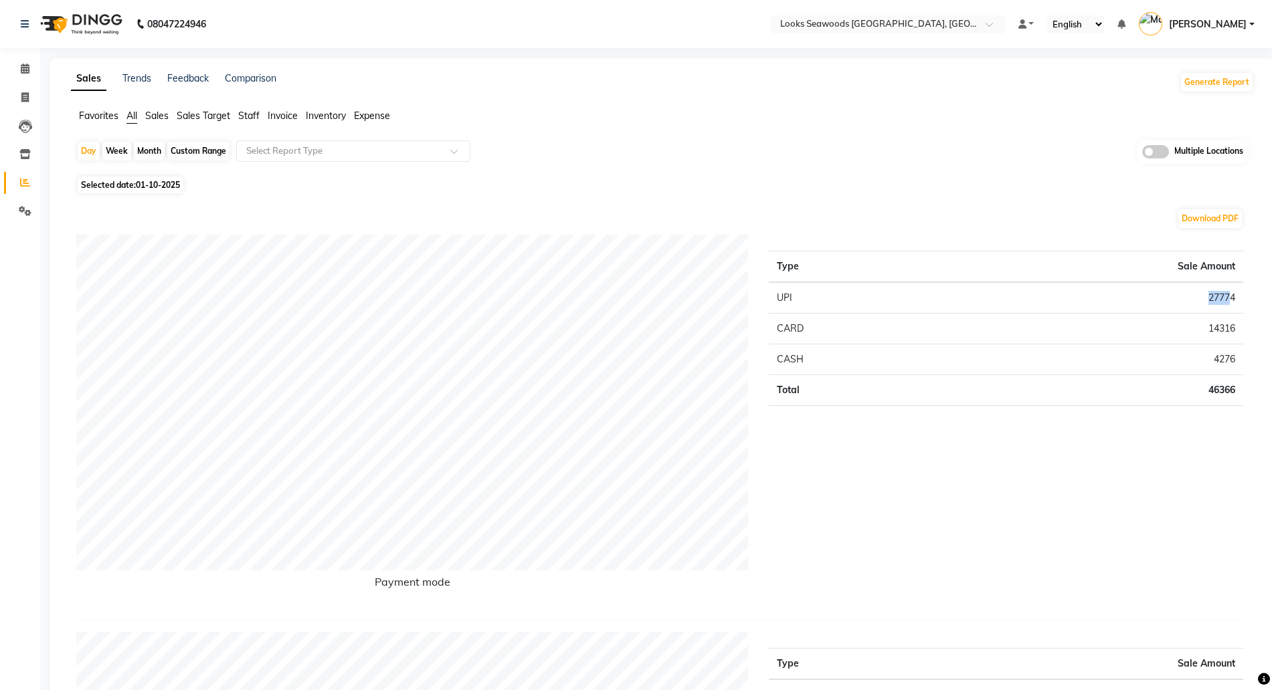
drag, startPoint x: 1229, startPoint y: 296, endPoint x: 1171, endPoint y: 298, distance: 58.9
click at [1171, 298] on td "27774" at bounding box center [1093, 297] width 300 height 31
click at [1179, 336] on td "14316" at bounding box center [1093, 328] width 300 height 31
drag, startPoint x: 1224, startPoint y: 349, endPoint x: 1064, endPoint y: 357, distance: 160.7
click at [1174, 352] on td "4276" at bounding box center [1093, 359] width 300 height 31
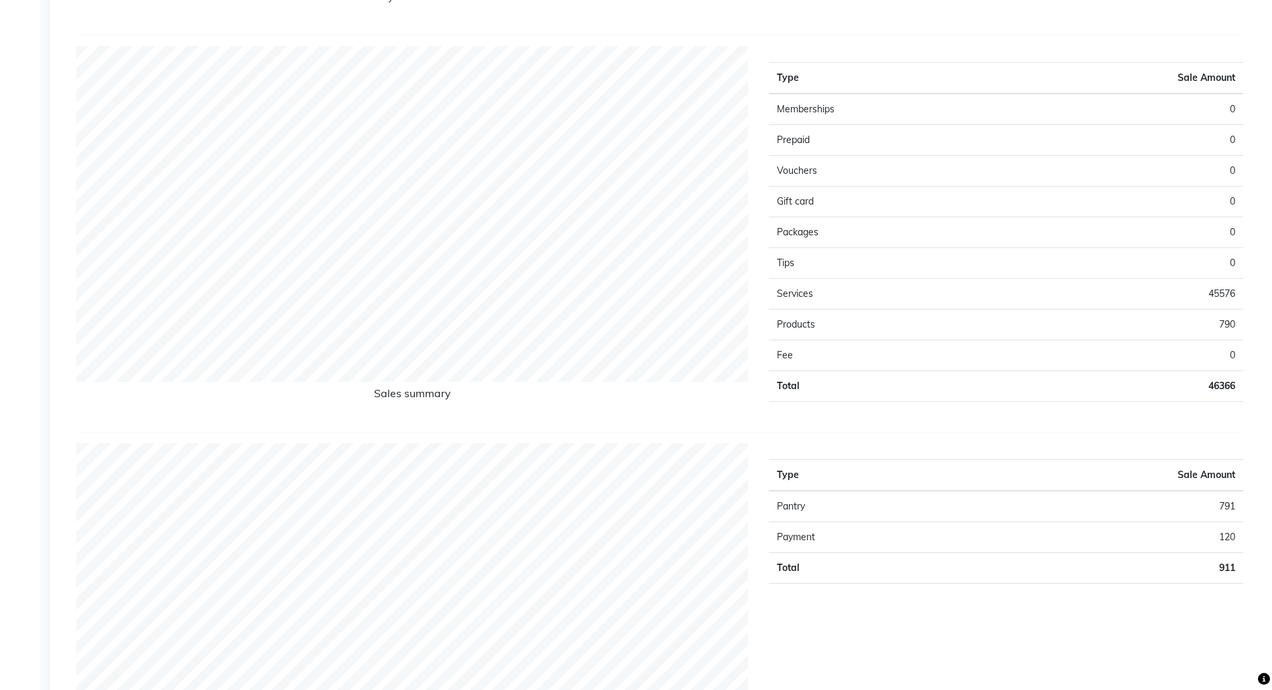
scroll to position [669, 0]
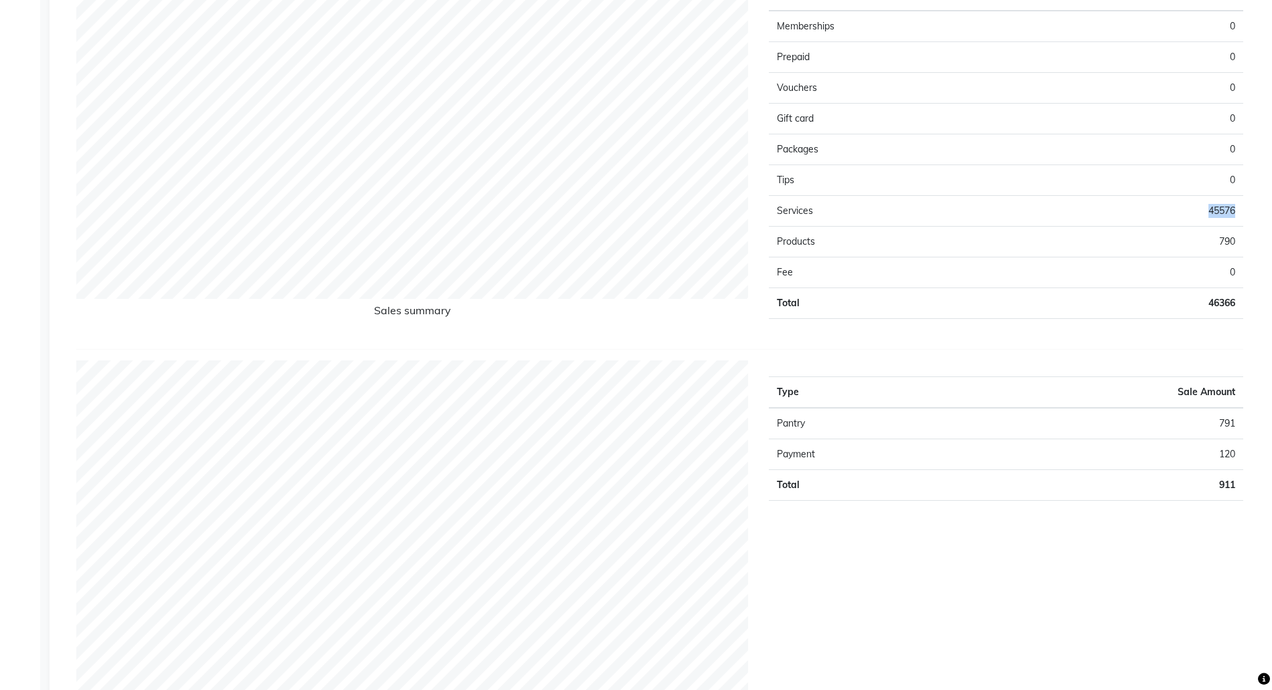
drag, startPoint x: 1215, startPoint y: 209, endPoint x: 1220, endPoint y: 222, distance: 14.4
click at [1185, 209] on td "45576" at bounding box center [1123, 210] width 237 height 31
drag, startPoint x: 1233, startPoint y: 234, endPoint x: 1039, endPoint y: 230, distance: 194.0
click at [1090, 232] on td "790" at bounding box center [1123, 241] width 237 height 31
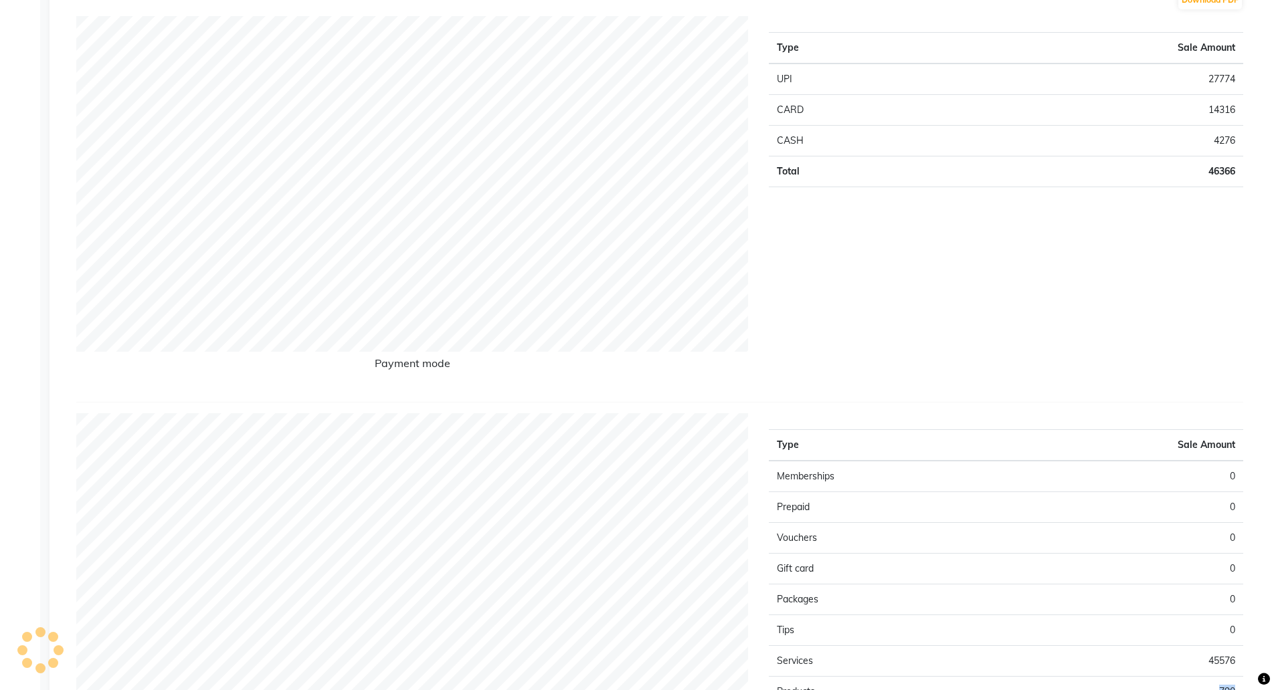
scroll to position [0, 0]
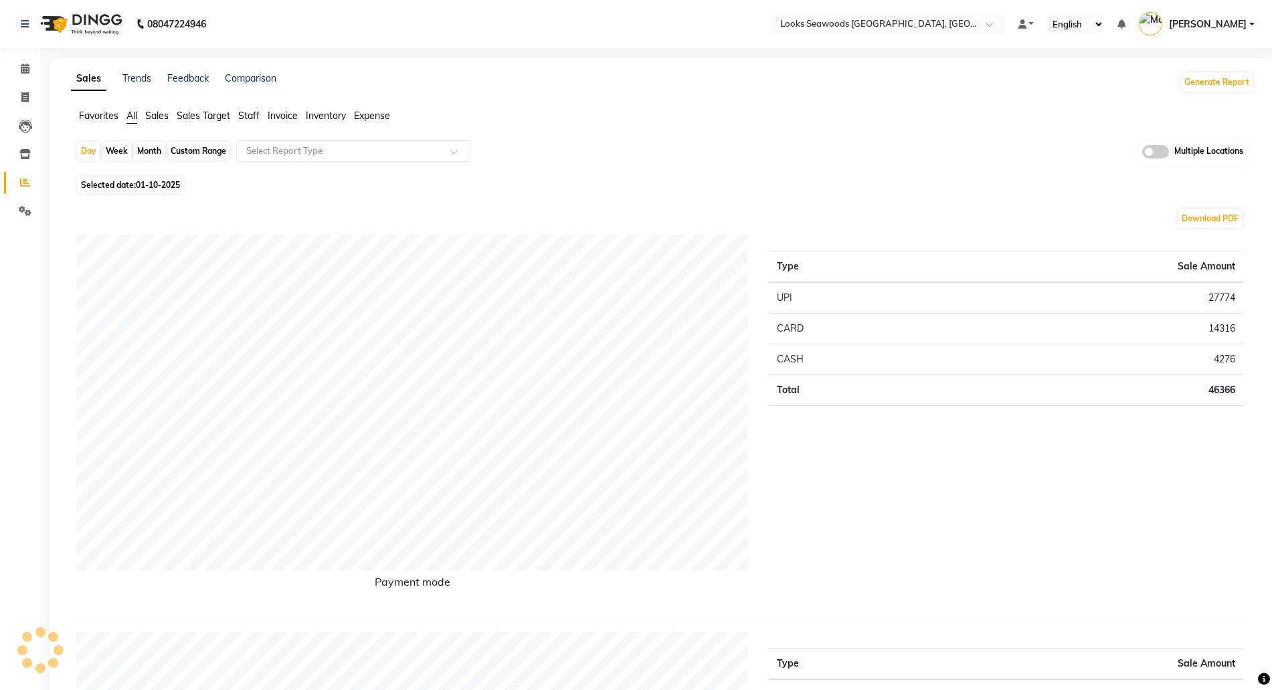
click at [244, 154] on input "text" at bounding box center [339, 150] width 193 height 13
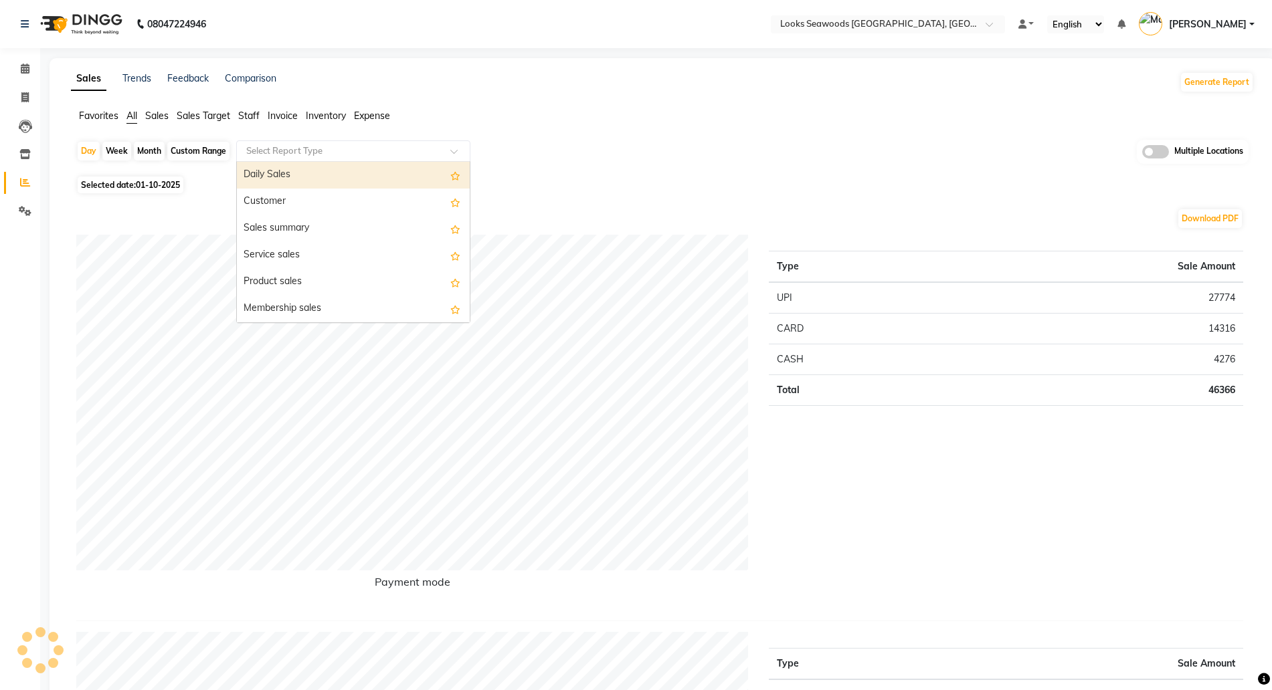
click at [320, 145] on input "text" at bounding box center [339, 150] width 193 height 13
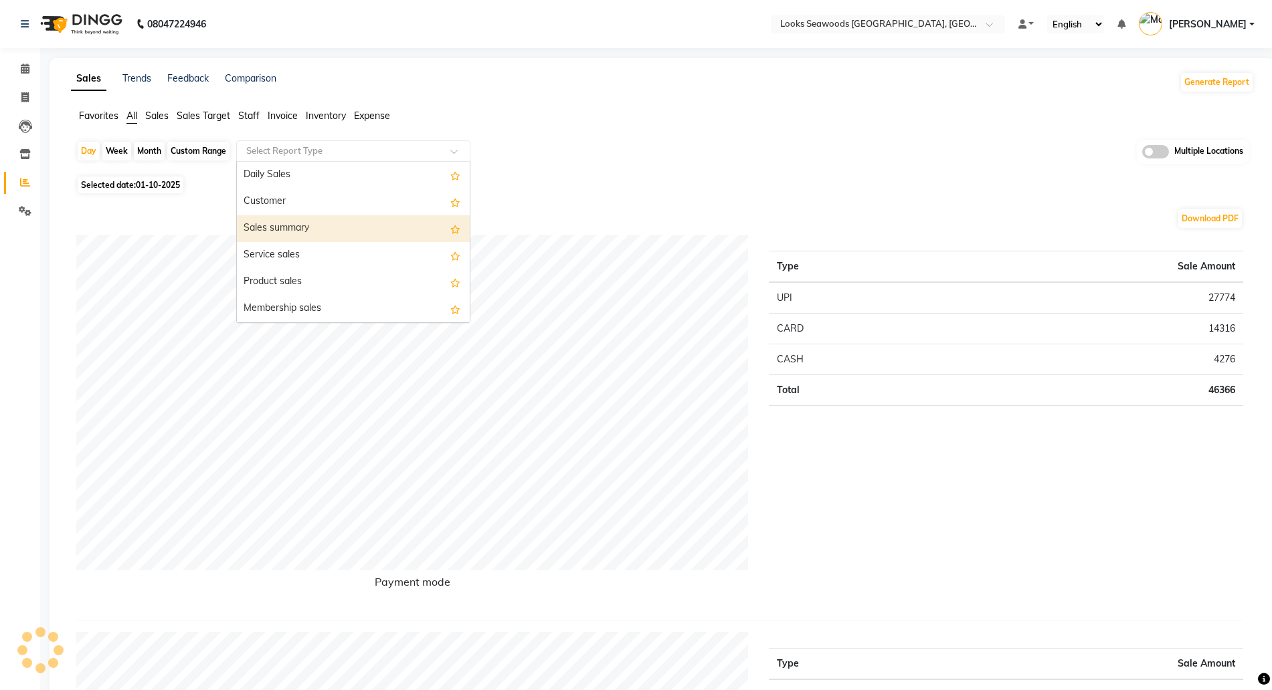
click at [284, 229] on div "Sales summary" at bounding box center [353, 228] width 233 height 27
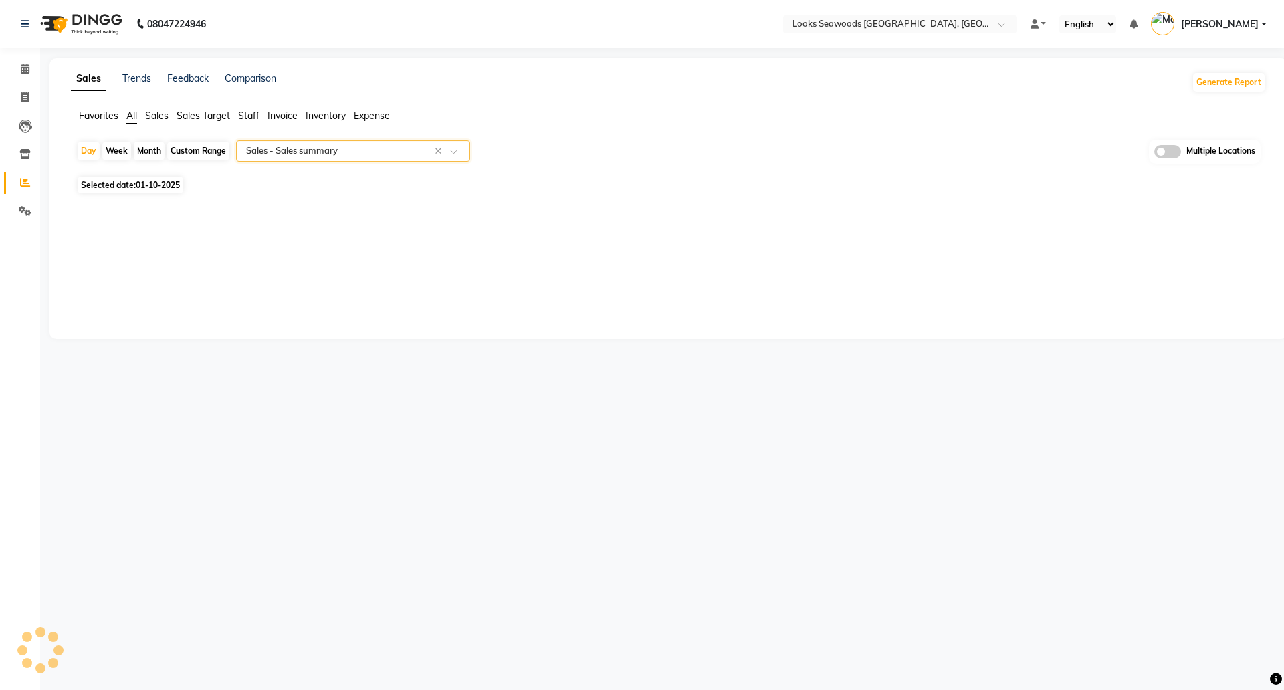
select select "filtered_report"
select select "pdf"
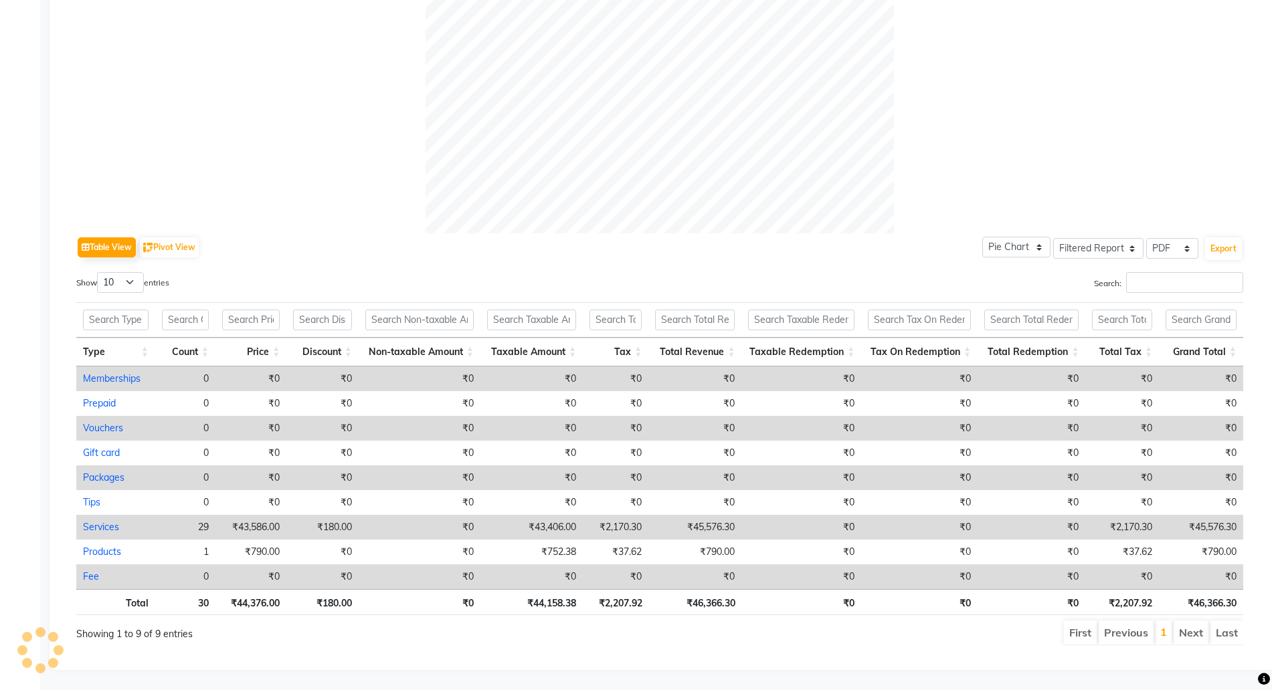
click at [109, 521] on link "Services" at bounding box center [101, 527] width 36 height 12
select select "filtered_report"
select select "pdf"
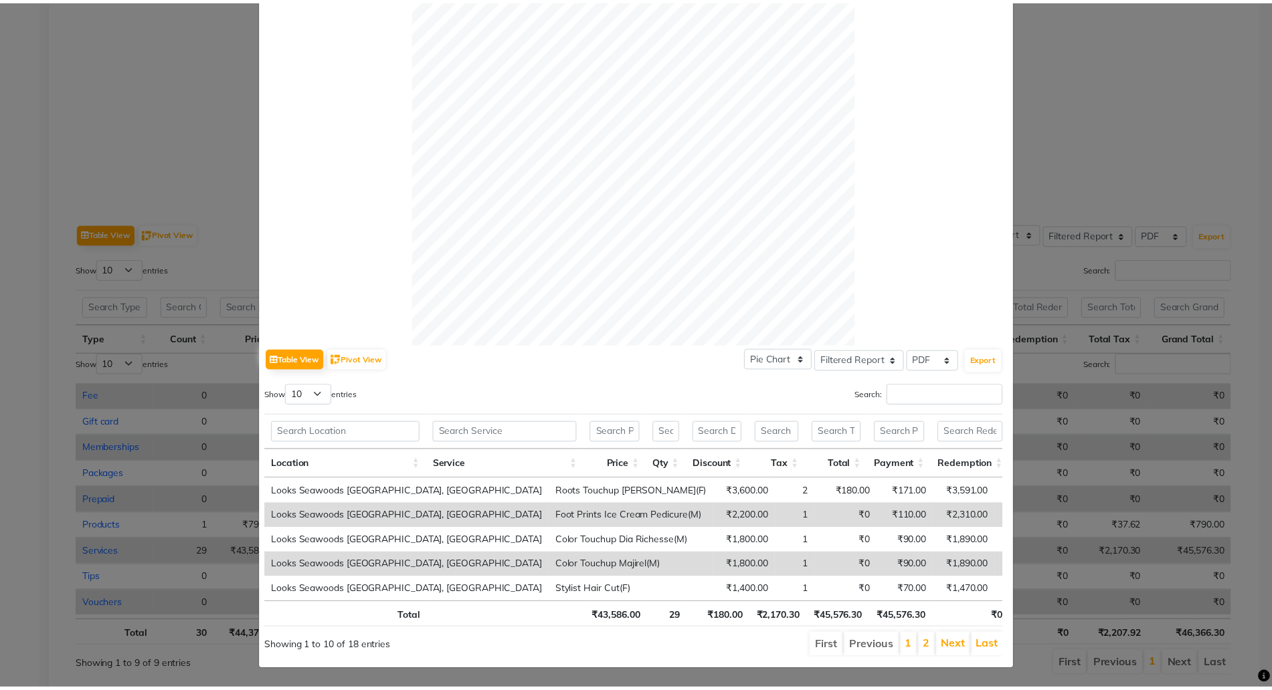
scroll to position [0, 0]
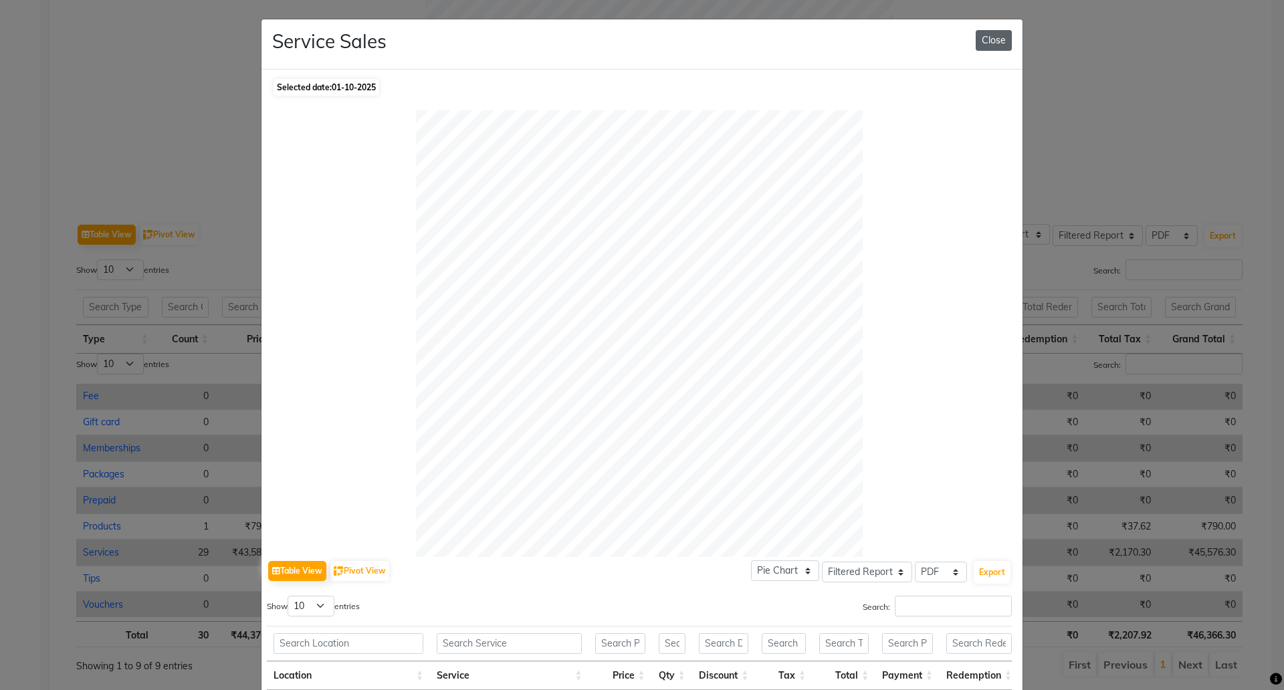
click at [993, 37] on button "Close" at bounding box center [994, 40] width 36 height 21
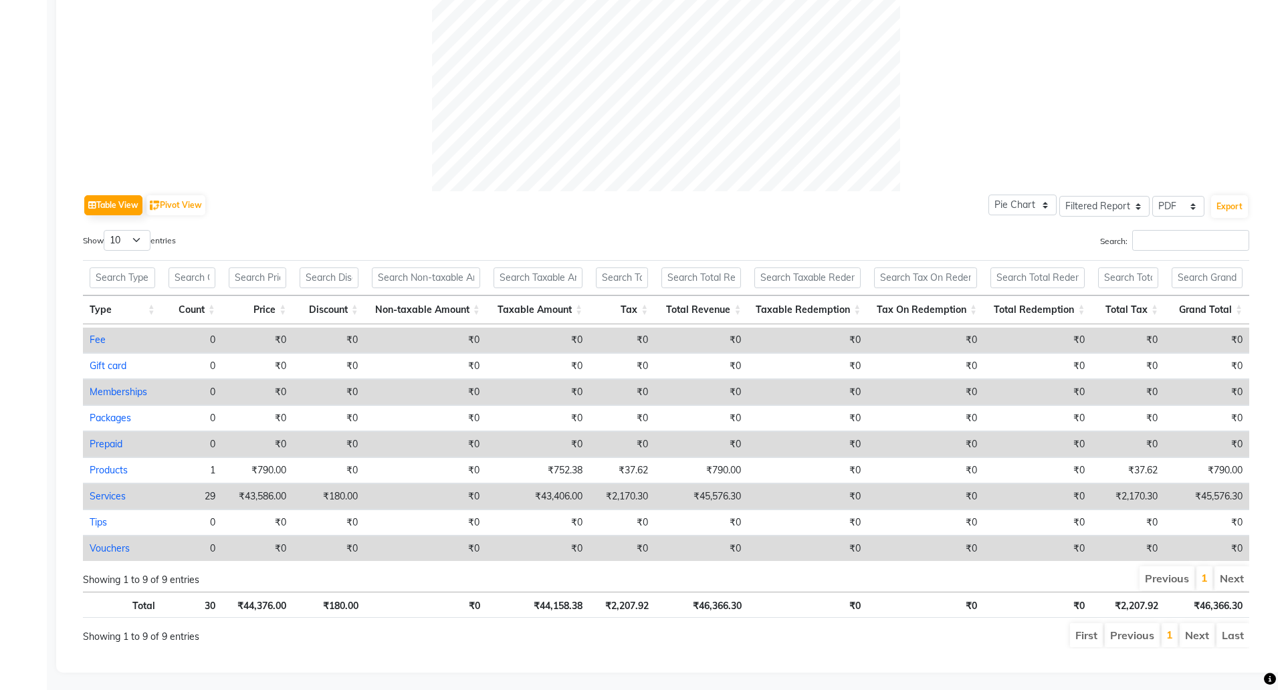
scroll to position [516, 0]
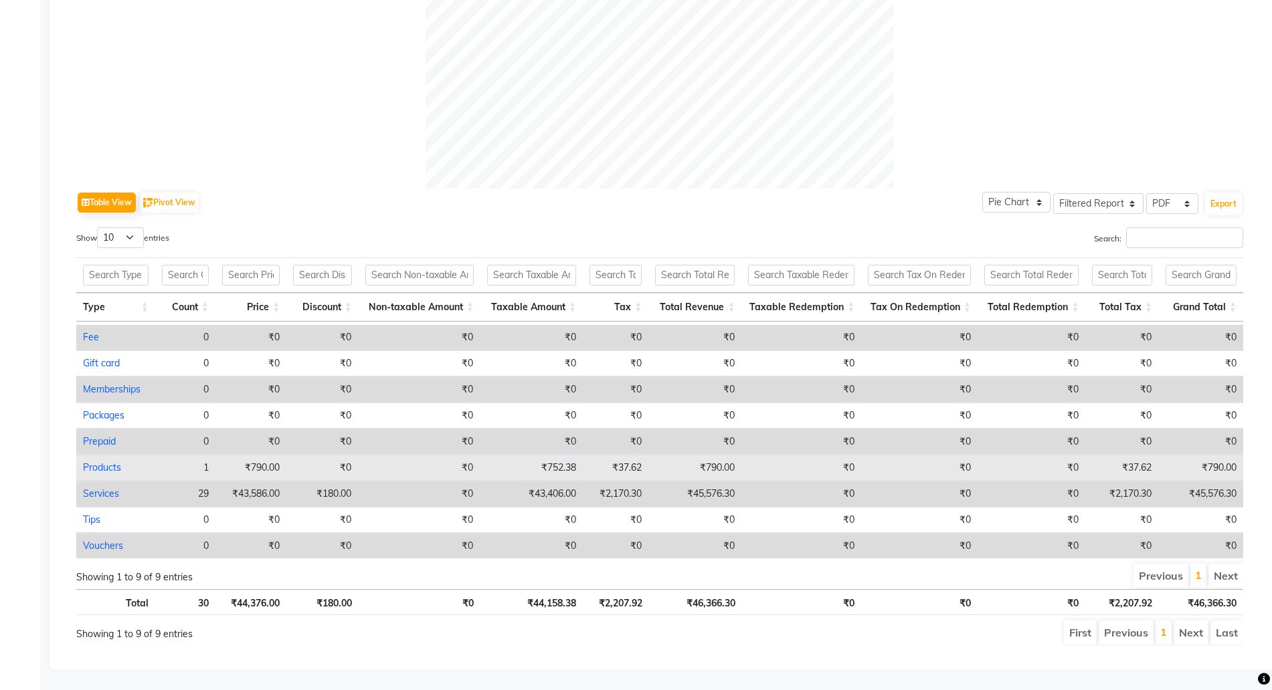
click at [104, 462] on link "Products" at bounding box center [102, 468] width 38 height 12
select select "filtered_report"
select select "pdf"
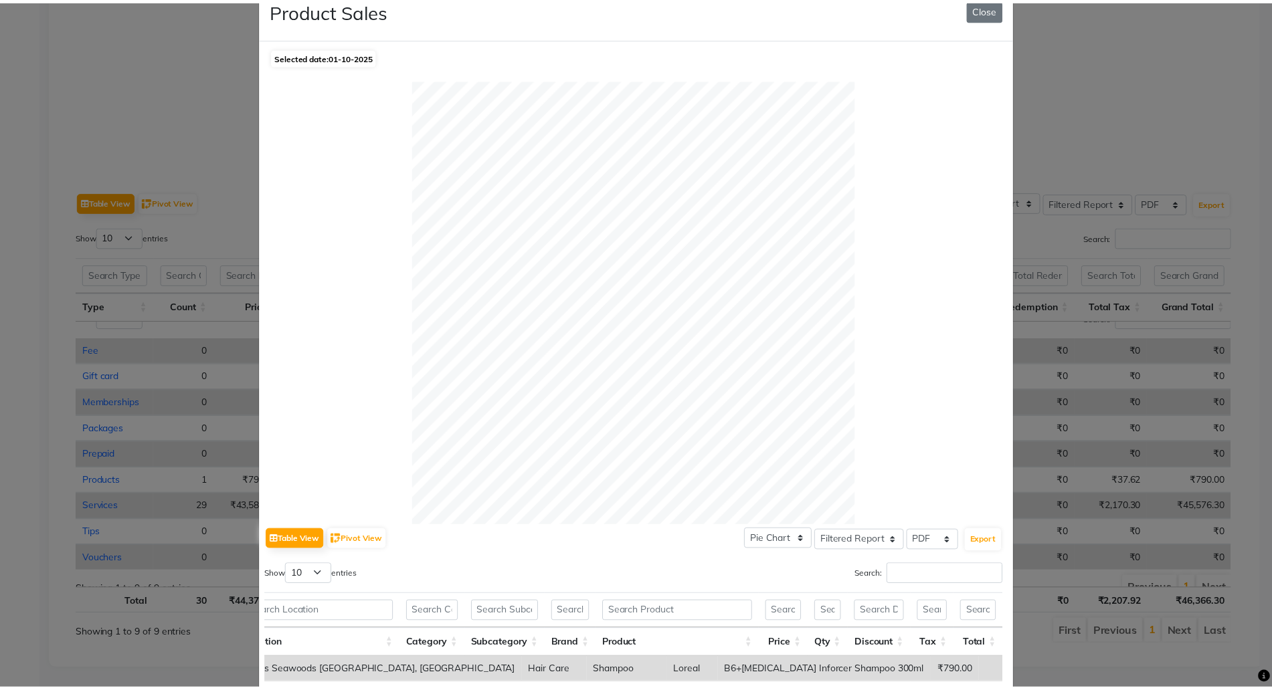
scroll to position [0, 0]
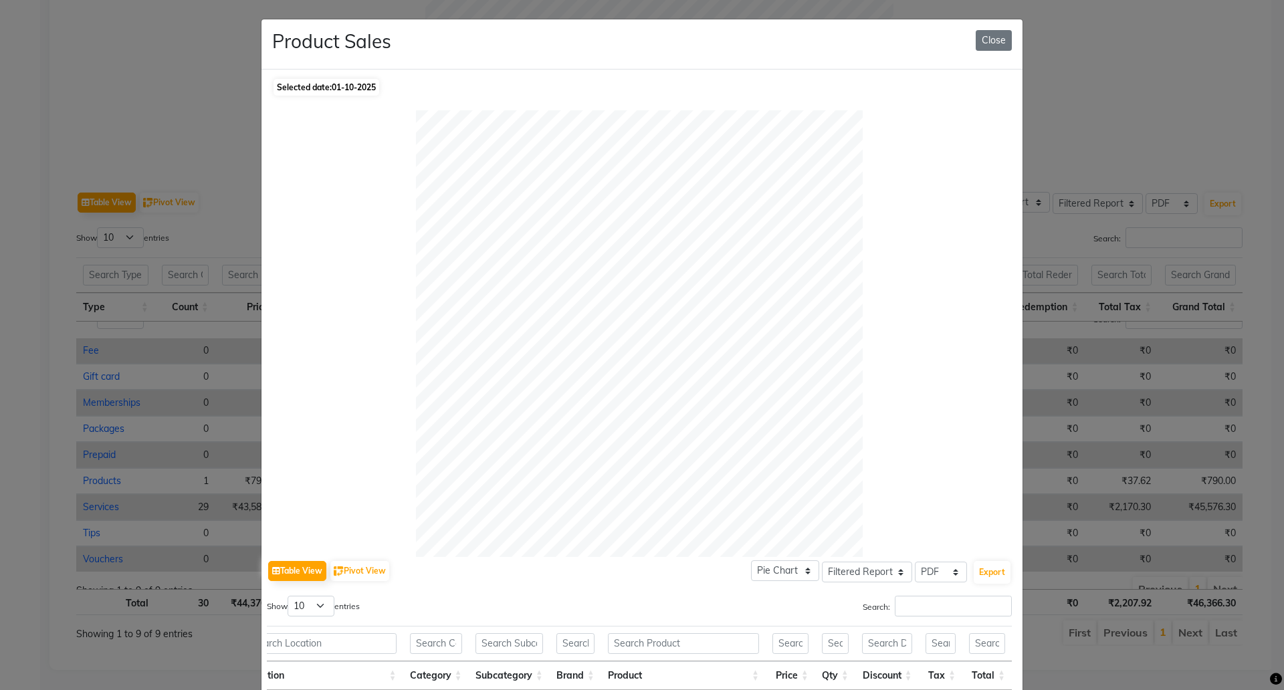
click at [988, 53] on div "Product Sales Close" at bounding box center [642, 44] width 761 height 50
click at [991, 45] on button "Close" at bounding box center [994, 40] width 36 height 21
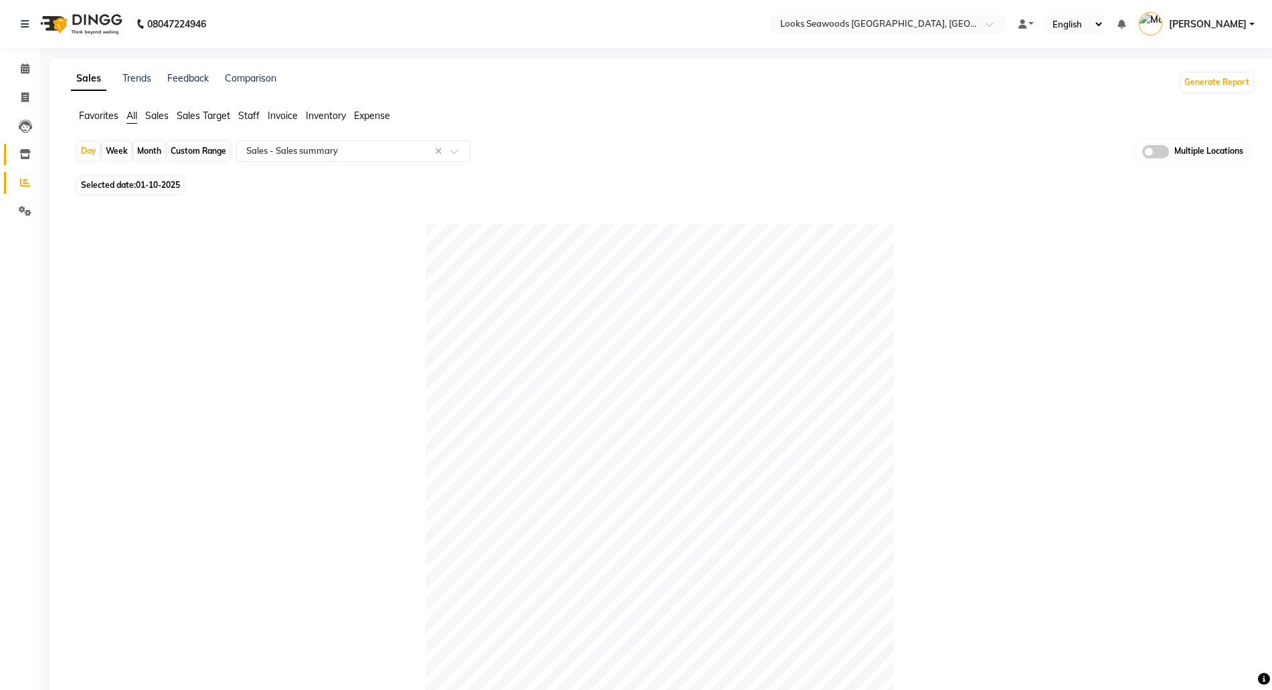
click at [22, 155] on icon at bounding box center [24, 154] width 11 height 10
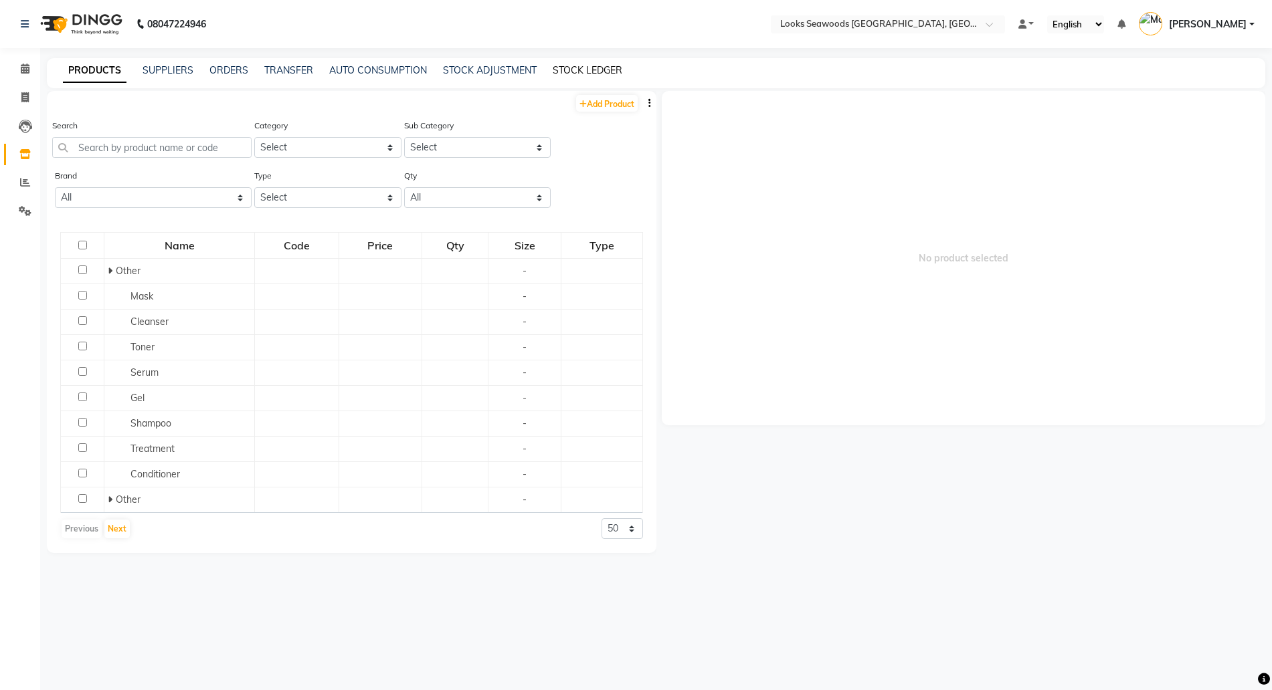
click at [582, 71] on link "STOCK LEDGER" at bounding box center [588, 70] width 70 height 12
select select "all"
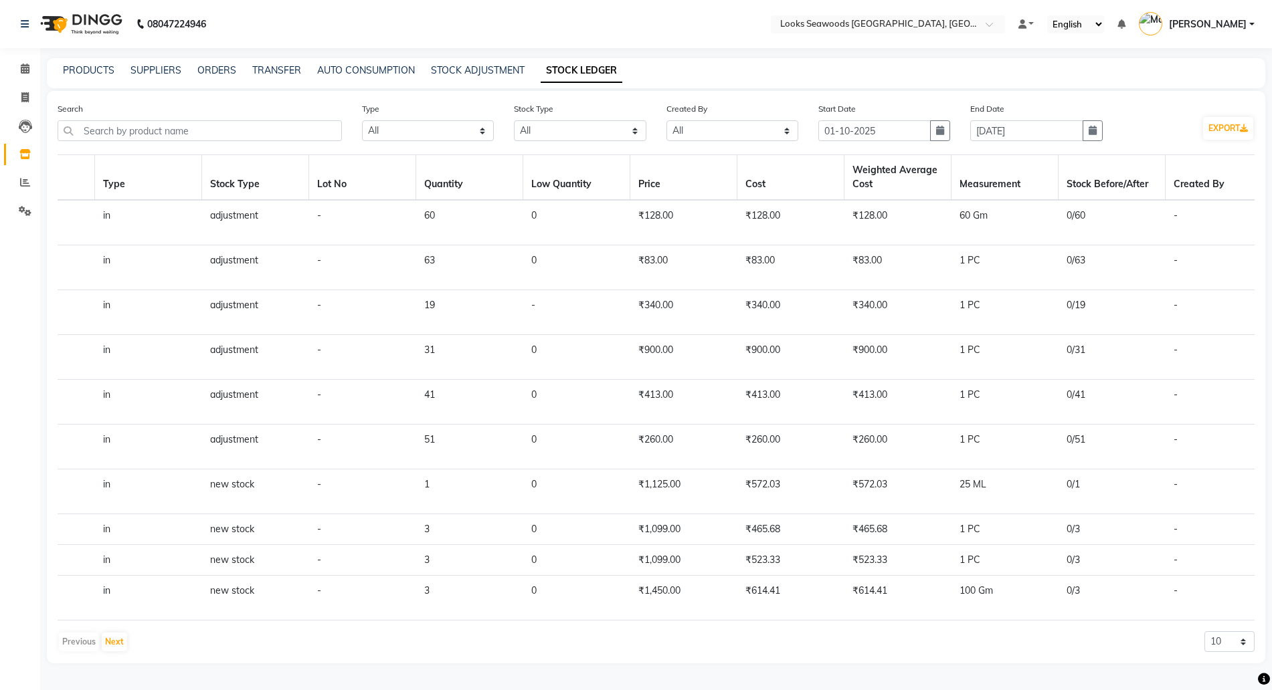
scroll to position [0, 888]
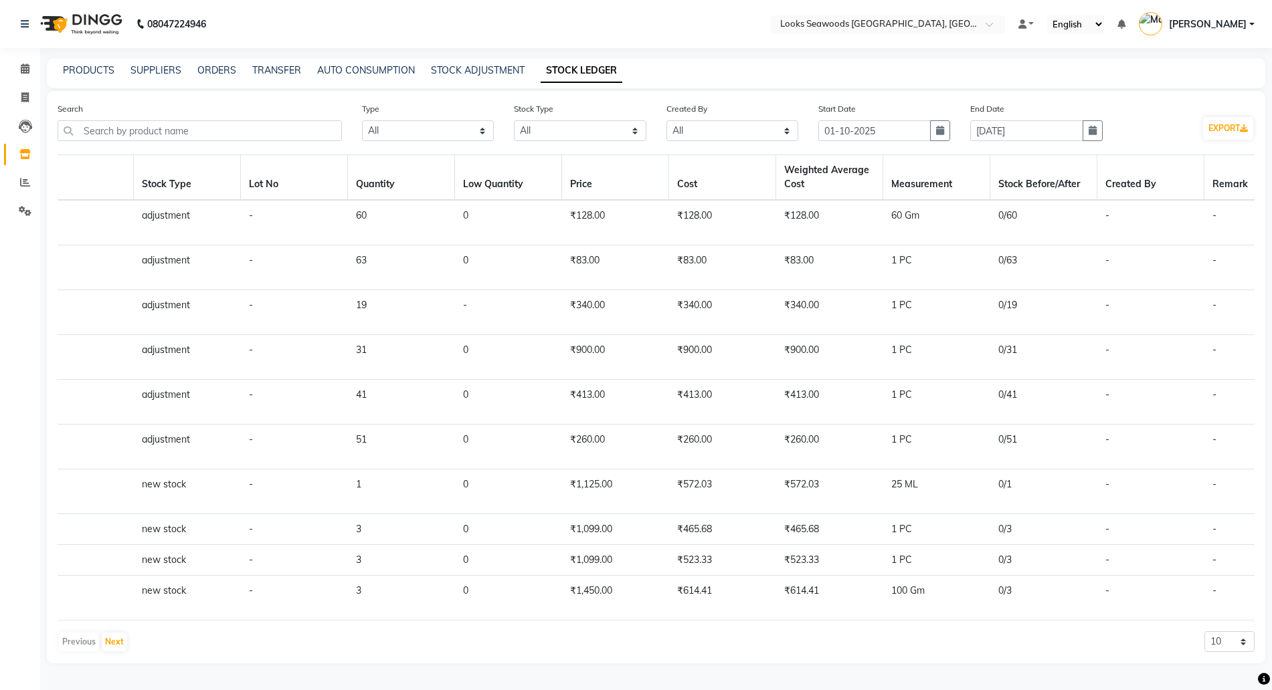
click at [914, 615] on td "100 Gm" at bounding box center [936, 598] width 107 height 45
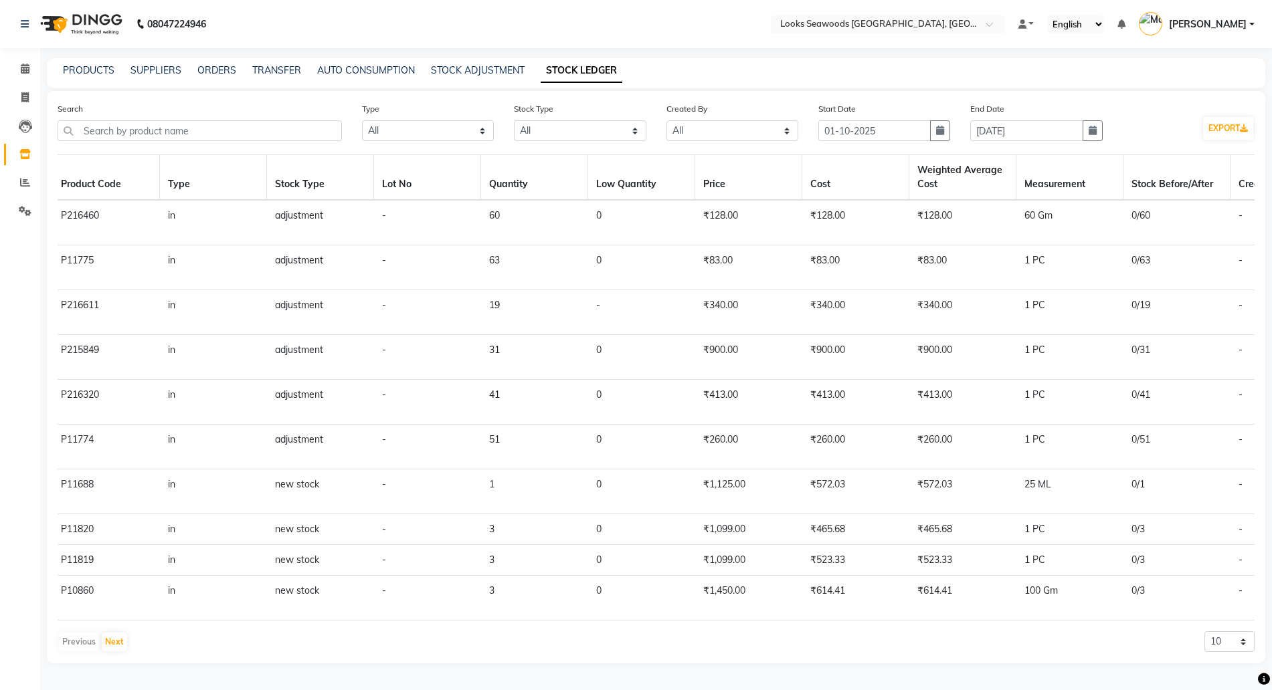
scroll to position [0, 0]
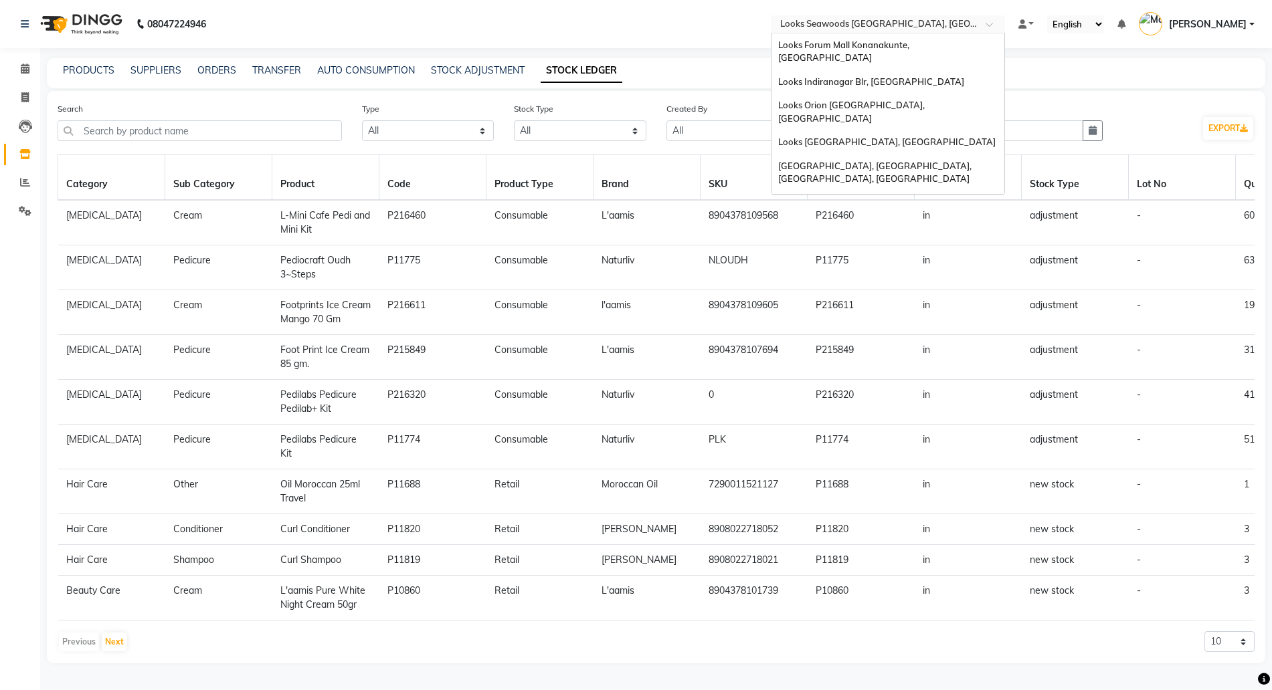
click at [823, 21] on input "text" at bounding box center [874, 25] width 194 height 13
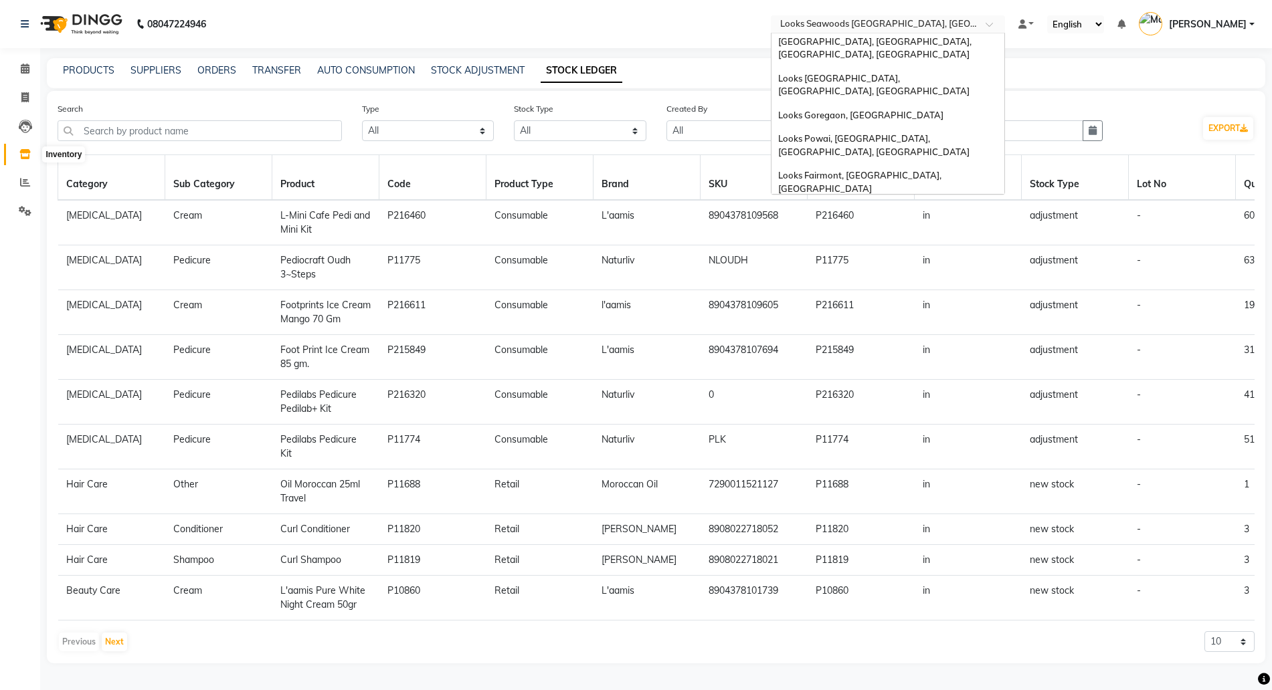
click at [36, 153] on span at bounding box center [24, 154] width 23 height 15
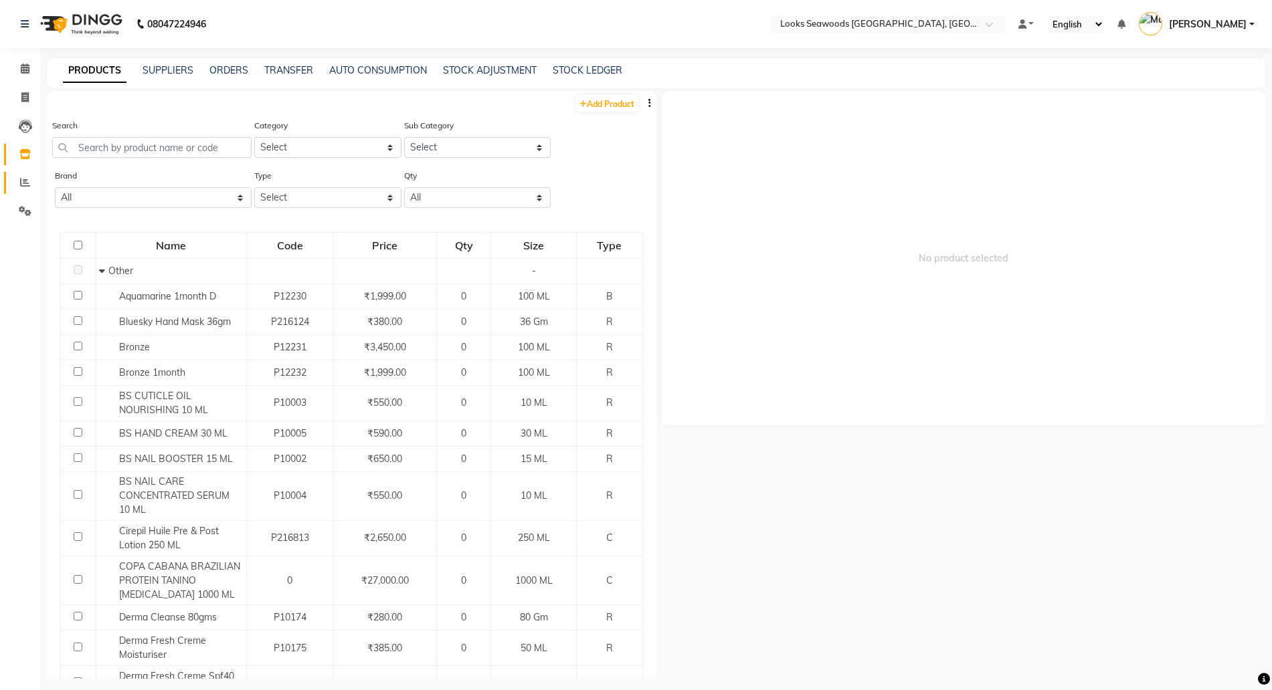
click at [24, 178] on icon at bounding box center [25, 182] width 10 height 10
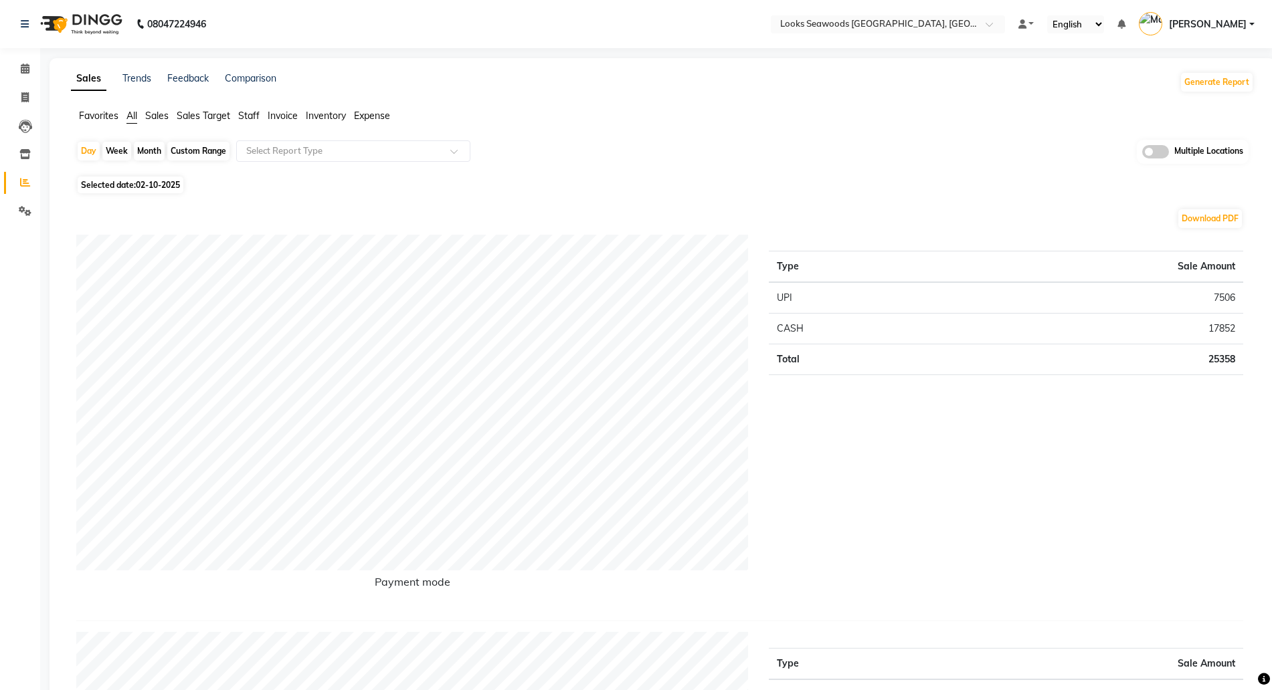
click at [1147, 155] on span at bounding box center [1155, 151] width 27 height 13
click at [1142, 154] on input "checkbox" at bounding box center [1142, 154] width 0 height 0
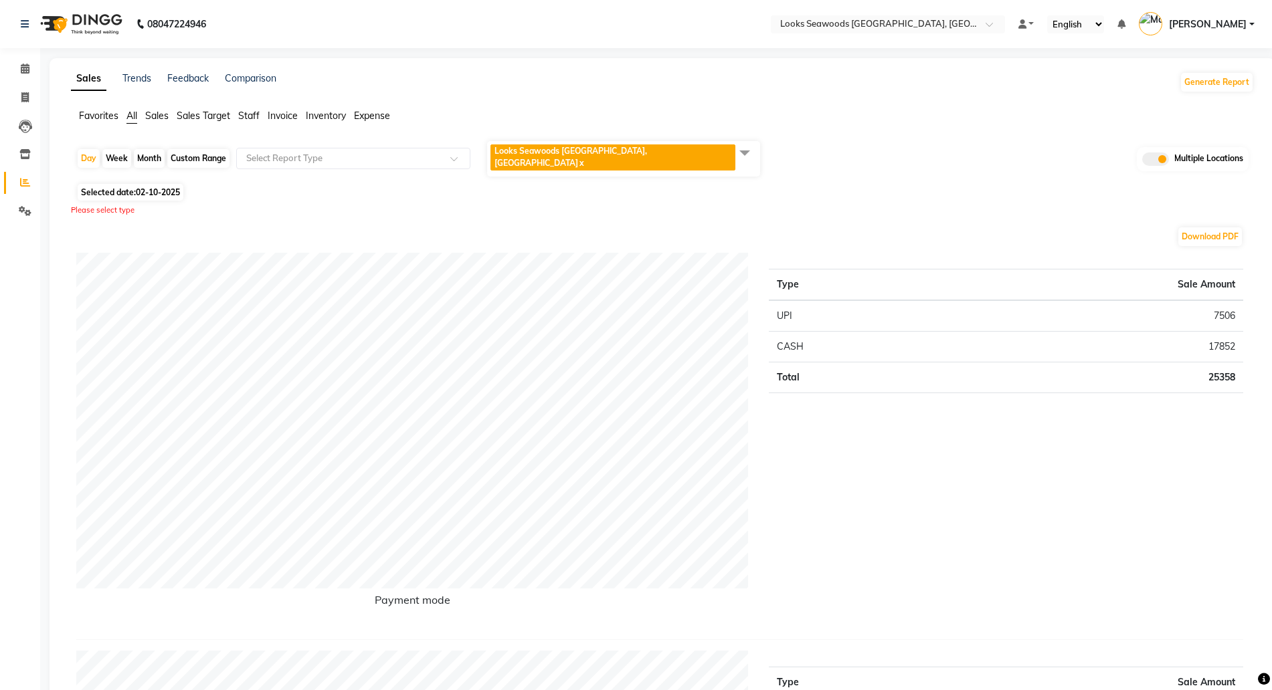
click at [670, 148] on span "Looks Seawoods [GEOGRAPHIC_DATA], [GEOGRAPHIC_DATA] x" at bounding box center [623, 158] width 273 height 35
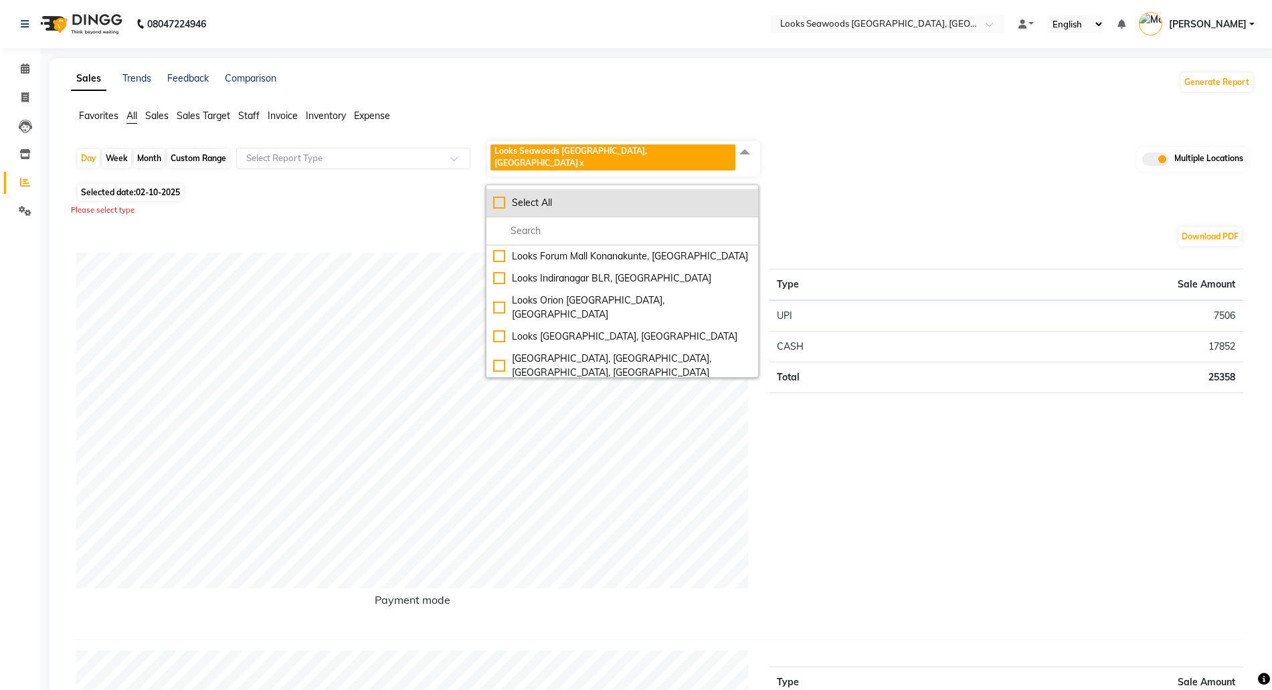
click at [600, 196] on div "Select All" at bounding box center [622, 203] width 258 height 14
checkbox input "true"
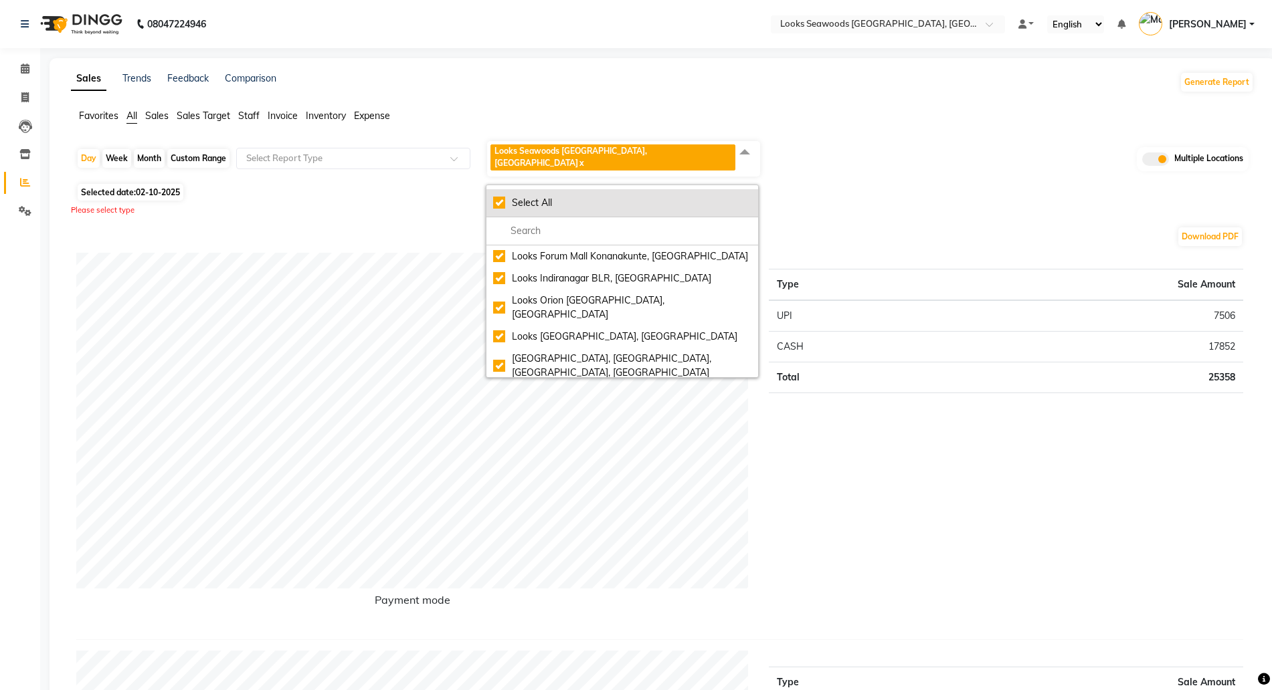
checkbox input "true"
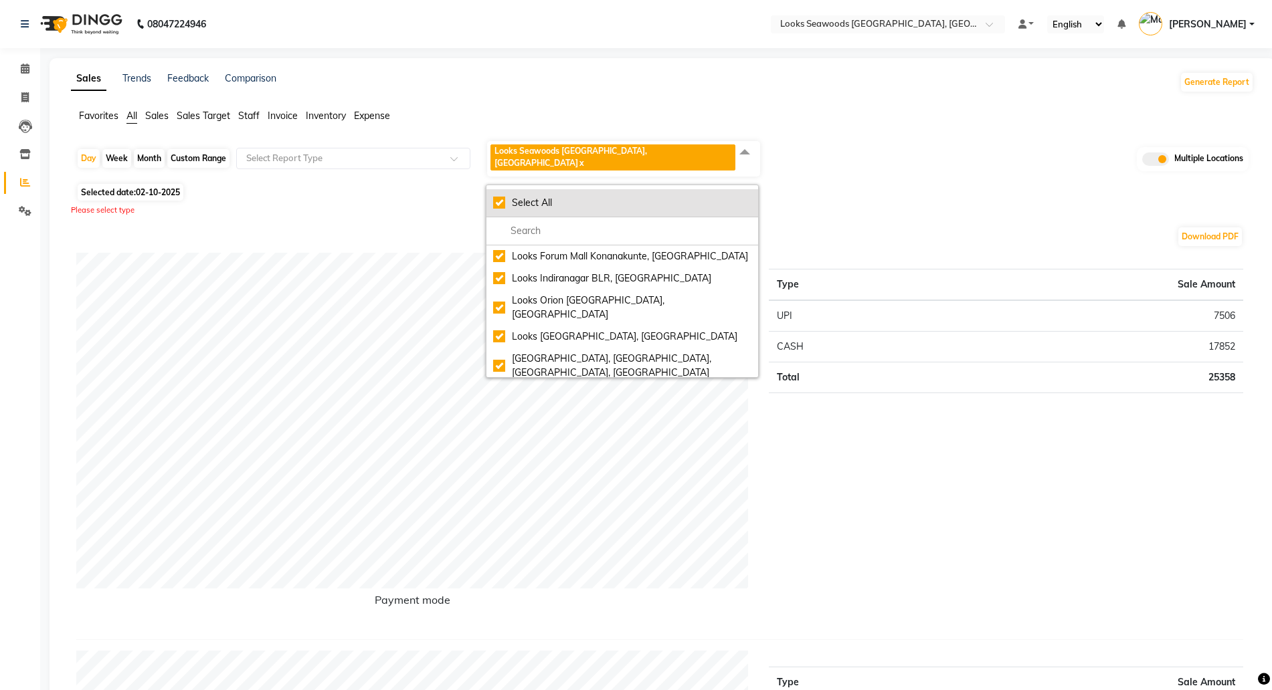
checkbox input "true"
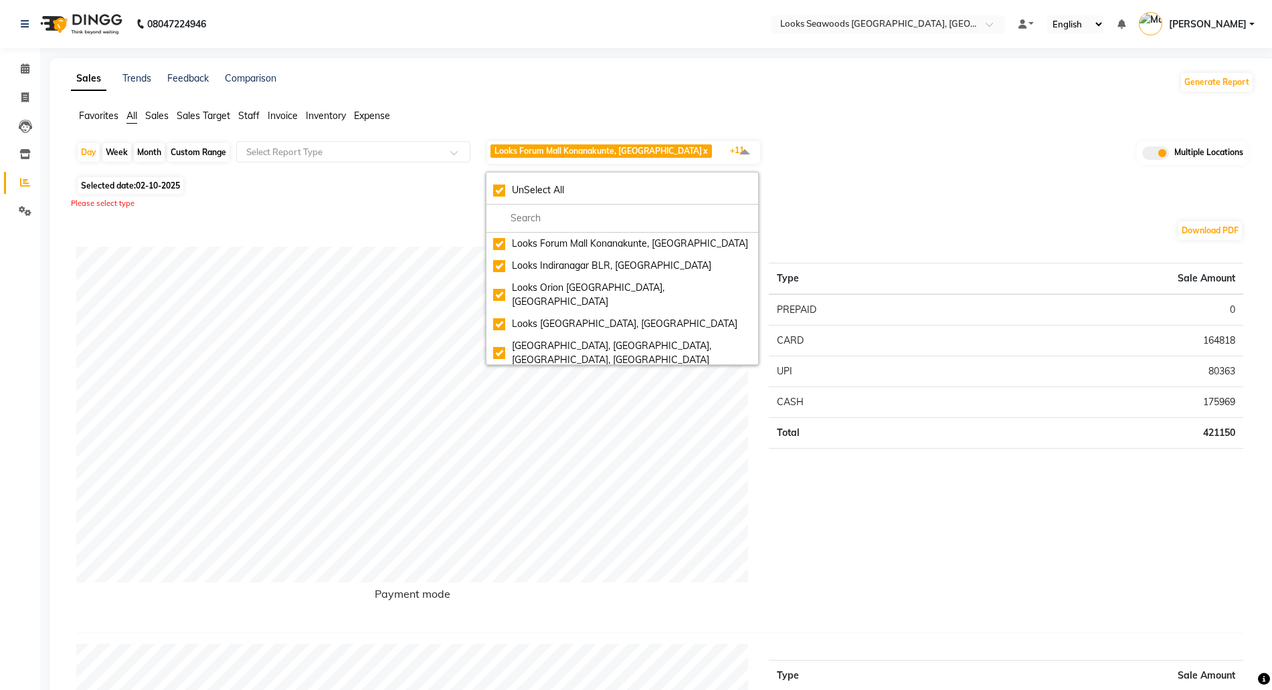
click at [1102, 476] on div "Type Sale Amount PREPAID 0 CARD 164818 UPI 80363 CASH 175969 Total 421150" at bounding box center [1006, 434] width 494 height 375
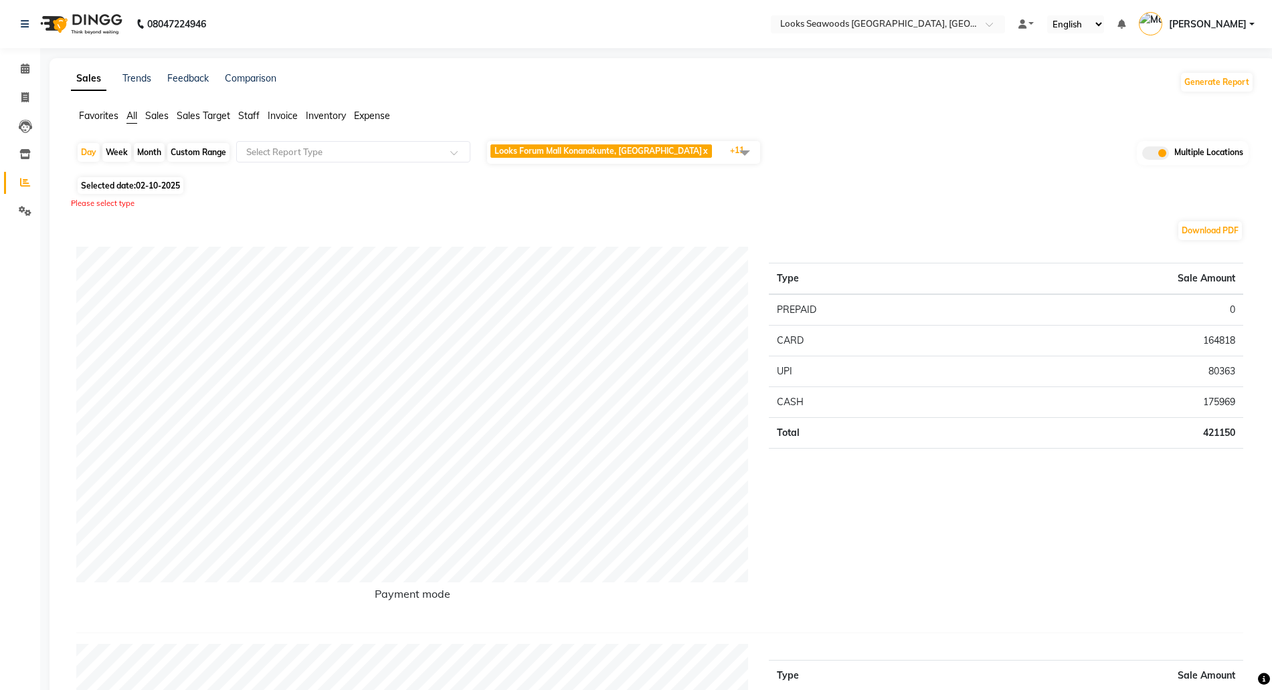
click at [159, 181] on span "02-10-2025" at bounding box center [158, 186] width 44 height 10
select select "10"
select select "2025"
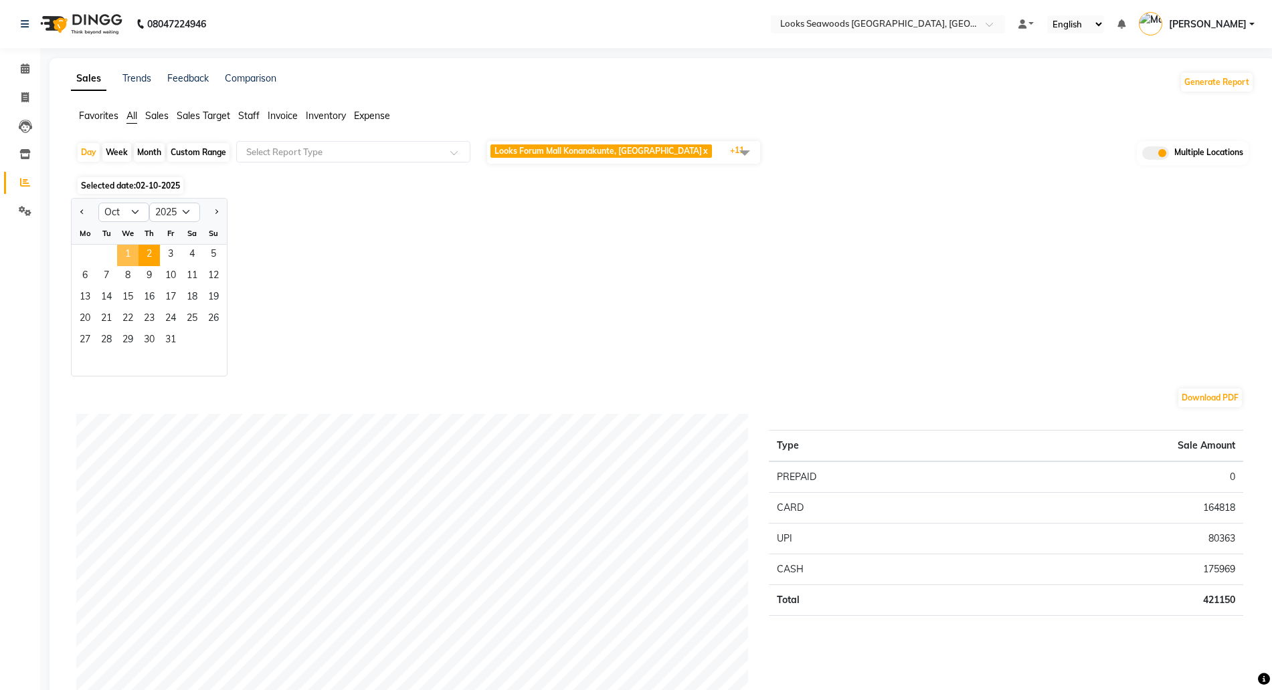
click at [127, 258] on span "1" at bounding box center [127, 255] width 21 height 21
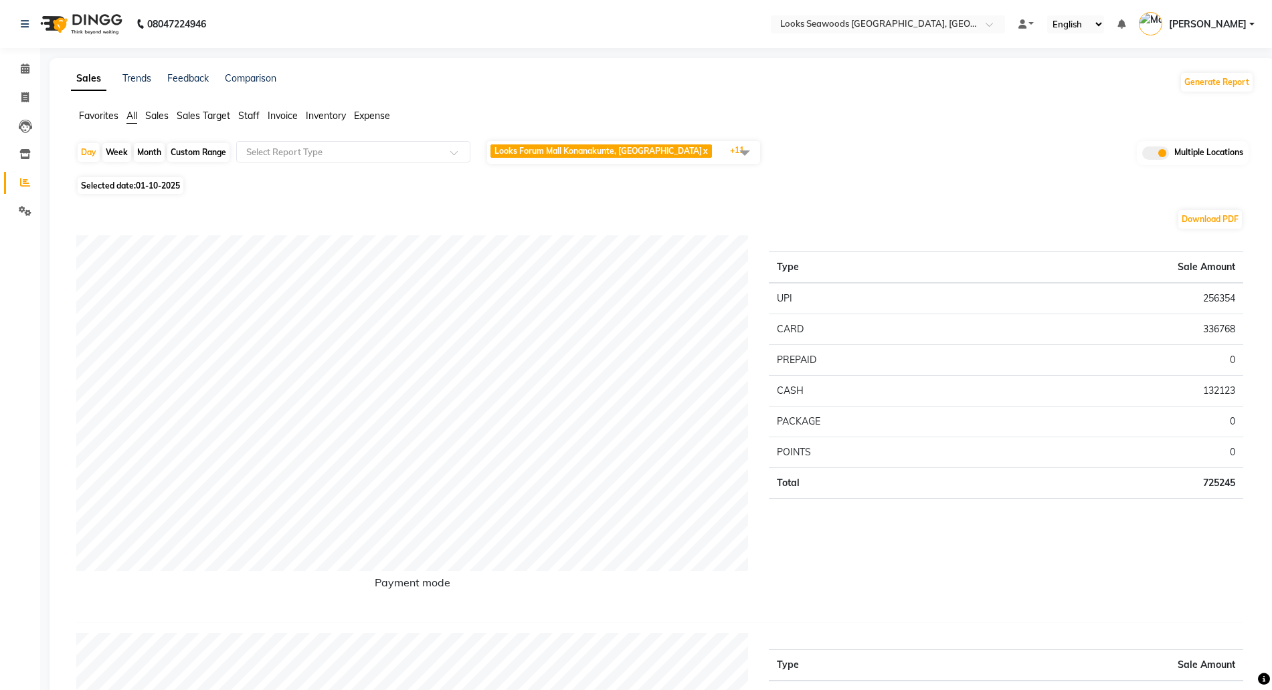
click at [721, 141] on span "Looks Forum Mall Konanakunte, [GEOGRAPHIC_DATA] x Looks [GEOGRAPHIC_DATA] [GEOG…" at bounding box center [623, 152] width 273 height 23
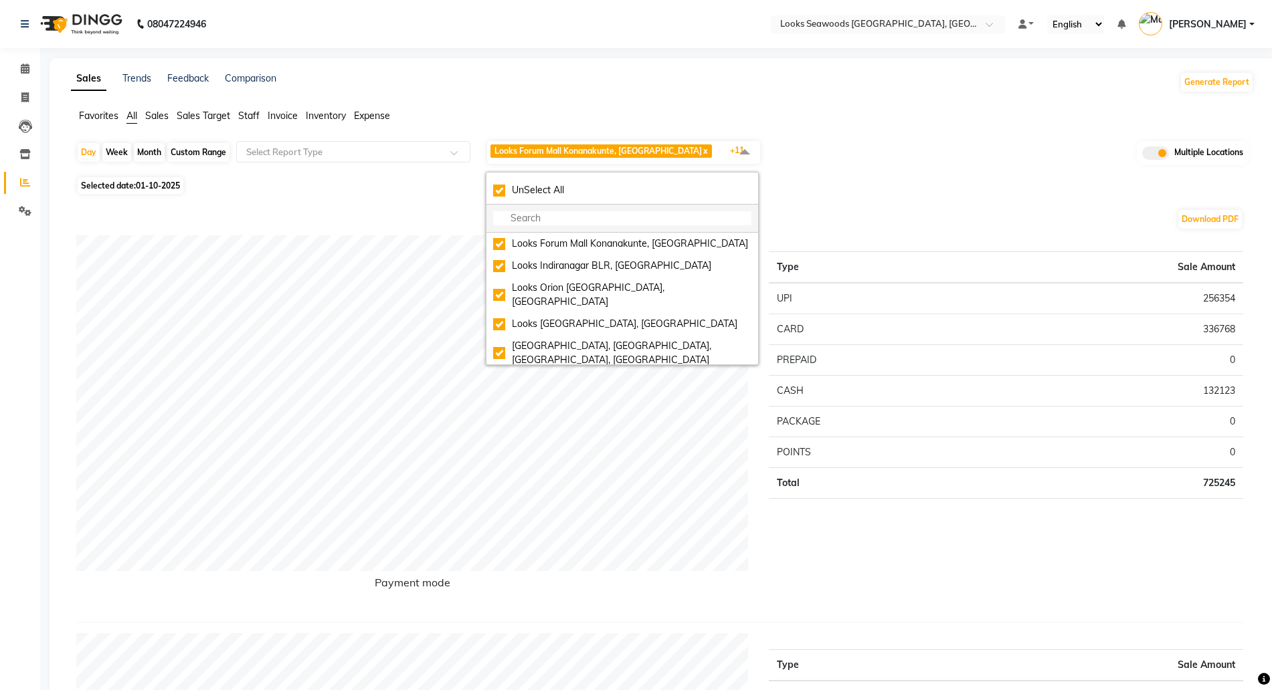
click at [556, 223] on input "multiselect-search" at bounding box center [622, 218] width 258 height 14
checkbox input "false"
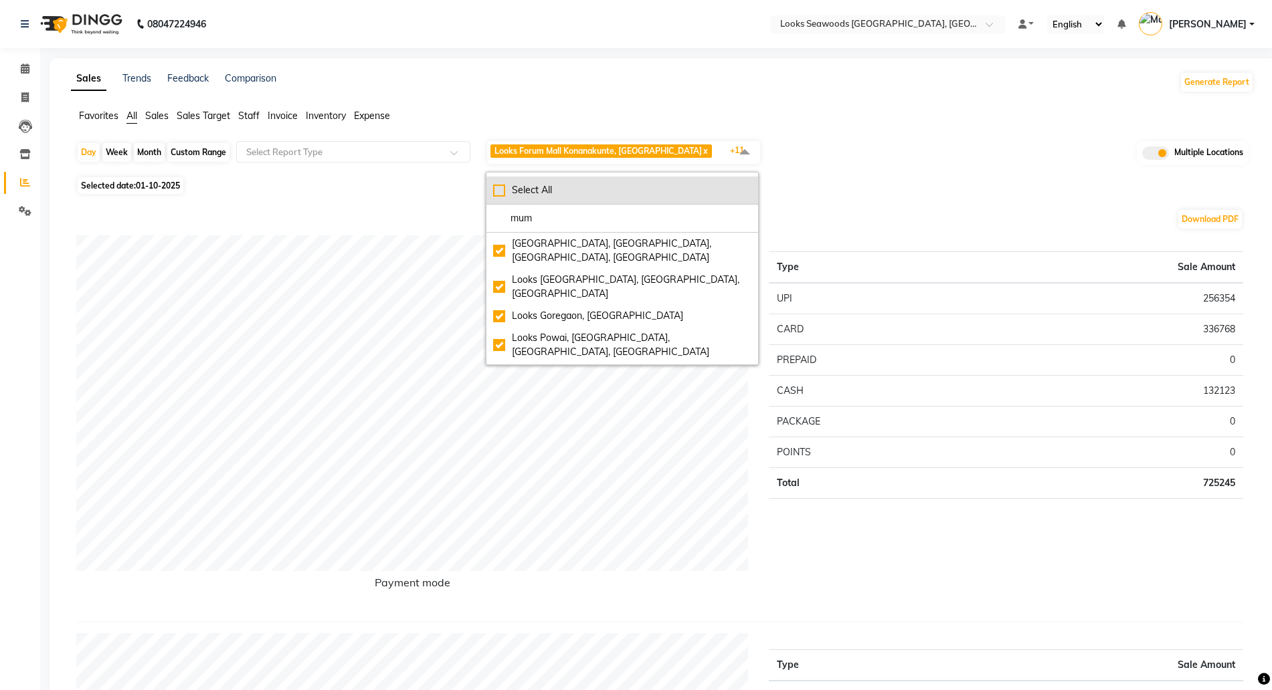
type input "mum"
click at [553, 194] on div "Select All" at bounding box center [622, 190] width 258 height 14
checkbox input "true"
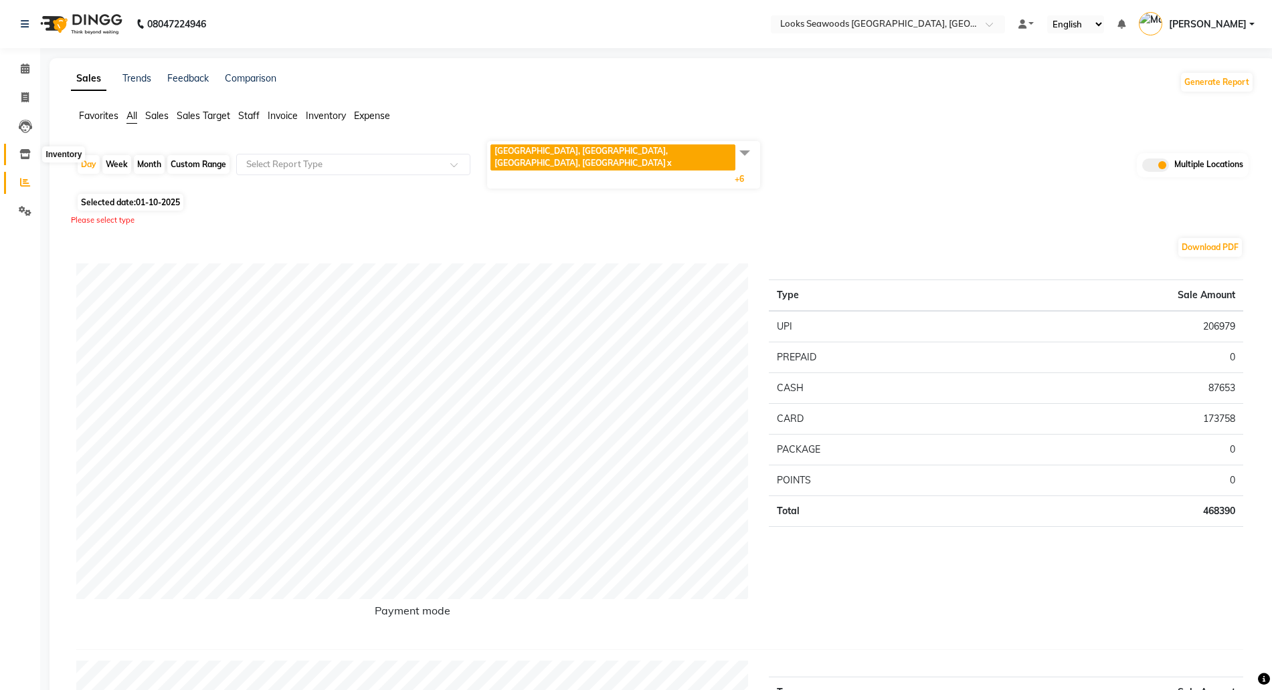
click at [19, 153] on span at bounding box center [24, 154] width 23 height 15
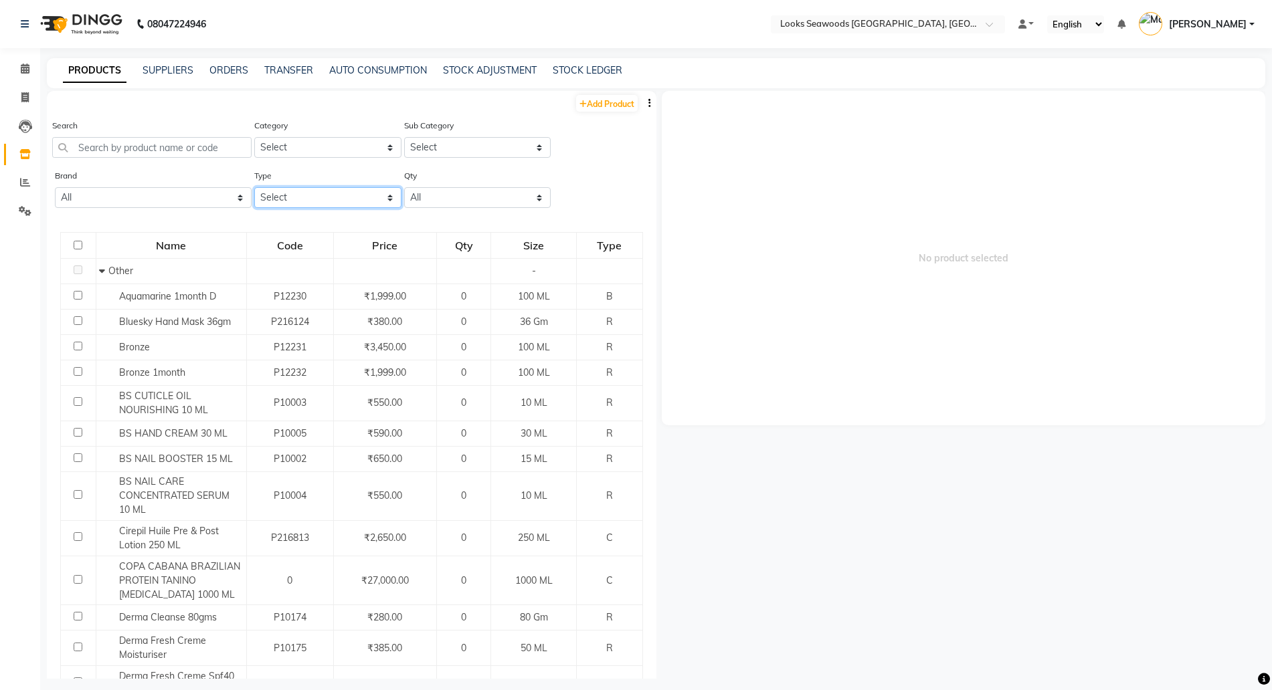
click at [277, 201] on select "Select Both Retail Consumable" at bounding box center [327, 197] width 147 height 21
select select "R"
click at [254, 187] on select "Select Both Retail Consumable" at bounding box center [327, 197] width 147 height 21
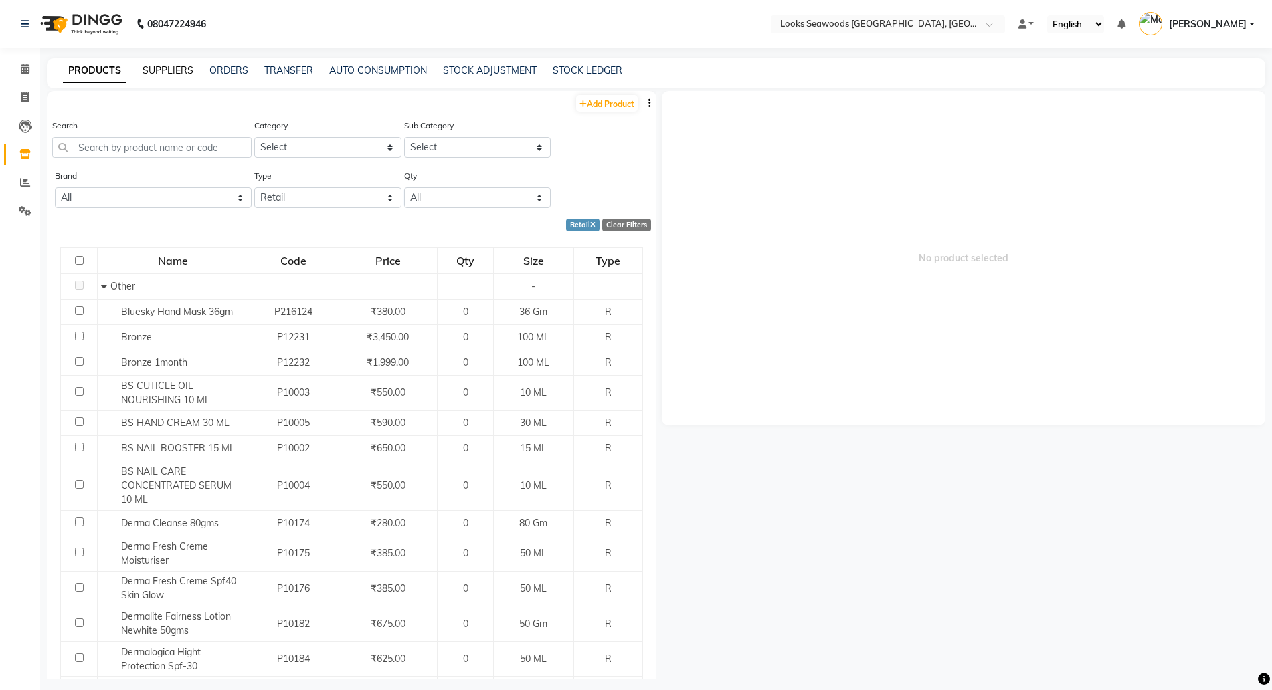
click at [167, 66] on link "SUPPLIERS" at bounding box center [167, 70] width 51 height 12
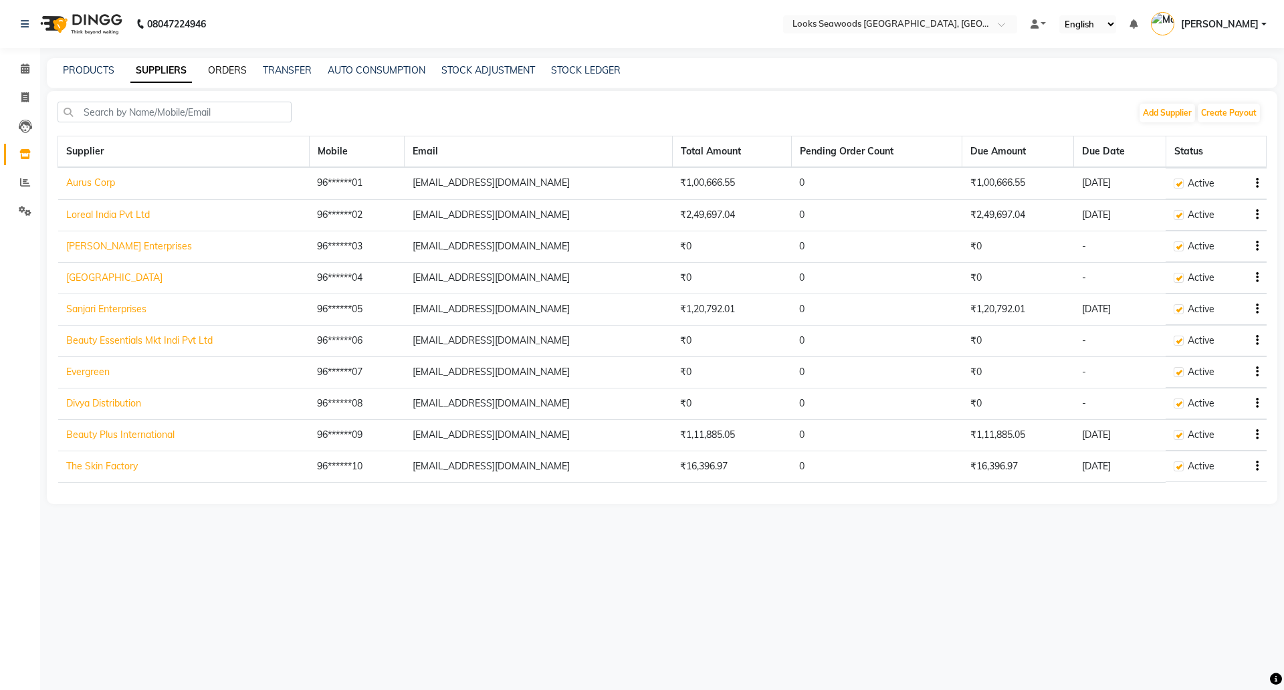
click at [225, 68] on link "ORDERS" at bounding box center [227, 70] width 39 height 12
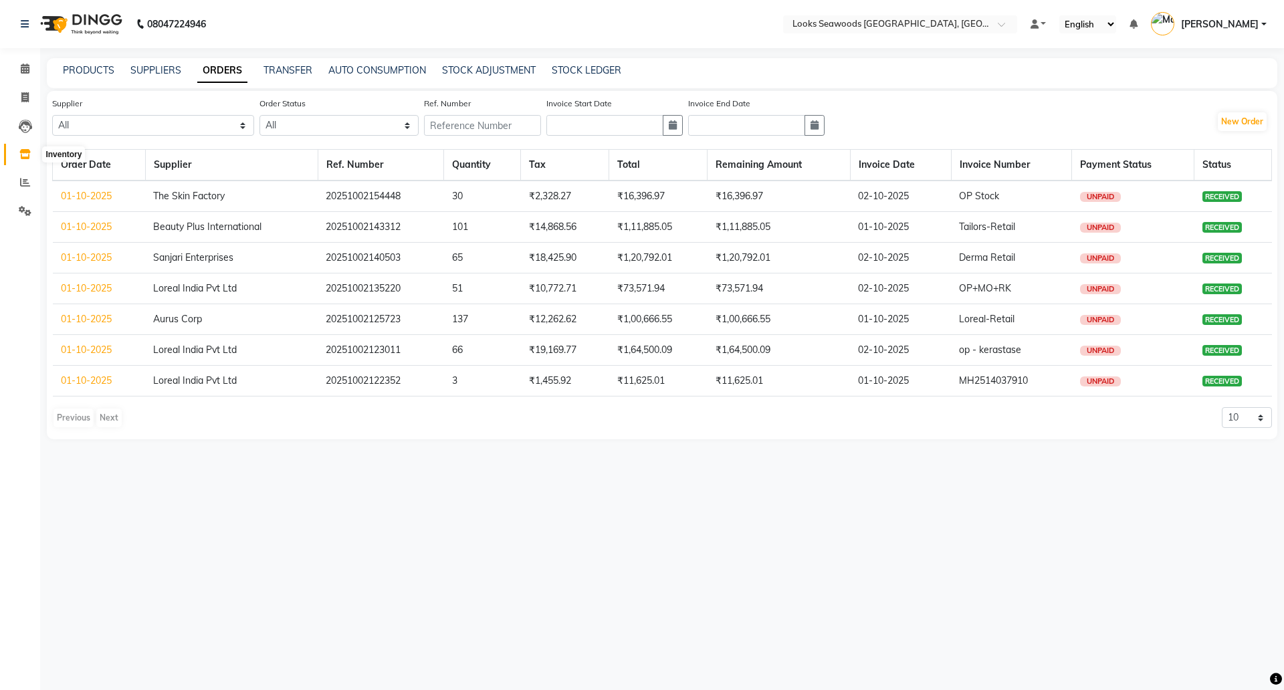
click at [25, 157] on icon at bounding box center [24, 154] width 11 height 10
